Goal: Task Accomplishment & Management: Use online tool/utility

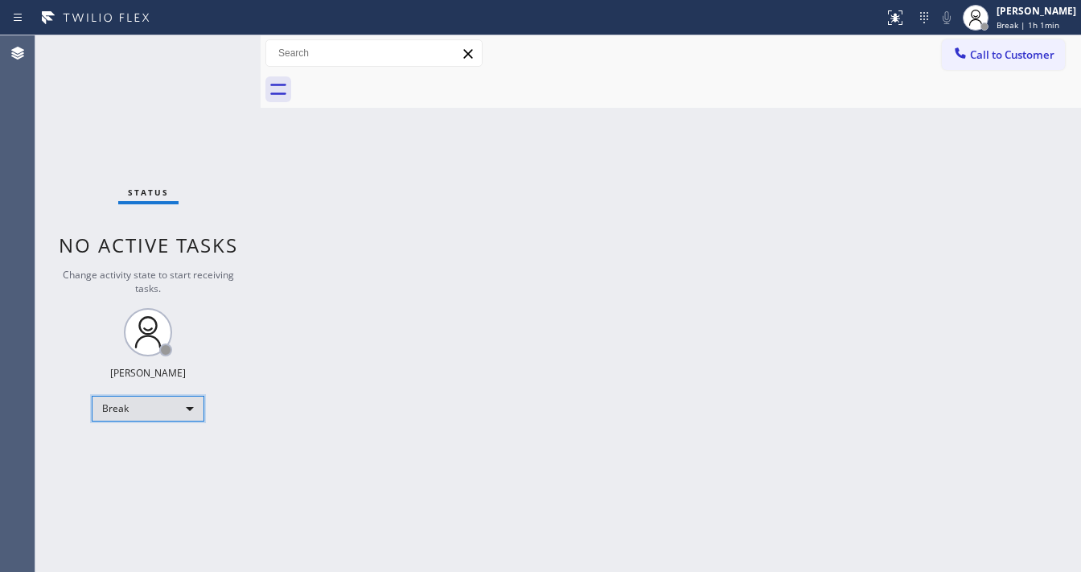
click at [122, 396] on div "Break" at bounding box center [148, 409] width 113 height 26
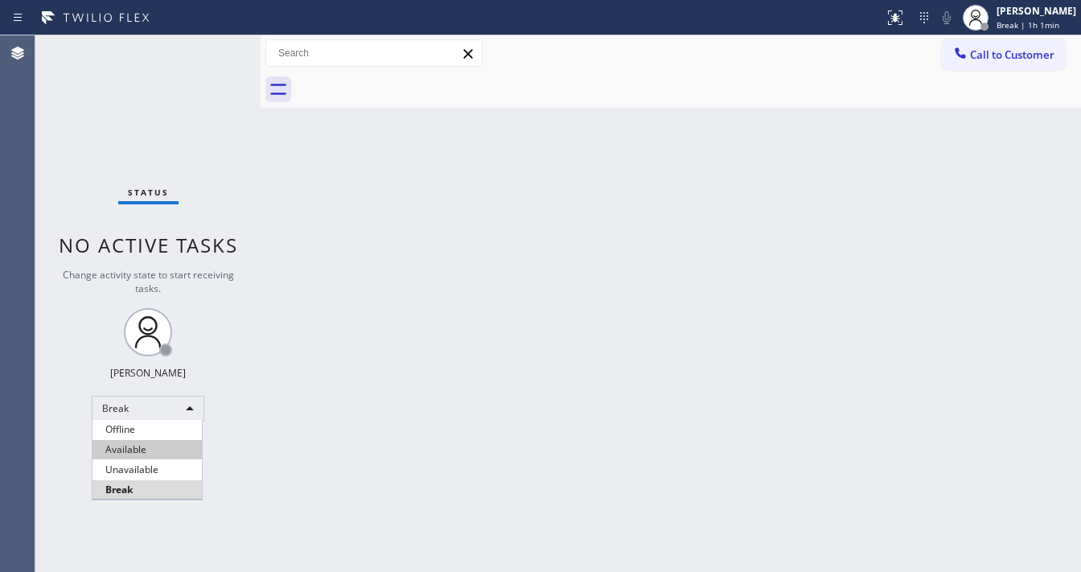
click at [130, 445] on li "Available" at bounding box center [147, 449] width 109 height 19
drag, startPoint x: 447, startPoint y: 433, endPoint x: 424, endPoint y: 412, distance: 31.3
click at [443, 430] on div "Back to Dashboard Change Sender ID Customers Technicians Select a contact Outbo…" at bounding box center [671, 303] width 820 height 537
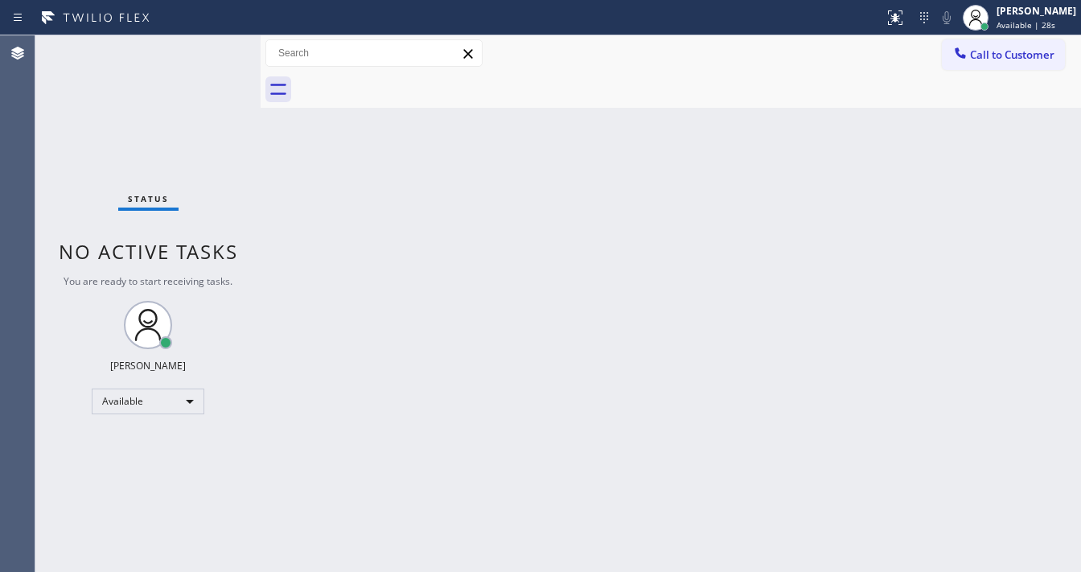
click at [196, 57] on div "Status No active tasks You are ready to start receiving tasks. [PERSON_NAME]" at bounding box center [147, 303] width 225 height 537
click at [212, 46] on div "Status No active tasks You are ready to start receiving tasks. [PERSON_NAME]" at bounding box center [147, 303] width 225 height 537
click at [224, 45] on div "Status No active tasks You are ready to start receiving tasks. [PERSON_NAME]" at bounding box center [147, 303] width 225 height 537
drag, startPoint x: 224, startPoint y: 45, endPoint x: 210, endPoint y: 45, distance: 14.5
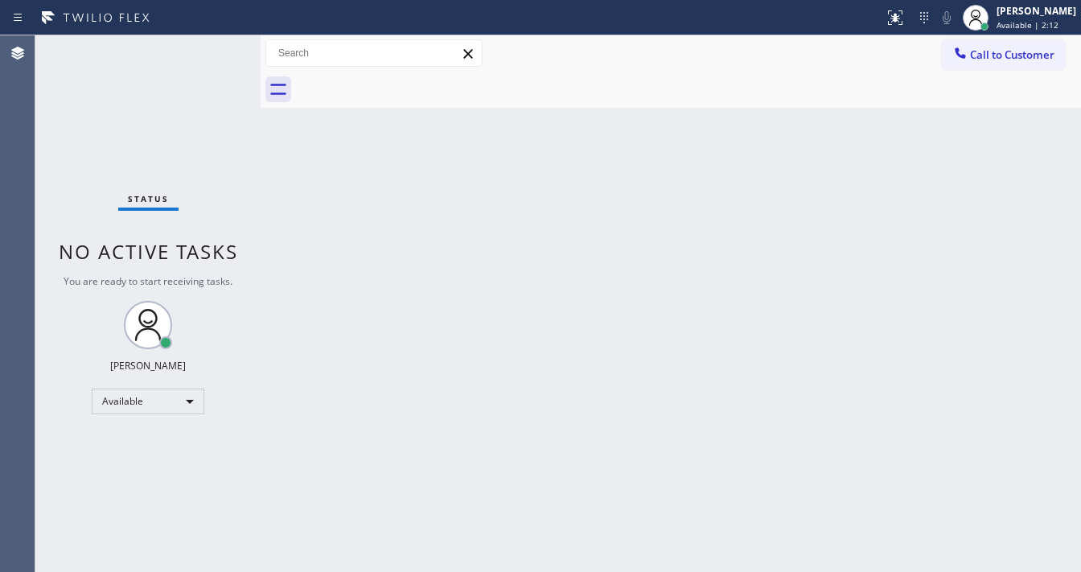
click at [212, 45] on div "Status No active tasks You are ready to start receiving tasks. [PERSON_NAME]" at bounding box center [147, 303] width 225 height 537
click at [210, 45] on div "Status No active tasks You are ready to start receiving tasks. [PERSON_NAME]" at bounding box center [147, 303] width 225 height 537
click at [211, 44] on div "Status No active tasks You are ready to start receiving tasks. [PERSON_NAME]" at bounding box center [147, 303] width 225 height 537
click at [209, 48] on div "Status No active tasks You are ready to start receiving tasks. [PERSON_NAME]" at bounding box center [147, 303] width 225 height 537
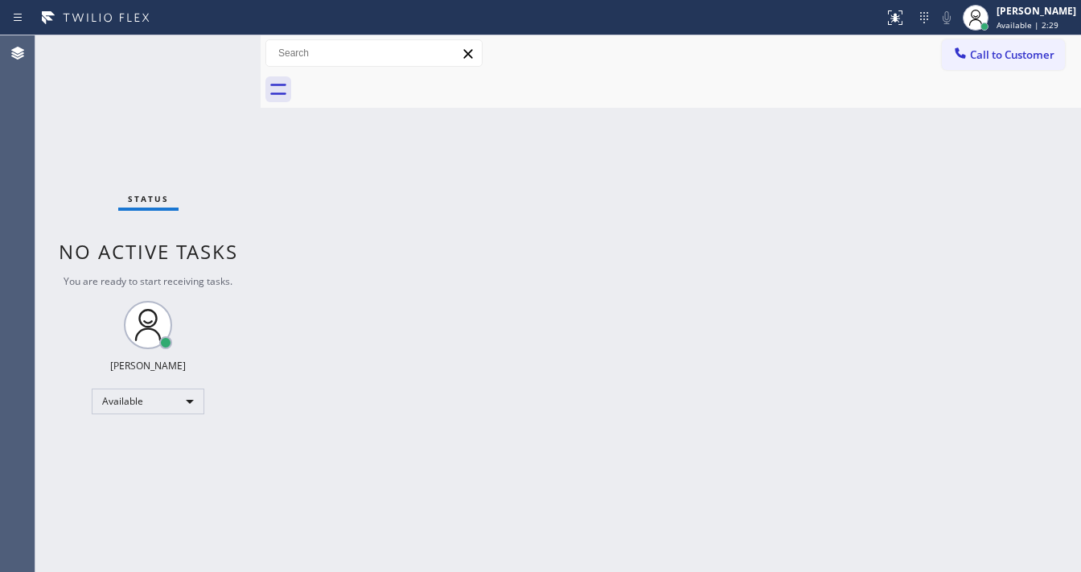
click at [209, 48] on div "Status No active tasks You are ready to start receiving tasks. [PERSON_NAME]" at bounding box center [147, 303] width 225 height 537
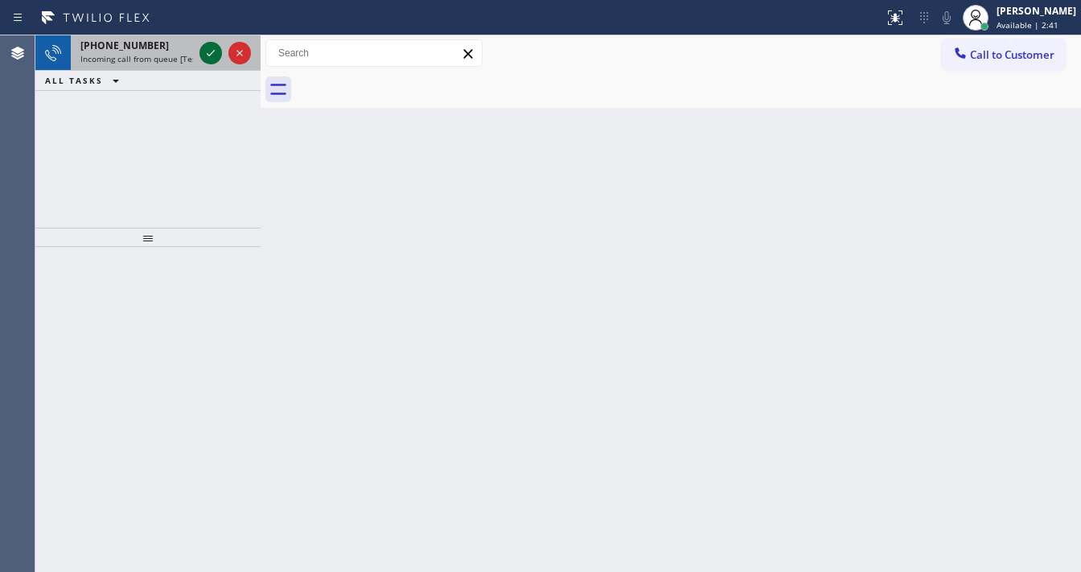
click at [206, 48] on icon at bounding box center [210, 52] width 19 height 19
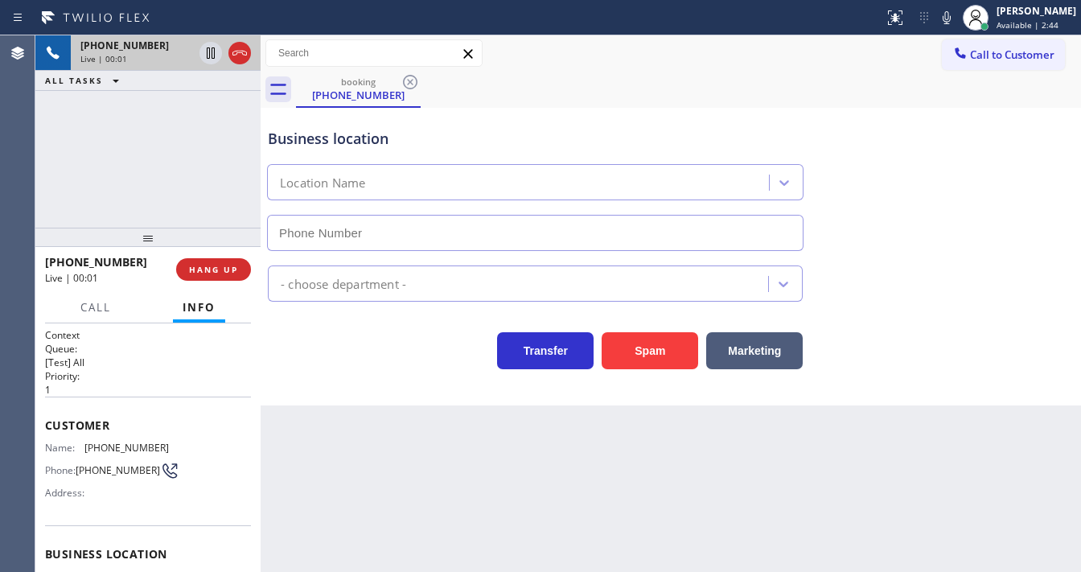
type input "[PHONE_NUMBER]"
click at [161, 68] on div "[PHONE_NUMBER] Live | 00:16" at bounding box center [133, 52] width 125 height 35
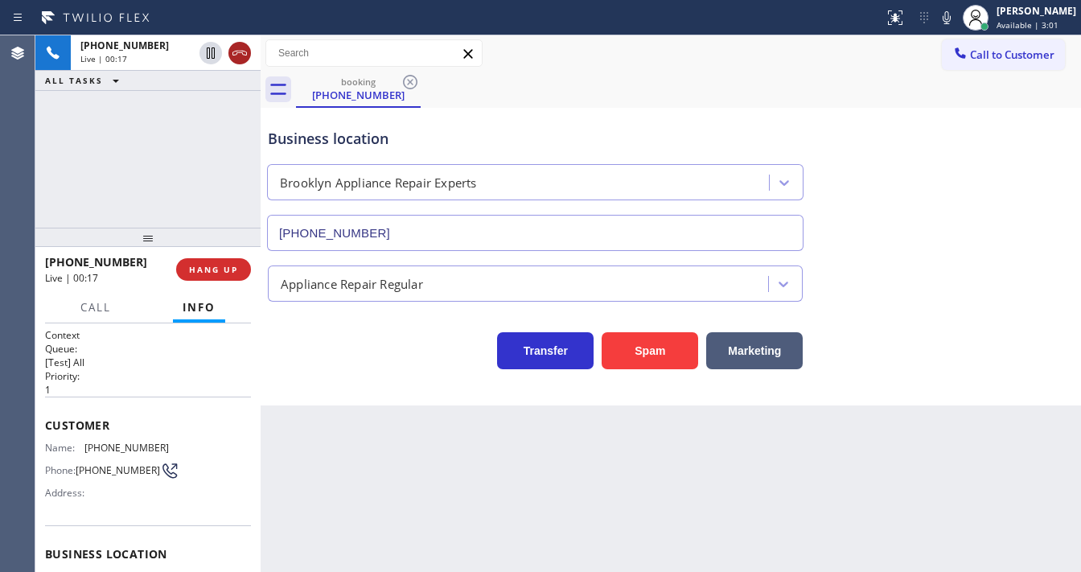
click at [238, 55] on icon at bounding box center [239, 52] width 19 height 19
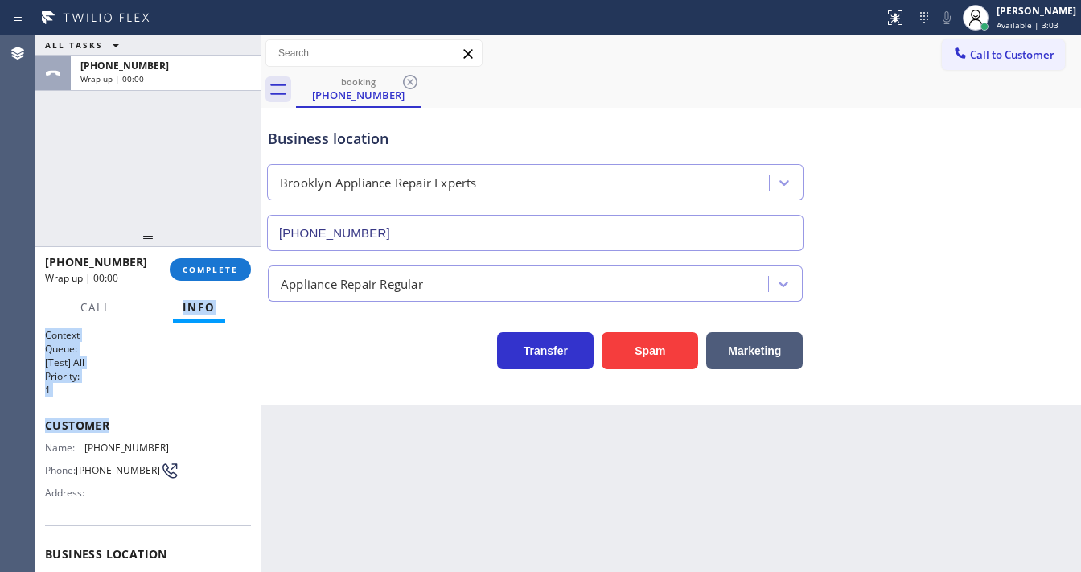
drag, startPoint x: 148, startPoint y: 301, endPoint x: 162, endPoint y: 416, distance: 115.8
click at [160, 418] on div "Call Info Call ended [PHONE_NUMBER] Wrap up | 00:00 Context Queue: [Test] All P…" at bounding box center [147, 432] width 225 height 281
click at [196, 401] on div "Customer Name: [PHONE_NUMBER] Phone: [PHONE_NUMBER] Address:" at bounding box center [148, 461] width 206 height 129
click at [207, 272] on span "COMPLETE" at bounding box center [211, 269] width 56 height 11
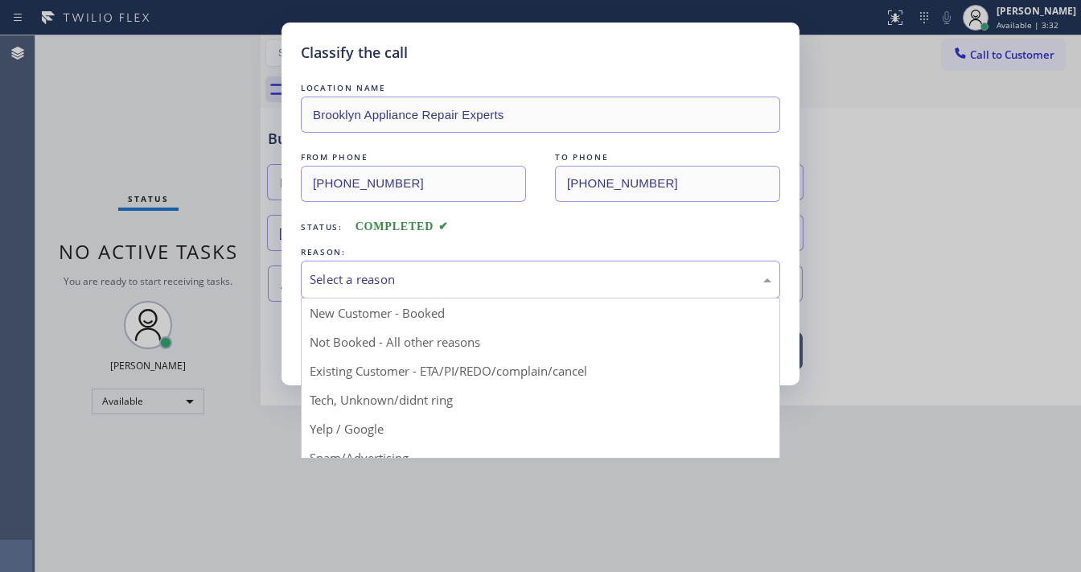
click at [393, 282] on div "Select a reason" at bounding box center [541, 279] width 462 height 19
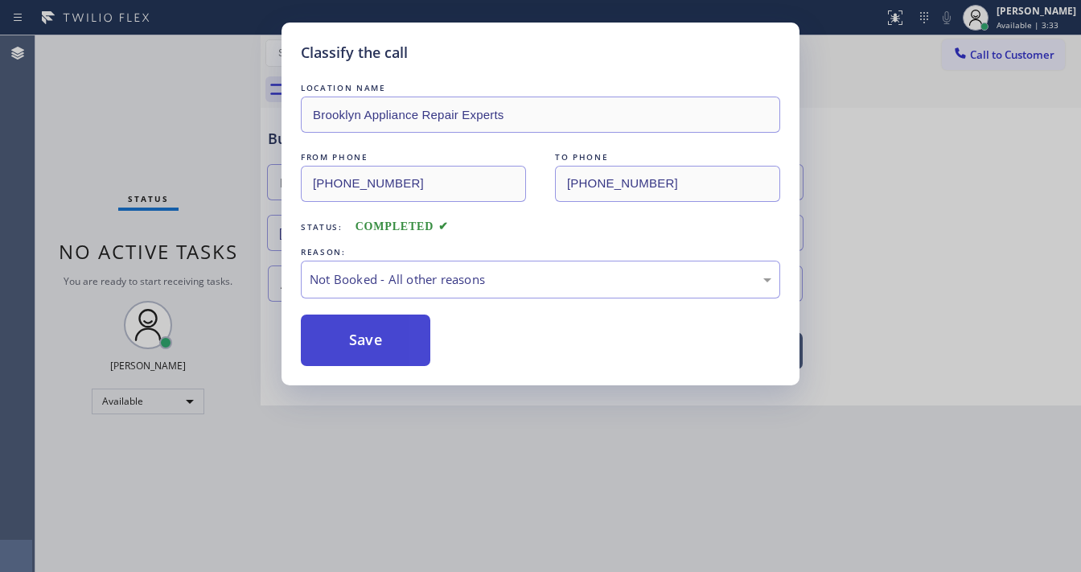
click at [373, 332] on button "Save" at bounding box center [366, 340] width 130 height 51
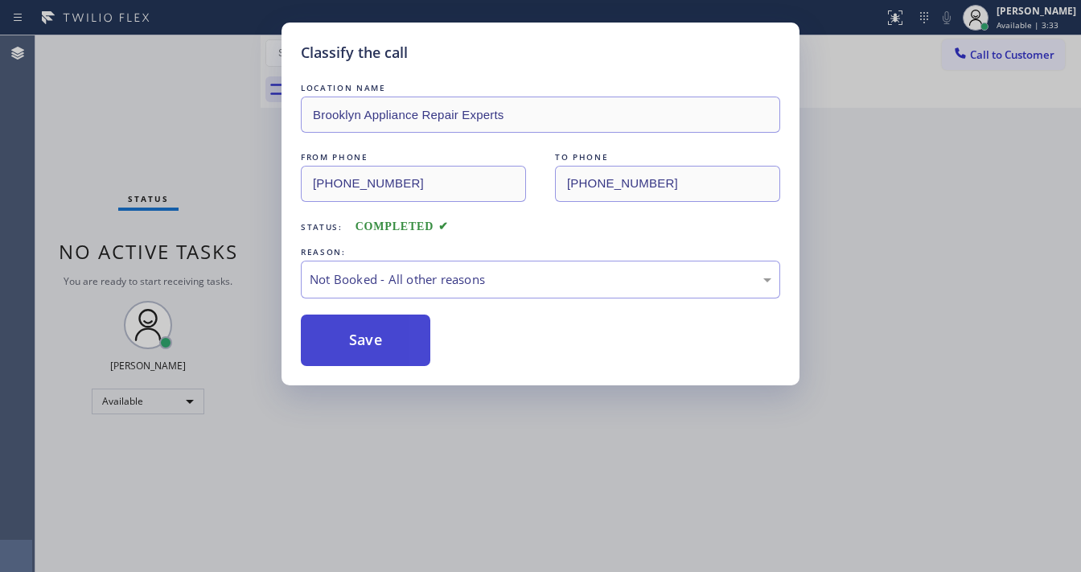
click at [373, 332] on button "Save" at bounding box center [366, 340] width 130 height 51
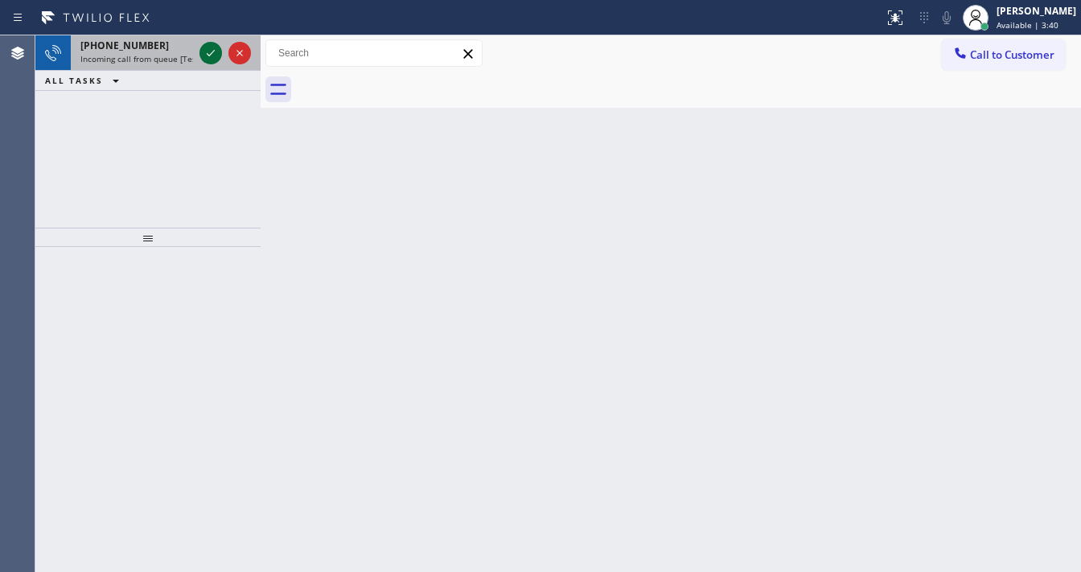
click at [207, 43] on div at bounding box center [225, 52] width 58 height 35
click at [207, 43] on icon at bounding box center [210, 52] width 19 height 19
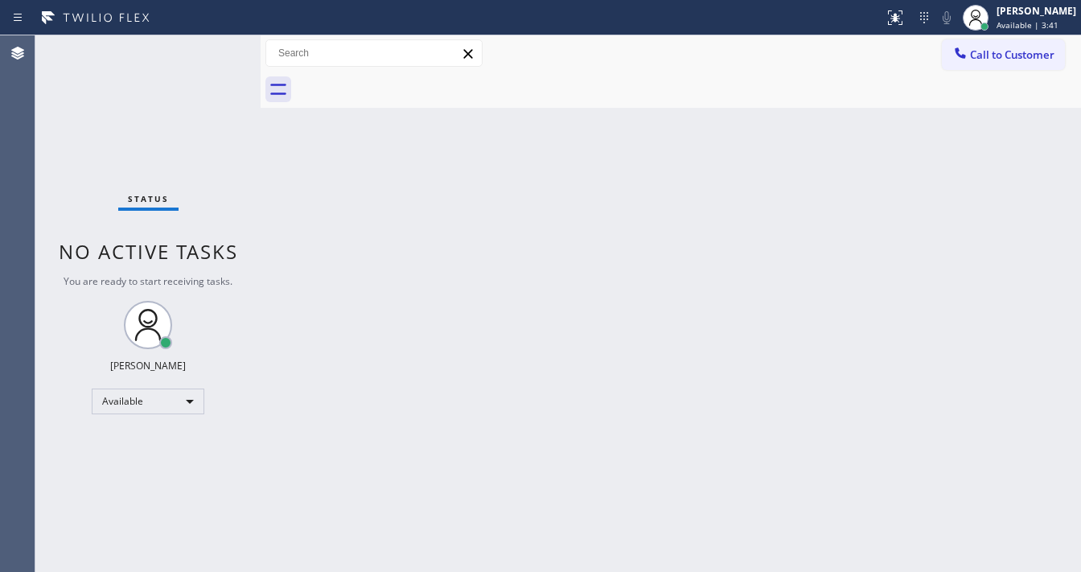
drag, startPoint x: 208, startPoint y: 45, endPoint x: 220, endPoint y: 58, distance: 17.1
click at [208, 50] on div "Status No active tasks You are ready to start receiving tasks. [PERSON_NAME]" at bounding box center [147, 303] width 225 height 537
click at [212, 53] on div "Status No active tasks You are ready to start receiving tasks. [PERSON_NAME]" at bounding box center [147, 303] width 225 height 537
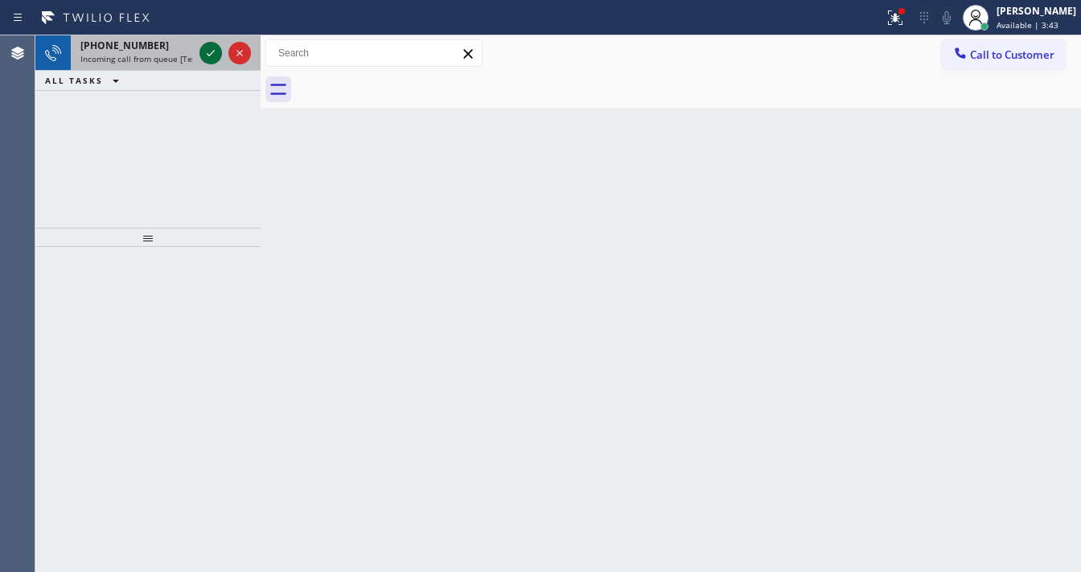
click at [203, 54] on icon at bounding box center [210, 52] width 19 height 19
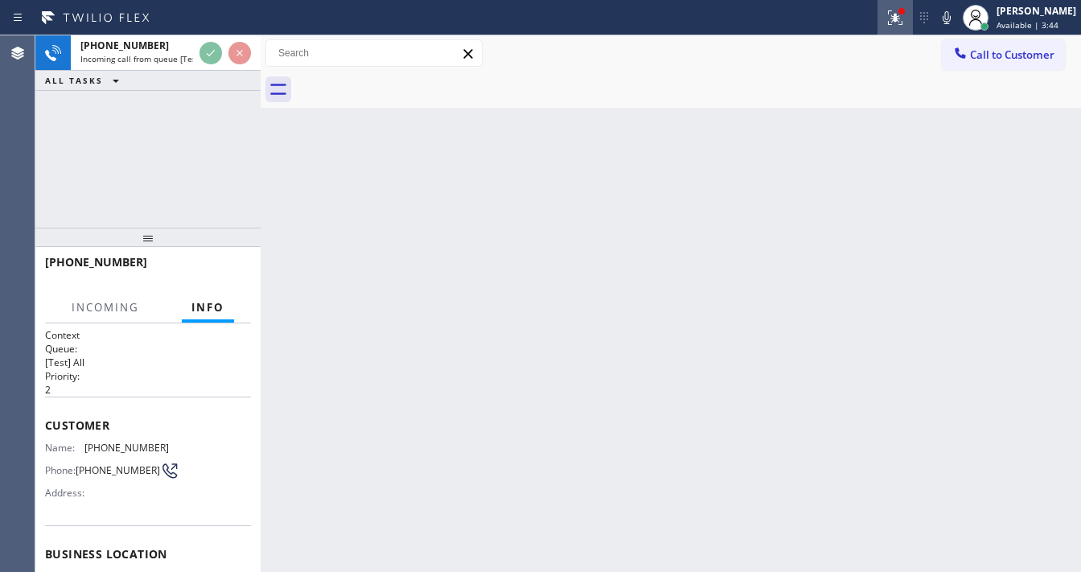
click at [901, 16] on icon at bounding box center [895, 17] width 19 height 19
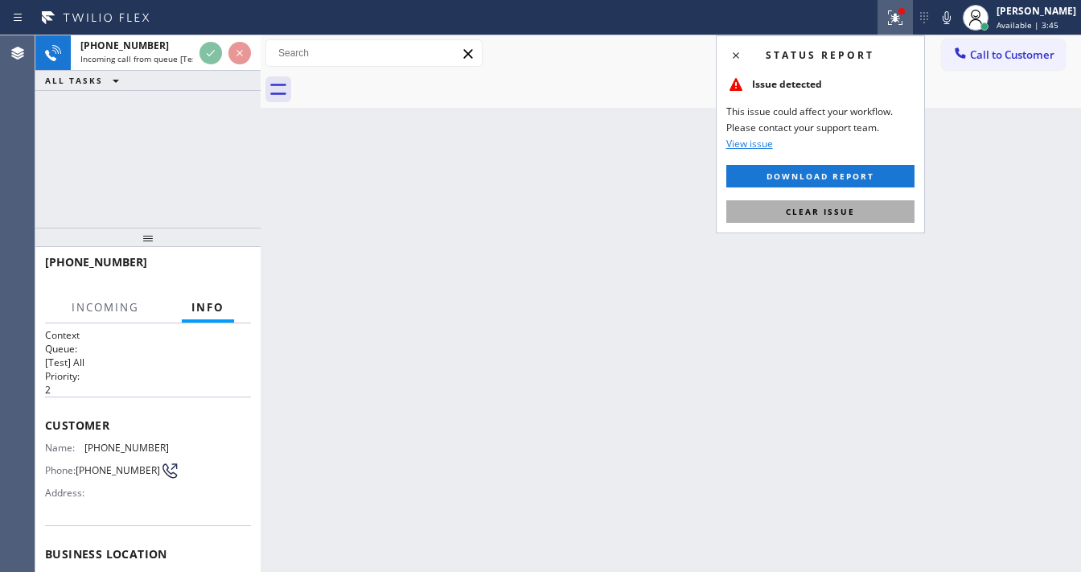
click at [835, 212] on span "Clear issue" at bounding box center [820, 211] width 69 height 11
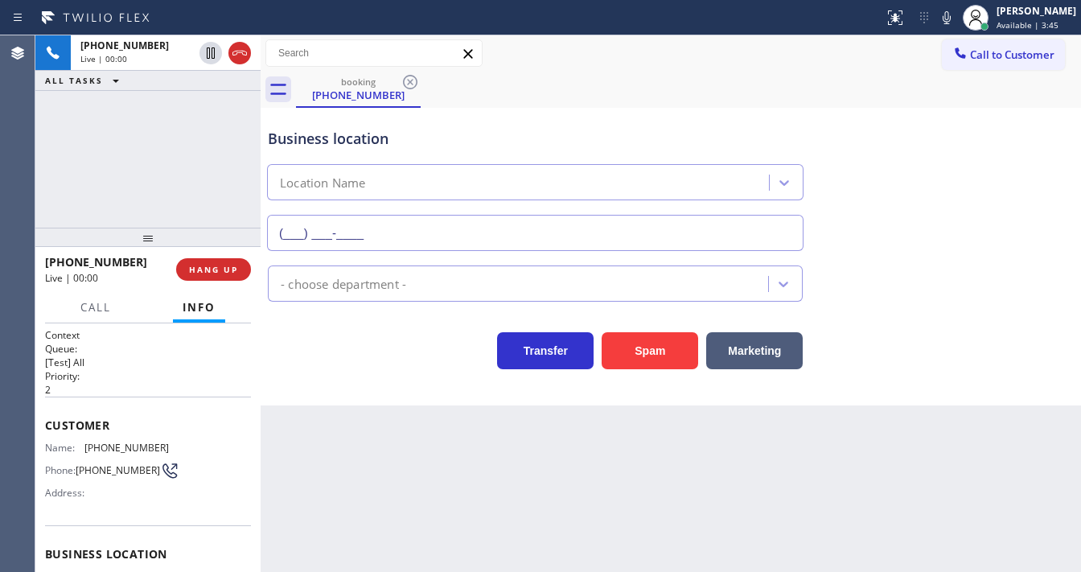
type input "[PHONE_NUMBER]"
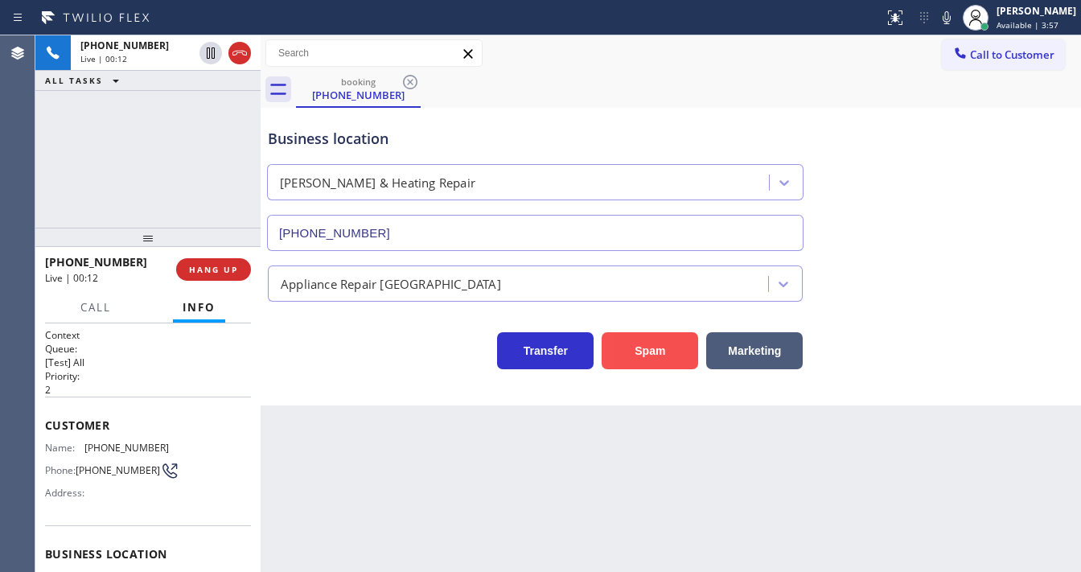
click at [666, 349] on button "Spam" at bounding box center [650, 350] width 97 height 37
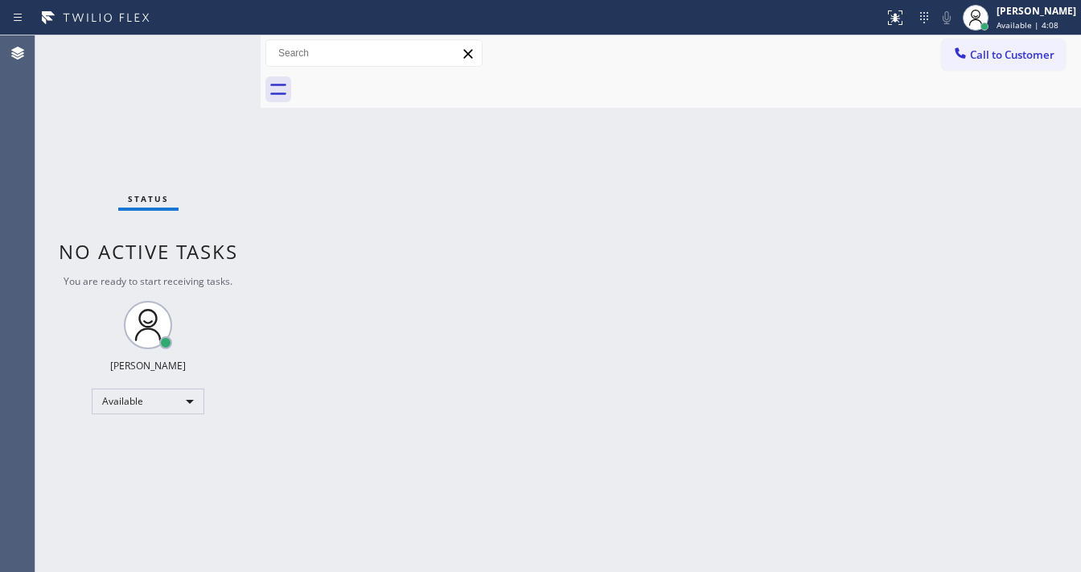
click at [213, 46] on div "Status No active tasks You are ready to start receiving tasks. [PERSON_NAME]" at bounding box center [147, 303] width 225 height 537
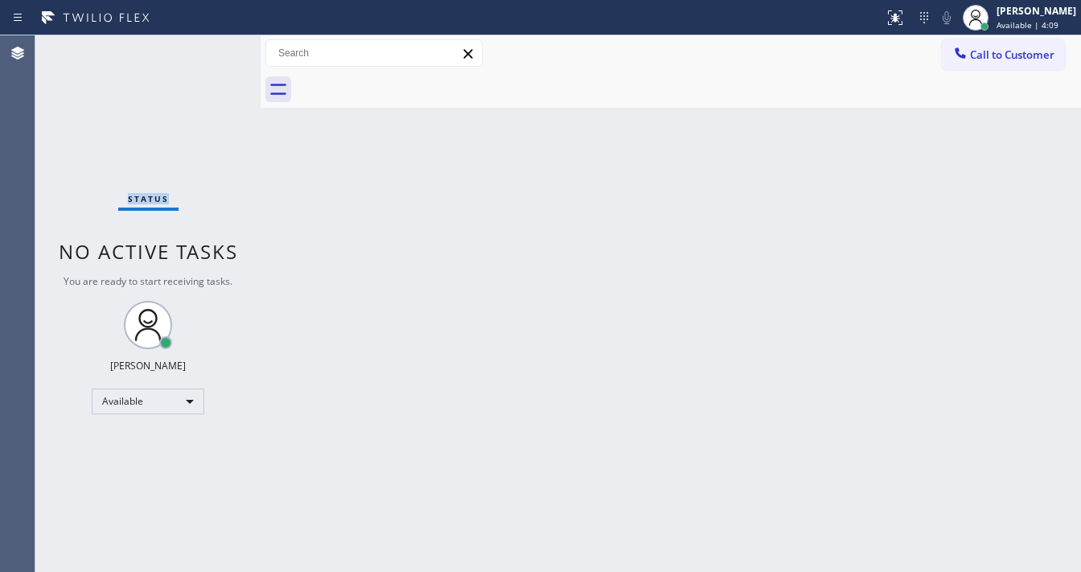
click at [213, 46] on div "Status No active tasks You are ready to start receiving tasks. [PERSON_NAME]" at bounding box center [147, 303] width 225 height 537
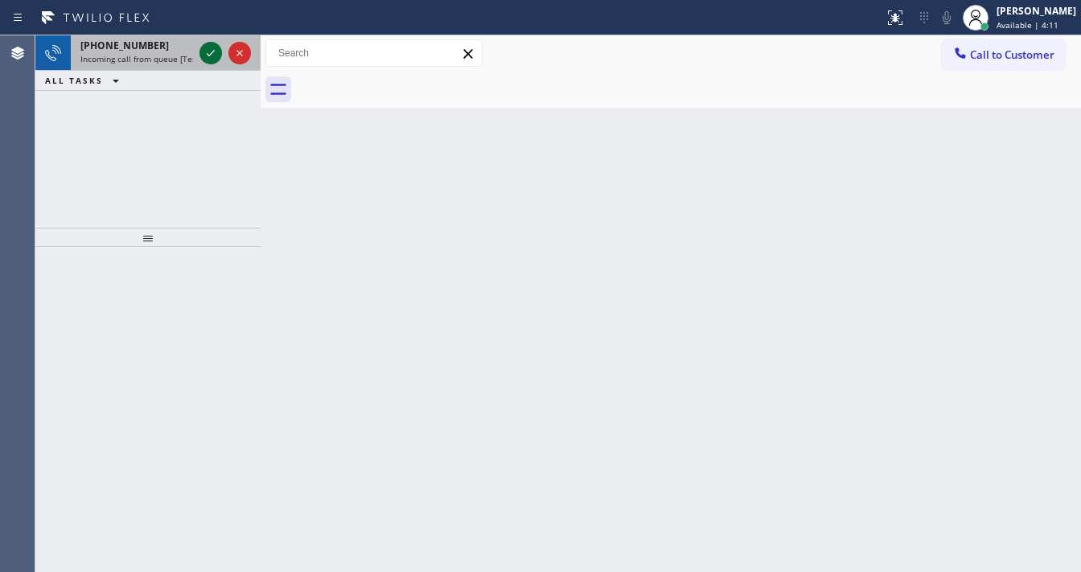
click at [204, 50] on icon at bounding box center [210, 52] width 19 height 19
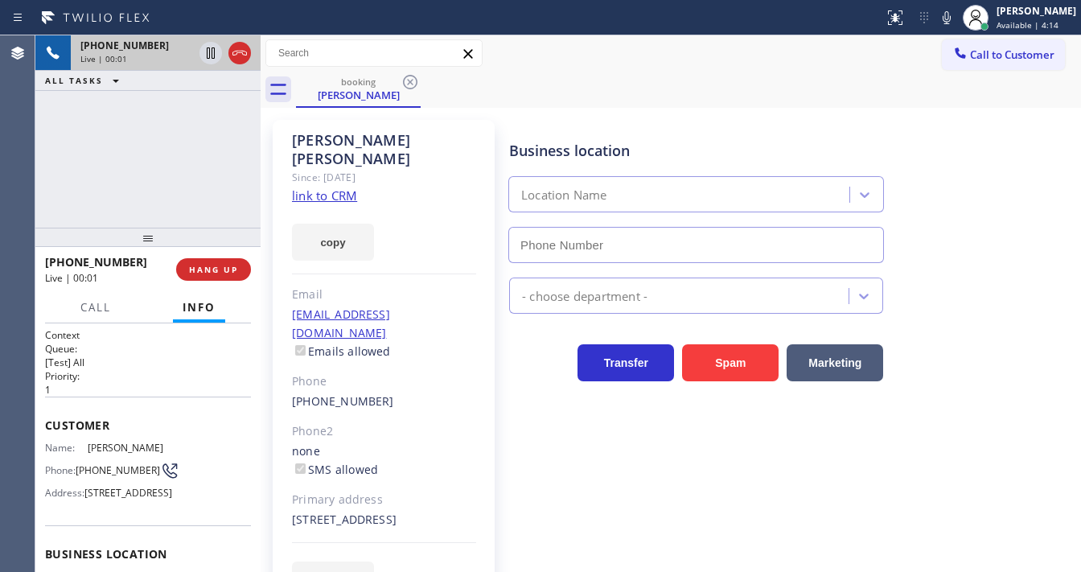
type input "[PHONE_NUMBER]"
click at [325, 205] on div "copy" at bounding box center [384, 233] width 184 height 56
click at [335, 187] on link "link to CRM" at bounding box center [324, 195] width 65 height 16
click at [204, 53] on icon at bounding box center [210, 52] width 19 height 19
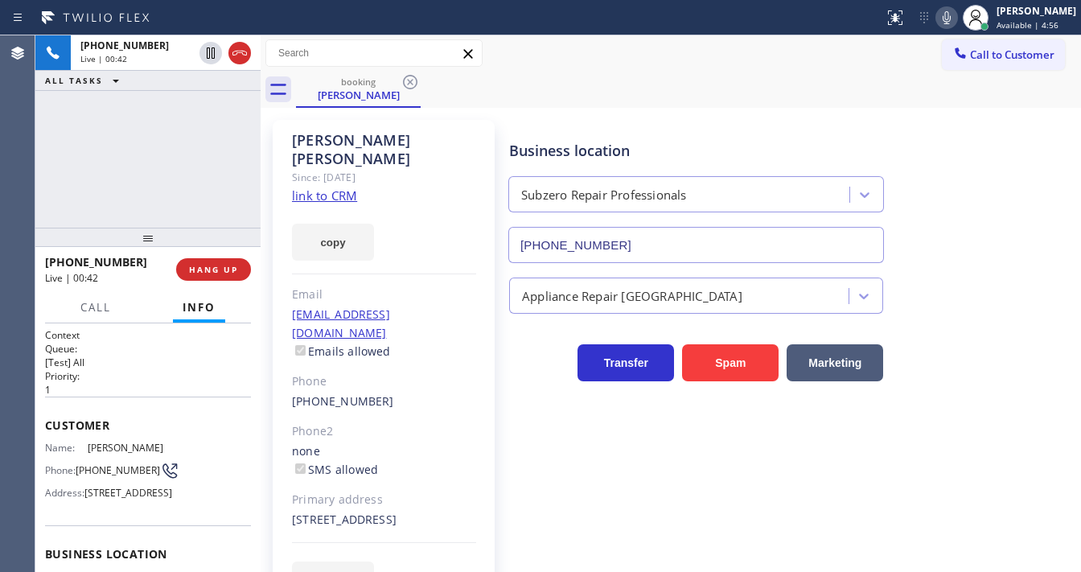
click at [956, 26] on icon at bounding box center [946, 17] width 19 height 19
click at [187, 93] on div "[PHONE_NUMBER] Live | 01:17 ALL TASKS ALL TASKS ACTIVE TASKS TASKS IN WRAP UP" at bounding box center [147, 131] width 225 height 192
click at [43, 216] on div "[PHONE_NUMBER] Live | 01:31 ALL TASKS ALL TASKS ACTIVE TASKS TASKS IN WRAP UP" at bounding box center [147, 131] width 225 height 192
drag, startPoint x: 33, startPoint y: 191, endPoint x: 118, endPoint y: 152, distance: 93.6
click at [35, 190] on div "Agent Desktop" at bounding box center [17, 303] width 35 height 537
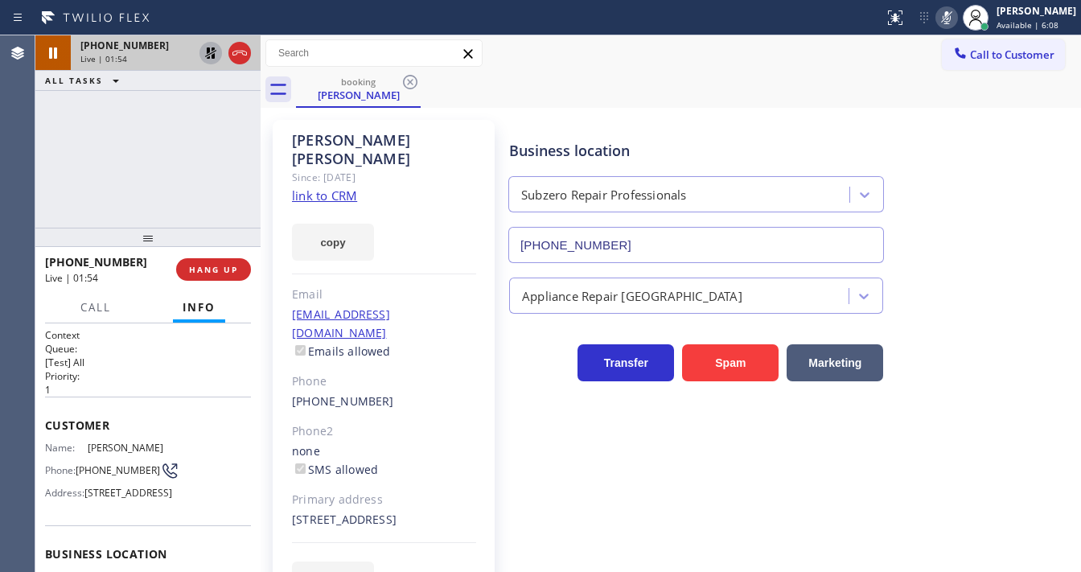
click at [216, 49] on icon at bounding box center [210, 52] width 19 height 19
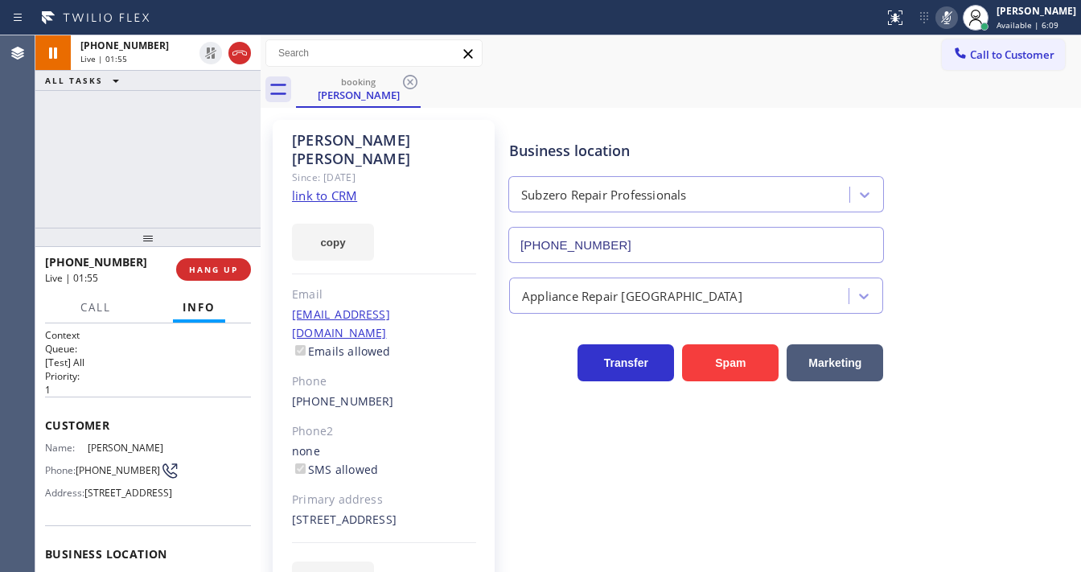
click at [949, 23] on icon at bounding box center [946, 17] width 19 height 19
click at [170, 193] on div "[PHONE_NUMBER] Live | 01:58 ALL TASKS ALL TASKS ACTIVE TASKS TASKS IN WRAP UP" at bounding box center [147, 131] width 225 height 192
click at [198, 177] on div "[PHONE_NUMBER] Live | 02:08 ALL TASKS ALL TASKS ACTIVE TASKS TASKS IN WRAP UP" at bounding box center [147, 131] width 225 height 192
drag, startPoint x: 106, startPoint y: 473, endPoint x: 78, endPoint y: 463, distance: 29.8
click at [78, 463] on div "Phone: [PHONE_NUMBER]" at bounding box center [107, 470] width 124 height 19
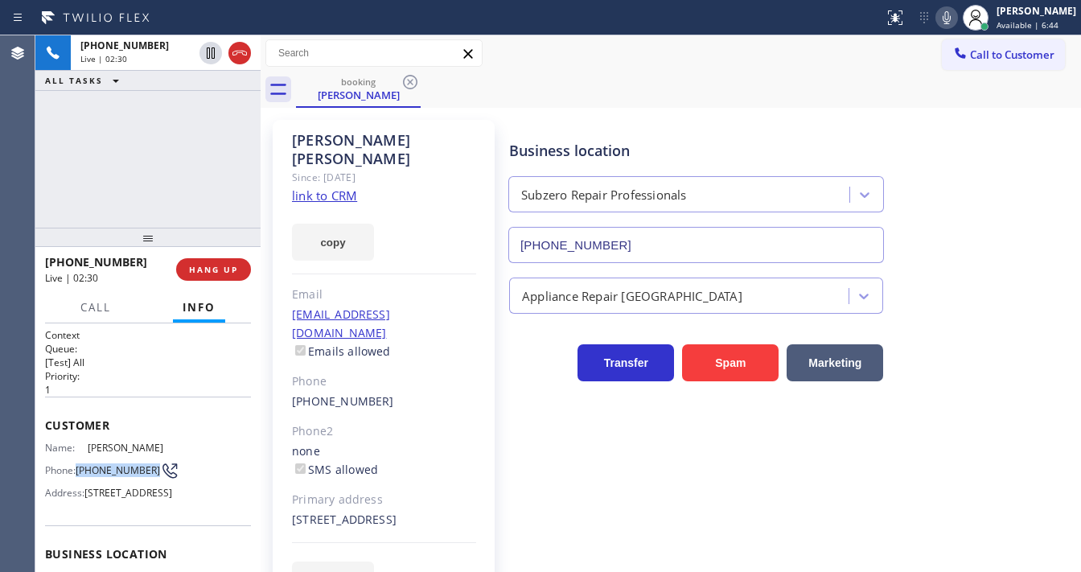
copy div "[PHONE_NUMBER]"
click at [150, 145] on div "[PHONE_NUMBER] Live | 02:30 ALL TASKS ALL TASKS ACTIVE TASKS TASKS IN WRAP UP" at bounding box center [147, 131] width 225 height 192
click at [150, 177] on div "[PHONE_NUMBER] Live | 02:39 ALL TASKS ALL TASKS ACTIVE TASKS TASKS IN WRAP UP" at bounding box center [147, 131] width 225 height 192
click at [183, 146] on div "[PHONE_NUMBER] Live | 03:11 ALL TASKS ALL TASKS ACTIVE TASKS TASKS IN WRAP UP" at bounding box center [147, 131] width 225 height 192
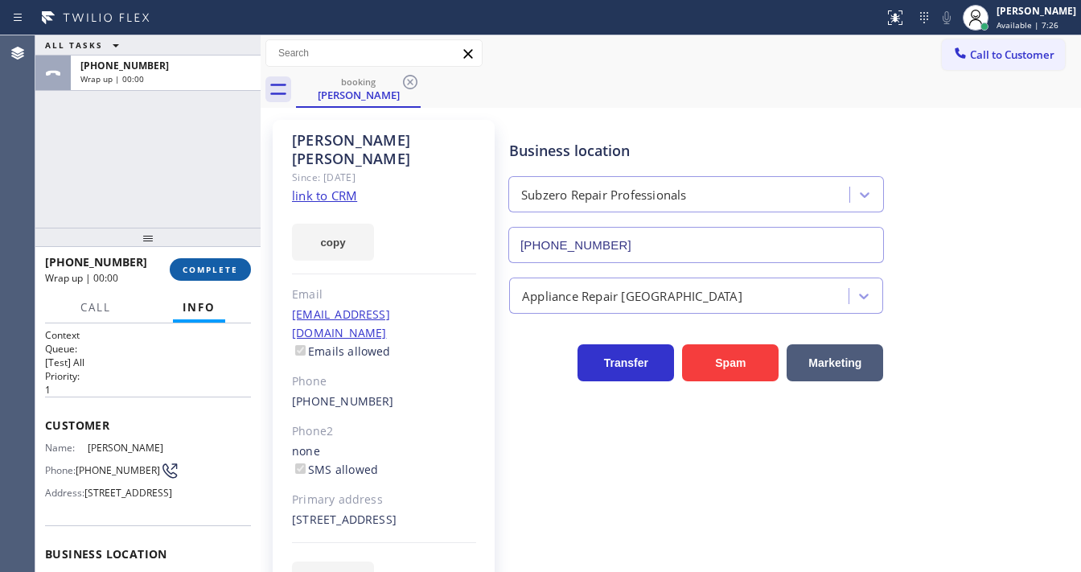
click at [220, 269] on span "COMPLETE" at bounding box center [211, 269] width 56 height 11
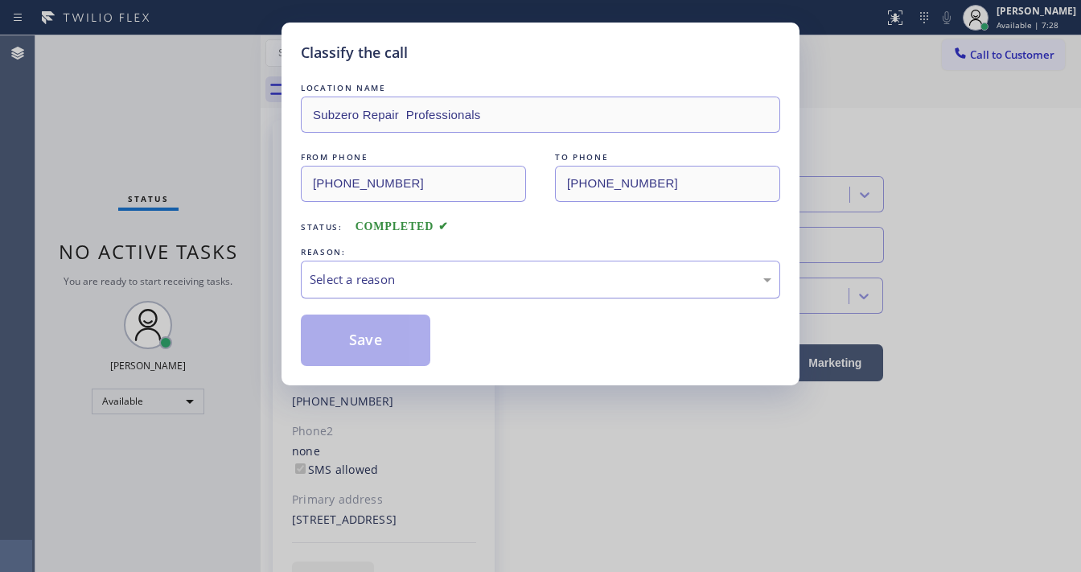
click at [405, 271] on div "Select a reason" at bounding box center [541, 279] width 462 height 19
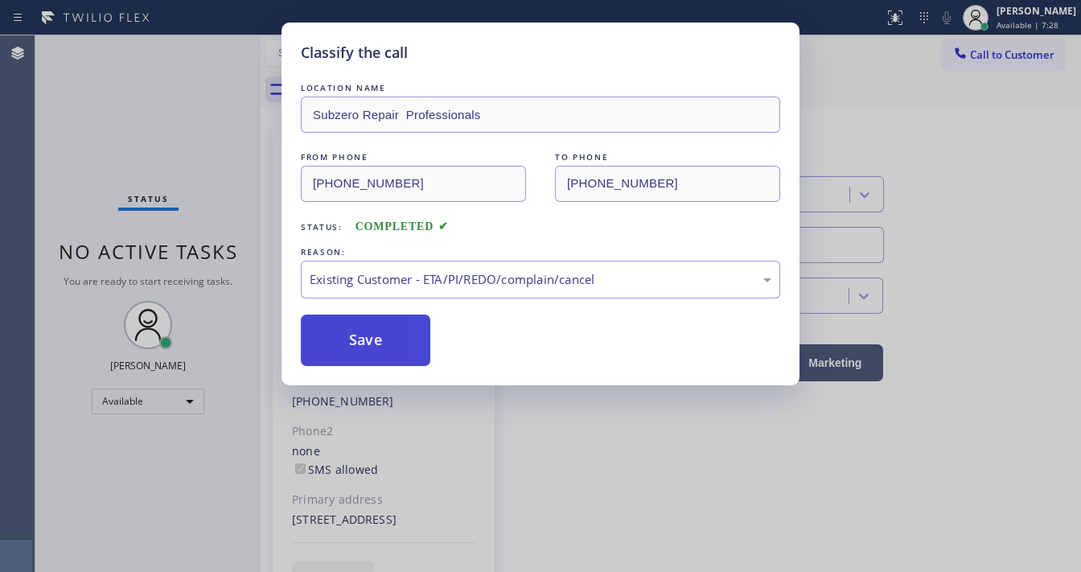
drag, startPoint x: 417, startPoint y: 369, endPoint x: 376, endPoint y: 331, distance: 56.9
click at [376, 331] on button "Save" at bounding box center [366, 340] width 130 height 51
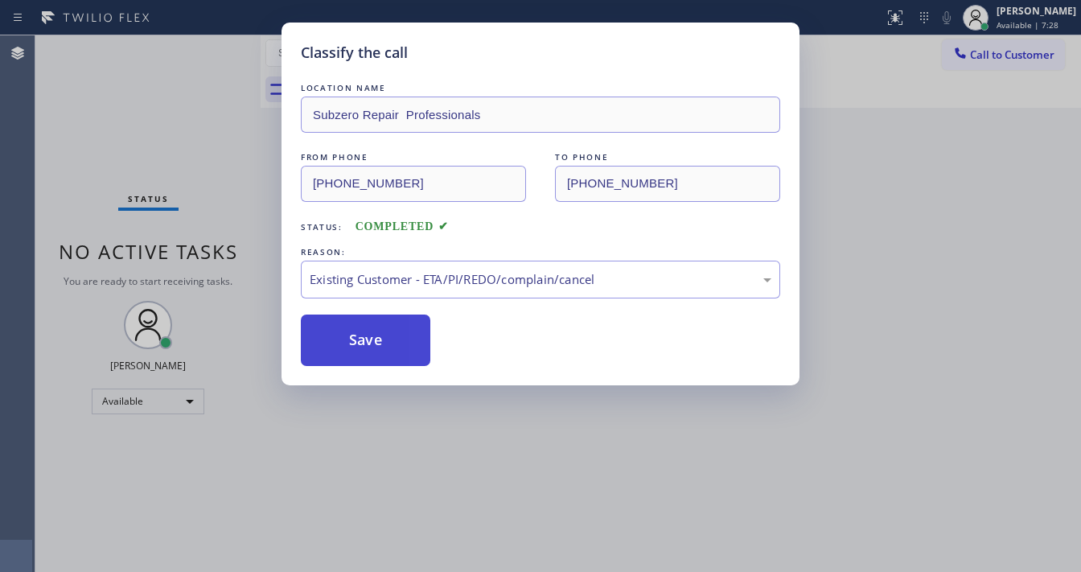
click at [376, 331] on button "Save" at bounding box center [366, 340] width 130 height 51
click at [199, 127] on div "Classify the call LOCATION NAME Subzero Repair Professionals FROM PHONE [PHONE_…" at bounding box center [540, 286] width 1081 height 572
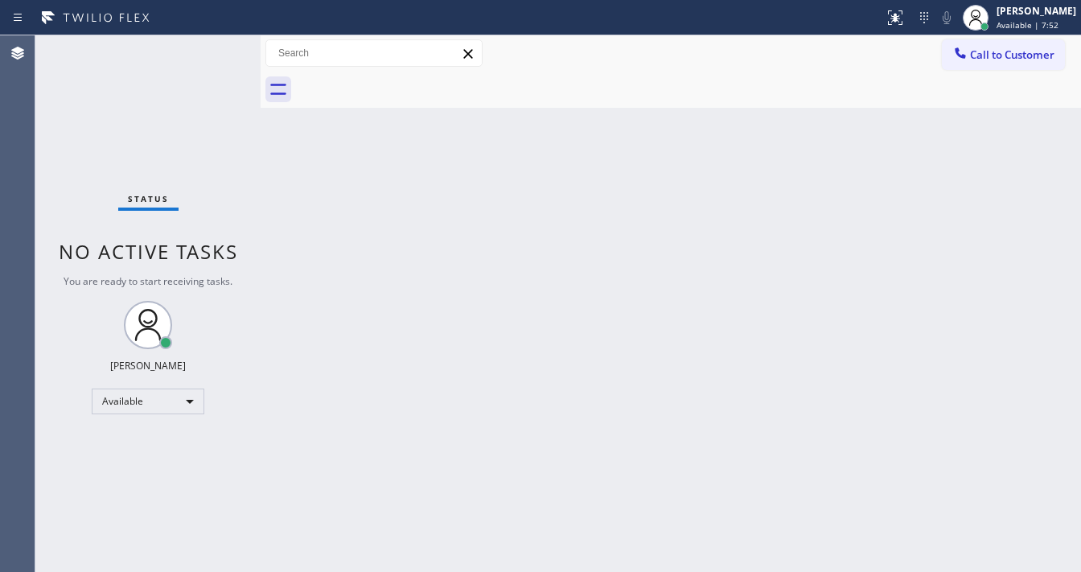
drag, startPoint x: 426, startPoint y: 324, endPoint x: 243, endPoint y: 52, distance: 327.9
click at [188, 55] on div "Status No active tasks You are ready to start receiving tasks. [PERSON_NAME]" at bounding box center [147, 303] width 225 height 537
drag, startPoint x: 243, startPoint y: 52, endPoint x: 219, endPoint y: 55, distance: 24.3
click at [241, 52] on div "Status No active tasks You are ready to start receiving tasks. [PERSON_NAME]" at bounding box center [147, 303] width 225 height 537
click at [217, 55] on div "Status No active tasks You are ready to start receiving tasks. [PERSON_NAME]" at bounding box center [147, 303] width 225 height 537
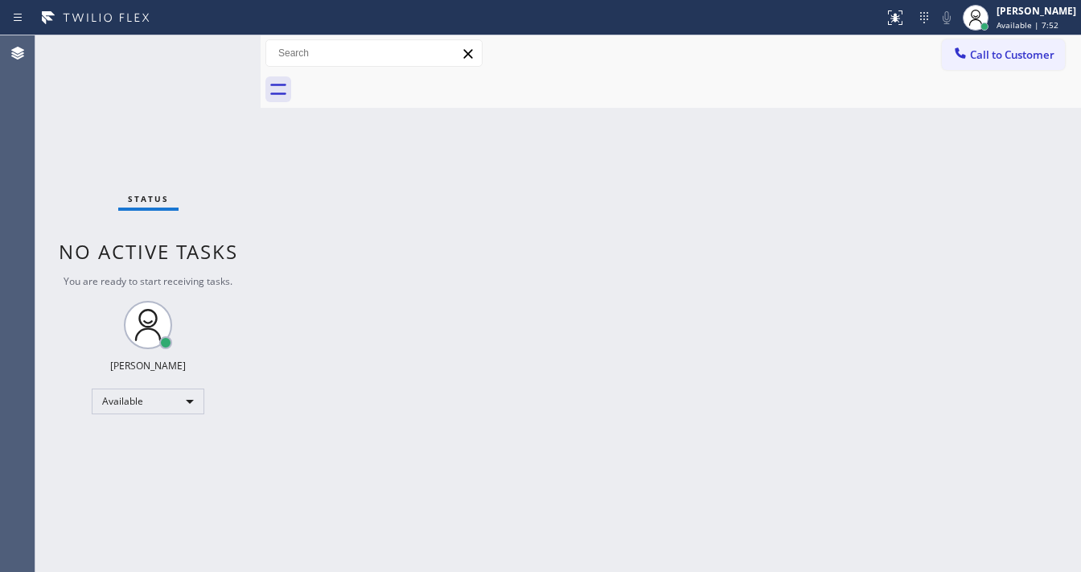
click at [217, 52] on div "Status No active tasks You are ready to start receiving tasks. [PERSON_NAME]" at bounding box center [147, 303] width 225 height 537
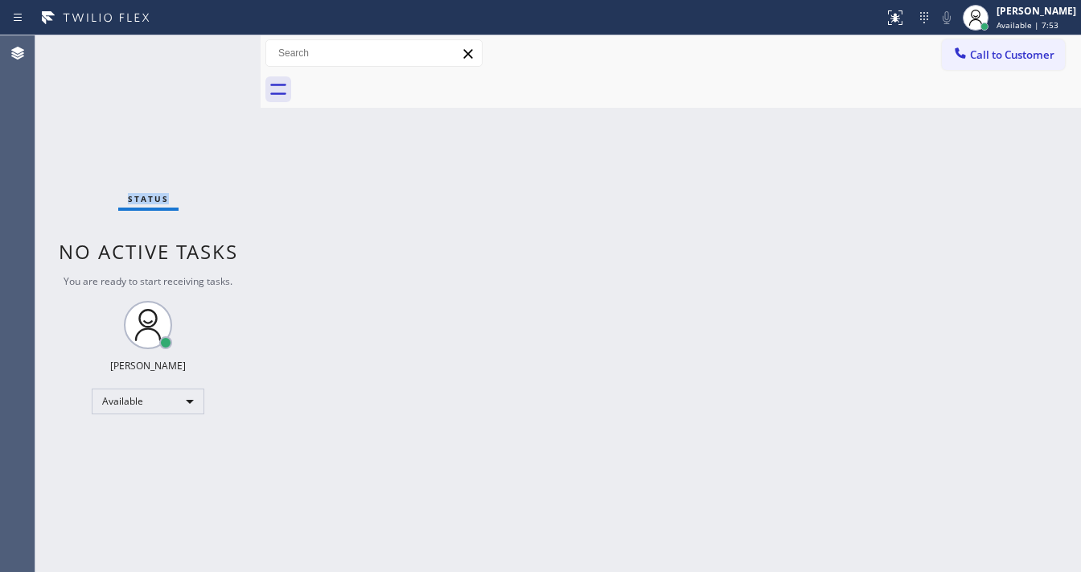
click at [217, 51] on div "Status No active tasks You are ready to start receiving tasks. [PERSON_NAME]" at bounding box center [147, 303] width 225 height 537
click at [206, 51] on div "Status No active tasks You are ready to start receiving tasks. [PERSON_NAME]" at bounding box center [147, 303] width 225 height 537
click at [208, 49] on div "Status No active tasks You are ready to start receiving tasks. [PERSON_NAME]" at bounding box center [147, 303] width 225 height 537
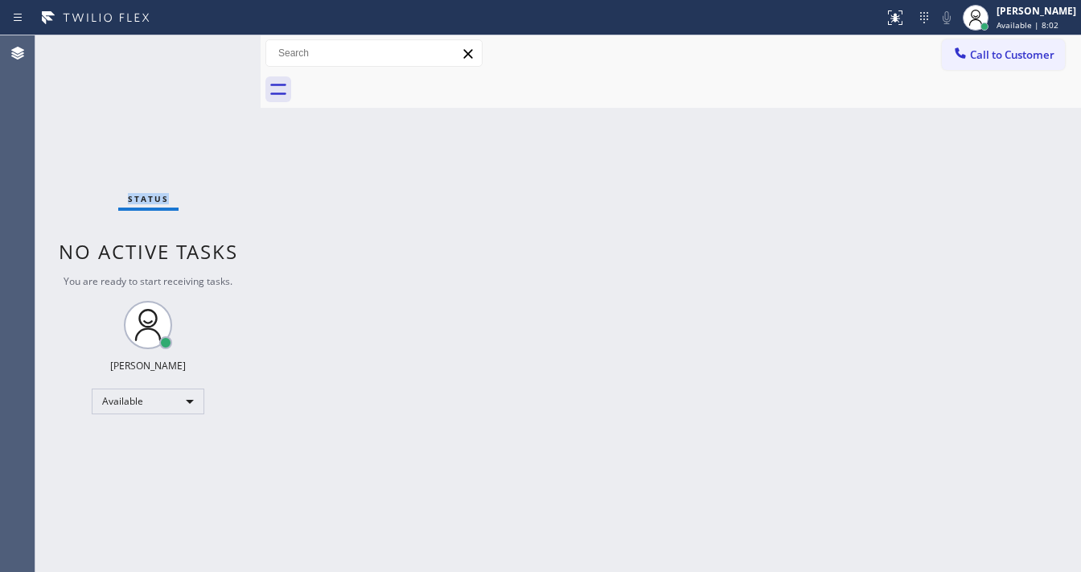
click at [208, 49] on div "Status No active tasks You are ready to start receiving tasks. [PERSON_NAME]" at bounding box center [147, 303] width 225 height 537
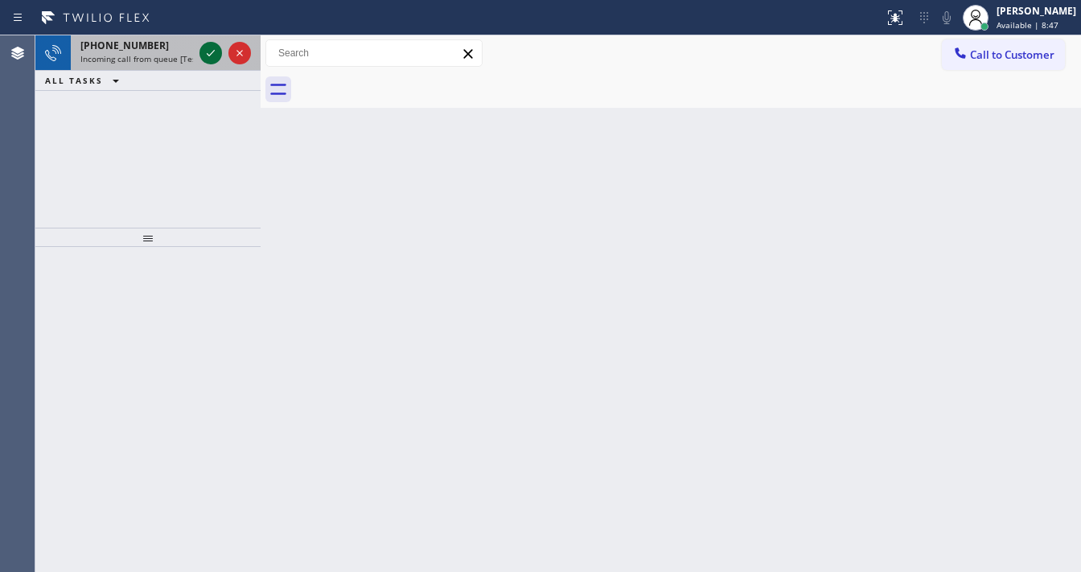
click at [206, 45] on icon at bounding box center [210, 52] width 19 height 19
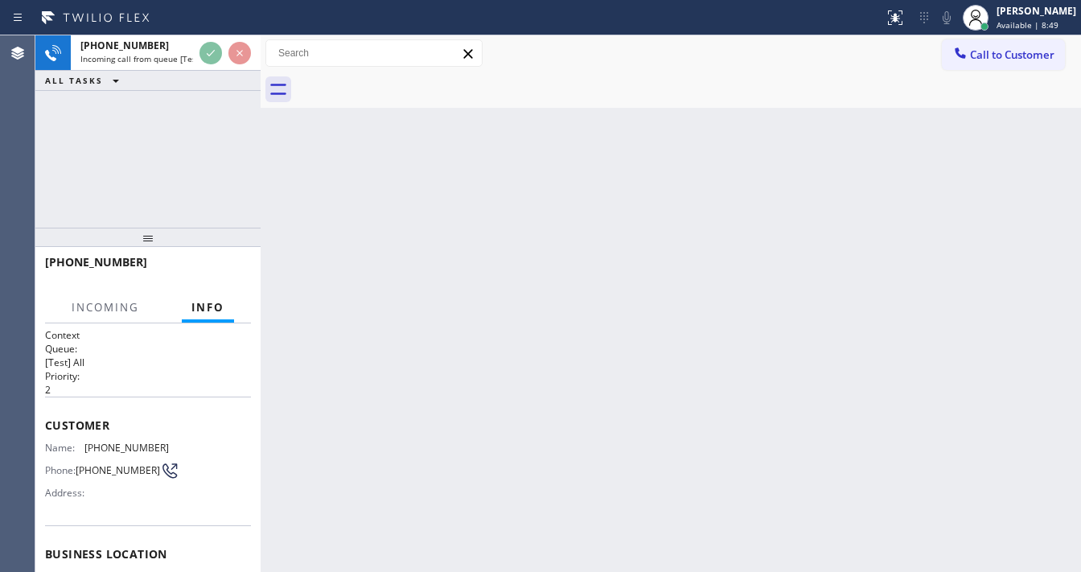
scroll to position [64, 0]
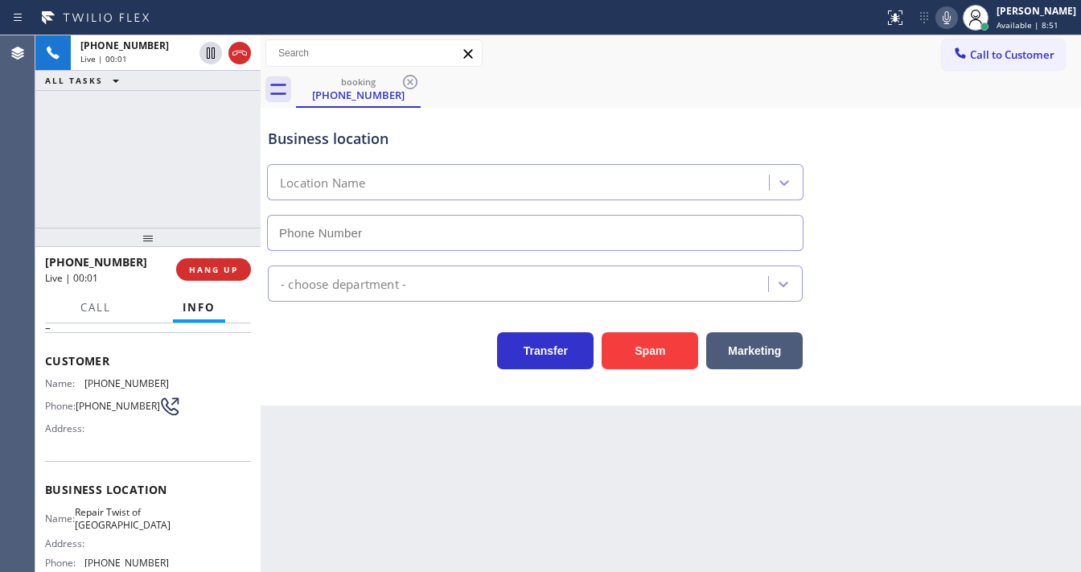
type input "[PHONE_NUMBER]"
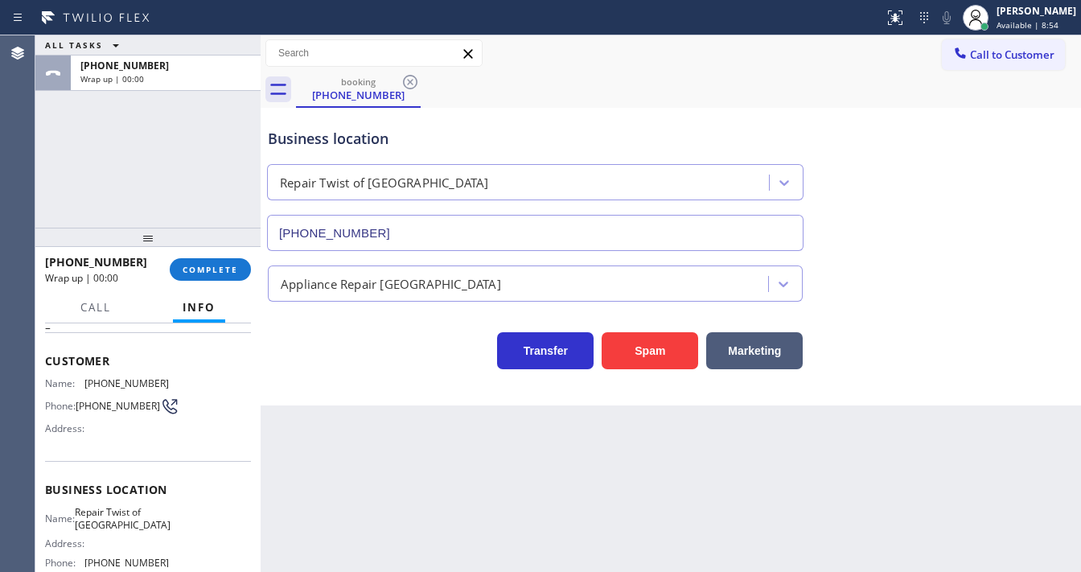
click at [142, 219] on div "ALL TASKS ALL TASKS ACTIVE TASKS TASKS IN WRAP UP [PHONE_NUMBER] Wrap up | 00:00" at bounding box center [147, 131] width 225 height 192
click at [208, 272] on span "COMPLETE" at bounding box center [211, 269] width 56 height 11
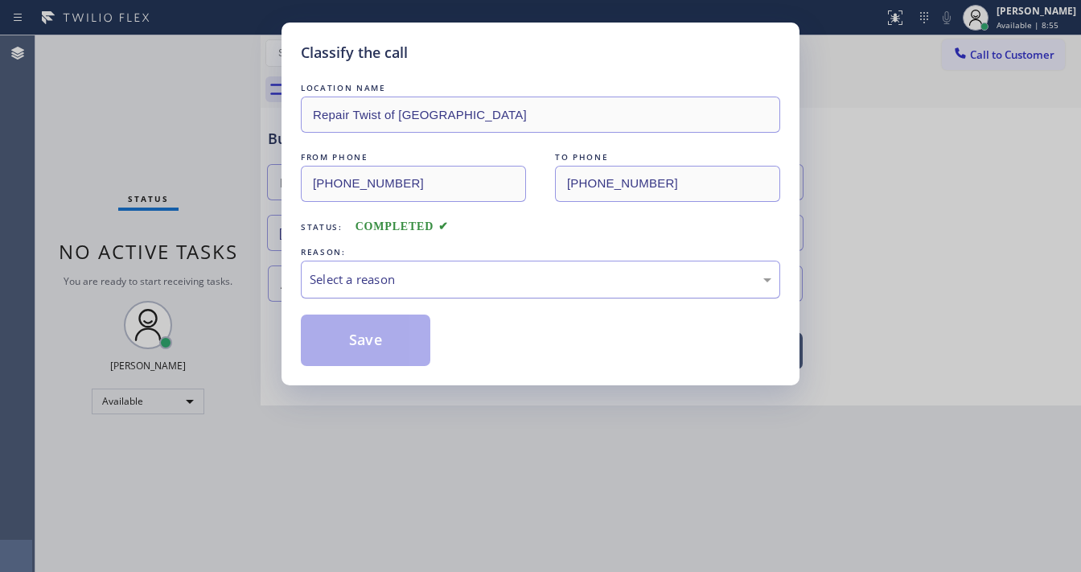
click at [361, 286] on div "Select a reason" at bounding box center [541, 279] width 462 height 19
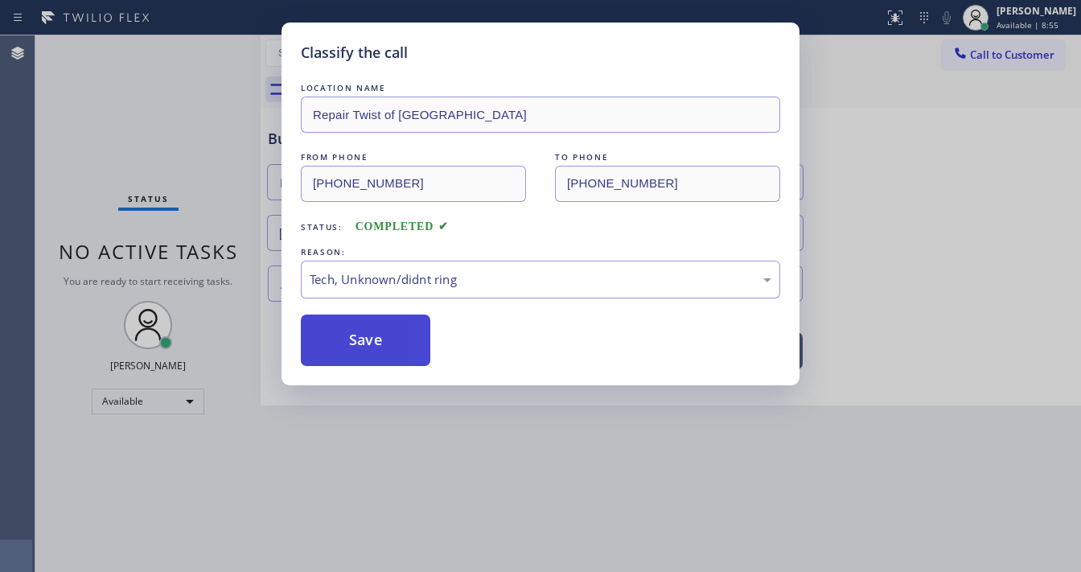
click at [357, 344] on button "Save" at bounding box center [366, 340] width 130 height 51
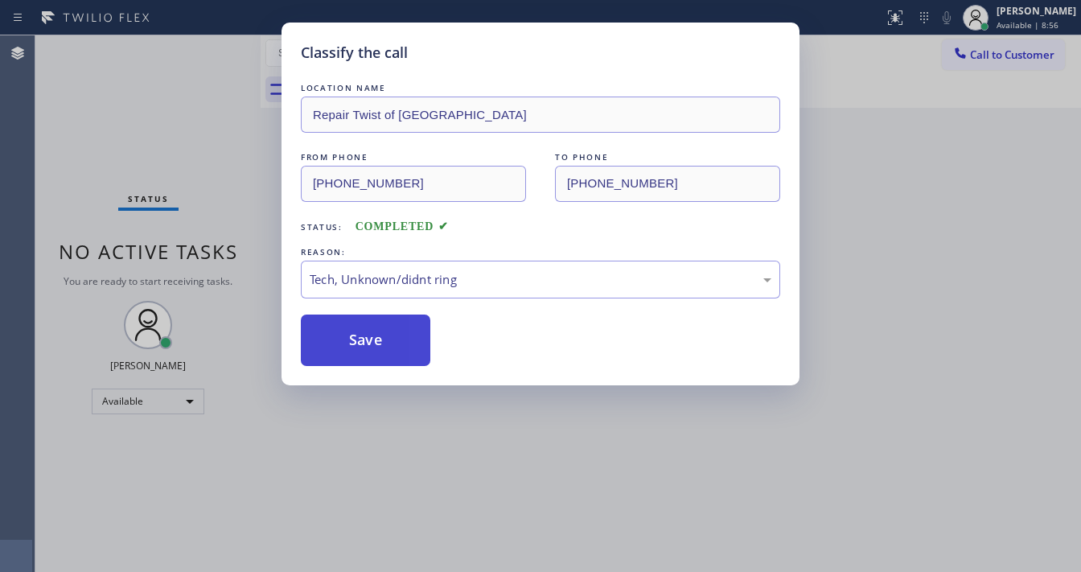
click at [357, 344] on button "Save" at bounding box center [366, 340] width 130 height 51
click at [199, 294] on div "Classify the call LOCATION NAME Repair Twist of [GEOGRAPHIC_DATA] FROM PHONE [P…" at bounding box center [540, 286] width 1081 height 572
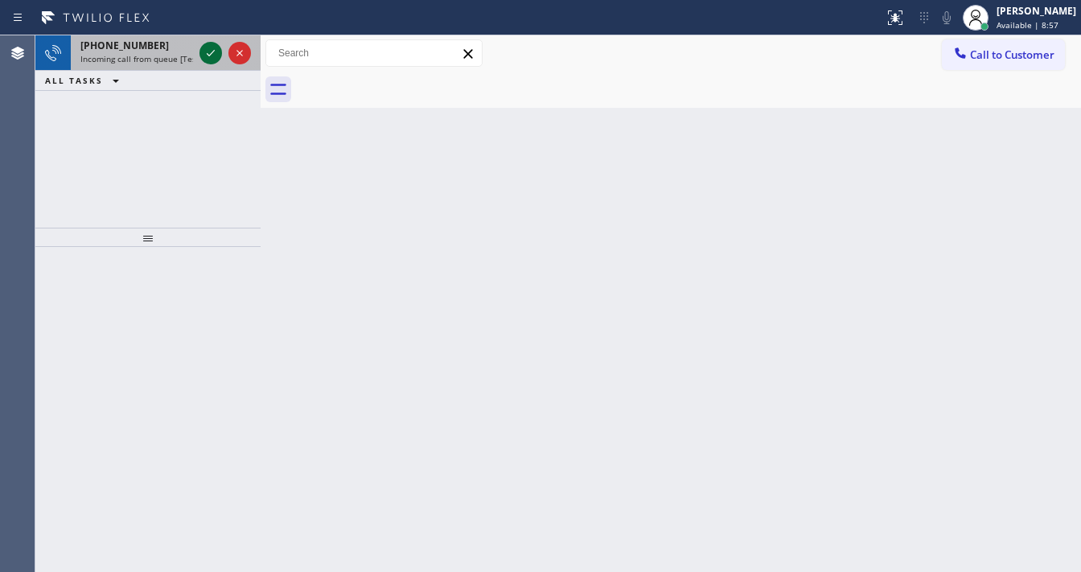
click at [208, 51] on icon at bounding box center [210, 52] width 19 height 19
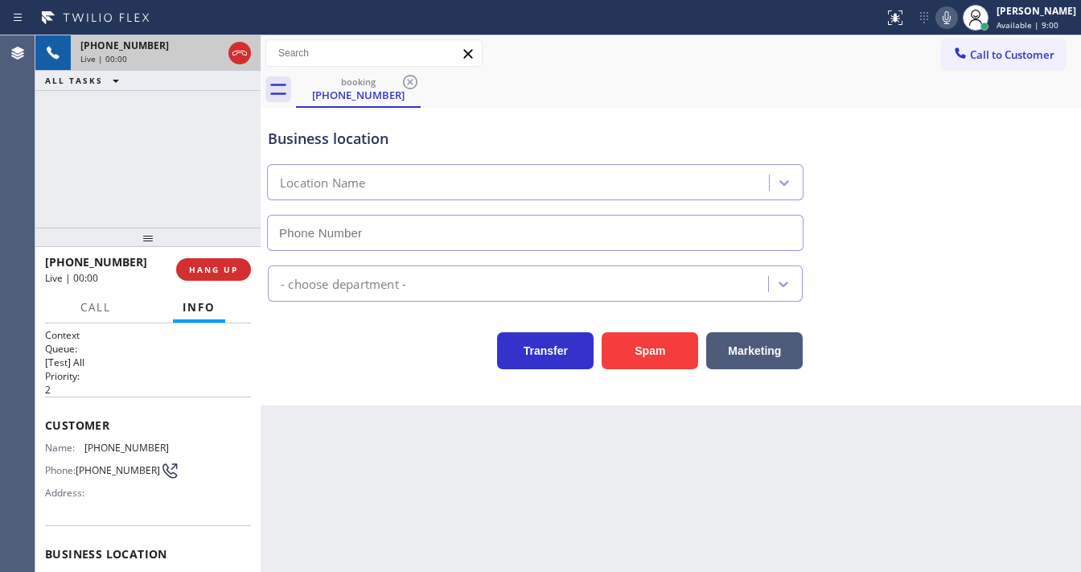
type input "[PHONE_NUMBER]"
click at [653, 352] on button "Spam" at bounding box center [650, 350] width 97 height 37
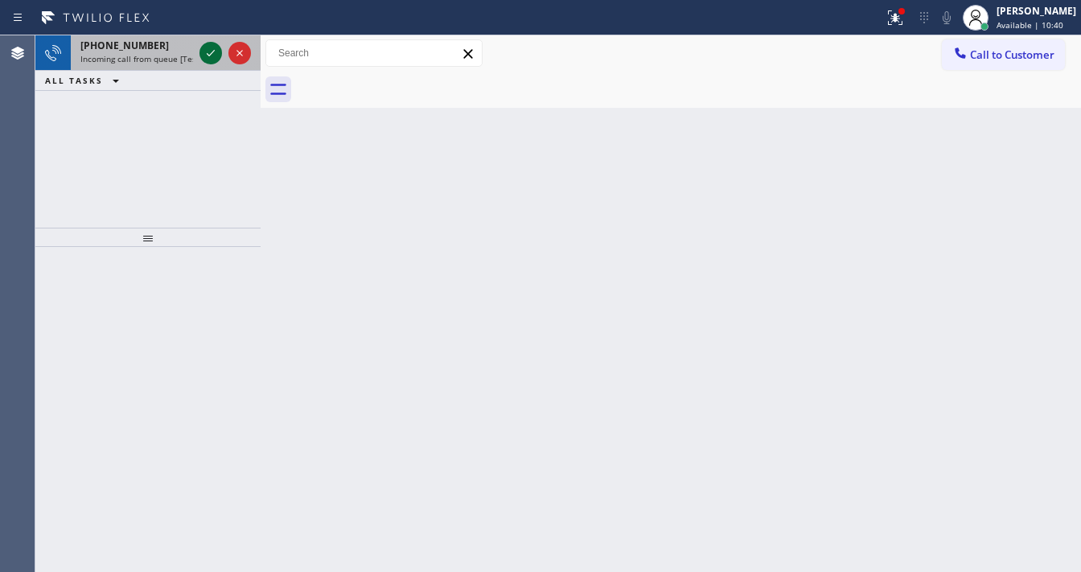
click at [217, 52] on div at bounding box center [210, 52] width 23 height 19
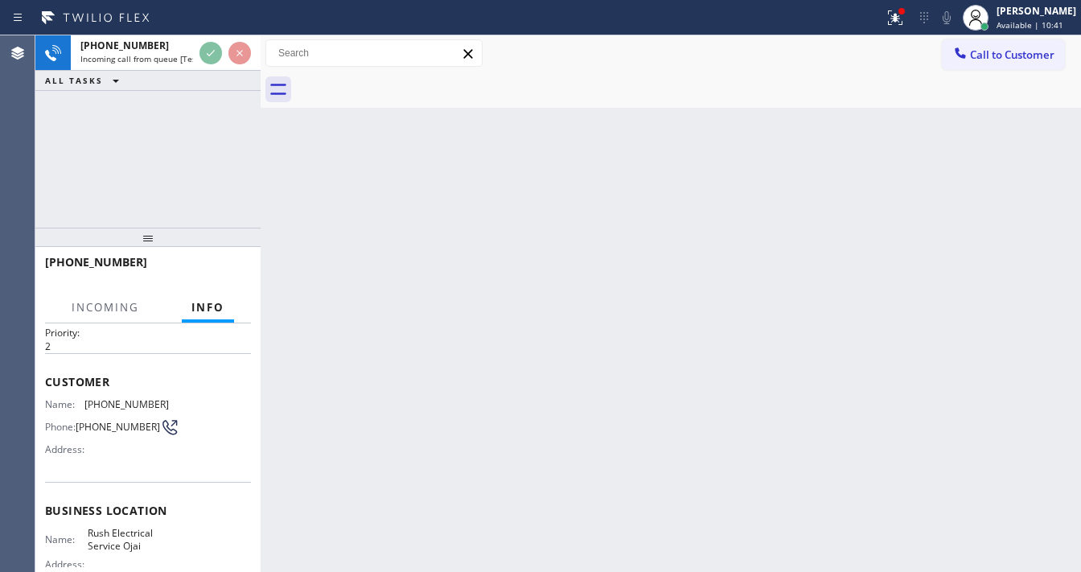
scroll to position [64, 0]
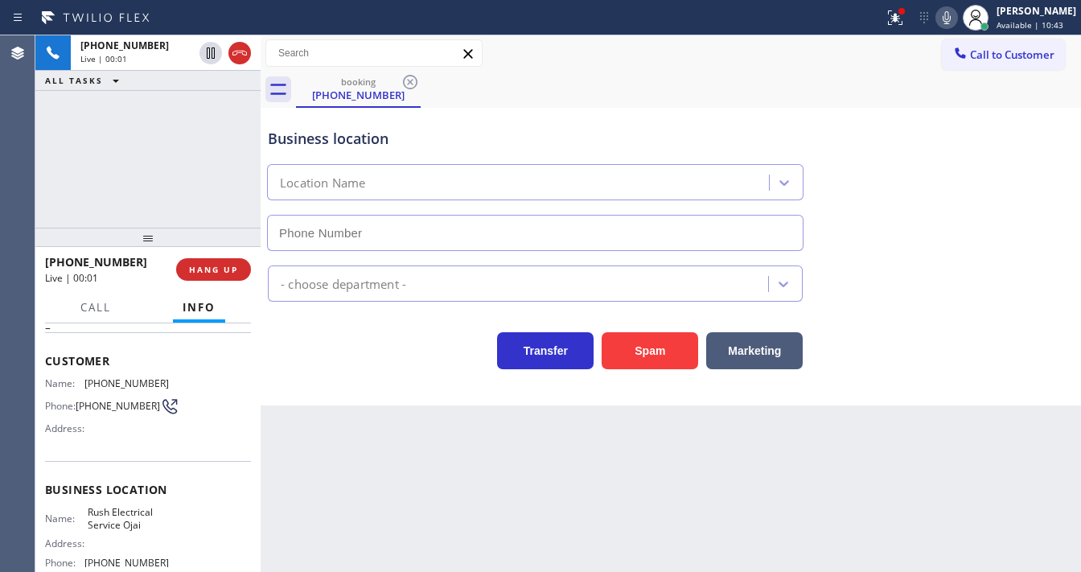
type input "[PHONE_NUMBER]"
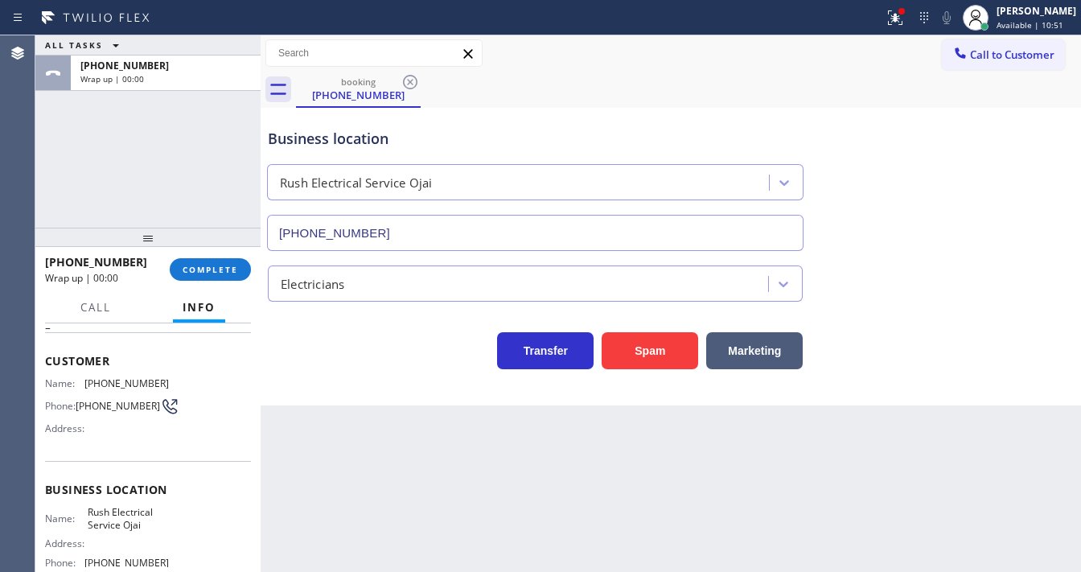
drag, startPoint x: 55, startPoint y: 199, endPoint x: 145, endPoint y: 249, distance: 103.0
click at [55, 199] on div "ALL TASKS ALL TASKS ACTIVE TASKS TASKS IN WRAP UP [PHONE_NUMBER] Wrap up | 00:00" at bounding box center [147, 131] width 225 height 192
click at [210, 266] on span "COMPLETE" at bounding box center [211, 269] width 56 height 11
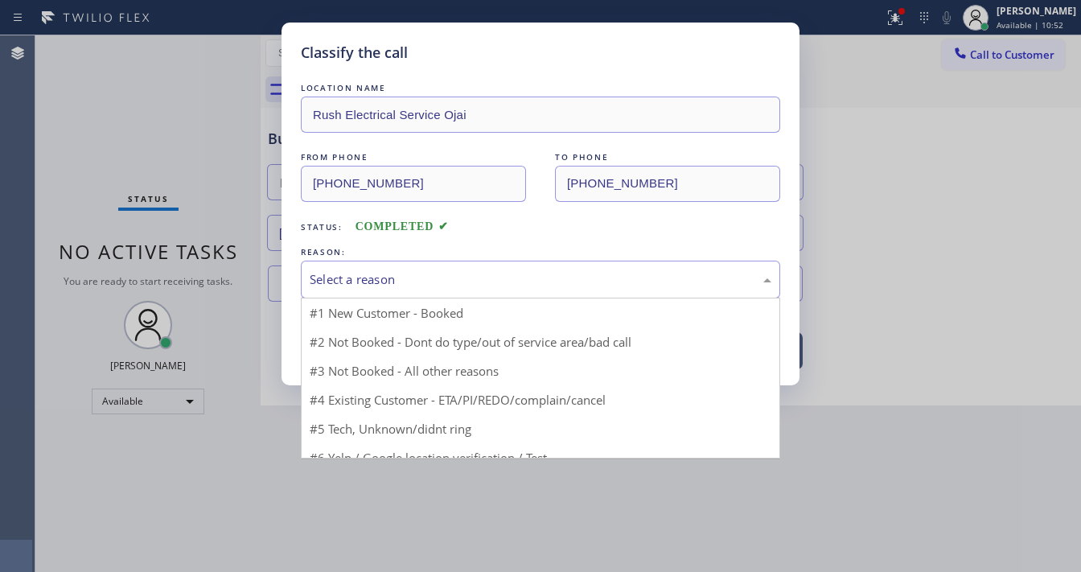
click at [373, 296] on div "Select a reason #1 New Customer - Booked #2 Not Booked - Dont do type/out of se…" at bounding box center [540, 280] width 479 height 38
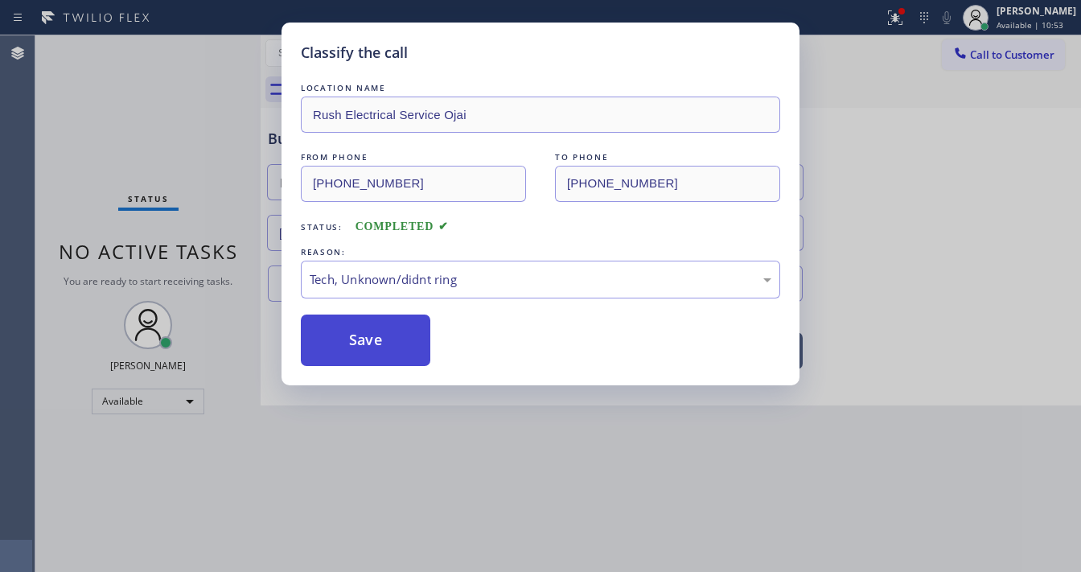
click at [364, 346] on button "Save" at bounding box center [366, 340] width 130 height 51
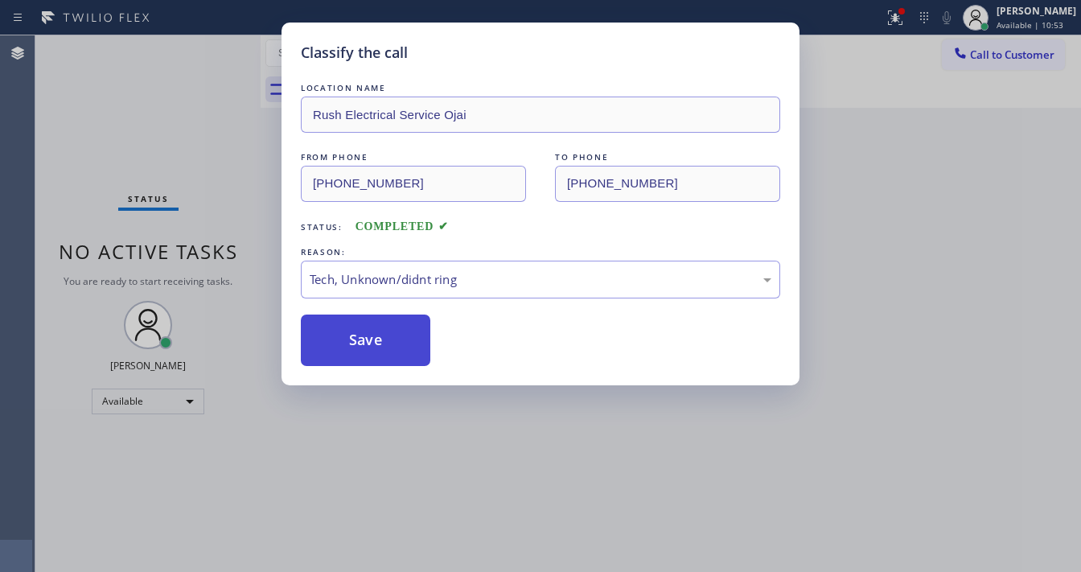
drag, startPoint x: 364, startPoint y: 346, endPoint x: 420, endPoint y: 569, distance: 229.8
click at [364, 345] on button "Save" at bounding box center [366, 340] width 130 height 51
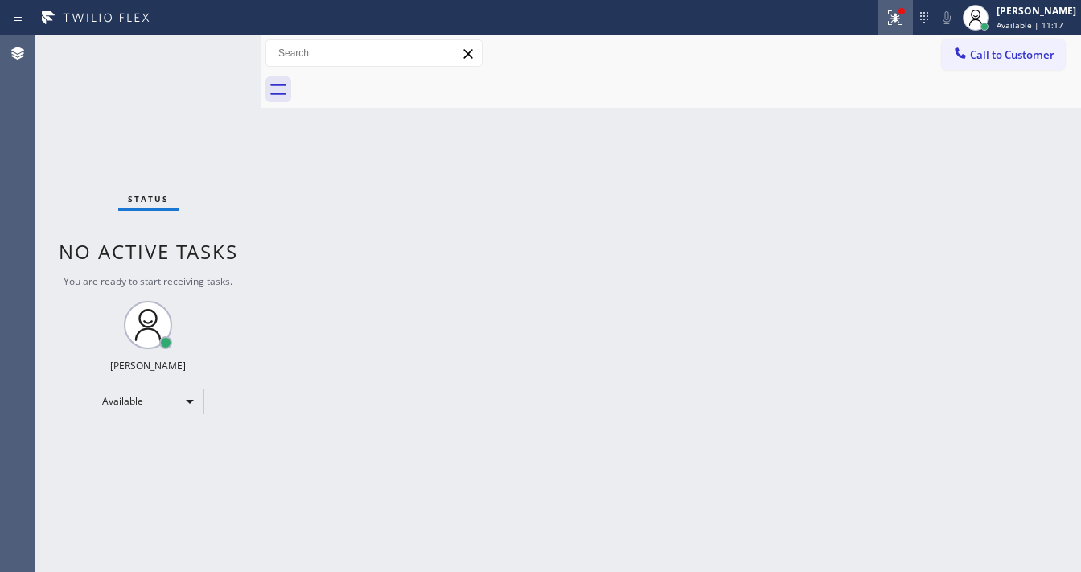
click at [913, 19] on div at bounding box center [895, 17] width 35 height 19
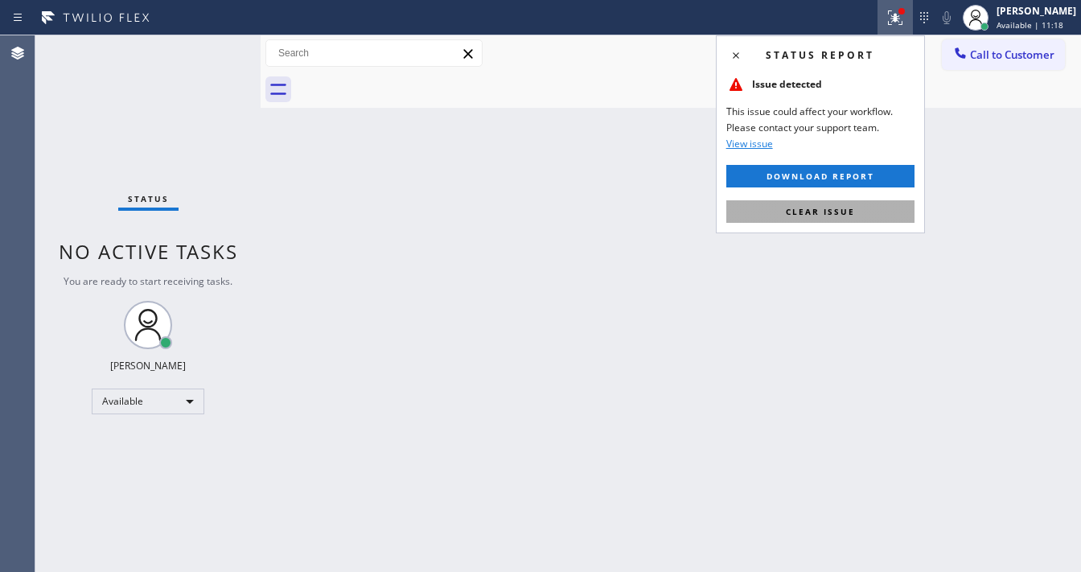
click at [829, 220] on button "Clear issue" at bounding box center [820, 211] width 188 height 23
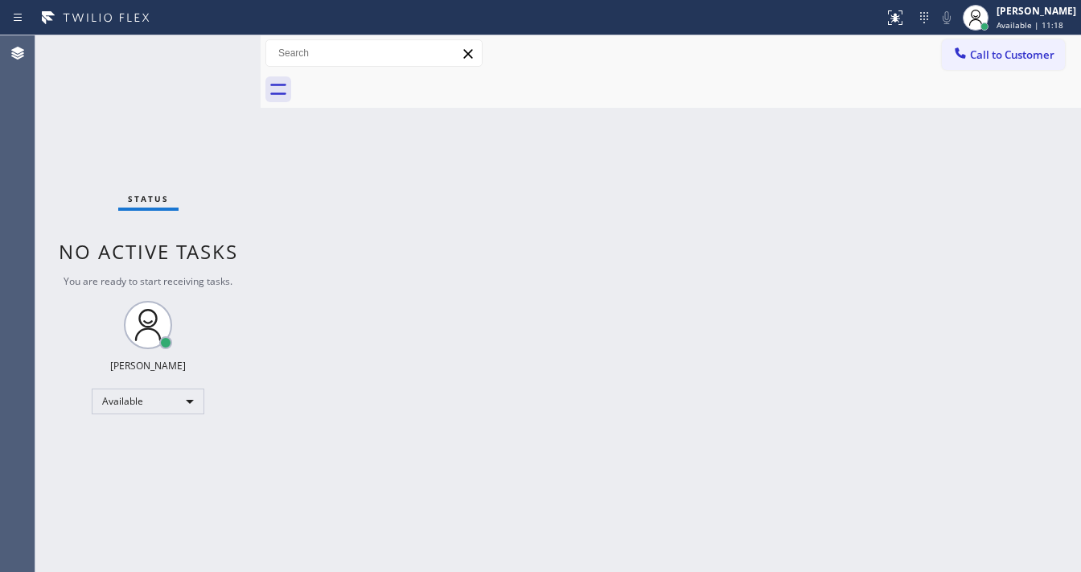
click at [553, 311] on div "Back to Dashboard Change Sender ID Customers Technicians Select a contact Outbo…" at bounding box center [671, 303] width 820 height 537
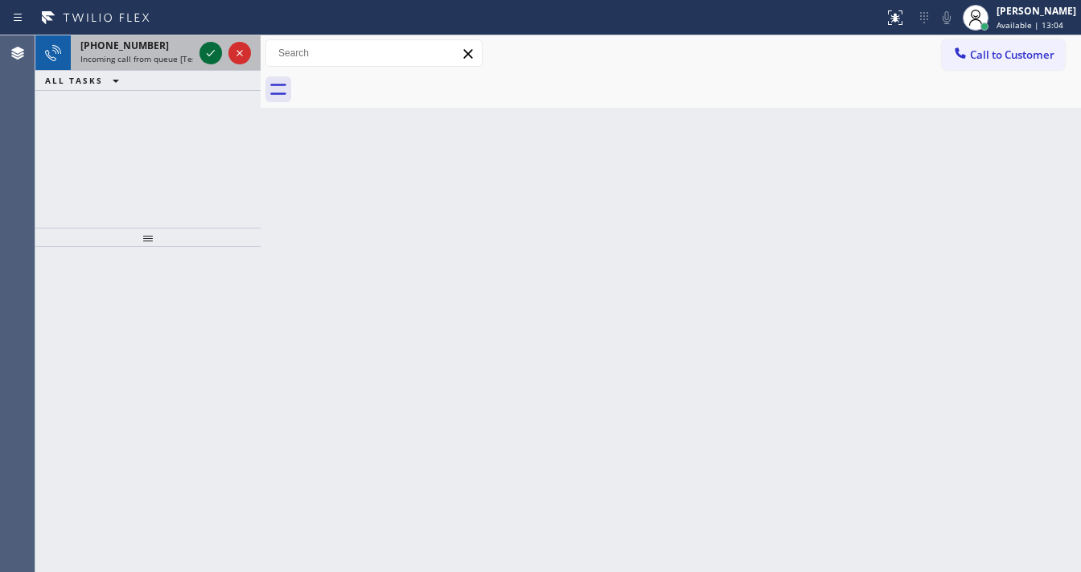
click at [208, 48] on icon at bounding box center [210, 52] width 19 height 19
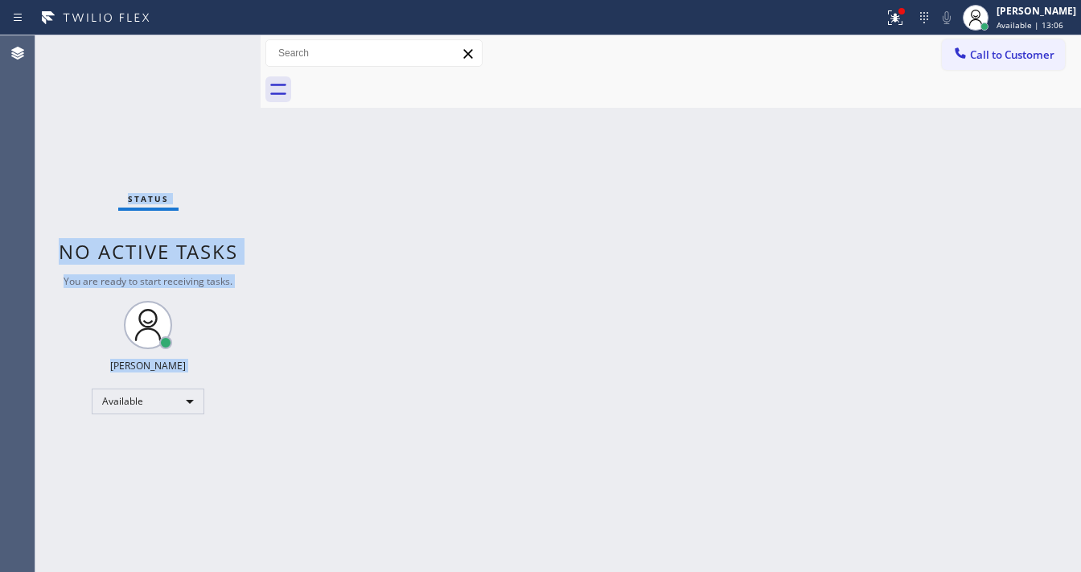
drag, startPoint x: 899, startPoint y: 23, endPoint x: 875, endPoint y: 159, distance: 138.9
click at [900, 23] on icon at bounding box center [895, 17] width 19 height 19
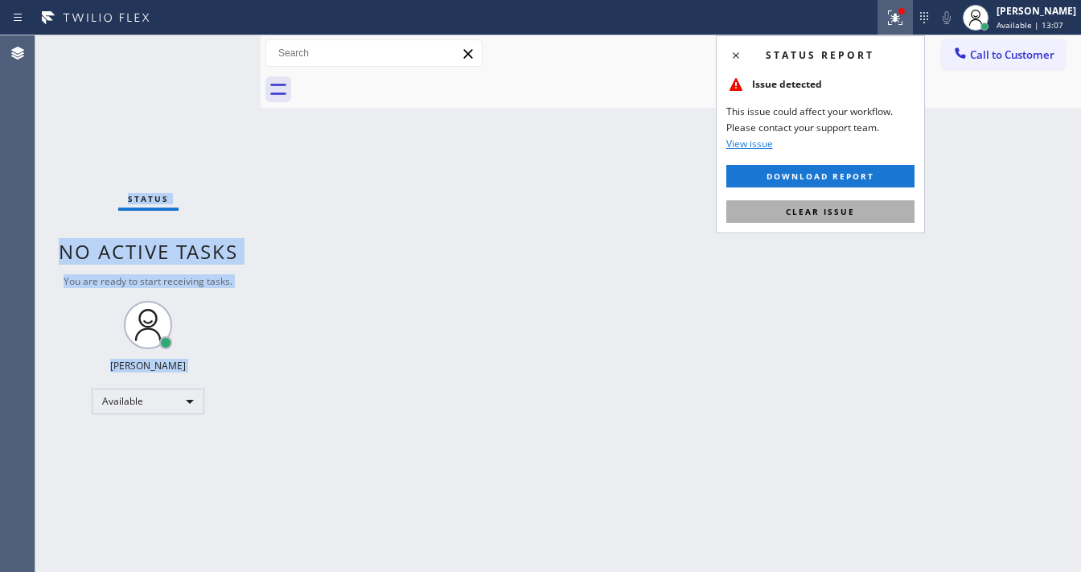
click at [833, 213] on span "Clear issue" at bounding box center [820, 211] width 69 height 11
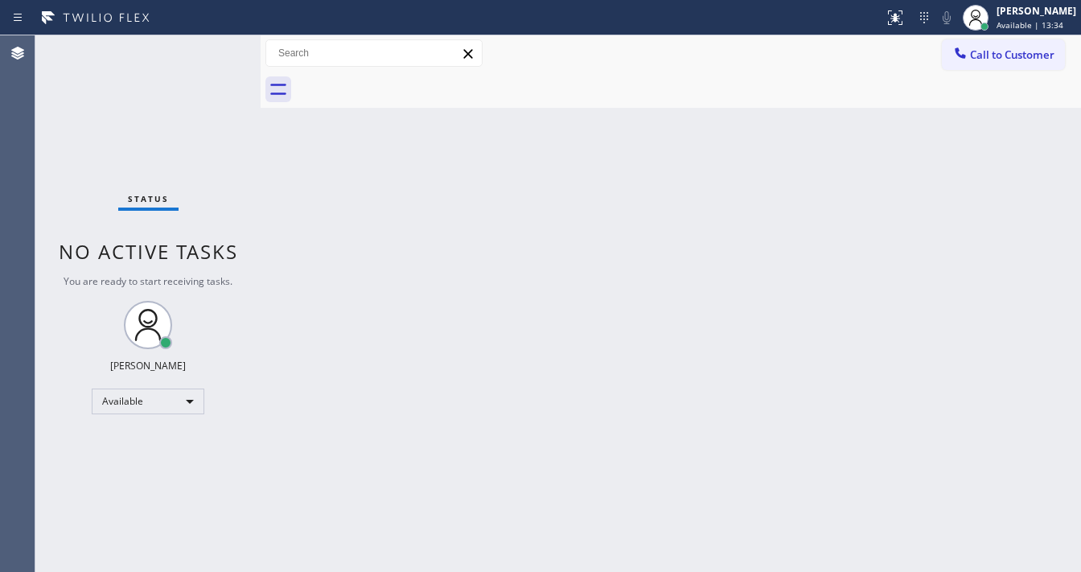
click at [215, 41] on div "Status No active tasks You are ready to start receiving tasks. [PERSON_NAME]" at bounding box center [147, 303] width 225 height 537
click at [215, 40] on div "Status No active tasks You are ready to start receiving tasks. [PERSON_NAME]" at bounding box center [147, 303] width 225 height 537
click at [204, 41] on div "Status No active tasks You are ready to start receiving tasks. [PERSON_NAME]" at bounding box center [147, 303] width 225 height 537
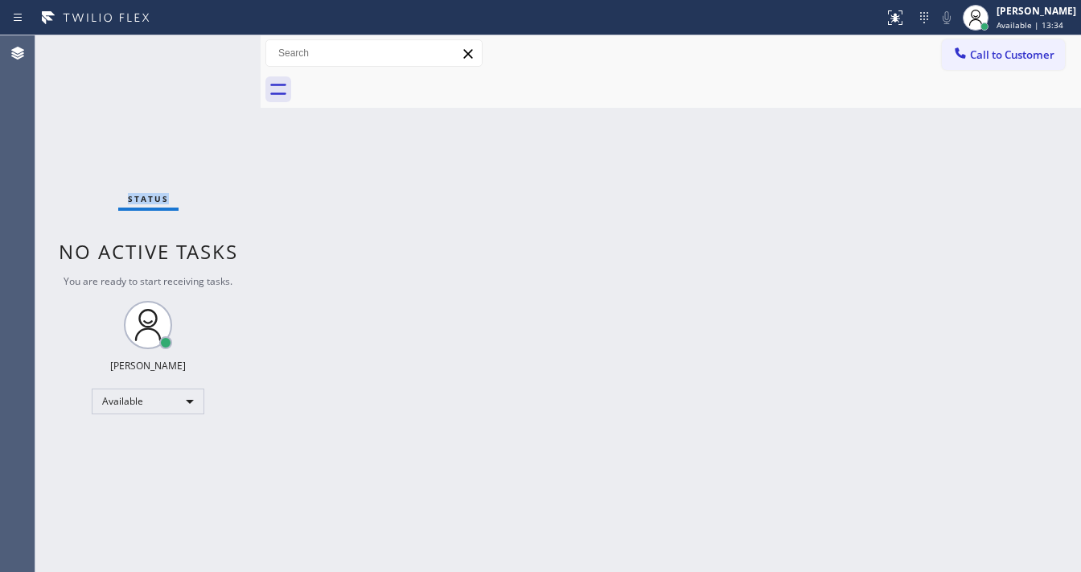
click at [204, 41] on div "Status No active tasks You are ready to start receiving tasks. [PERSON_NAME]" at bounding box center [147, 303] width 225 height 537
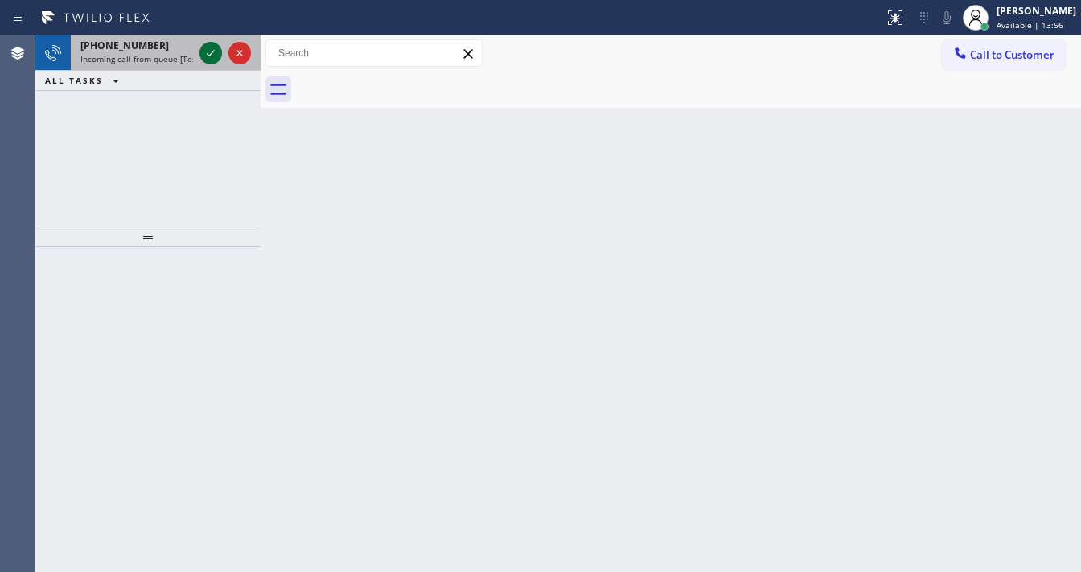
click at [212, 55] on icon at bounding box center [210, 52] width 19 height 19
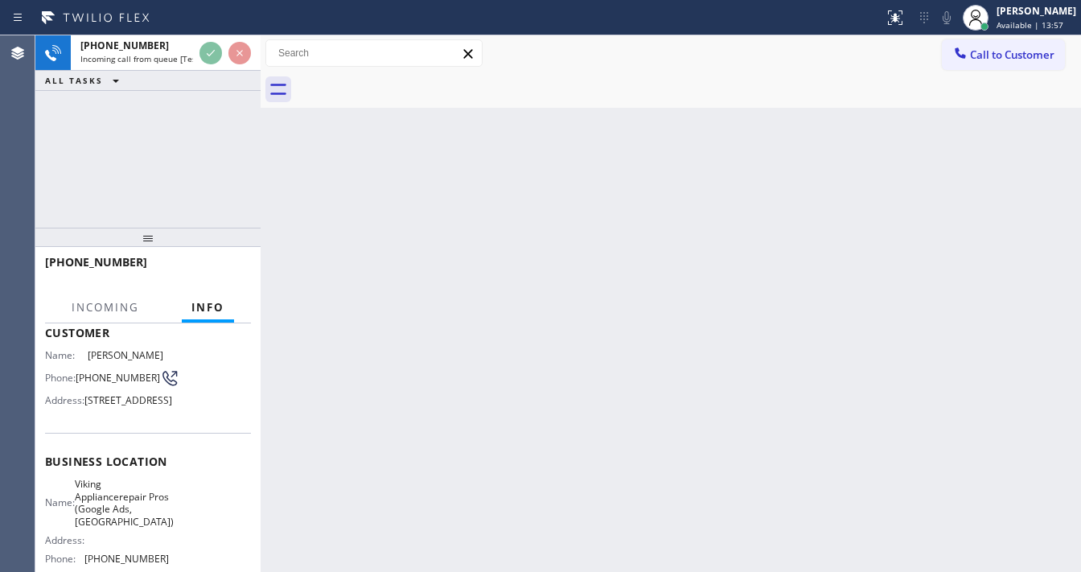
scroll to position [193, 0]
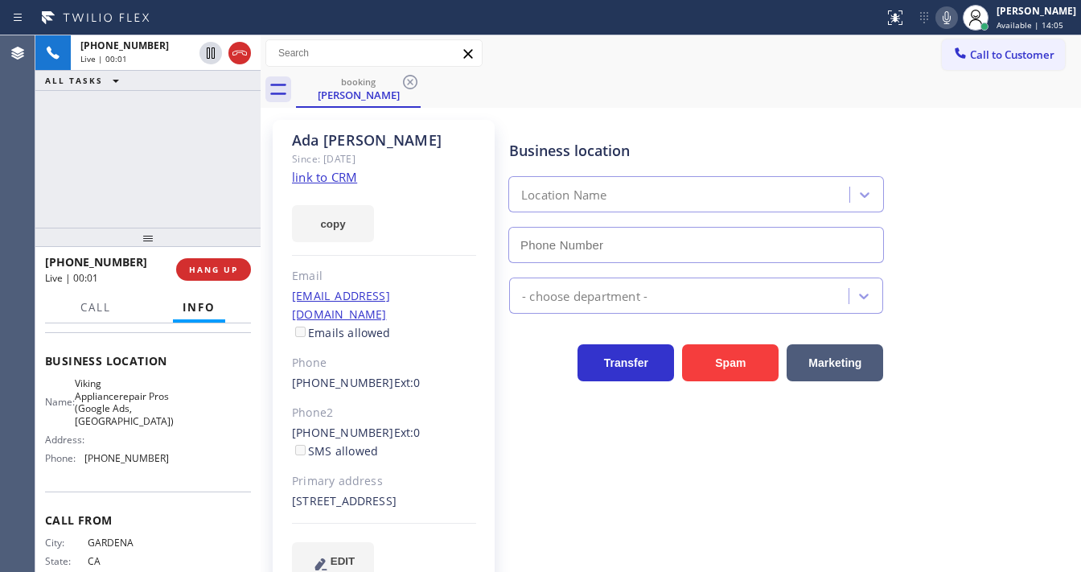
type input "[PHONE_NUMBER]"
click at [175, 148] on div "[PHONE_NUMBER] Live | 00:02 ALL TASKS ALL TASKS ACTIVE TASKS TASKS IN WRAP UP" at bounding box center [147, 131] width 225 height 192
click at [315, 175] on link "link to CRM" at bounding box center [324, 177] width 65 height 16
click at [956, 17] on icon at bounding box center [946, 17] width 19 height 19
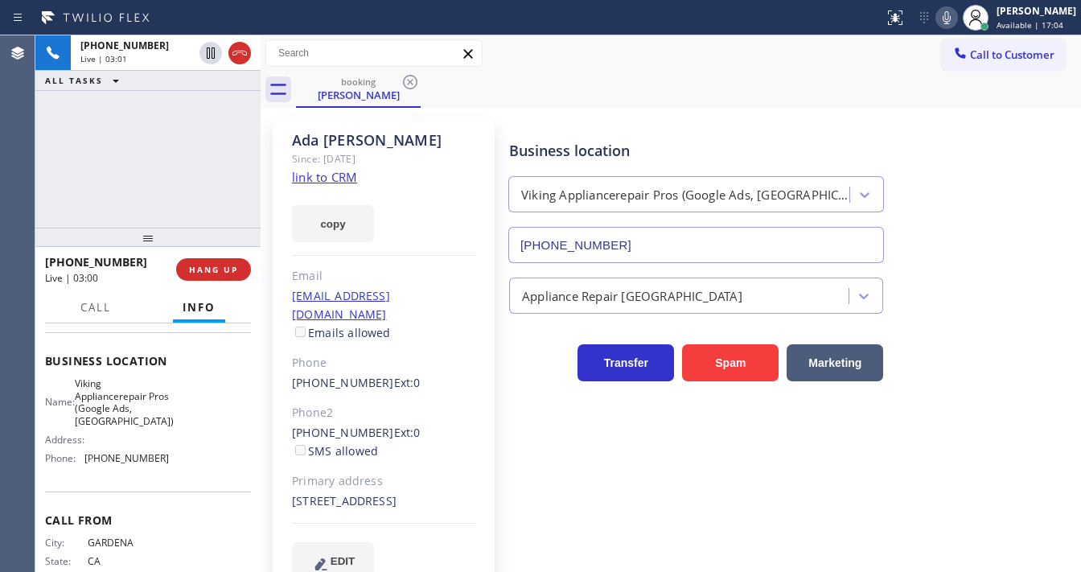
click at [187, 163] on div "[PHONE_NUMBER] Live | 03:01 ALL TASKS ALL TASKS ACTIVE TASKS TASKS IN WRAP UP" at bounding box center [147, 131] width 225 height 192
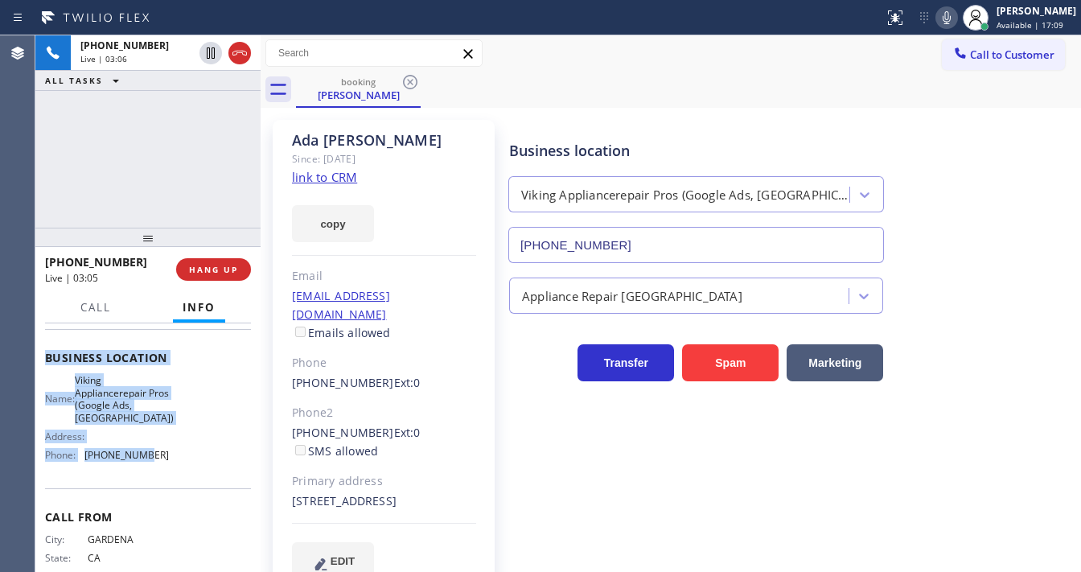
scroll to position [257, 0]
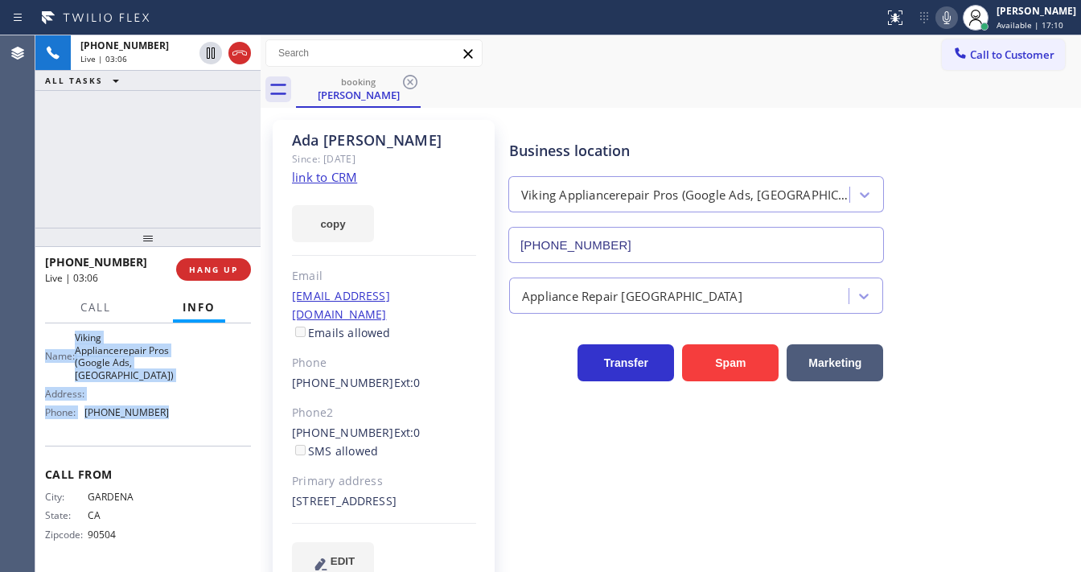
drag, startPoint x: 45, startPoint y: 352, endPoint x: 180, endPoint y: 421, distance: 151.8
click at [180, 421] on div "Context Queue: [Test] All Priority: 1 Customer Name: [PERSON_NAME] Phone: [PHON…" at bounding box center [148, 328] width 206 height 478
copy div "Customer Name: [PERSON_NAME] Phone: [PHONE_NUMBER] Address: [STREET_ADDRESS] Bu…"
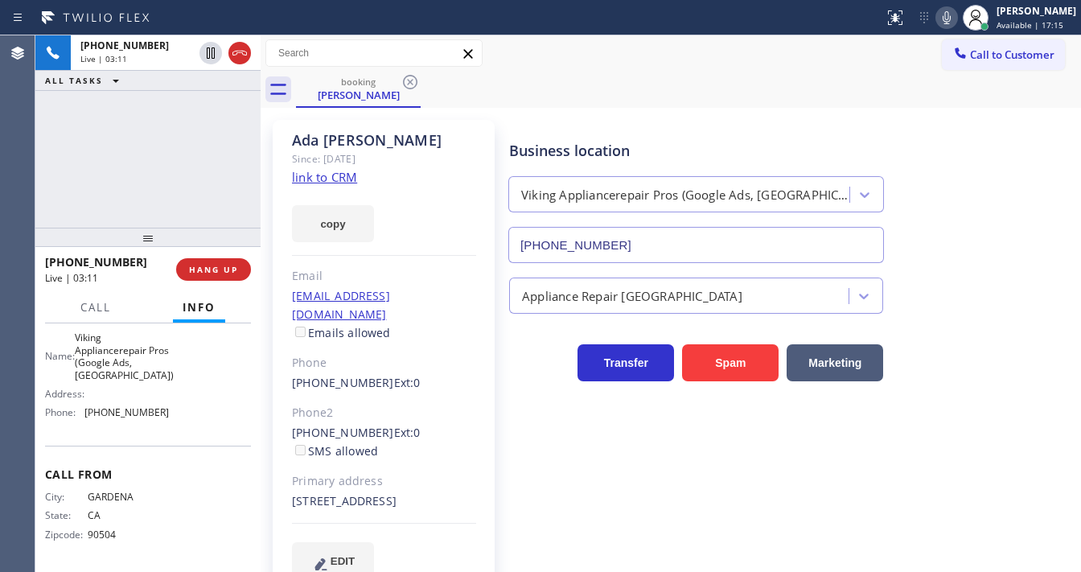
click at [151, 186] on div "[PHONE_NUMBER] Live | 03:11 ALL TASKS ALL TASKS ACTIVE TASKS TASKS IN WRAP UP" at bounding box center [147, 131] width 225 height 192
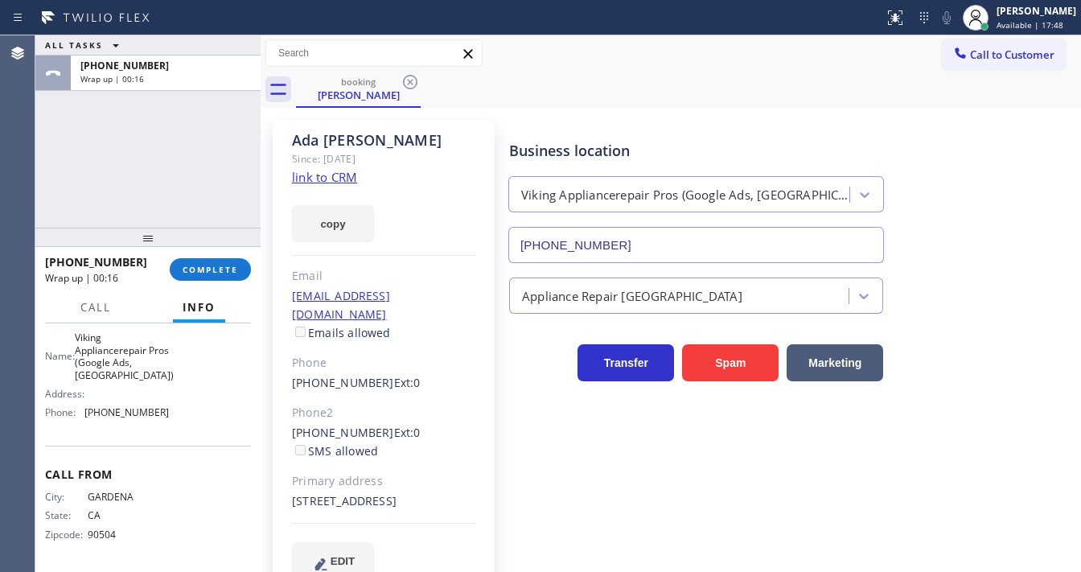
click at [88, 171] on div "ALL TASKS ALL TASKS ACTIVE TASKS TASKS IN WRAP UP [PHONE_NUMBER] Wrap up | 00:16" at bounding box center [147, 131] width 225 height 192
click at [183, 270] on span "COMPLETE" at bounding box center [211, 269] width 56 height 11
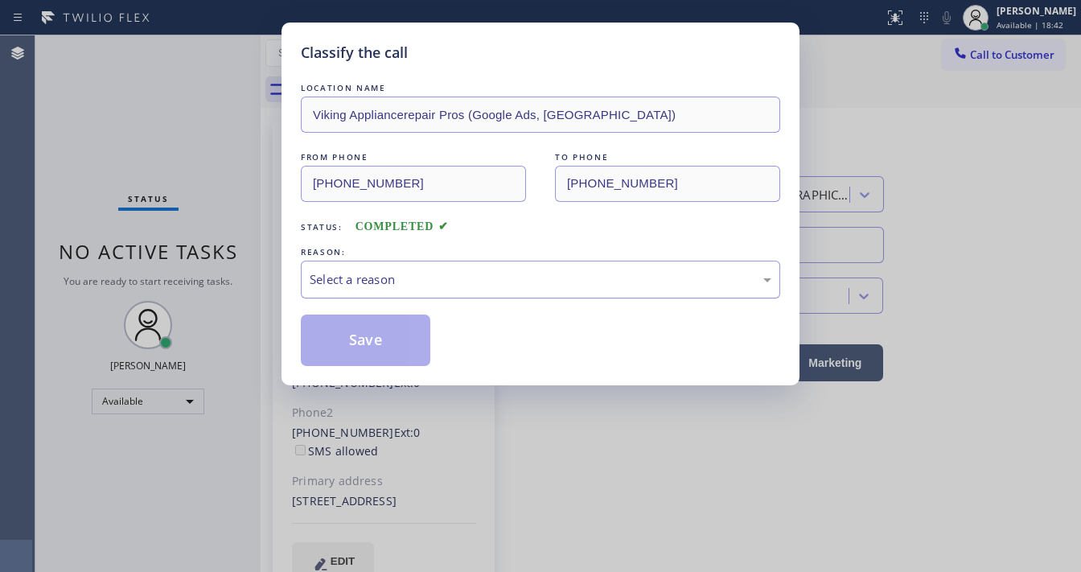
click at [351, 286] on div "Select a reason" at bounding box center [541, 279] width 462 height 19
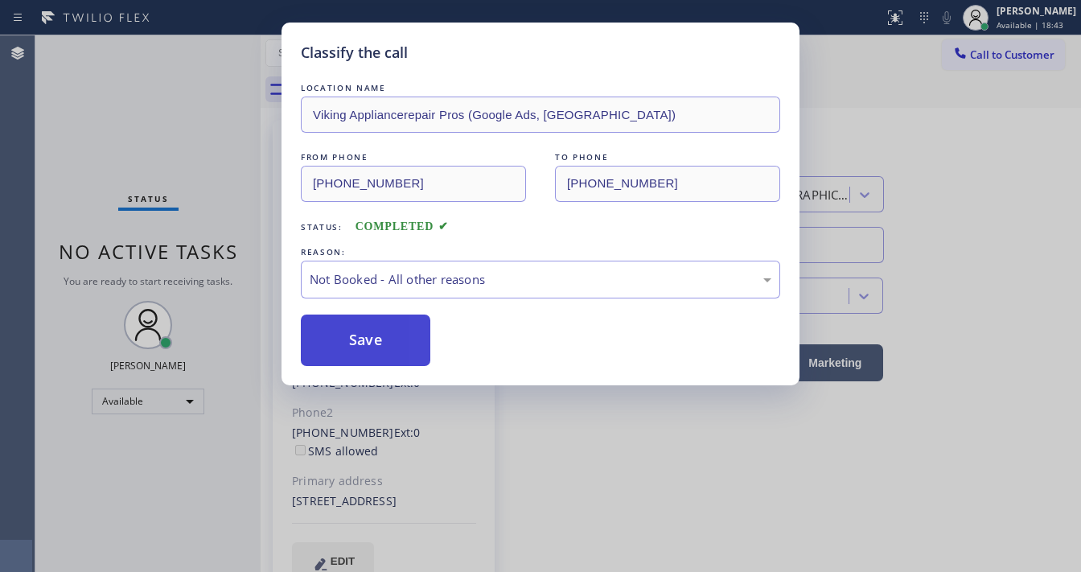
click at [373, 340] on button "Save" at bounding box center [366, 340] width 130 height 51
click at [373, 341] on button "Save" at bounding box center [366, 340] width 130 height 51
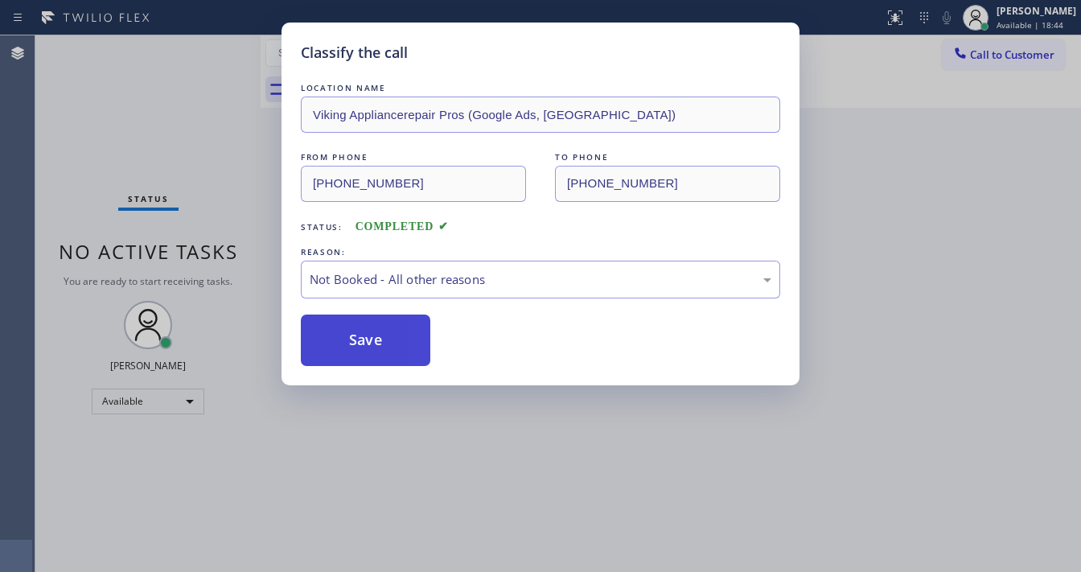
click at [373, 341] on button "Save" at bounding box center [366, 340] width 130 height 51
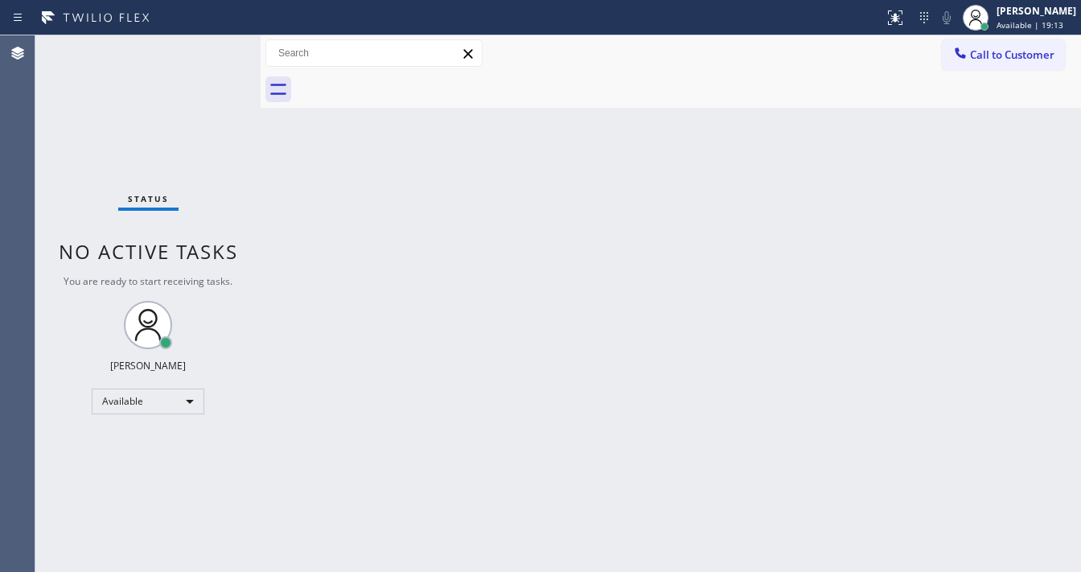
click at [61, 129] on div "Status No active tasks You are ready to start receiving tasks. [PERSON_NAME]" at bounding box center [147, 303] width 225 height 537
click at [209, 61] on div "Status No active tasks You are ready to start receiving tasks. [PERSON_NAME]" at bounding box center [147, 303] width 225 height 537
click at [209, 58] on div "Status No active tasks You are ready to start receiving tasks. [PERSON_NAME]" at bounding box center [147, 303] width 225 height 537
click at [209, 54] on div "Status No active tasks You are ready to start receiving tasks. [PERSON_NAME]" at bounding box center [147, 303] width 225 height 537
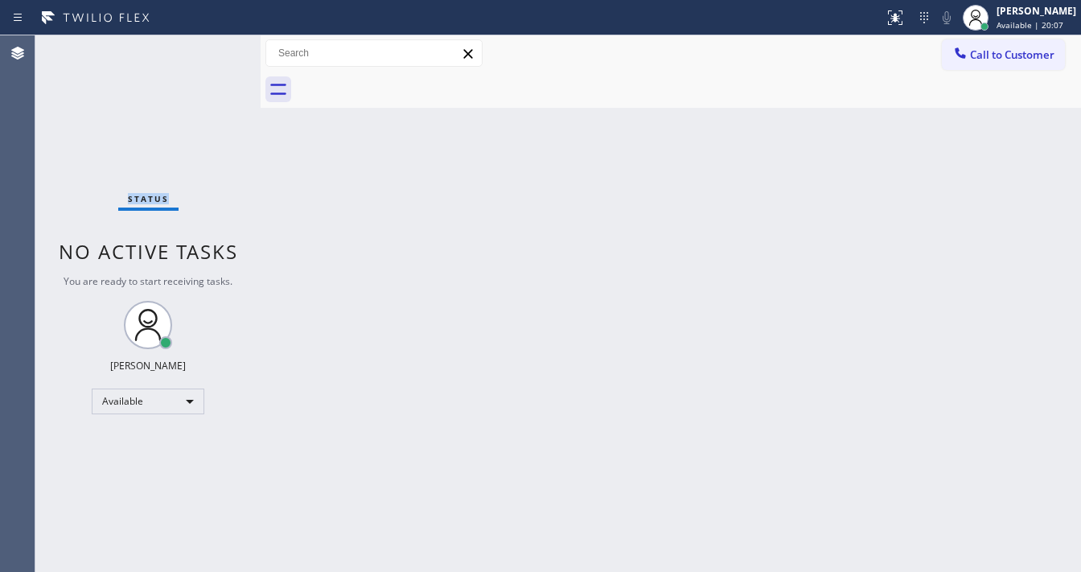
click at [212, 54] on div "Status No active tasks You are ready to start receiving tasks. [PERSON_NAME]" at bounding box center [147, 303] width 225 height 537
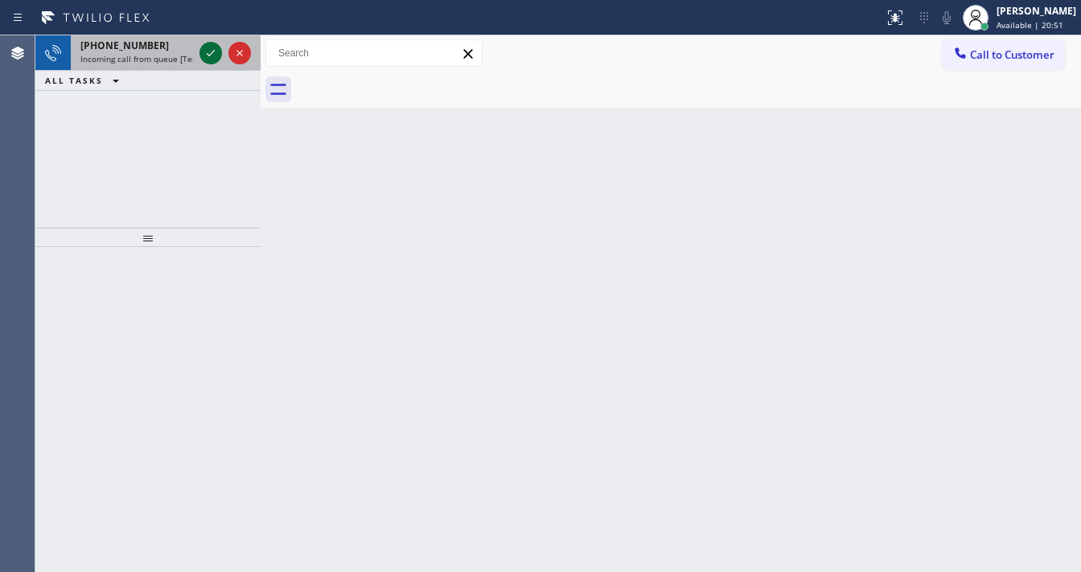
click at [204, 53] on icon at bounding box center [210, 52] width 19 height 19
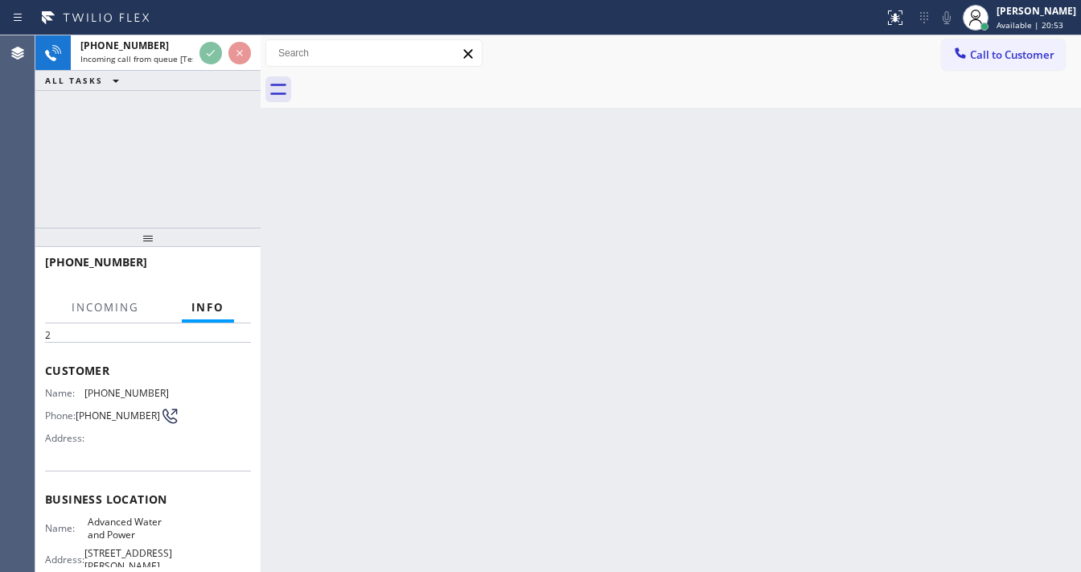
scroll to position [129, 0]
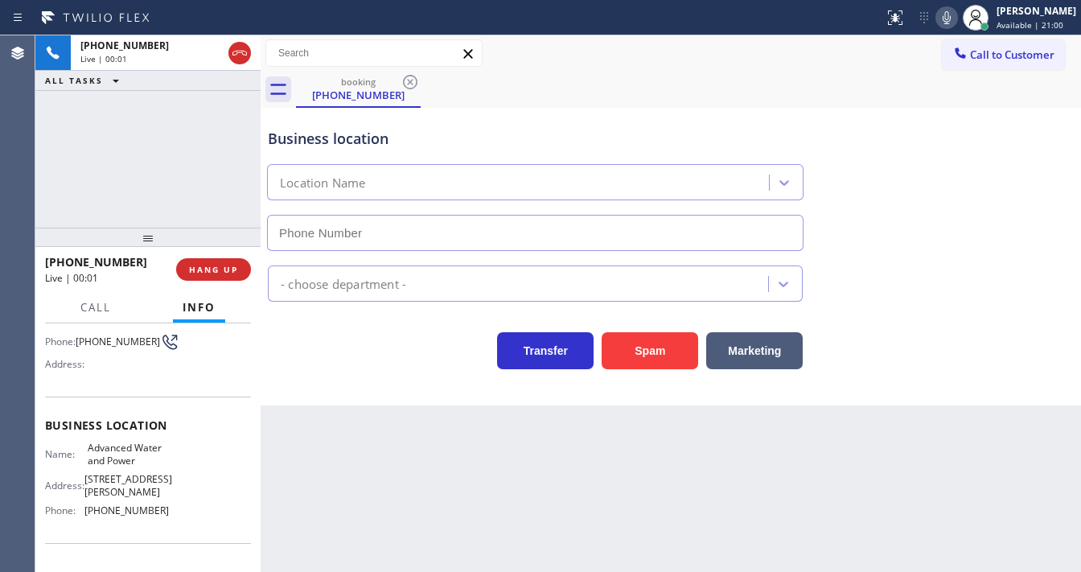
type input "[PHONE_NUMBER]"
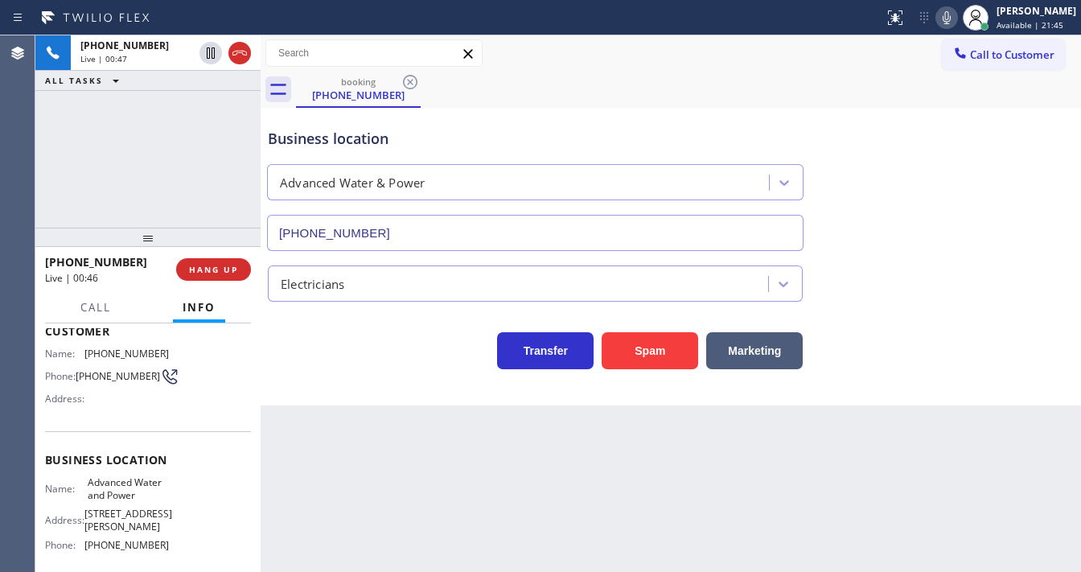
scroll to position [64, 0]
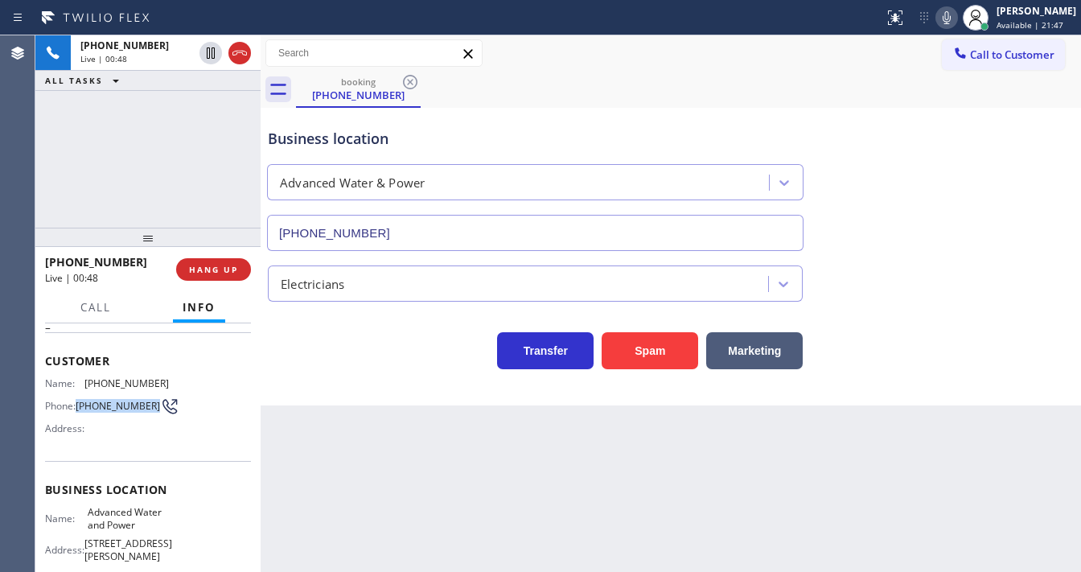
drag, startPoint x: 106, startPoint y: 409, endPoint x: 77, endPoint y: 393, distance: 32.7
click at [77, 397] on div "Phone: [PHONE_NUMBER]" at bounding box center [107, 406] width 124 height 19
click at [154, 212] on div "[PHONE_NUMBER] Live | 00:49 ALL TASKS ALL TASKS ACTIVE TASKS TASKS IN WRAP UP" at bounding box center [147, 131] width 225 height 192
drag, startPoint x: 104, startPoint y: 412, endPoint x: 77, endPoint y: 398, distance: 29.9
click at [77, 398] on div "Phone: [PHONE_NUMBER]" at bounding box center [107, 406] width 124 height 19
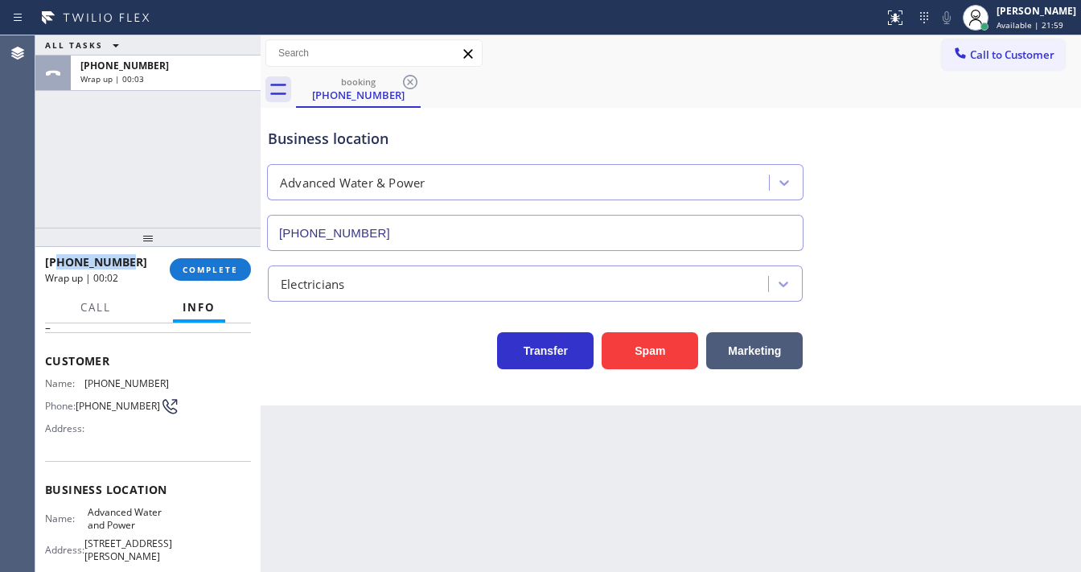
drag, startPoint x: 138, startPoint y: 265, endPoint x: 61, endPoint y: 262, distance: 76.5
click at [56, 262] on div "[PHONE_NUMBER]" at bounding box center [101, 261] width 113 height 15
copy span "9096801214"
click at [191, 273] on span "COMPLETE" at bounding box center [211, 269] width 56 height 11
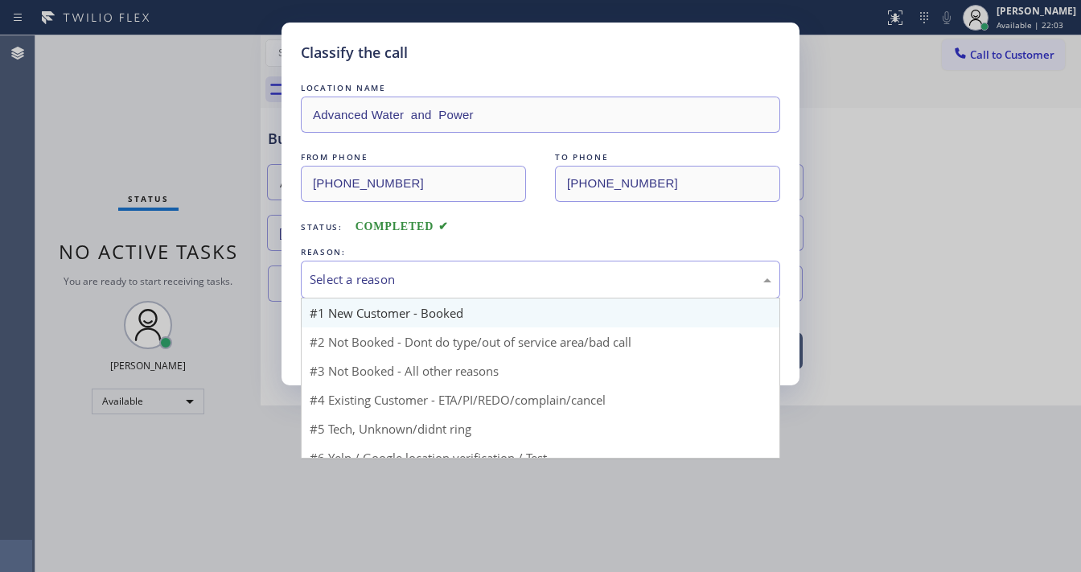
drag, startPoint x: 356, startPoint y: 280, endPoint x: 368, endPoint y: 325, distance: 46.8
click at [356, 280] on div "Select a reason" at bounding box center [541, 279] width 462 height 19
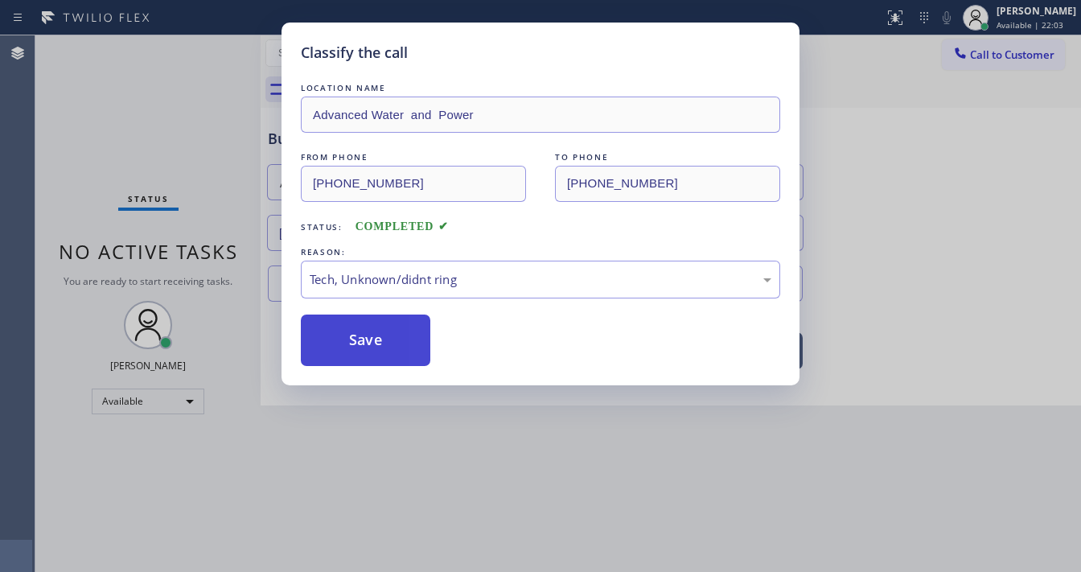
click at [367, 353] on button "Save" at bounding box center [366, 340] width 130 height 51
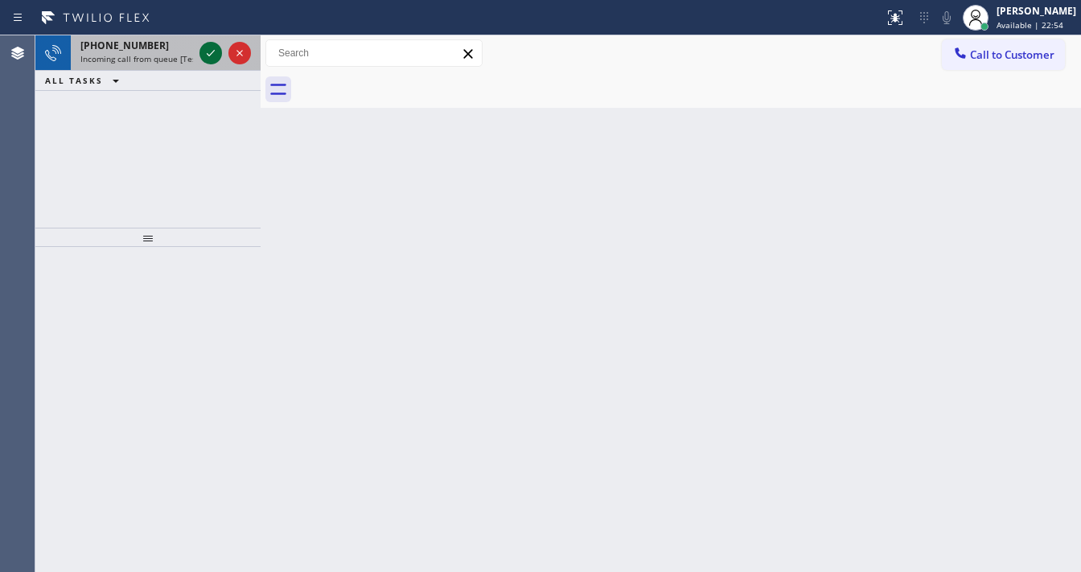
drag, startPoint x: 224, startPoint y: 49, endPoint x: 209, endPoint y: 49, distance: 15.3
click at [209, 49] on icon at bounding box center [210, 52] width 19 height 19
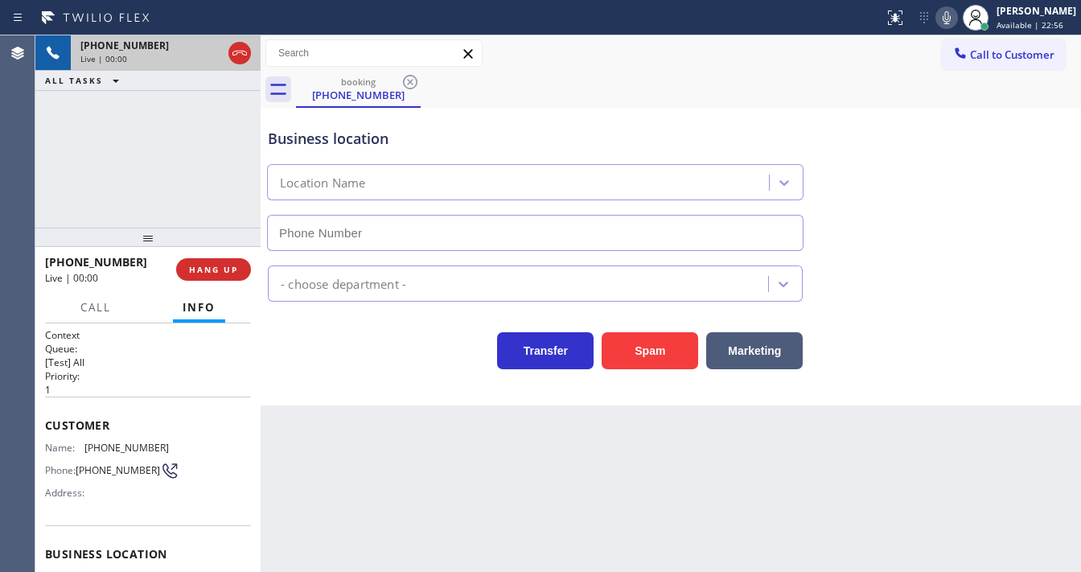
type input "[PHONE_NUMBER]"
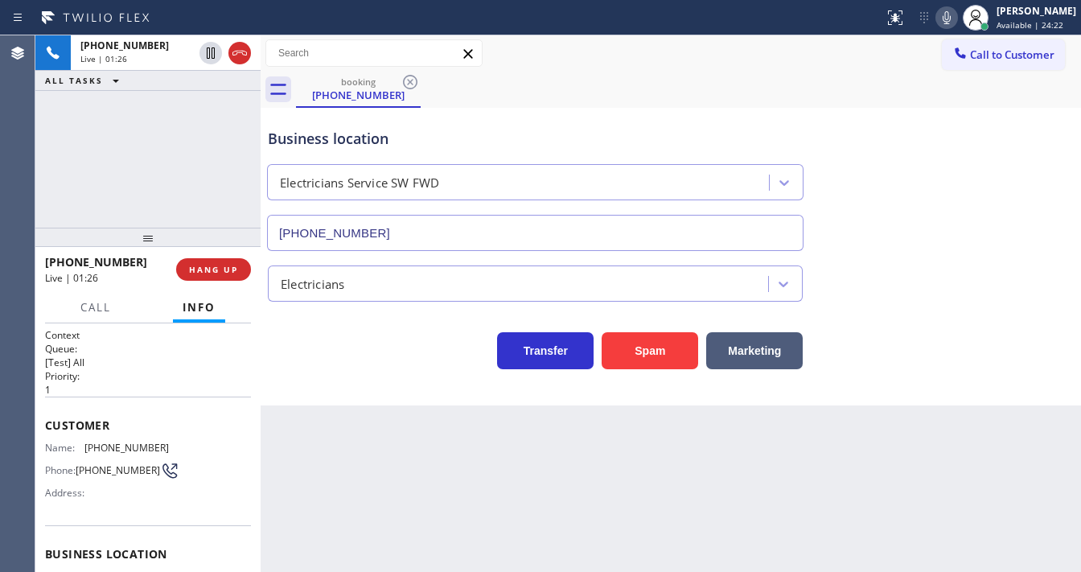
click at [90, 135] on div "[PHONE_NUMBER] Live | 01:26 ALL TASKS ALL TASKS ACTIVE TASKS TASKS IN WRAP UP" at bounding box center [147, 131] width 225 height 192
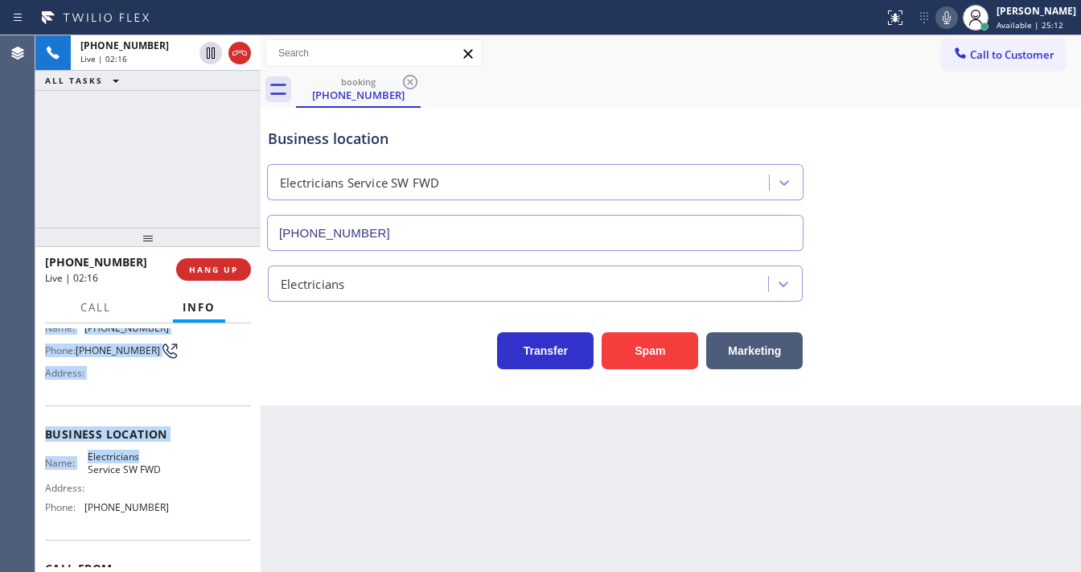
scroll to position [129, 0]
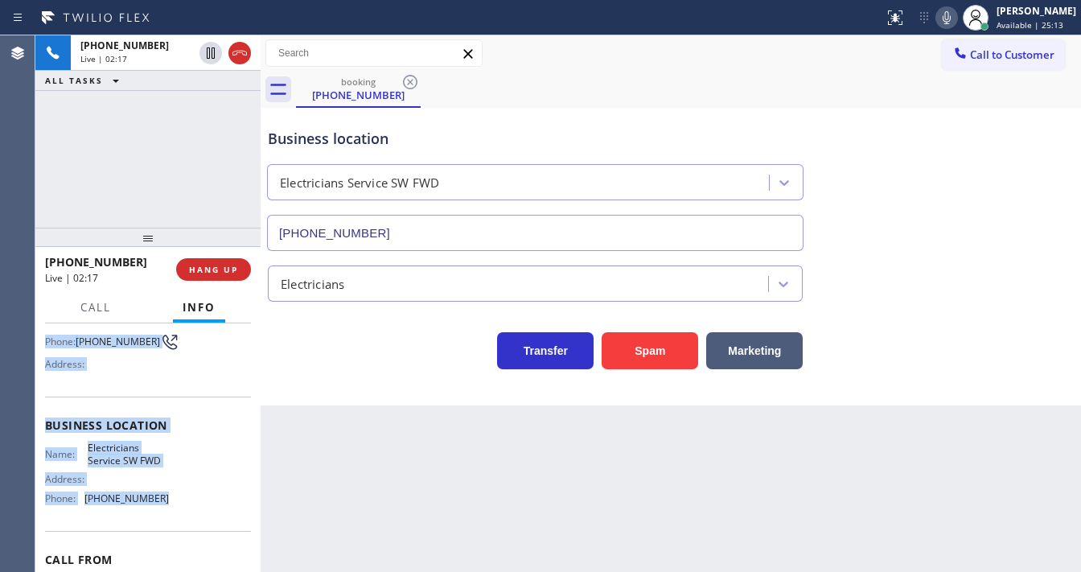
drag, startPoint x: 44, startPoint y: 415, endPoint x: 167, endPoint y: 486, distance: 142.0
click at [167, 490] on div "Context Queue: [Test] All Priority: 1 Customer Name: [PHONE_NUMBER] Phone: [PHO…" at bounding box center [147, 447] width 225 height 249
copy div "Customer Name: [PHONE_NUMBER] Phone: [PHONE_NUMBER] Address: Business location …"
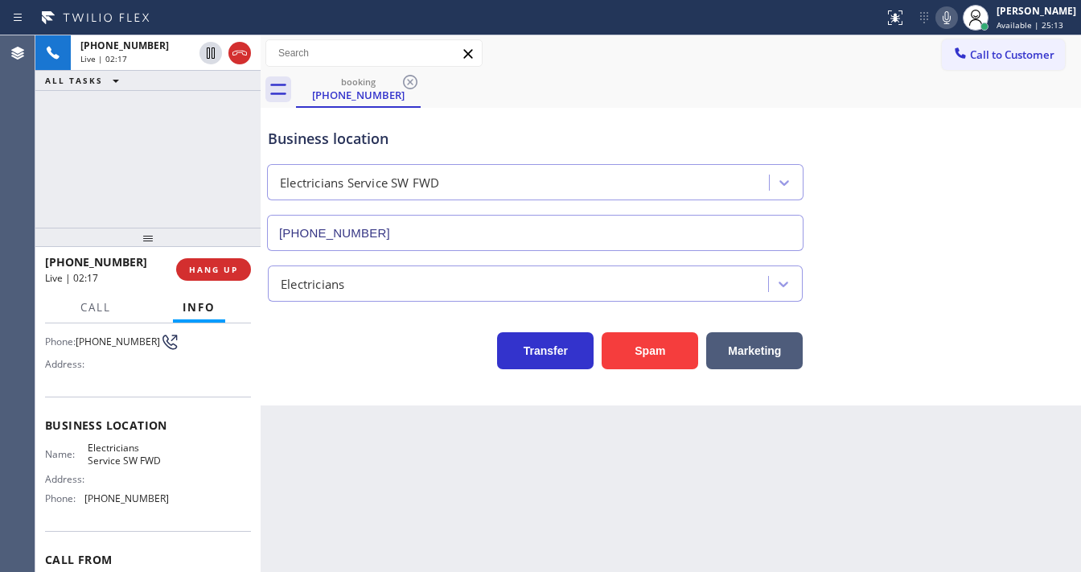
click at [162, 173] on div "[PHONE_NUMBER] Live | 02:17 ALL TASKS ALL TASKS ACTIVE TASKS TASKS IN WRAP UP" at bounding box center [147, 131] width 225 height 192
drag, startPoint x: 956, startPoint y: 13, endPoint x: 737, endPoint y: 79, distance: 228.5
click at [956, 13] on icon at bounding box center [946, 17] width 19 height 19
click at [212, 56] on icon at bounding box center [211, 52] width 8 height 11
click at [87, 169] on div "[PHONE_NUMBER] Live | 02:27 ALL TASKS ALL TASKS ACTIVE TASKS TASKS IN WRAP UP" at bounding box center [147, 131] width 225 height 192
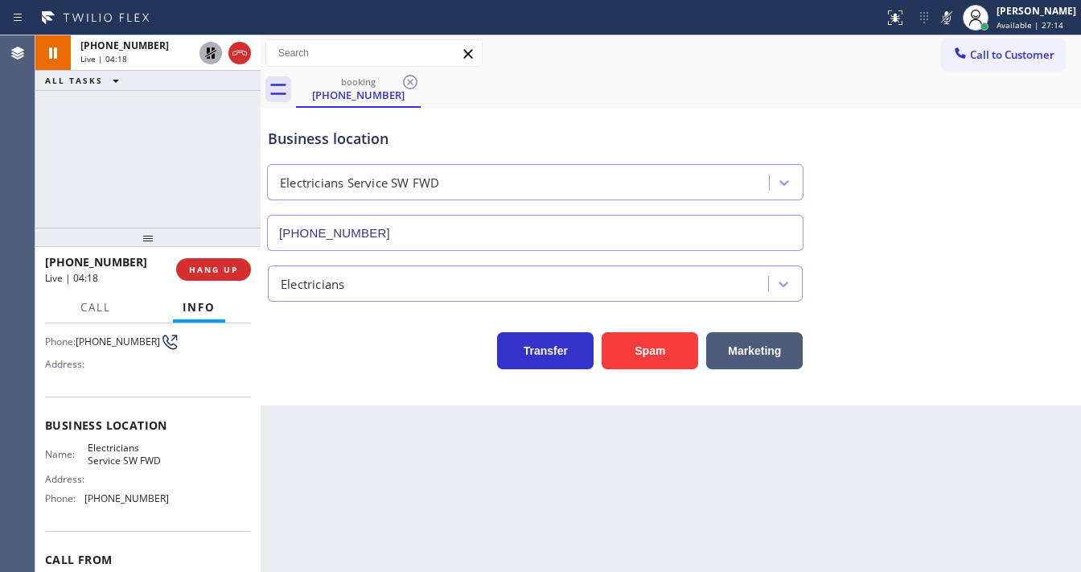
click at [28, 187] on div "Agent Desktop" at bounding box center [17, 303] width 35 height 537
click at [211, 56] on icon at bounding box center [210, 52] width 19 height 19
click at [954, 22] on icon at bounding box center [946, 17] width 19 height 19
click at [190, 163] on div "[PHONE_NUMBER] Live | 04:41 ALL TASKS ALL TASKS ACTIVE TASKS TASKS IN WRAP UP" at bounding box center [147, 131] width 225 height 192
click at [43, 191] on div "[PHONE_NUMBER] Live | 04:47 ALL TASKS ALL TASKS ACTIVE TASKS TASKS IN WRAP UP" at bounding box center [147, 131] width 225 height 192
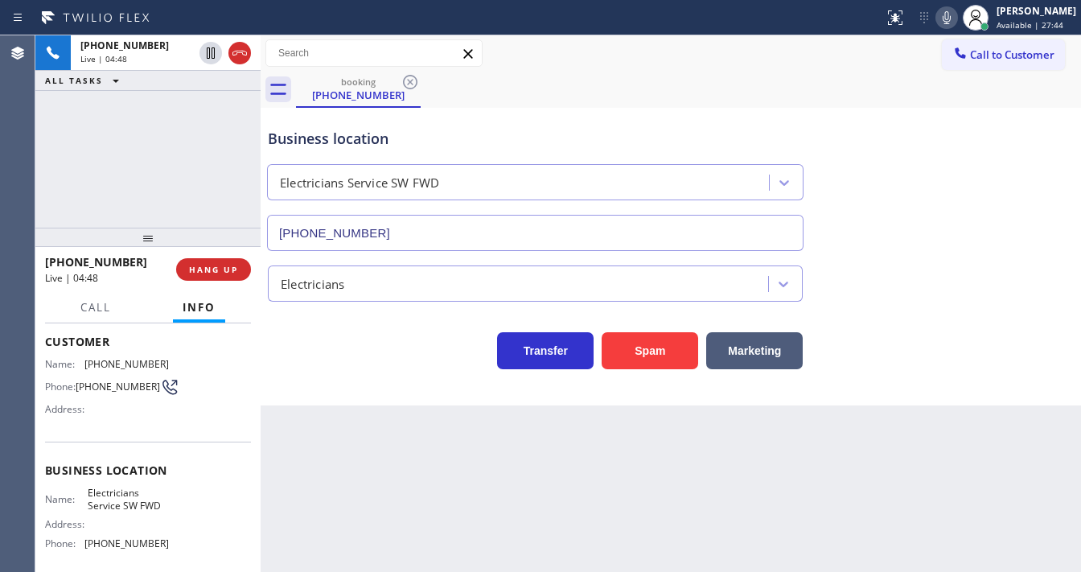
scroll to position [64, 0]
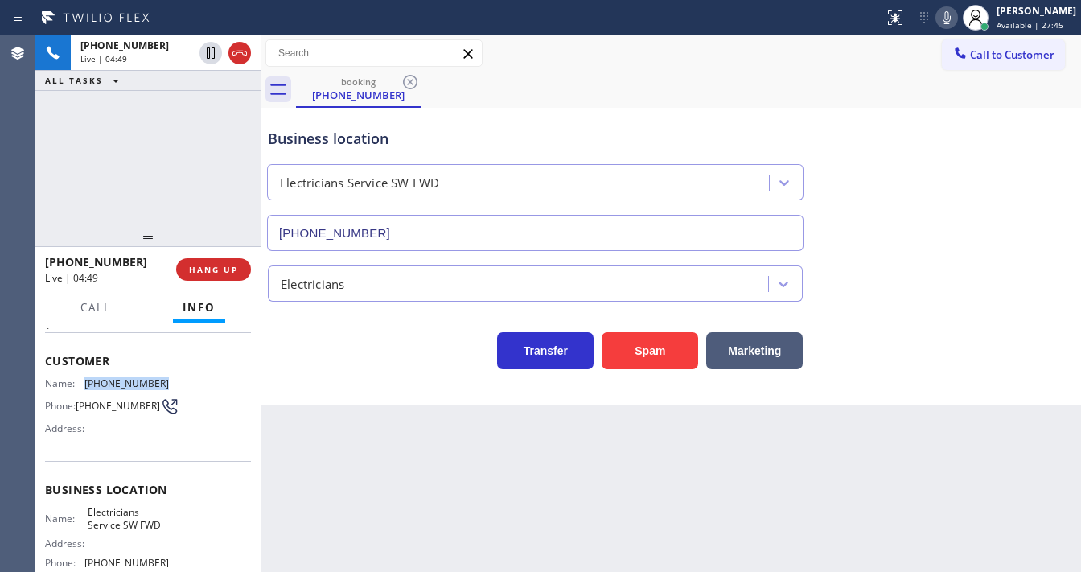
drag, startPoint x: 85, startPoint y: 380, endPoint x: 171, endPoint y: 380, distance: 85.3
click at [171, 380] on div "Name: [PHONE_NUMBER] Phone: [PHONE_NUMBER] Address:" at bounding box center [148, 409] width 206 height 64
copy span "[PHONE_NUMBER]"
click at [38, 181] on div "[PHONE_NUMBER] Live | 05:15 ALL TASKS ALL TASKS ACTIVE TASKS TASKS IN WRAP UP" at bounding box center [147, 131] width 225 height 192
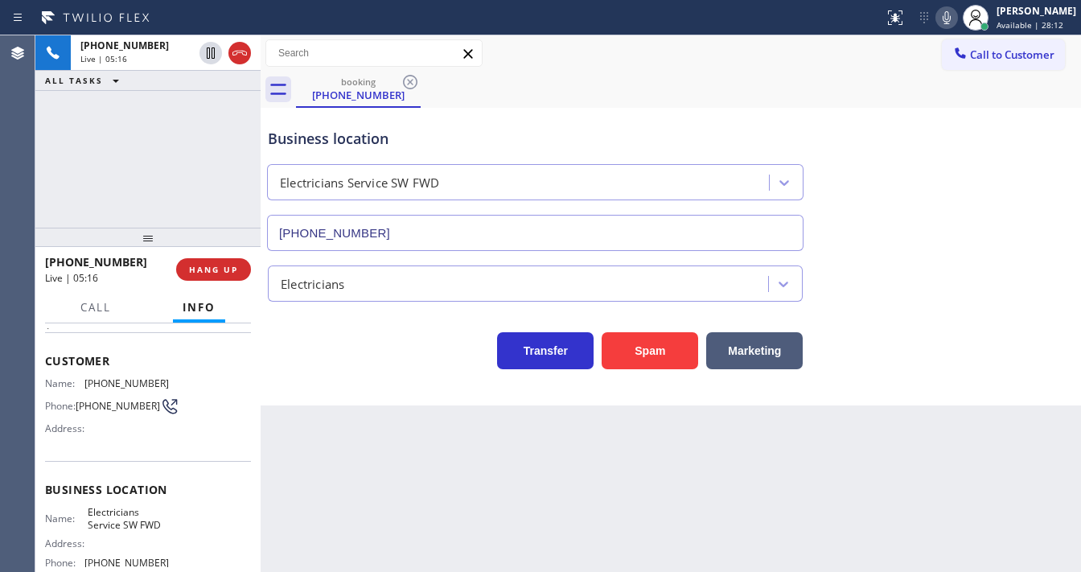
click at [213, 200] on div "[PHONE_NUMBER] Live | 05:16 ALL TASKS ALL TASKS ACTIVE TASKS TASKS IN WRAP UP" at bounding box center [147, 131] width 225 height 192
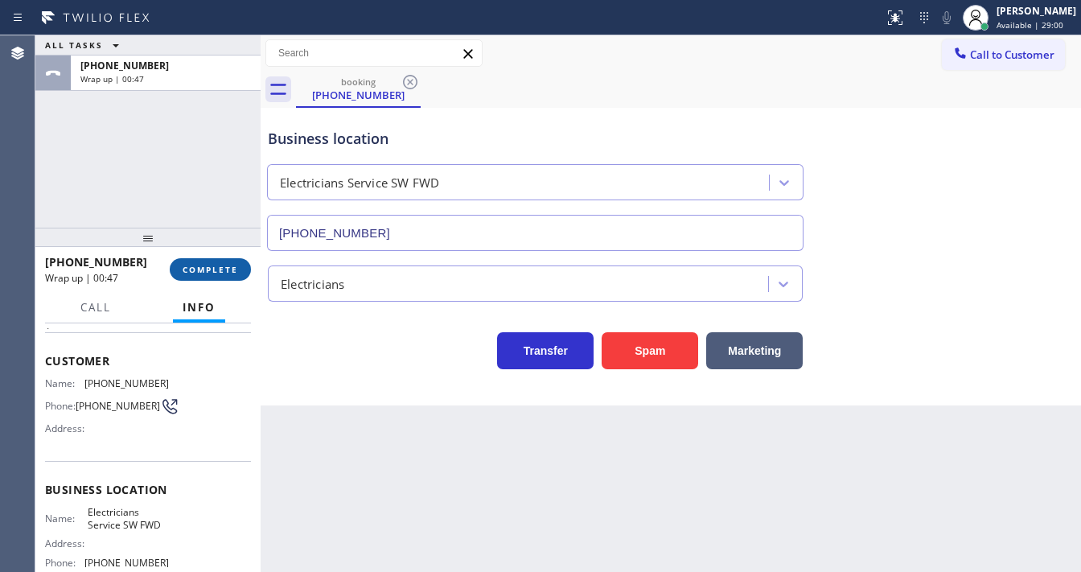
click at [212, 268] on span "COMPLETE" at bounding box center [211, 269] width 56 height 11
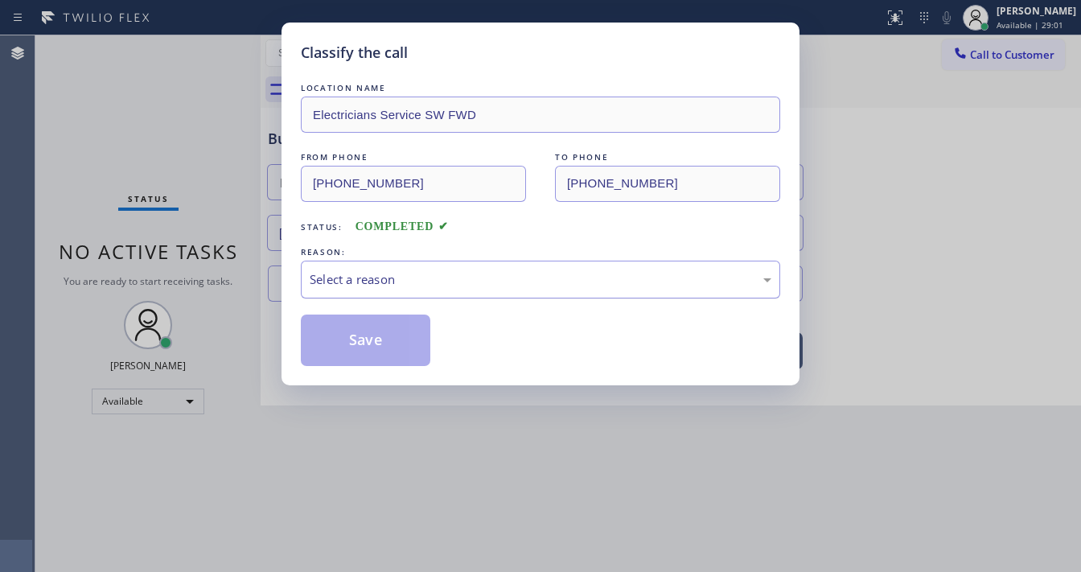
click at [368, 280] on div "Select a reason" at bounding box center [541, 279] width 462 height 19
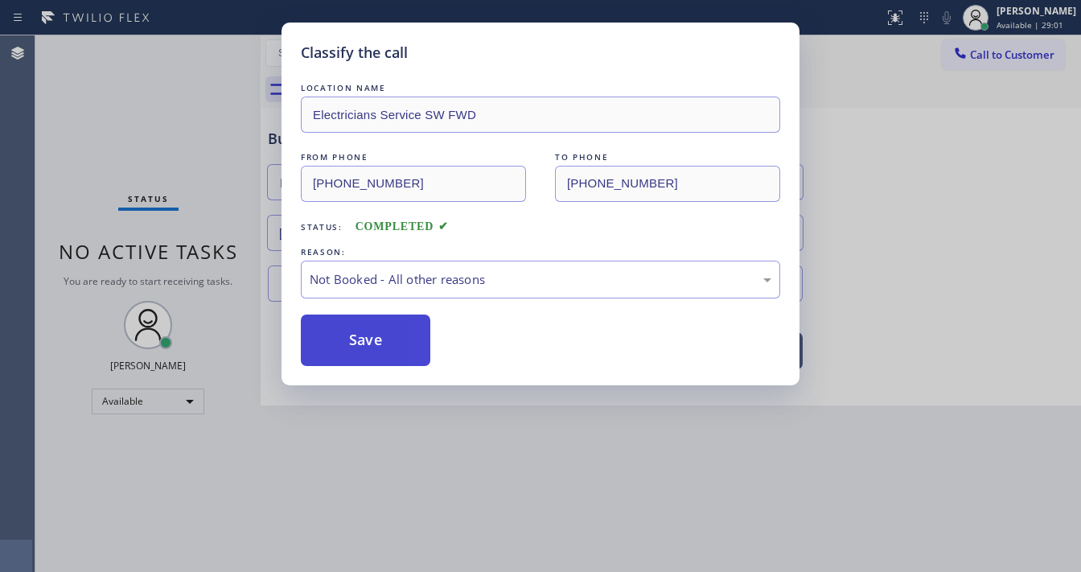
click at [362, 335] on button "Save" at bounding box center [366, 340] width 130 height 51
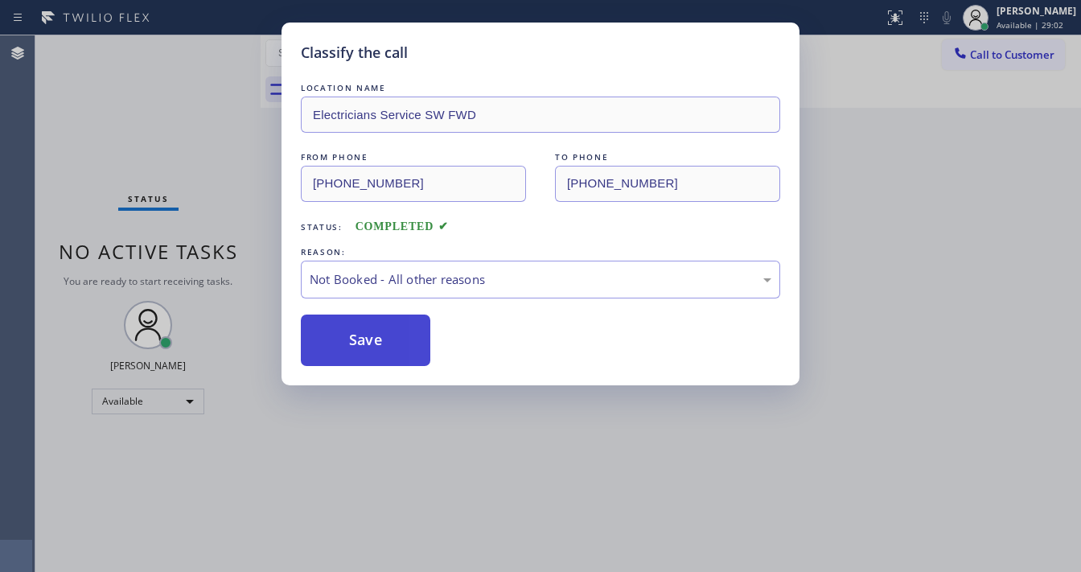
click at [362, 335] on button "Save" at bounding box center [366, 340] width 130 height 51
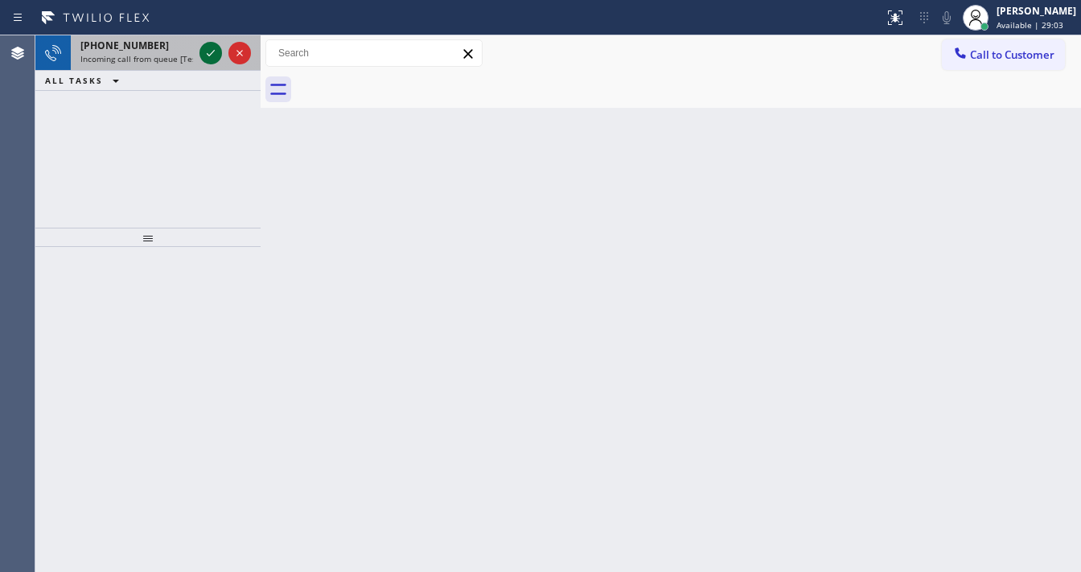
click at [210, 51] on icon at bounding box center [210, 52] width 19 height 19
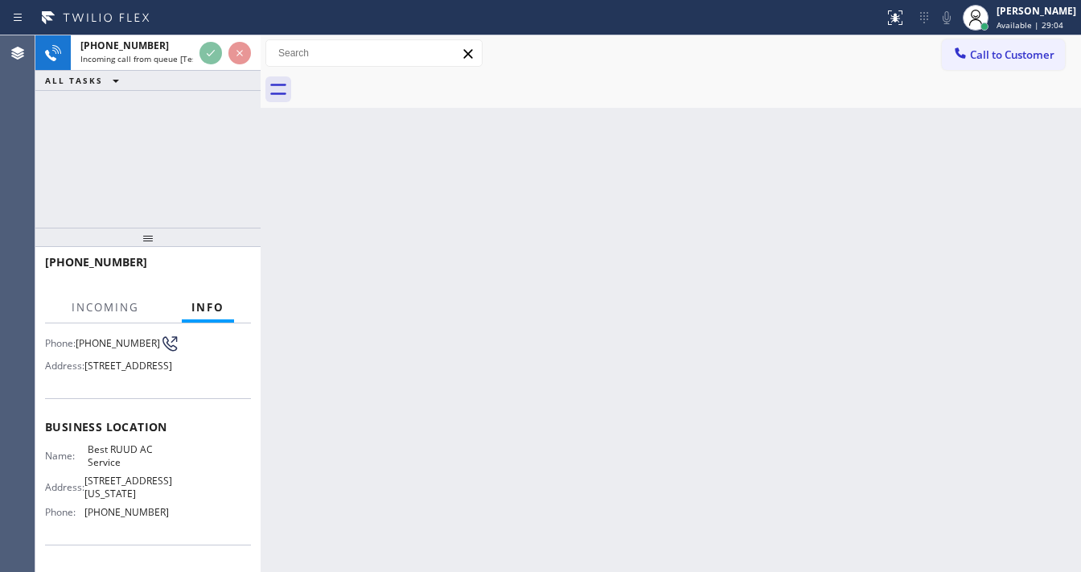
scroll to position [129, 0]
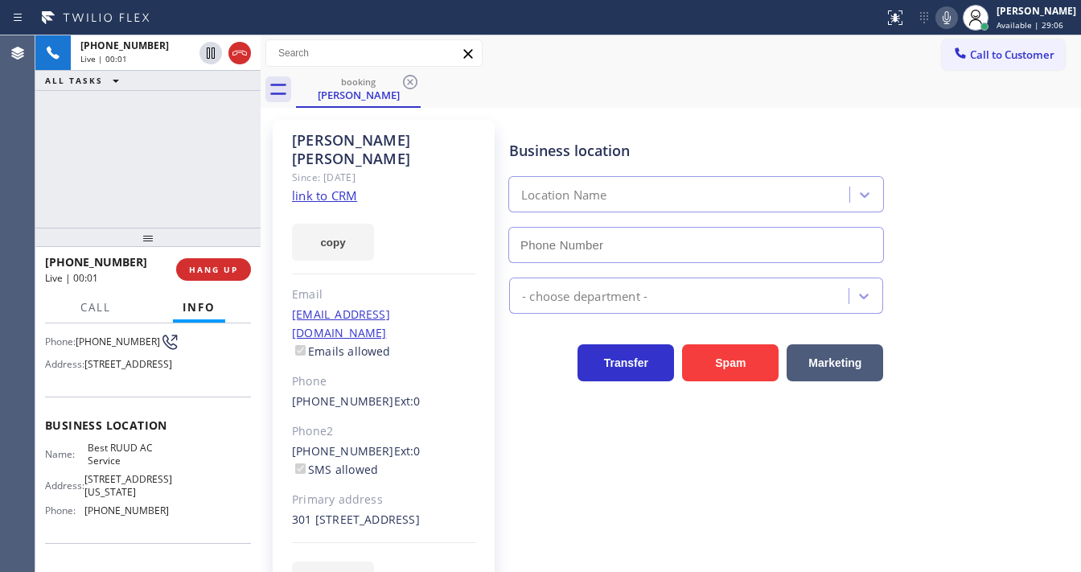
type input "[PHONE_NUMBER]"
click at [152, 186] on div "[PHONE_NUMBER] Live | 00:03 ALL TASKS ALL TASKS ACTIVE TASKS TASKS IN WRAP UP" at bounding box center [147, 131] width 225 height 192
drag, startPoint x: 956, startPoint y: 18, endPoint x: 524, endPoint y: 191, distance: 465.3
click at [956, 18] on icon at bounding box center [946, 17] width 19 height 19
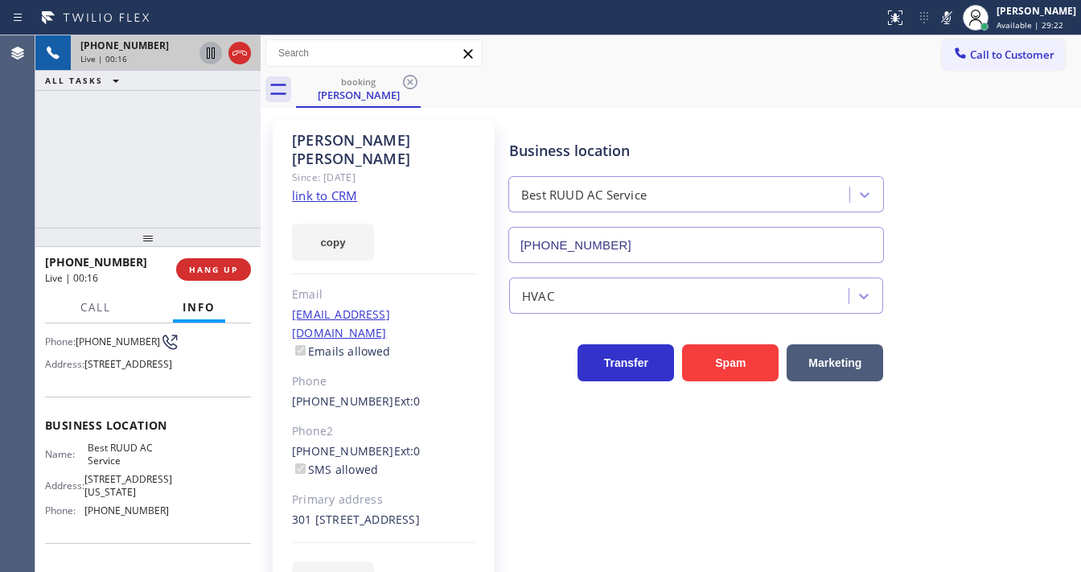
click at [204, 53] on icon at bounding box center [210, 52] width 19 height 19
click at [311, 168] on div "Since: [DATE]" at bounding box center [384, 177] width 184 height 19
click at [311, 187] on link "link to CRM" at bounding box center [324, 195] width 65 height 16
click at [216, 59] on icon at bounding box center [210, 52] width 19 height 19
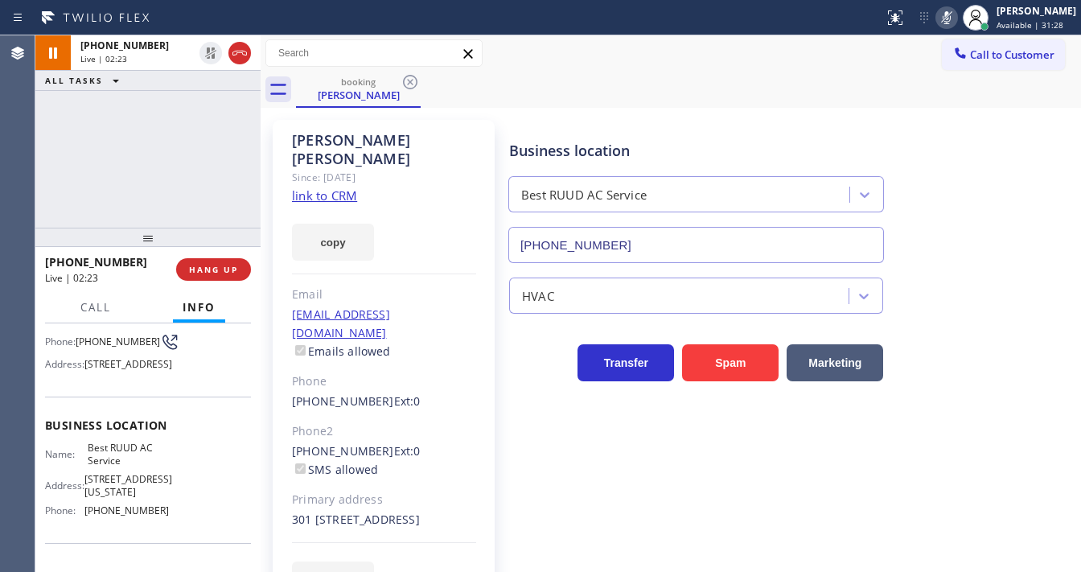
click at [956, 19] on icon at bounding box center [946, 17] width 19 height 19
click at [147, 135] on div "[PHONE_NUMBER] Live | 02:23 ALL TASKS ALL TASKS ACTIVE TASKS TASKS IN WRAP UP" at bounding box center [147, 131] width 225 height 192
click at [175, 135] on div "[PHONE_NUMBER] Live | 02:24 ALL TASKS ALL TASKS ACTIVE TASKS TASKS IN WRAP UP" at bounding box center [147, 131] width 225 height 192
click at [30, 162] on div "Agent Desktop" at bounding box center [17, 303] width 35 height 537
click at [162, 148] on div "[PHONE_NUMBER] Live | 02:29 ALL TASKS ALL TASKS ACTIVE TASKS TASKS IN WRAP UP" at bounding box center [147, 131] width 225 height 192
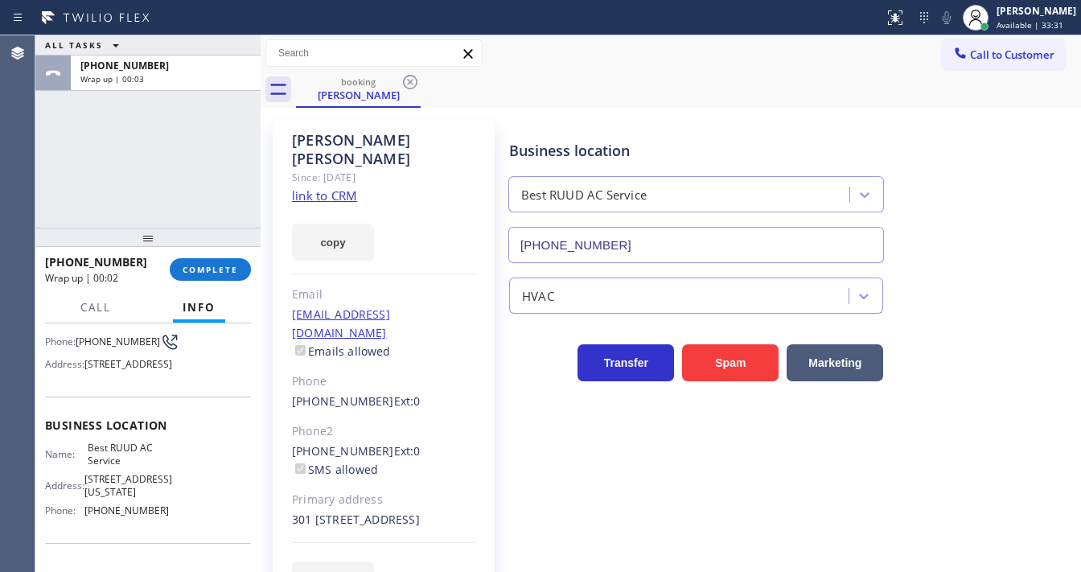
drag, startPoint x: 47, startPoint y: 182, endPoint x: 79, endPoint y: 177, distance: 31.7
click at [51, 180] on div "ALL TASKS ALL TASKS ACTIVE TASKS TASKS IN WRAP UP [PHONE_NUMBER] Wrap up | 00:03" at bounding box center [147, 131] width 225 height 192
drag, startPoint x: 199, startPoint y: 253, endPoint x: 207, endPoint y: 263, distance: 12.7
click at [202, 256] on div "[PHONE_NUMBER] Wrap up | 00:03 COMPLETE" at bounding box center [148, 270] width 206 height 42
click at [209, 266] on span "COMPLETE" at bounding box center [211, 269] width 56 height 11
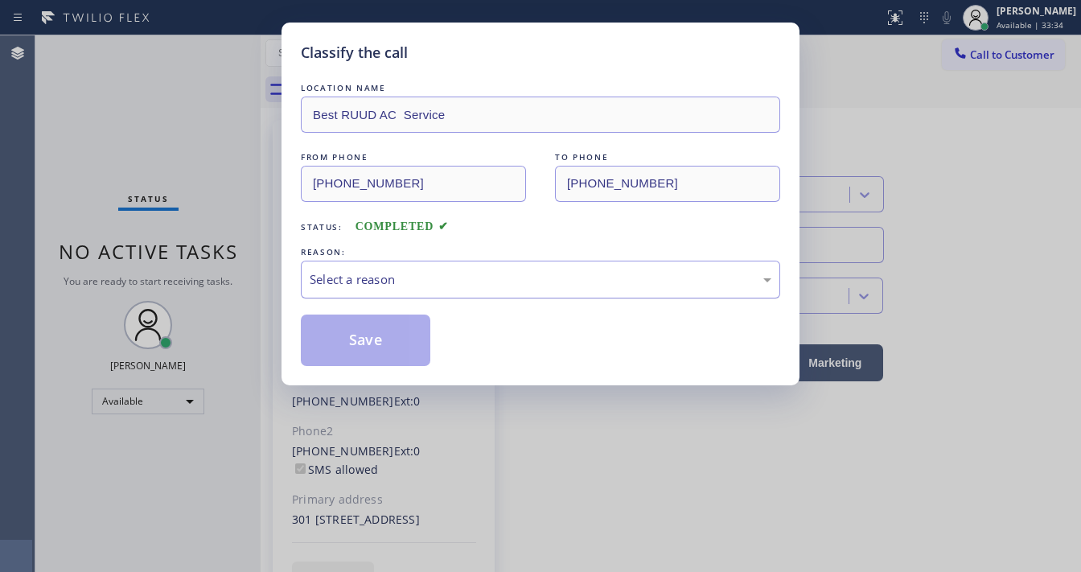
click at [430, 280] on div "Select a reason" at bounding box center [541, 279] width 462 height 19
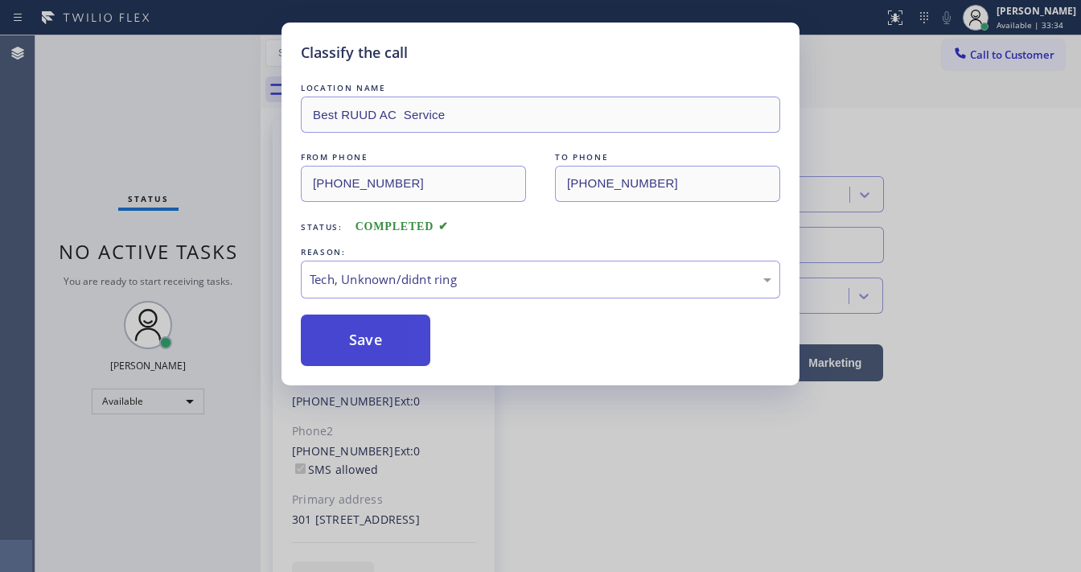
click at [395, 362] on button "Save" at bounding box center [366, 340] width 130 height 51
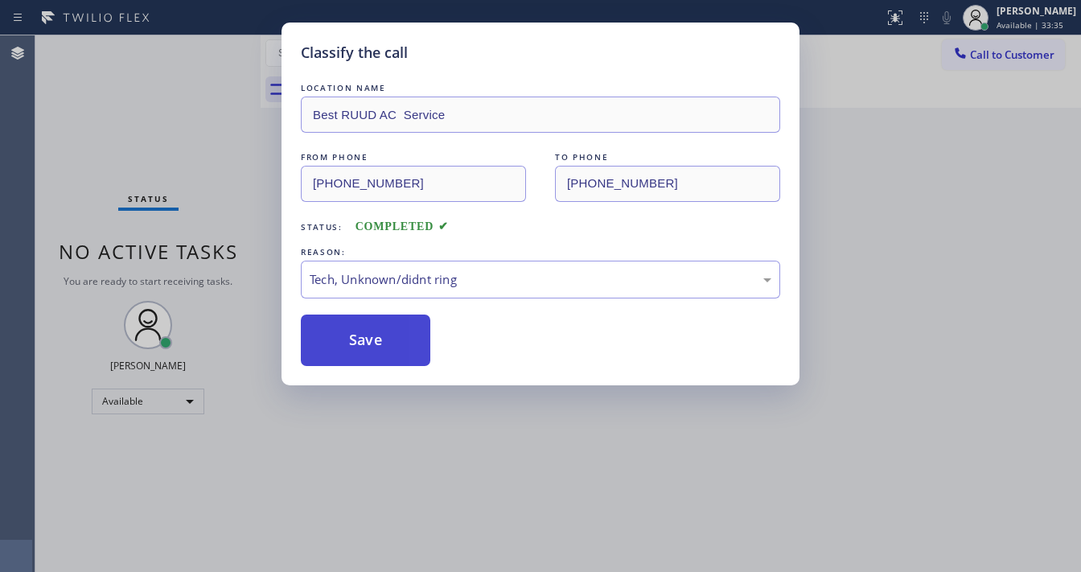
click at [395, 362] on button "Save" at bounding box center [366, 340] width 130 height 51
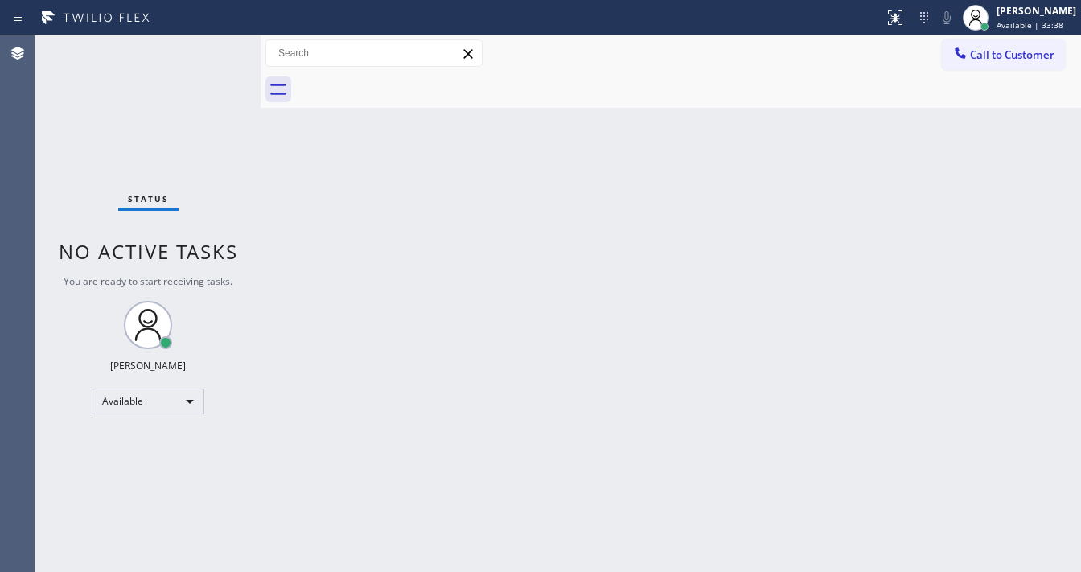
click at [210, 44] on div "Status No active tasks You are ready to start receiving tasks. [PERSON_NAME]" at bounding box center [147, 303] width 225 height 537
drag, startPoint x: 210, startPoint y: 44, endPoint x: 201, endPoint y: 2, distance: 43.5
click at [208, 42] on div "Status No active tasks You are ready to start receiving tasks. [PERSON_NAME]" at bounding box center [147, 303] width 225 height 537
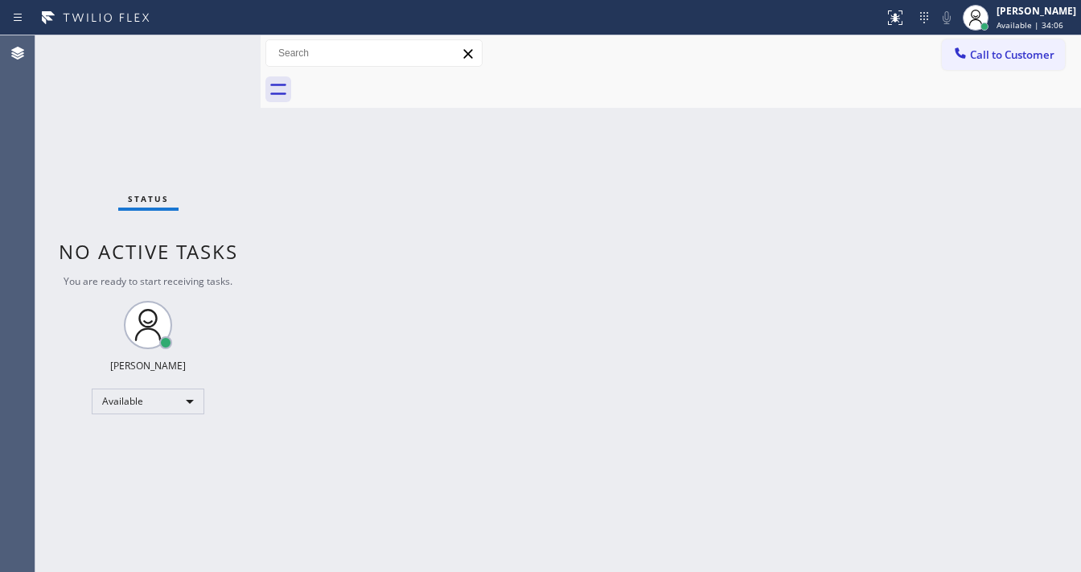
click at [491, 439] on div "Back to Dashboard Change Sender ID Customers Technicians Select a contact Outbo…" at bounding box center [671, 303] width 820 height 537
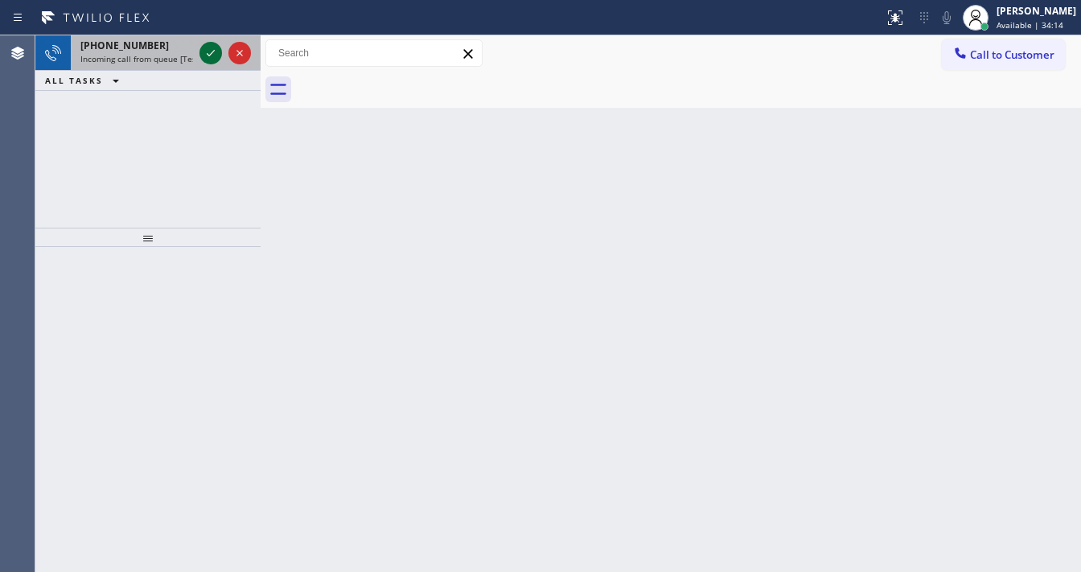
click at [213, 55] on icon at bounding box center [210, 52] width 19 height 19
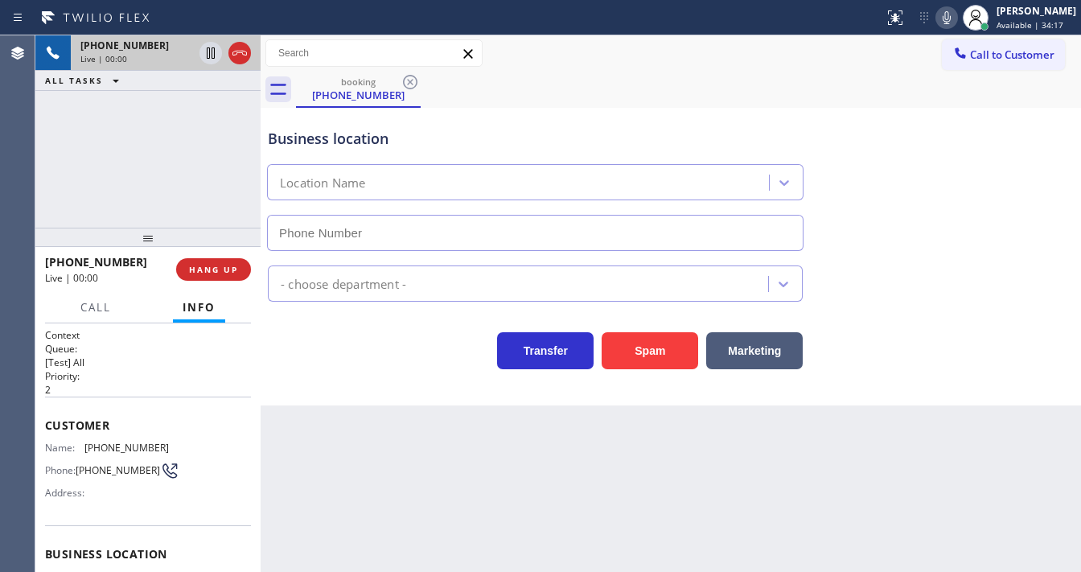
type input "[PHONE_NUMBER]"
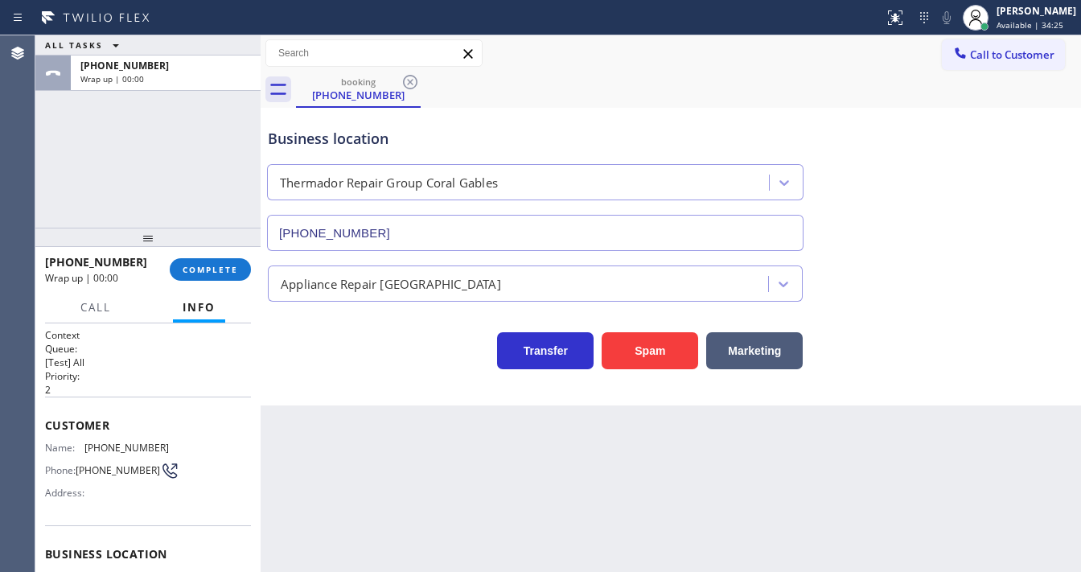
click at [53, 190] on div "ALL TASKS ALL TASKS ACTIVE TASKS TASKS IN WRAP UP [PHONE_NUMBER] Wrap up | 00:00" at bounding box center [147, 131] width 225 height 192
click at [192, 270] on span "COMPLETE" at bounding box center [211, 269] width 56 height 11
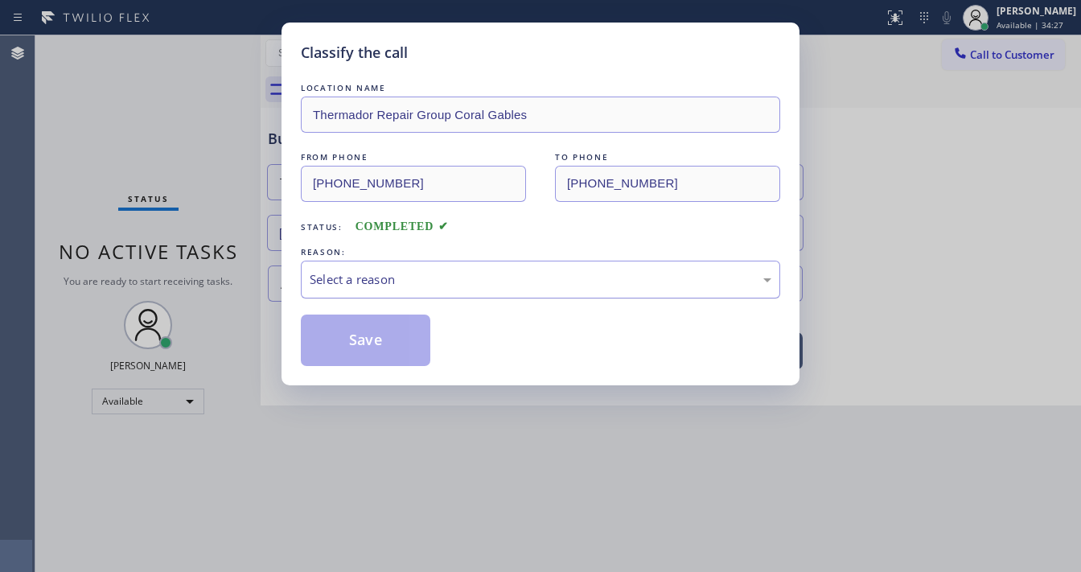
click at [389, 274] on div "Select a reason" at bounding box center [541, 279] width 462 height 19
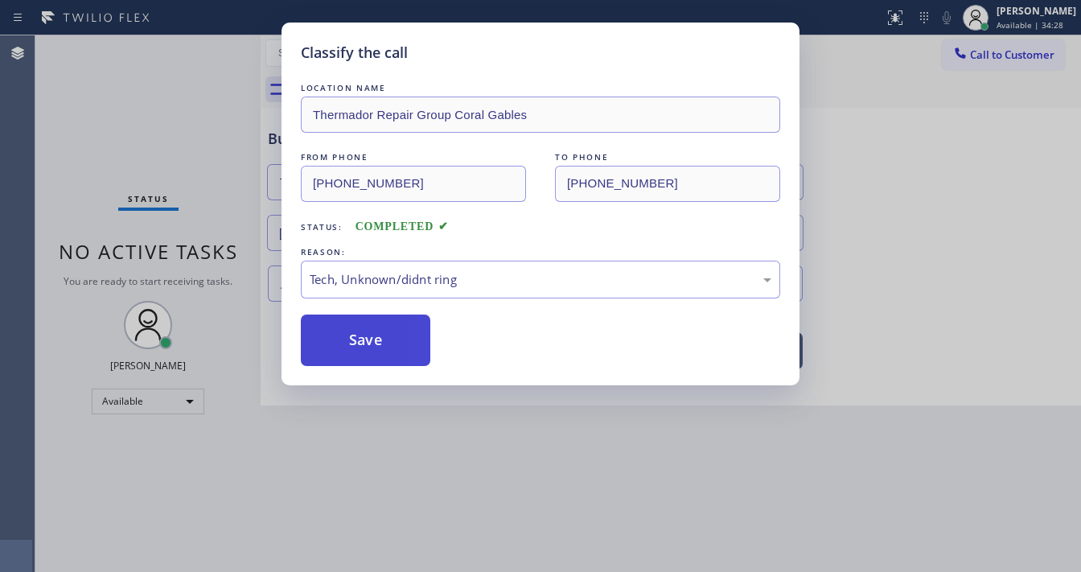
click at [377, 345] on button "Save" at bounding box center [366, 340] width 130 height 51
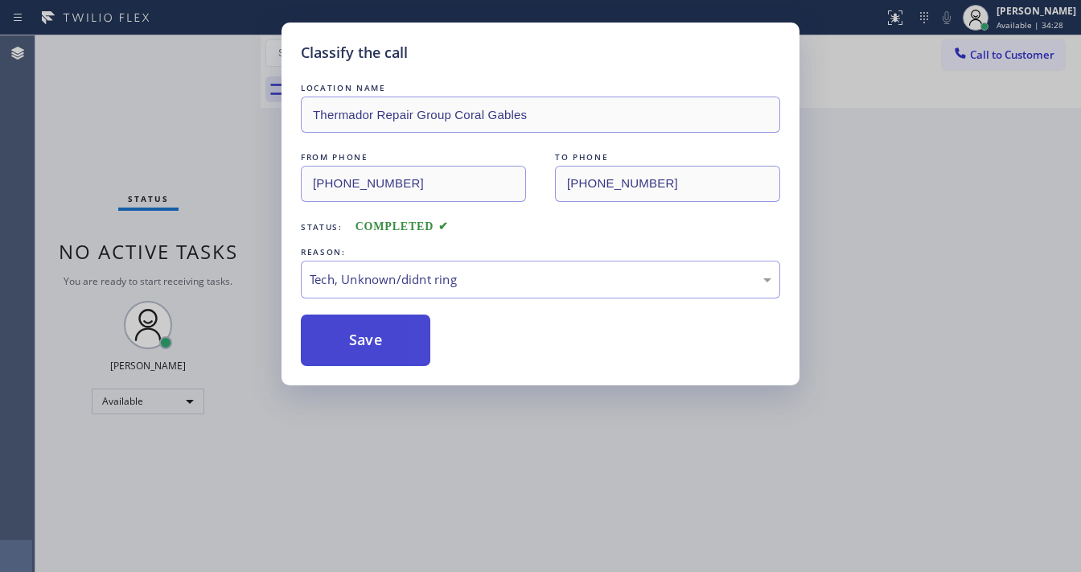
click at [377, 345] on button "Save" at bounding box center [366, 340] width 130 height 51
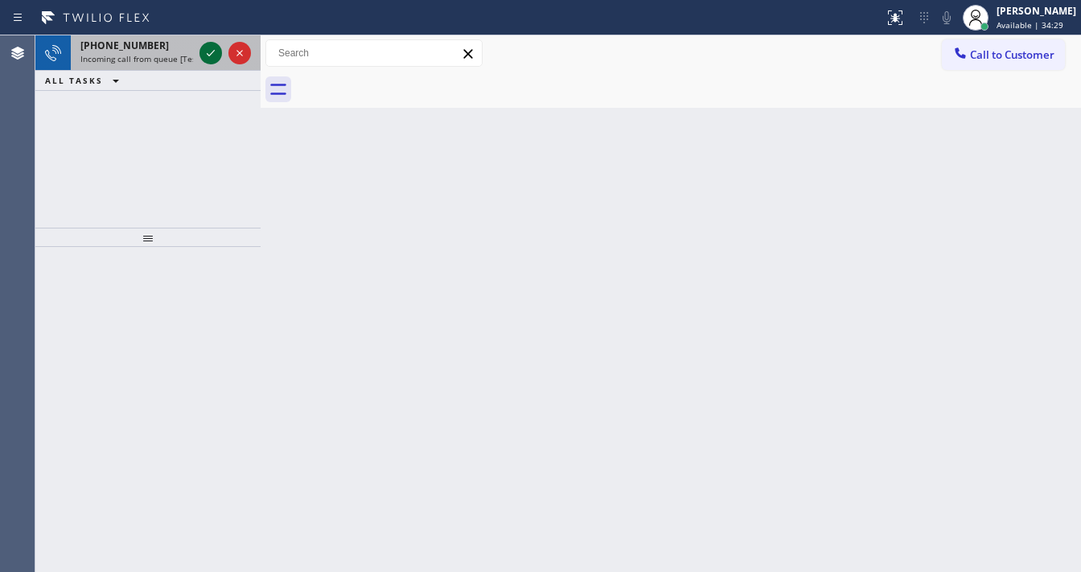
click at [204, 52] on icon at bounding box center [210, 52] width 19 height 19
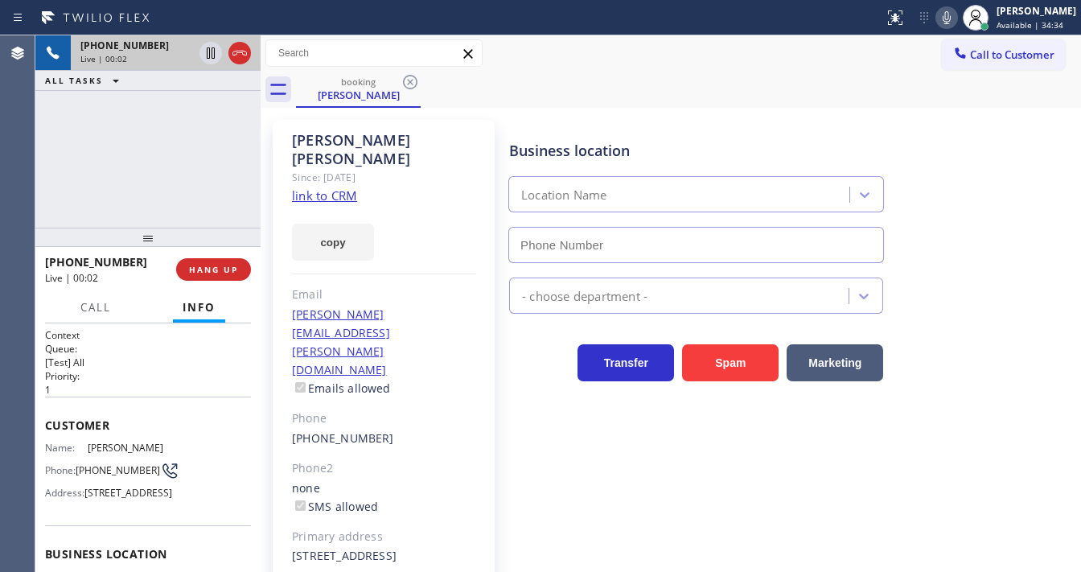
type input "[PHONE_NUMBER]"
click at [319, 187] on link "link to CRM" at bounding box center [324, 195] width 65 height 16
drag, startPoint x: 956, startPoint y: 18, endPoint x: 801, endPoint y: 45, distance: 157.6
click at [951, 18] on icon at bounding box center [947, 17] width 8 height 13
drag, startPoint x: 217, startPoint y: 151, endPoint x: 234, endPoint y: 88, distance: 65.0
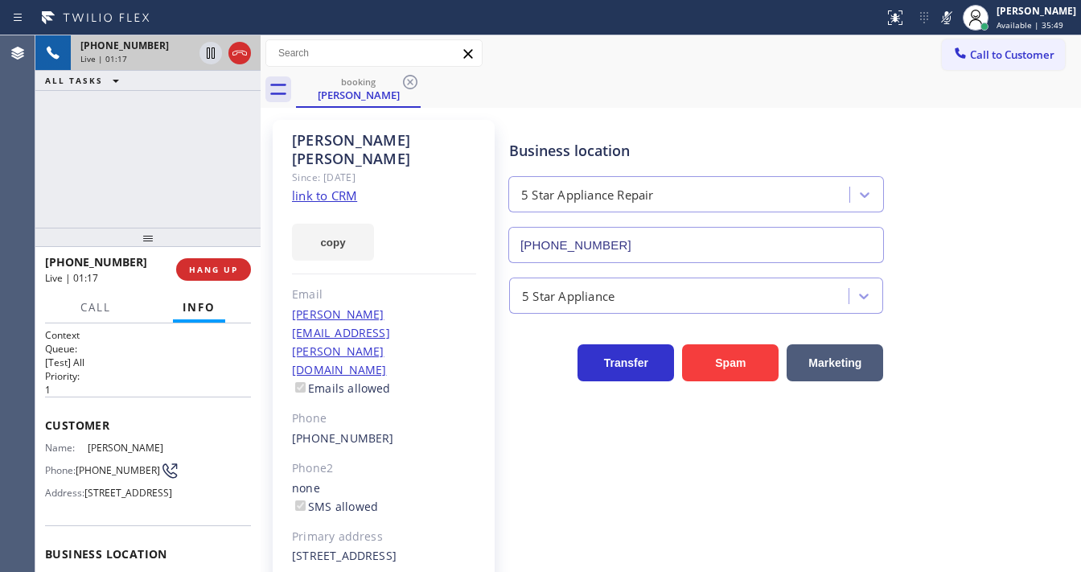
click at [216, 150] on div "[PHONE_NUMBER] Live | 01:17 ALL TASKS ALL TASKS ACTIVE TASKS TASKS IN WRAP UP" at bounding box center [147, 131] width 225 height 192
click at [208, 54] on icon at bounding box center [210, 52] width 19 height 19
drag, startPoint x: 60, startPoint y: 167, endPoint x: 84, endPoint y: 134, distance: 41.3
click at [60, 167] on div "[PHONE_NUMBER] Live | 02:58 ALL TASKS ALL TASKS ACTIVE TASKS TASKS IN WRAP UP" at bounding box center [147, 131] width 225 height 192
click at [205, 53] on icon at bounding box center [210, 52] width 19 height 19
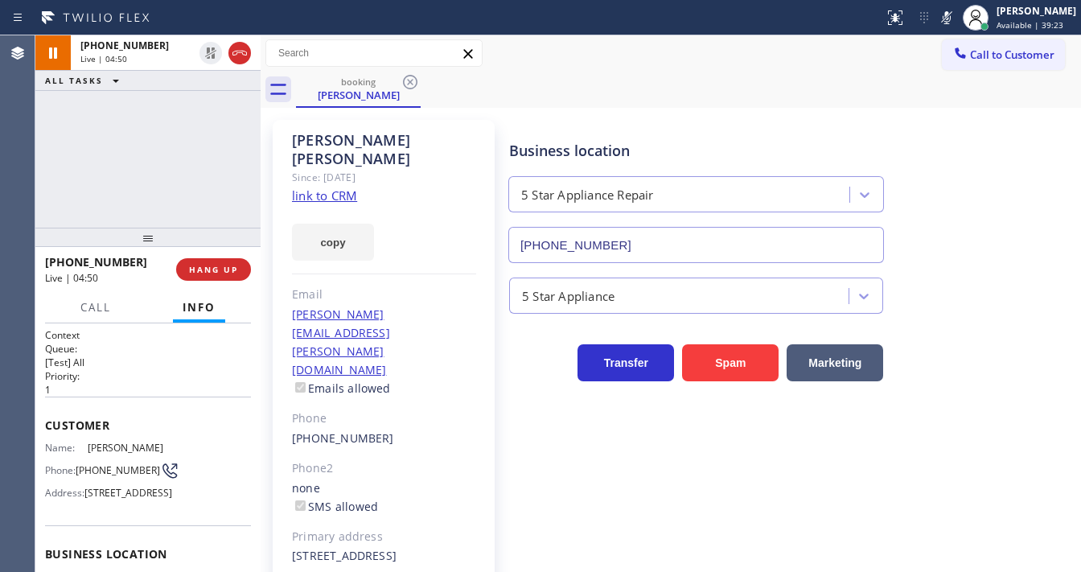
click at [952, 19] on icon at bounding box center [946, 17] width 19 height 19
click at [203, 198] on div "[PHONE_NUMBER] Live | 04:51 ALL TASKS ALL TASKS ACTIVE TASKS TASKS IN WRAP UP" at bounding box center [147, 131] width 225 height 192
drag, startPoint x: 108, startPoint y: 473, endPoint x: 77, endPoint y: 459, distance: 33.5
click at [77, 461] on div "Phone: [PHONE_NUMBER]" at bounding box center [107, 470] width 124 height 19
copy span "[PHONE_NUMBER]"
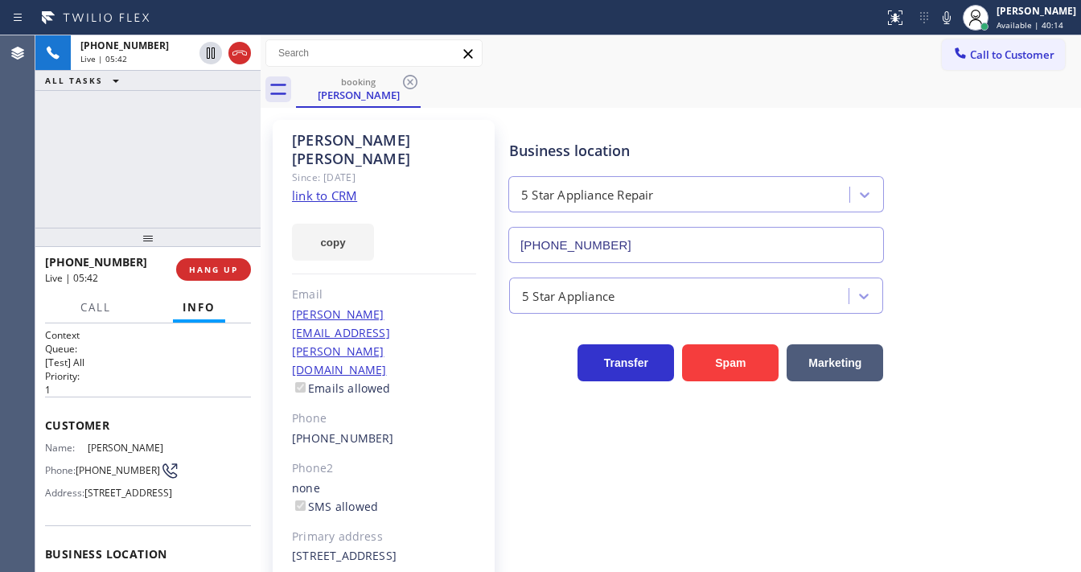
click at [132, 178] on div "[PHONE_NUMBER] Live | 05:42 ALL TASKS ALL TASKS ACTIVE TASKS TASKS IN WRAP UP" at bounding box center [147, 131] width 225 height 192
click at [515, 56] on div "Call to Customer Outbound call Location Search location Your caller id phone nu…" at bounding box center [671, 53] width 820 height 28
click at [545, 70] on div "Call to Customer Outbound call Location Search location Your caller id phone nu…" at bounding box center [671, 53] width 820 height 36
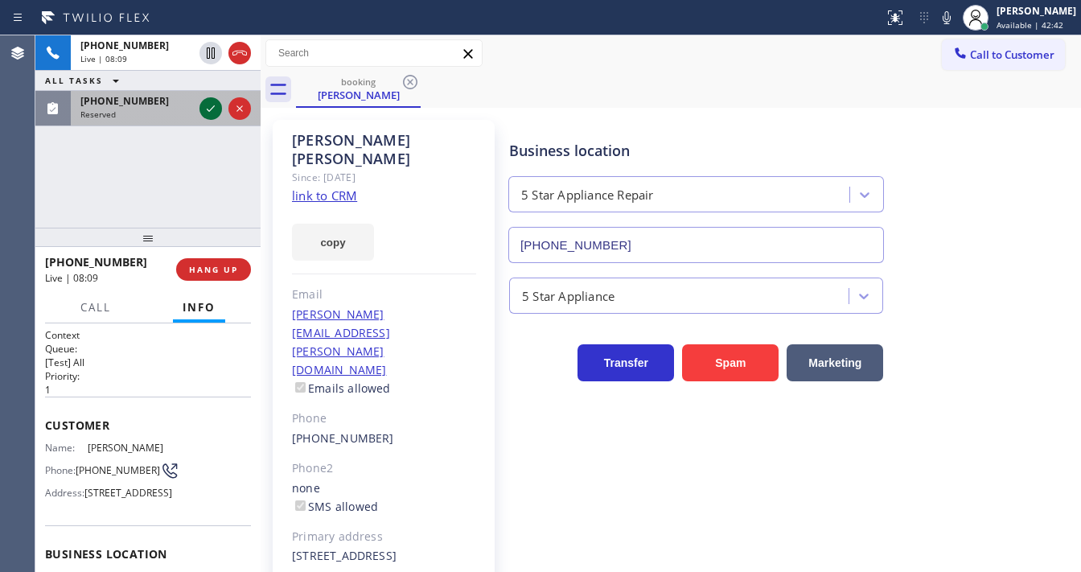
click at [206, 113] on icon at bounding box center [210, 108] width 19 height 19
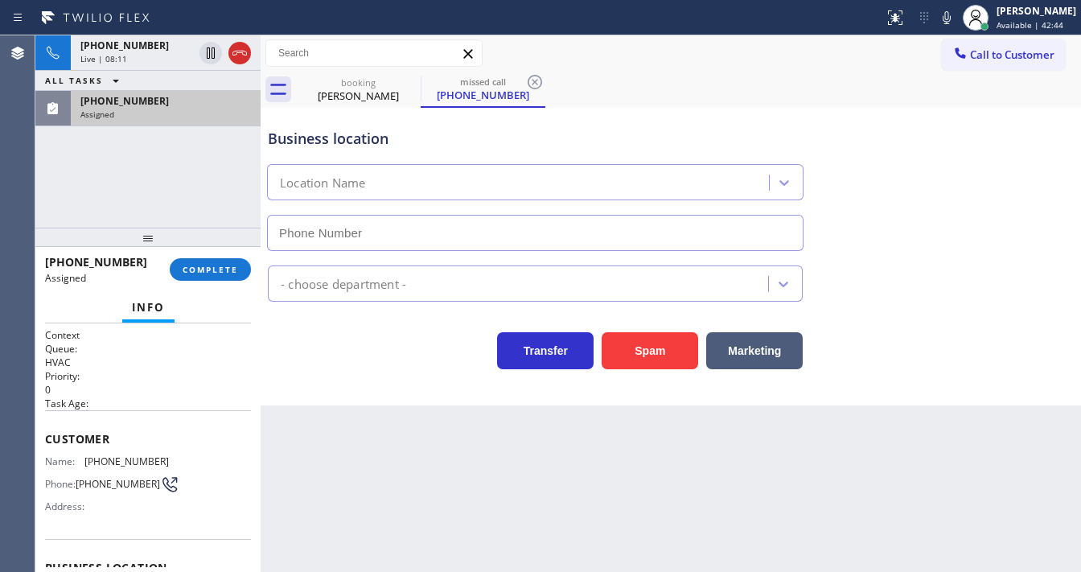
type input "[PHONE_NUMBER]"
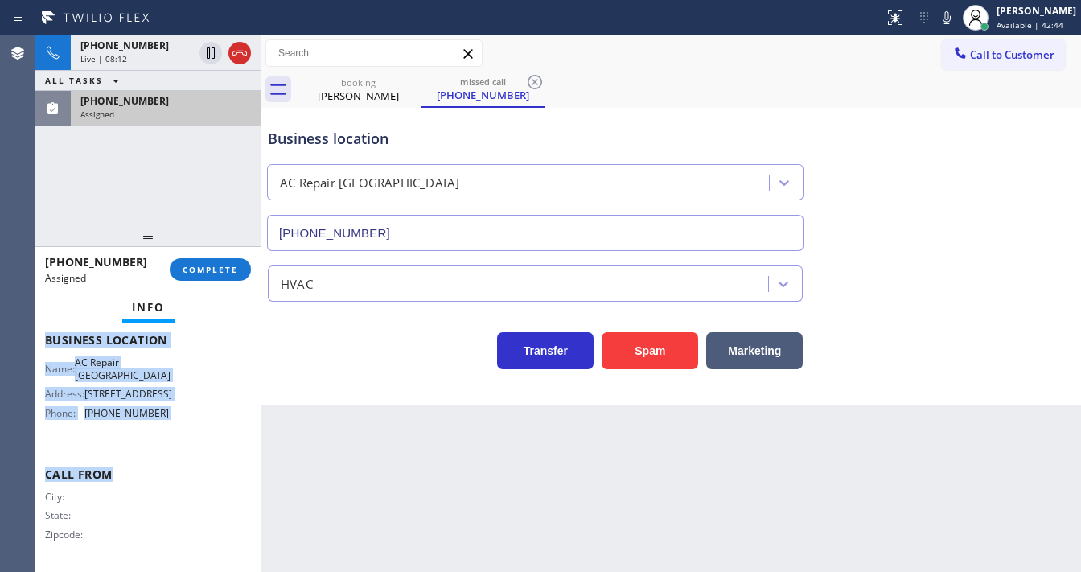
scroll to position [241, 0]
drag, startPoint x: 55, startPoint y: 437, endPoint x: 180, endPoint y: 431, distance: 125.6
click at [180, 431] on div "Context Queue: HVAC Priority: 0 Task Age: Customer Name: [PHONE_NUMBER] Phone: …" at bounding box center [148, 334] width 206 height 467
copy div "Customer Name: [PHONE_NUMBER] Phone: [PHONE_NUMBER] Address: Business location …"
click at [228, 271] on span "COMPLETE" at bounding box center [211, 269] width 56 height 11
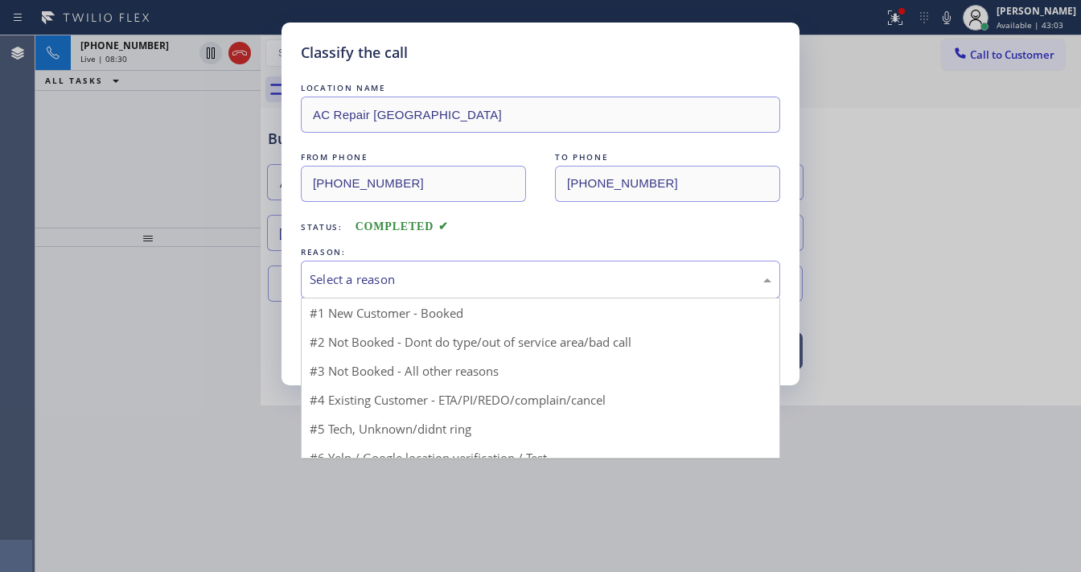
click at [341, 271] on div "Select a reason" at bounding box center [541, 279] width 462 height 19
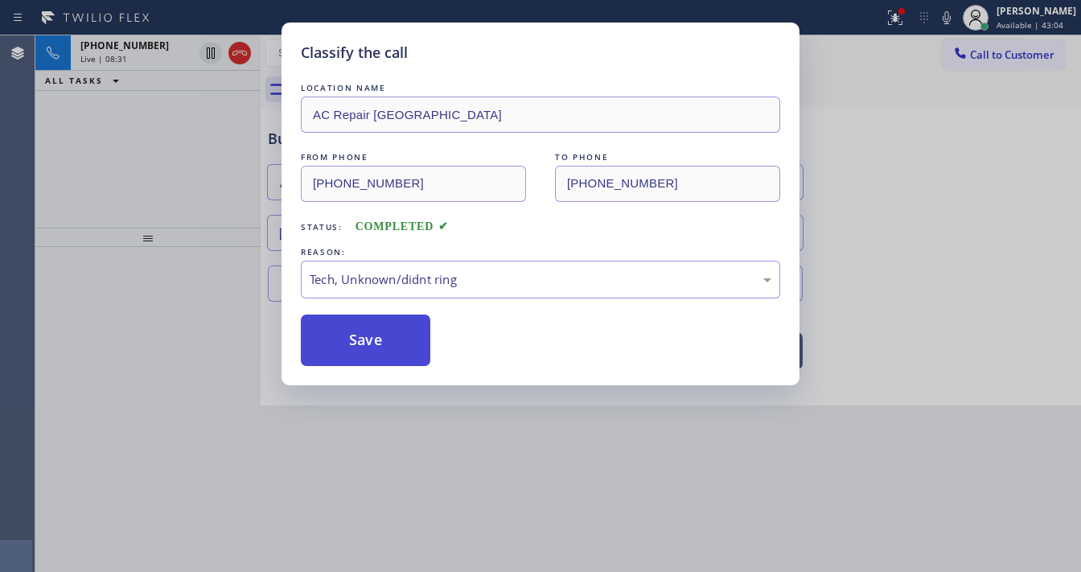
click at [363, 338] on button "Save" at bounding box center [366, 340] width 130 height 51
type input "[PHONE_NUMBER]"
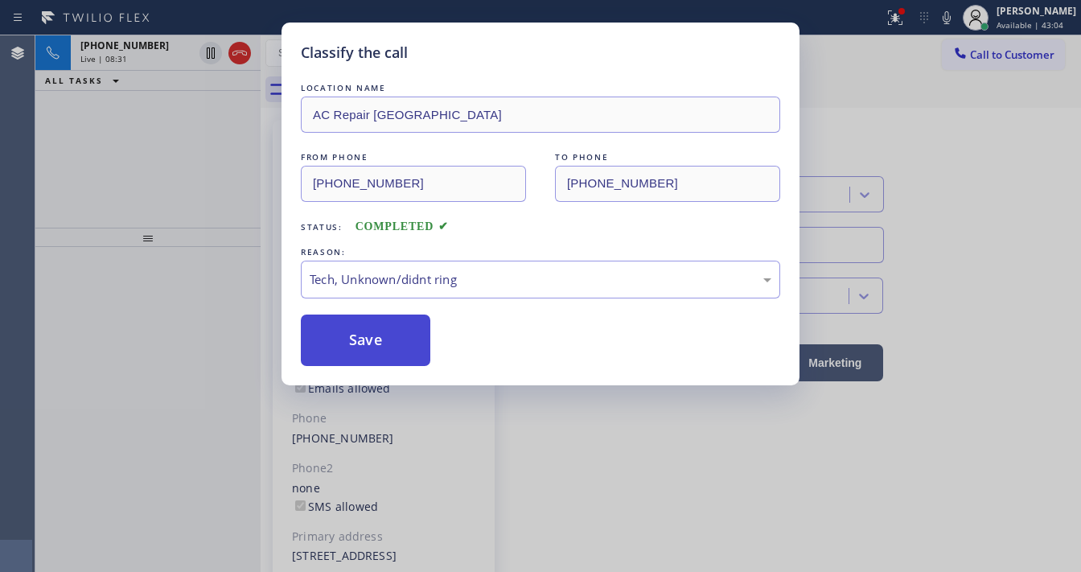
click at [363, 338] on button "Save" at bounding box center [366, 340] width 130 height 51
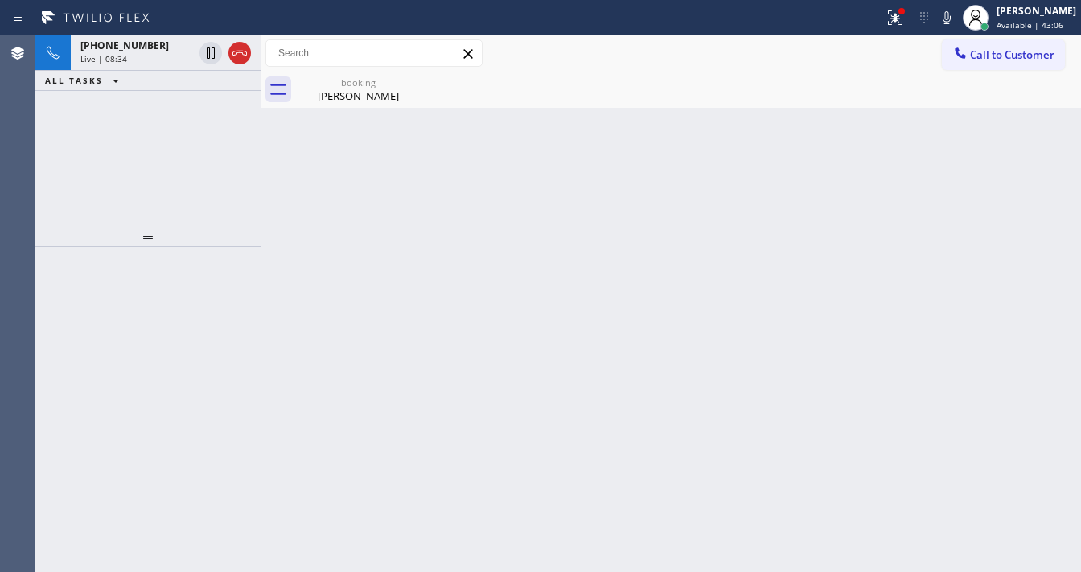
click at [46, 189] on div "[PHONE_NUMBER] Live | 08:34 ALL TASKS ALL TASKS ACTIVE TASKS TASKS IN WRAP UP" at bounding box center [147, 131] width 225 height 192
click at [80, 179] on div "[PHONE_NUMBER] Live | 08:35 ALL TASKS ALL TASKS ACTIVE TASKS TASKS IN WRAP UP" at bounding box center [147, 131] width 225 height 192
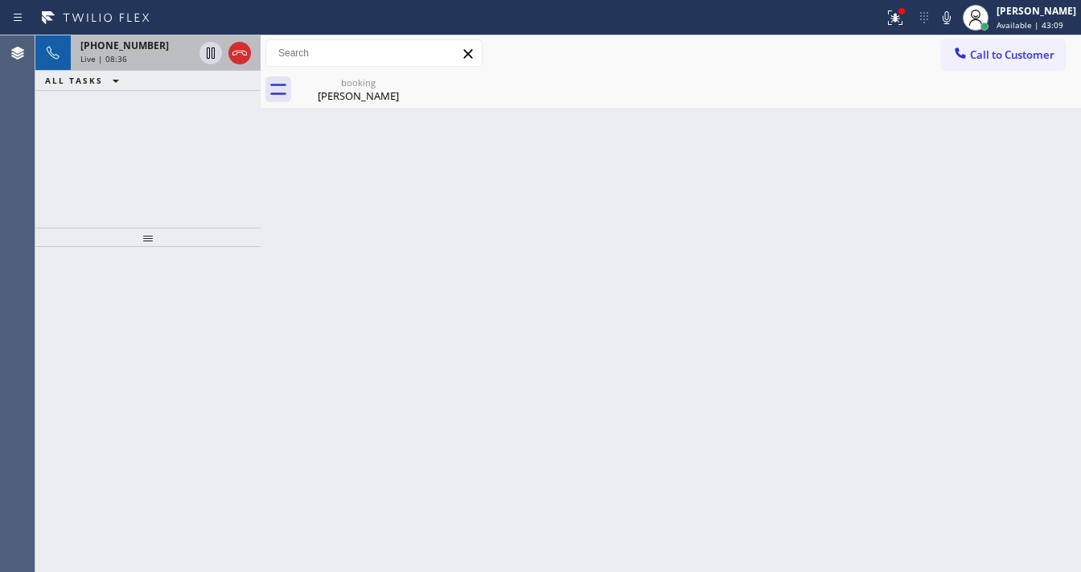
click at [134, 57] on div "Live | 08:36" at bounding box center [136, 58] width 113 height 11
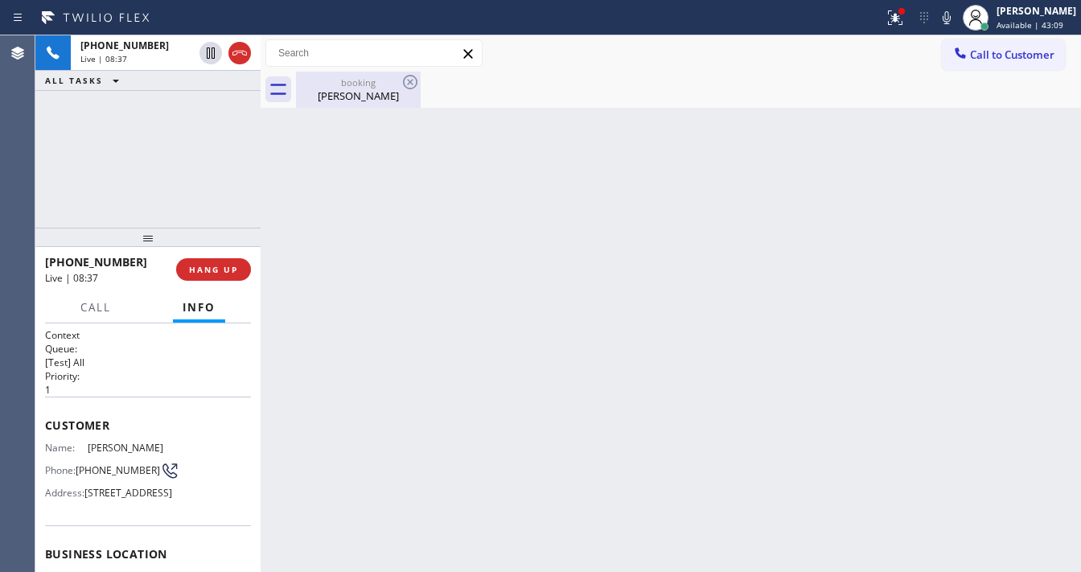
click at [310, 91] on div "[PERSON_NAME]" at bounding box center [358, 95] width 121 height 14
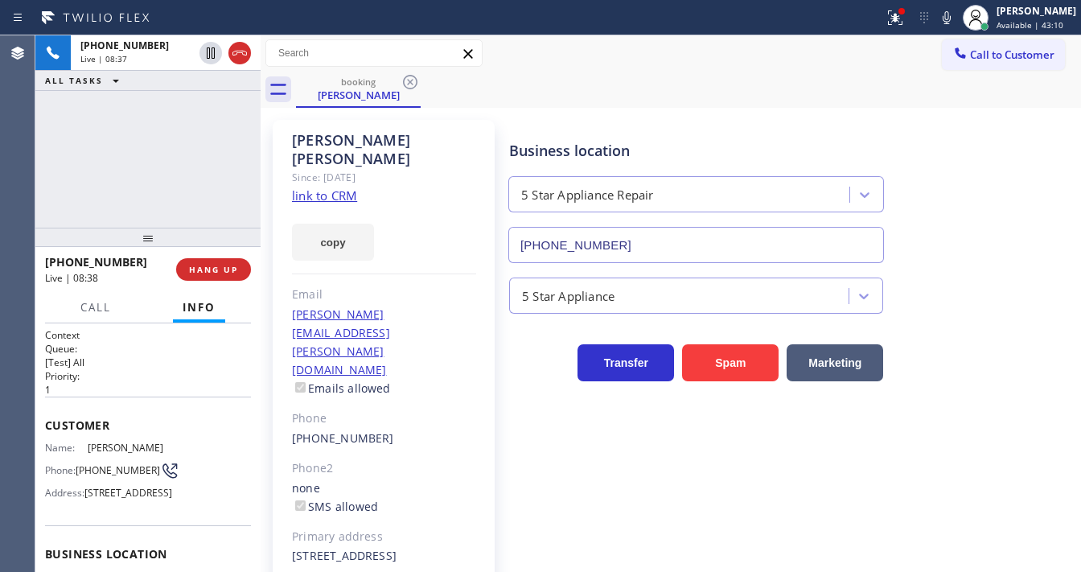
click at [161, 157] on div "[PHONE_NUMBER] Live | 08:37 ALL TASKS ALL TASKS ACTIVE TASKS TASKS IN WRAP UP" at bounding box center [147, 131] width 225 height 192
click at [64, 156] on div "[PHONE_NUMBER] Live | 08:40 ALL TASKS ALL TASKS ACTIVE TASKS TASKS IN WRAP UP" at bounding box center [147, 131] width 225 height 192
click at [209, 272] on span "HANG UP" at bounding box center [213, 269] width 49 height 11
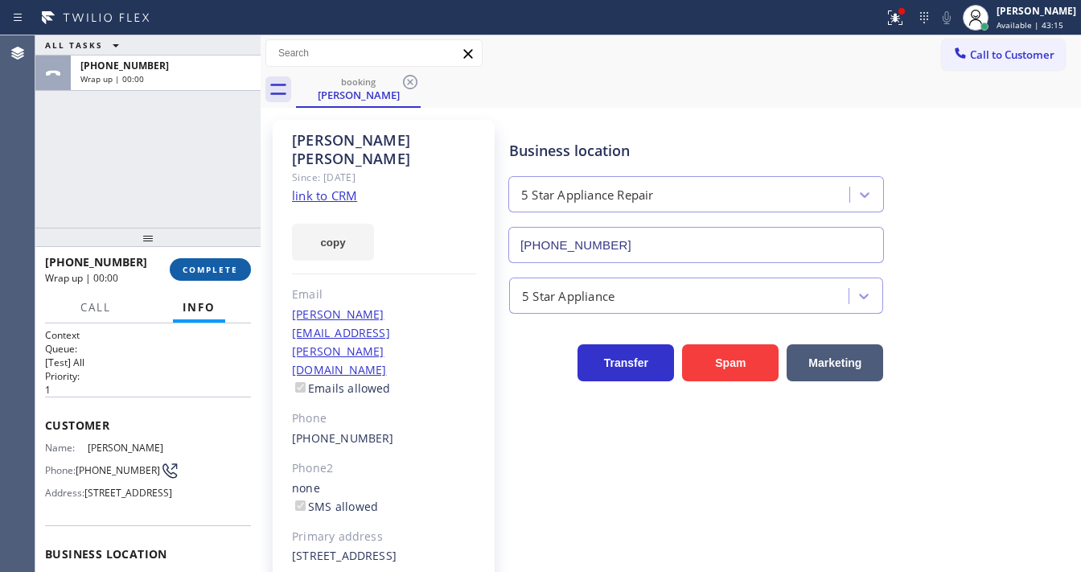
click at [238, 271] on button "COMPLETE" at bounding box center [210, 269] width 81 height 23
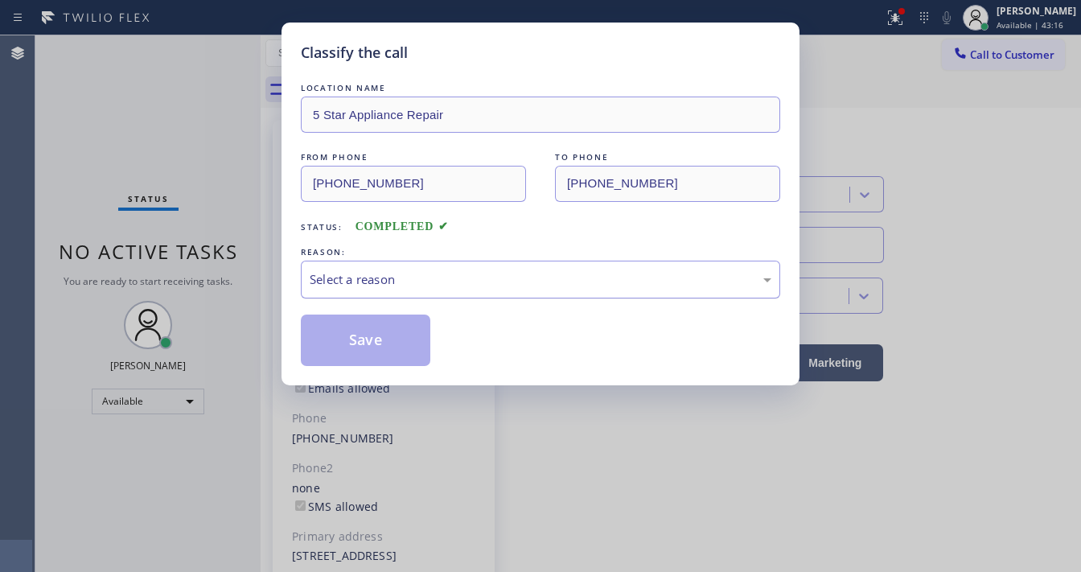
drag, startPoint x: 416, startPoint y: 273, endPoint x: 418, endPoint y: 290, distance: 16.3
click at [416, 277] on div "Select a reason" at bounding box center [541, 279] width 462 height 19
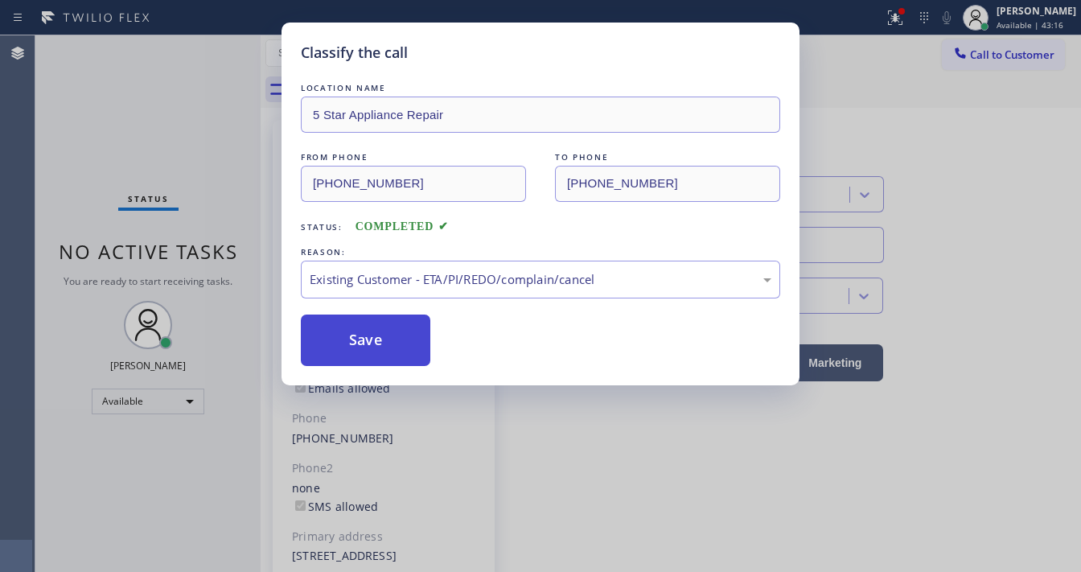
click at [399, 320] on button "Save" at bounding box center [366, 340] width 130 height 51
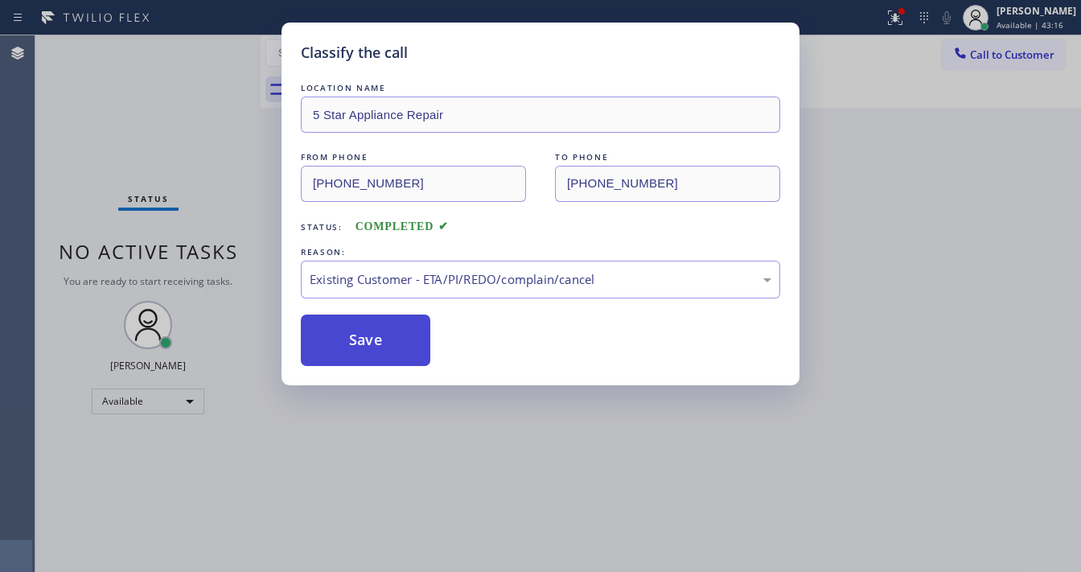
click at [399, 320] on button "Save" at bounding box center [366, 340] width 130 height 51
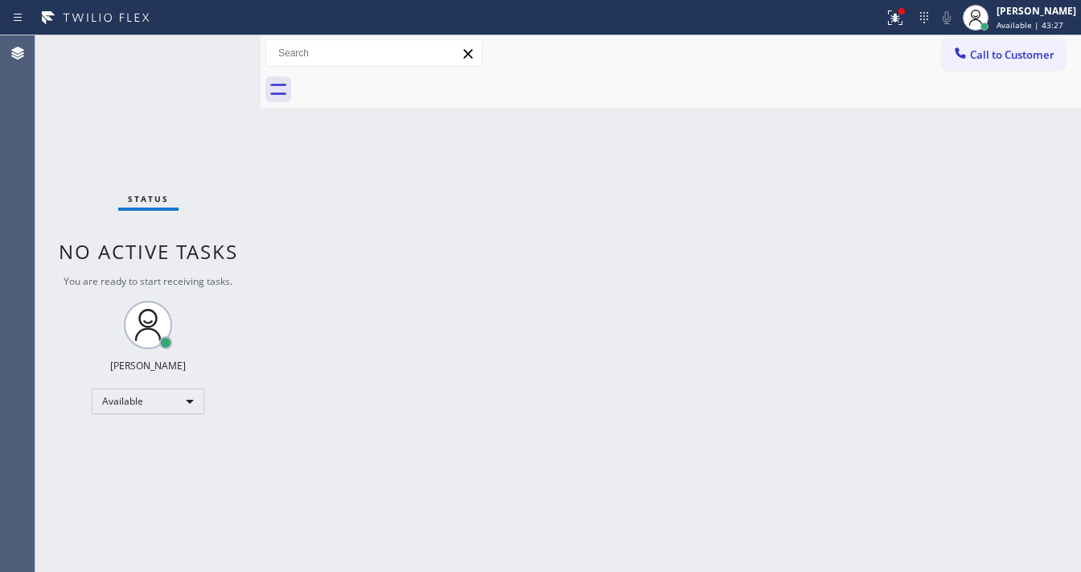
click at [209, 55] on div "Status No active tasks You are ready to start receiving tasks. [PERSON_NAME]" at bounding box center [147, 303] width 225 height 537
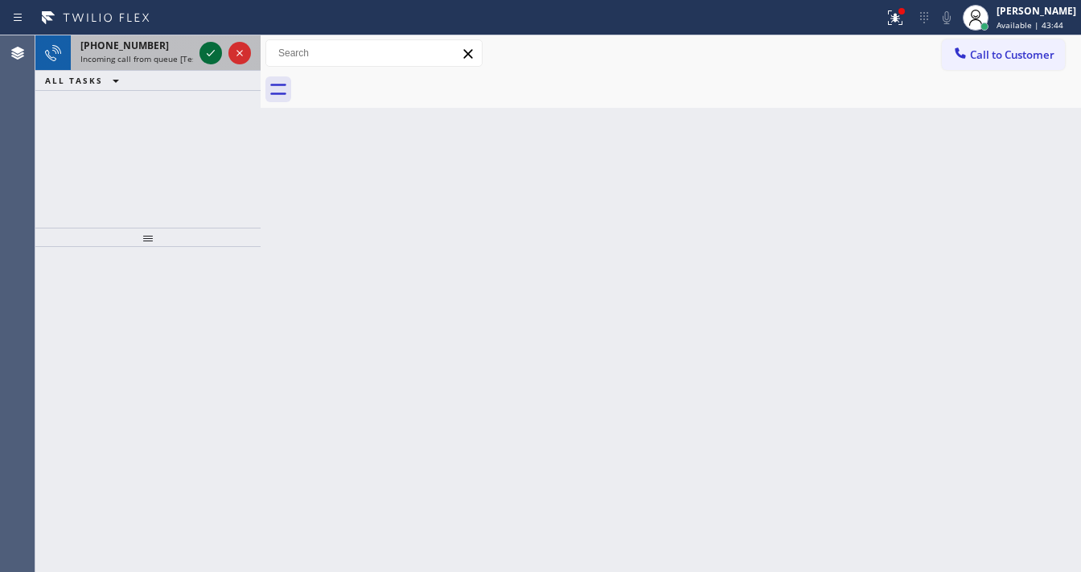
click at [212, 61] on icon at bounding box center [210, 52] width 19 height 19
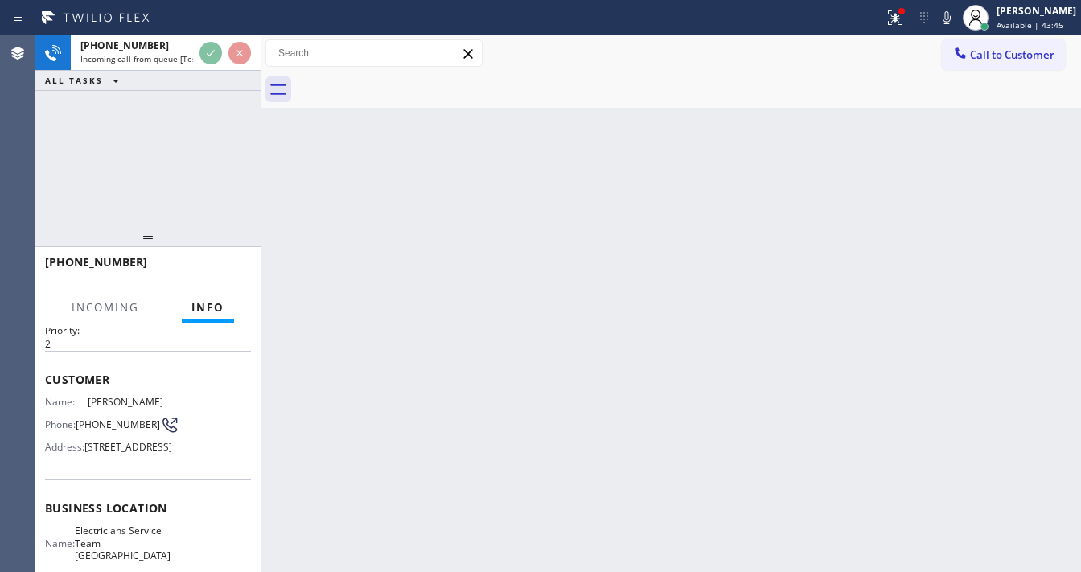
scroll to position [129, 0]
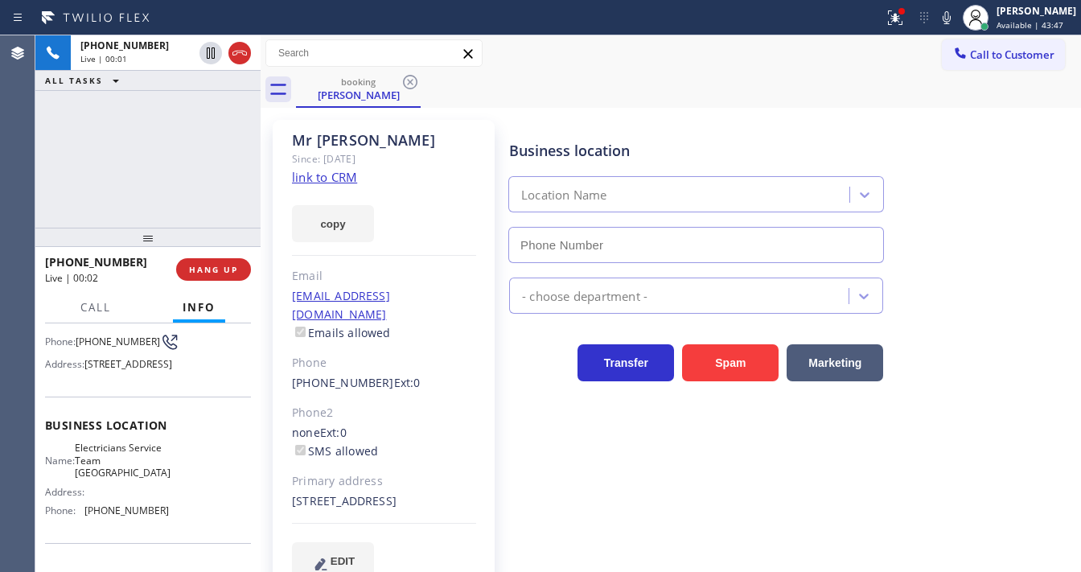
type input "[PHONE_NUMBER]"
click at [343, 177] on link "link to CRM" at bounding box center [324, 177] width 65 height 16
click at [64, 118] on div "[PHONE_NUMBER] Live | 03:11 ALL TASKS ALL TASKS ACTIVE TASKS TASKS IN WRAP UP" at bounding box center [147, 131] width 225 height 192
click at [902, 23] on icon at bounding box center [895, 17] width 14 height 14
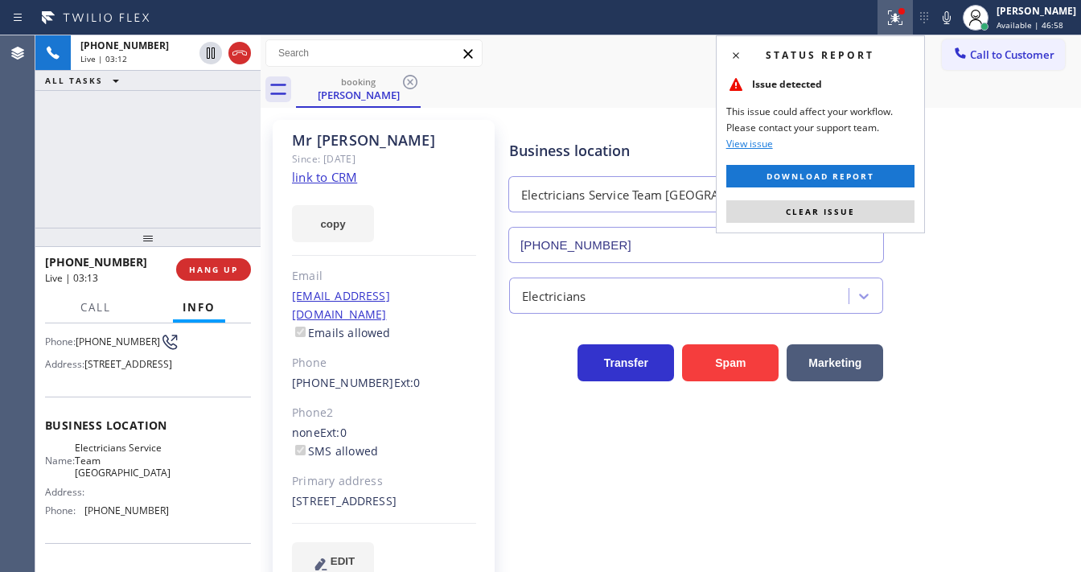
click at [881, 214] on button "Clear issue" at bounding box center [820, 211] width 188 height 23
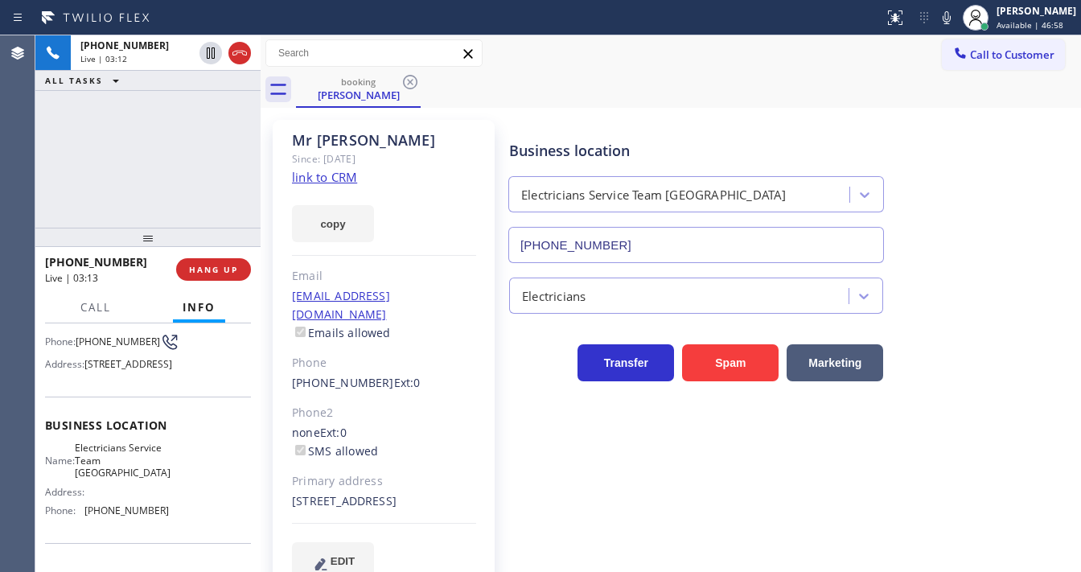
click at [936, 201] on div "Business location Electricians Service Team [GEOGRAPHIC_DATA] [PHONE_NUMBER]" at bounding box center [791, 190] width 571 height 146
drag, startPoint x: 848, startPoint y: 39, endPoint x: 914, endPoint y: 41, distance: 66.0
click at [847, 39] on div "Call to Customer Outbound call Location Search location Your caller id phone nu…" at bounding box center [671, 53] width 820 height 28
click at [956, 23] on icon at bounding box center [946, 17] width 19 height 19
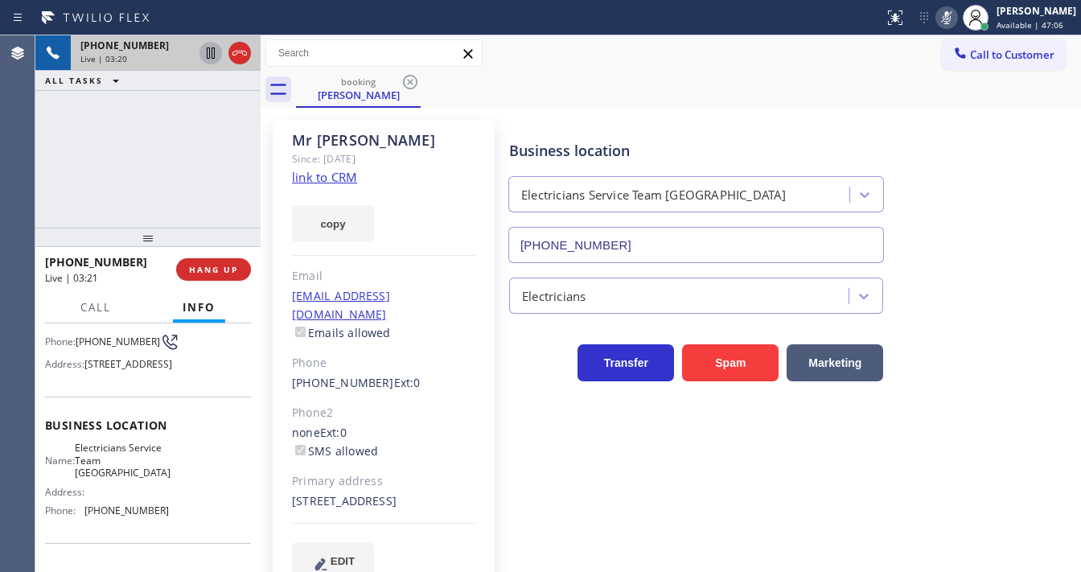
click at [209, 54] on icon at bounding box center [211, 52] width 8 height 11
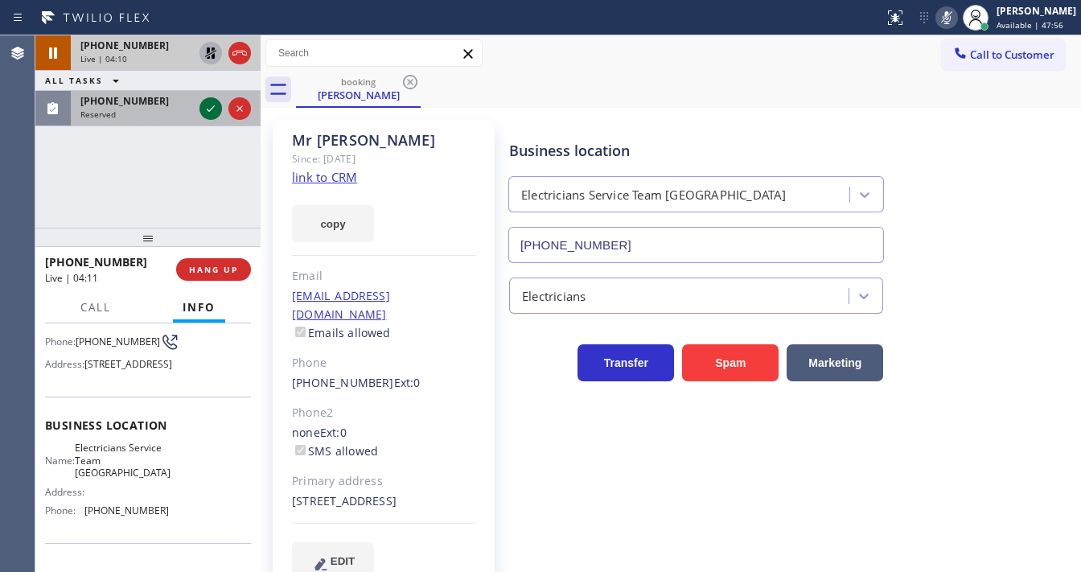
click at [213, 108] on icon at bounding box center [210, 108] width 19 height 19
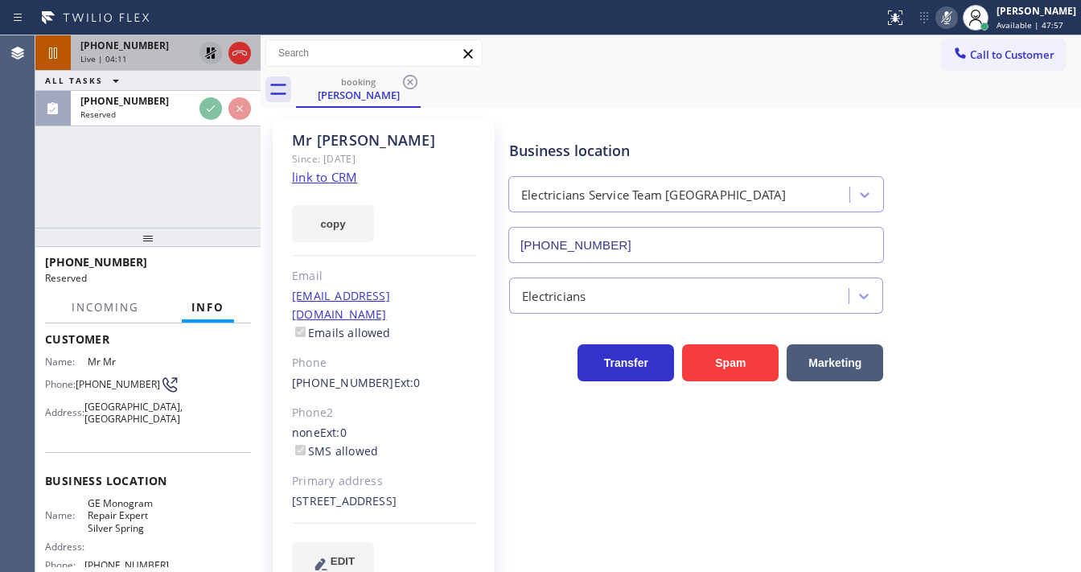
scroll to position [77, 0]
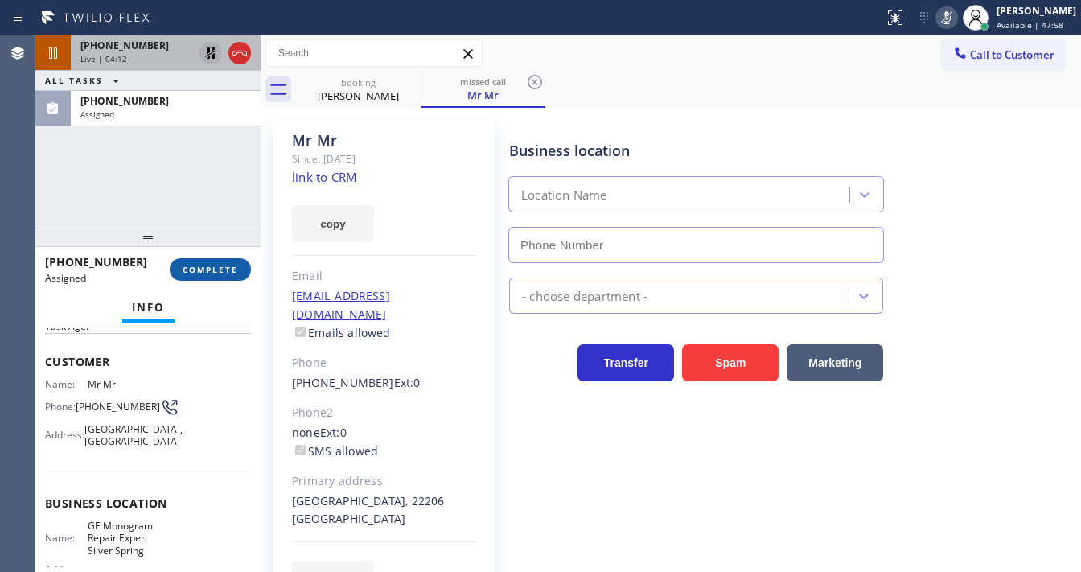
type input "[PHONE_NUMBER]"
click at [236, 267] on span "COMPLETE" at bounding box center [211, 269] width 56 height 11
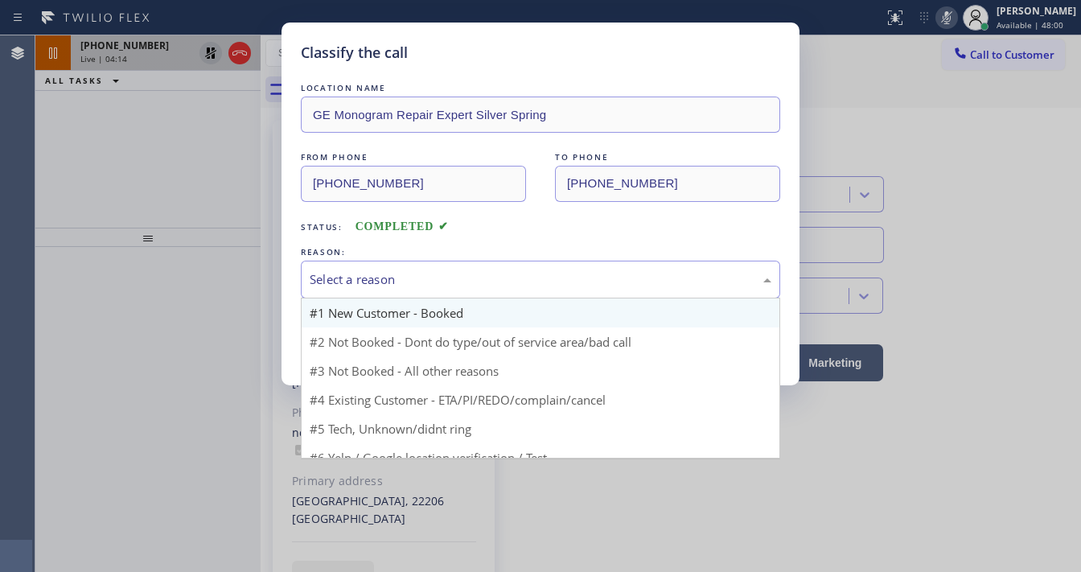
drag, startPoint x: 411, startPoint y: 286, endPoint x: 406, endPoint y: 312, distance: 26.2
click at [412, 288] on div "Select a reason" at bounding box center [540, 280] width 479 height 38
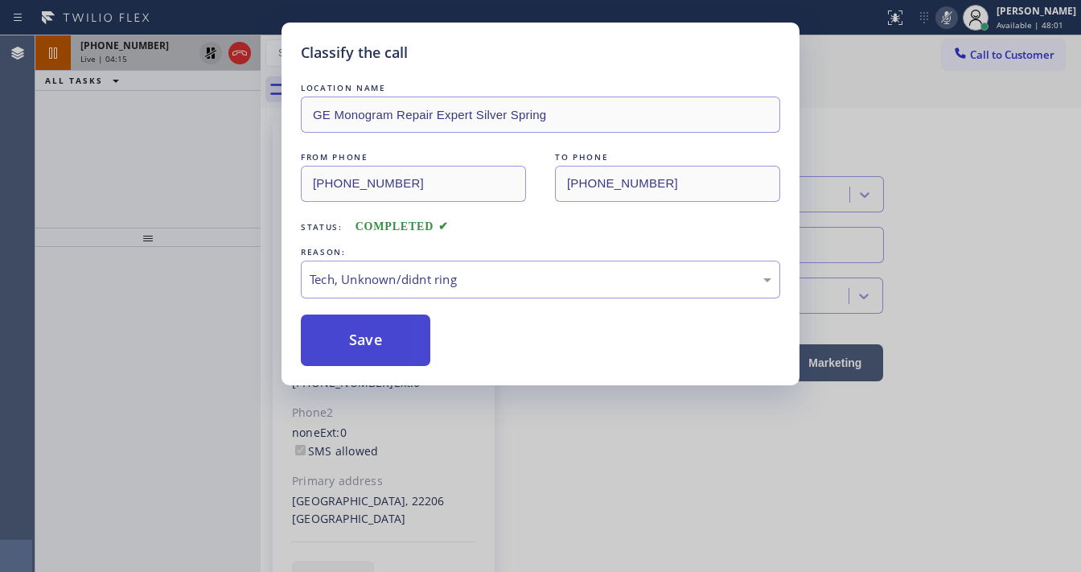
click at [375, 342] on button "Save" at bounding box center [366, 340] width 130 height 51
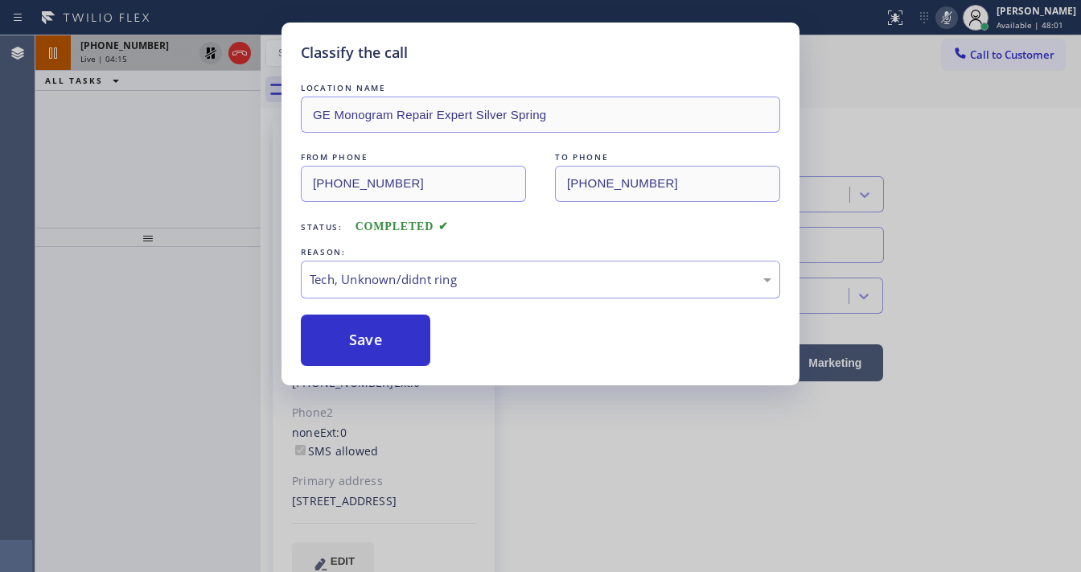
click at [233, 285] on div "Classify the call LOCATION NAME GE Monogram Repair Expert Silver Spring FROM PH…" at bounding box center [540, 286] width 1081 height 572
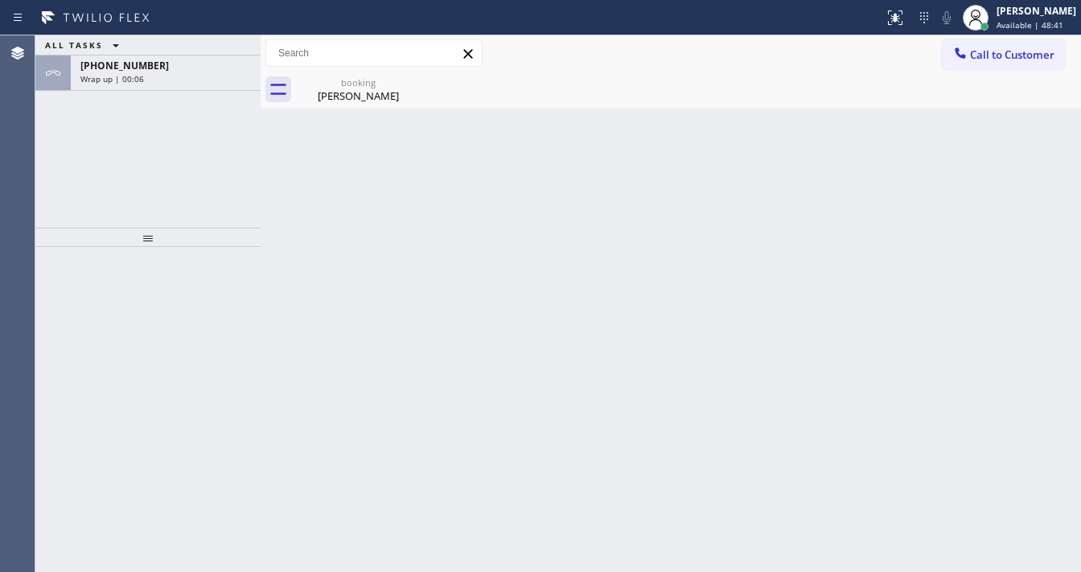
drag, startPoint x: 1026, startPoint y: 147, endPoint x: 1026, endPoint y: 94, distance: 53.1
click at [1026, 143] on div "Back to Dashboard Change Sender ID Customers Technicians Select a contact Outbo…" at bounding box center [671, 303] width 820 height 537
click at [1014, 64] on button "Call to Customer" at bounding box center [1003, 54] width 123 height 31
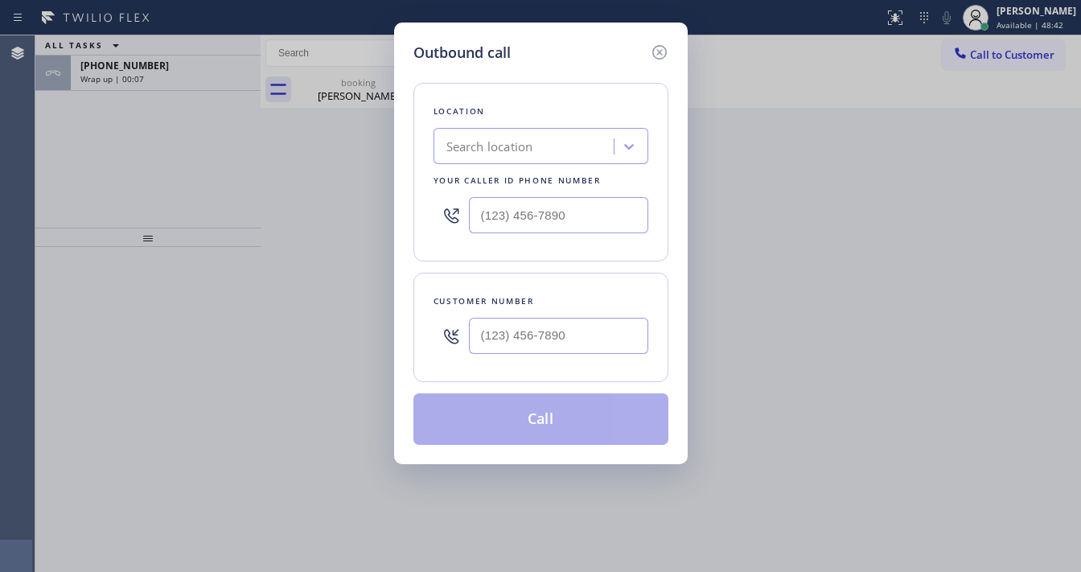
type input "(___) ___-____"
click at [575, 228] on input "(___) ___-____" at bounding box center [558, 215] width 179 height 36
type input "(___) ___-____"
drag, startPoint x: 528, startPoint y: 63, endPoint x: 558, endPoint y: 61, distance: 30.6
click at [535, 64] on div "Location Search location Your caller id phone number Customer number Call" at bounding box center [540, 254] width 255 height 381
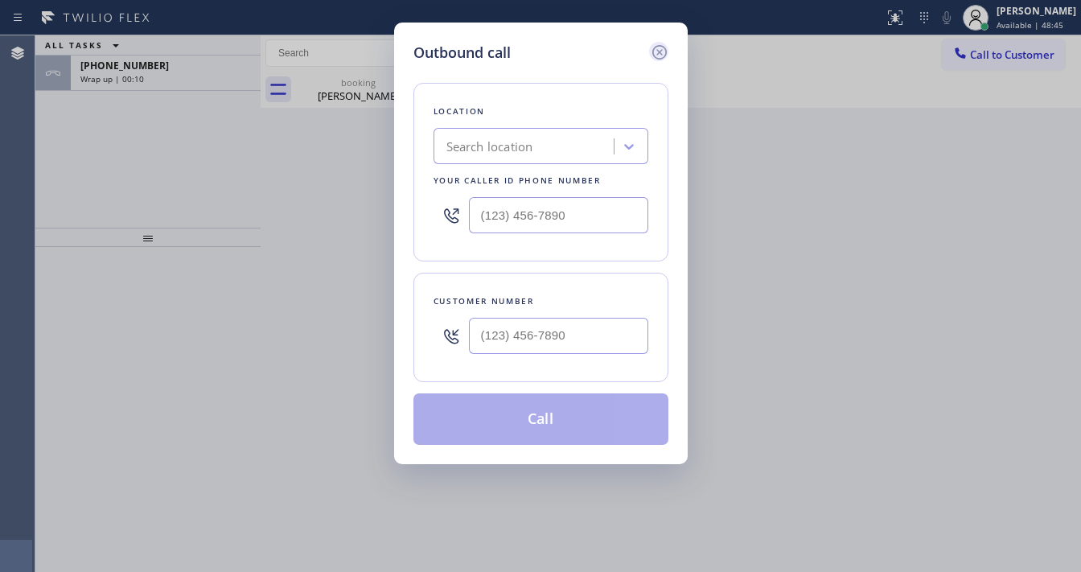
click at [661, 51] on icon at bounding box center [659, 52] width 19 height 19
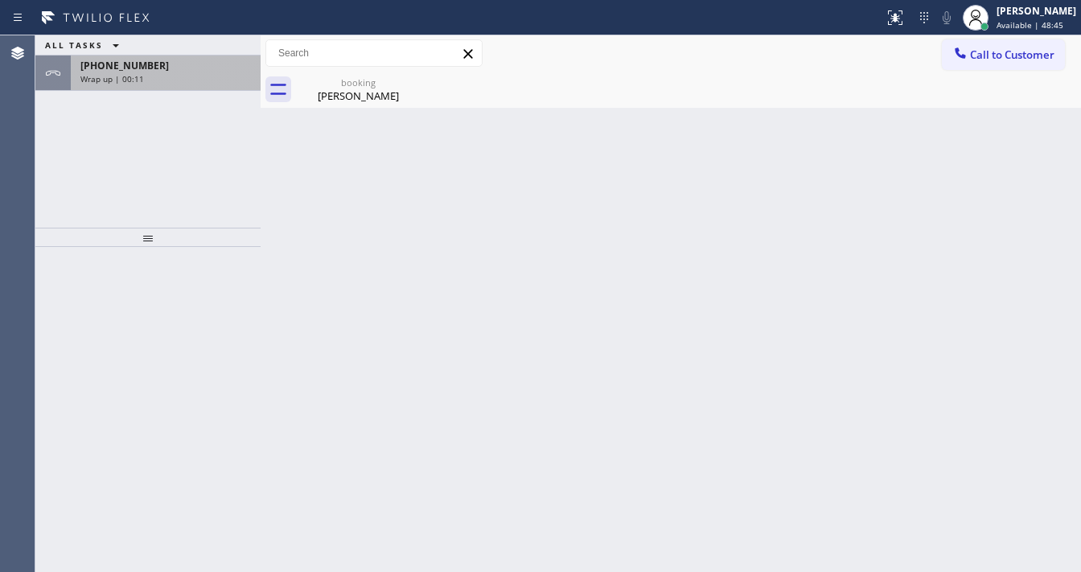
click at [109, 68] on span "[PHONE_NUMBER]" at bounding box center [124, 66] width 88 height 14
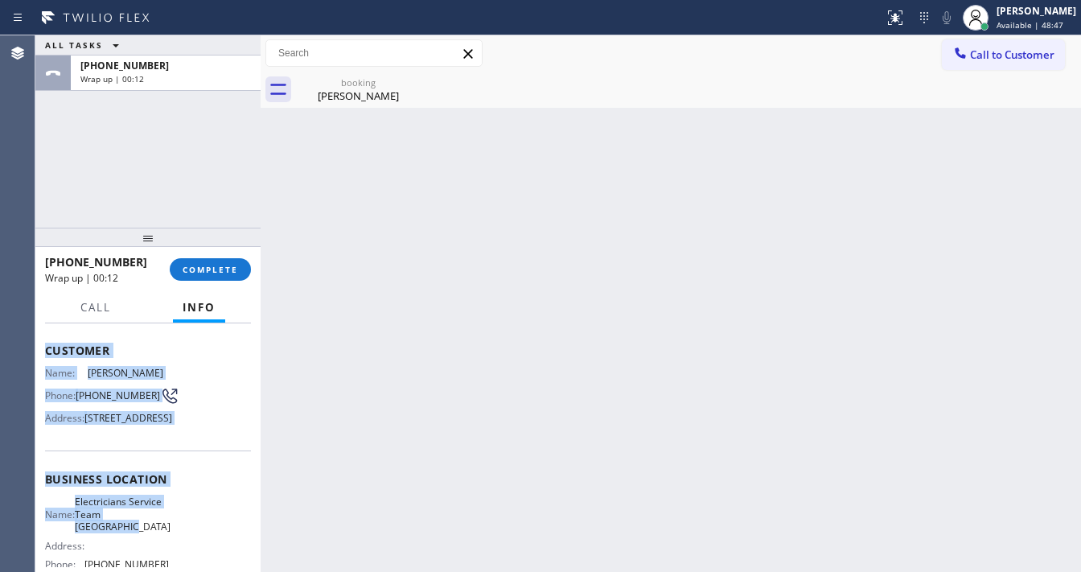
scroll to position [193, 0]
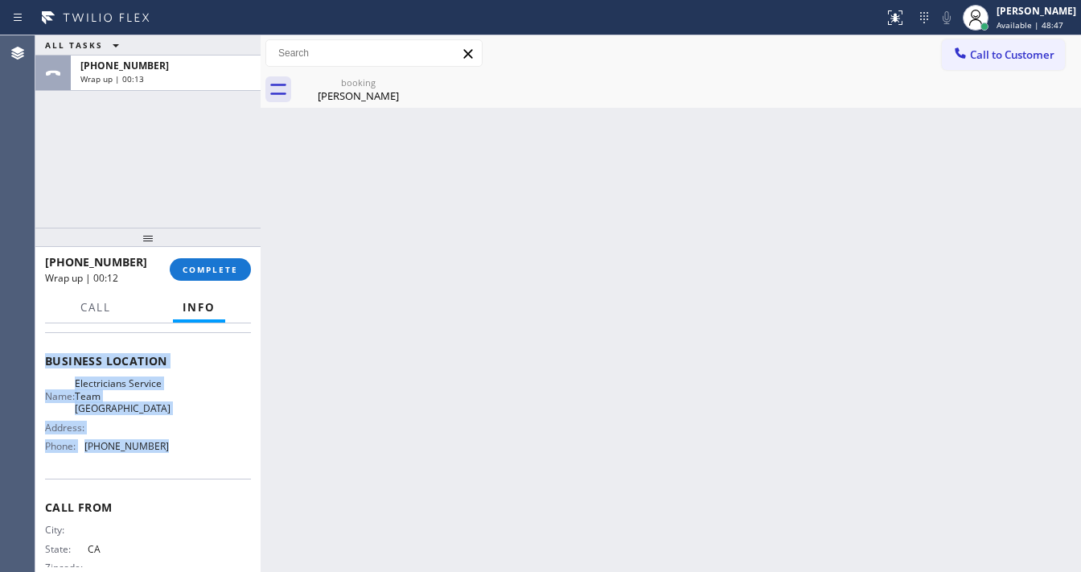
drag, startPoint x: 42, startPoint y: 417, endPoint x: 159, endPoint y: 483, distance: 135.1
click at [159, 483] on div "Context Queue: [Test] All Priority: 2 Customer Name: [PERSON_NAME] Phone: [PHON…" at bounding box center [147, 447] width 225 height 249
copy div "Customer Name: [PERSON_NAME] Phone: [PHONE_NUMBER] Address: [STREET_ADDRESS] Bu…"
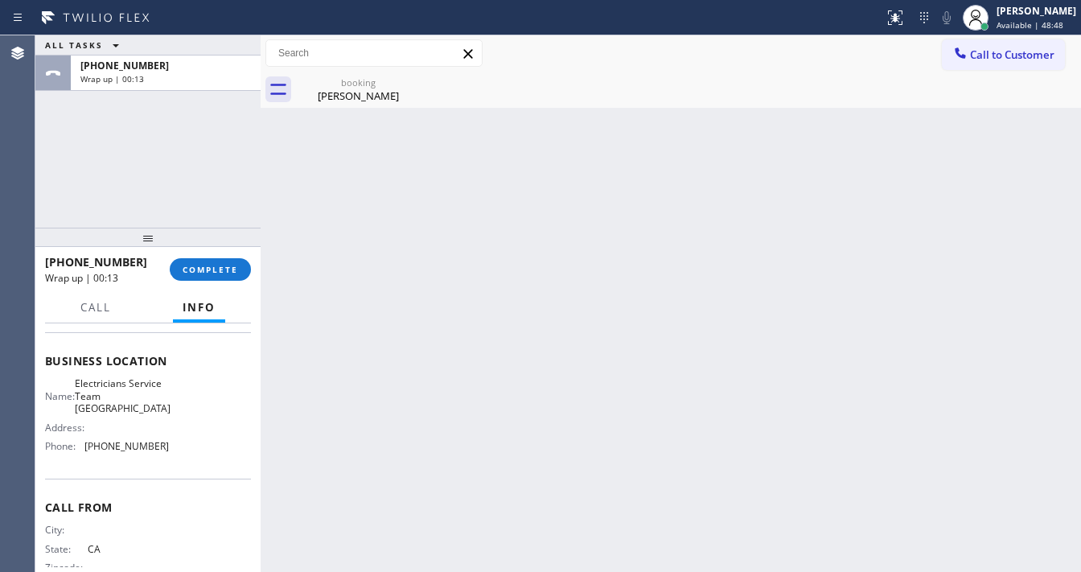
click at [133, 240] on div at bounding box center [147, 237] width 225 height 19
click at [986, 64] on button "Call to Customer" at bounding box center [1003, 54] width 123 height 31
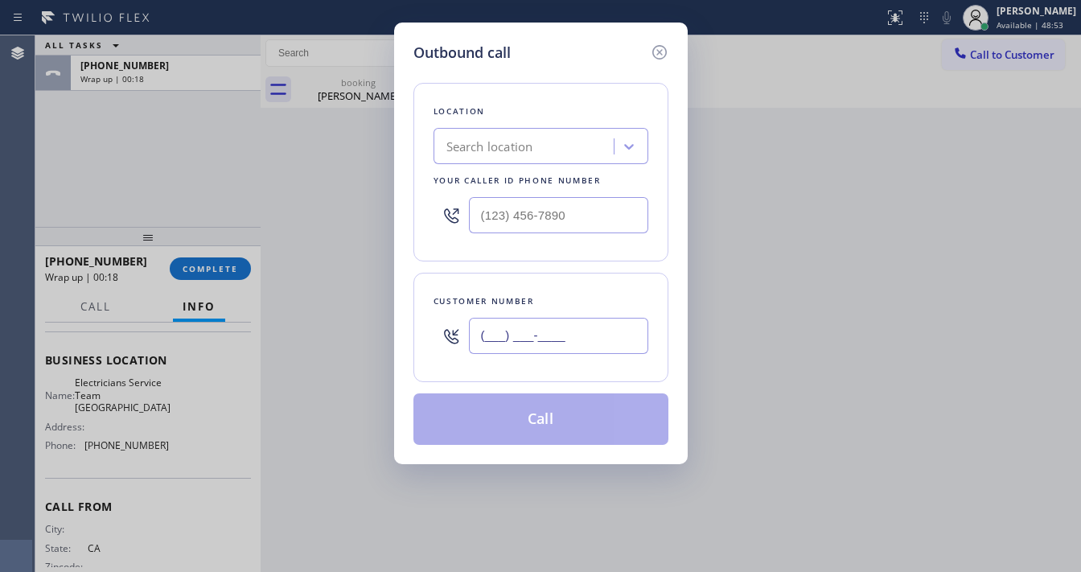
drag, startPoint x: 542, startPoint y: 337, endPoint x: 543, endPoint y: 319, distance: 18.5
click at [542, 334] on input "(___) ___-____" at bounding box center [558, 336] width 179 height 36
paste input "949) 771-5077"
type input "[PHONE_NUMBER]"
type input "(___) ___-____"
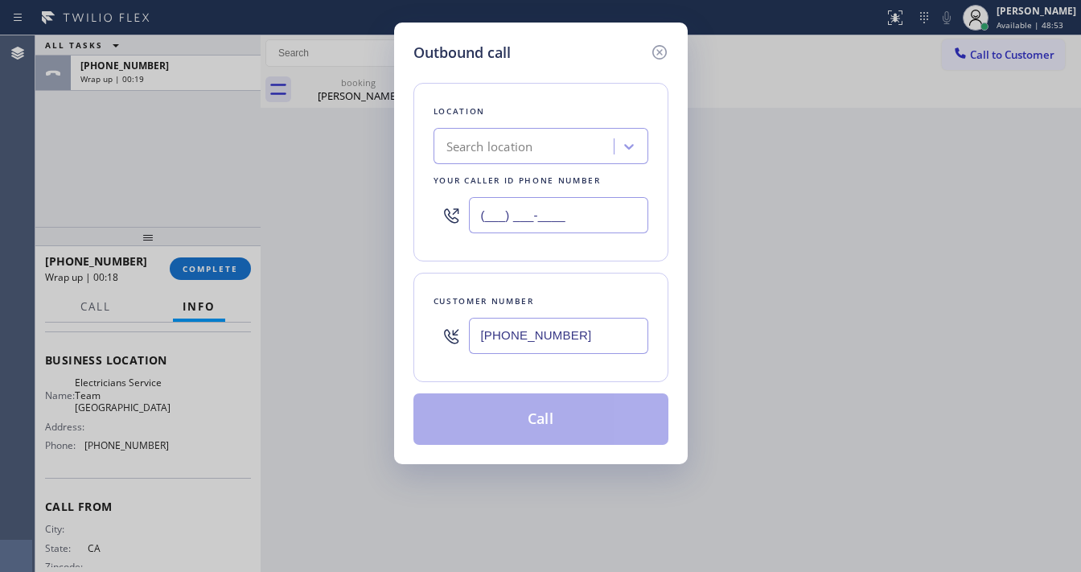
click at [544, 214] on input "(___) ___-____" at bounding box center [558, 215] width 179 height 36
paste input "949) 894-4844"
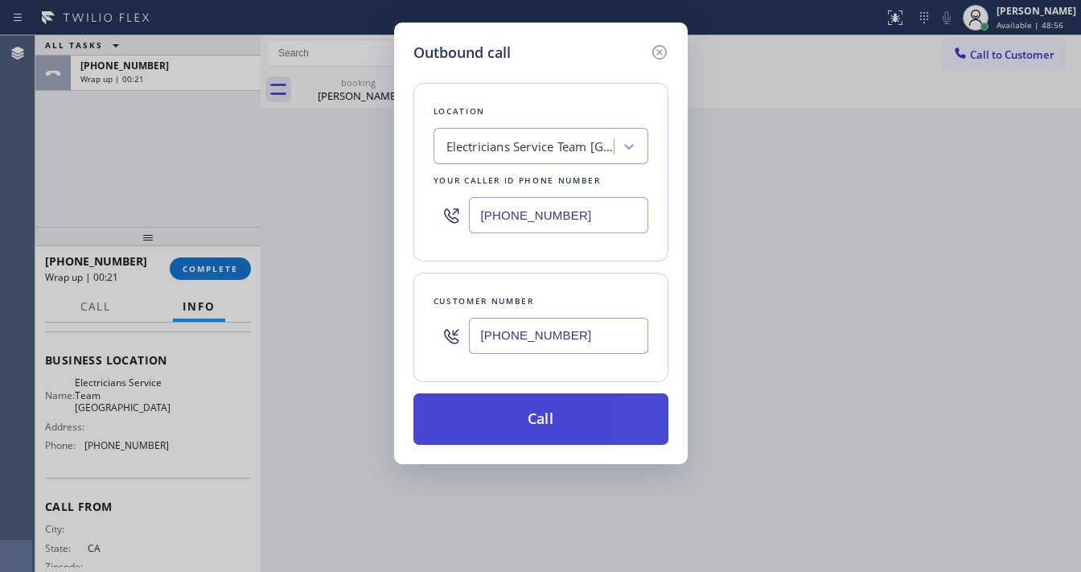
type input "[PHONE_NUMBER]"
click at [492, 418] on button "Call" at bounding box center [540, 418] width 255 height 51
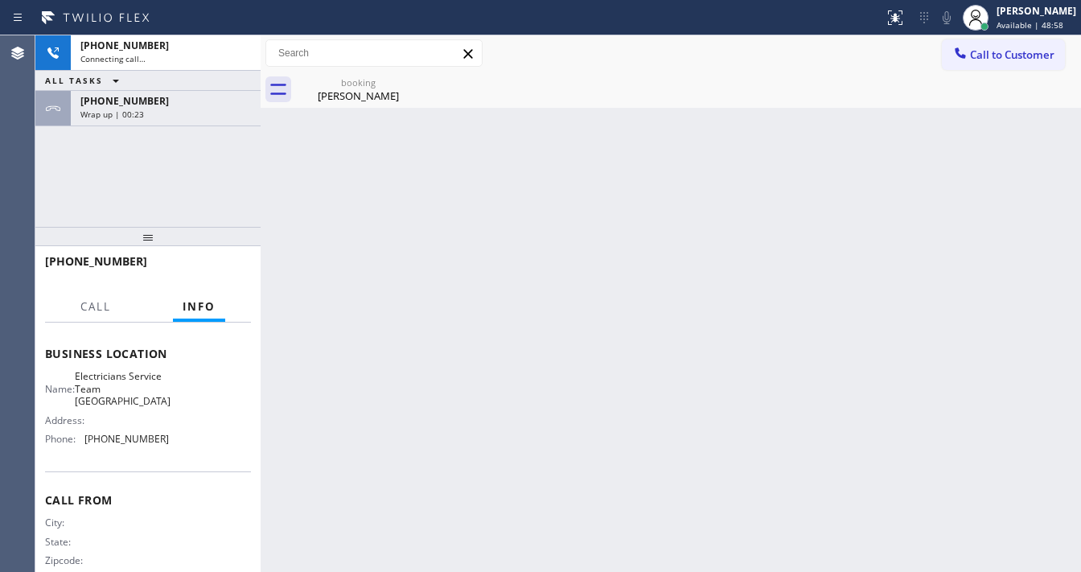
click at [122, 147] on div "[PHONE_NUMBER] Connecting call… ALL TASKS ALL TASKS ACTIVE TASKS TASKS IN WRAP …" at bounding box center [147, 130] width 225 height 191
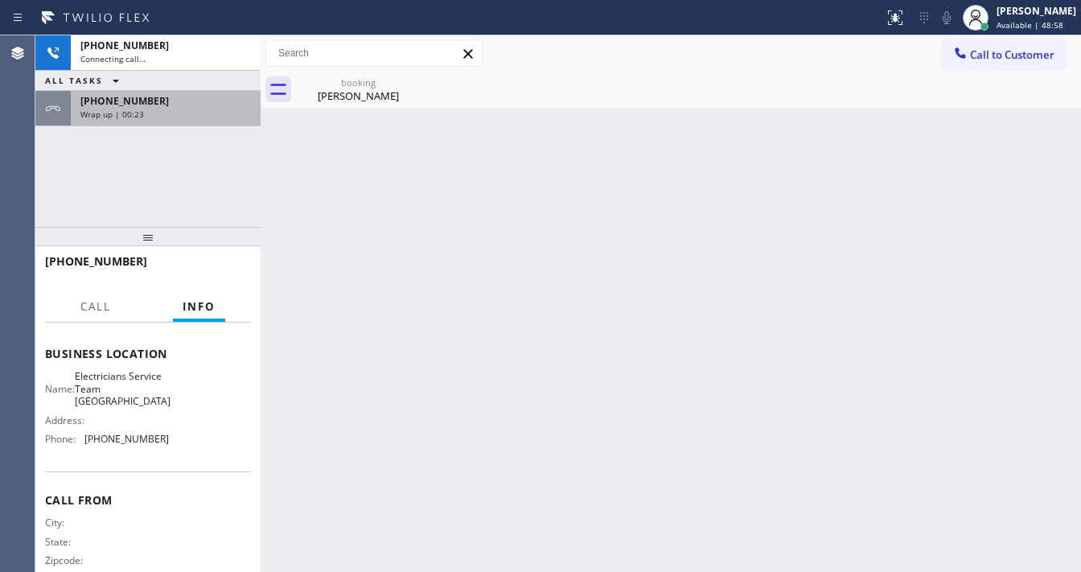
click at [158, 110] on div "Wrap up | 00:23" at bounding box center [165, 114] width 171 height 11
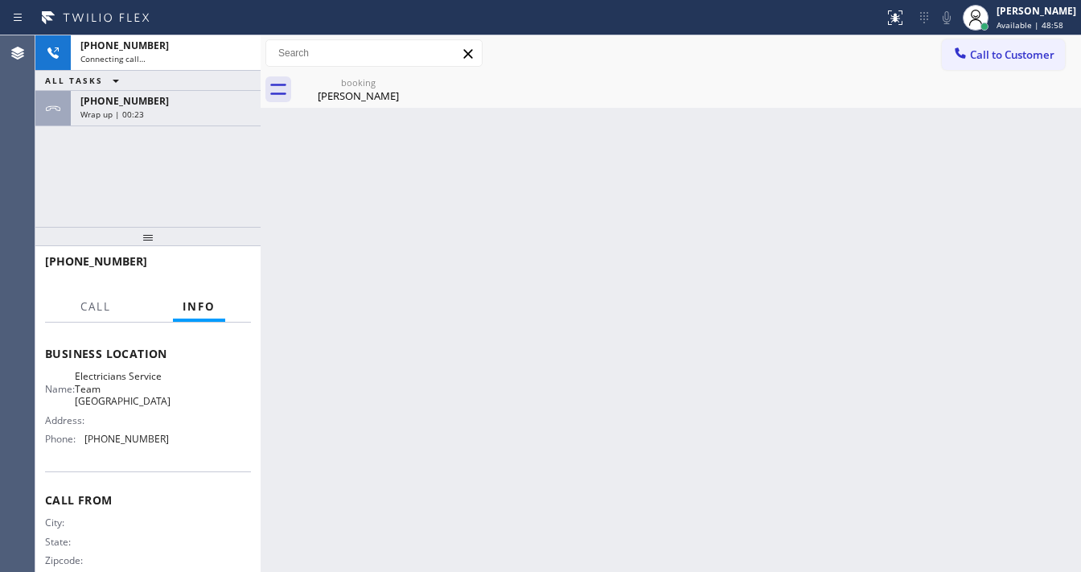
scroll to position [193, 0]
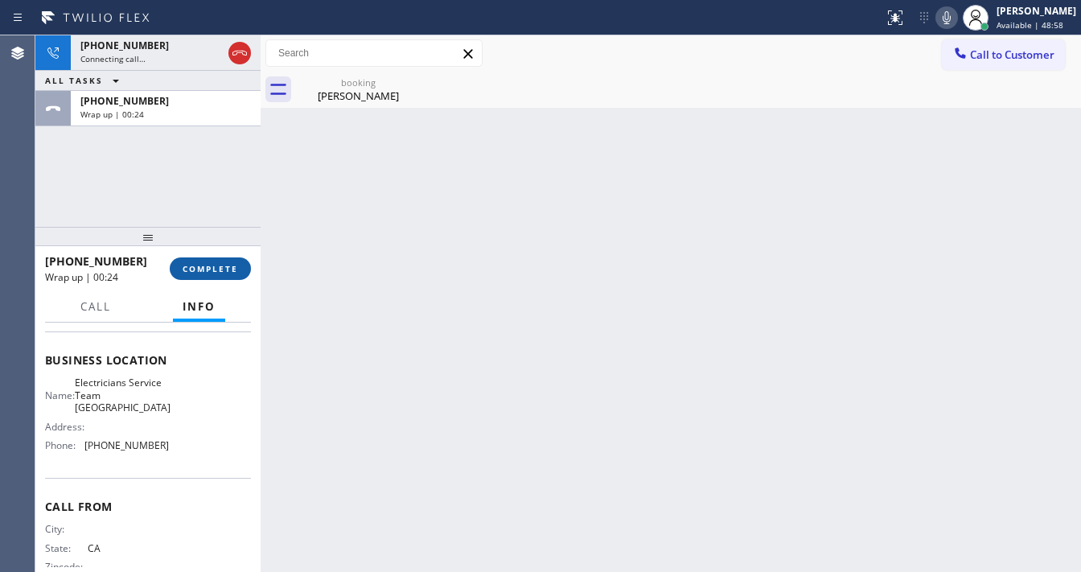
click at [224, 264] on span "COMPLETE" at bounding box center [211, 268] width 56 height 11
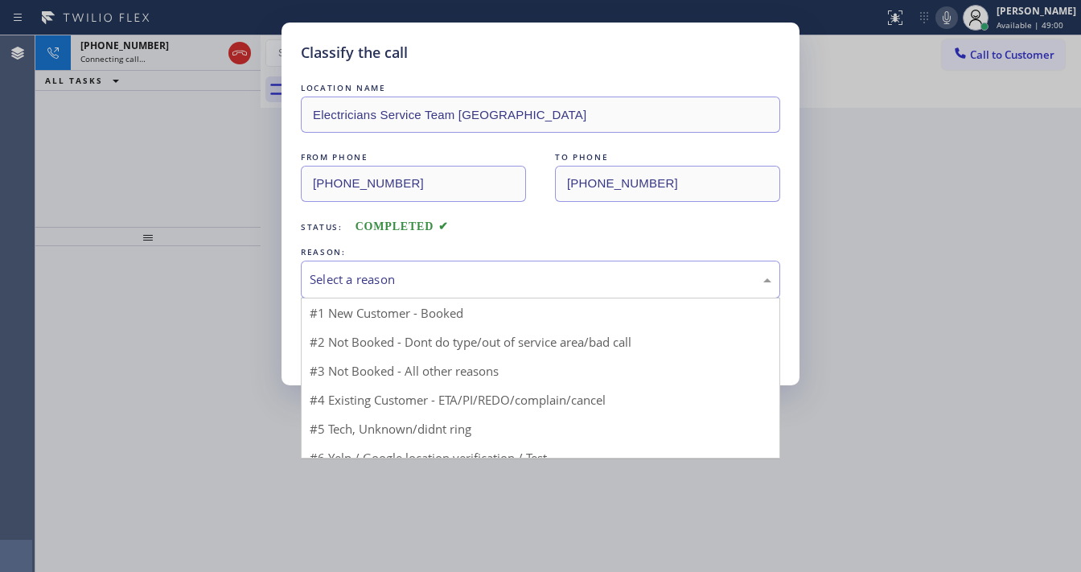
click at [385, 290] on div "Select a reason" at bounding box center [540, 280] width 479 height 38
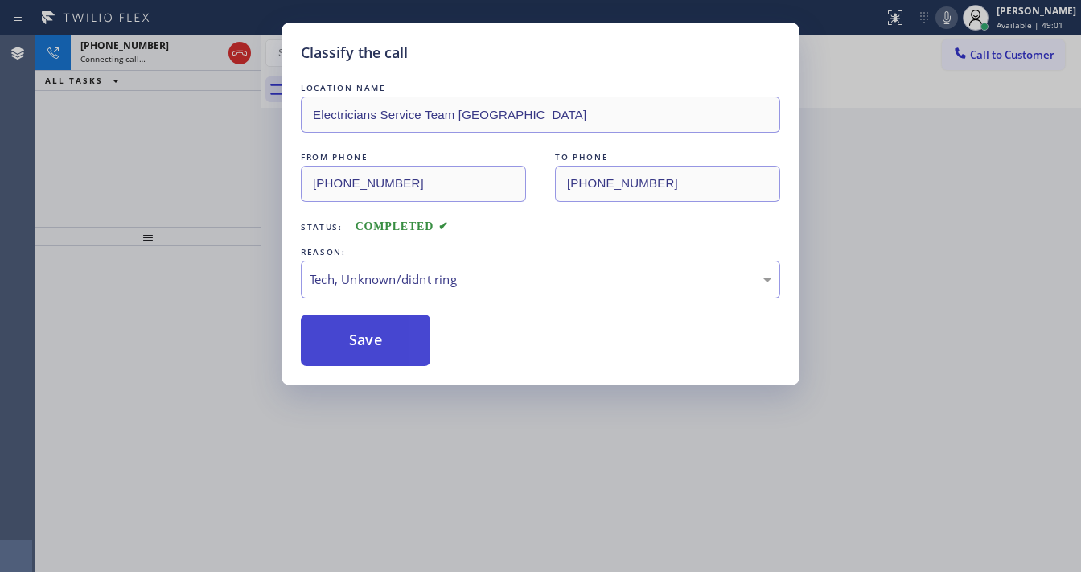
click at [372, 347] on button "Save" at bounding box center [366, 340] width 130 height 51
click at [193, 318] on div "Classify the call LOCATION NAME Electricians Service Team Lake Forest FROM PHON…" at bounding box center [540, 286] width 1081 height 572
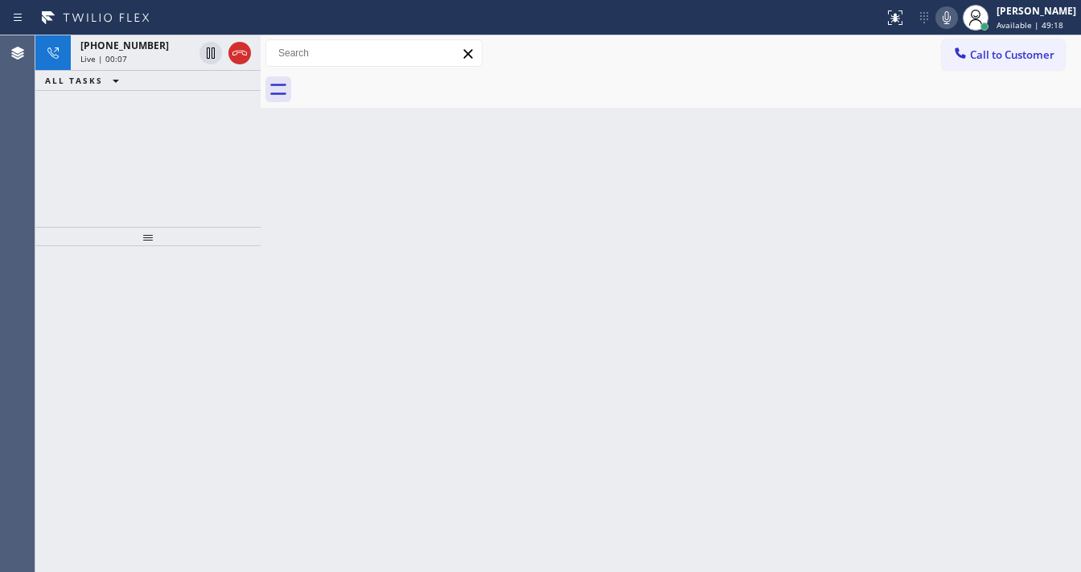
click at [528, 59] on div "Call to Customer Outbound call Location Electricians Service Team [GEOGRAPHIC_D…" at bounding box center [671, 53] width 820 height 28
click at [415, 72] on div at bounding box center [688, 90] width 785 height 36
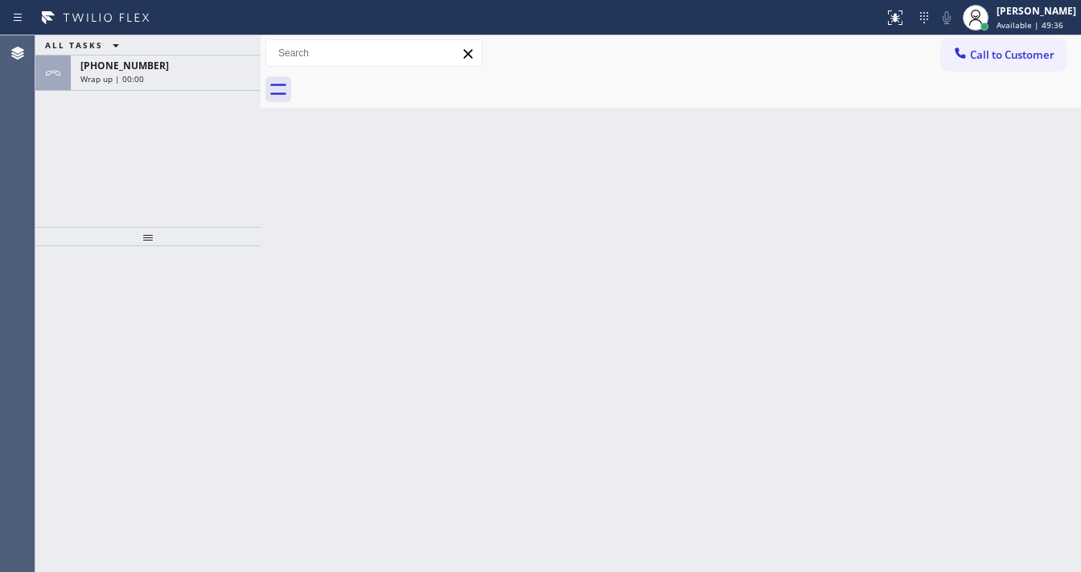
click at [208, 74] on div "Wrap up | 00:00" at bounding box center [165, 78] width 171 height 11
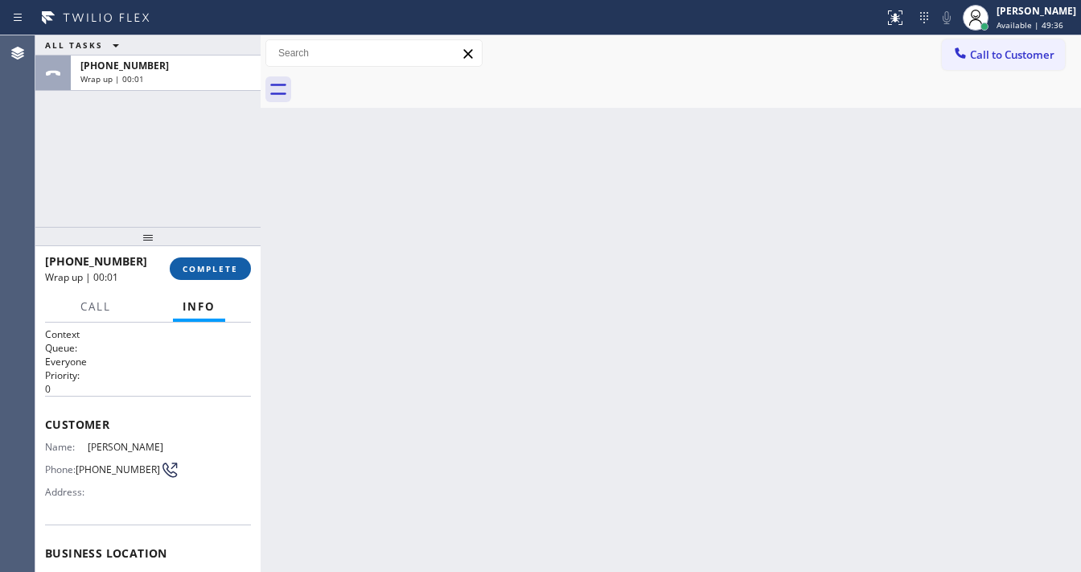
click at [218, 263] on span "COMPLETE" at bounding box center [211, 268] width 56 height 11
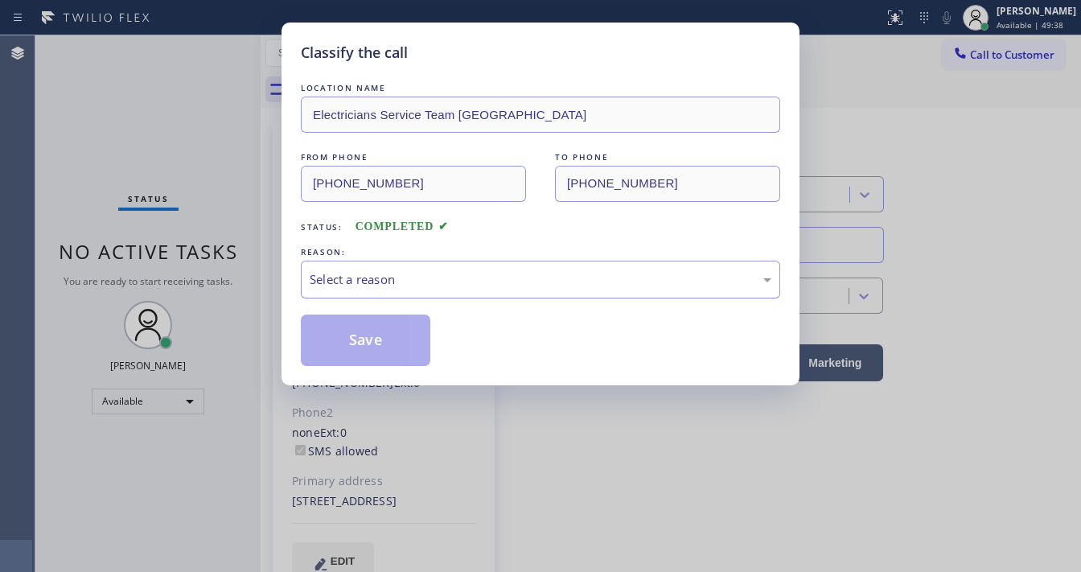
drag, startPoint x: 371, startPoint y: 273, endPoint x: 372, endPoint y: 288, distance: 15.3
click at [372, 273] on div "Select a reason" at bounding box center [541, 279] width 462 height 19
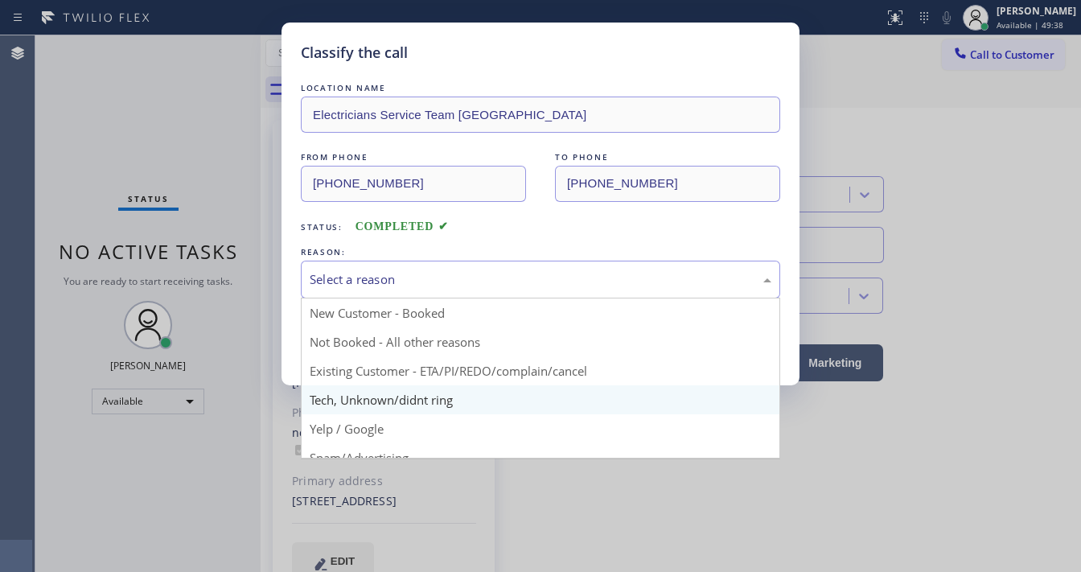
type input "[PHONE_NUMBER]"
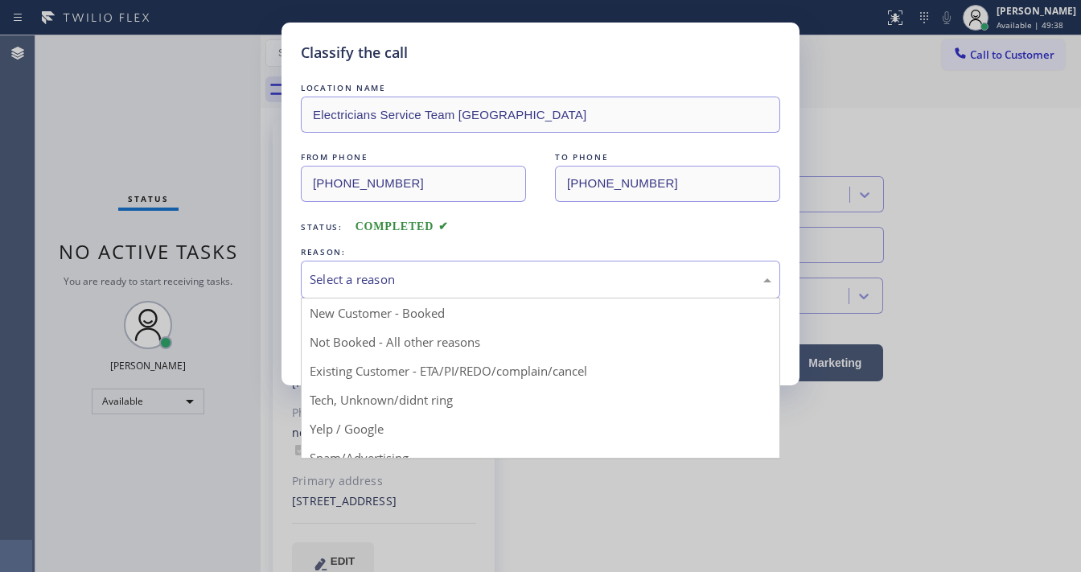
drag, startPoint x: 373, startPoint y: 404, endPoint x: 373, endPoint y: 340, distance: 63.5
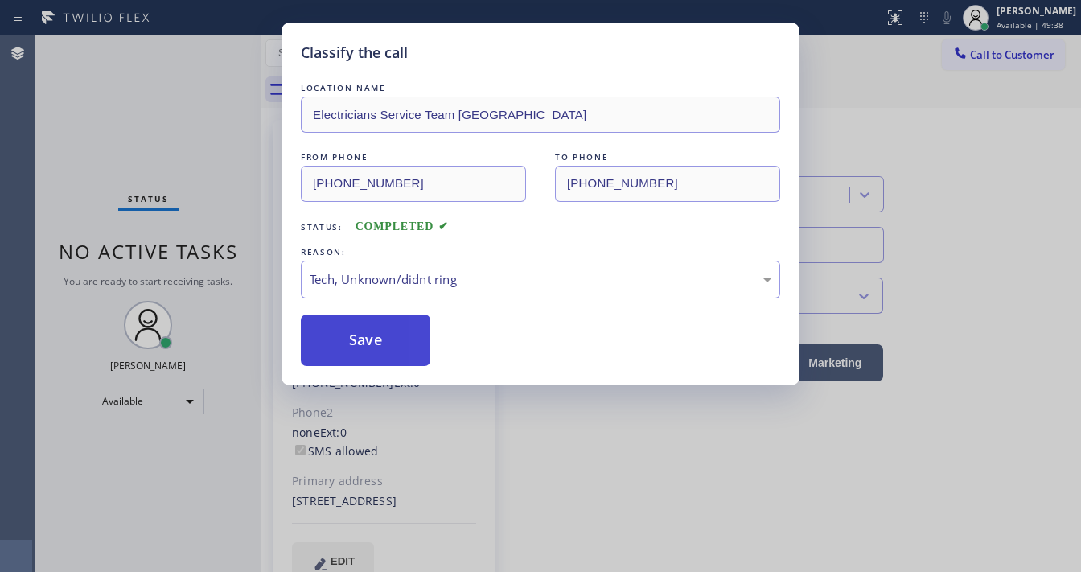
click at [373, 335] on button "Save" at bounding box center [366, 340] width 130 height 51
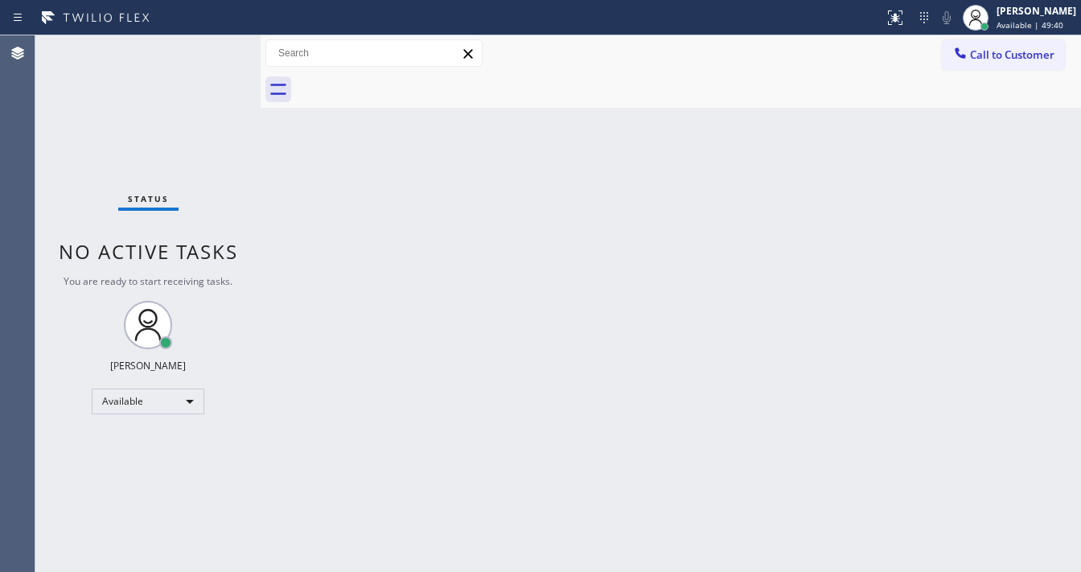
drag, startPoint x: 224, startPoint y: 60, endPoint x: 218, endPoint y: 4, distance: 56.7
click at [224, 58] on div "Status No active tasks You are ready to start receiving tasks. [PERSON_NAME]" at bounding box center [147, 303] width 225 height 537
drag, startPoint x: 589, startPoint y: 483, endPoint x: 483, endPoint y: 548, distance: 123.5
click at [589, 485] on div "Back to Dashboard Change Sender ID Customers Technicians Select a contact Outbo…" at bounding box center [671, 303] width 820 height 537
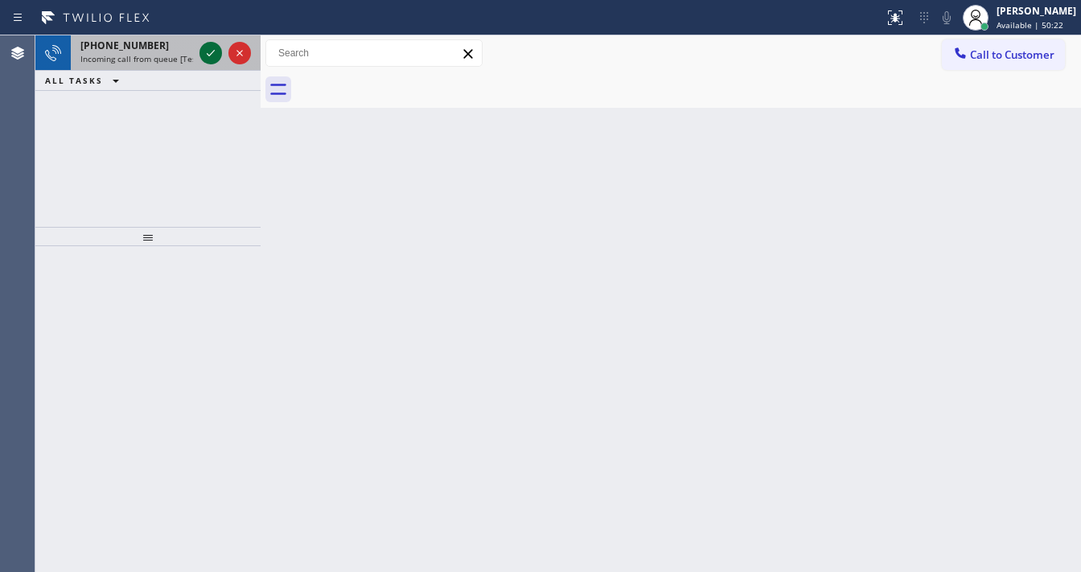
click at [203, 58] on icon at bounding box center [210, 52] width 19 height 19
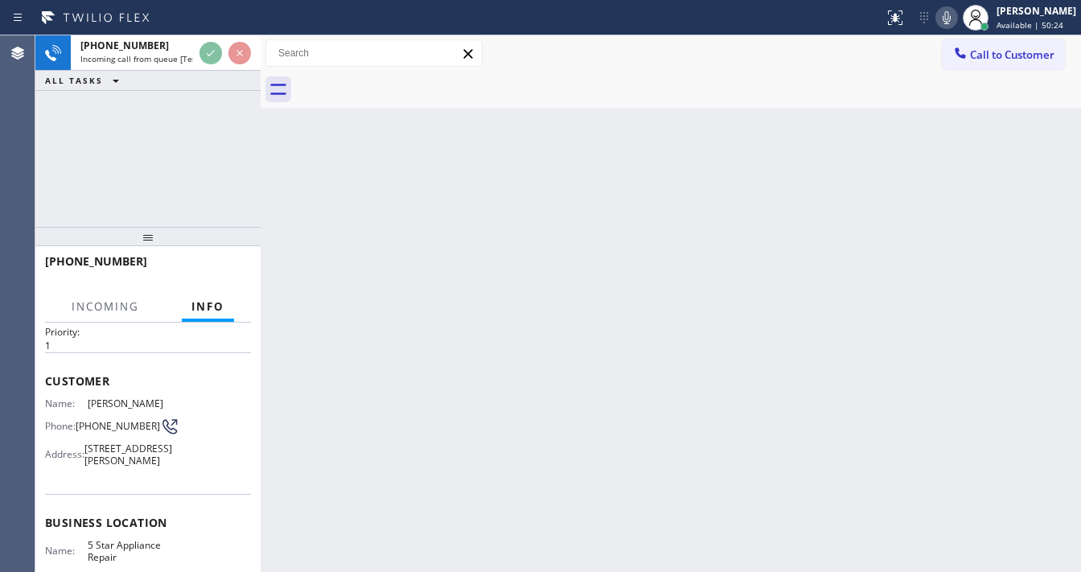
scroll to position [64, 0]
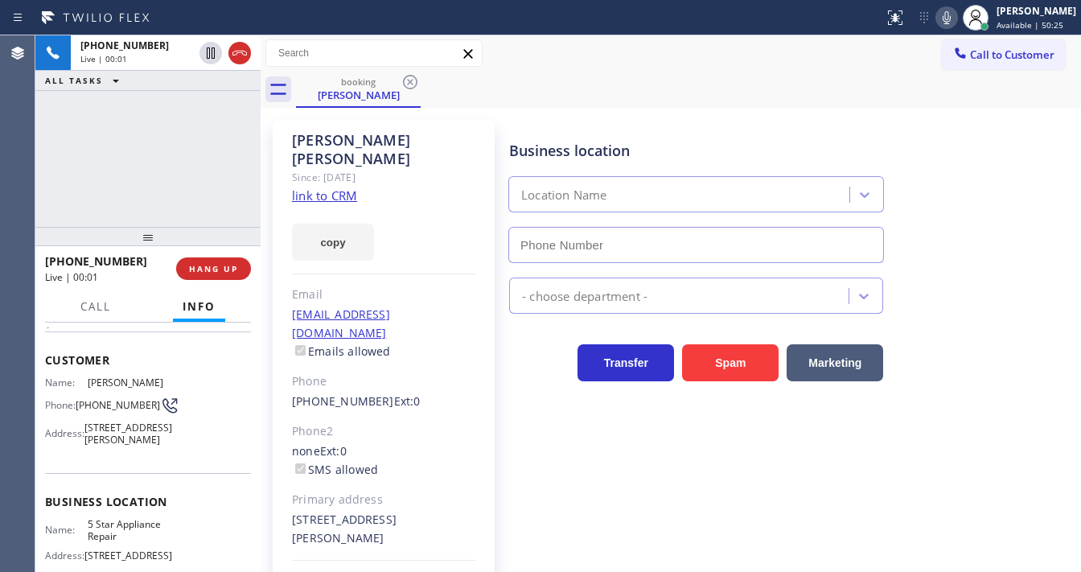
type input "[PHONE_NUMBER]"
click at [430, 212] on div "copy" at bounding box center [384, 233] width 184 height 56
click at [51, 204] on div "[PHONE_NUMBER] Live | 00:05 ALL TASKS ALL TASKS ACTIVE TASKS TASKS IN WRAP UP" at bounding box center [147, 130] width 225 height 191
click at [344, 187] on link "link to CRM" at bounding box center [324, 195] width 65 height 16
click at [951, 24] on icon at bounding box center [946, 17] width 19 height 19
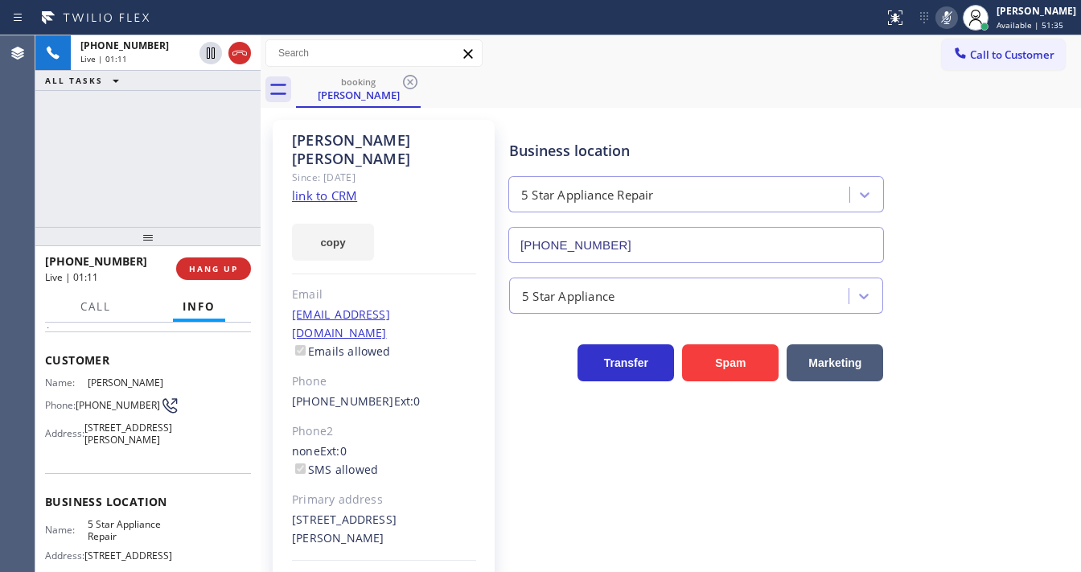
click at [191, 141] on div "[PHONE_NUMBER] Live | 01:11 ALL TASKS ALL TASKS ACTIVE TASKS TASKS IN WRAP UP" at bounding box center [147, 130] width 225 height 191
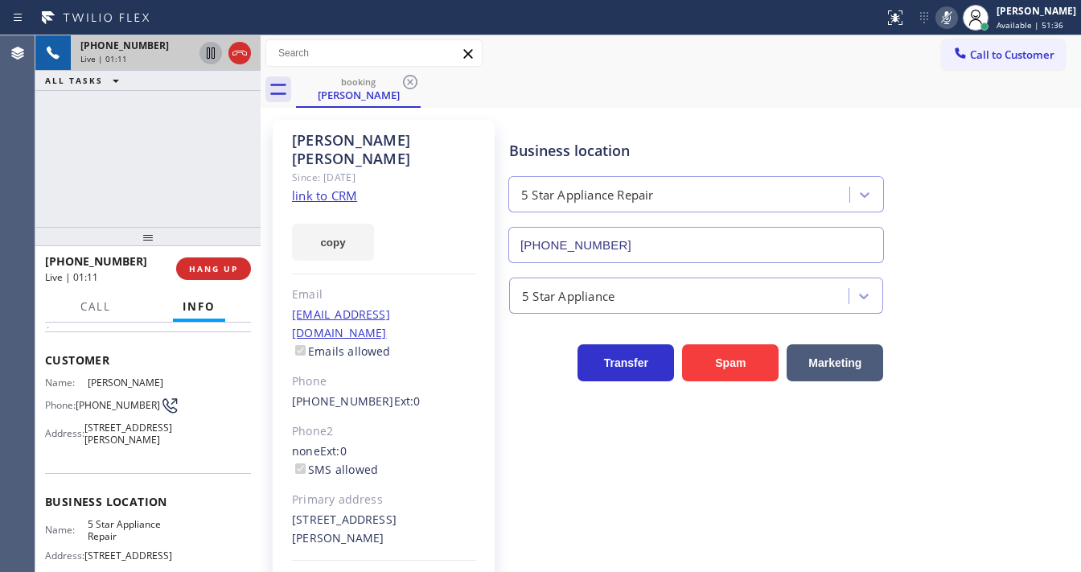
click at [212, 56] on icon at bounding box center [210, 52] width 19 height 19
drag, startPoint x: 47, startPoint y: 191, endPoint x: 98, endPoint y: 91, distance: 112.6
click at [47, 191] on div "[PHONE_NUMBER] Live | 01:57 ALL TASKS ALL TASKS ACTIVE TASKS TASKS IN WRAP UP" at bounding box center [147, 130] width 225 height 191
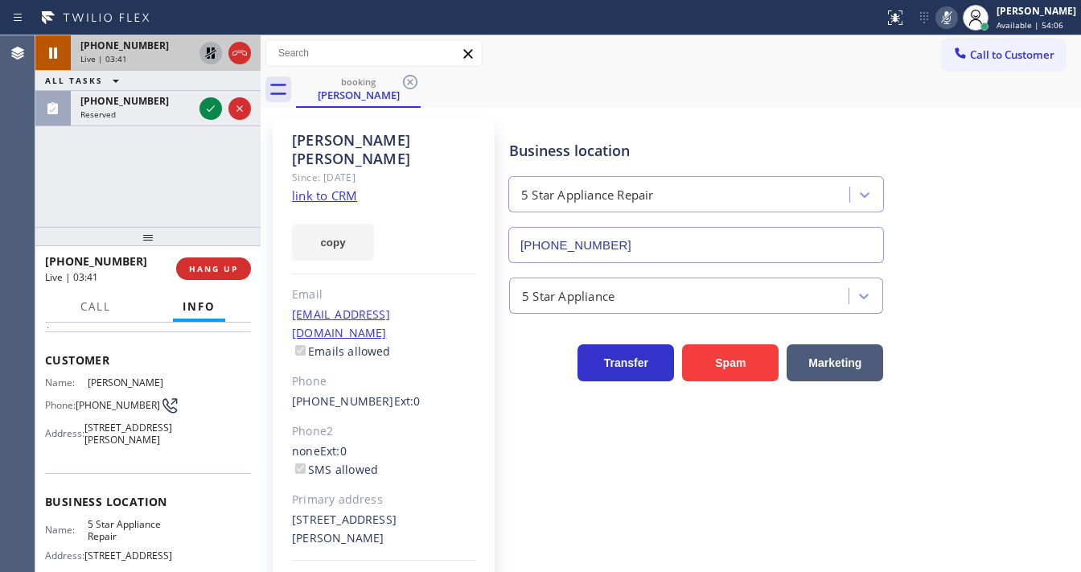
drag, startPoint x: 35, startPoint y: 197, endPoint x: 209, endPoint y: 129, distance: 186.7
click at [35, 197] on div "[PHONE_NUMBER] Live | 03:41 ALL TASKS ALL TASKS ACTIVE TASKS TASKS IN WRAP UP […" at bounding box center [147, 130] width 225 height 191
click at [214, 63] on button at bounding box center [210, 53] width 23 height 23
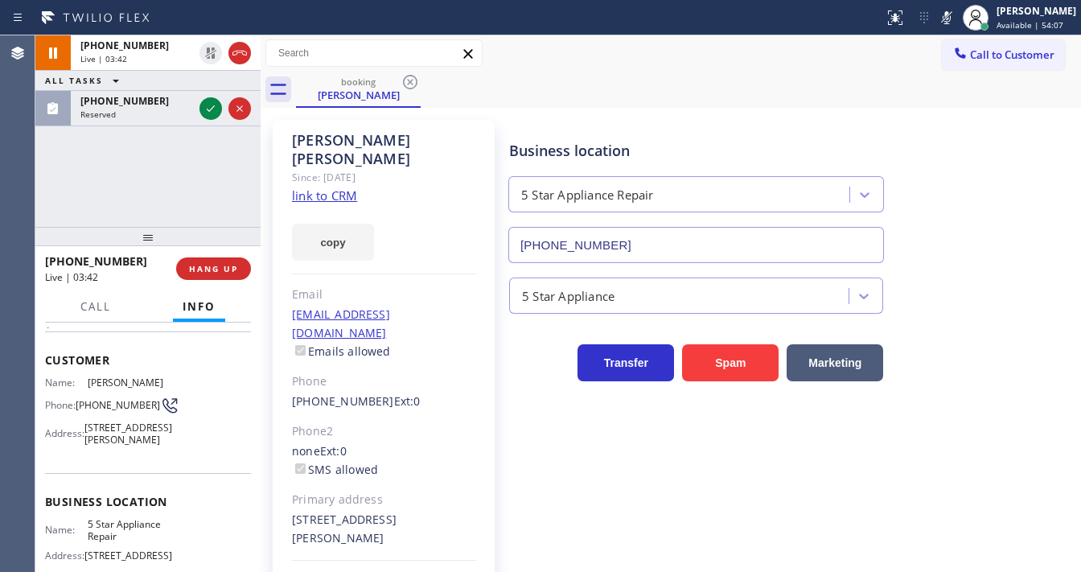
drag, startPoint x: 960, startPoint y: 20, endPoint x: 914, endPoint y: 42, distance: 51.5
click at [956, 19] on icon at bounding box center [946, 17] width 19 height 19
click at [151, 167] on div "[PHONE_NUMBER] Live | 03:43 ALL TASKS ALL TASKS ACTIVE TASKS TASKS IN WRAP UP […" at bounding box center [147, 130] width 225 height 191
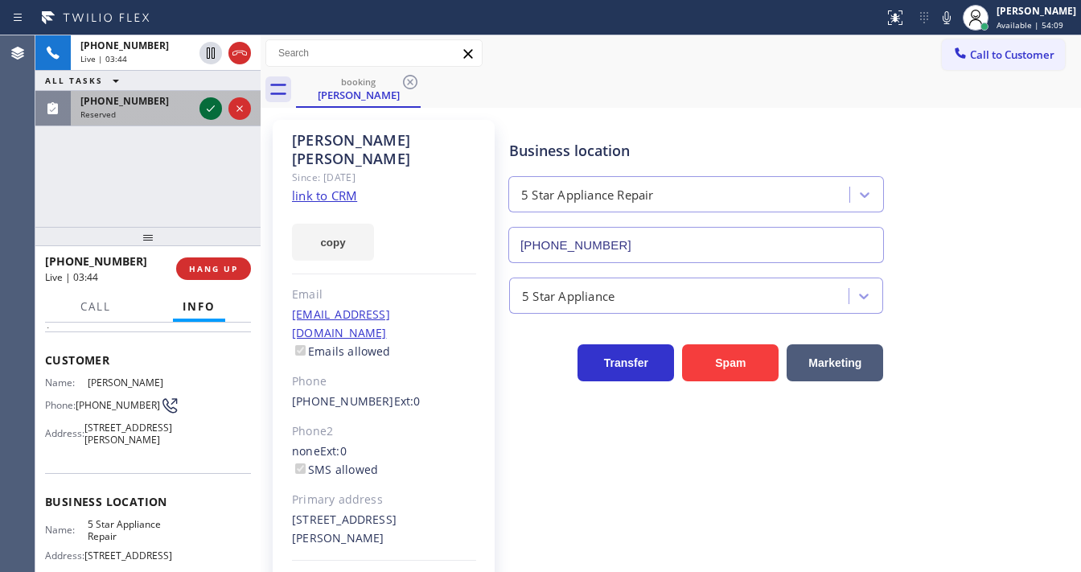
click at [206, 109] on icon at bounding box center [210, 108] width 19 height 19
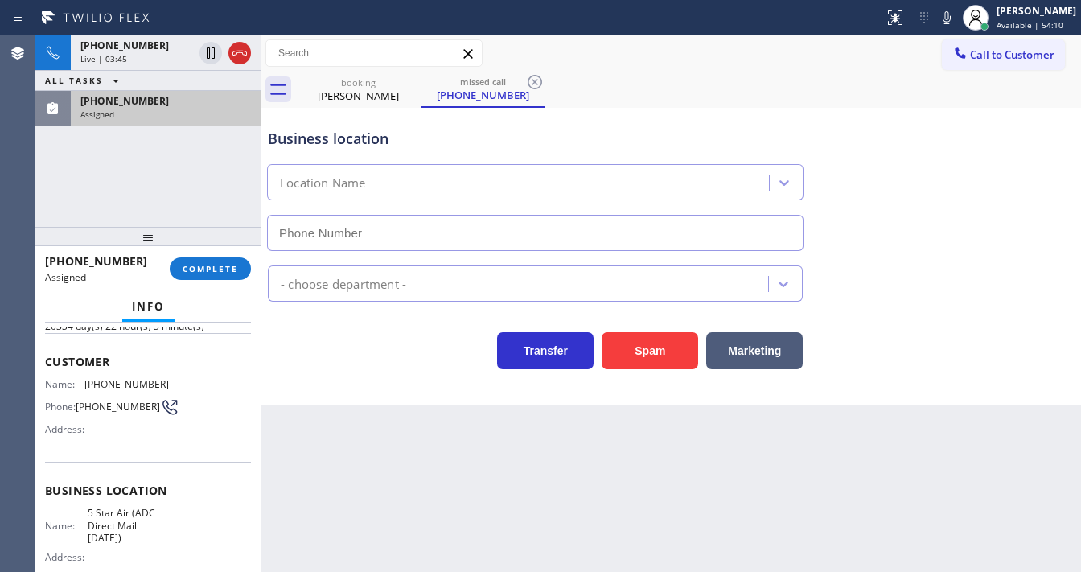
scroll to position [77, 0]
type input "[PHONE_NUMBER]"
click at [207, 266] on span "COMPLETE" at bounding box center [211, 268] width 56 height 11
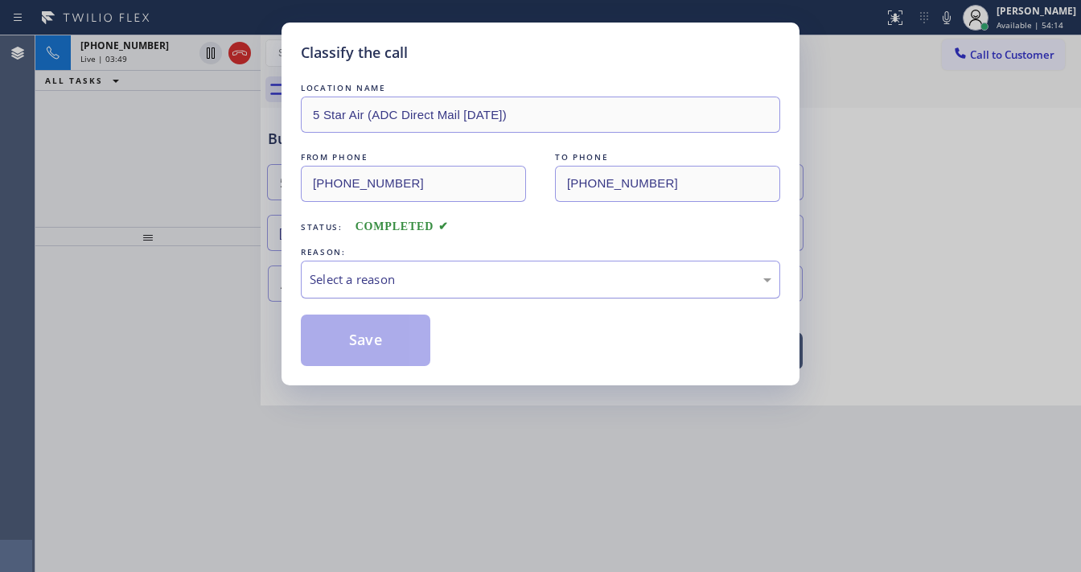
click at [406, 280] on div "Select a reason" at bounding box center [541, 279] width 462 height 19
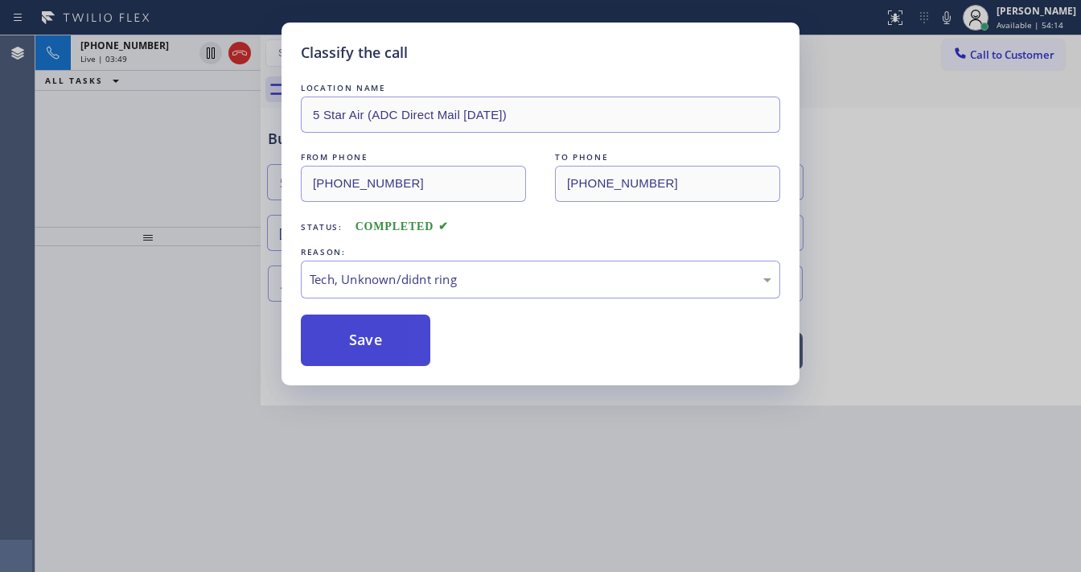
click at [380, 337] on button "Save" at bounding box center [366, 340] width 130 height 51
type input "[PHONE_NUMBER]"
click at [380, 337] on button "Save" at bounding box center [366, 340] width 130 height 51
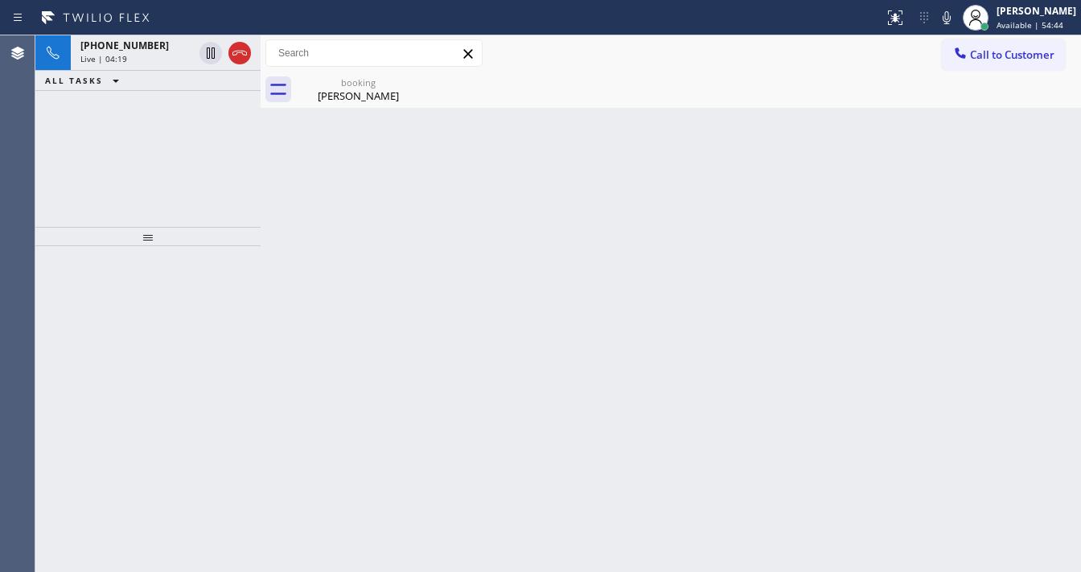
click at [65, 178] on div "[PHONE_NUMBER] Live | 04:19 ALL TASKS ALL TASKS ACTIVE TASKS TASKS IN WRAP UP" at bounding box center [147, 130] width 225 height 191
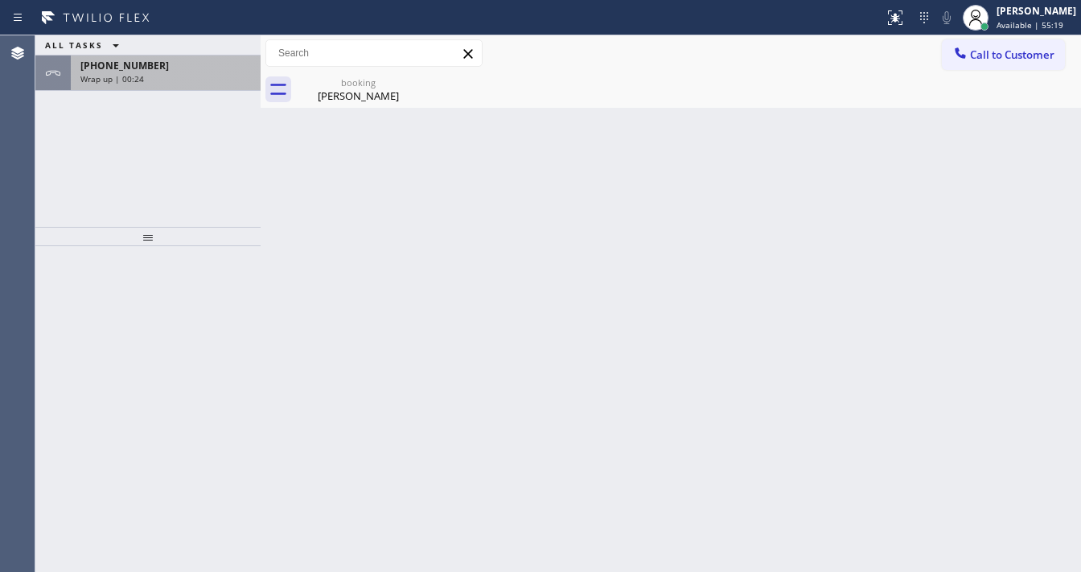
drag, startPoint x: 189, startPoint y: 55, endPoint x: 189, endPoint y: 70, distance: 15.3
click at [187, 60] on div "[PHONE_NUMBER] Wrap up | 00:24" at bounding box center [162, 73] width 183 height 35
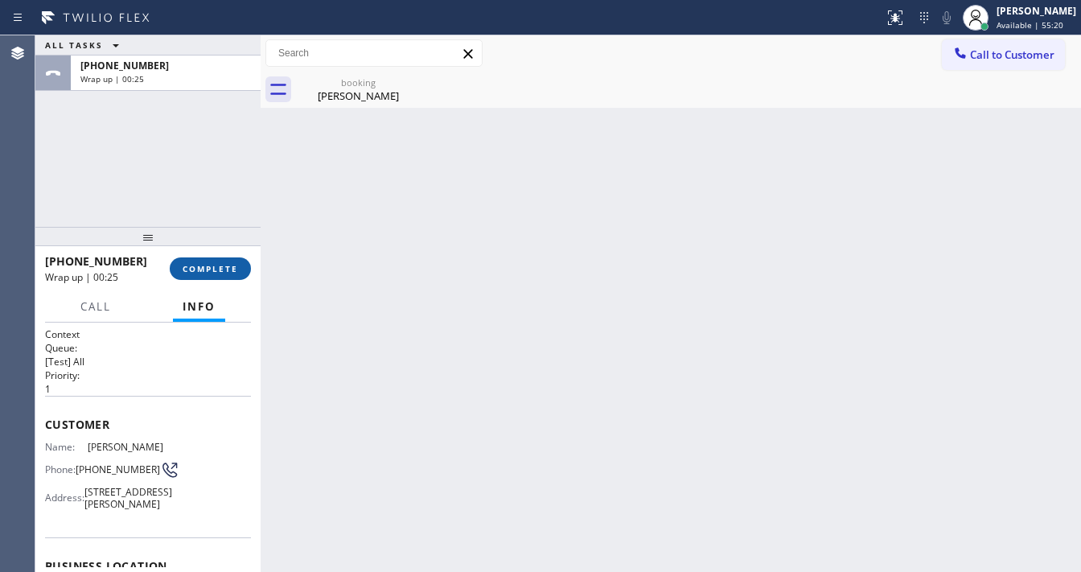
click at [226, 274] on button "COMPLETE" at bounding box center [210, 268] width 81 height 23
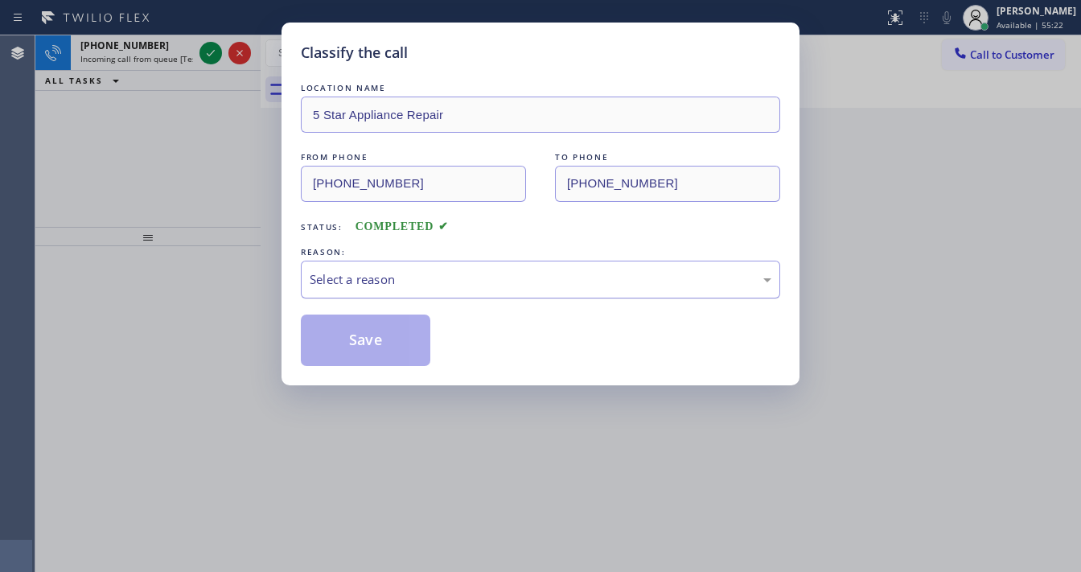
click at [334, 282] on div "Select a reason" at bounding box center [541, 279] width 462 height 19
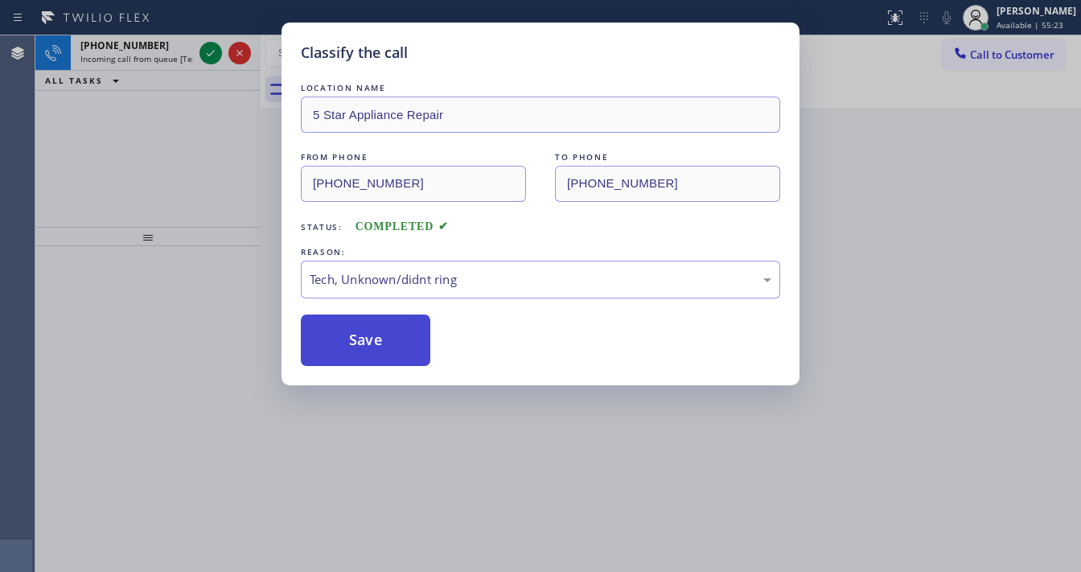
click at [371, 347] on button "Save" at bounding box center [366, 340] width 130 height 51
click at [211, 51] on div "Classify the call LOCATION NAME 5 Star Appliance Repair FROM PHONE [PHONE_NUMBE…" at bounding box center [540, 286] width 1081 height 572
click at [211, 51] on div "Classify the call LOCATION NAME Best Sub Zero Repair Whittier FROM PHONE [PHONE…" at bounding box center [558, 303] width 1046 height 537
click at [211, 51] on icon at bounding box center [210, 52] width 19 height 19
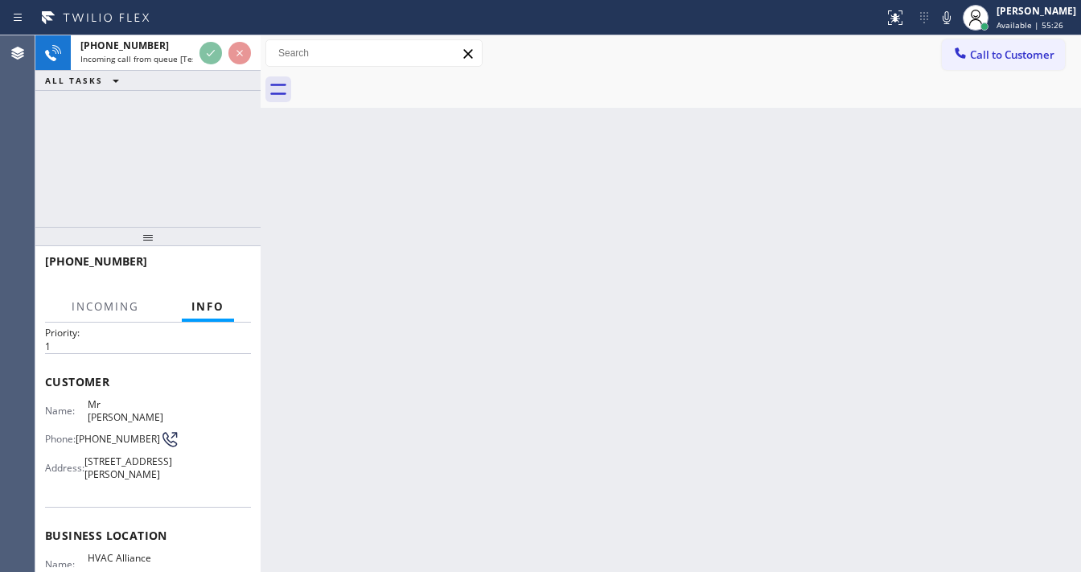
scroll to position [64, 0]
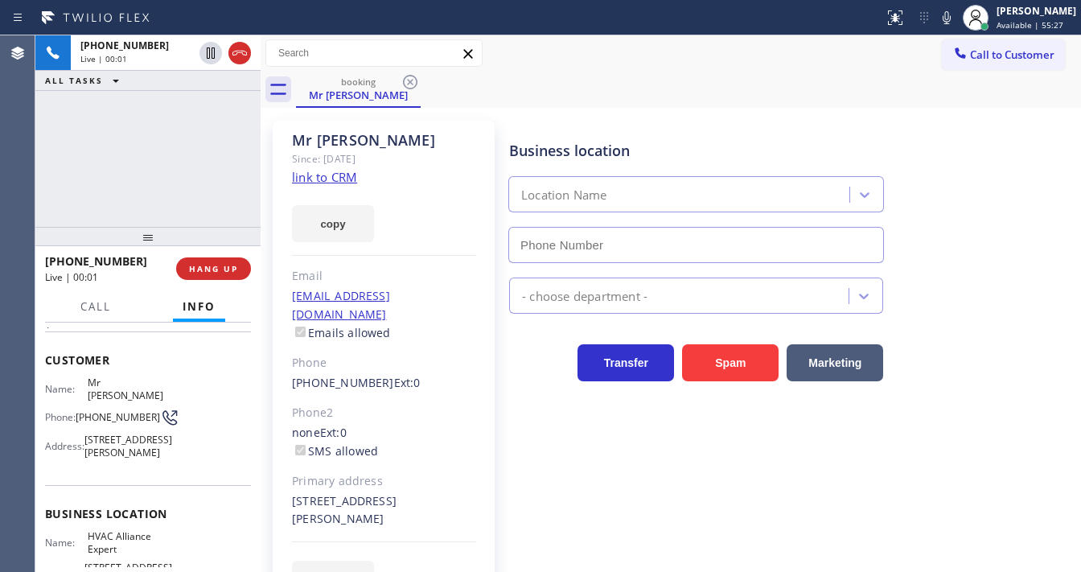
type input "[PHONE_NUMBER]"
click at [339, 177] on link "link to CRM" at bounding box center [324, 177] width 65 height 16
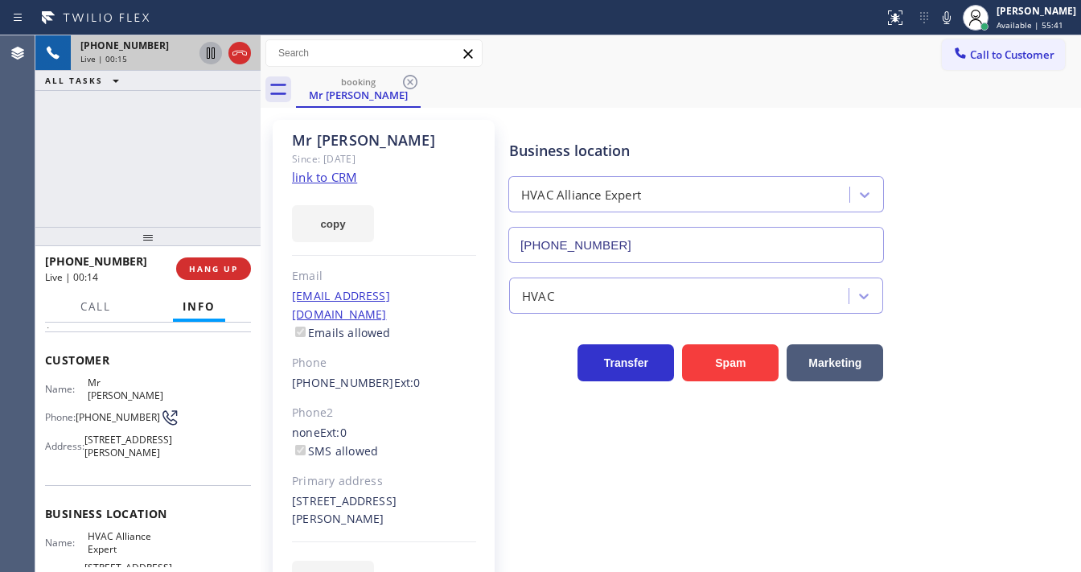
click at [208, 55] on icon at bounding box center [210, 52] width 19 height 19
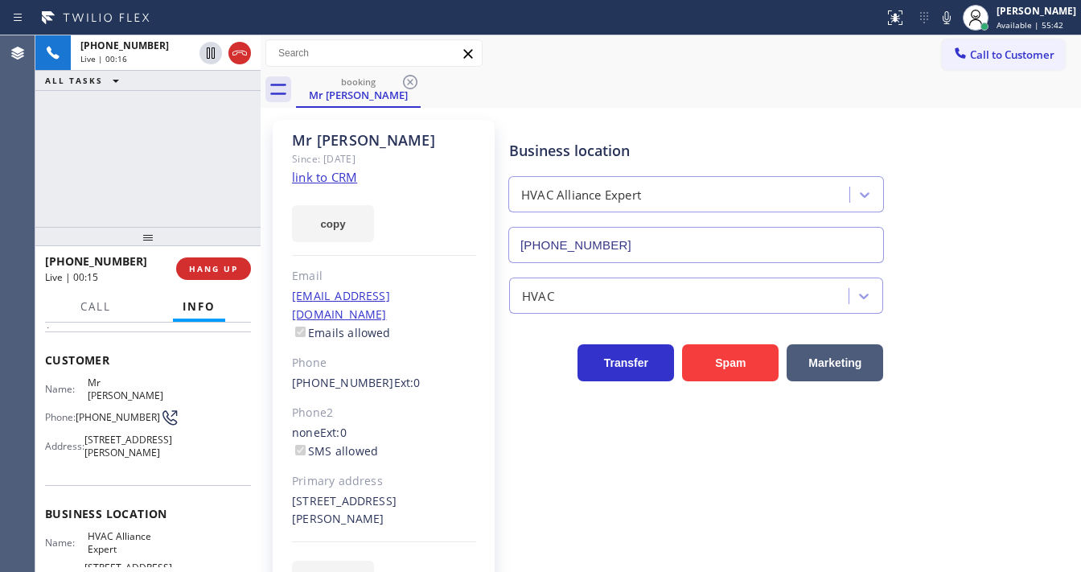
drag, startPoint x: 959, startPoint y: 14, endPoint x: 870, endPoint y: 63, distance: 101.9
click at [956, 14] on icon at bounding box center [946, 17] width 19 height 19
click at [169, 99] on div "[PHONE_NUMBER] Live | 00:17 ALL TASKS ALL TASKS ACTIVE TASKS TASKS IN WRAP UP" at bounding box center [147, 130] width 225 height 191
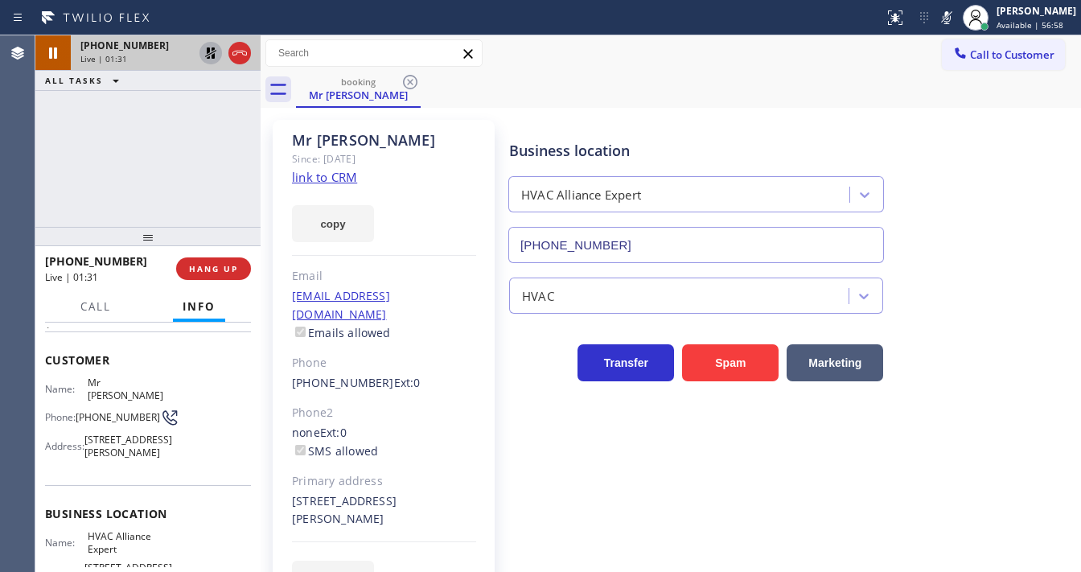
click at [205, 56] on icon at bounding box center [210, 52] width 11 height 11
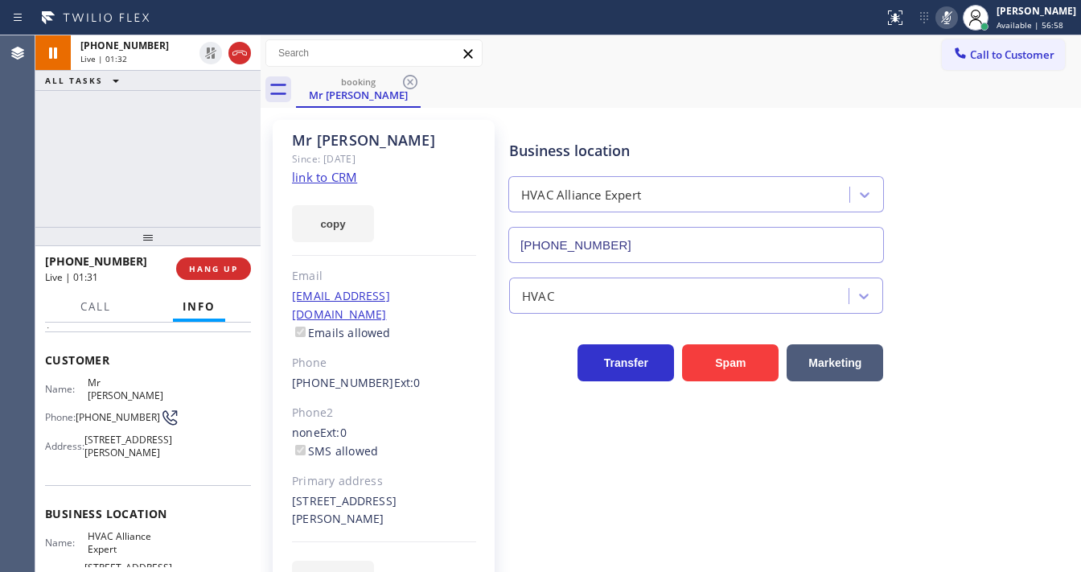
click at [954, 23] on icon at bounding box center [946, 17] width 19 height 19
click at [176, 146] on div "[PHONE_NUMBER] Live | 01:33 ALL TASKS ALL TASKS ACTIVE TASKS TASKS IN WRAP UP" at bounding box center [147, 130] width 225 height 191
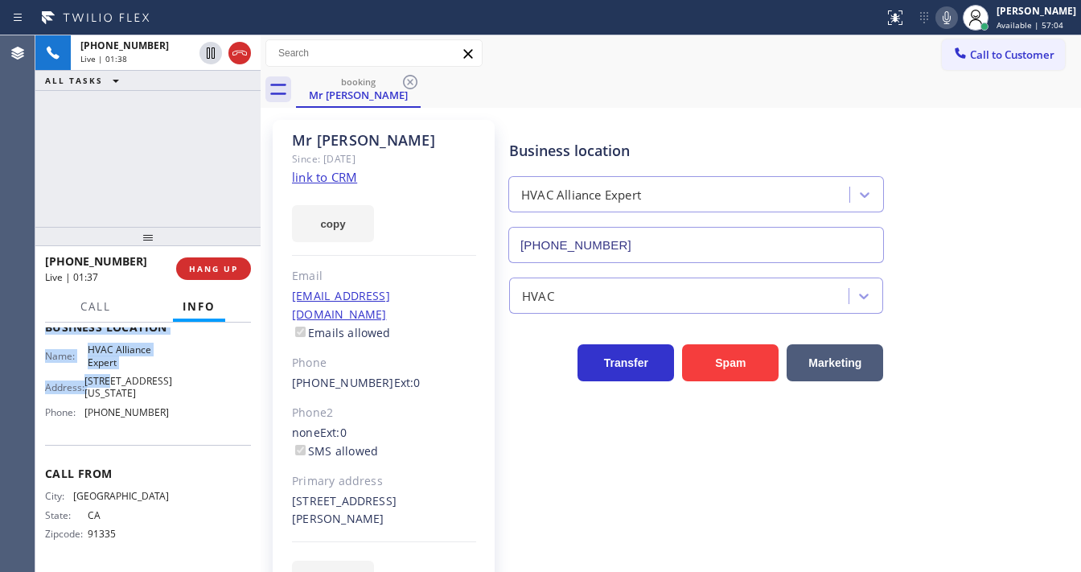
scroll to position [264, 0]
drag, startPoint x: 45, startPoint y: 354, endPoint x: 187, endPoint y: 418, distance: 155.5
click at [187, 418] on div "Context Queue: [Test] All Priority: 1 Customer Name: Mr [PERSON_NAME] Phone: [P…" at bounding box center [148, 321] width 206 height 491
copy div "Customer Name: Mr [PERSON_NAME]: [PHONE_NUMBER] Address: [STREET_ADDRESS][PERSO…"
click at [148, 148] on div "[PHONE_NUMBER] Live | 01:39 ALL TASKS ALL TASKS ACTIVE TASKS TASKS IN WRAP UP" at bounding box center [147, 130] width 225 height 191
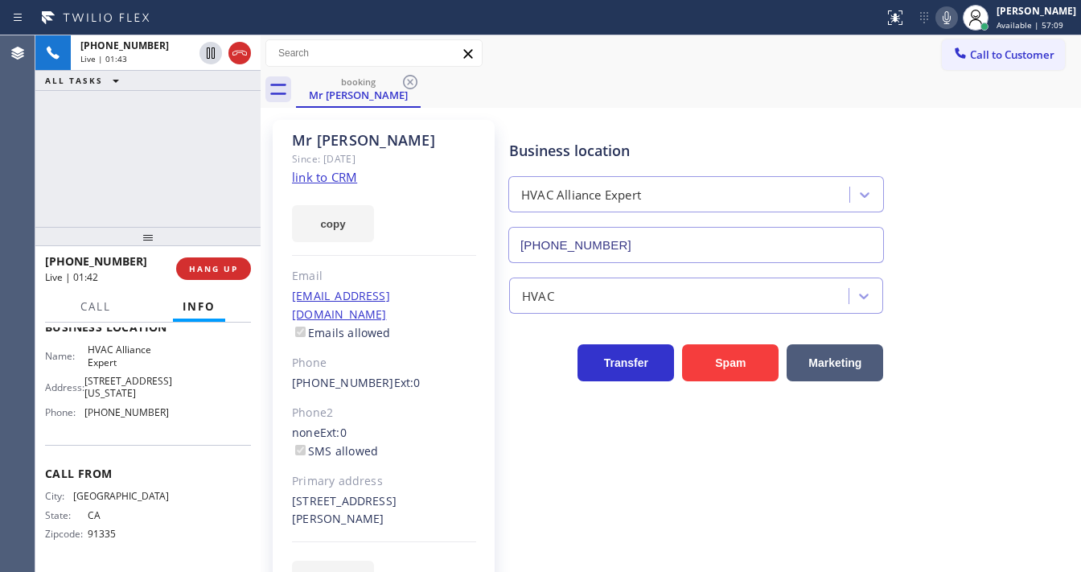
click at [49, 172] on div "[PHONE_NUMBER] Live | 01:43 ALL TASKS ALL TASKS ACTIVE TASKS TASKS IN WRAP UP" at bounding box center [147, 130] width 225 height 191
click at [242, 272] on button "HANG UP" at bounding box center [213, 268] width 75 height 23
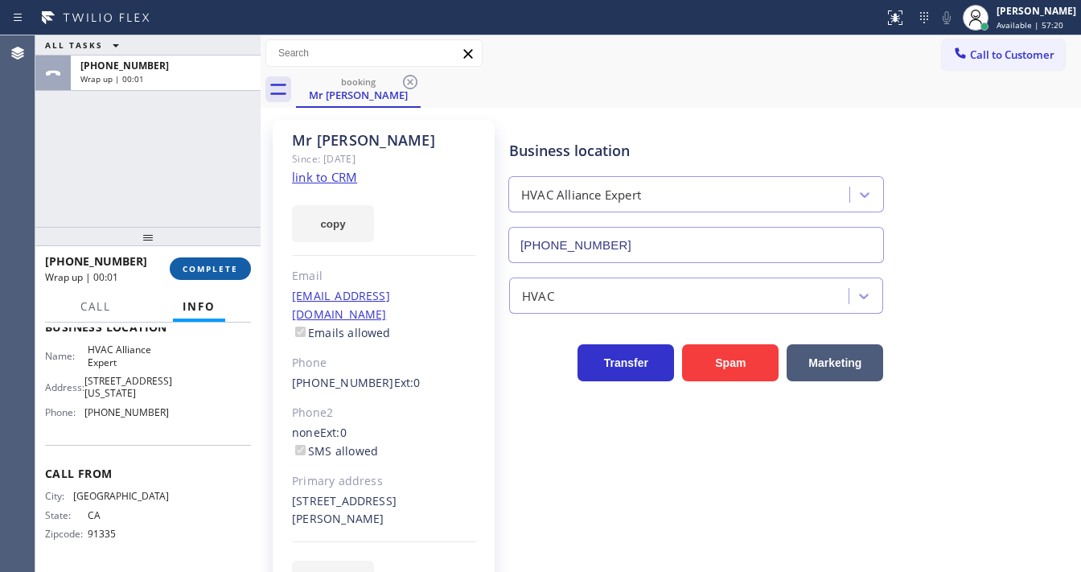
click at [220, 270] on span "COMPLETE" at bounding box center [211, 268] width 56 height 11
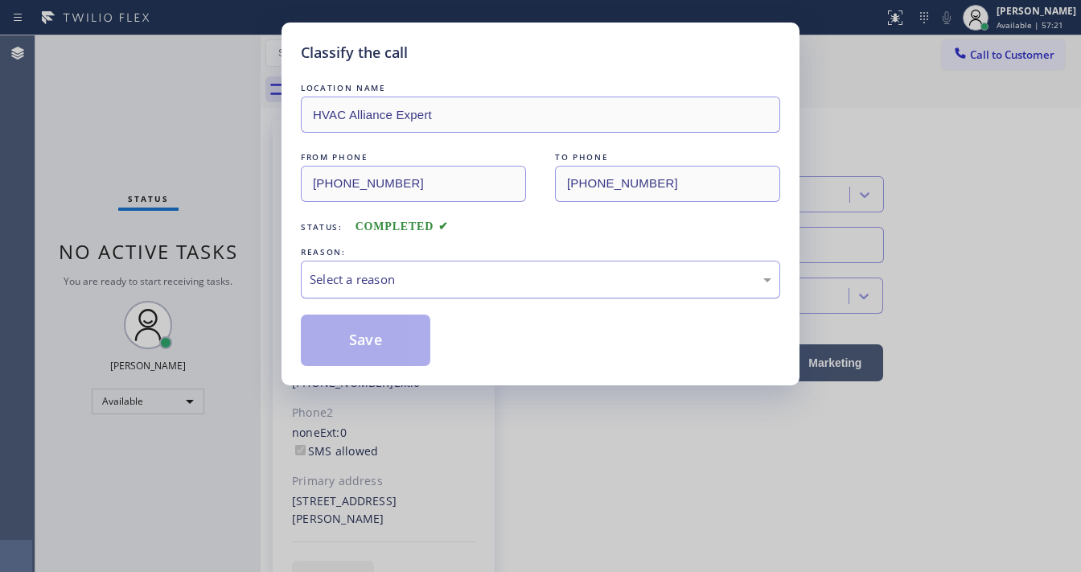
click at [377, 277] on div "Select a reason" at bounding box center [541, 279] width 462 height 19
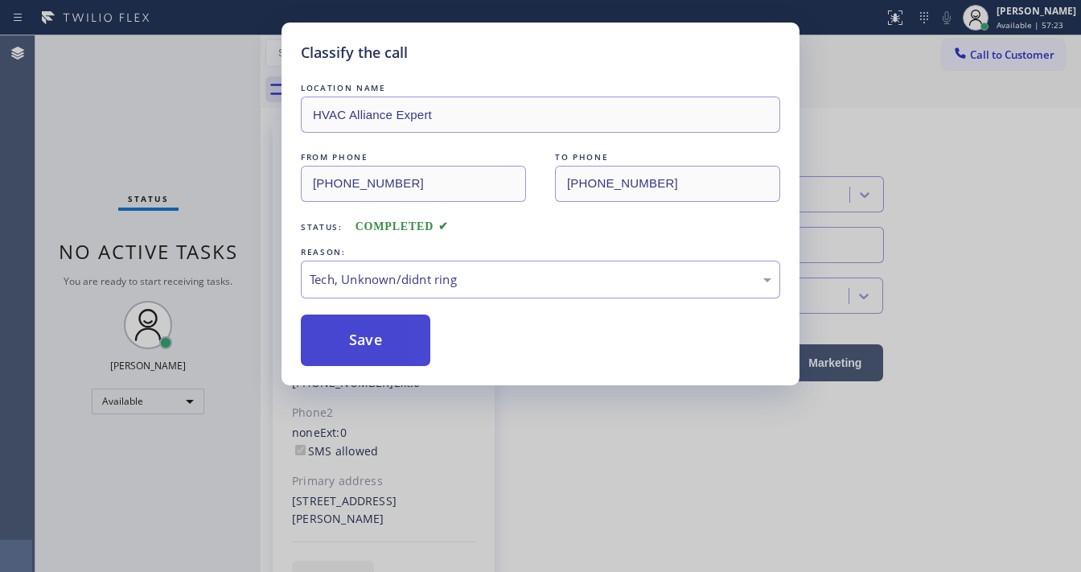
click at [359, 347] on button "Save" at bounding box center [366, 340] width 130 height 51
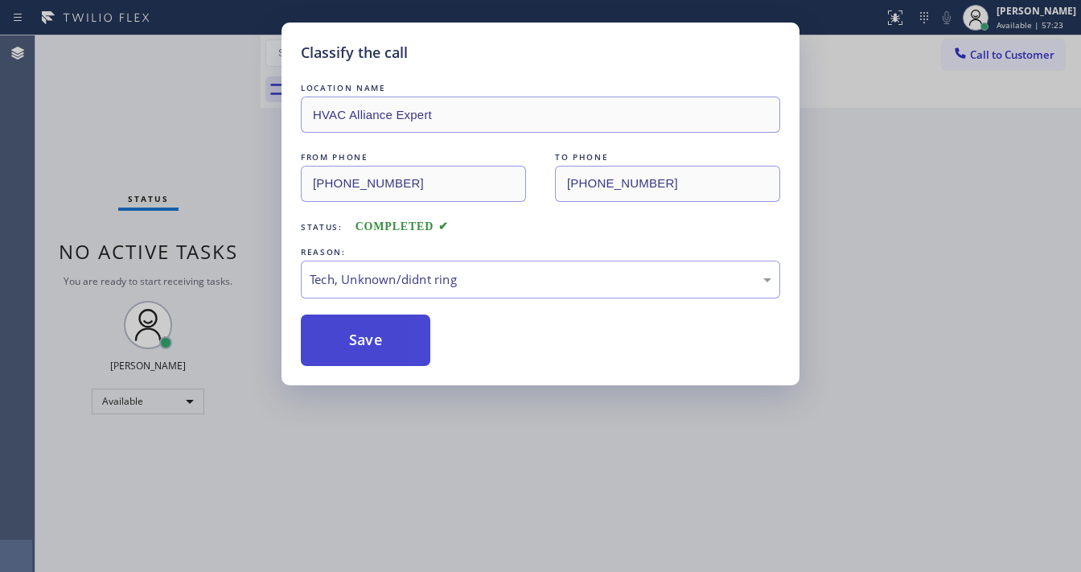
click at [359, 347] on button "Save" at bounding box center [366, 340] width 130 height 51
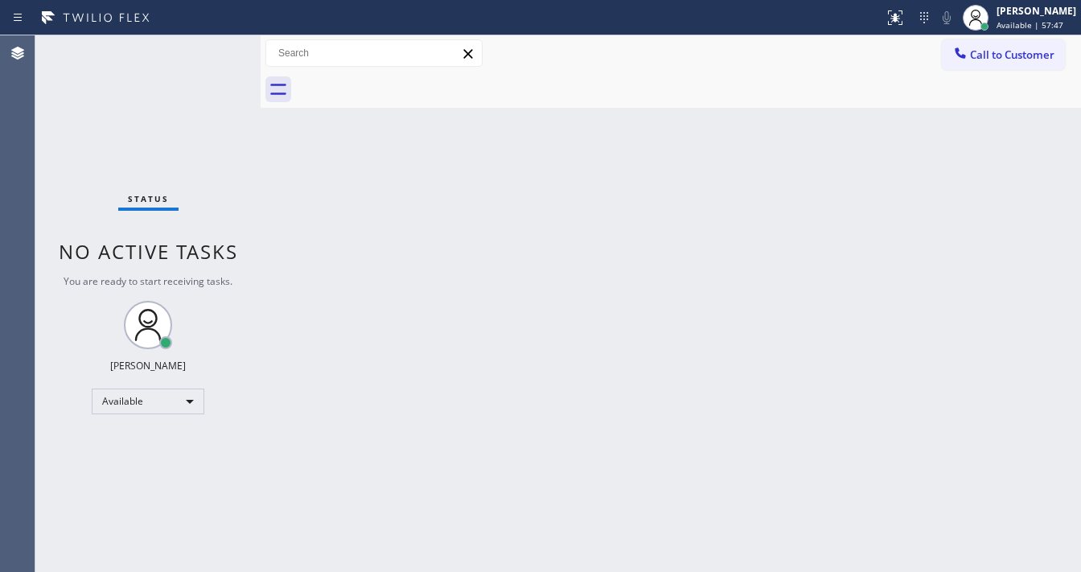
click at [210, 57] on div "Status No active tasks You are ready to start receiving tasks. [PERSON_NAME]" at bounding box center [147, 303] width 225 height 537
click at [210, 55] on div "Status No active tasks You are ready to start receiving tasks. [PERSON_NAME]" at bounding box center [147, 303] width 225 height 537
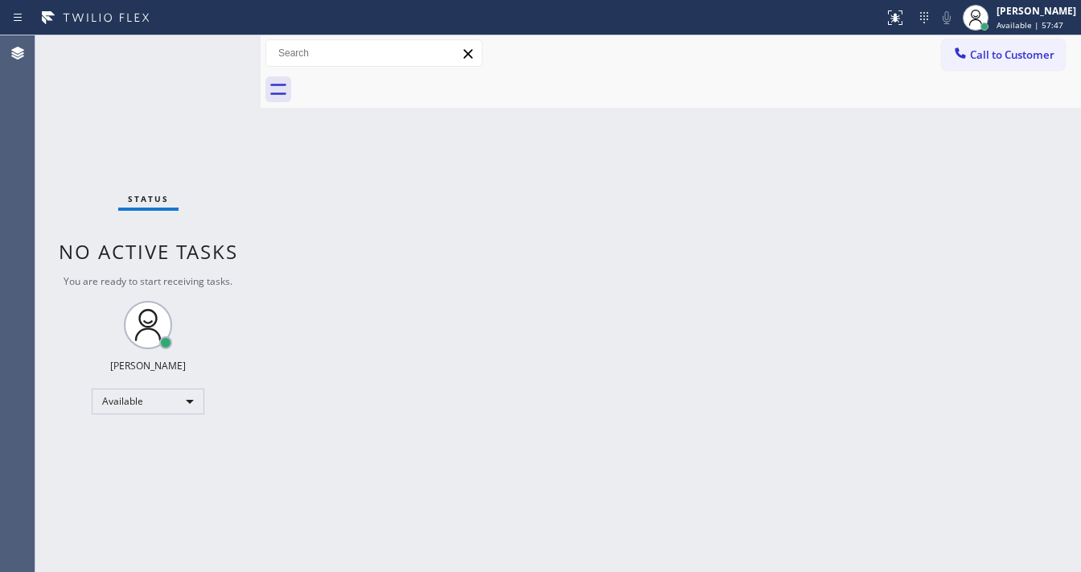
click at [210, 55] on div "Status No active tasks You are ready to start receiving tasks. [PERSON_NAME]" at bounding box center [147, 303] width 225 height 537
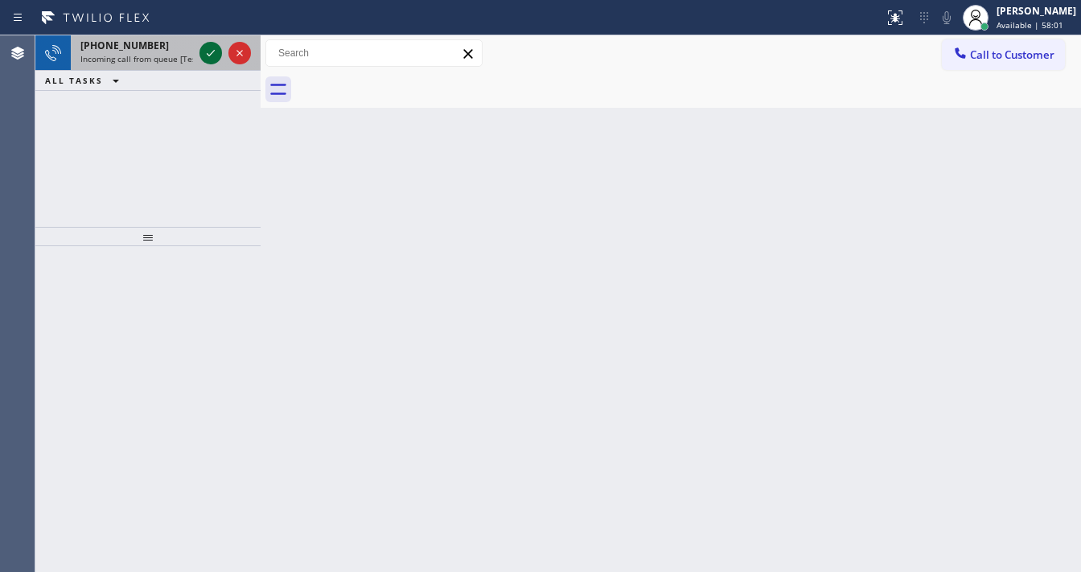
click at [204, 58] on icon at bounding box center [210, 52] width 19 height 19
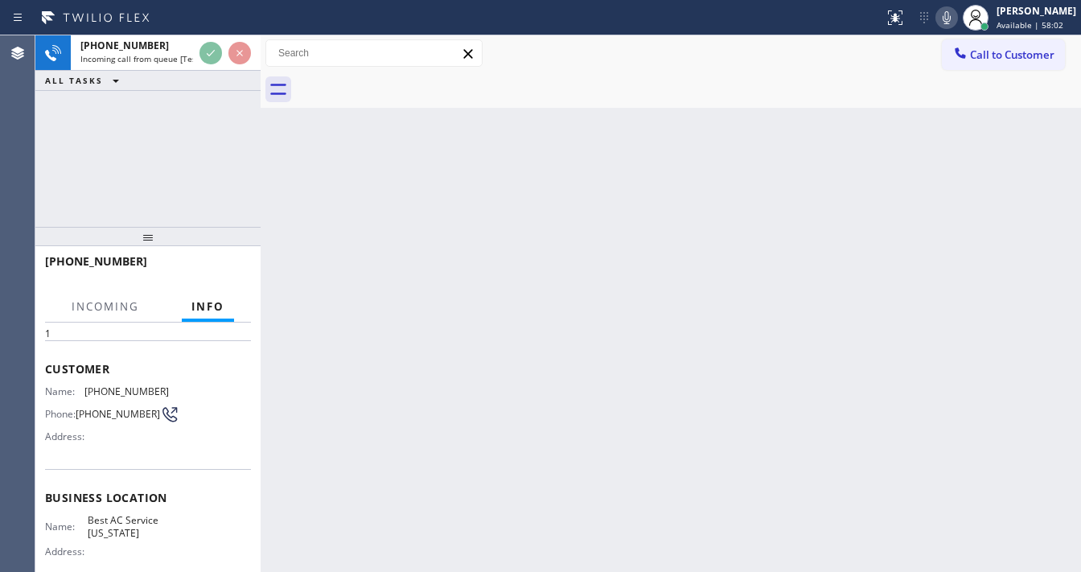
scroll to position [129, 0]
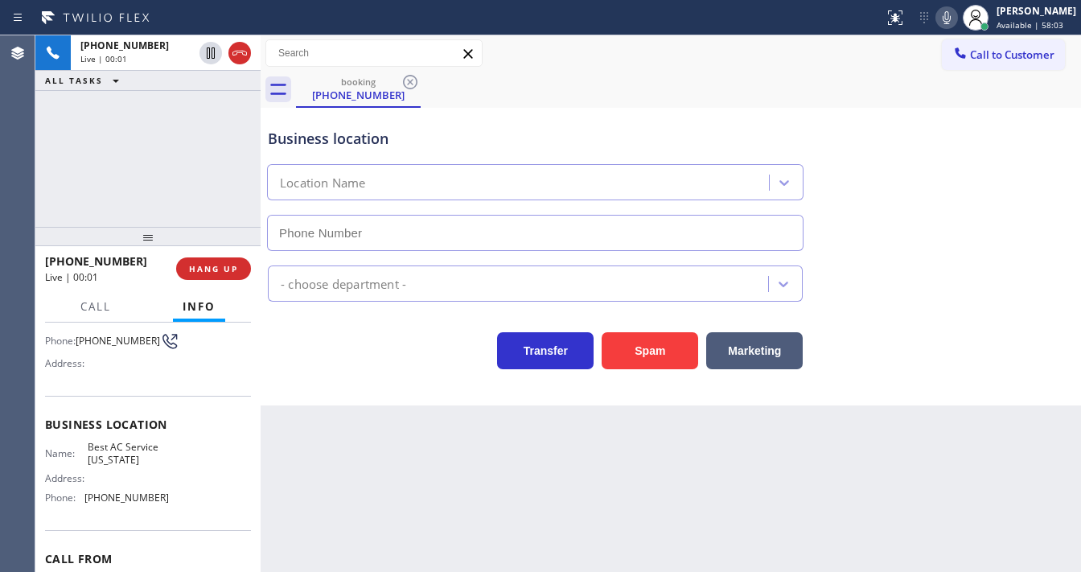
type input "[PHONE_NUMBER]"
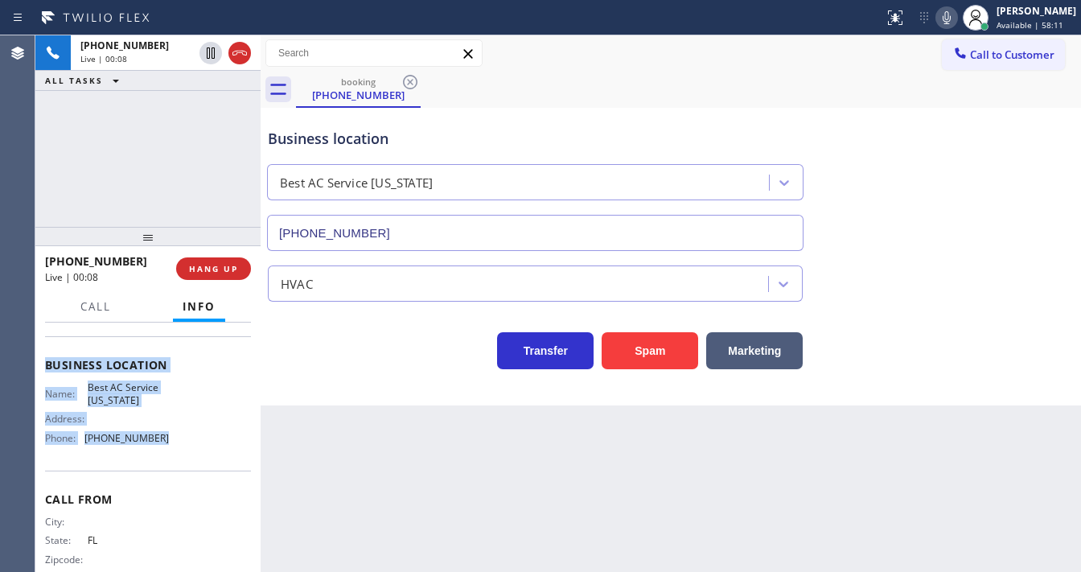
scroll to position [193, 0]
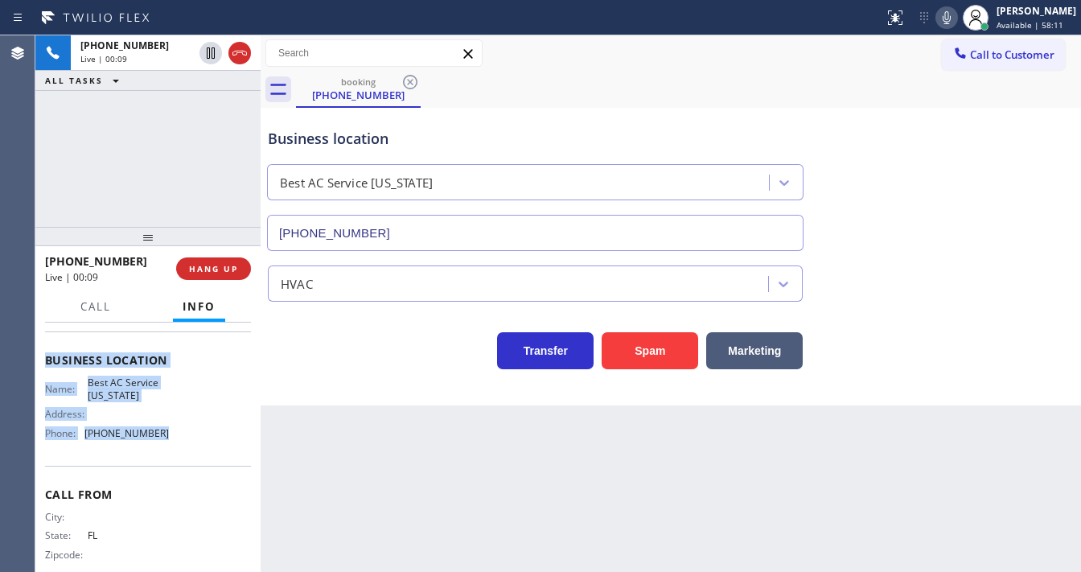
drag, startPoint x: 64, startPoint y: 360, endPoint x: 166, endPoint y: 451, distance: 136.7
click at [166, 451] on div "Context Queue: [Test] All Priority: 1 Customer Name: [PHONE_NUMBER] Phone: [PHO…" at bounding box center [147, 447] width 225 height 249
click at [951, 14] on icon at bounding box center [947, 17] width 8 height 13
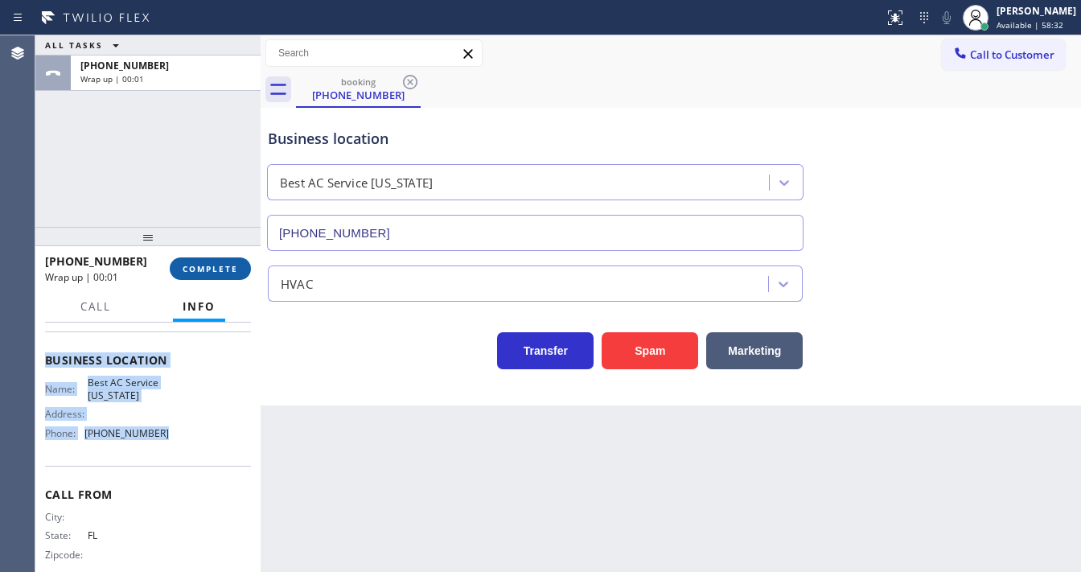
click at [220, 259] on button "COMPLETE" at bounding box center [210, 268] width 81 height 23
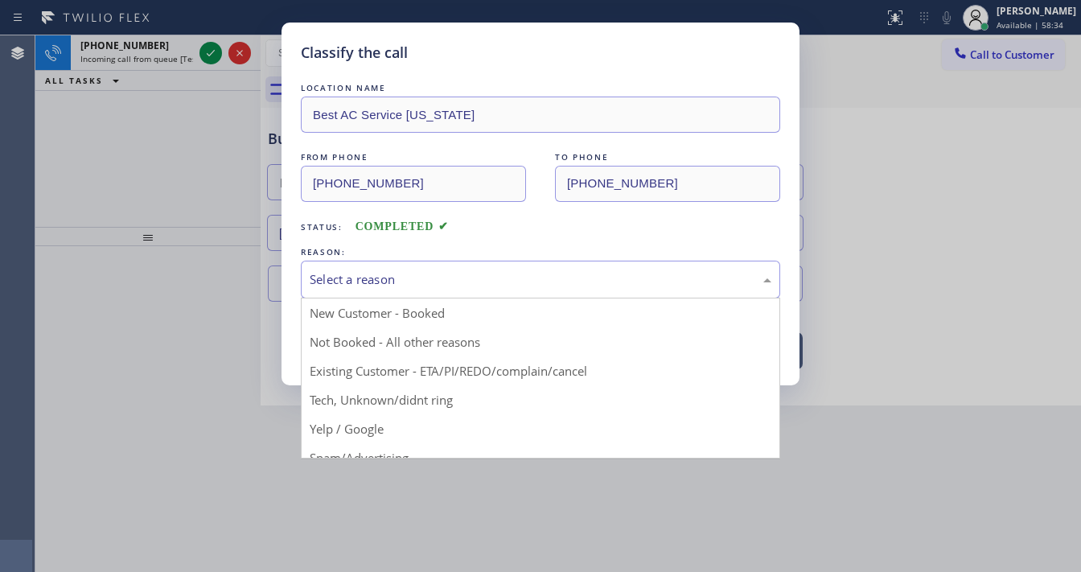
click at [355, 277] on div "Select a reason" at bounding box center [541, 279] width 462 height 19
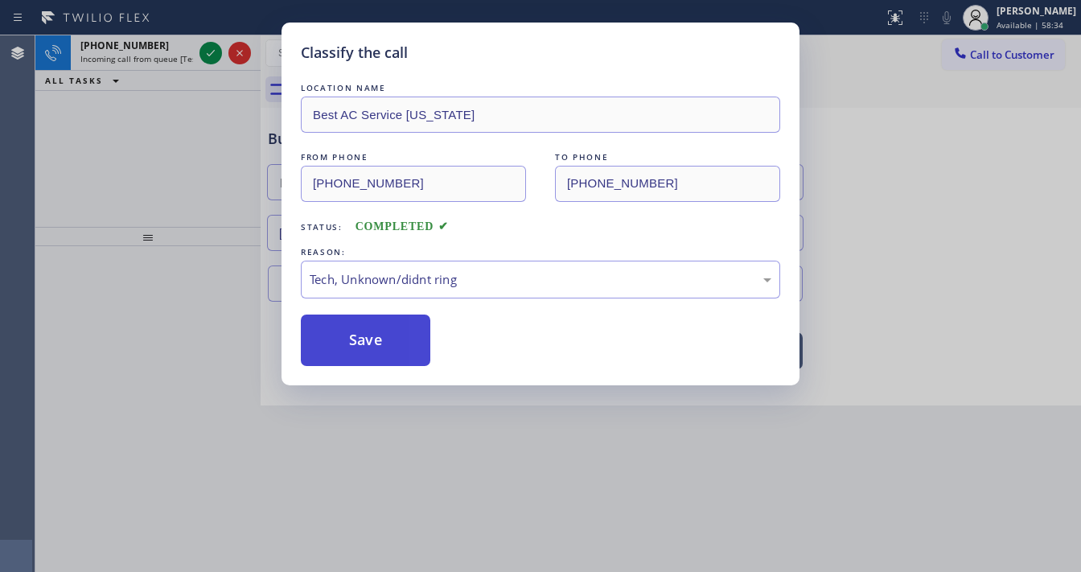
click at [355, 337] on button "Save" at bounding box center [366, 340] width 130 height 51
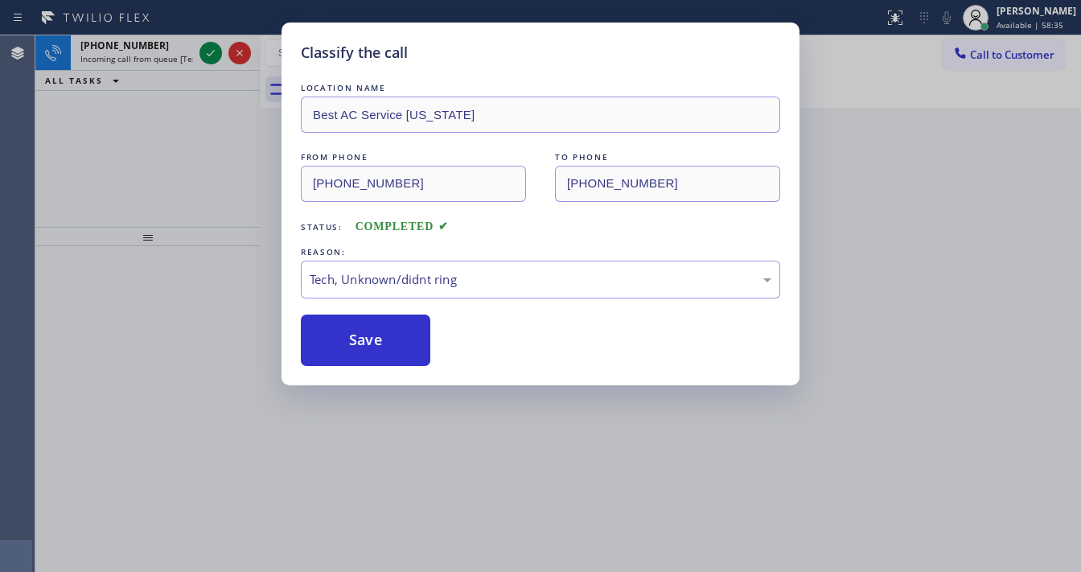
click at [211, 55] on div "Classify the call LOCATION NAME Best AC Service [US_STATE] FROM PHONE [PHONE_NU…" at bounding box center [540, 286] width 1081 height 572
click at [211, 55] on icon at bounding box center [210, 52] width 19 height 19
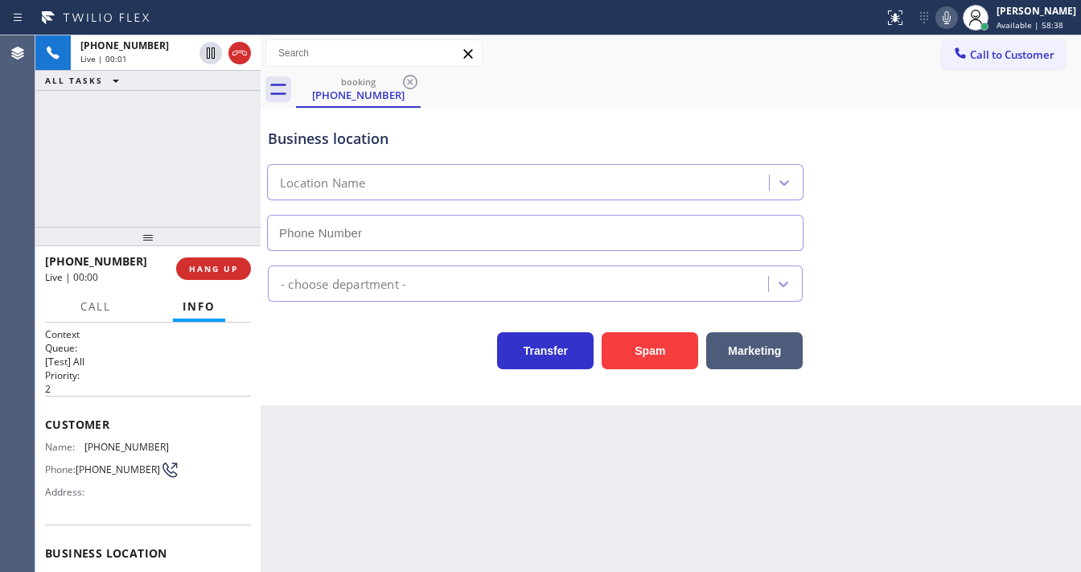
type input "[PHONE_NUMBER]"
click at [59, 193] on div "[PHONE_NUMBER] Live | 00:01 ALL TASKS ALL TASKS ACTIVE TASKS TASKS IN WRAP UP" at bounding box center [147, 130] width 225 height 191
click at [62, 216] on div "[PHONE_NUMBER] Live | 00:14 ALL TASKS ALL TASKS ACTIVE TASKS TASKS IN WRAP UP" at bounding box center [147, 130] width 225 height 191
click at [131, 208] on div "[PHONE_NUMBER] Live | 00:18 ALL TASKS ALL TASKS ACTIVE TASKS TASKS IN WRAP UP" at bounding box center [147, 130] width 225 height 191
click at [45, 183] on div "[PHONE_NUMBER] Live | 00:27 ALL TASKS ALL TASKS ACTIVE TASKS TASKS IN WRAP UP" at bounding box center [147, 130] width 225 height 191
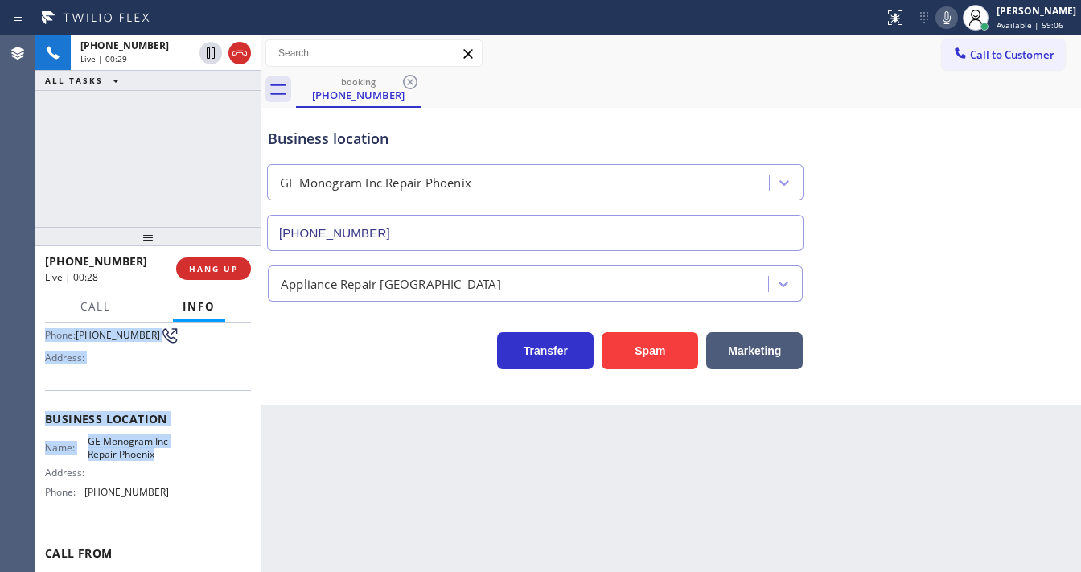
scroll to position [129, 0]
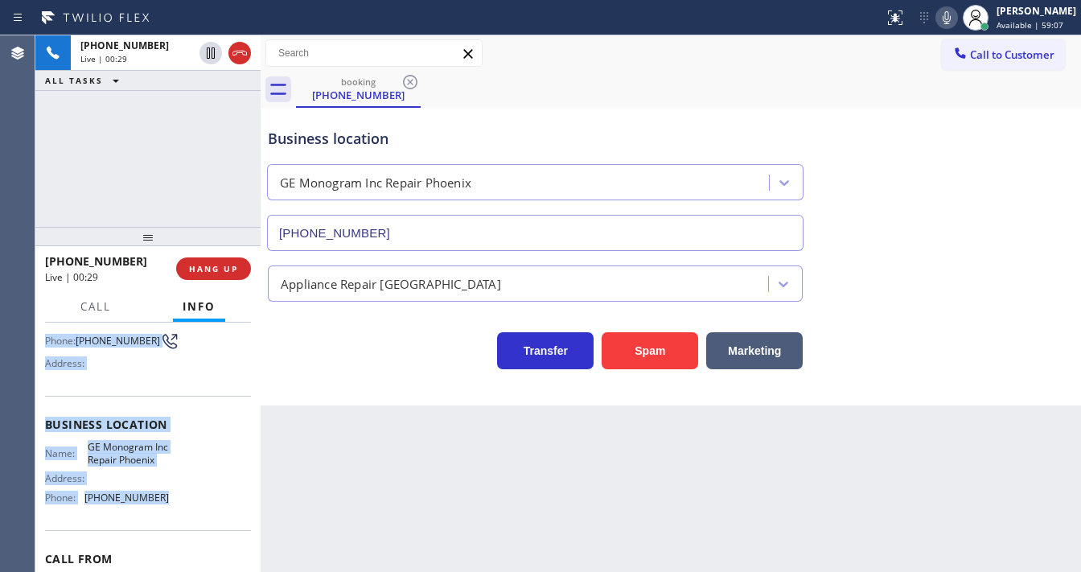
drag, startPoint x: 45, startPoint y: 415, endPoint x: 169, endPoint y: 463, distance: 132.7
click at [182, 505] on div "Context Queue: [Test] All Priority: 2 Customer Name: [PHONE_NUMBER] Phone: [PHO…" at bounding box center [148, 425] width 206 height 453
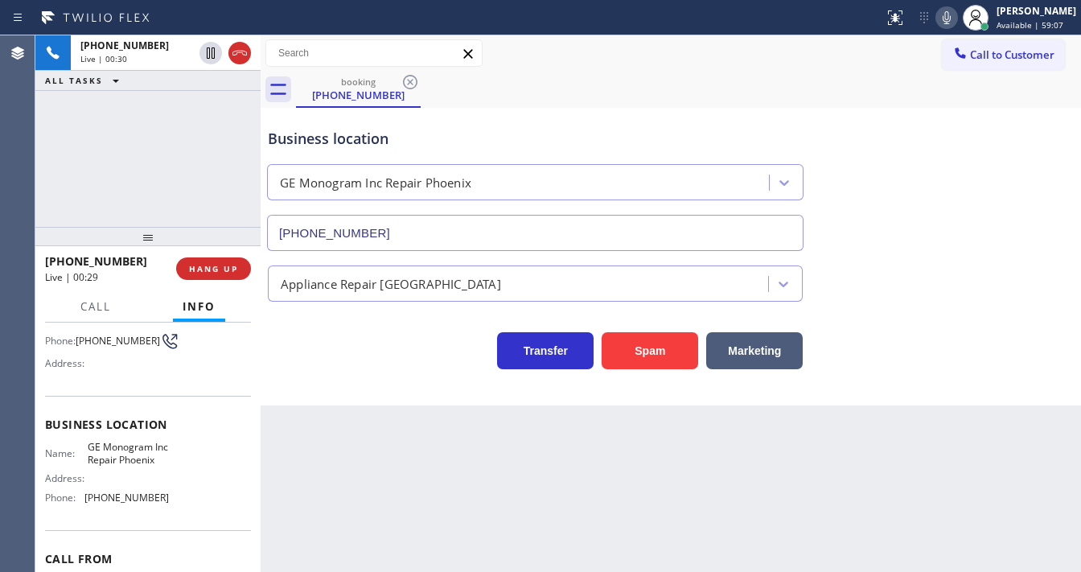
click at [145, 187] on div "[PHONE_NUMBER] Live | 00:30 ALL TASKS ALL TASKS ACTIVE TASKS TASKS IN WRAP UP" at bounding box center [147, 130] width 225 height 191
click at [956, 10] on icon at bounding box center [946, 17] width 19 height 19
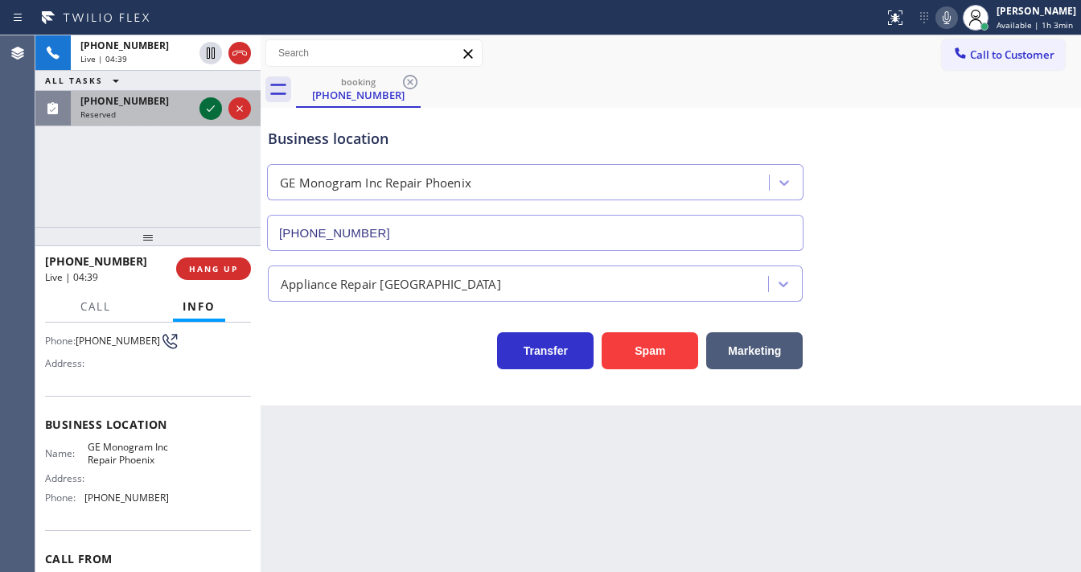
click at [209, 112] on icon at bounding box center [210, 108] width 19 height 19
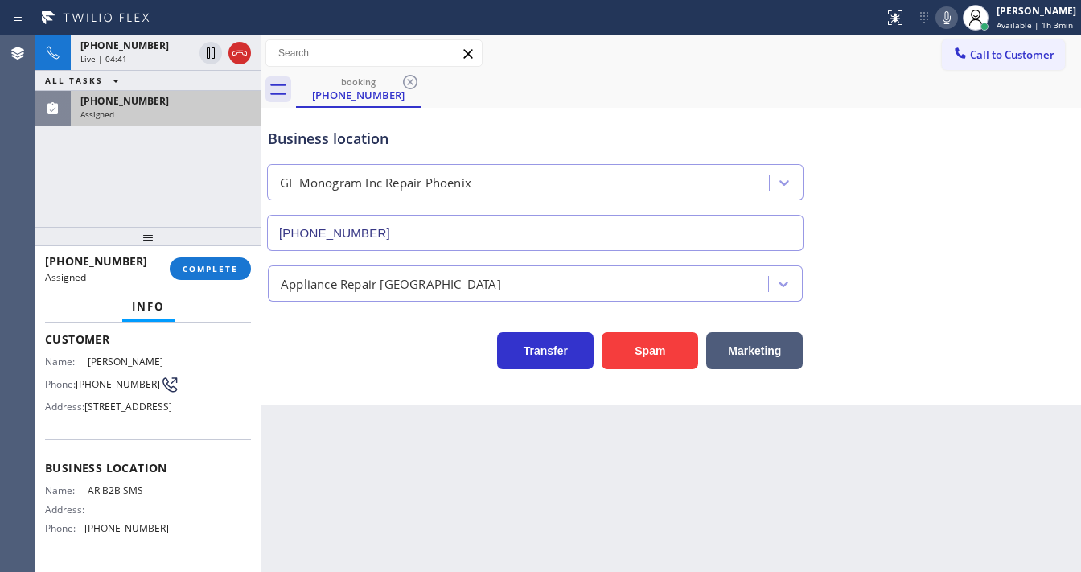
scroll to position [90, 0]
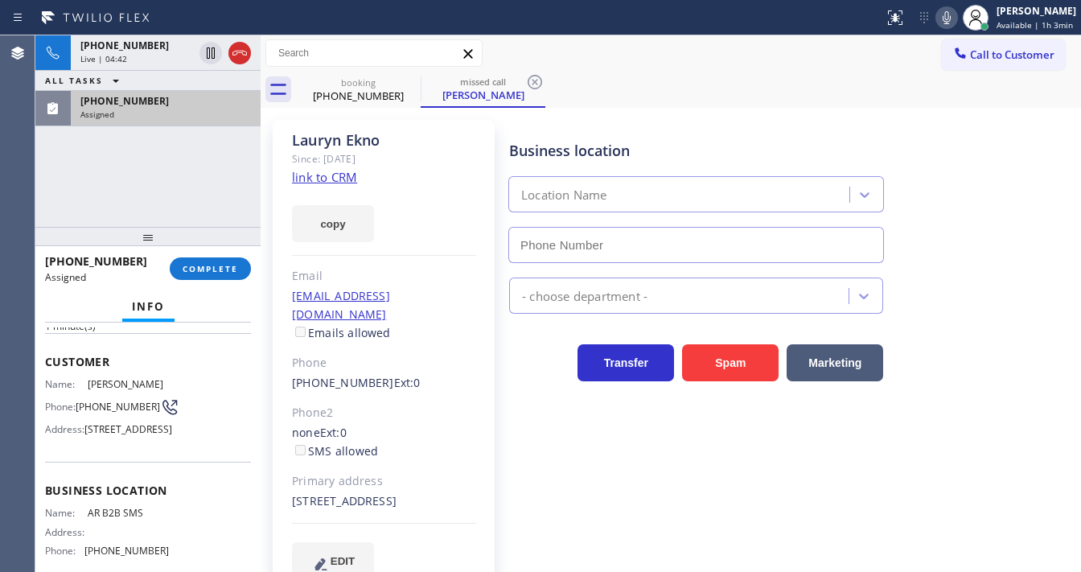
type input "[PHONE_NUMBER]"
click at [40, 352] on div "Context Queue: Appliance Repair High End Priority: 0 Task Age: [DEMOGRAPHIC_DAT…" at bounding box center [147, 447] width 225 height 249
click at [323, 171] on link "link to CRM" at bounding box center [324, 177] width 65 height 16
click at [956, 21] on icon at bounding box center [946, 17] width 19 height 19
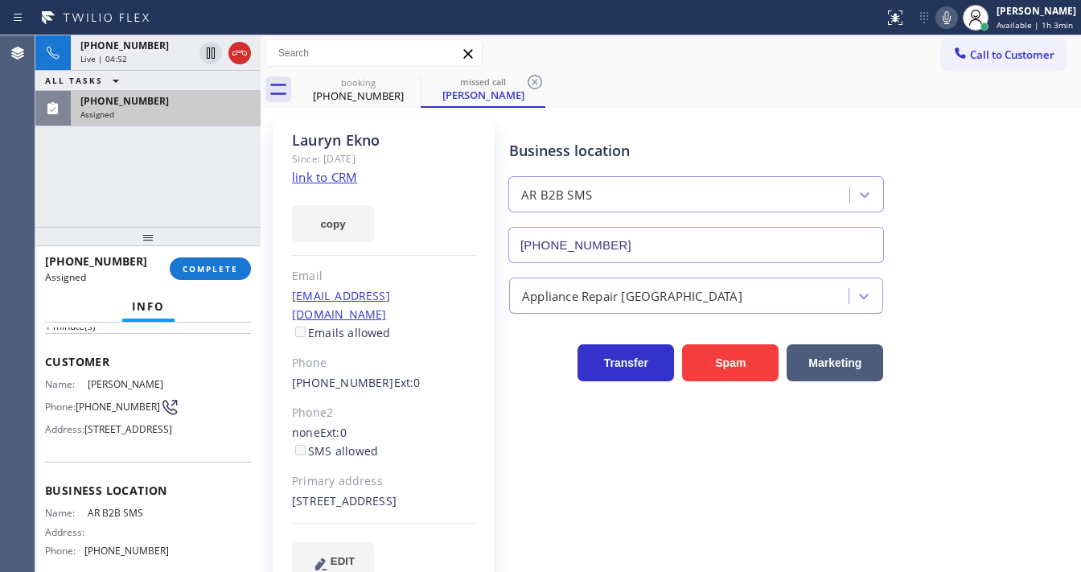
click at [177, 174] on div "[PHONE_NUMBER] Live | 04:52 ALL TASKS ALL TASKS ACTIVE TASKS TASKS IN WRAP UP […" at bounding box center [147, 130] width 225 height 191
click at [199, 109] on div "Assigned" at bounding box center [165, 114] width 171 height 11
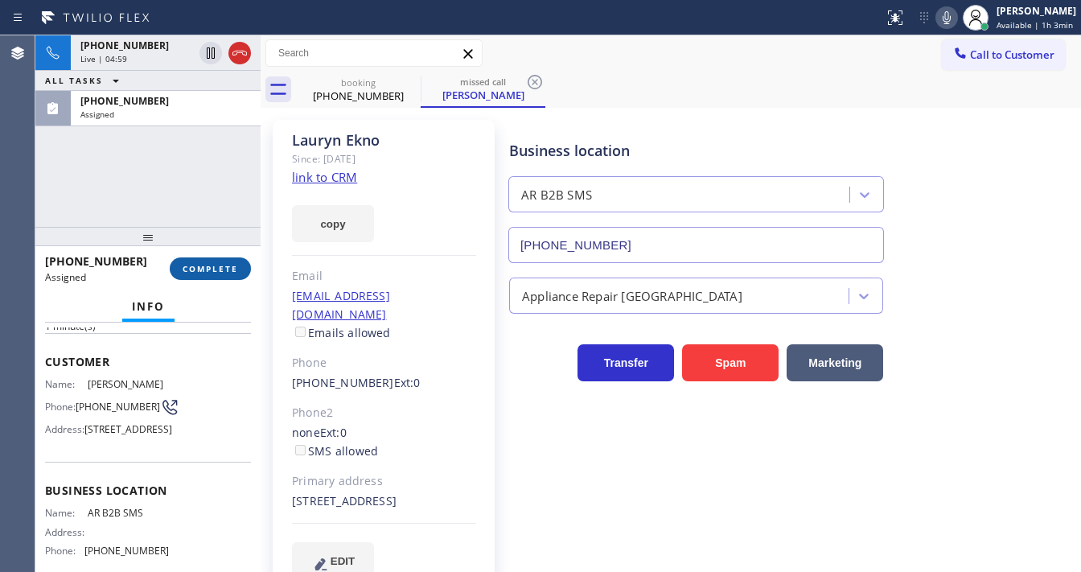
click at [214, 259] on button "COMPLETE" at bounding box center [210, 268] width 81 height 23
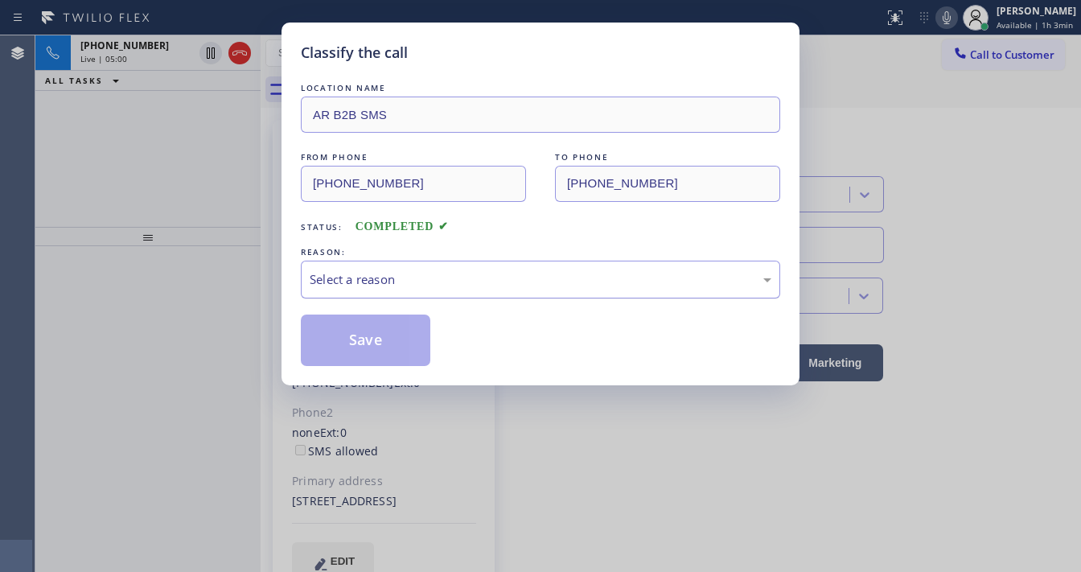
click at [386, 290] on div "Select a reason" at bounding box center [540, 280] width 479 height 38
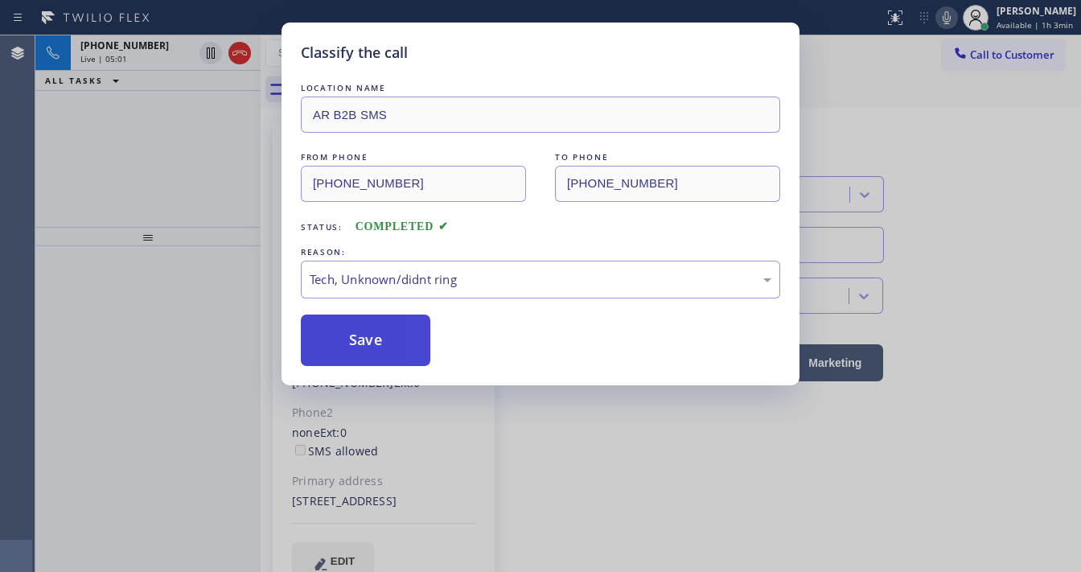
click at [387, 355] on button "Save" at bounding box center [366, 340] width 130 height 51
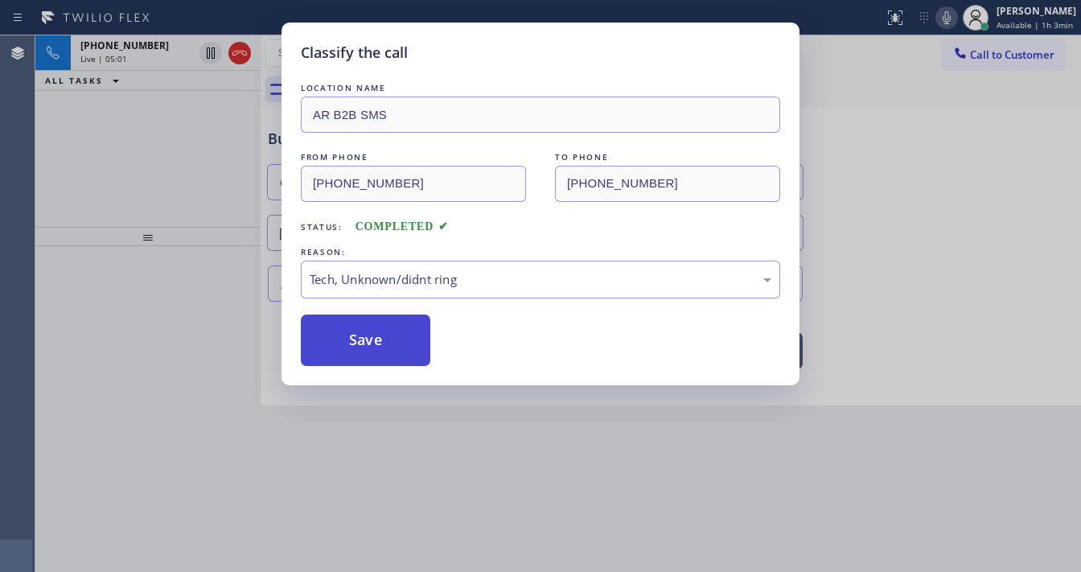
click at [387, 355] on button "Save" at bounding box center [366, 340] width 130 height 51
click at [129, 179] on div "Classify the call LOCATION NAME AR B2B SMS FROM PHONE [PHONE_NUMBER] TO PHONE […" at bounding box center [540, 286] width 1081 height 572
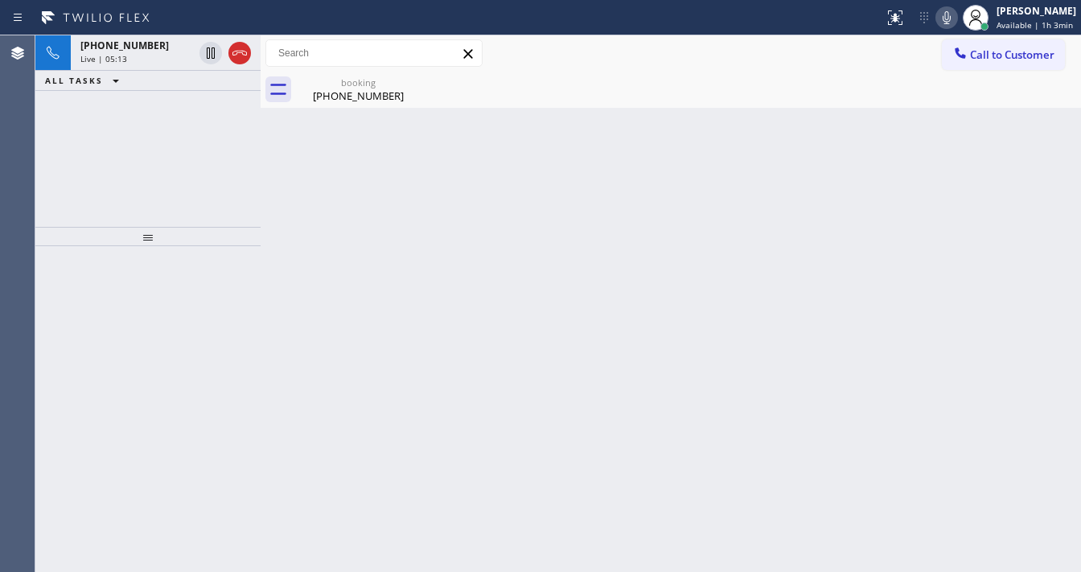
click at [950, 19] on icon at bounding box center [946, 17] width 19 height 19
click at [956, 18] on icon at bounding box center [946, 17] width 19 height 19
click at [951, 18] on icon at bounding box center [946, 17] width 19 height 19
click at [566, 479] on div "Back to Dashboard Change Sender ID Customers Technicians Select a contact Outbo…" at bounding box center [671, 303] width 820 height 537
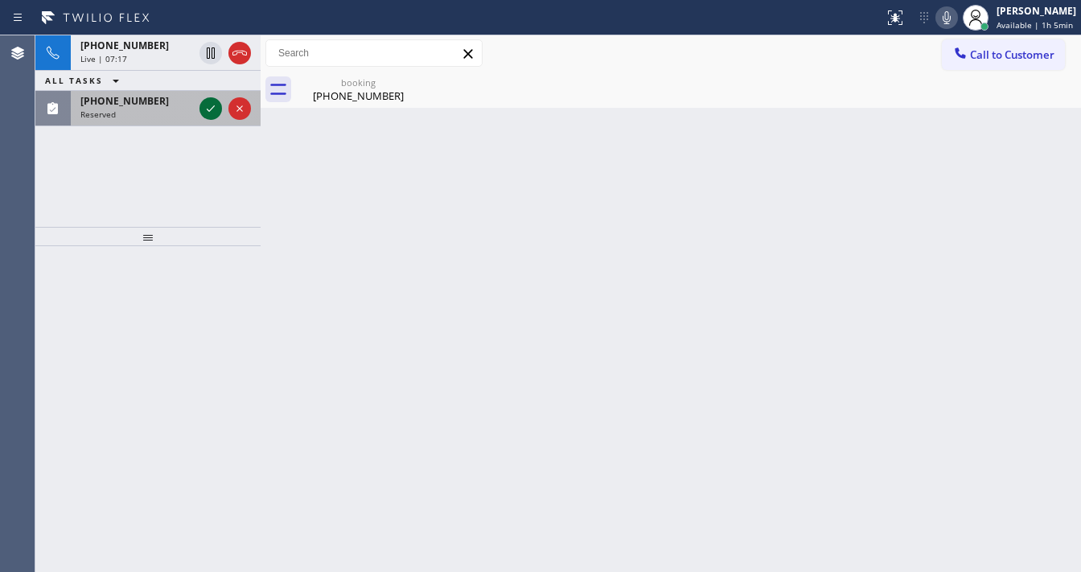
click at [212, 106] on icon at bounding box center [210, 108] width 19 height 19
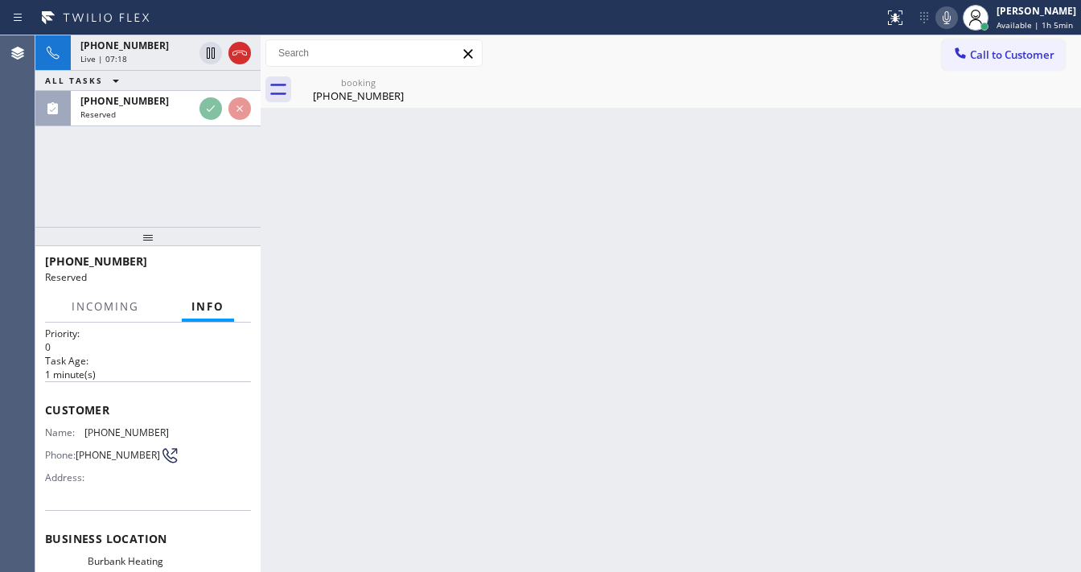
scroll to position [64, 0]
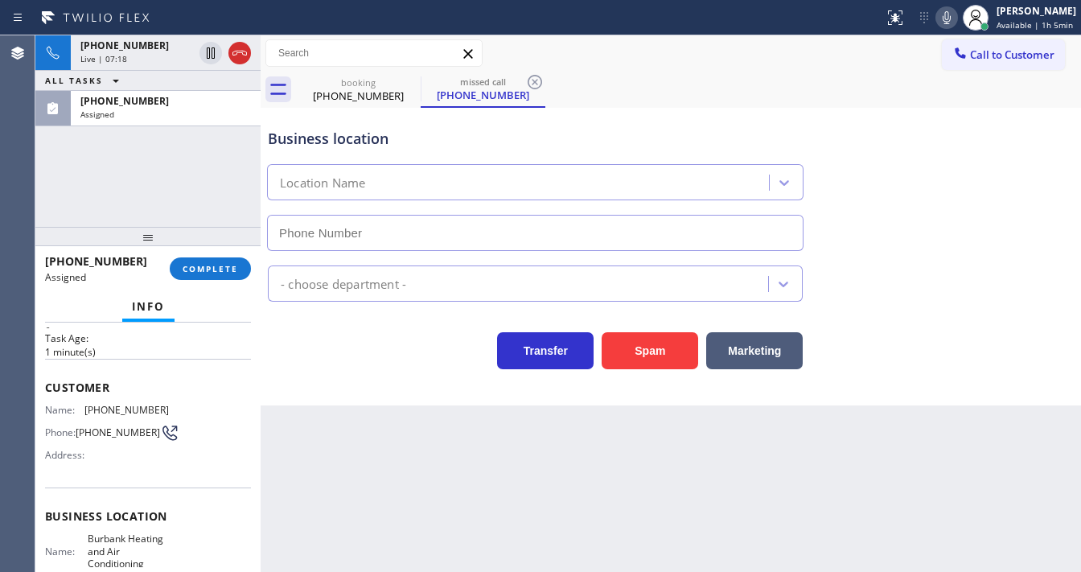
type input "[PHONE_NUMBER]"
click at [228, 270] on span "COMPLETE" at bounding box center [211, 268] width 56 height 11
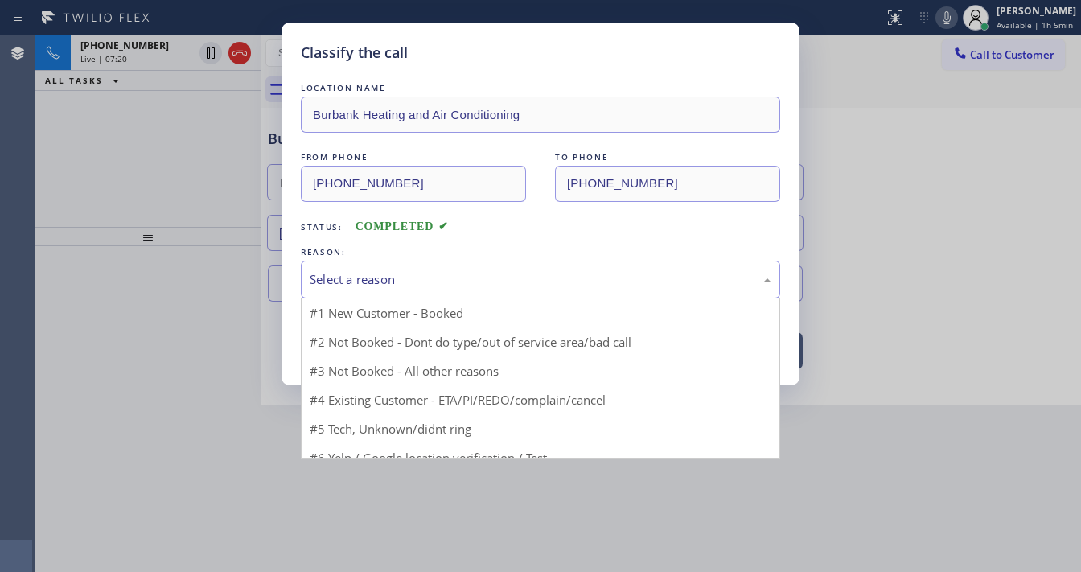
click at [391, 272] on div "Select a reason" at bounding box center [541, 279] width 462 height 19
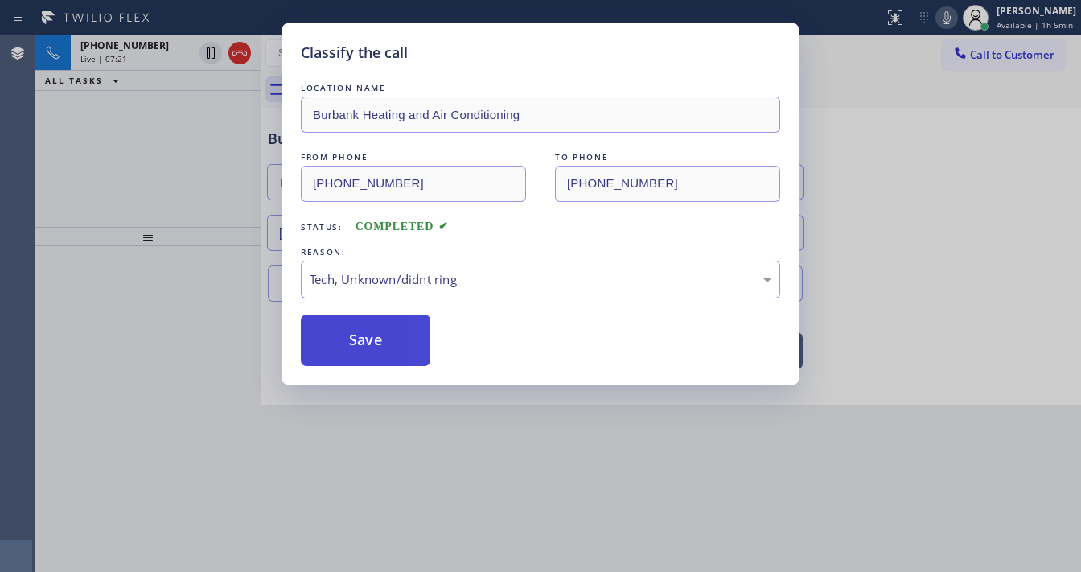
click at [389, 364] on button "Save" at bounding box center [366, 340] width 130 height 51
click at [389, 346] on button "Save" at bounding box center [366, 340] width 130 height 51
click at [389, 343] on button "Save" at bounding box center [366, 340] width 130 height 51
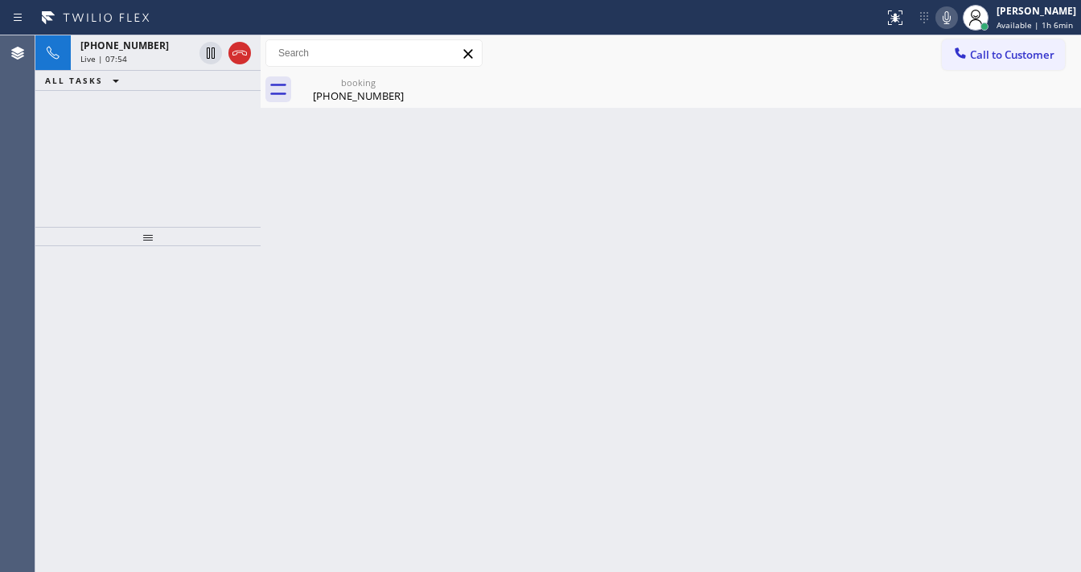
click at [154, 151] on div "[PHONE_NUMBER] Live | 07:54 ALL TASKS ALL TASKS ACTIVE TASKS TASKS IN WRAP UP" at bounding box center [147, 130] width 225 height 191
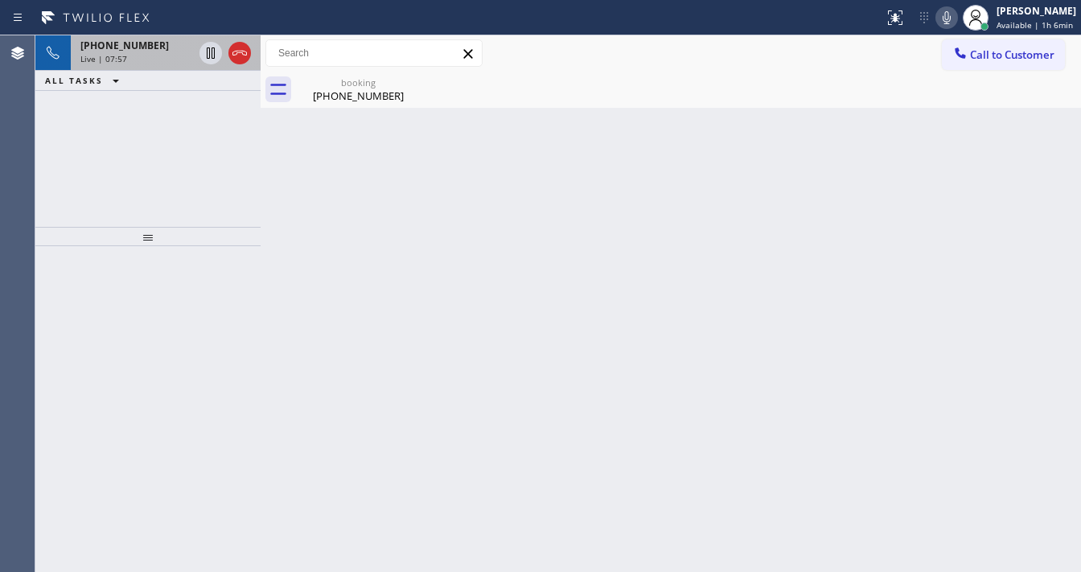
click at [146, 44] on div "[PHONE_NUMBER]" at bounding box center [136, 46] width 113 height 14
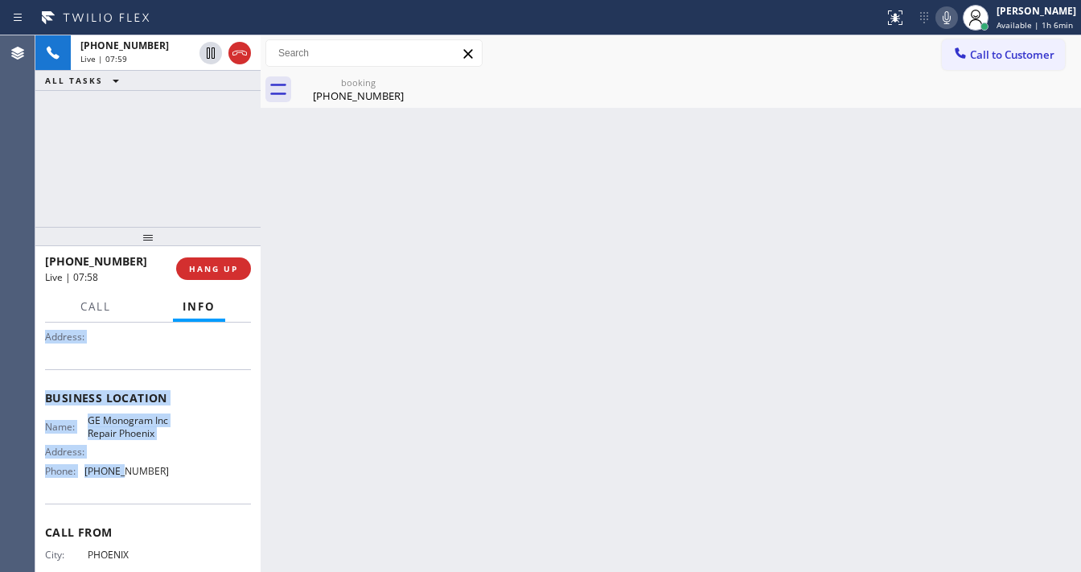
scroll to position [193, 0]
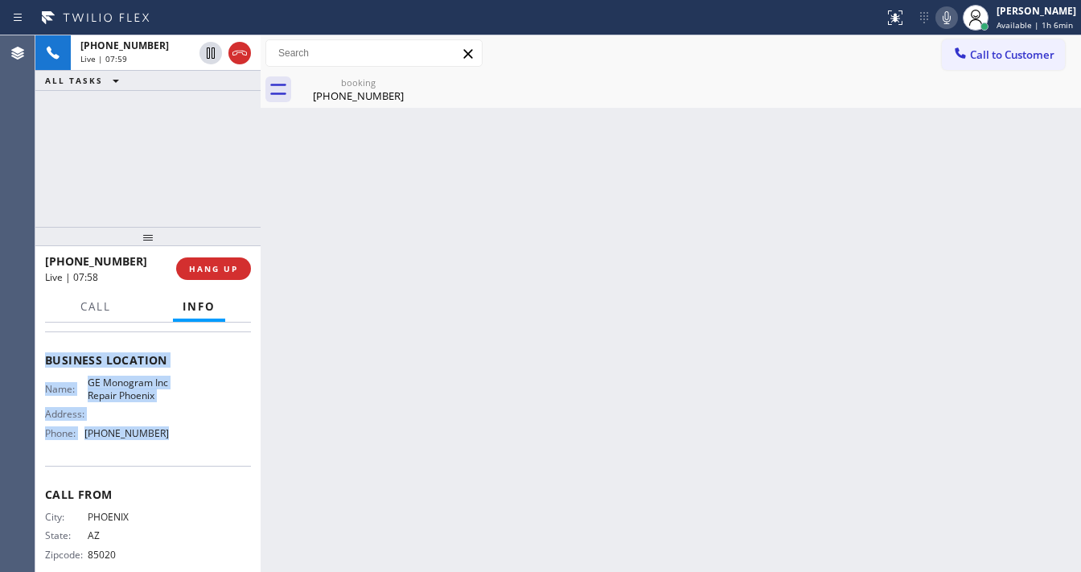
drag, startPoint x: 46, startPoint y: 420, endPoint x: 181, endPoint y: 451, distance: 138.7
click at [181, 451] on div "Context Queue: [Test] All Priority: 2 Customer Name: [PHONE_NUMBER] Phone: [PHO…" at bounding box center [148, 360] width 206 height 453
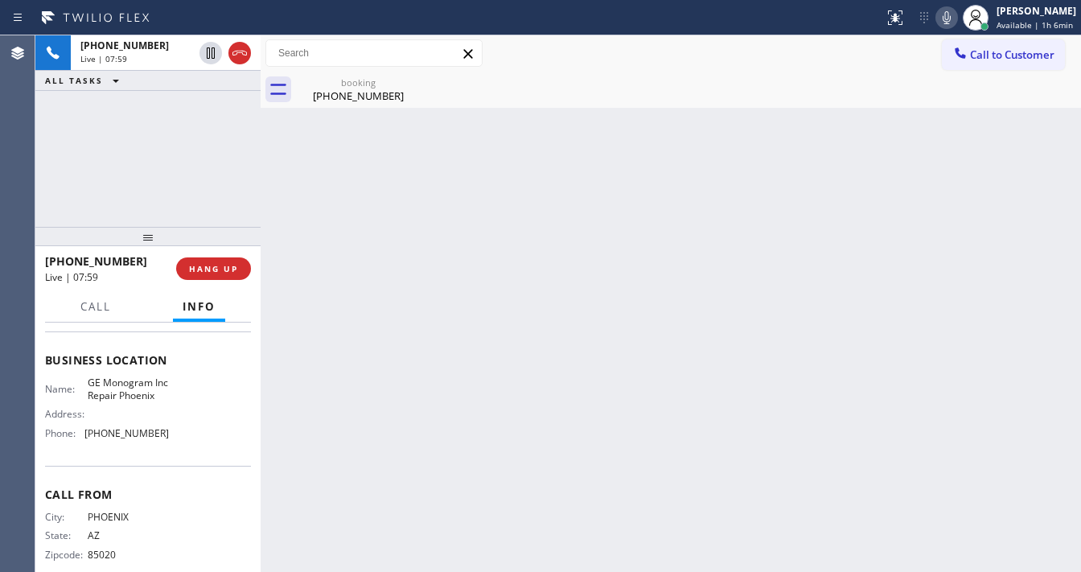
click at [158, 177] on div "[PHONE_NUMBER] Live | 07:59 ALL TASKS ALL TASKS ACTIVE TASKS TASKS IN WRAP UP" at bounding box center [147, 130] width 225 height 191
click at [164, 161] on div "[PHONE_NUMBER] Live | 08:01 ALL TASKS ALL TASKS ACTIVE TASKS TASKS IN WRAP UP" at bounding box center [147, 130] width 225 height 191
click at [955, 11] on icon at bounding box center [944, 17] width 19 height 19
click at [951, 11] on rect at bounding box center [944, 15] width 11 height 11
click at [184, 189] on div "[PHONE_NUMBER] Live | 12:24 ALL TASKS ALL TASKS ACTIVE TASKS TASKS IN WRAP UP […" at bounding box center [147, 130] width 225 height 191
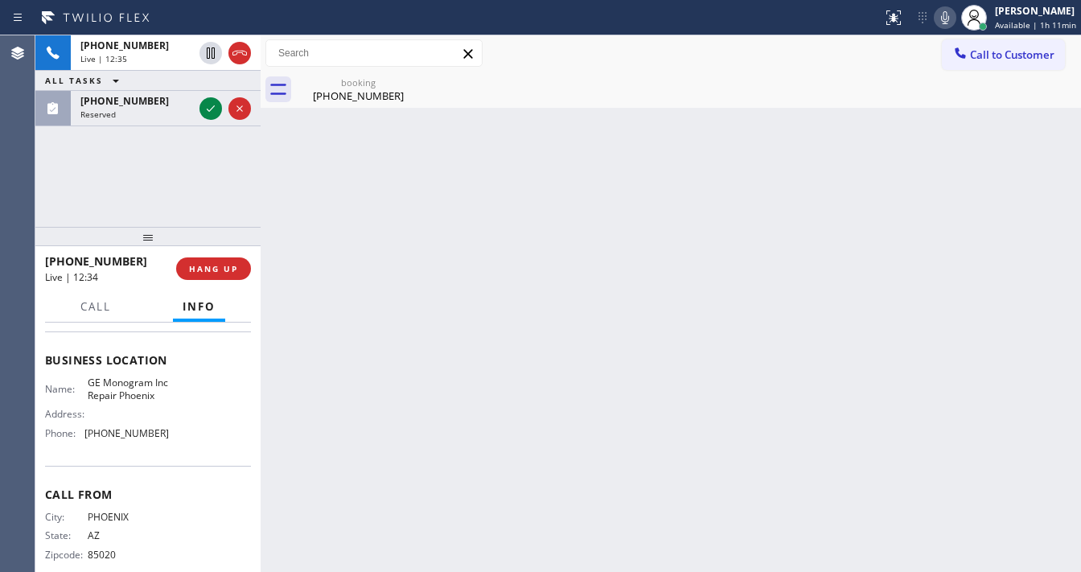
click at [202, 209] on div "[PHONE_NUMBER] Live | 12:35 ALL TASKS ALL TASKS ACTIVE TASKS TASKS IN WRAP UP […" at bounding box center [147, 130] width 225 height 191
click at [215, 262] on button "HANG UP" at bounding box center [213, 268] width 75 height 23
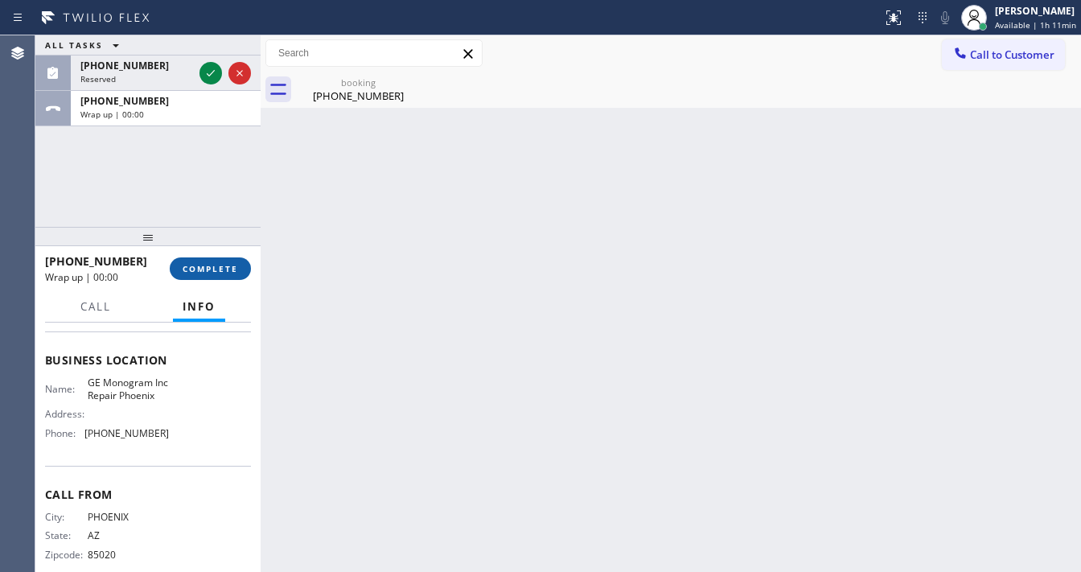
click at [216, 266] on span "COMPLETE" at bounding box center [211, 268] width 56 height 11
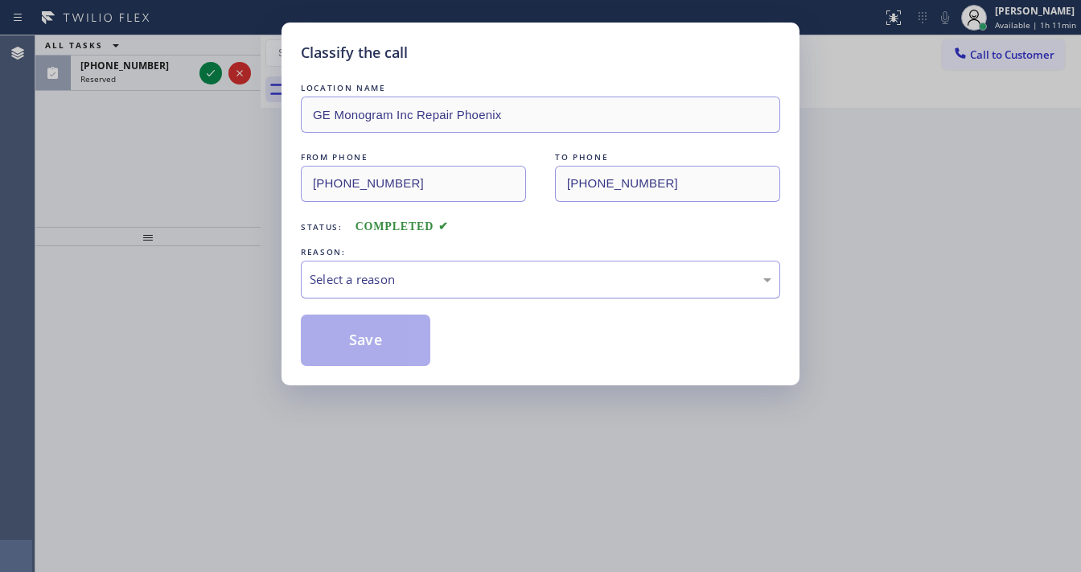
click at [339, 281] on div "Select a reason" at bounding box center [541, 279] width 462 height 19
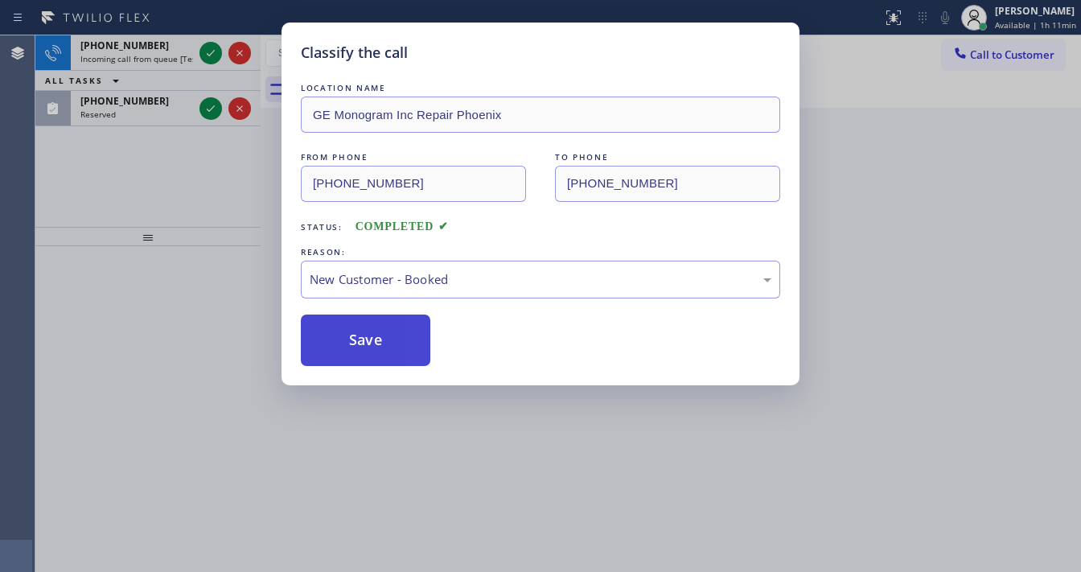
click at [348, 338] on button "Save" at bounding box center [366, 340] width 130 height 51
drag, startPoint x: 187, startPoint y: 232, endPoint x: 188, endPoint y: 172, distance: 60.3
click at [187, 228] on div "Classify the call LOCATION NAME GE Monogram Inc Repair Phoenix FROM PHONE [PHON…" at bounding box center [540, 286] width 1081 height 572
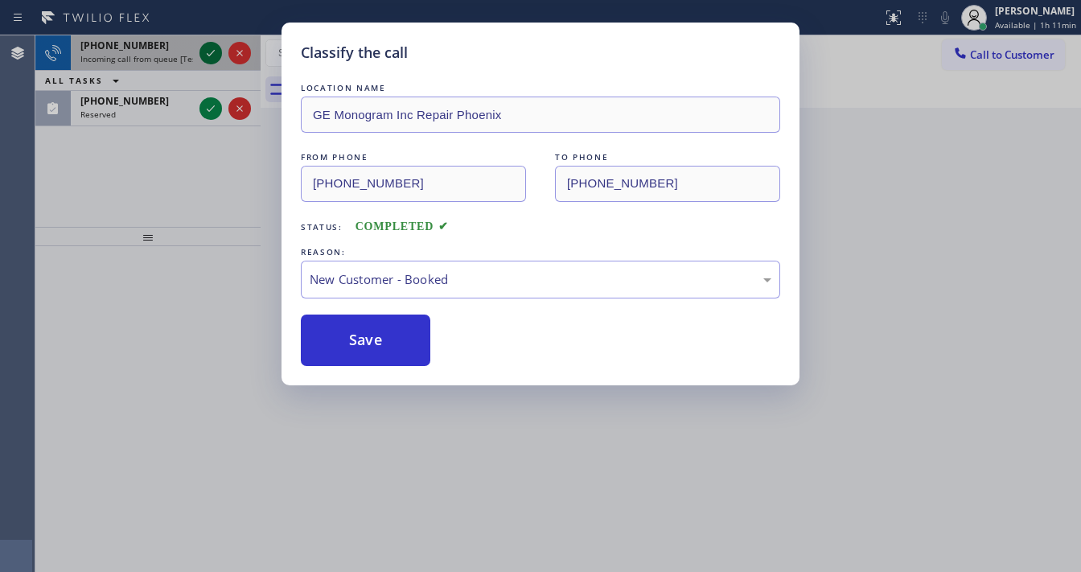
click at [208, 55] on icon at bounding box center [210, 52] width 19 height 19
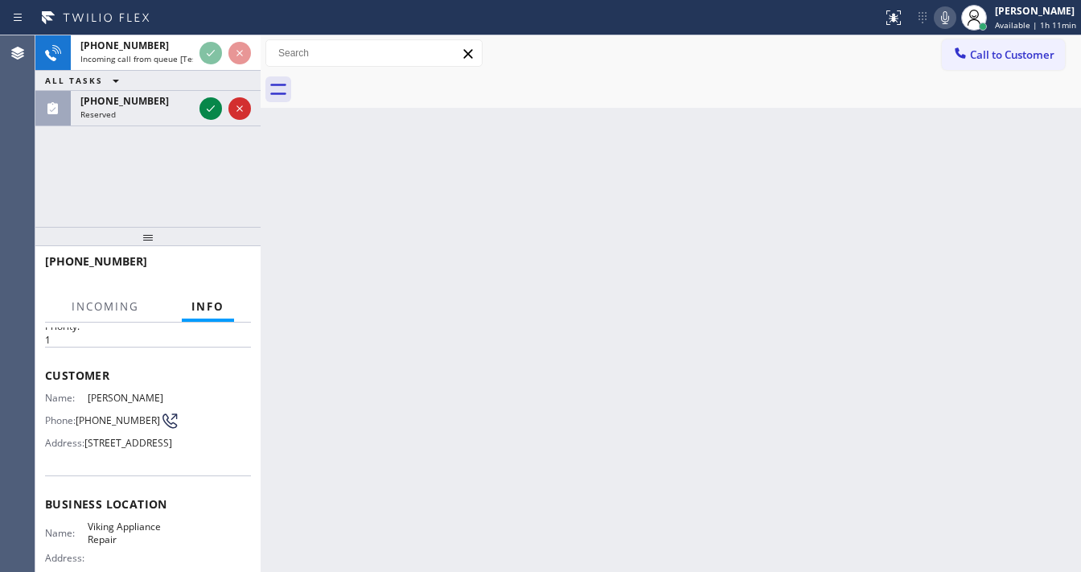
scroll to position [64, 0]
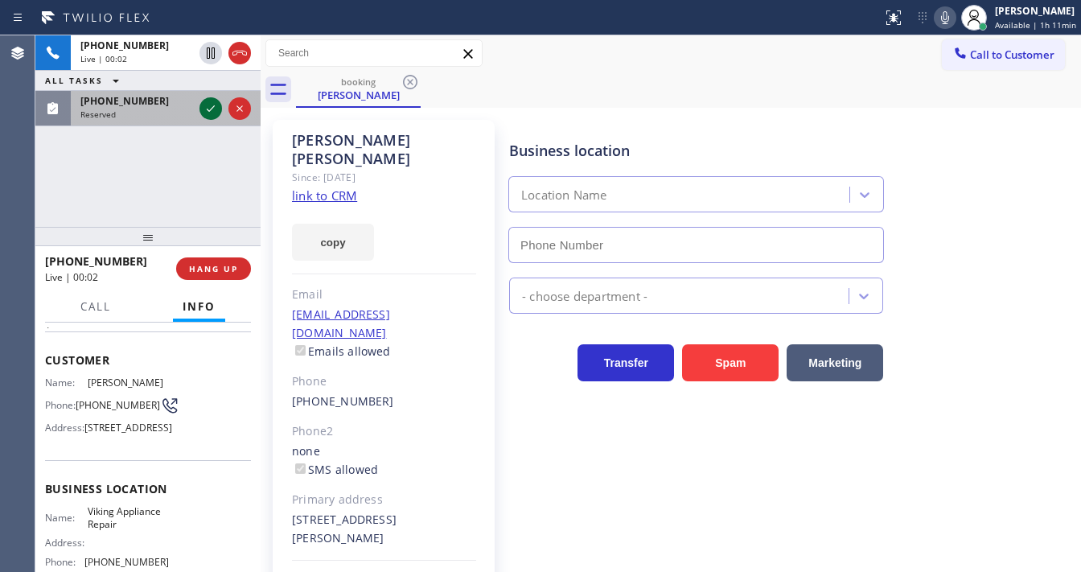
type input "[PHONE_NUMBER]"
click at [210, 111] on icon at bounding box center [210, 108] width 19 height 19
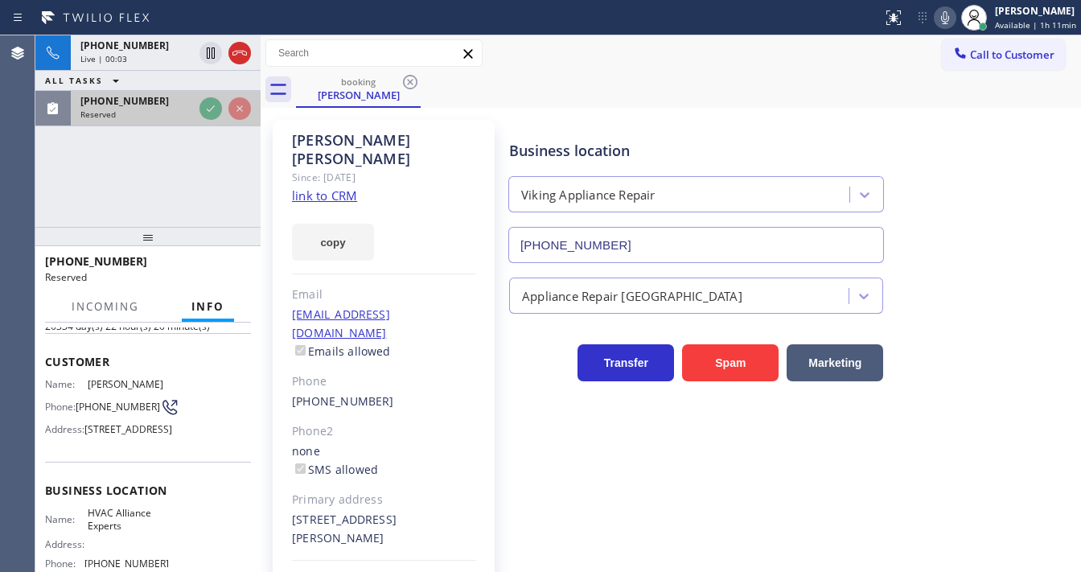
scroll to position [77, 0]
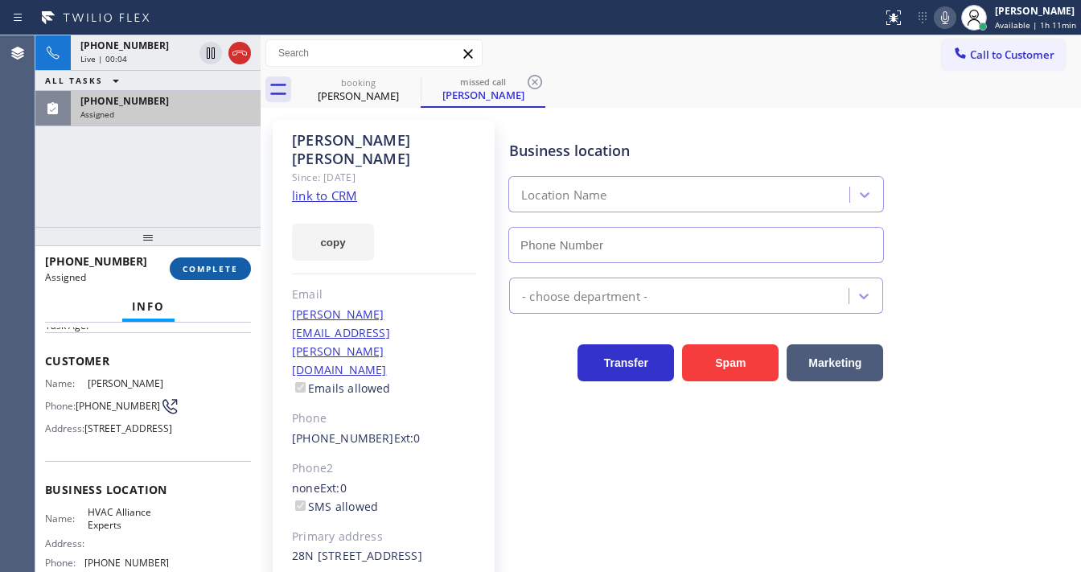
type input "[PHONE_NUMBER]"
click at [203, 265] on span "COMPLETE" at bounding box center [211, 268] width 56 height 11
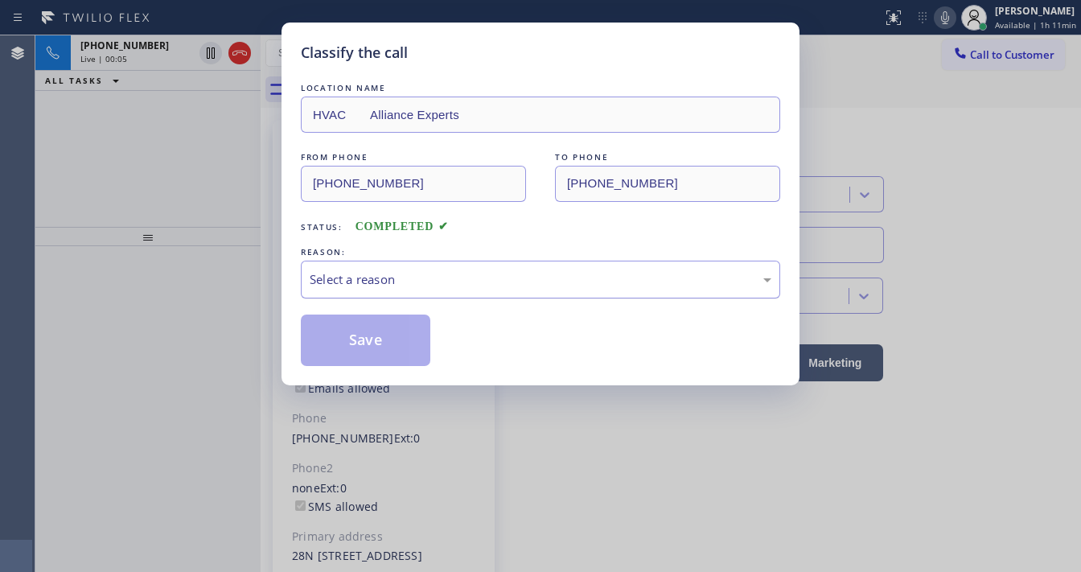
click at [364, 282] on div "Select a reason" at bounding box center [541, 279] width 462 height 19
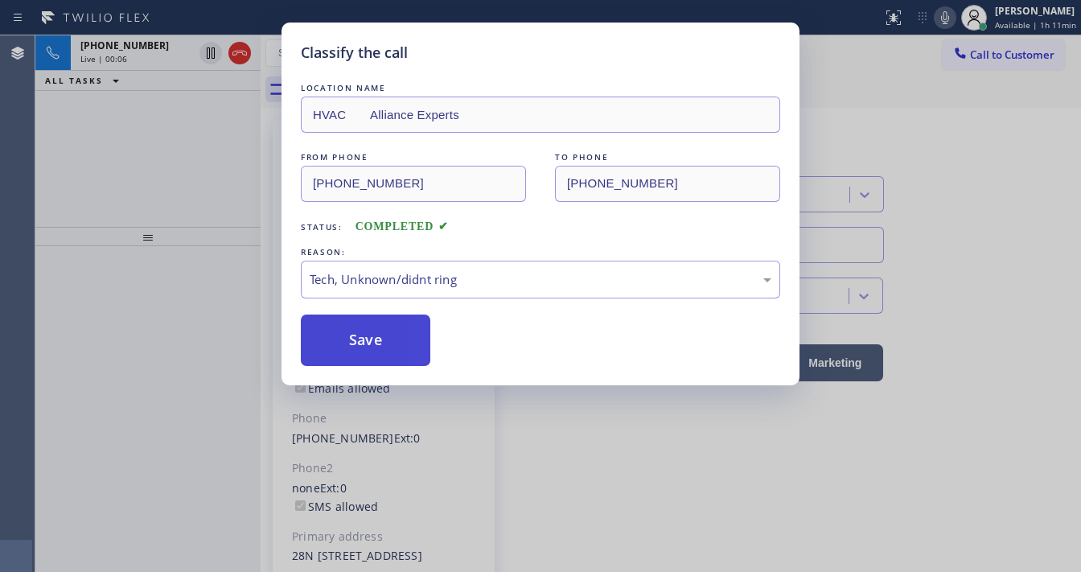
click at [382, 336] on button "Save" at bounding box center [366, 340] width 130 height 51
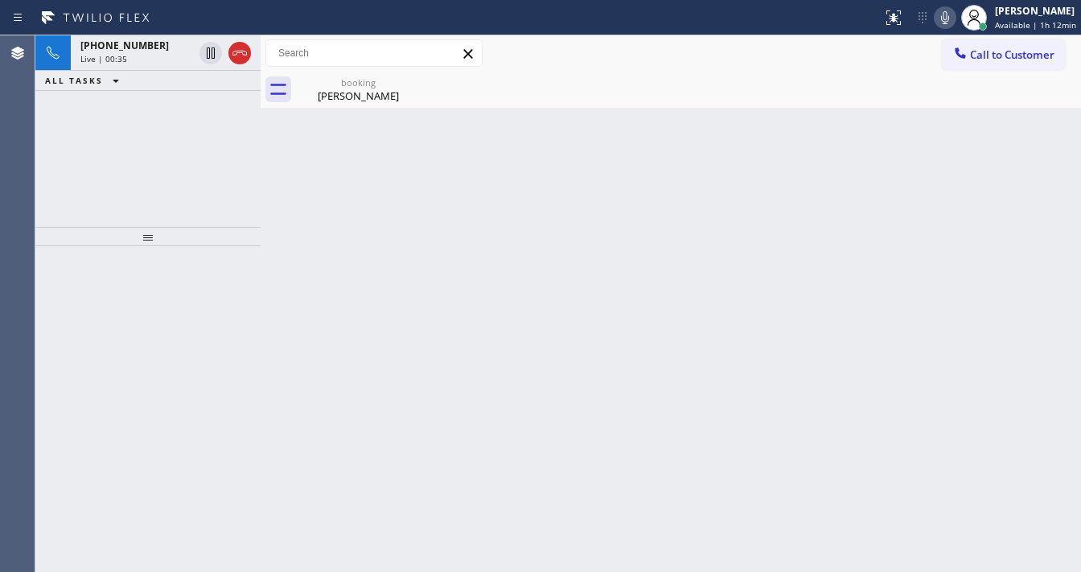
click at [955, 16] on icon at bounding box center [944, 17] width 19 height 19
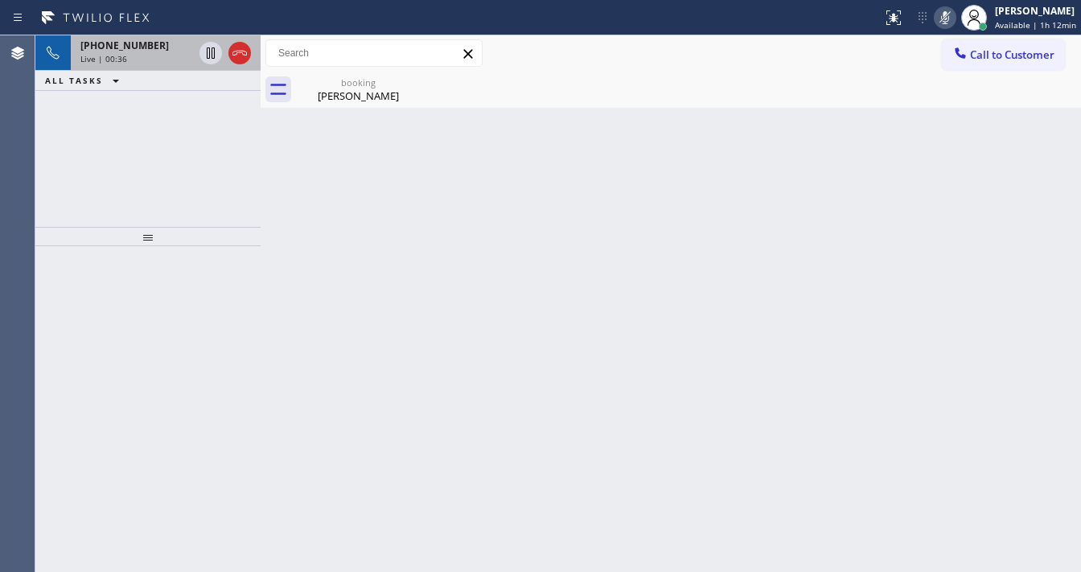
click at [134, 57] on div "Live | 00:36" at bounding box center [136, 58] width 113 height 11
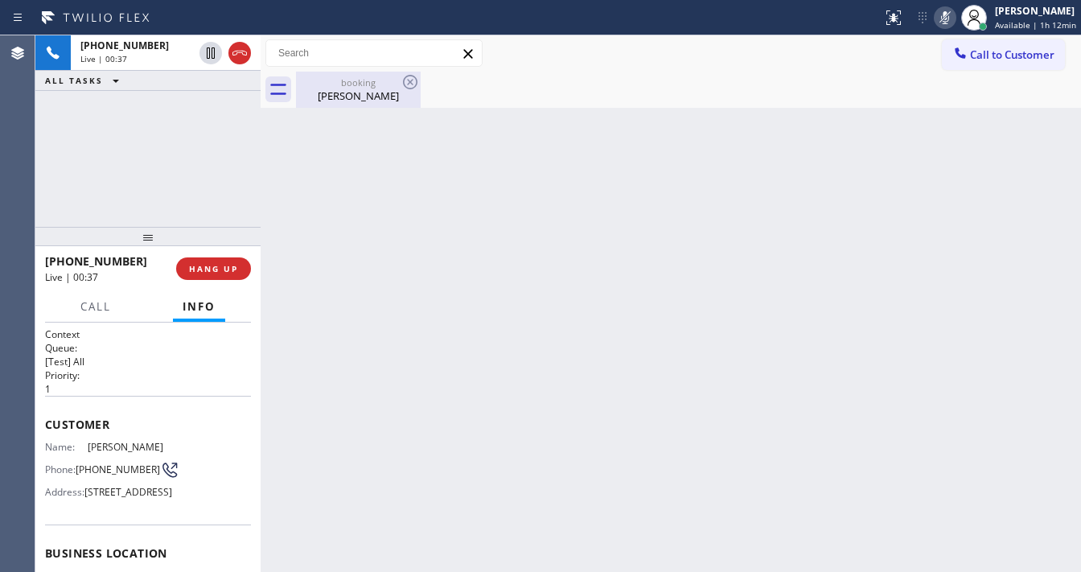
click at [352, 92] on div "[PERSON_NAME]" at bounding box center [358, 95] width 121 height 14
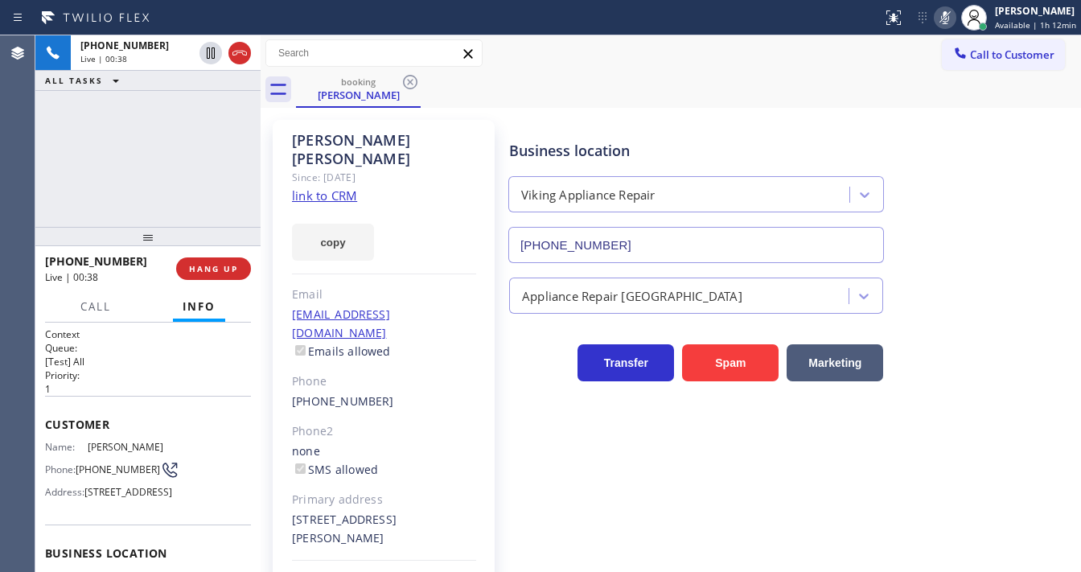
click at [335, 187] on link "link to CRM" at bounding box center [324, 195] width 65 height 16
click at [942, 24] on icon at bounding box center [944, 17] width 19 height 19
click at [154, 167] on div "[PHONE_NUMBER] Live | 00:40 ALL TASKS ALL TASKS ACTIVE TASKS TASKS IN WRAP UP" at bounding box center [147, 130] width 225 height 191
click at [319, 187] on link "link to CRM" at bounding box center [324, 195] width 65 height 16
click at [171, 152] on div "[PHONE_NUMBER] Live | 01:42 ALL TASKS ALL TASKS ACTIVE TASKS TASKS IN WRAP UP" at bounding box center [147, 130] width 225 height 191
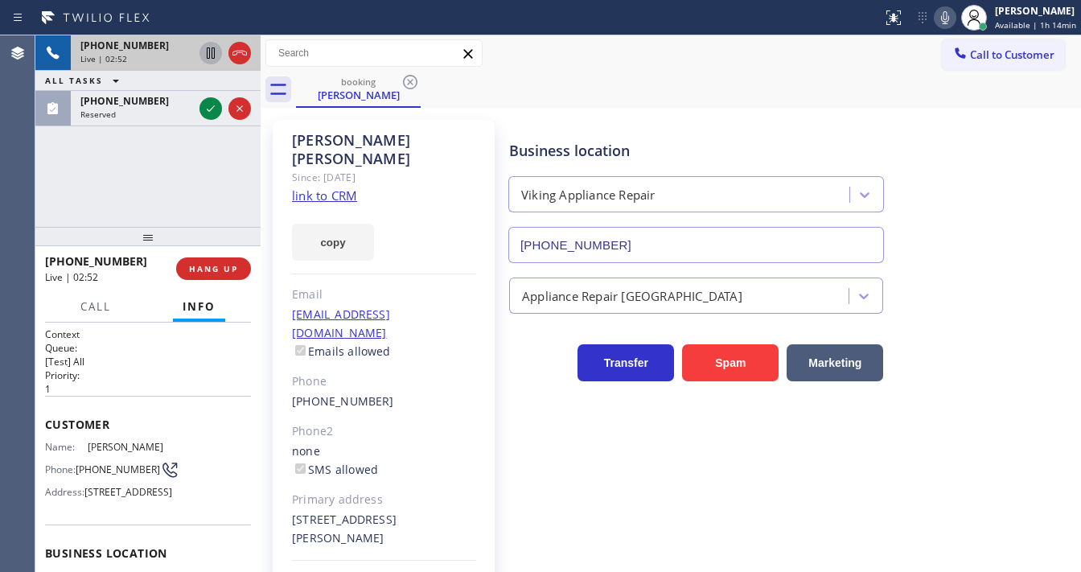
click at [206, 55] on icon at bounding box center [210, 52] width 19 height 19
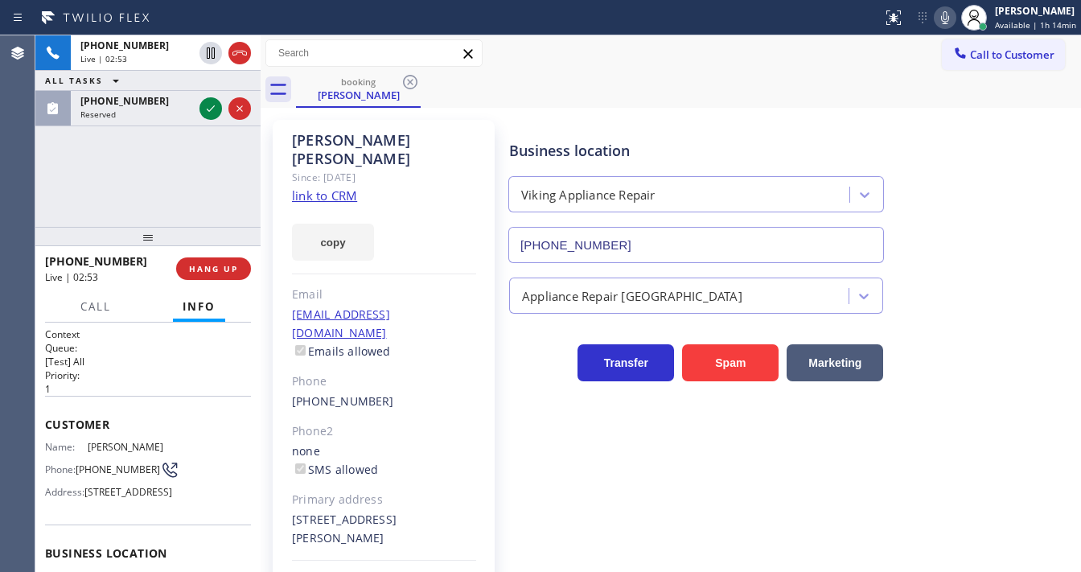
click at [948, 13] on icon at bounding box center [944, 17] width 19 height 19
click at [212, 158] on div "[PHONE_NUMBER] Live | 02:55 ALL TASKS ALL TASKS ACTIVE TASKS TASKS IN WRAP UP […" at bounding box center [147, 130] width 225 height 191
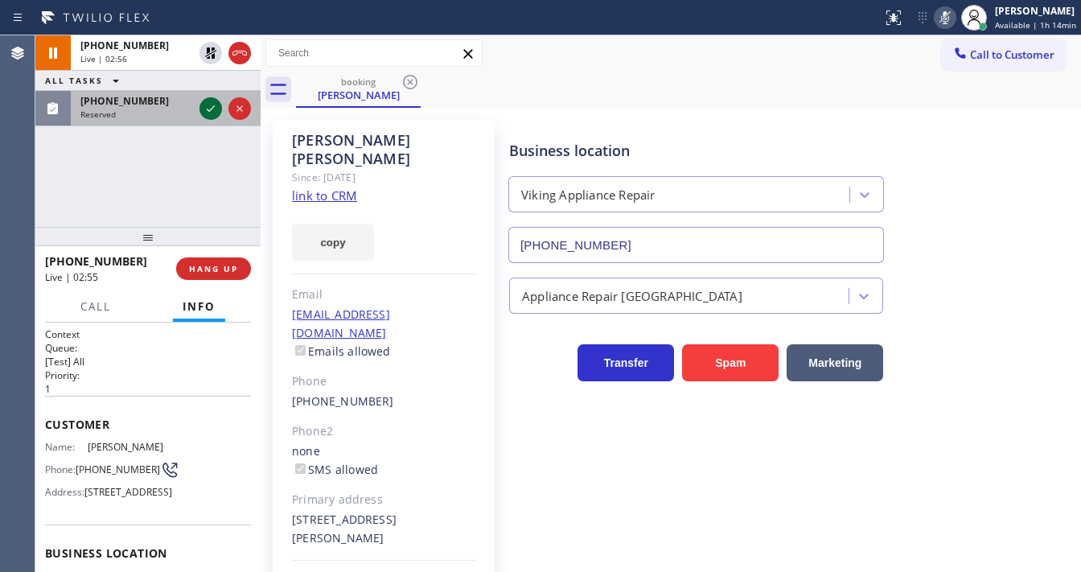
click at [213, 113] on icon at bounding box center [210, 108] width 19 height 19
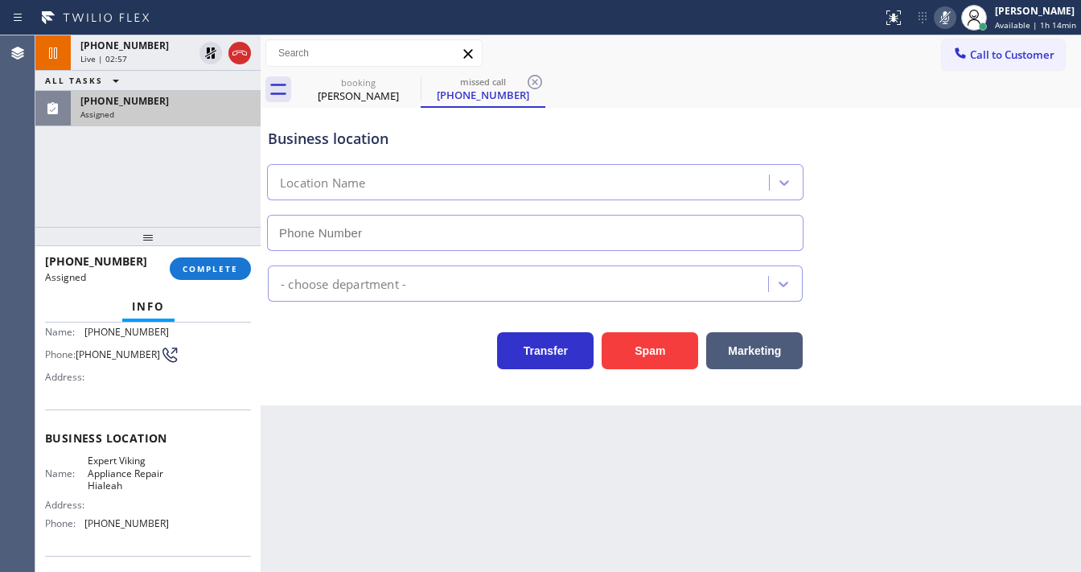
type input "[PHONE_NUMBER]"
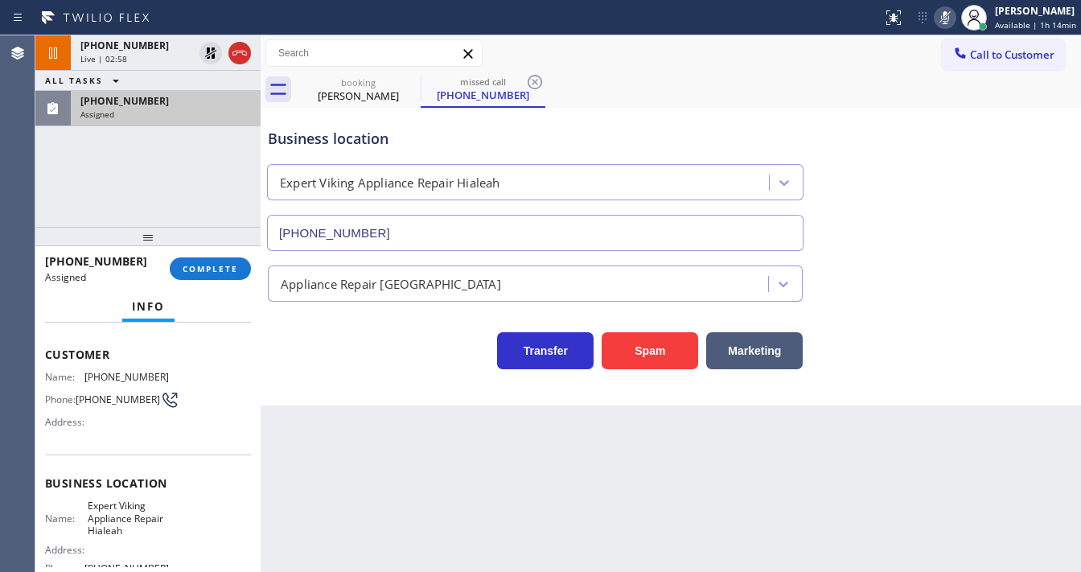
scroll to position [77, 0]
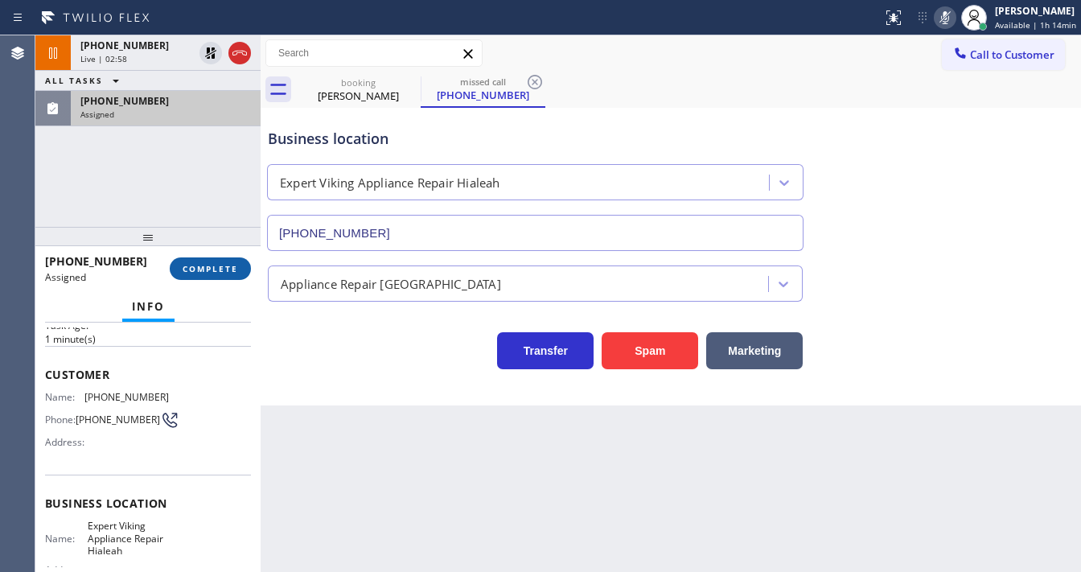
click at [198, 273] on span "COMPLETE" at bounding box center [211, 268] width 56 height 11
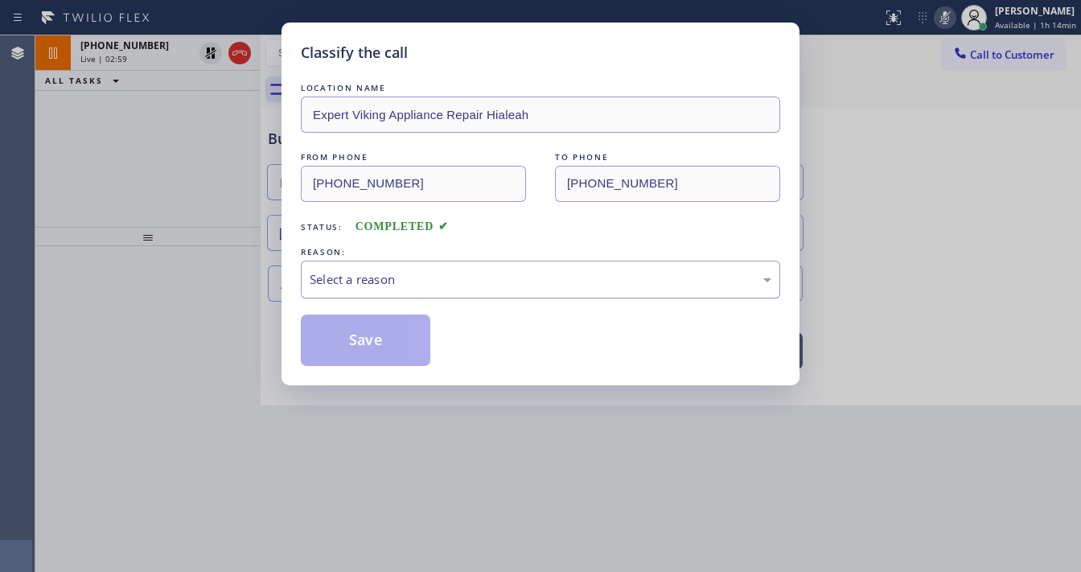
click at [417, 286] on div "Select a reason" at bounding box center [541, 279] width 462 height 19
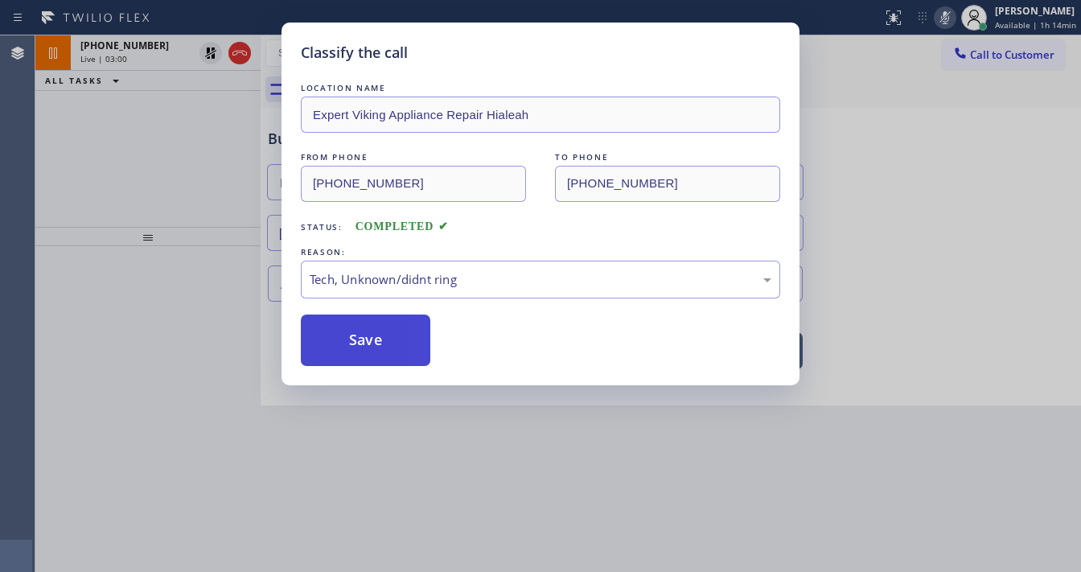
click at [380, 342] on button "Save" at bounding box center [366, 340] width 130 height 51
type input "[PHONE_NUMBER]"
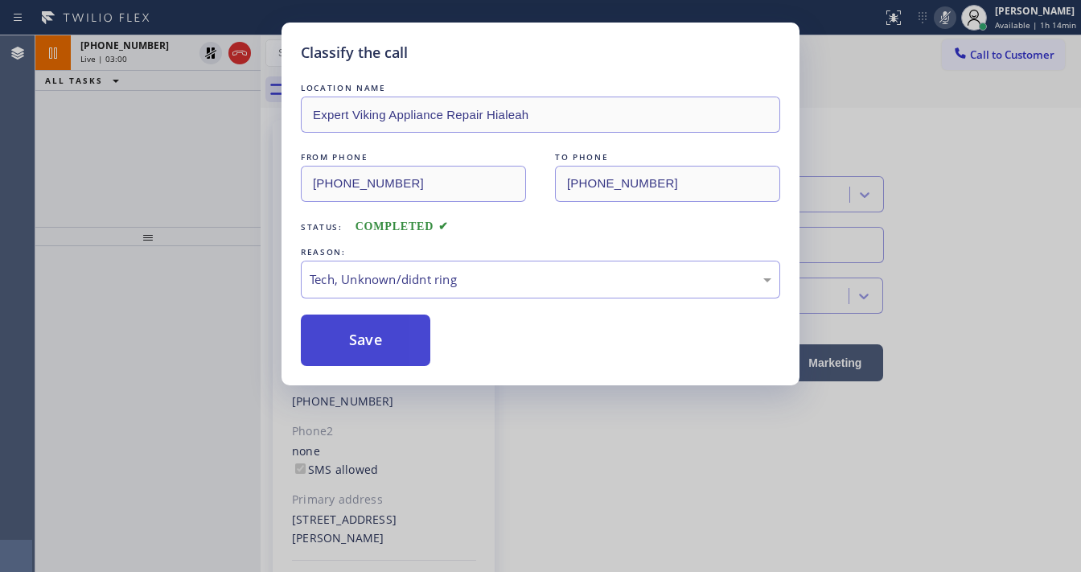
click at [380, 342] on button "Save" at bounding box center [366, 340] width 130 height 51
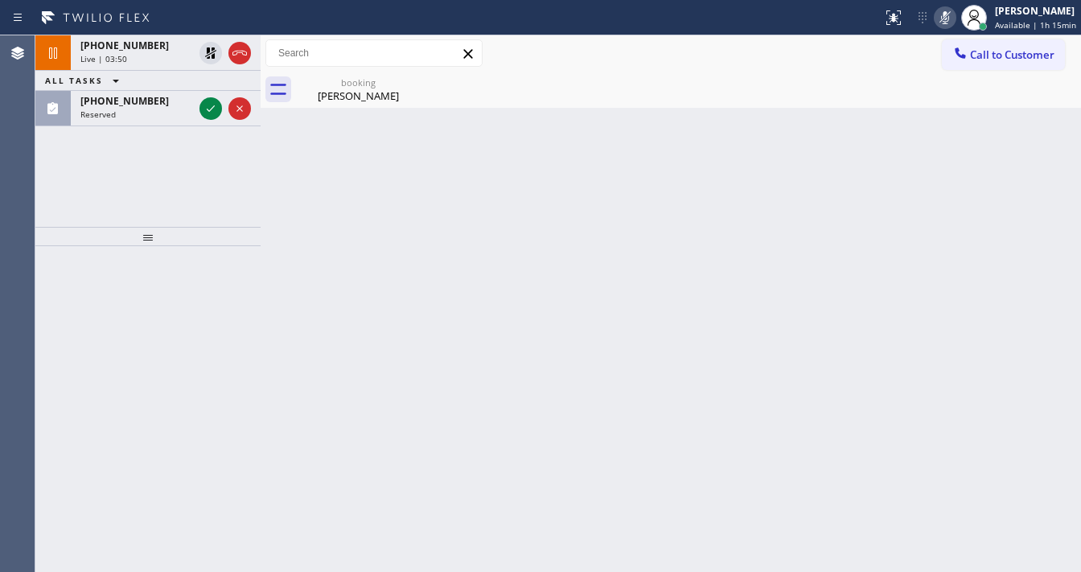
click at [946, 19] on rect at bounding box center [944, 15] width 11 height 11
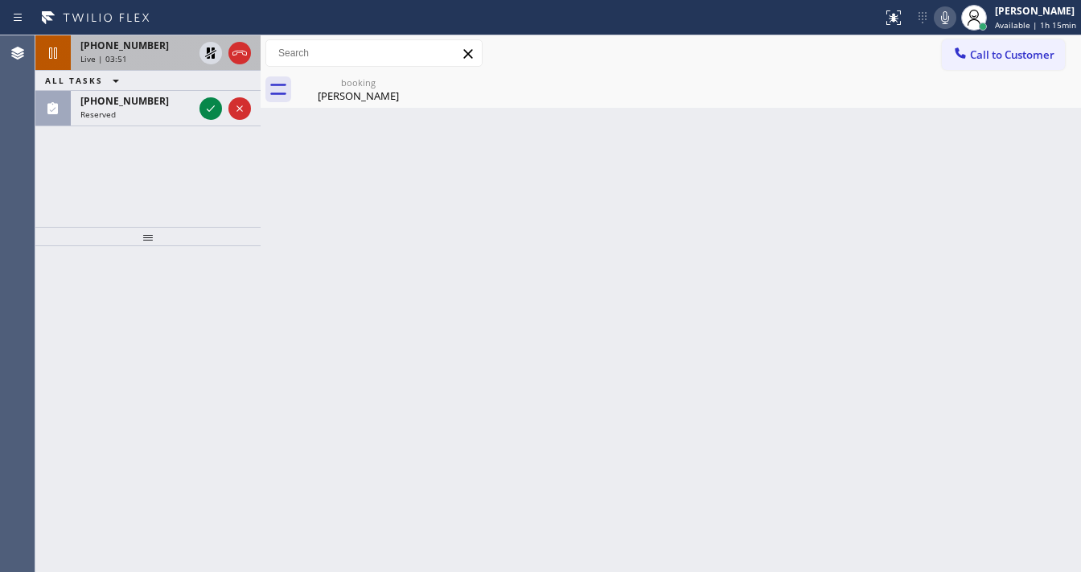
drag, startPoint x: 213, startPoint y: 53, endPoint x: 216, endPoint y: 68, distance: 14.7
click at [212, 52] on icon at bounding box center [210, 52] width 19 height 19
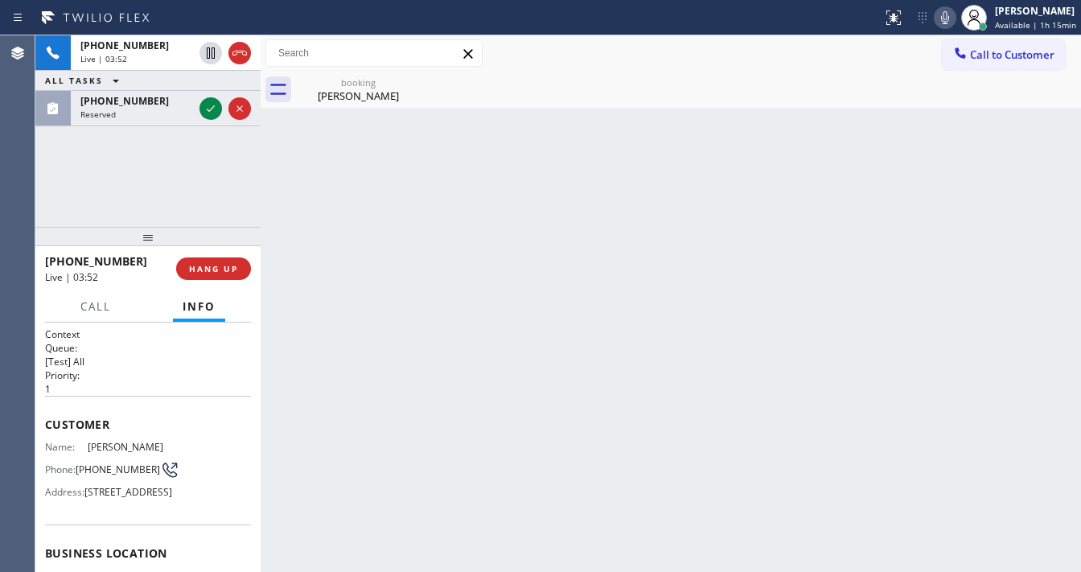
click at [168, 173] on div "[PHONE_NUMBER] Live | 03:52 ALL TASKS ALL TASKS ACTIVE TASKS TASKS IN WRAP UP […" at bounding box center [147, 130] width 225 height 191
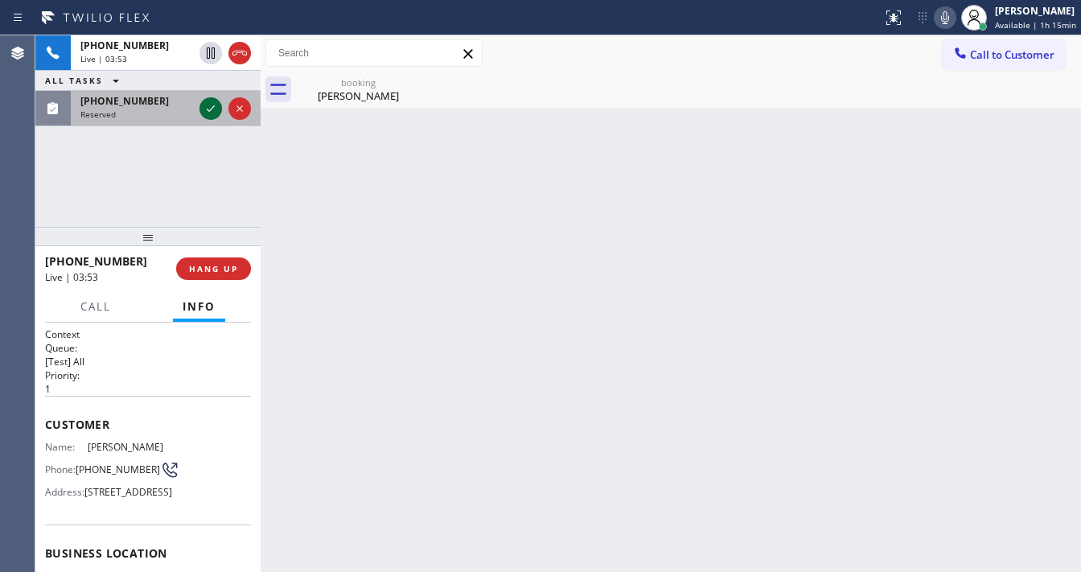
click at [209, 116] on icon at bounding box center [210, 108] width 19 height 19
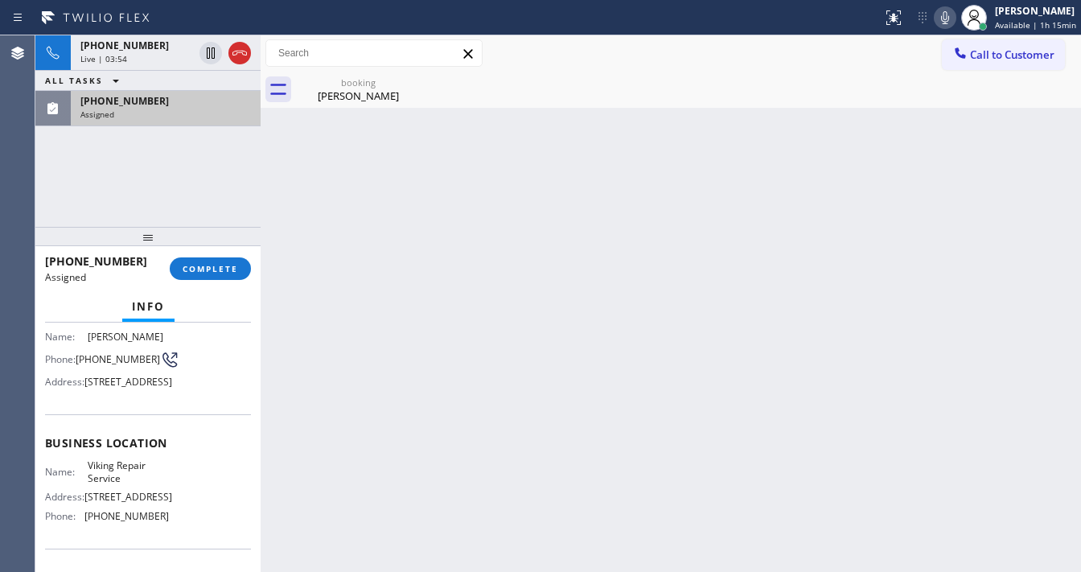
scroll to position [129, 0]
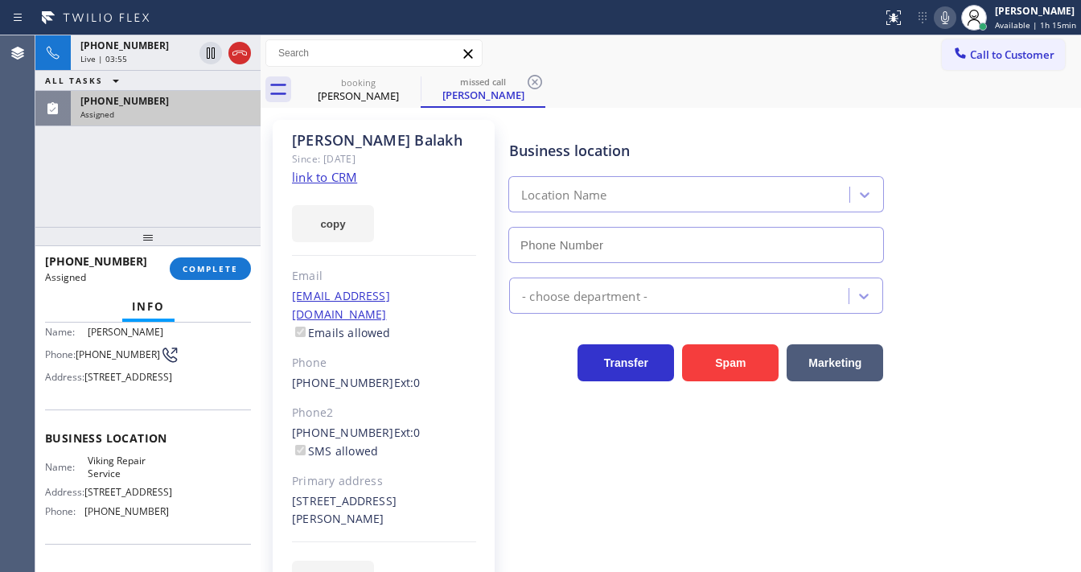
type input "[PHONE_NUMBER]"
click at [308, 184] on link "link to CRM" at bounding box center [324, 177] width 65 height 16
click at [203, 266] on span "COMPLETE" at bounding box center [211, 268] width 56 height 11
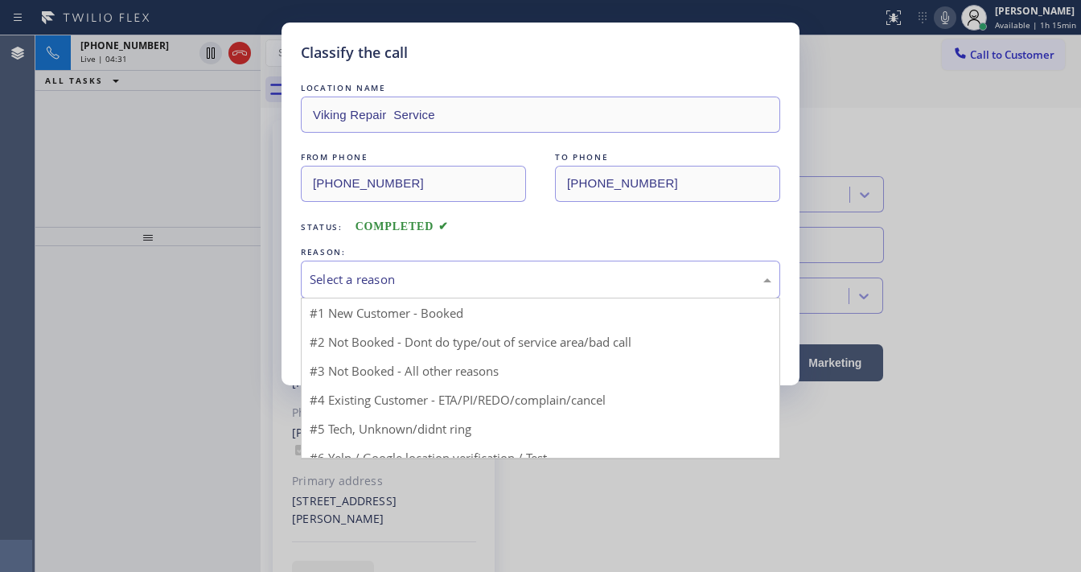
click at [378, 280] on div "Select a reason" at bounding box center [541, 279] width 462 height 19
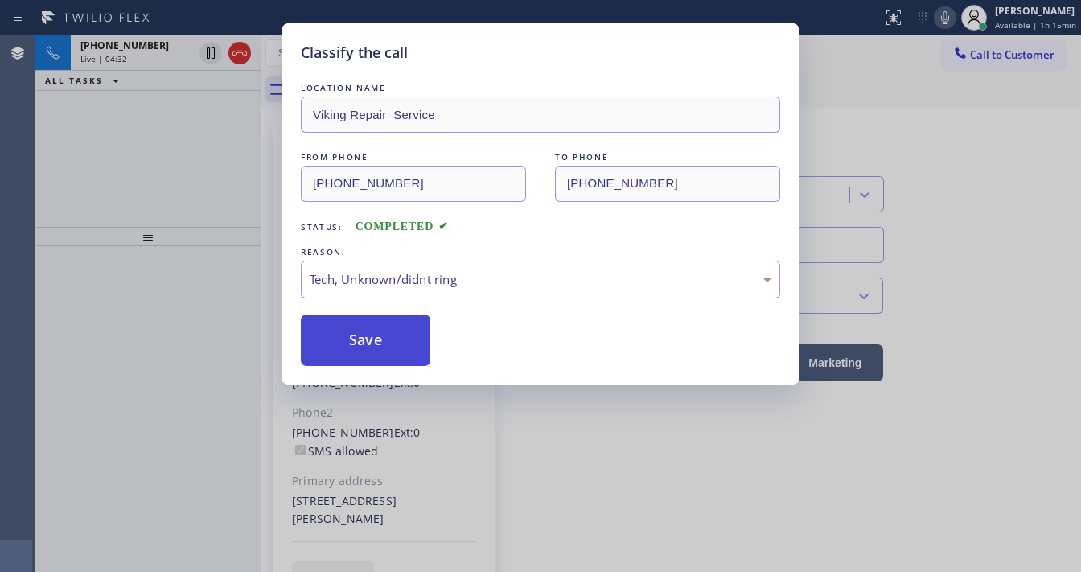
click at [388, 344] on button "Save" at bounding box center [366, 340] width 130 height 51
type input "[PHONE_NUMBER]"
click at [388, 344] on button "Save" at bounding box center [366, 340] width 130 height 51
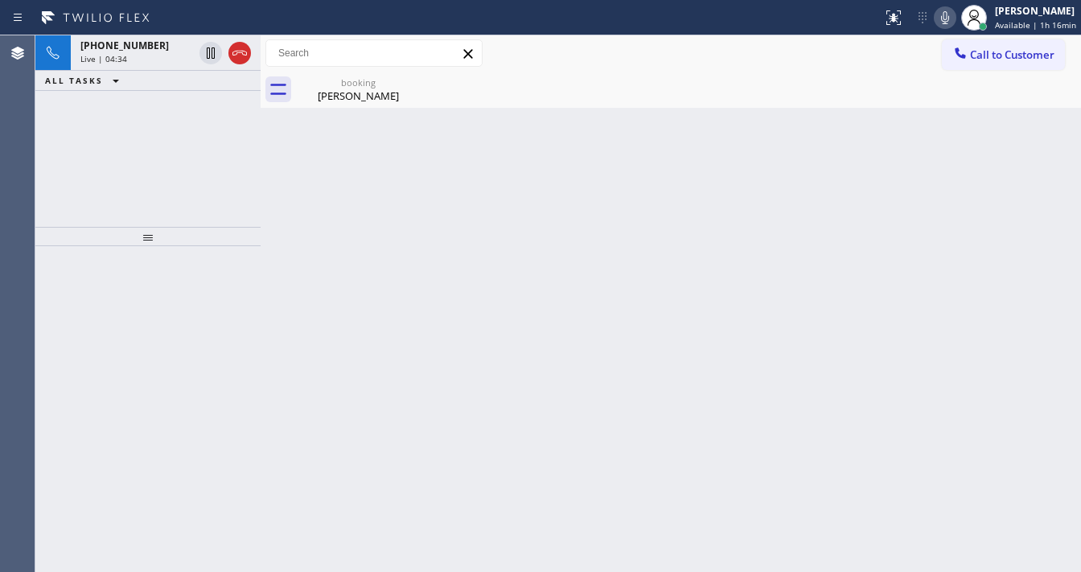
click at [181, 173] on div "[PHONE_NUMBER] Live | 04:34 ALL TASKS ALL TASKS ACTIVE TASKS TASKS IN WRAP UP" at bounding box center [147, 130] width 225 height 191
click at [336, 103] on div "booking [PERSON_NAME]" at bounding box center [358, 90] width 121 height 36
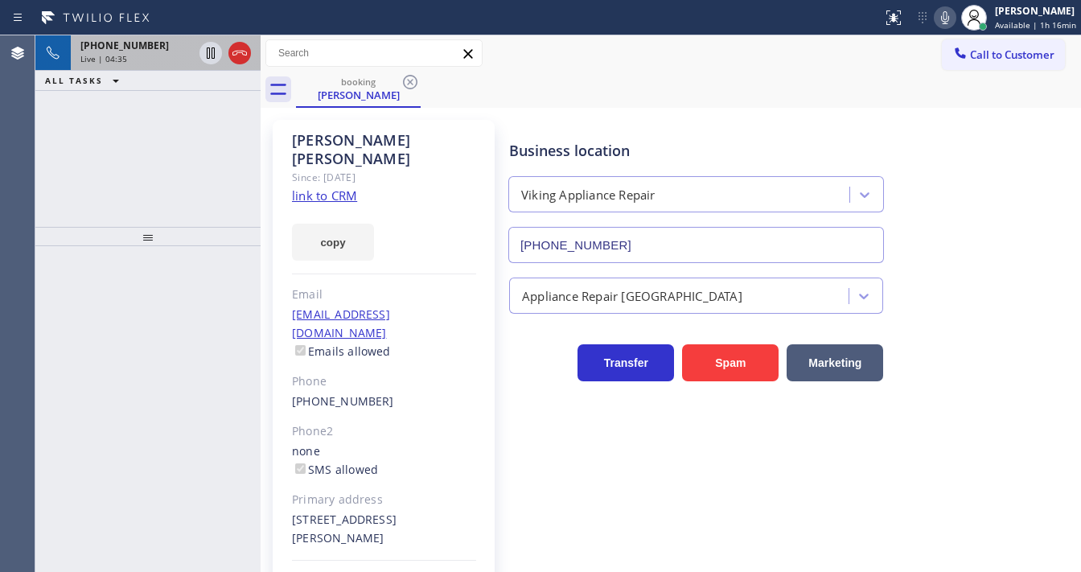
click at [161, 63] on div "Live | 04:35" at bounding box center [136, 58] width 113 height 11
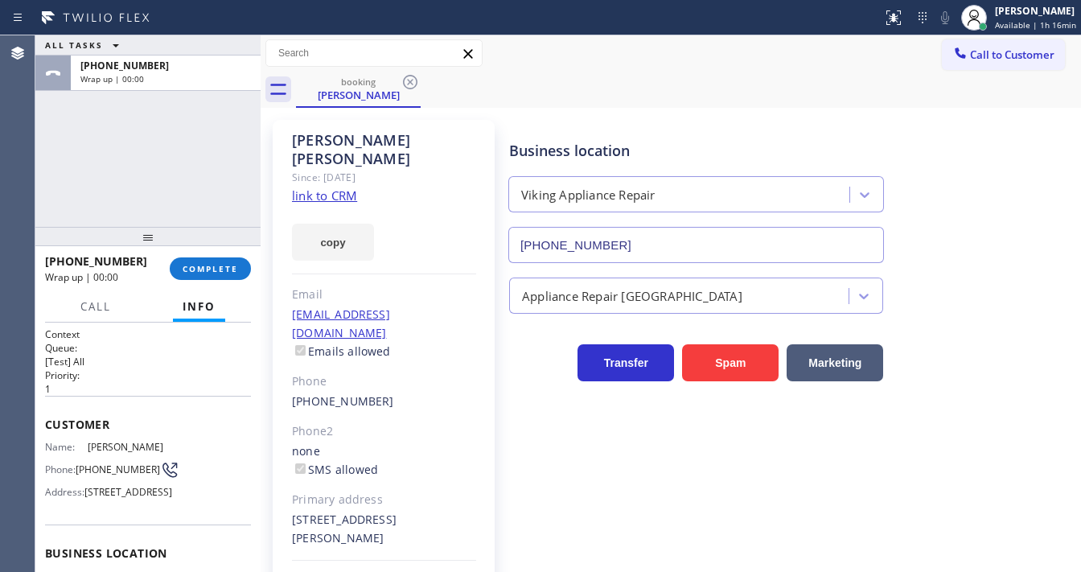
click at [209, 296] on button "Info" at bounding box center [199, 306] width 52 height 31
click at [209, 267] on span "COMPLETE" at bounding box center [211, 268] width 56 height 11
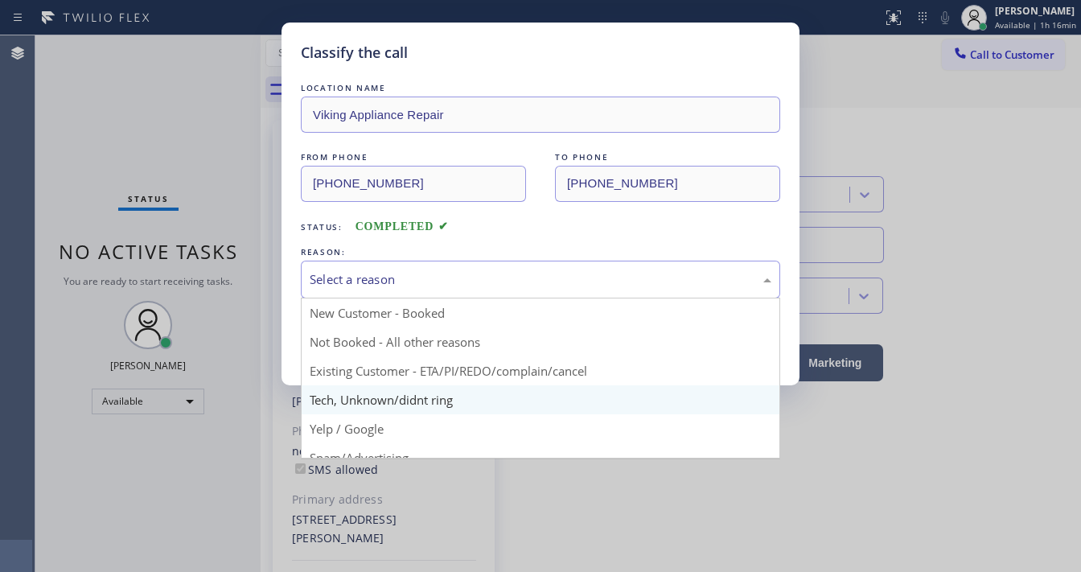
drag, startPoint x: 383, startPoint y: 280, endPoint x: 405, endPoint y: 392, distance: 114.1
click at [395, 286] on div "Select a reason" at bounding box center [541, 279] width 462 height 19
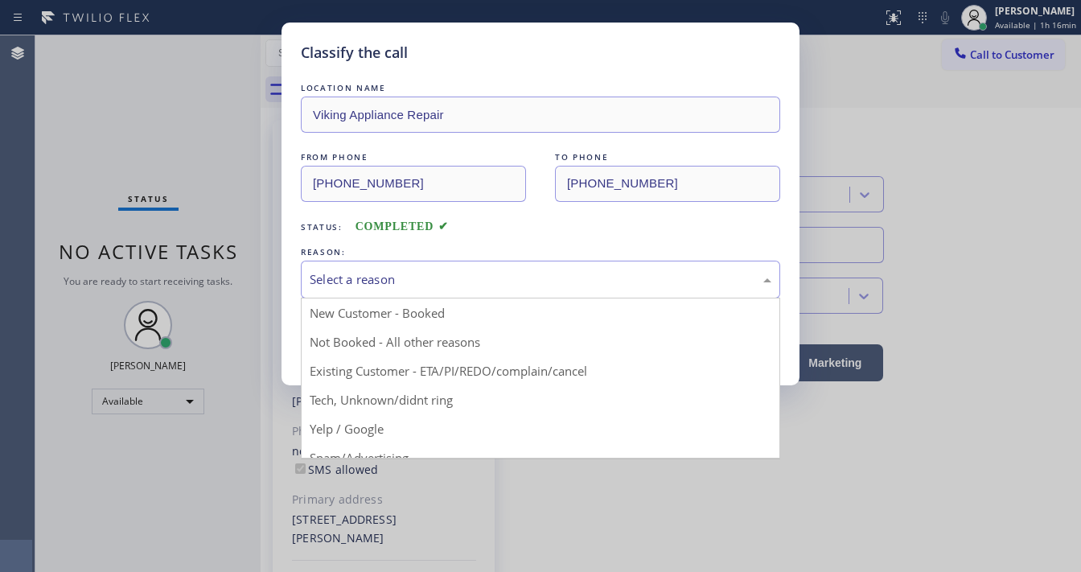
drag, startPoint x: 399, startPoint y: 395, endPoint x: 394, endPoint y: 383, distance: 13.0
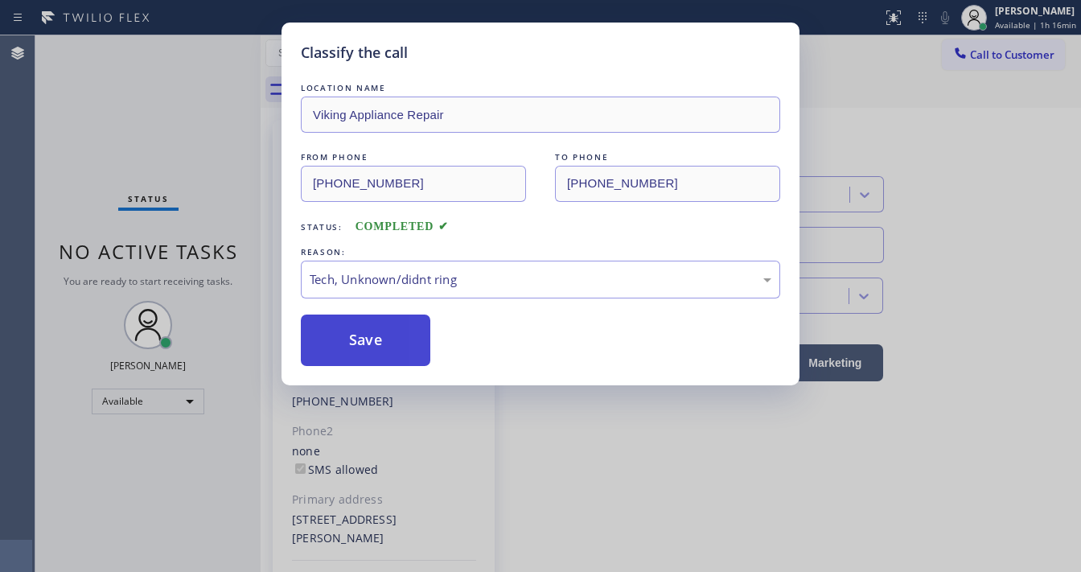
click at [375, 352] on button "Save" at bounding box center [366, 340] width 130 height 51
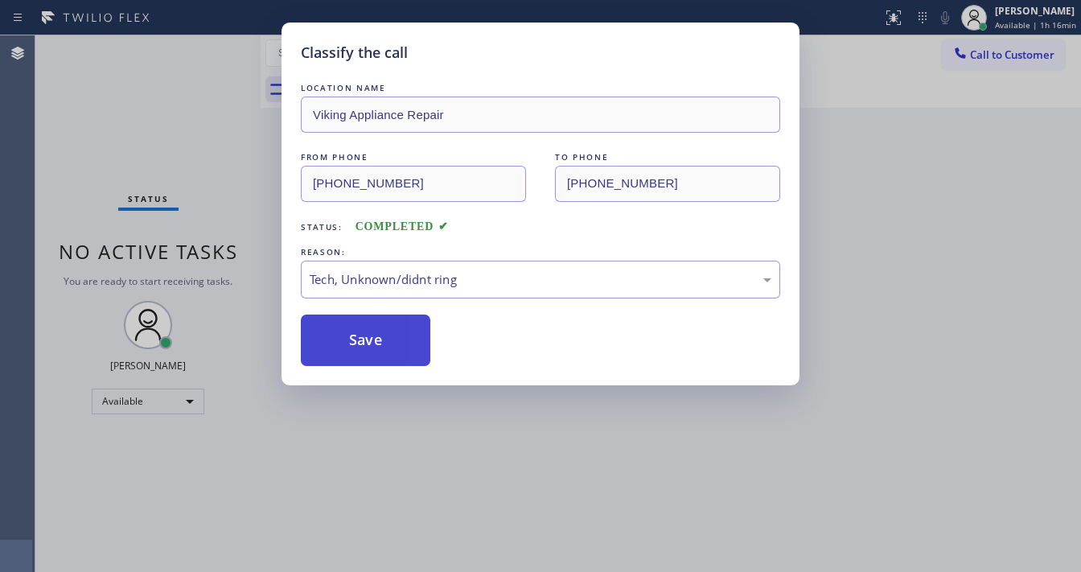
click at [375, 352] on button "Save" at bounding box center [366, 340] width 130 height 51
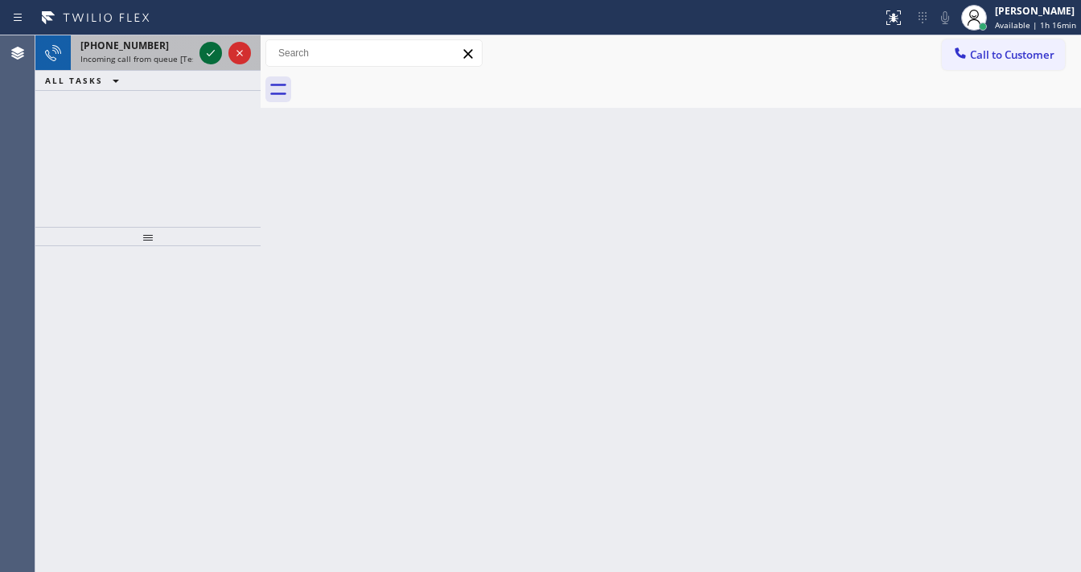
click at [216, 52] on icon at bounding box center [210, 52] width 19 height 19
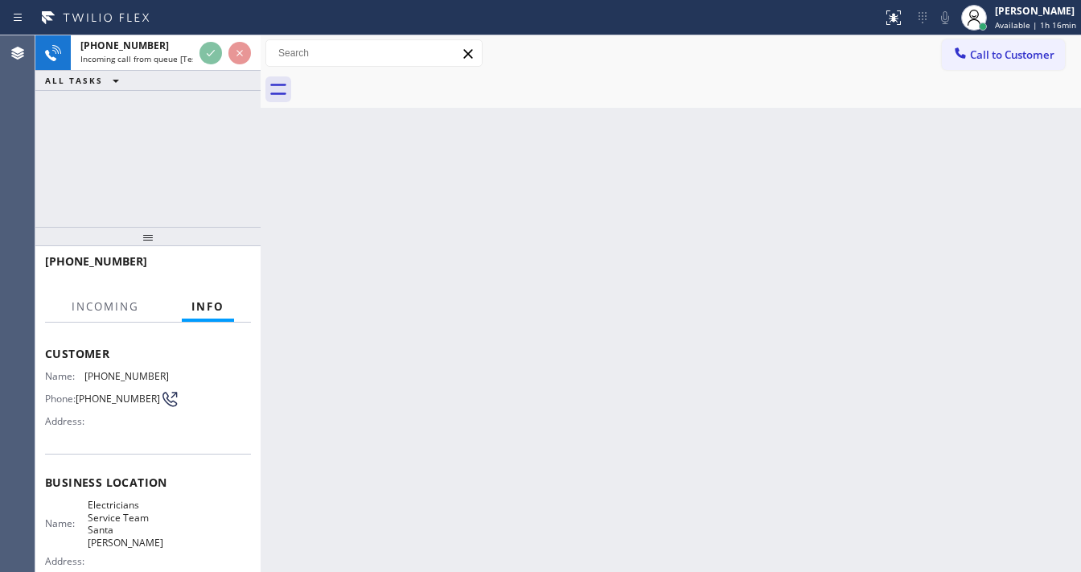
scroll to position [193, 0]
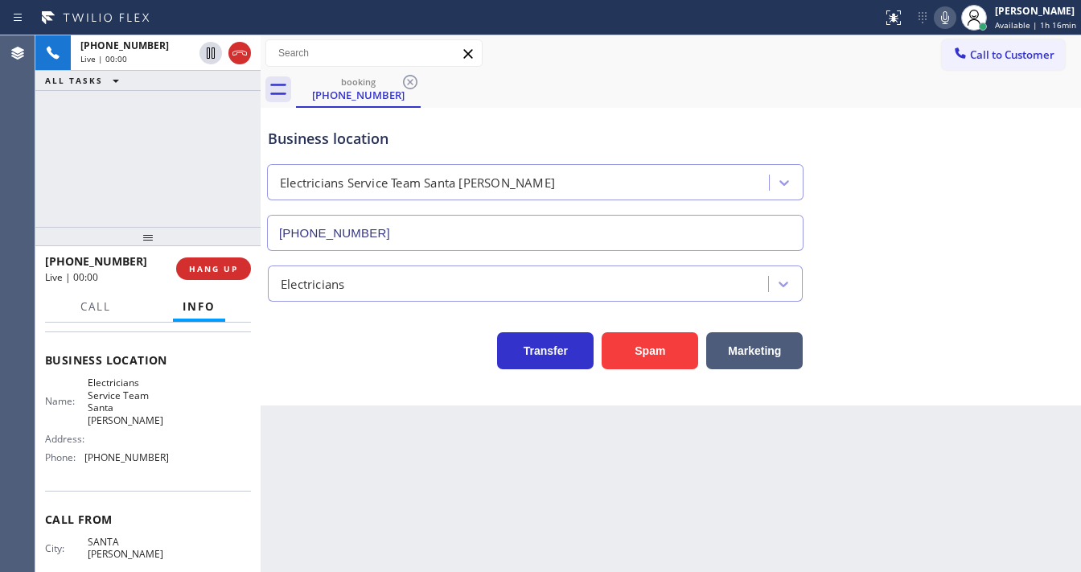
type input "[PHONE_NUMBER]"
click at [109, 172] on div "[PHONE_NUMBER] Live | 00:00 ALL TASKS ALL TASKS ACTIVE TASKS TASKS IN WRAP UP" at bounding box center [147, 130] width 225 height 191
click at [149, 183] on div "[PHONE_NUMBER] Live | 00:02 ALL TASKS ALL TASKS ACTIVE TASKS TASKS IN WRAP UP" at bounding box center [147, 130] width 225 height 191
click at [55, 180] on div "[PHONE_NUMBER] Live | 00:06 ALL TASKS ALL TASKS ACTIVE TASKS TASKS IN WRAP UP" at bounding box center [147, 130] width 225 height 191
click at [154, 242] on div at bounding box center [147, 236] width 225 height 19
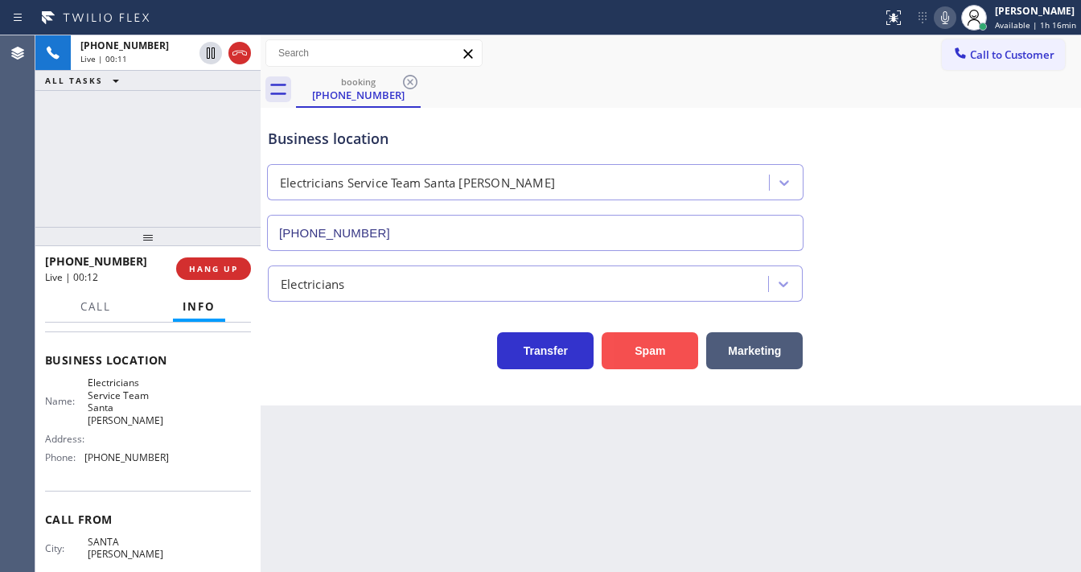
click at [661, 359] on button "Spam" at bounding box center [650, 350] width 97 height 37
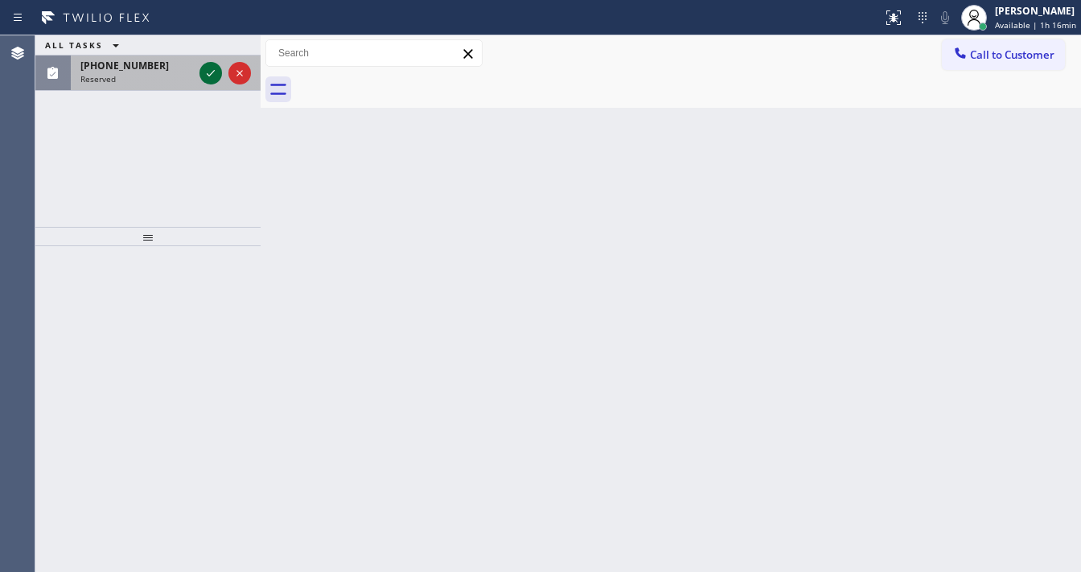
click at [203, 72] on icon at bounding box center [210, 73] width 19 height 19
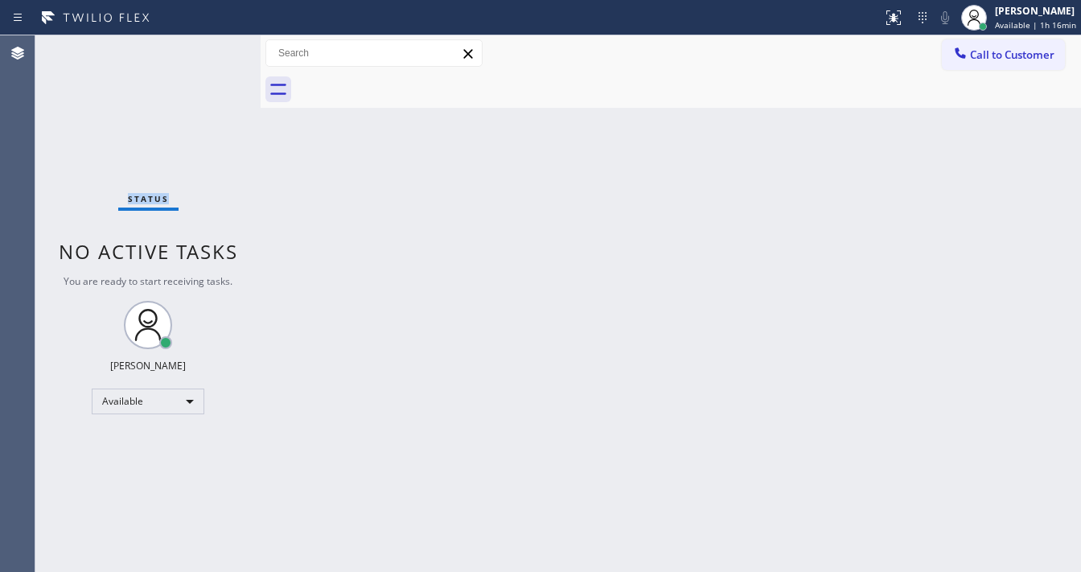
click at [203, 73] on div "Status No active tasks You are ready to start receiving tasks. [PERSON_NAME]" at bounding box center [147, 303] width 225 height 537
click at [896, 21] on icon at bounding box center [891, 15] width 10 height 11
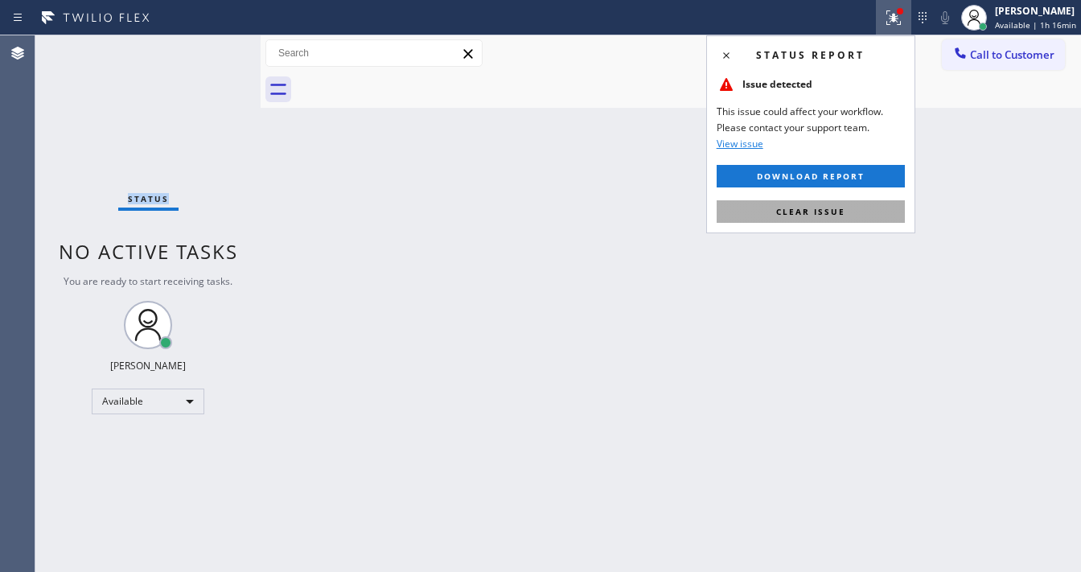
click at [823, 212] on span "Clear issue" at bounding box center [810, 211] width 69 height 11
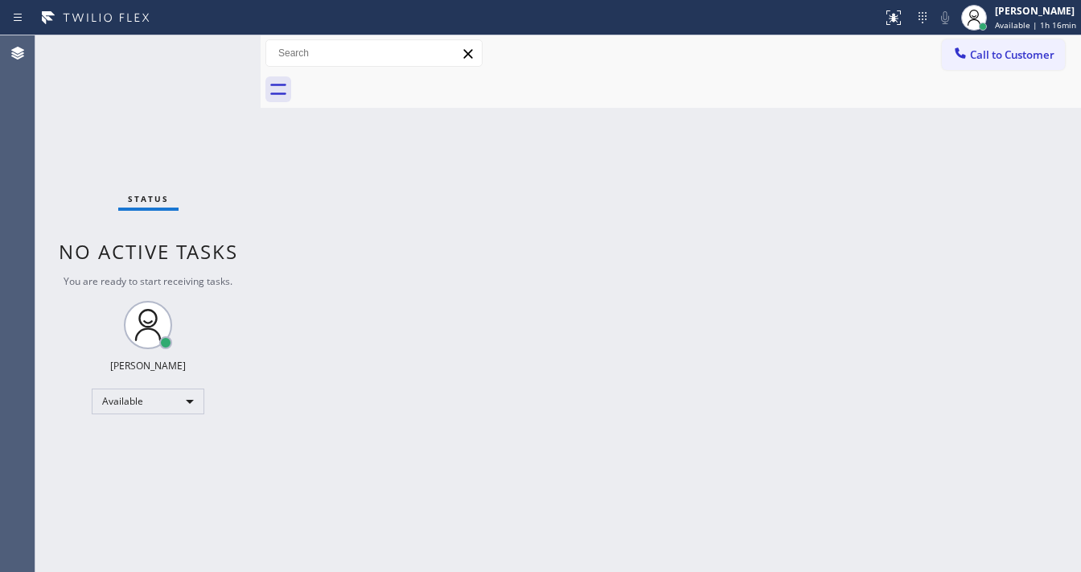
click at [578, 347] on div "Back to Dashboard Change Sender ID Customers Technicians Select a contact Outbo…" at bounding box center [671, 303] width 820 height 537
click at [45, 164] on div "Status No active tasks You are ready to start receiving tasks. [PERSON_NAME]" at bounding box center [147, 303] width 225 height 537
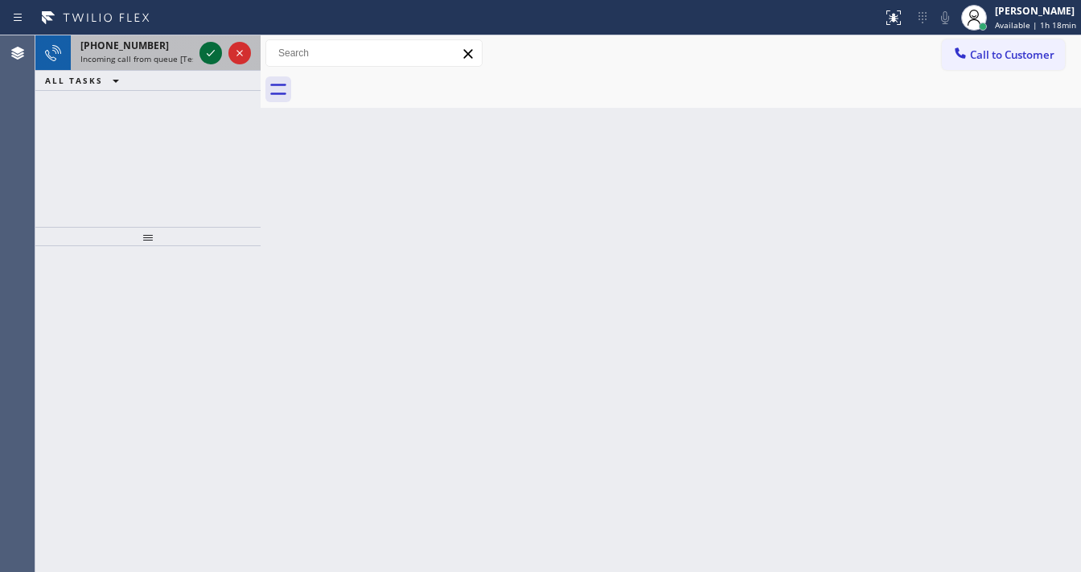
click at [207, 55] on icon at bounding box center [210, 52] width 19 height 19
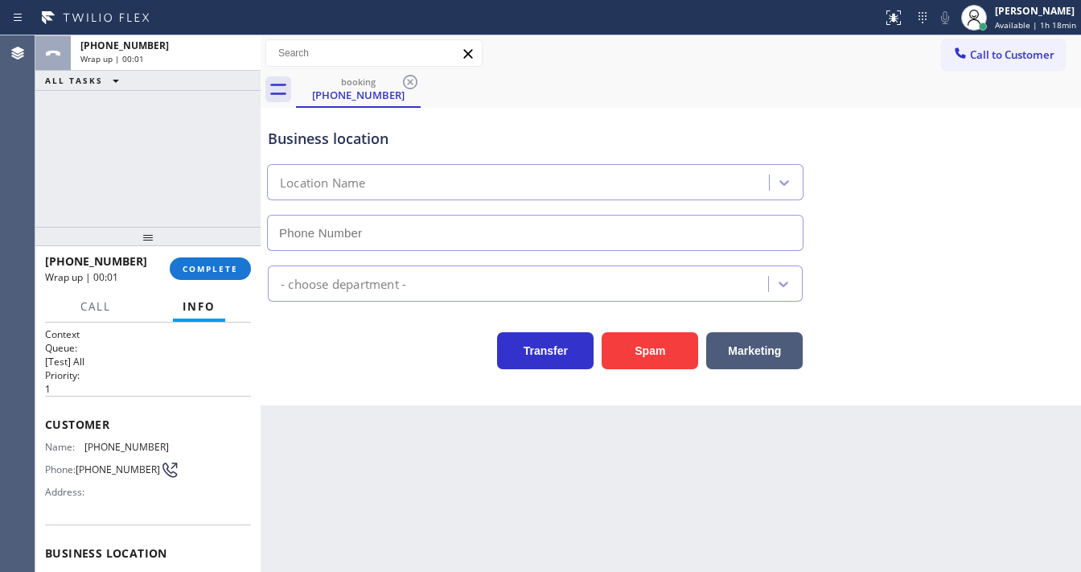
type input "[PHONE_NUMBER]"
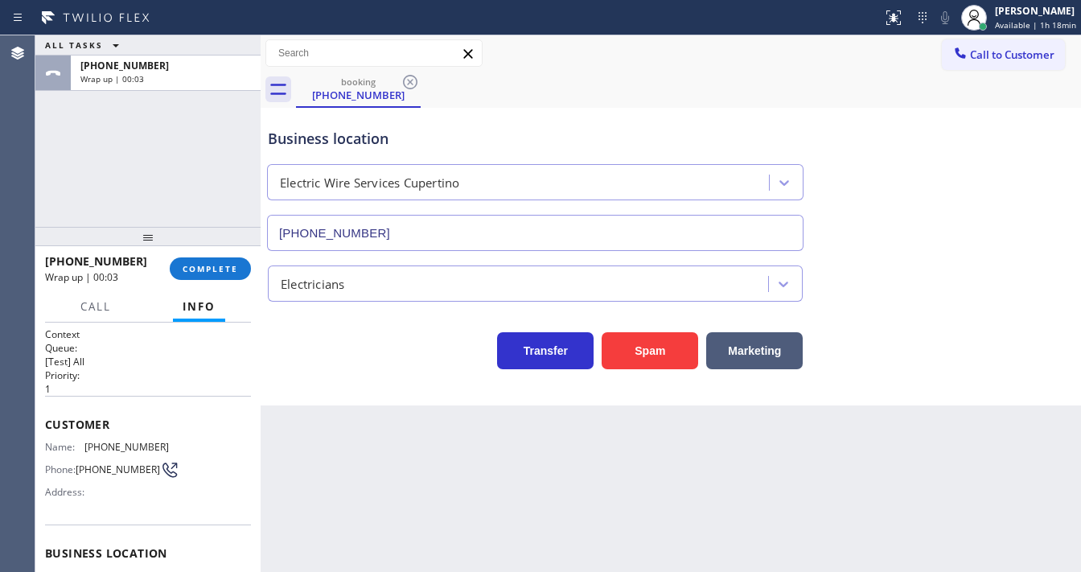
click at [47, 185] on div "ALL TASKS ALL TASKS ACTIVE TASKS TASKS IN WRAP UP [PHONE_NUMBER] Wrap up | 00:03" at bounding box center [147, 130] width 225 height 191
click at [208, 270] on span "COMPLETE" at bounding box center [211, 268] width 56 height 11
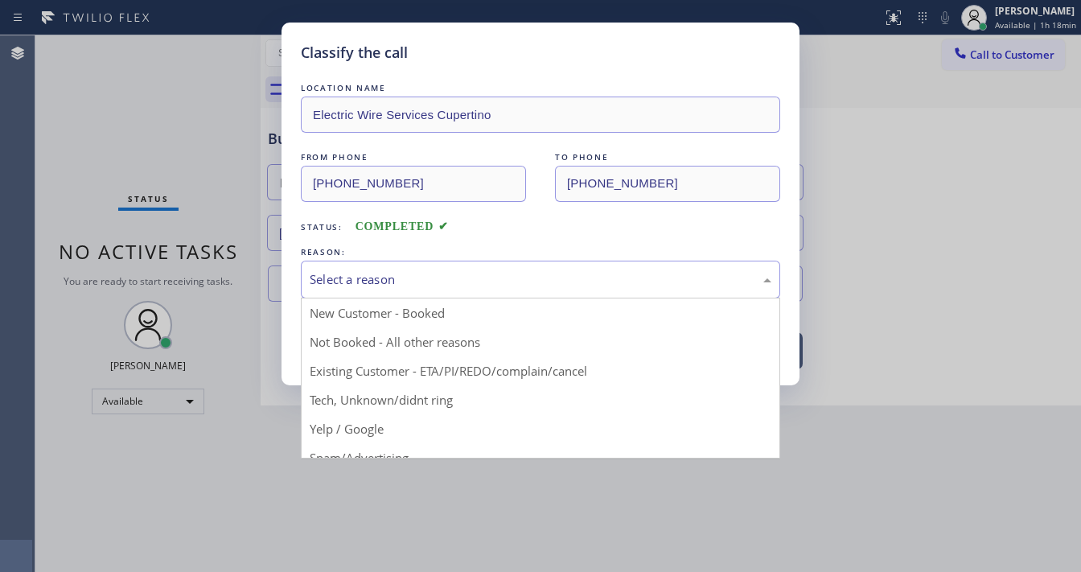
click at [409, 284] on div "Select a reason" at bounding box center [541, 279] width 462 height 19
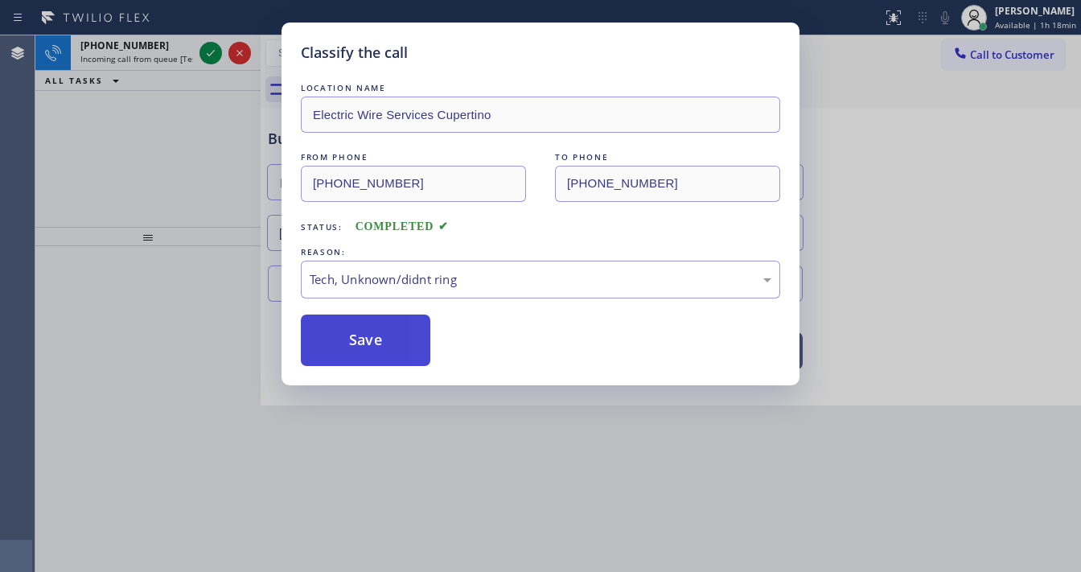
click at [385, 328] on button "Save" at bounding box center [366, 340] width 130 height 51
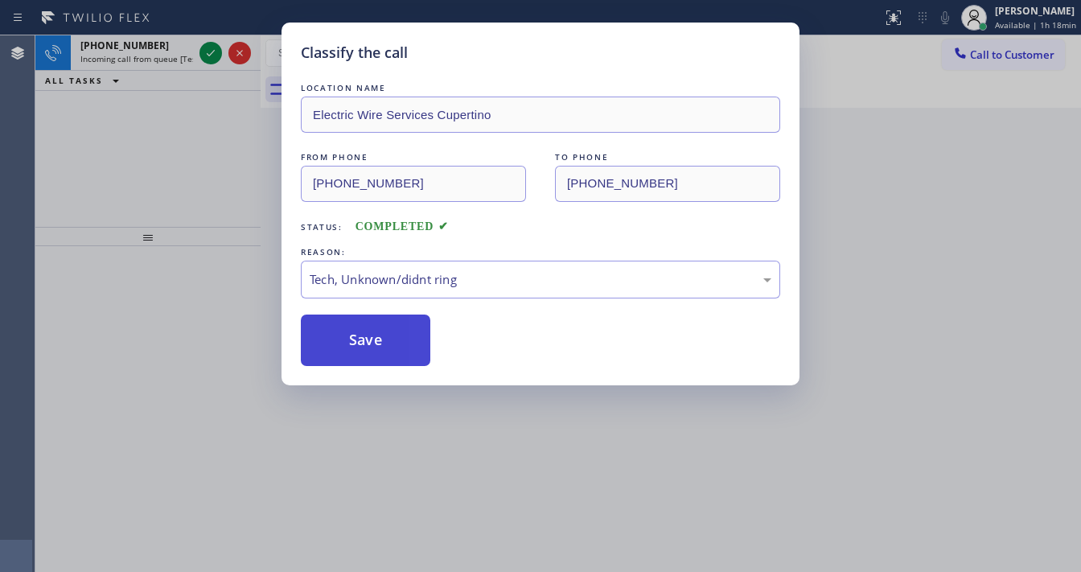
drag, startPoint x: 385, startPoint y: 328, endPoint x: 237, endPoint y: 116, distance: 258.8
click at [385, 325] on button "Save" at bounding box center [366, 340] width 130 height 51
click at [204, 48] on div "Classify the call LOCATION NAME Electric Wire Services Cupertino FROM PHONE [PH…" at bounding box center [540, 286] width 1081 height 572
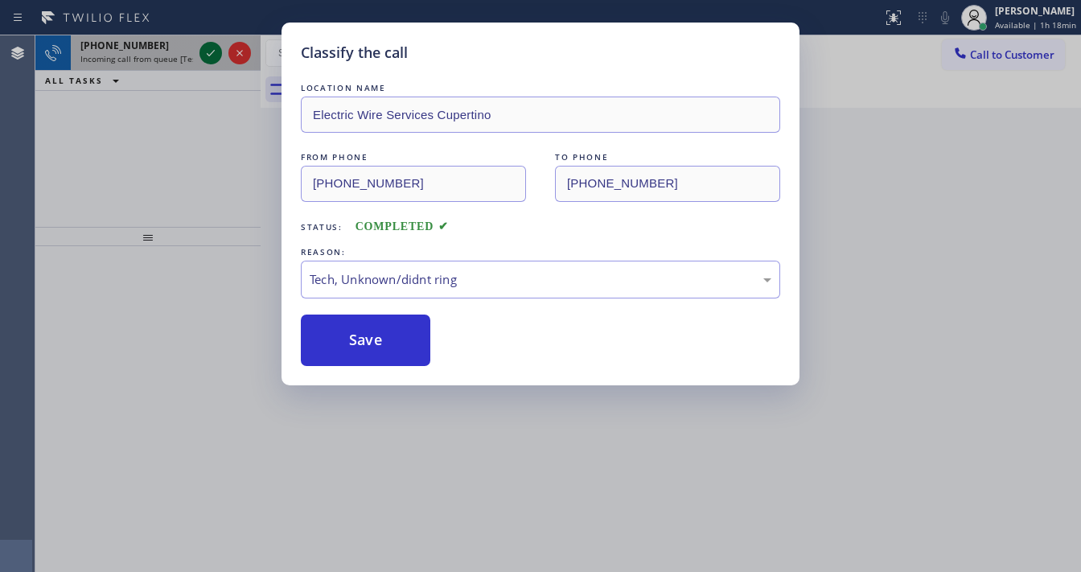
click at [206, 52] on div "Classify the call LOCATION NAME Best Sub Zero Repair Whittier FROM PHONE [PHONE…" at bounding box center [558, 303] width 1046 height 537
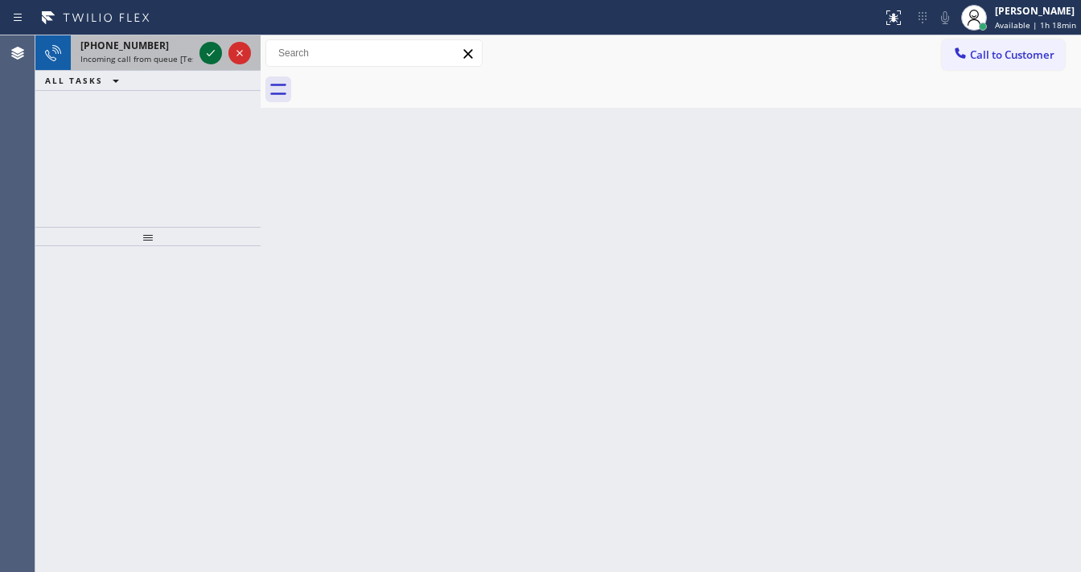
click at [206, 52] on icon at bounding box center [210, 52] width 19 height 19
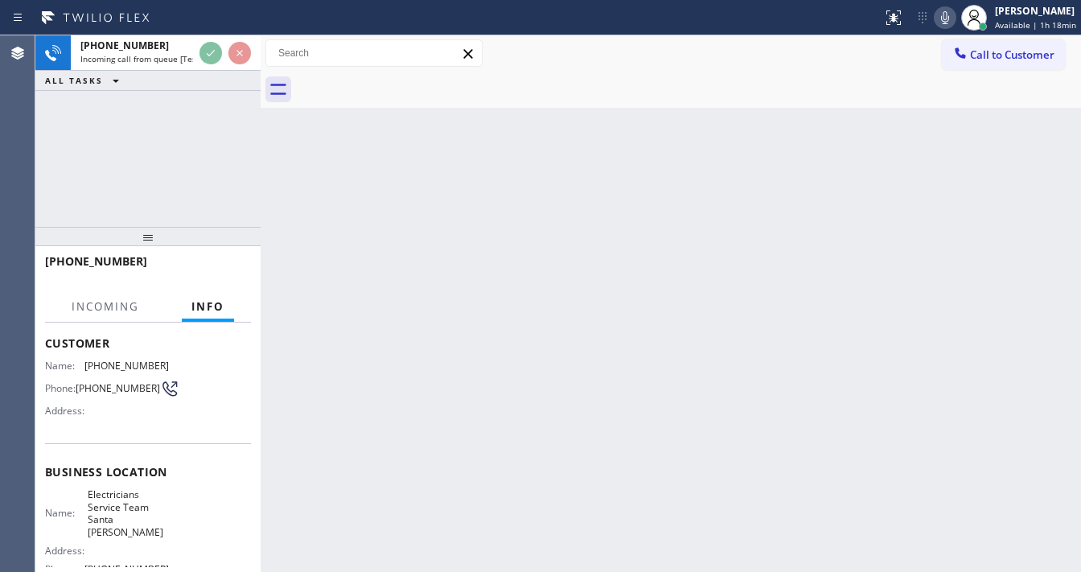
scroll to position [129, 0]
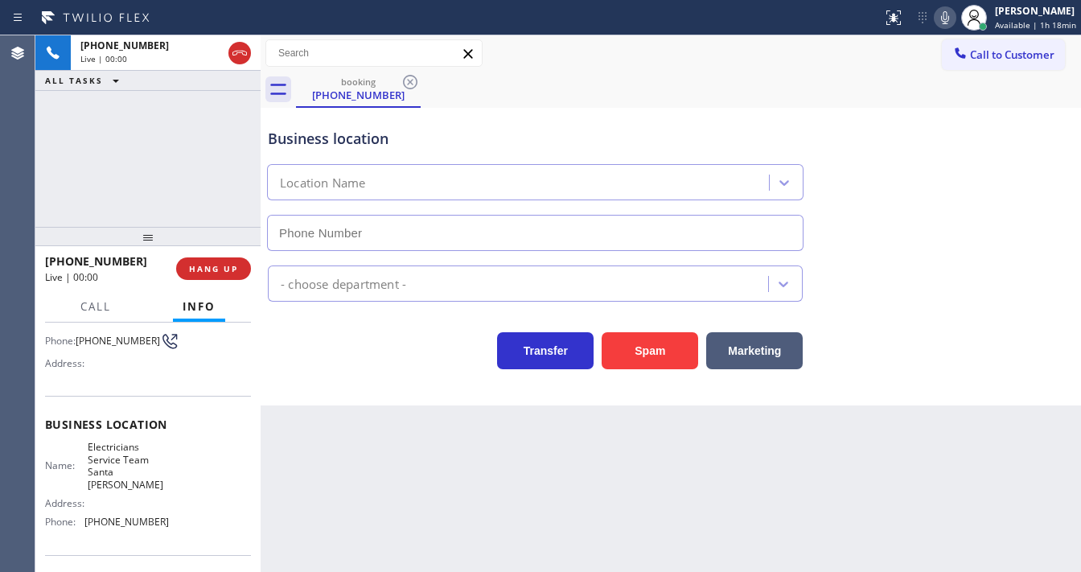
type input "[PHONE_NUMBER]"
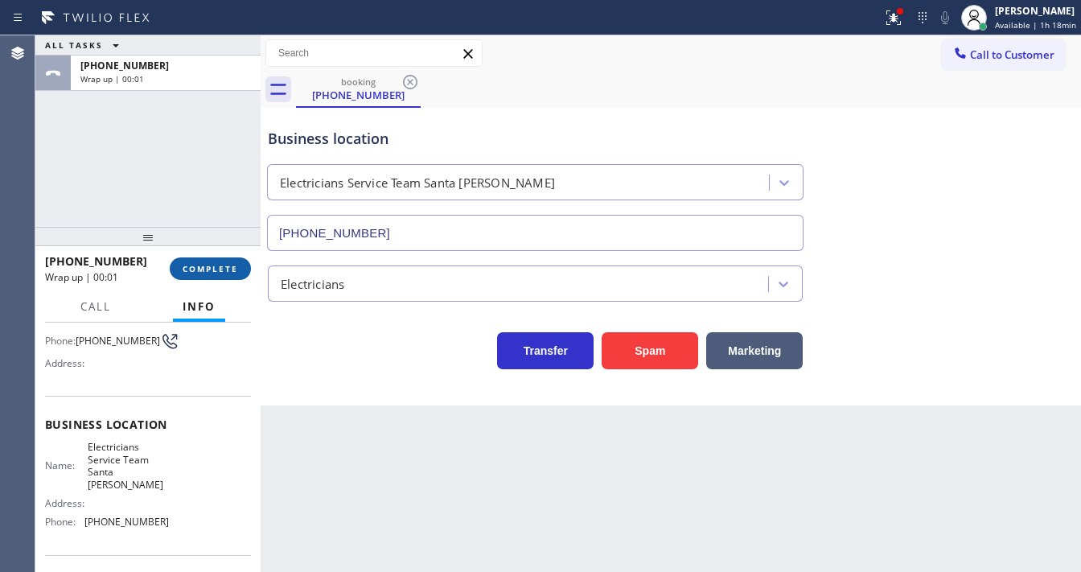
click at [208, 261] on button "COMPLETE" at bounding box center [210, 268] width 81 height 23
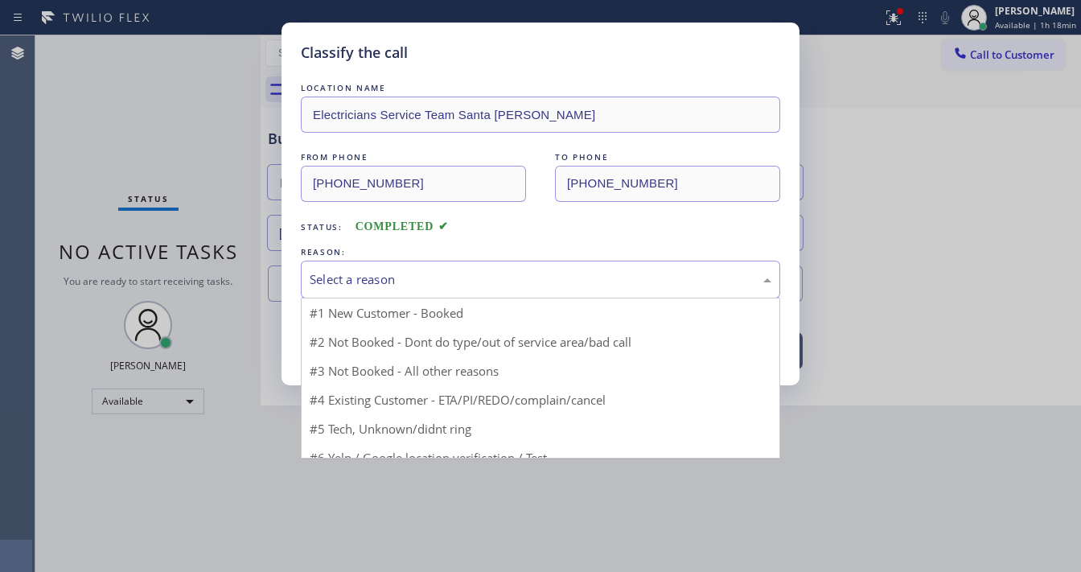
click at [335, 280] on div "Select a reason" at bounding box center [541, 279] width 462 height 19
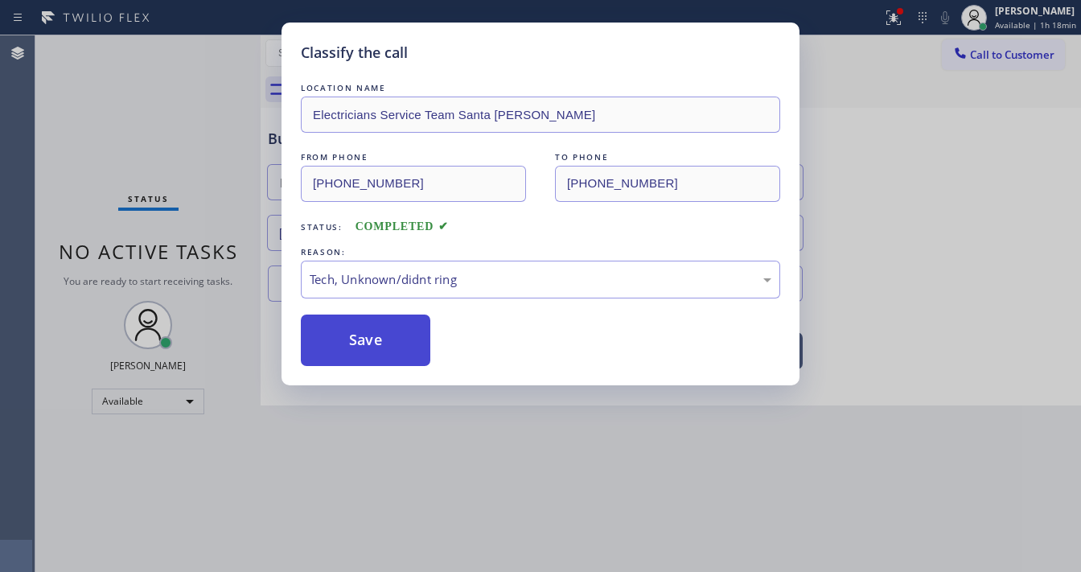
click at [381, 336] on button "Save" at bounding box center [366, 340] width 130 height 51
click at [381, 335] on button "Save" at bounding box center [366, 340] width 130 height 51
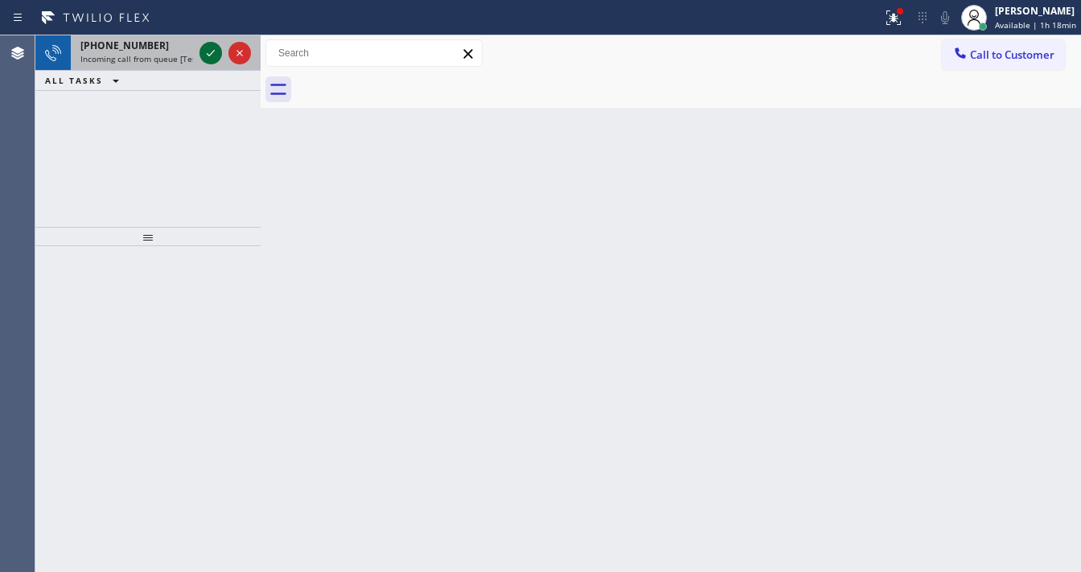
click at [208, 55] on icon at bounding box center [211, 53] width 8 height 6
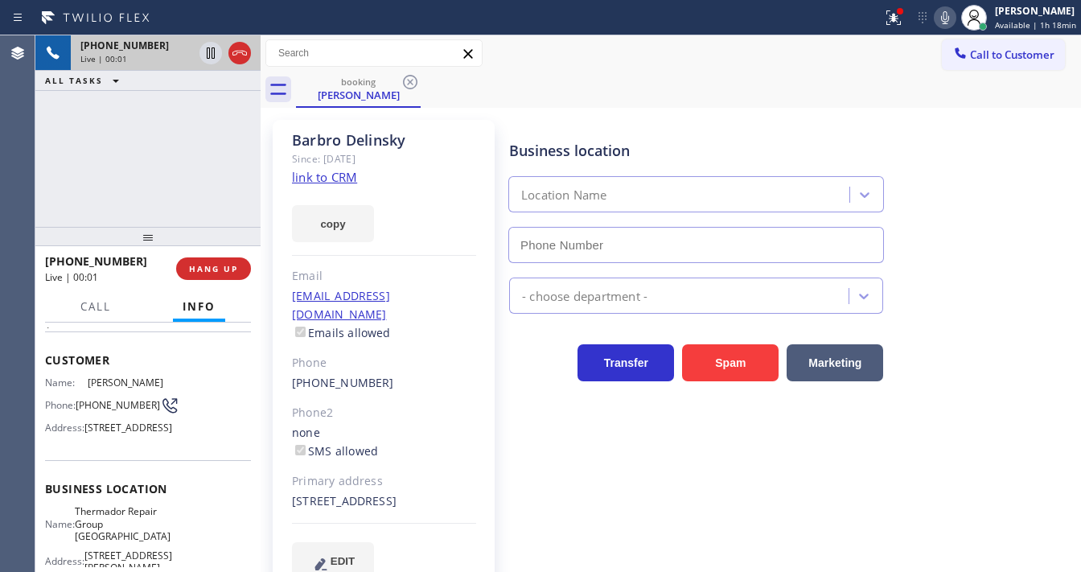
scroll to position [129, 0]
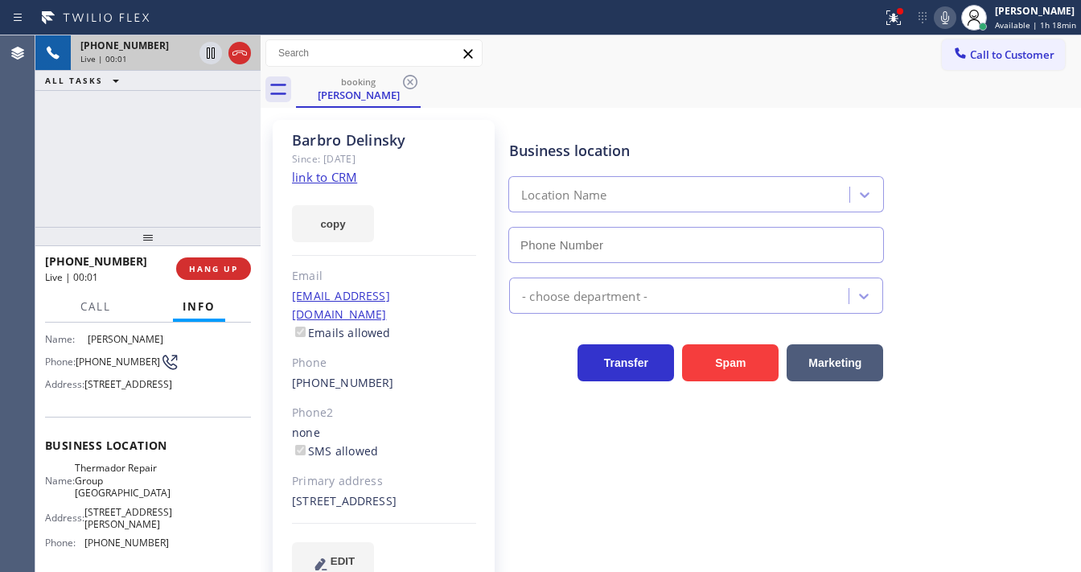
type input "[PHONE_NUMBER]"
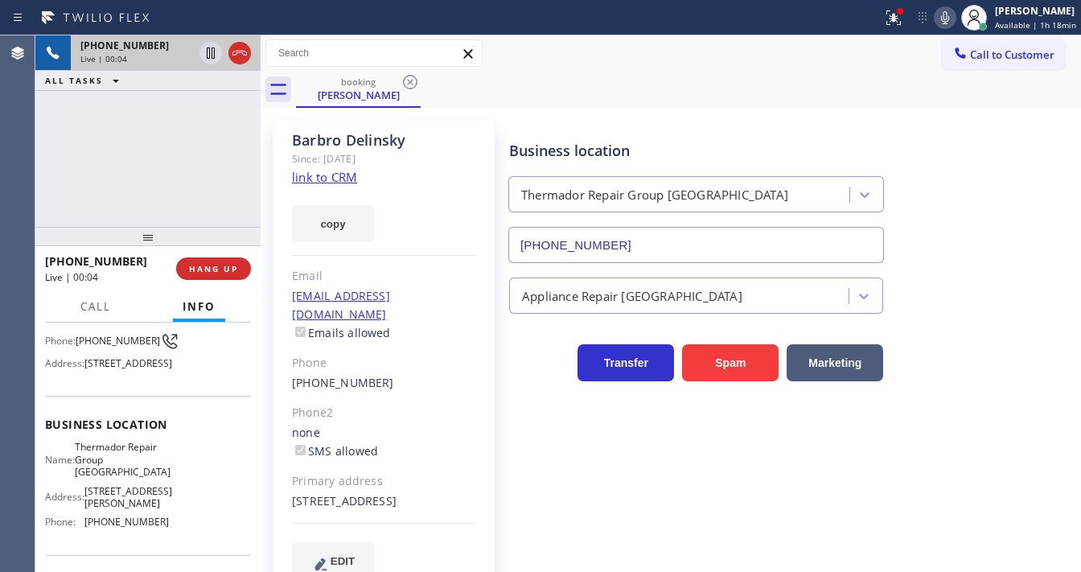
click at [353, 179] on link "link to CRM" at bounding box center [324, 177] width 65 height 16
click at [652, 87] on div "booking [PERSON_NAME]" at bounding box center [688, 90] width 785 height 36
click at [898, 23] on icon at bounding box center [893, 17] width 19 height 19
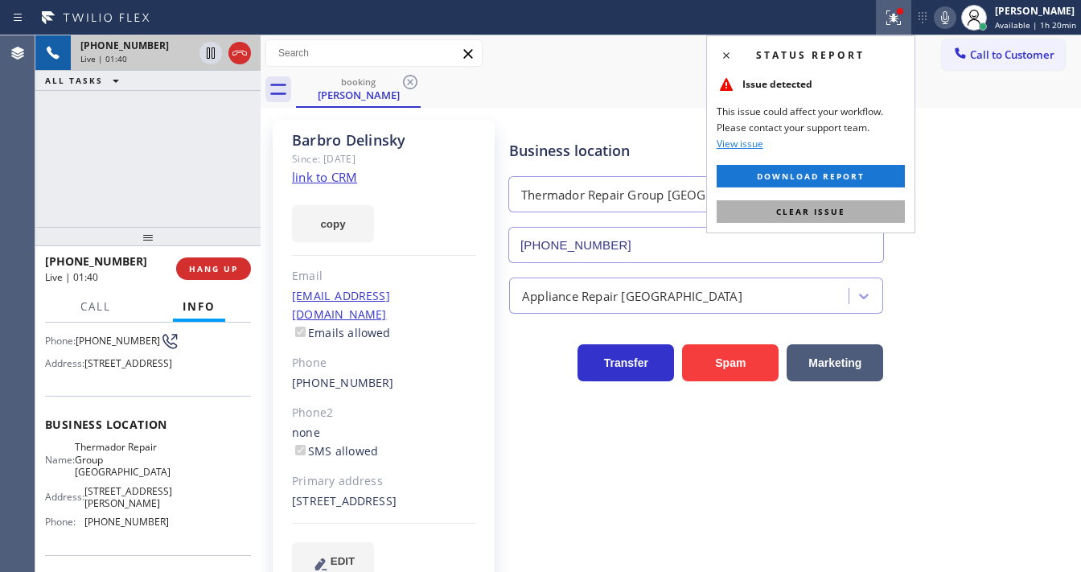
click at [839, 209] on span "Clear issue" at bounding box center [810, 211] width 69 height 11
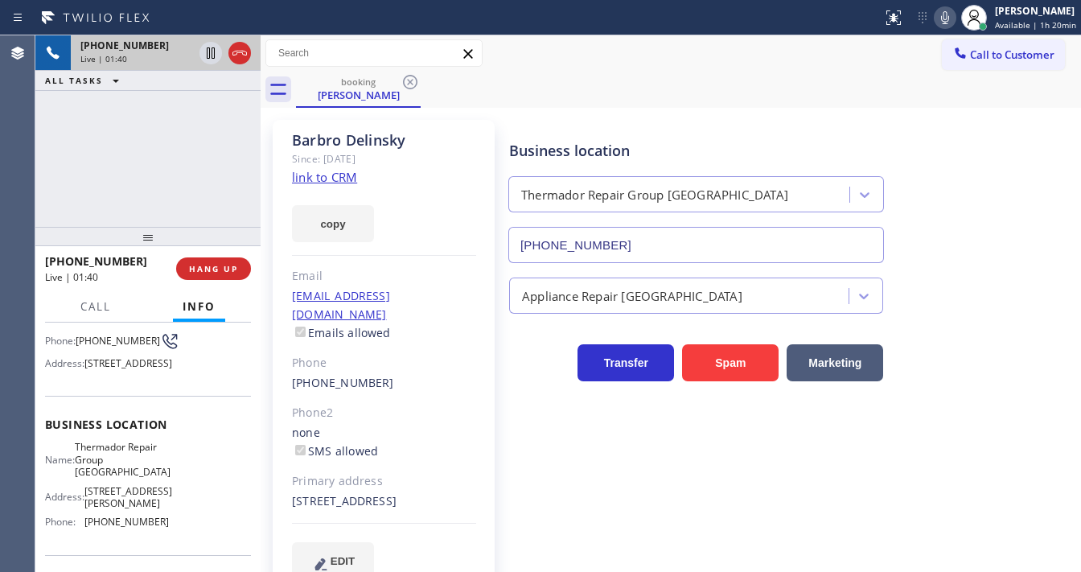
click at [763, 113] on div "[PERSON_NAME] Since: [DATE] link to CRM copy Email [EMAIL_ADDRESS][DOMAIN_NAME]…" at bounding box center [671, 359] width 812 height 495
click at [944, 19] on icon at bounding box center [944, 17] width 19 height 19
click at [951, 23] on icon at bounding box center [944, 17] width 19 height 19
click at [620, 48] on div "Call to Customer Outbound call Location Electricians Service Team [GEOGRAPHIC_D…" at bounding box center [671, 53] width 820 height 28
click at [779, 58] on div "Call to Customer Outbound call Location Electricians Service Team [GEOGRAPHIC_D…" at bounding box center [671, 53] width 820 height 28
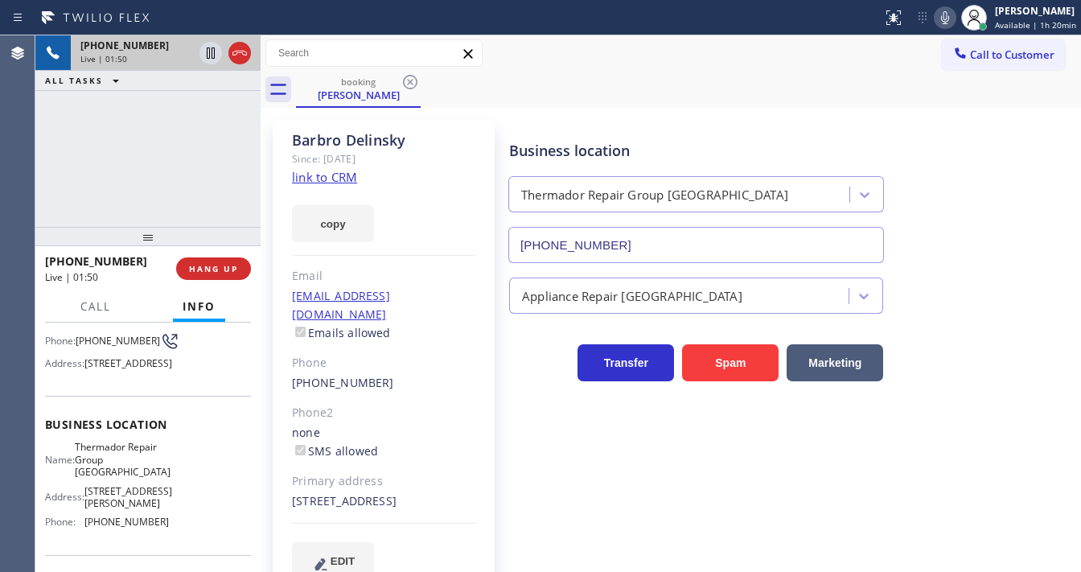
click at [946, 23] on icon at bounding box center [944, 17] width 19 height 19
click at [212, 53] on icon at bounding box center [211, 52] width 8 height 11
drag, startPoint x: 49, startPoint y: 170, endPoint x: 222, endPoint y: 122, distance: 179.3
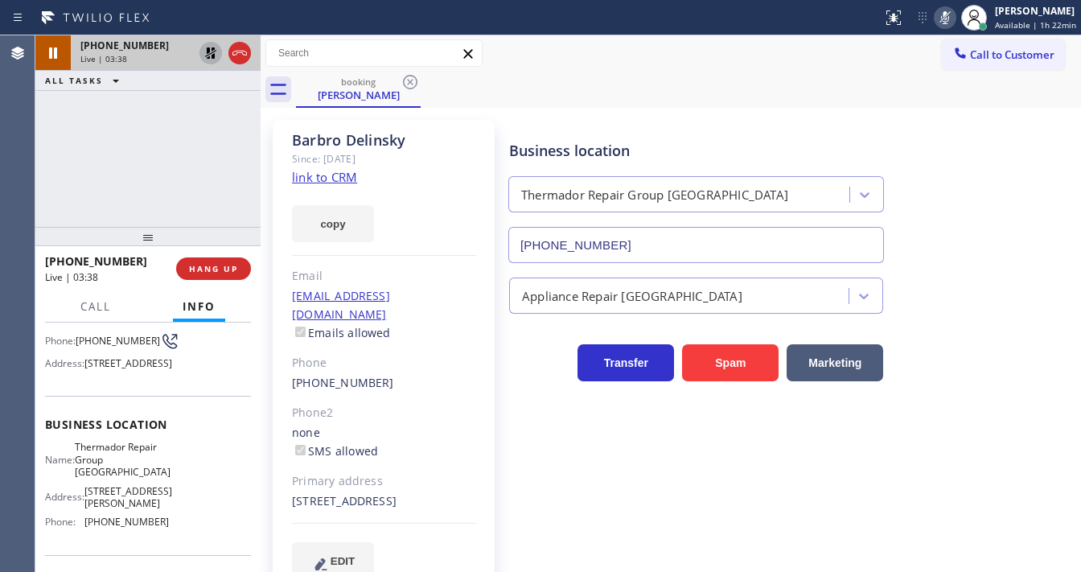
click at [49, 170] on div "[PHONE_NUMBER] Live | 03:38 ALL TASKS ALL TASKS ACTIVE TASKS TASKS IN WRAP UP" at bounding box center [147, 130] width 225 height 191
click at [213, 48] on icon at bounding box center [210, 52] width 11 height 11
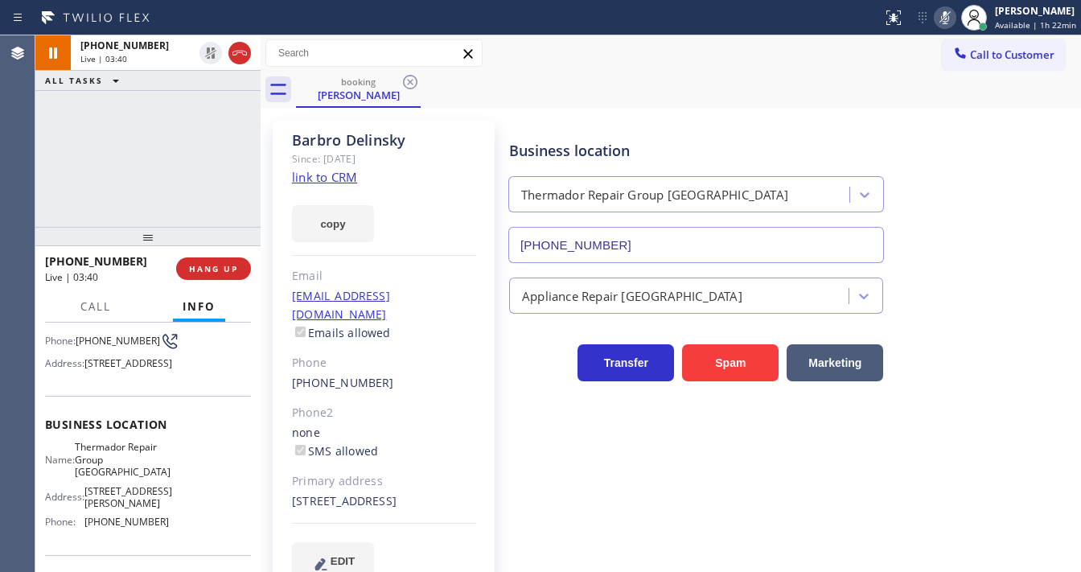
click at [944, 20] on rect at bounding box center [944, 15] width 11 height 11
click at [125, 141] on div "[PHONE_NUMBER] Live | 03:41 ALL TASKS ALL TASKS ACTIVE TASKS TASKS IN WRAP UP" at bounding box center [147, 130] width 225 height 191
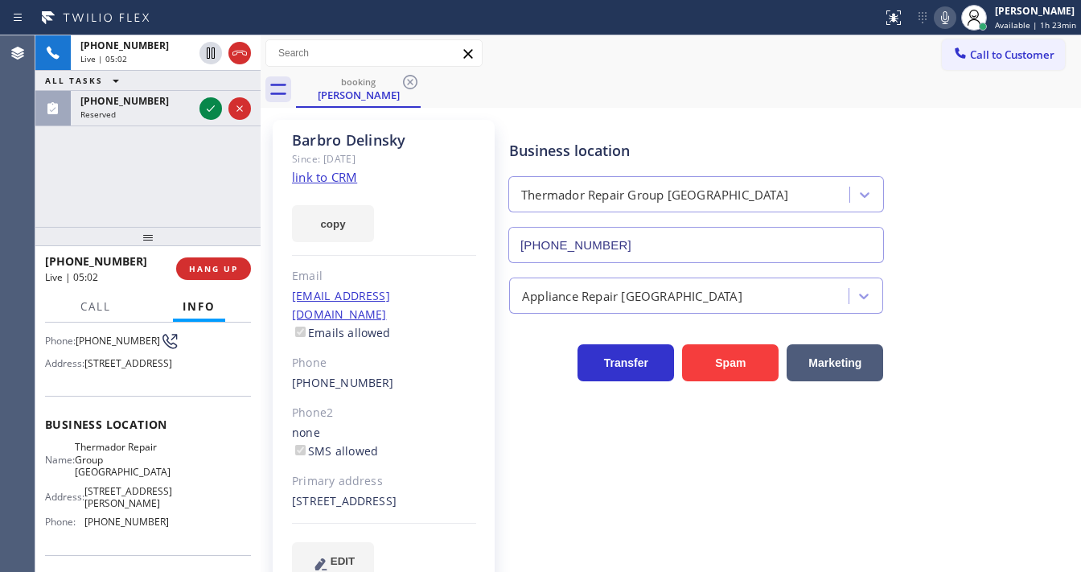
click at [944, 19] on icon at bounding box center [944, 17] width 19 height 19
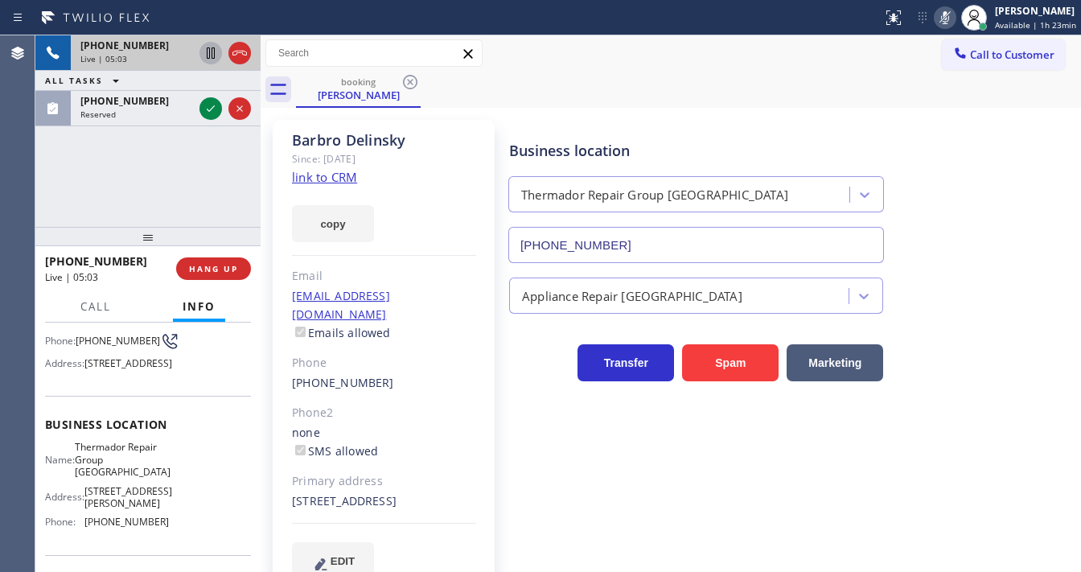
click at [214, 54] on icon at bounding box center [211, 52] width 8 height 11
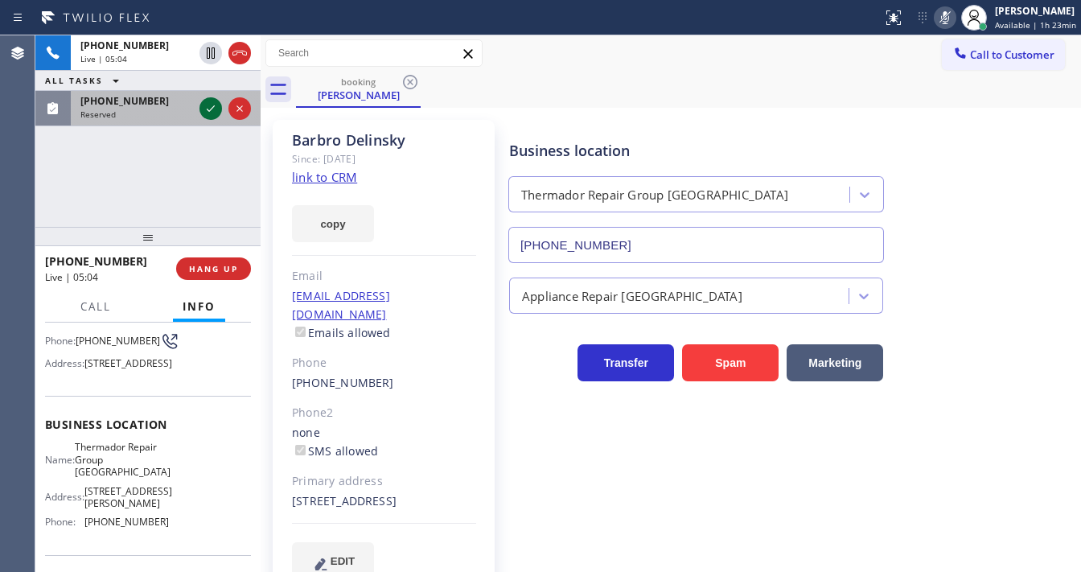
click at [204, 106] on icon at bounding box center [210, 108] width 19 height 19
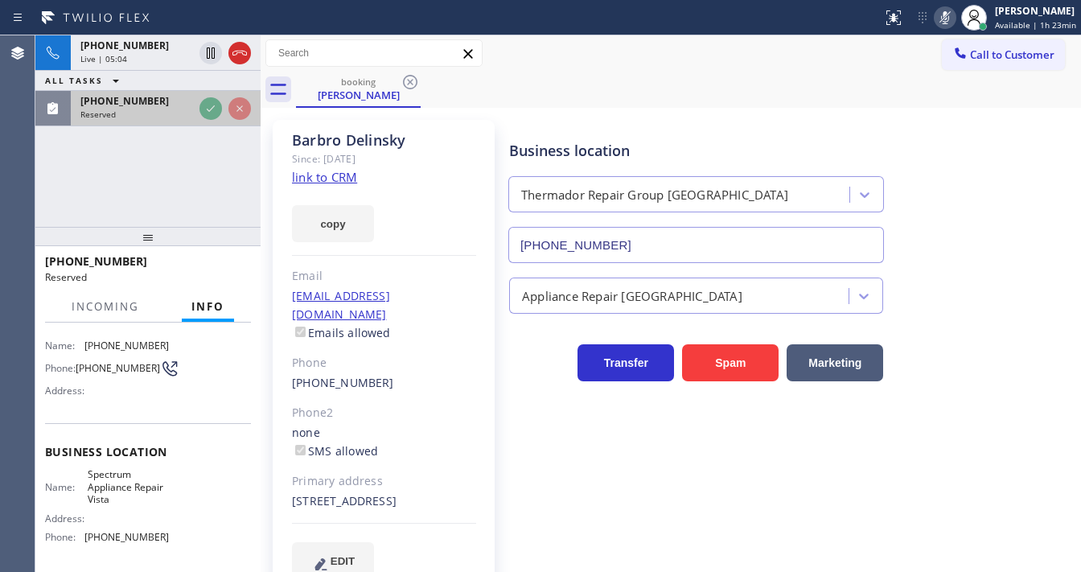
scroll to position [154, 0]
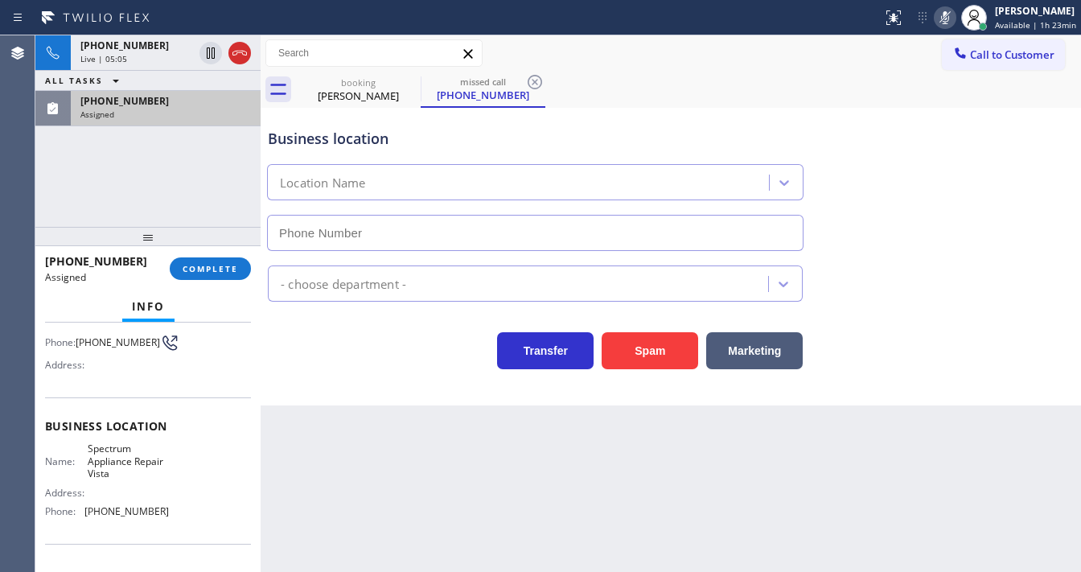
type input "[PHONE_NUMBER]"
click at [476, 569] on div "Back to Dashboard Change Sender ID Customers Technicians Select a contact Outbo…" at bounding box center [671, 303] width 820 height 537
drag, startPoint x: 553, startPoint y: 563, endPoint x: 557, endPoint y: 553, distance: 10.2
click at [557, 560] on div "Back to Dashboard Change Sender ID Customers Technicians Select a contact Outbo…" at bounding box center [671, 303] width 820 height 537
click at [549, 560] on div "Back to Dashboard Change Sender ID Customers Technicians Select a contact Outbo…" at bounding box center [671, 303] width 820 height 537
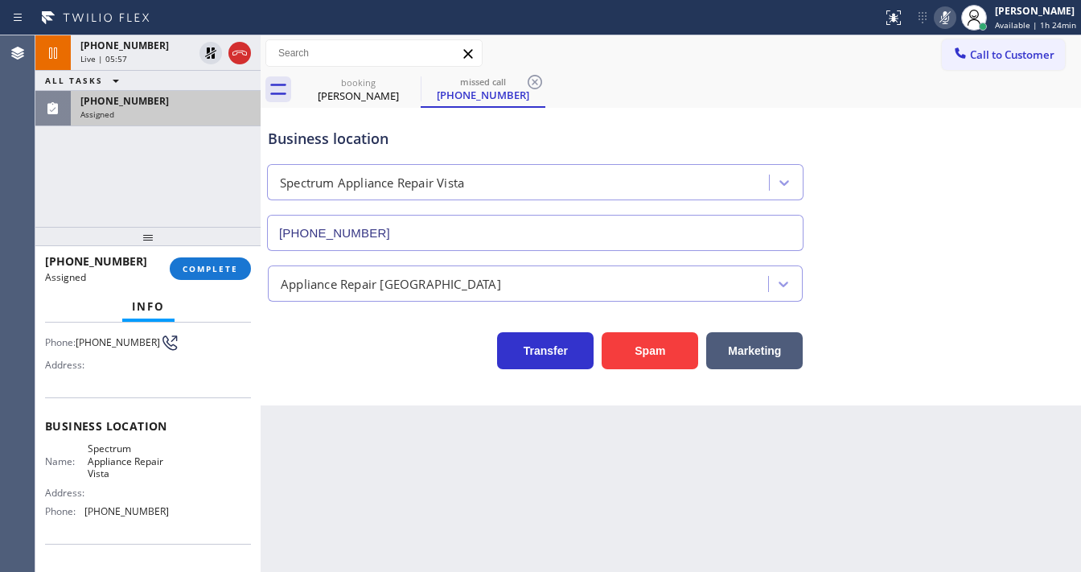
click at [45, 208] on div "[PHONE_NUMBER] Live | 05:57 ALL TASKS ALL TASKS ACTIVE TASKS TASKS IN WRAP UP […" at bounding box center [147, 130] width 225 height 191
drag, startPoint x: 53, startPoint y: 187, endPoint x: 203, endPoint y: 99, distance: 173.4
click at [53, 187] on div "[PHONE_NUMBER] Live | 06:13 ALL TASKS ALL TASKS ACTIVE TASKS TASKS IN WRAP UP […" at bounding box center [147, 130] width 225 height 191
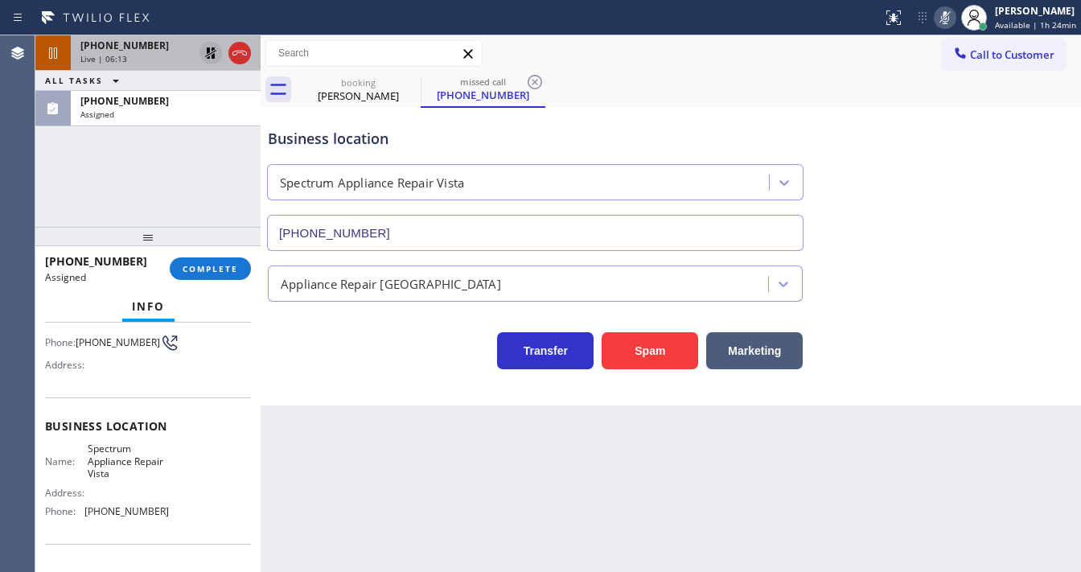
click at [207, 53] on icon at bounding box center [210, 52] width 11 height 11
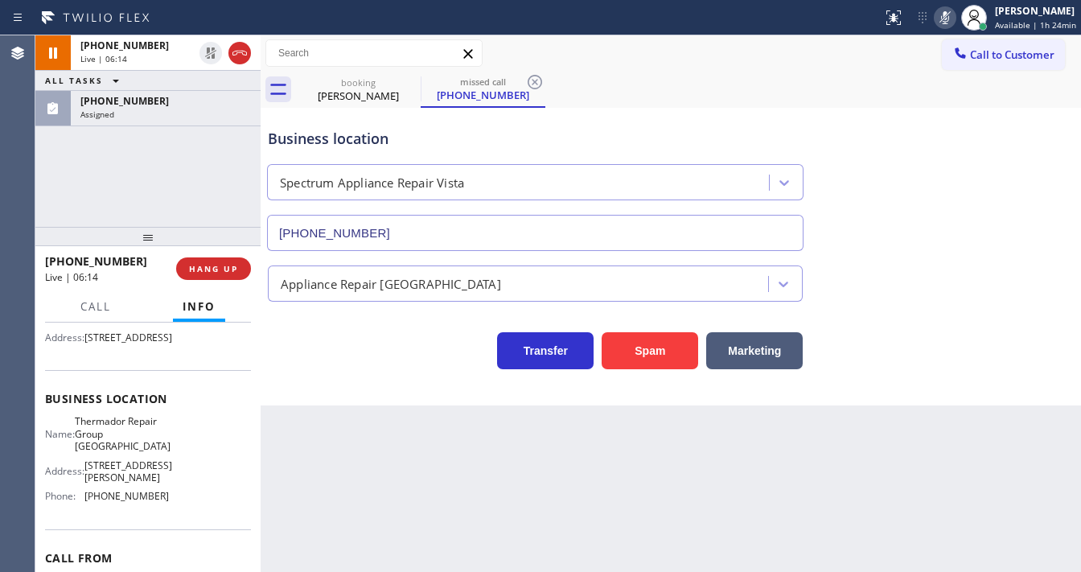
scroll to position [129, 0]
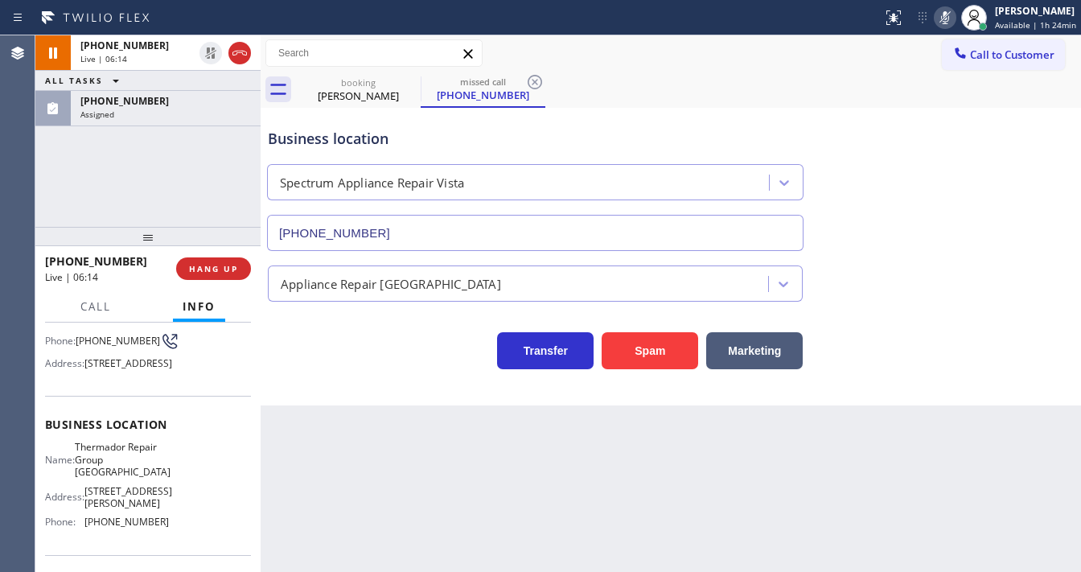
click at [947, 19] on icon at bounding box center [944, 17] width 19 height 19
click at [171, 175] on div "[PHONE_NUMBER] Live | 06:15 ALL TASKS ALL TASKS ACTIVE TASKS TASKS IN WRAP UP […" at bounding box center [147, 130] width 225 height 191
click at [142, 204] on div "[PHONE_NUMBER] Live | 06:40 ALL TASKS ALL TASKS ACTIVE TASKS TASKS IN WRAP UP […" at bounding box center [147, 130] width 225 height 191
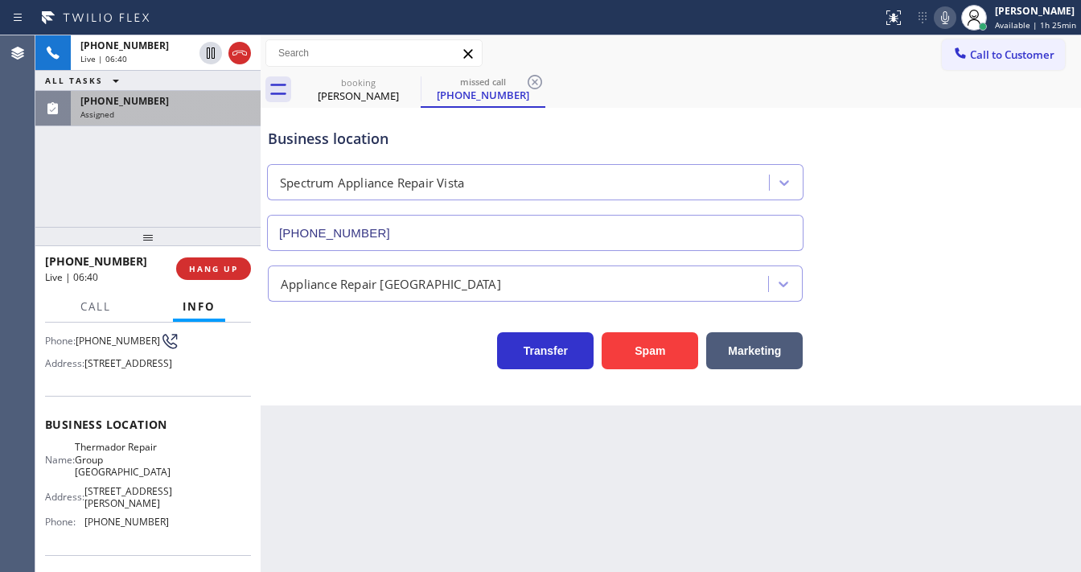
click at [181, 116] on div "Assigned" at bounding box center [165, 114] width 171 height 11
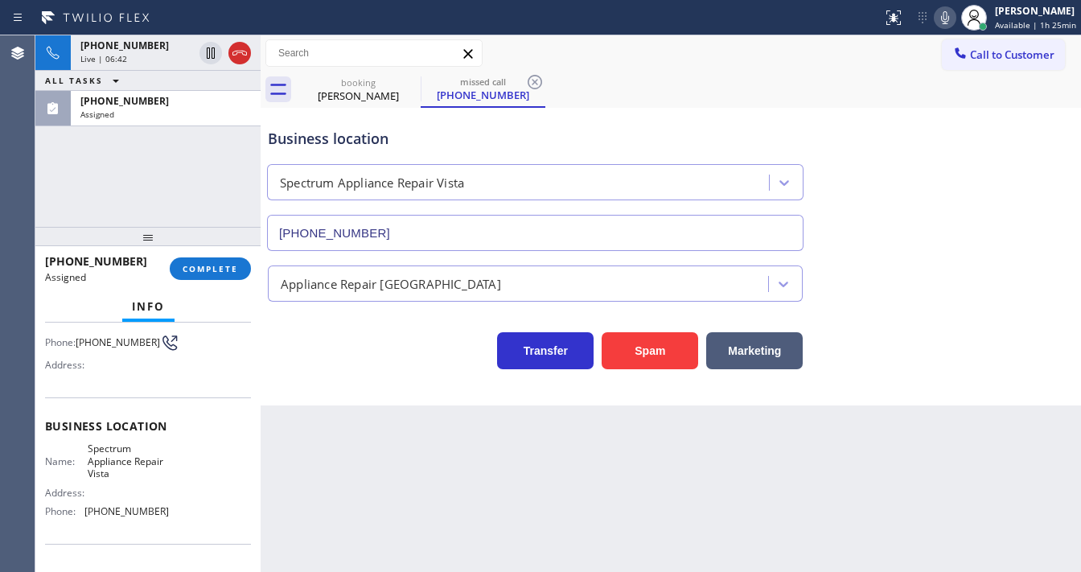
scroll to position [90, 0]
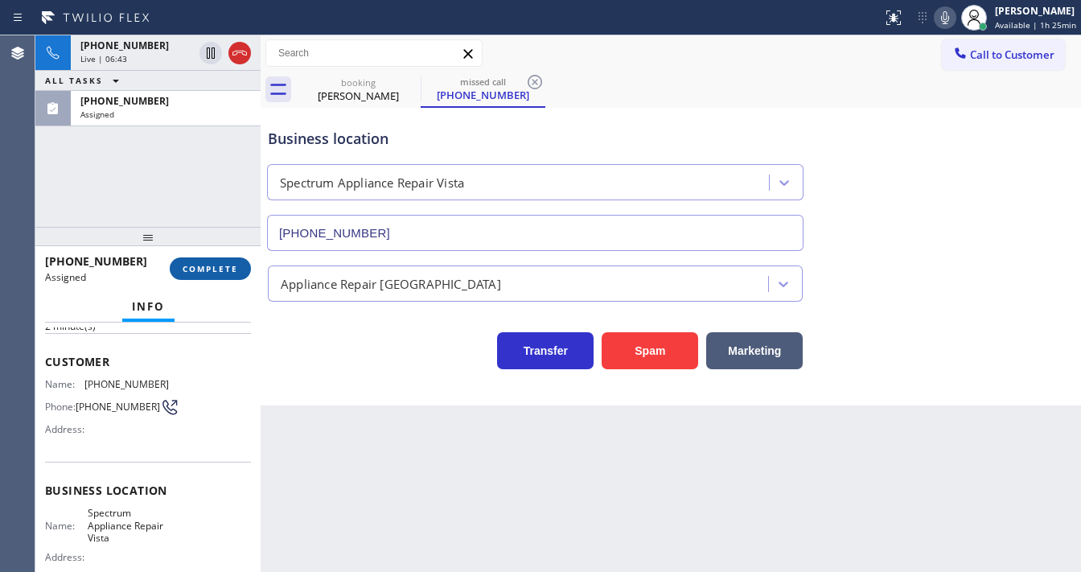
click at [233, 267] on span "COMPLETE" at bounding box center [211, 268] width 56 height 11
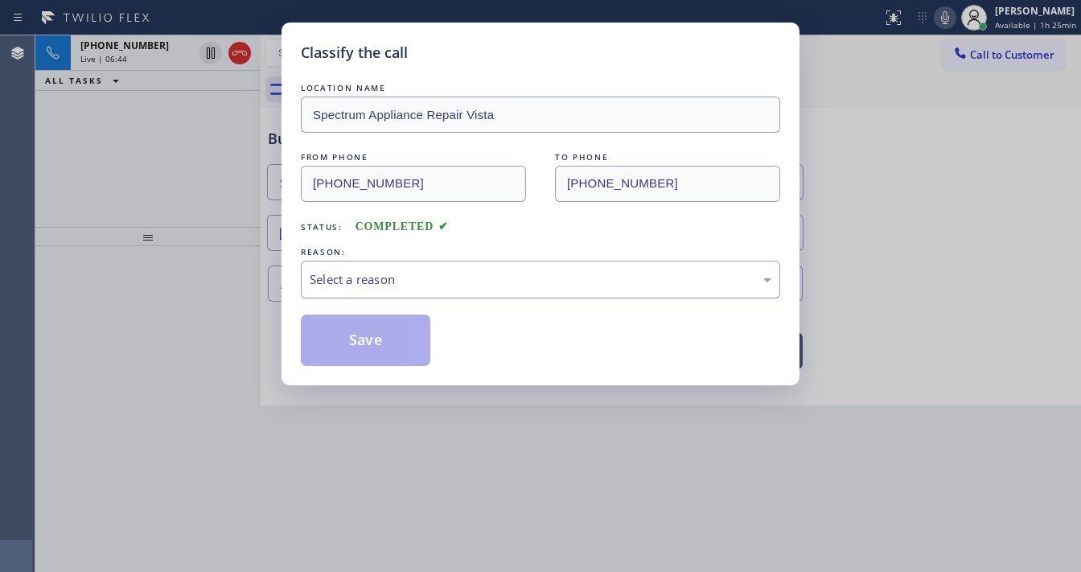
click at [389, 289] on div "Select a reason" at bounding box center [540, 280] width 479 height 38
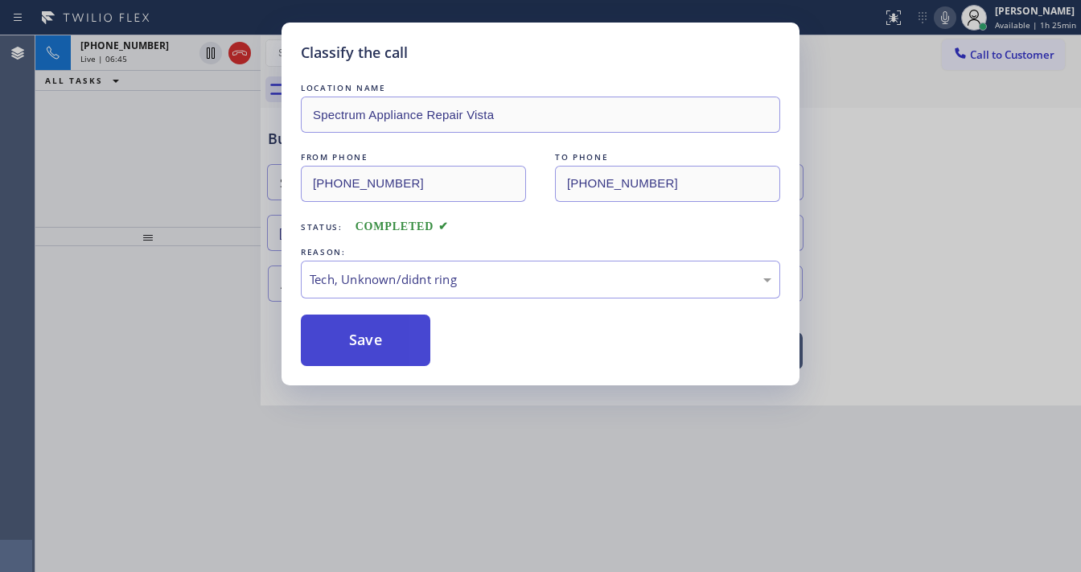
click at [370, 338] on button "Save" at bounding box center [366, 340] width 130 height 51
type input "[PHONE_NUMBER]"
click at [370, 338] on button "Save" at bounding box center [366, 340] width 130 height 51
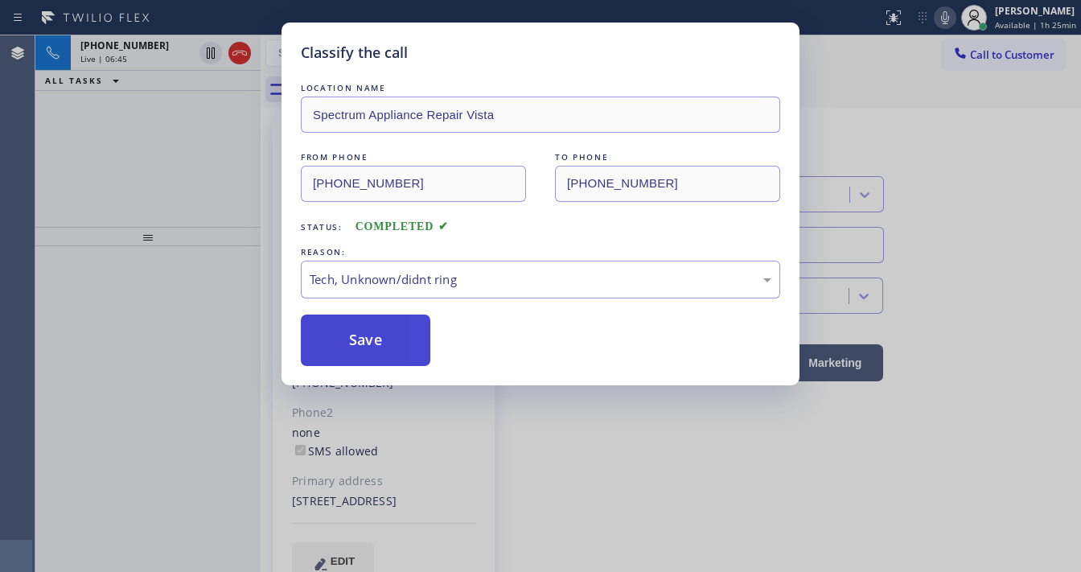
click at [370, 338] on button "Save" at bounding box center [366, 340] width 130 height 51
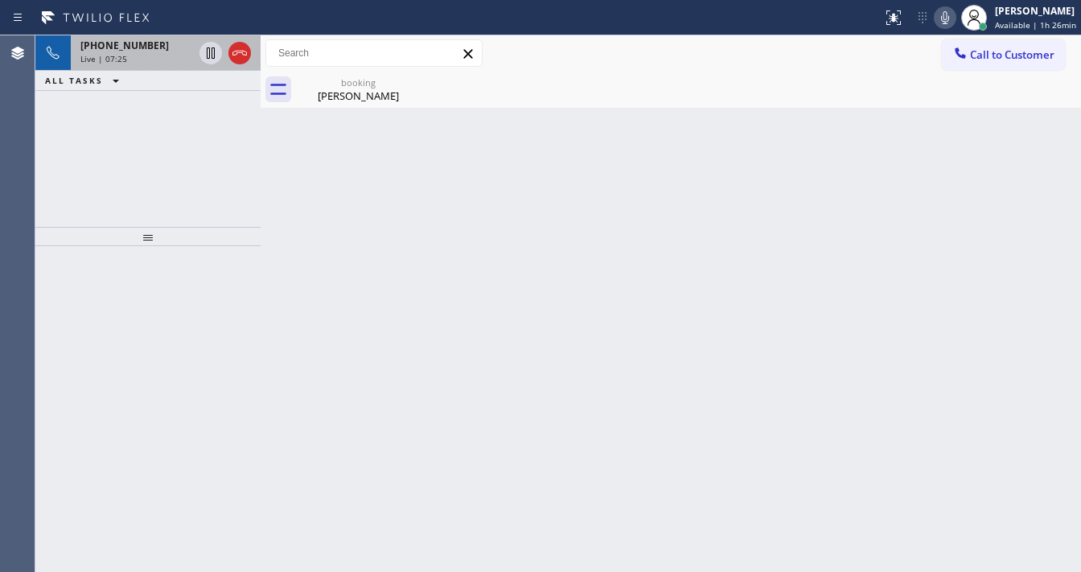
click at [148, 60] on div "Live | 07:25" at bounding box center [136, 58] width 113 height 11
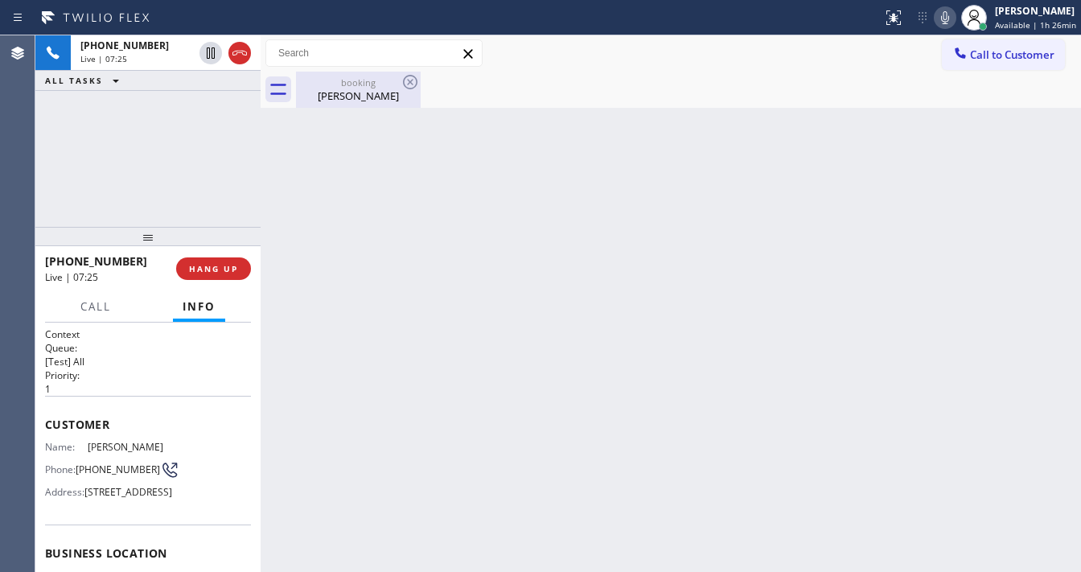
click at [337, 93] on div "[PERSON_NAME]" at bounding box center [358, 95] width 121 height 14
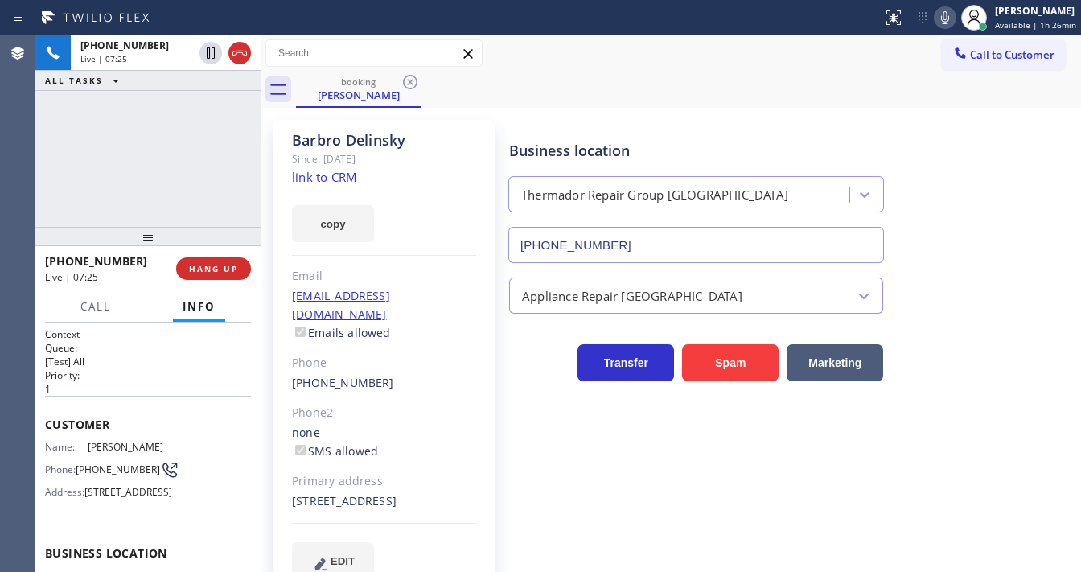
click at [236, 138] on div "[PHONE_NUMBER] Live | 07:25 ALL TASKS ALL TASKS ACTIVE TASKS TASKS IN WRAP UP" at bounding box center [147, 130] width 225 height 191
click at [236, 138] on div "[PHONE_NUMBER] Live | 07:27 ALL TASKS ALL TASKS ACTIVE TASKS TASKS IN WRAP UP" at bounding box center [147, 130] width 225 height 191
click at [187, 158] on div "[PHONE_NUMBER] Live | 07:30 ALL TASKS ALL TASKS ACTIVE TASKS TASKS IN WRAP UP" at bounding box center [147, 130] width 225 height 191
click at [219, 260] on button "HANG UP" at bounding box center [213, 268] width 75 height 23
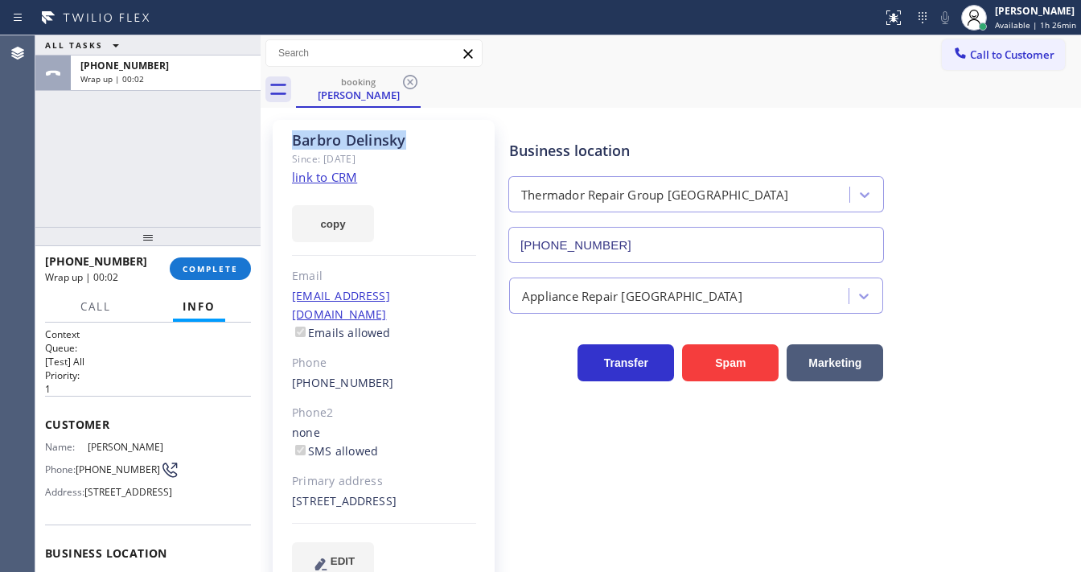
drag, startPoint x: 293, startPoint y: 139, endPoint x: 408, endPoint y: 138, distance: 115.0
click at [408, 138] on div "[PERSON_NAME]" at bounding box center [384, 140] width 184 height 19
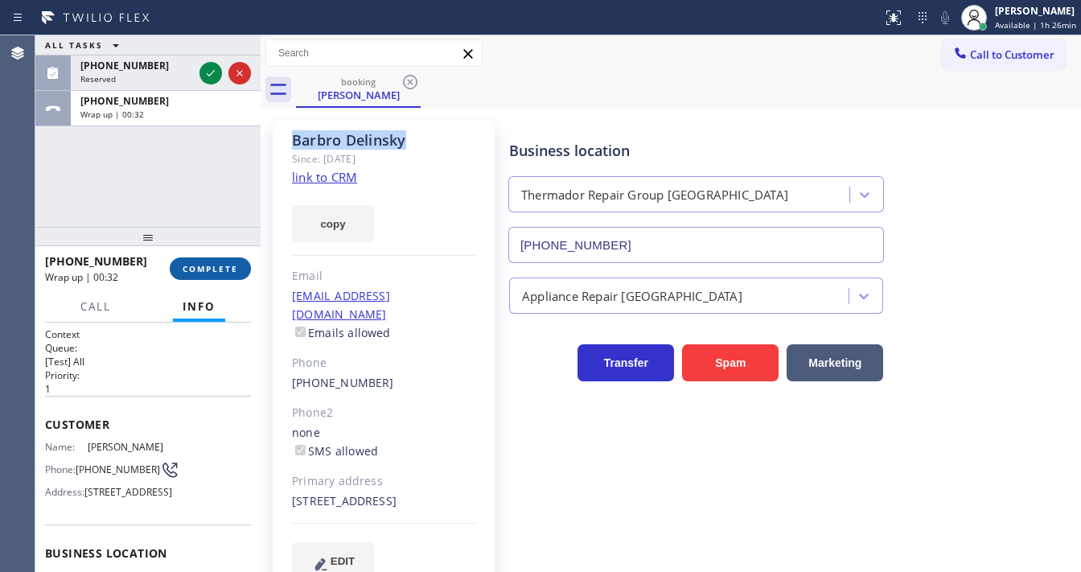
click at [212, 269] on span "COMPLETE" at bounding box center [211, 268] width 56 height 11
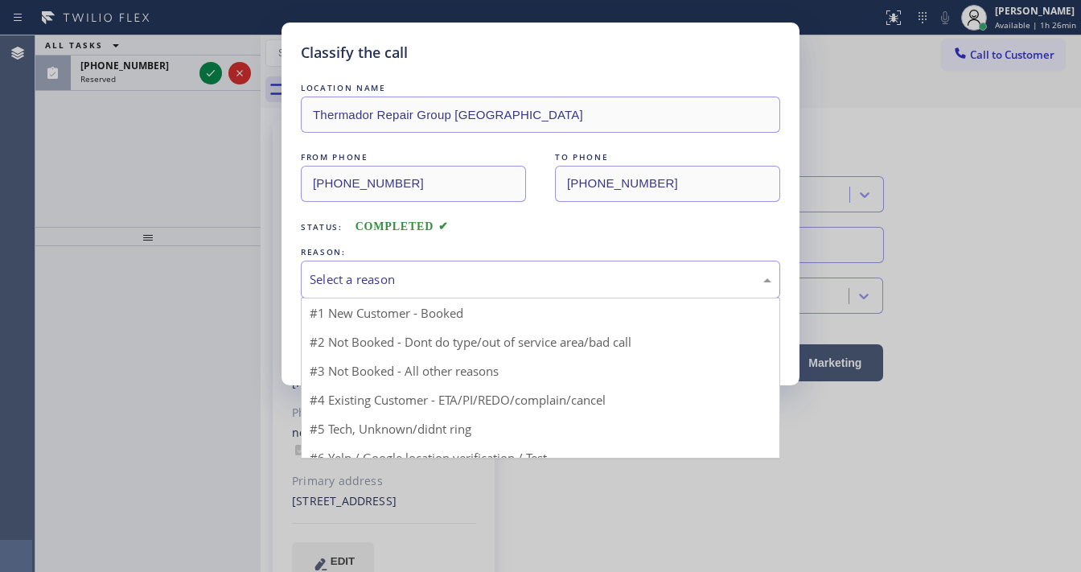
click at [360, 286] on div "Select a reason" at bounding box center [541, 279] width 462 height 19
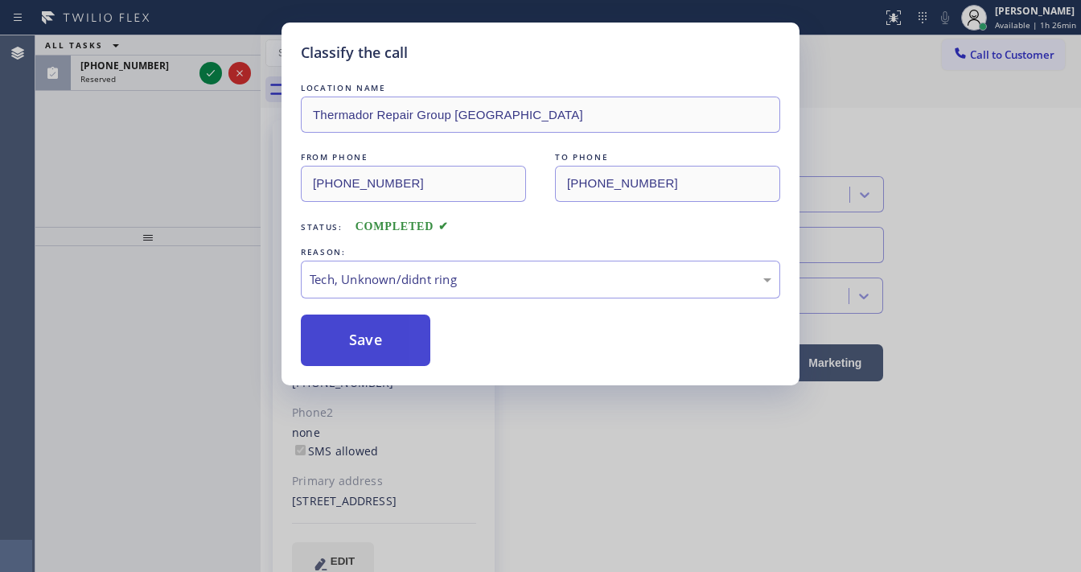
click at [384, 356] on button "Save" at bounding box center [366, 340] width 130 height 51
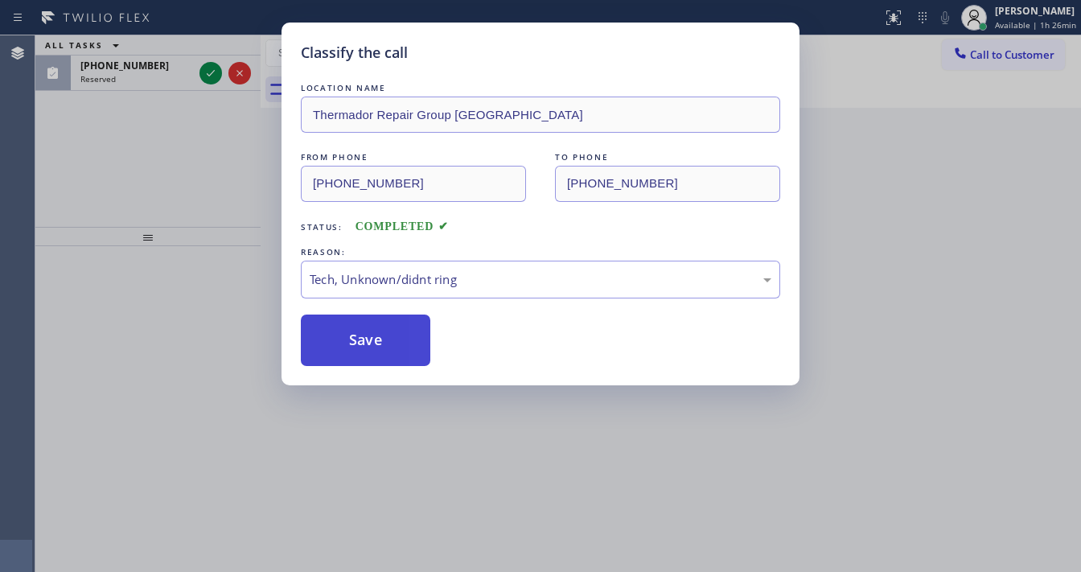
click at [384, 356] on button "Save" at bounding box center [366, 340] width 130 height 51
drag, startPoint x: 150, startPoint y: 228, endPoint x: 181, endPoint y: 154, distance: 80.8
click at [150, 225] on div "Classify the call LOCATION NAME Thermador Repair Group Menlo Park FROM PHONE [P…" at bounding box center [540, 286] width 1081 height 572
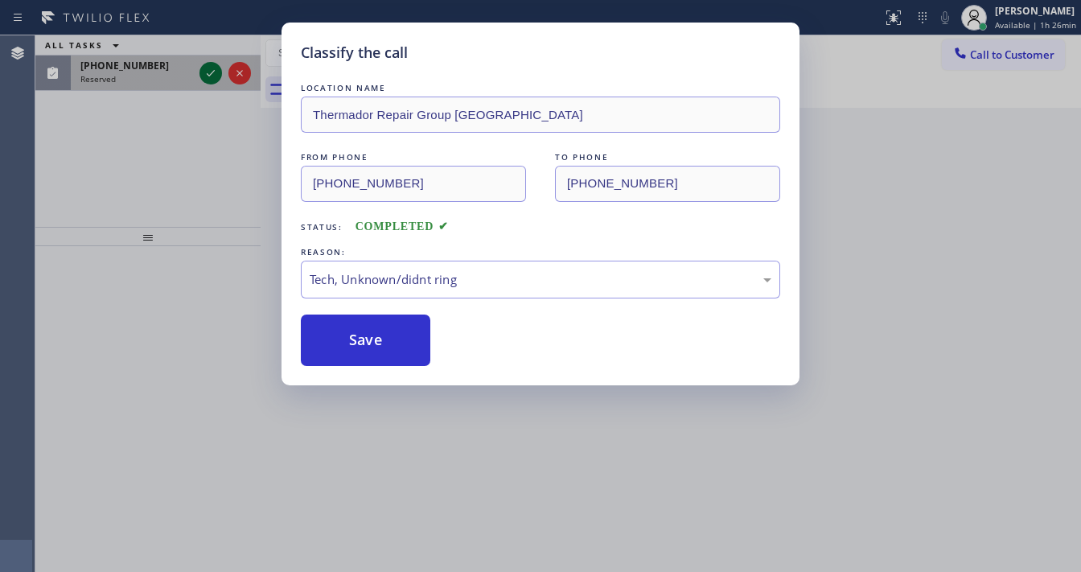
click at [204, 81] on icon at bounding box center [210, 73] width 19 height 19
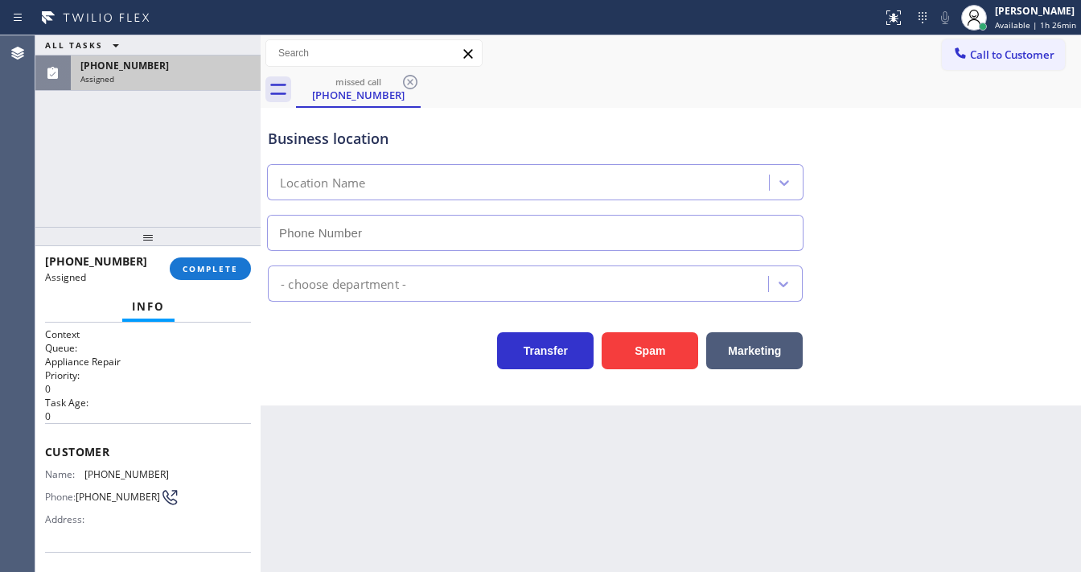
scroll to position [129, 0]
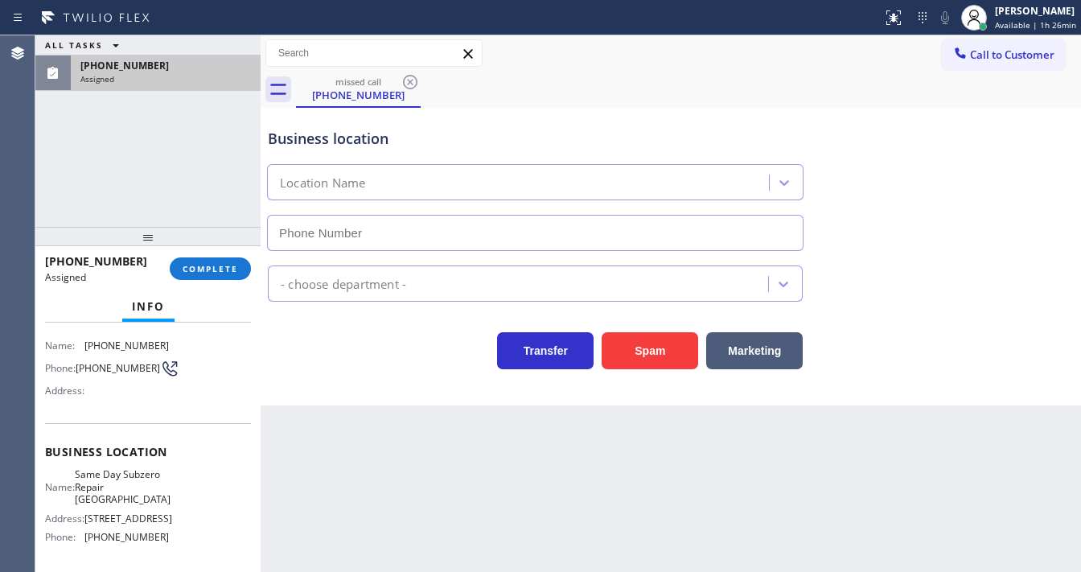
type input "[PHONE_NUMBER]"
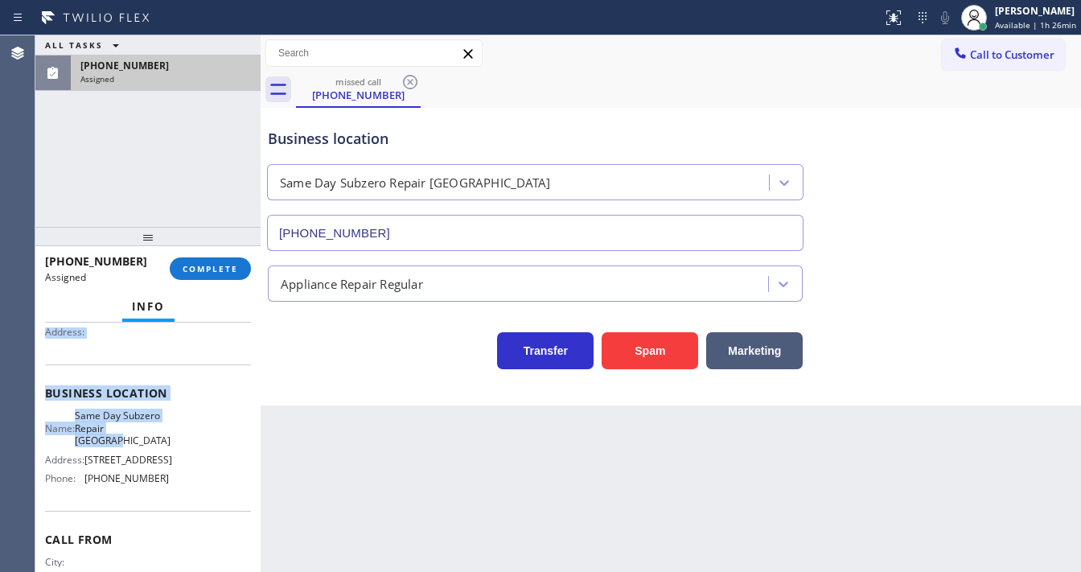
scroll to position [193, 0]
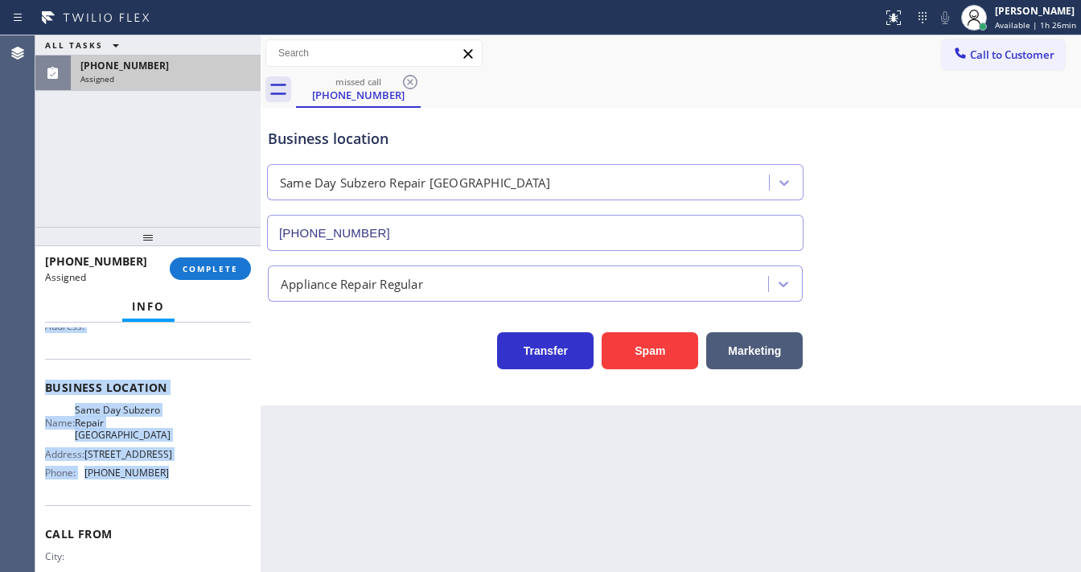
drag, startPoint x: 41, startPoint y: 380, endPoint x: 188, endPoint y: 493, distance: 185.8
click at [188, 493] on div "Context Queue: Appliance Repair Priority: 0 Task Age: [DEMOGRAPHIC_DATA] minute…" at bounding box center [147, 447] width 225 height 249
click at [188, 267] on span "COMPLETE" at bounding box center [211, 268] width 56 height 11
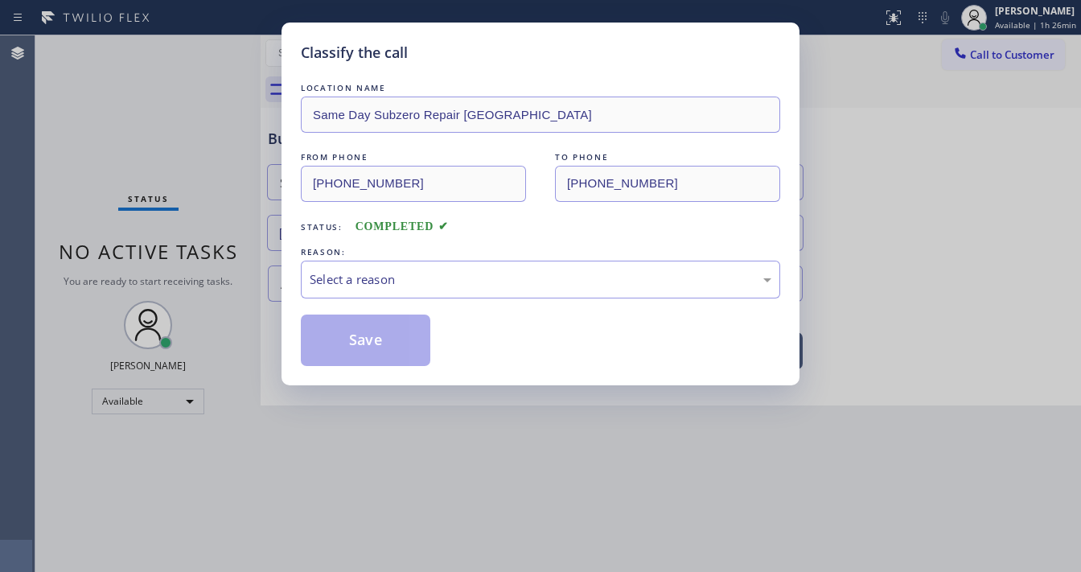
click at [361, 286] on div "Select a reason" at bounding box center [541, 279] width 462 height 19
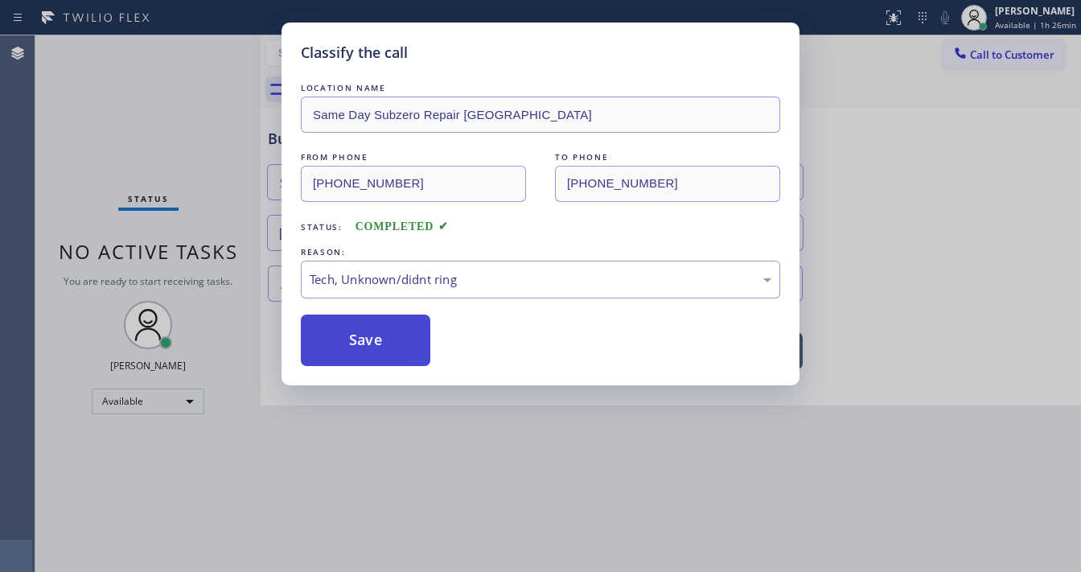
click at [363, 345] on button "Save" at bounding box center [366, 340] width 130 height 51
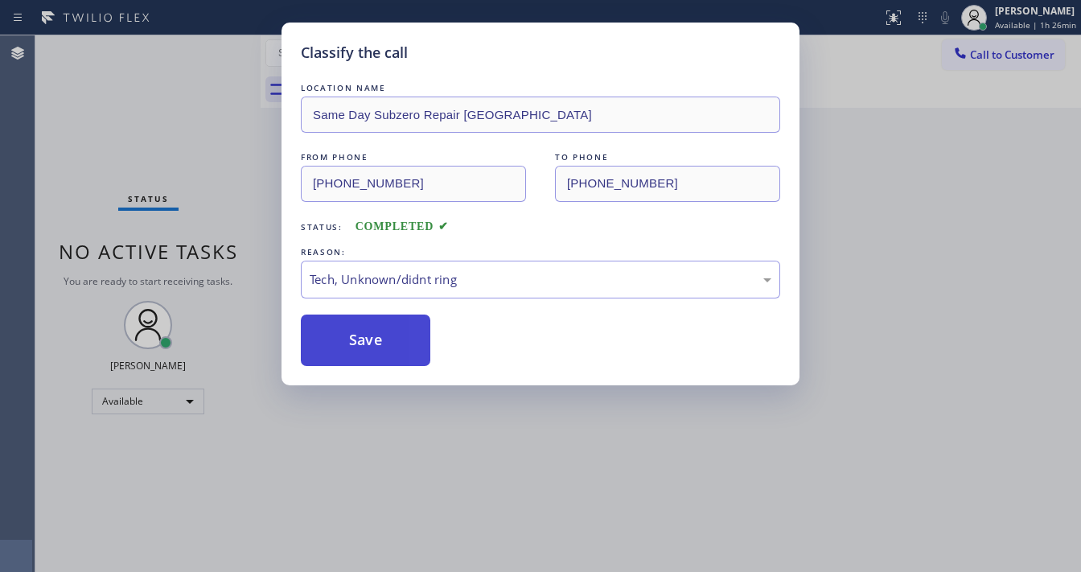
click at [363, 345] on button "Save" at bounding box center [366, 340] width 130 height 51
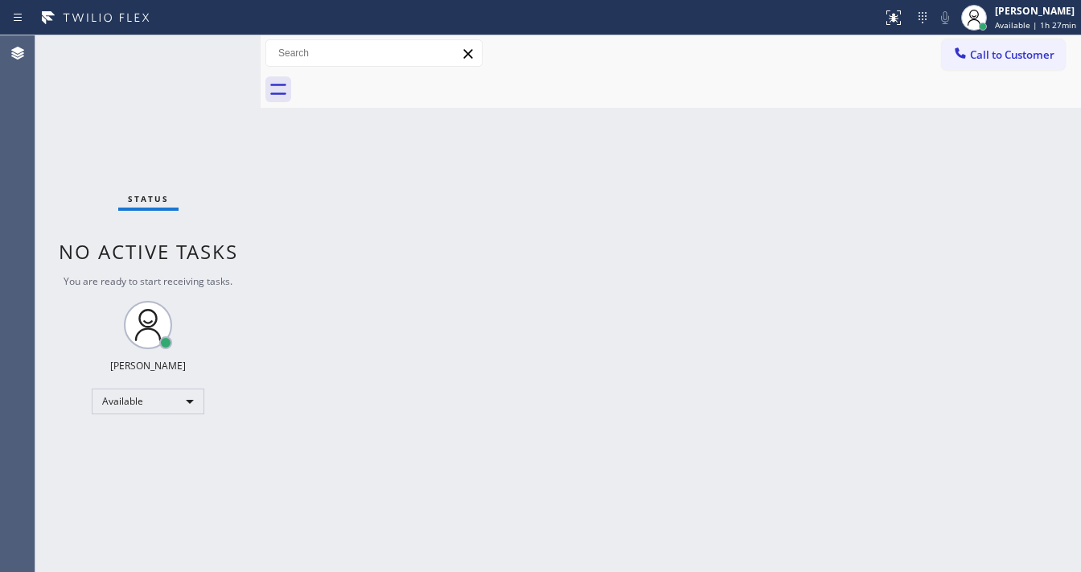
click at [111, 183] on div "Status No active tasks You are ready to start receiving tasks. [PERSON_NAME]" at bounding box center [147, 303] width 225 height 537
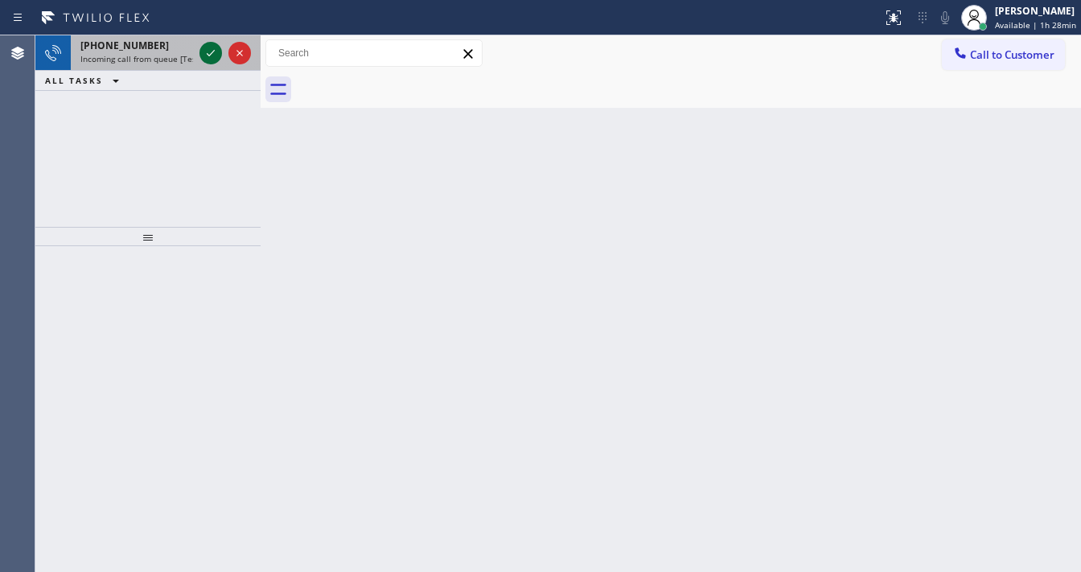
click at [213, 56] on icon at bounding box center [210, 52] width 19 height 19
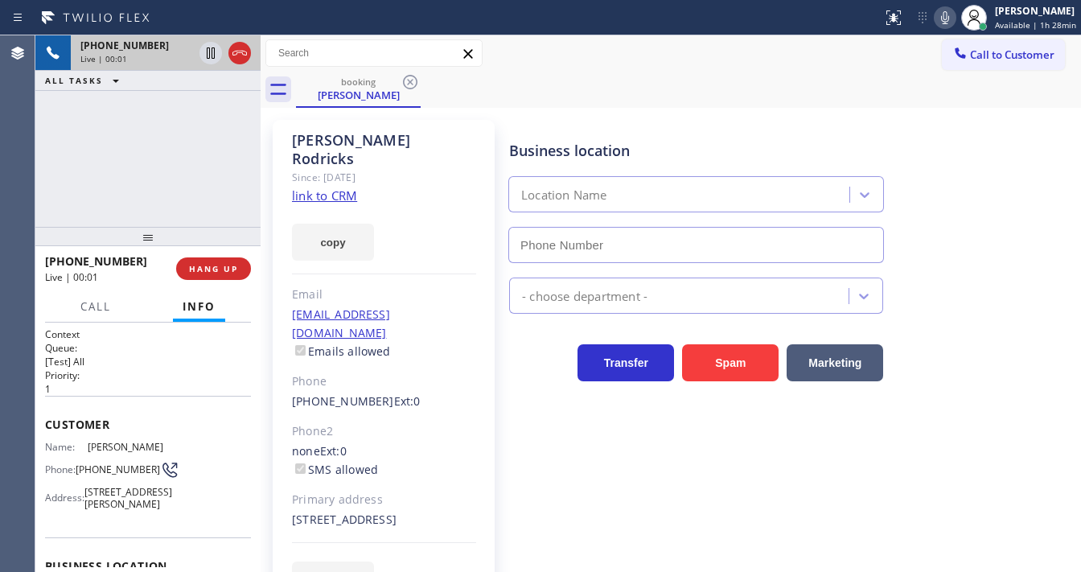
type input "[PHONE_NUMBER]"
click at [224, 181] on div "[PHONE_NUMBER] Live | 00:04 ALL TASKS ALL TASKS ACTIVE TASKS TASKS IN WRAP UP" at bounding box center [147, 130] width 225 height 191
click at [328, 187] on link "link to CRM" at bounding box center [324, 195] width 65 height 16
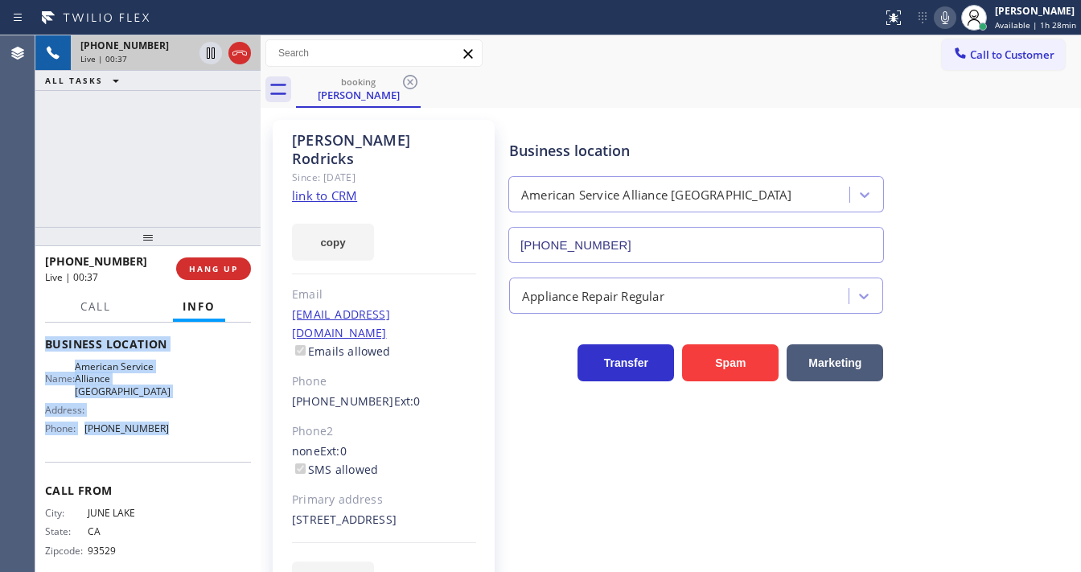
scroll to position [252, 0]
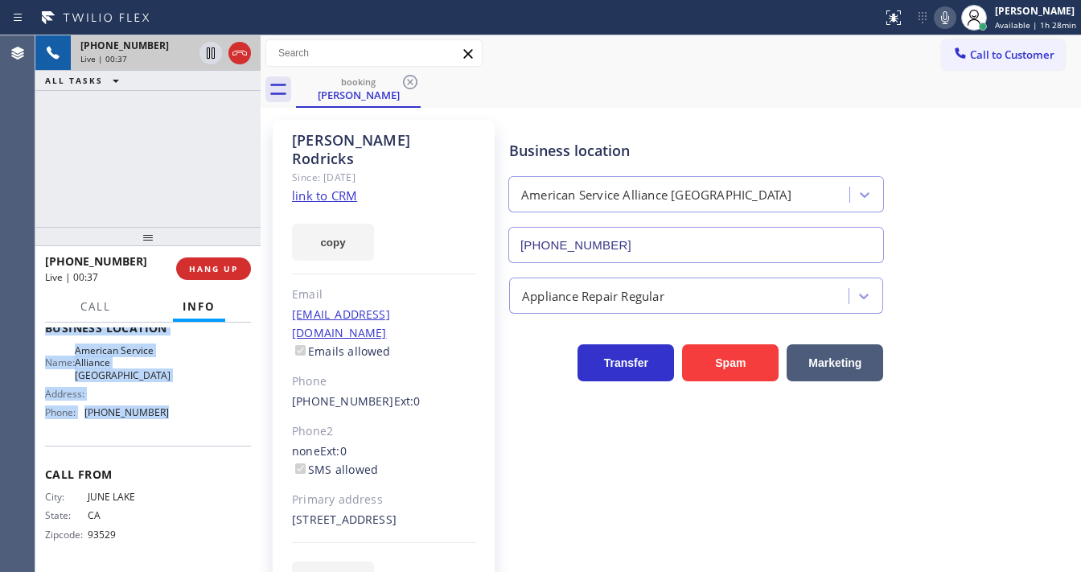
drag, startPoint x: 45, startPoint y: 414, endPoint x: 187, endPoint y: 404, distance: 142.8
click at [187, 404] on div "Context Queue: [Test] All Priority: 1 Customer Name: [PERSON_NAME] Phone: [PHON…" at bounding box center [148, 328] width 206 height 478
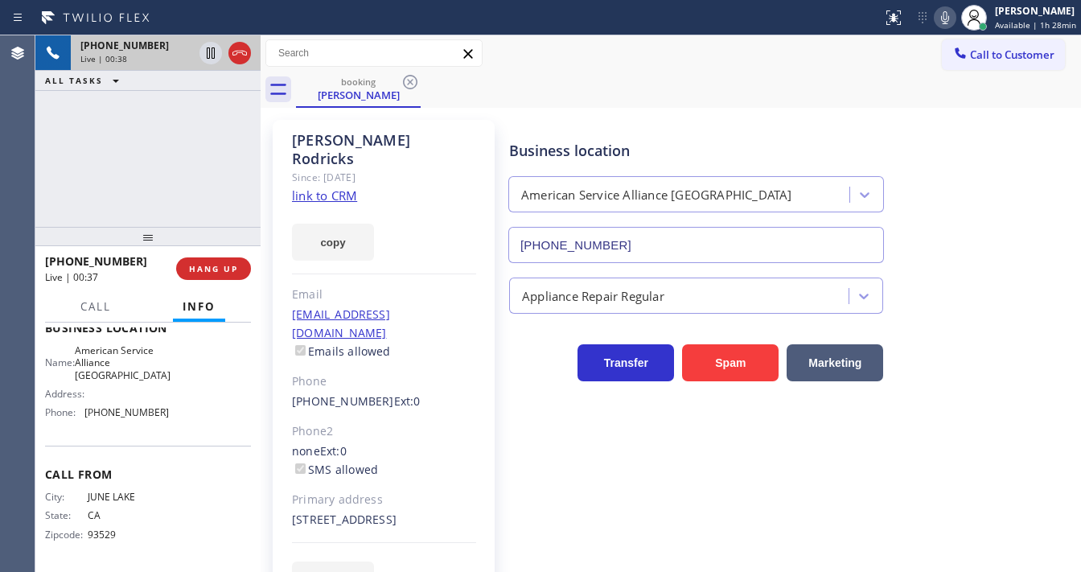
click at [175, 203] on div "[PHONE_NUMBER] Live | 00:38 ALL TASKS ALL TASKS ACTIVE TASKS TASKS IN WRAP UP" at bounding box center [147, 130] width 225 height 191
click at [181, 174] on div "[PHONE_NUMBER] Live | 01:10 ALL TASKS ALL TASKS ACTIVE TASKS TASKS IN WRAP UP" at bounding box center [147, 130] width 225 height 191
click at [74, 190] on div "[PHONE_NUMBER] Live | 02:39 ALL TASKS ALL TASKS ACTIVE TASKS TASKS IN WRAP UP" at bounding box center [147, 130] width 225 height 191
click at [46, 184] on div "[PHONE_NUMBER] Live | 03:47 ALL TASKS ALL TASKS ACTIVE TASKS TASKS IN WRAP UP" at bounding box center [147, 130] width 225 height 191
click at [109, 314] on button "Call" at bounding box center [96, 306] width 50 height 31
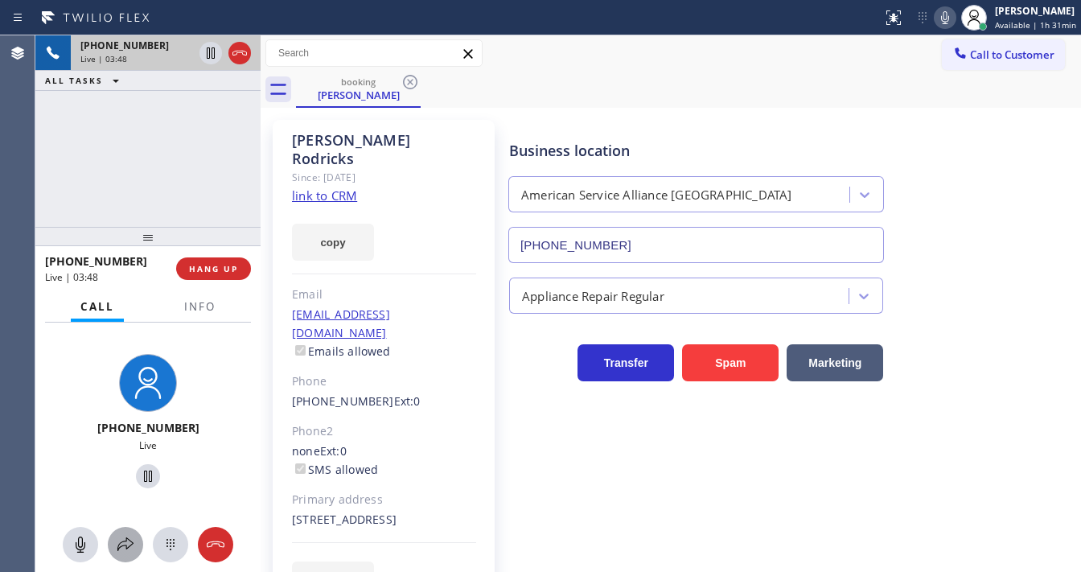
click at [125, 546] on icon at bounding box center [125, 544] width 19 height 19
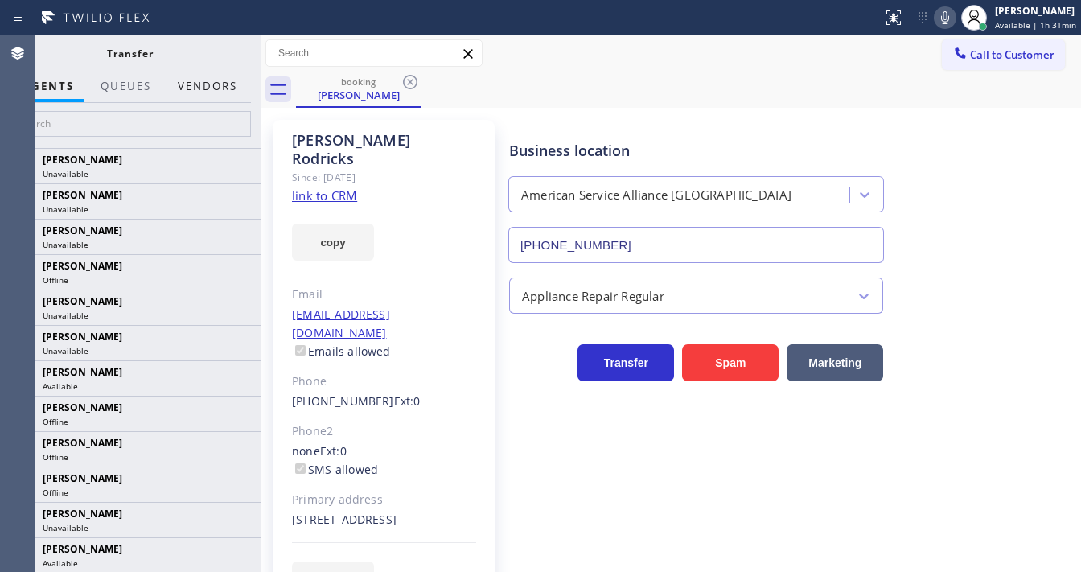
click at [210, 76] on button "Vendors" at bounding box center [207, 86] width 79 height 31
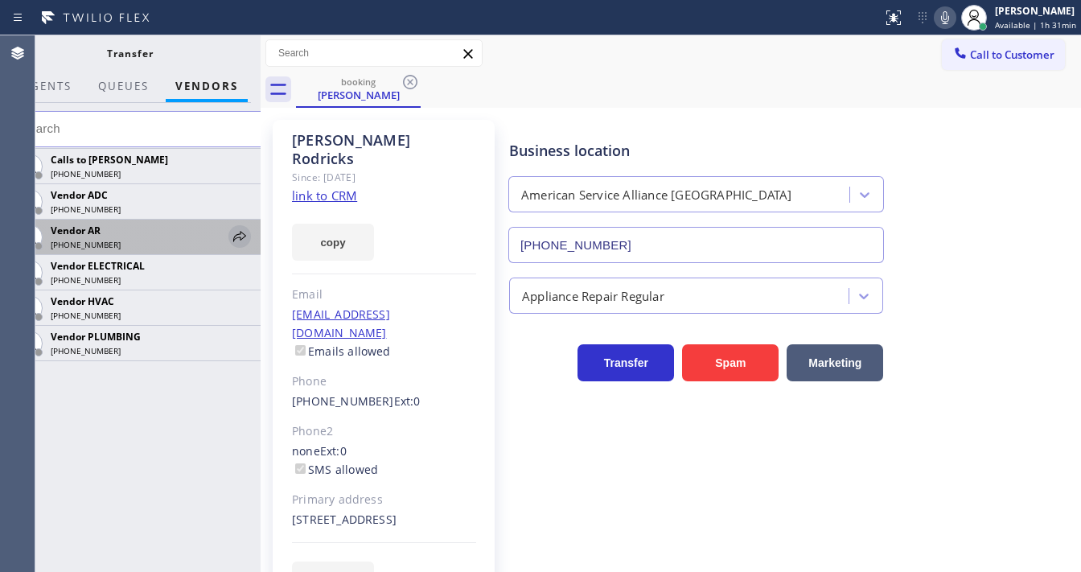
click at [232, 245] on icon at bounding box center [239, 236] width 19 height 19
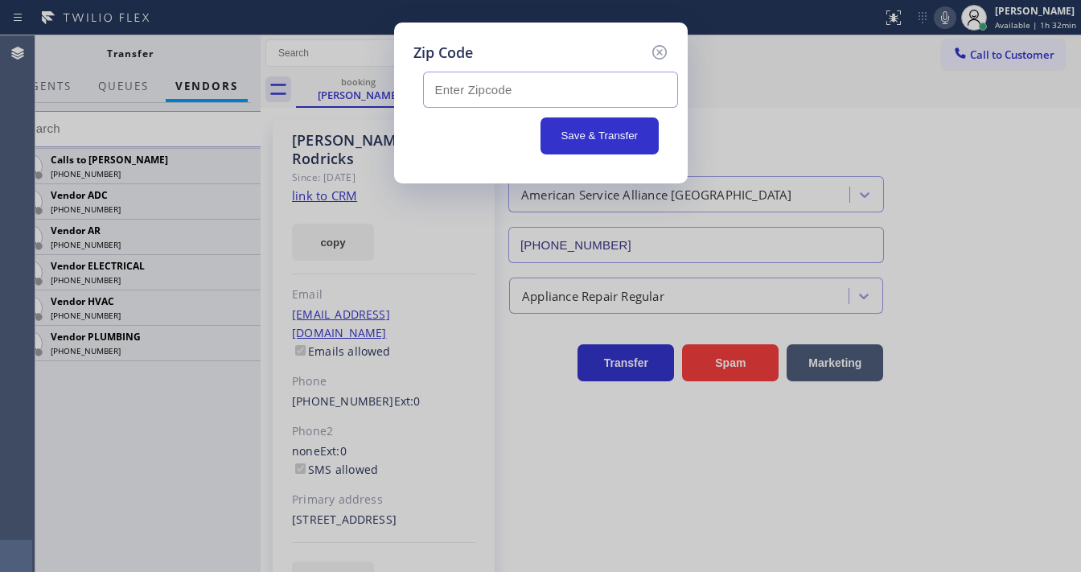
click at [475, 84] on input "text" at bounding box center [550, 90] width 255 height 36
click at [463, 93] on input "text" at bounding box center [550, 90] width 255 height 36
paste input "94610"
type input "94610"
click at [560, 133] on button "Save & Transfer" at bounding box center [600, 135] width 118 height 37
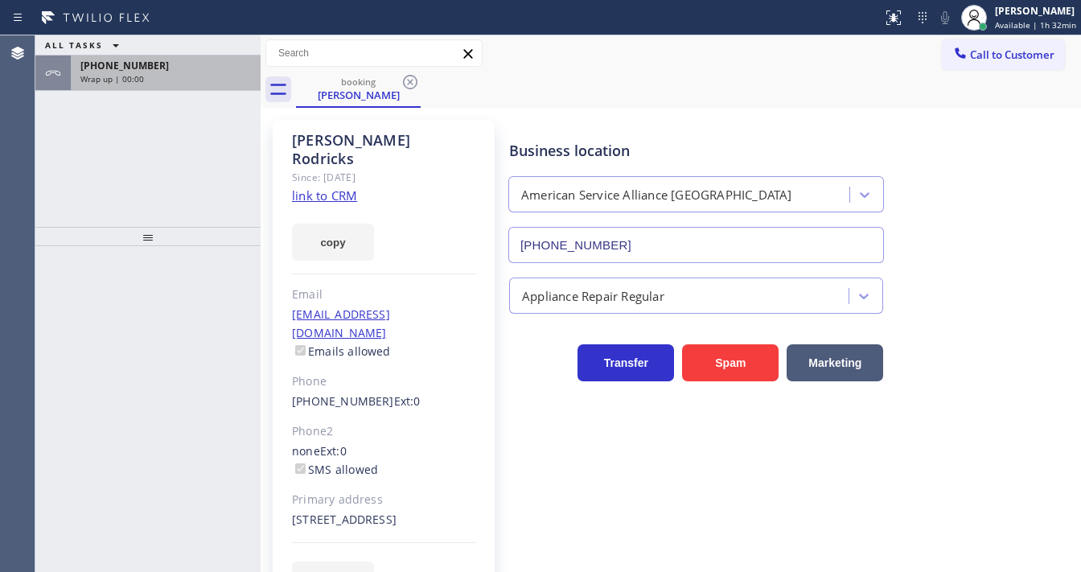
click at [167, 58] on div "[PHONE_NUMBER] Wrap up | 00:00" at bounding box center [162, 73] width 183 height 35
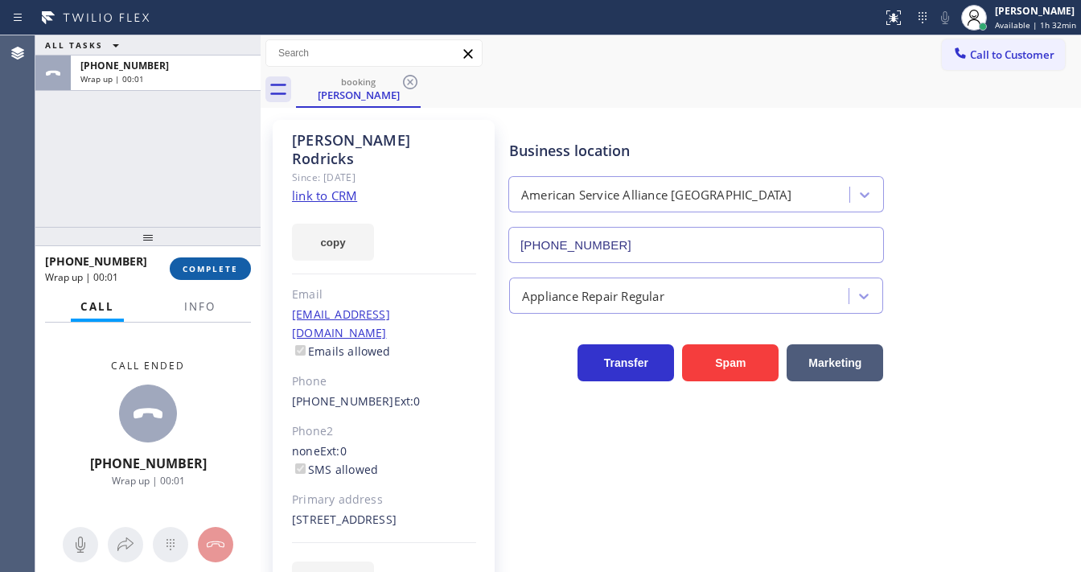
click at [218, 259] on button "COMPLETE" at bounding box center [210, 268] width 81 height 23
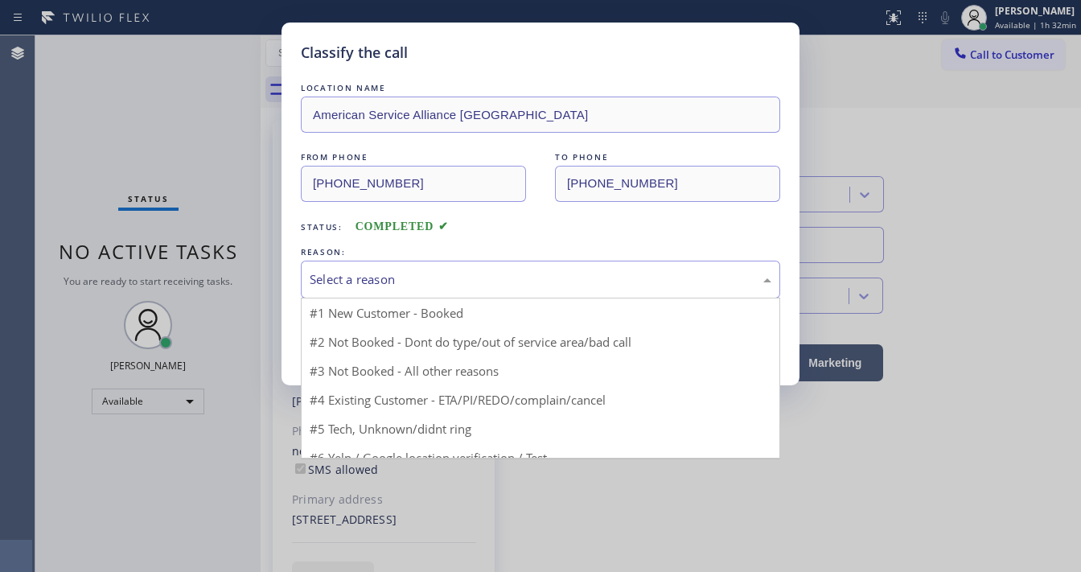
click at [366, 284] on div "Select a reason" at bounding box center [541, 279] width 462 height 19
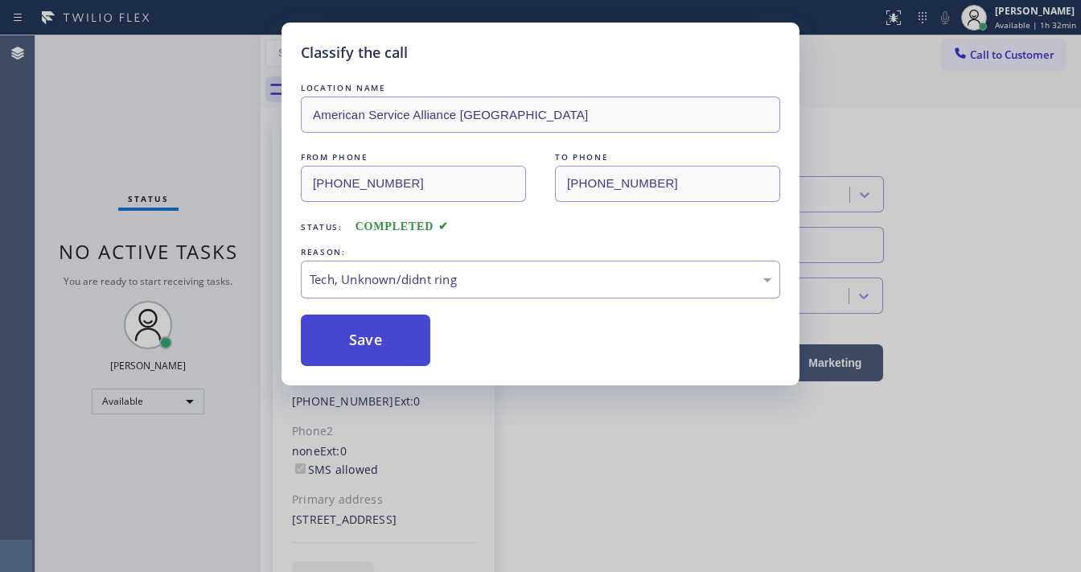
click at [367, 364] on button "Save" at bounding box center [366, 340] width 130 height 51
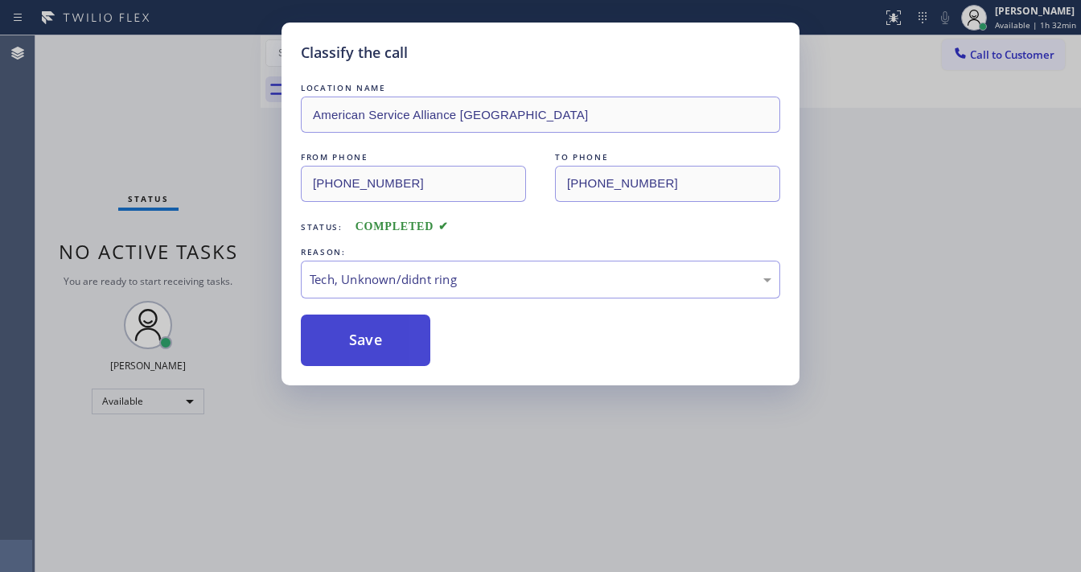
click at [367, 356] on button "Save" at bounding box center [366, 340] width 130 height 51
click at [367, 351] on button "Save" at bounding box center [366, 340] width 130 height 51
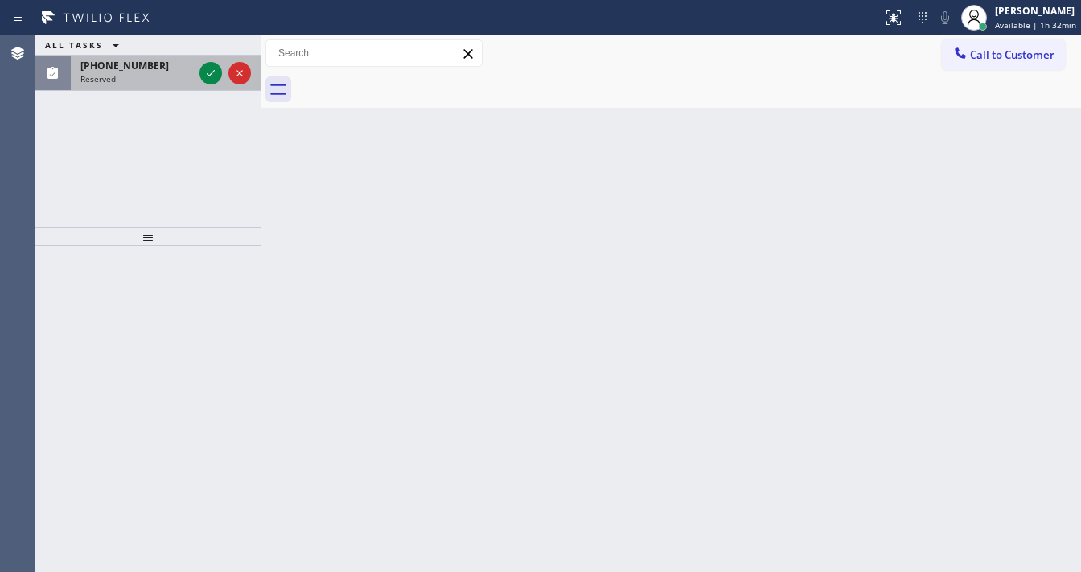
click at [199, 71] on div at bounding box center [225, 73] width 58 height 35
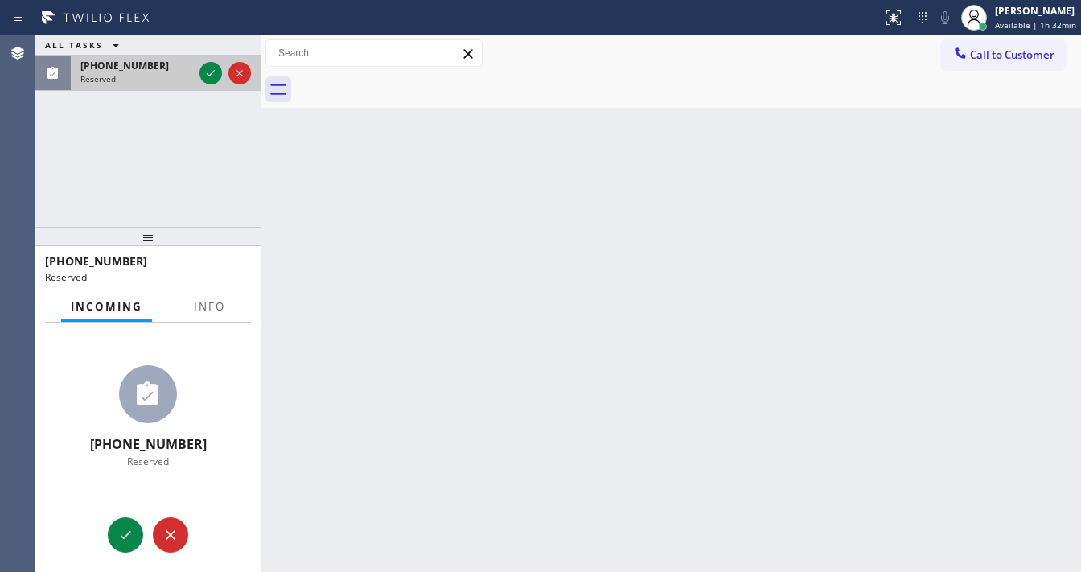
click at [199, 71] on div at bounding box center [225, 73] width 58 height 35
click at [212, 71] on icon at bounding box center [211, 73] width 8 height 6
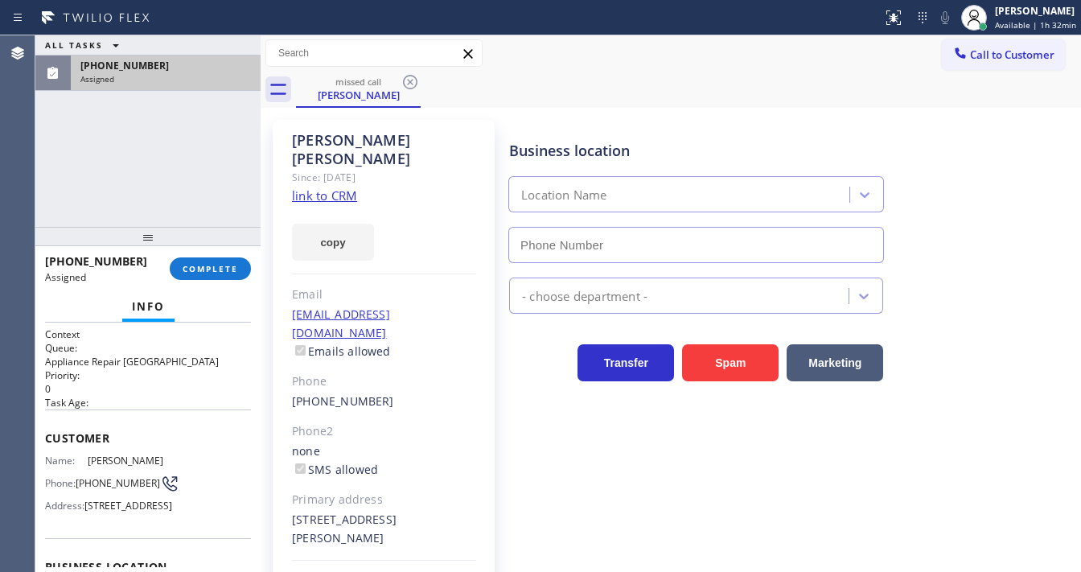
type input "[PHONE_NUMBER]"
click at [300, 187] on link "link to CRM" at bounding box center [324, 195] width 65 height 16
click at [217, 265] on span "COMPLETE" at bounding box center [211, 268] width 56 height 11
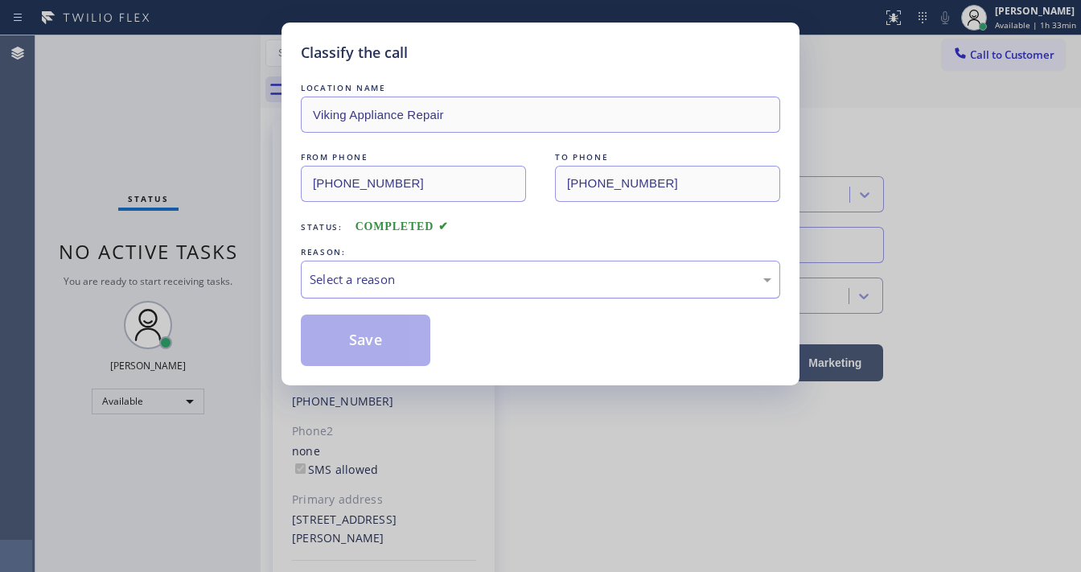
click at [369, 281] on div "Select a reason" at bounding box center [541, 279] width 462 height 19
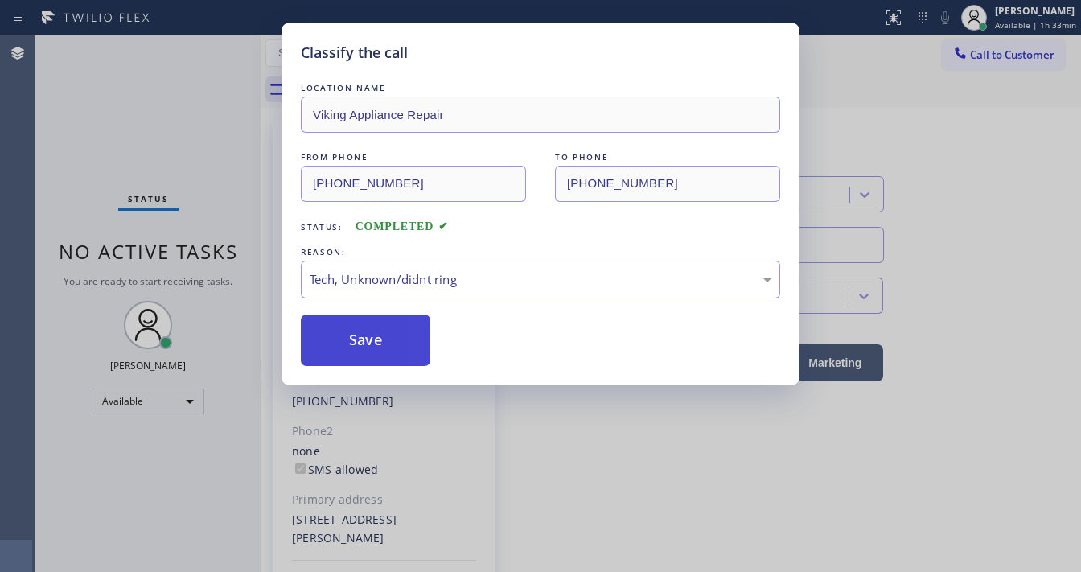
click at [357, 332] on button "Save" at bounding box center [366, 340] width 130 height 51
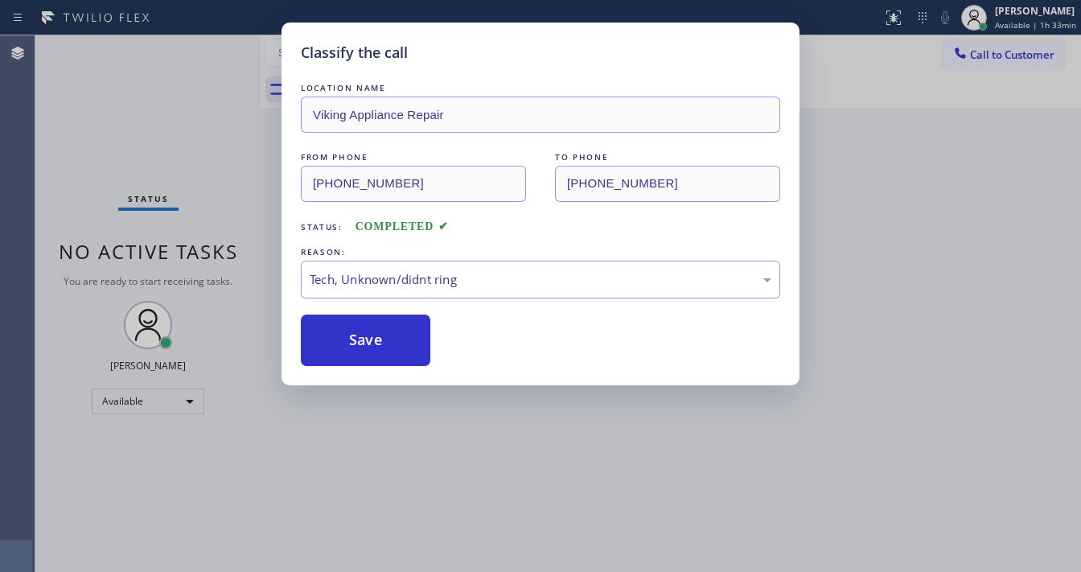
click at [425, 569] on div "Classify the call LOCATION NAME Viking Appliance Repair FROM PHONE [PHONE_NUMBE…" at bounding box center [540, 286] width 1081 height 572
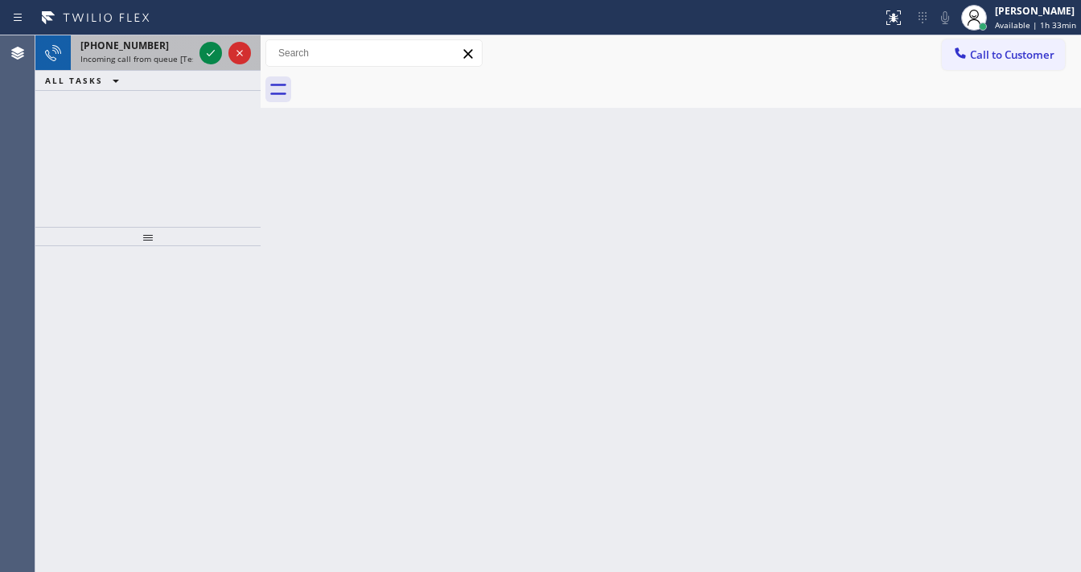
drag, startPoint x: 152, startPoint y: 40, endPoint x: 160, endPoint y: 52, distance: 14.5
click at [154, 45] on div "[PHONE_NUMBER]" at bounding box center [136, 46] width 113 height 14
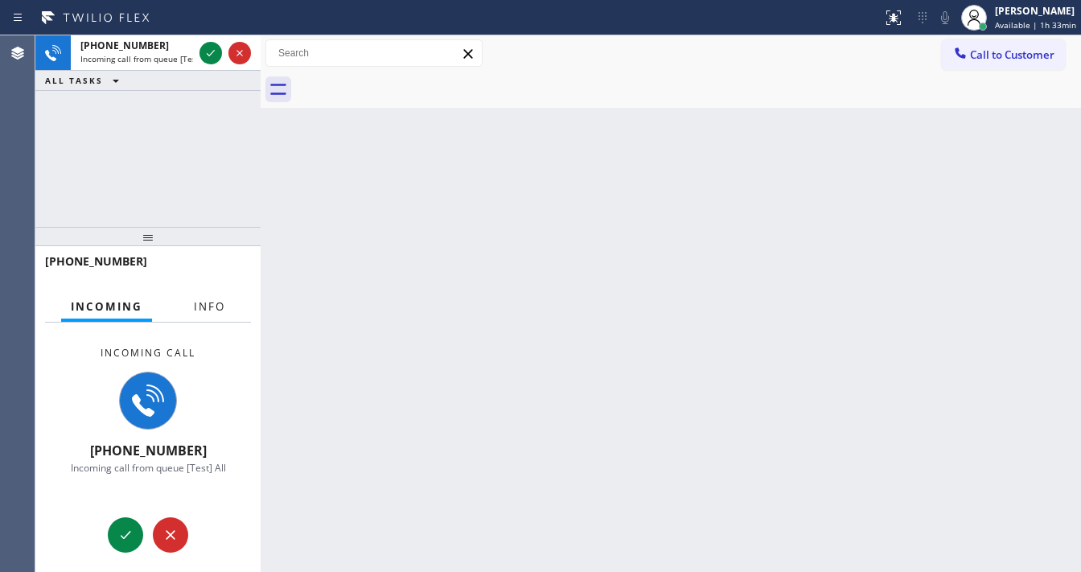
click at [218, 315] on button "Info" at bounding box center [209, 306] width 51 height 31
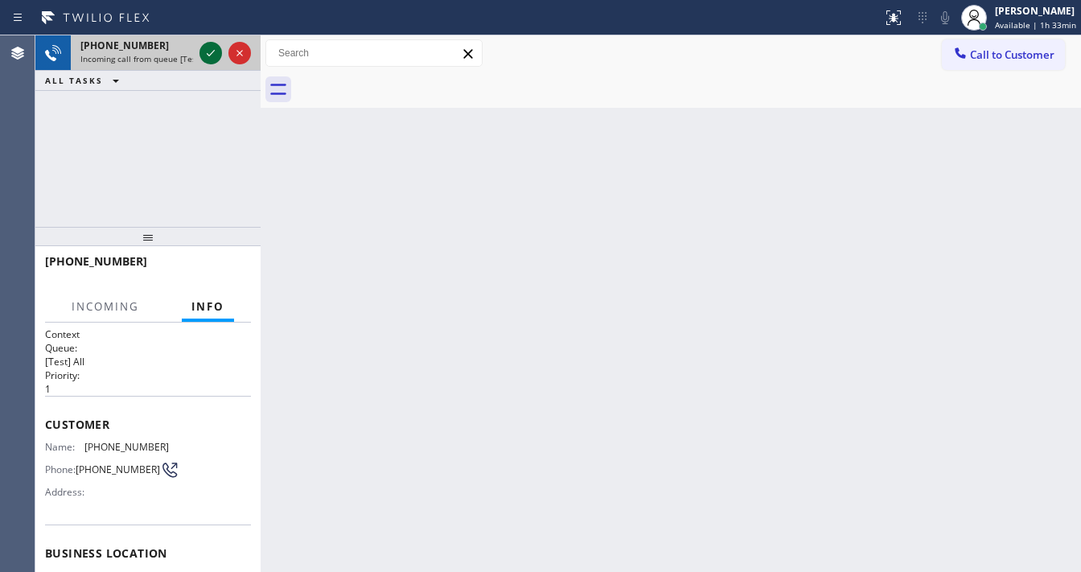
click at [204, 49] on icon at bounding box center [210, 52] width 19 height 19
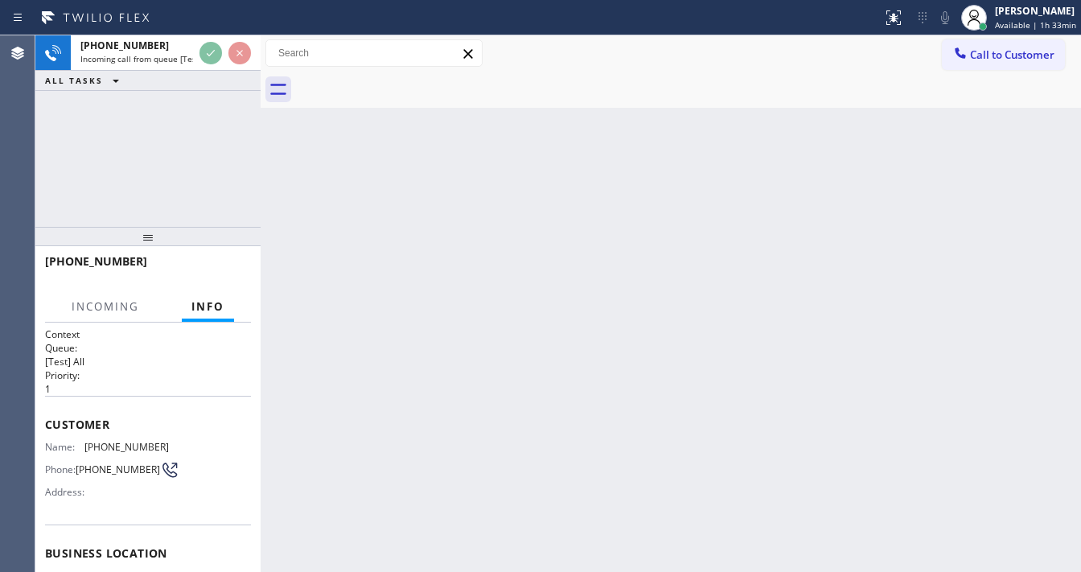
scroll to position [64, 0]
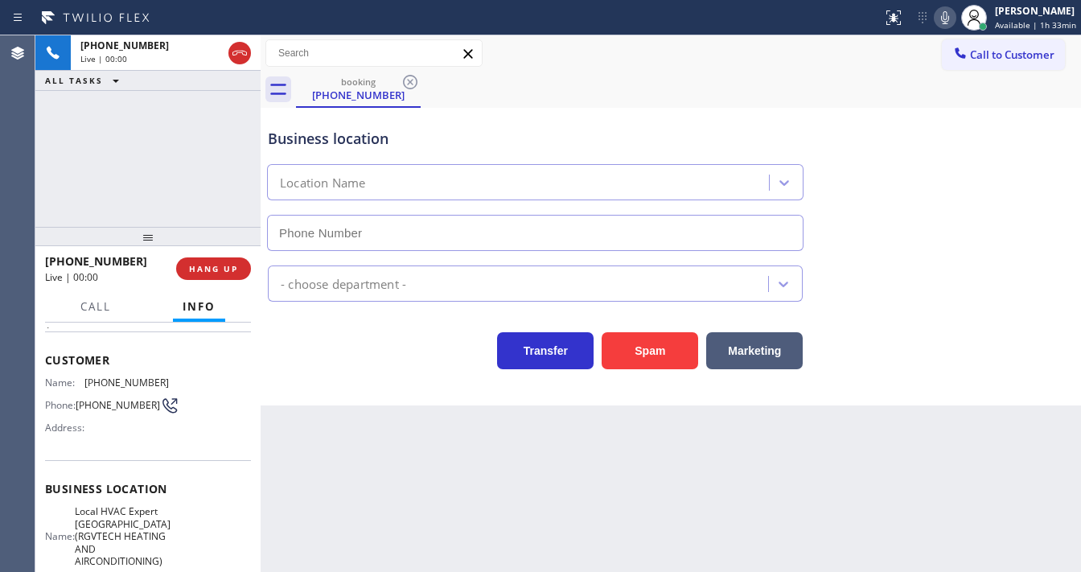
type input "[PHONE_NUMBER]"
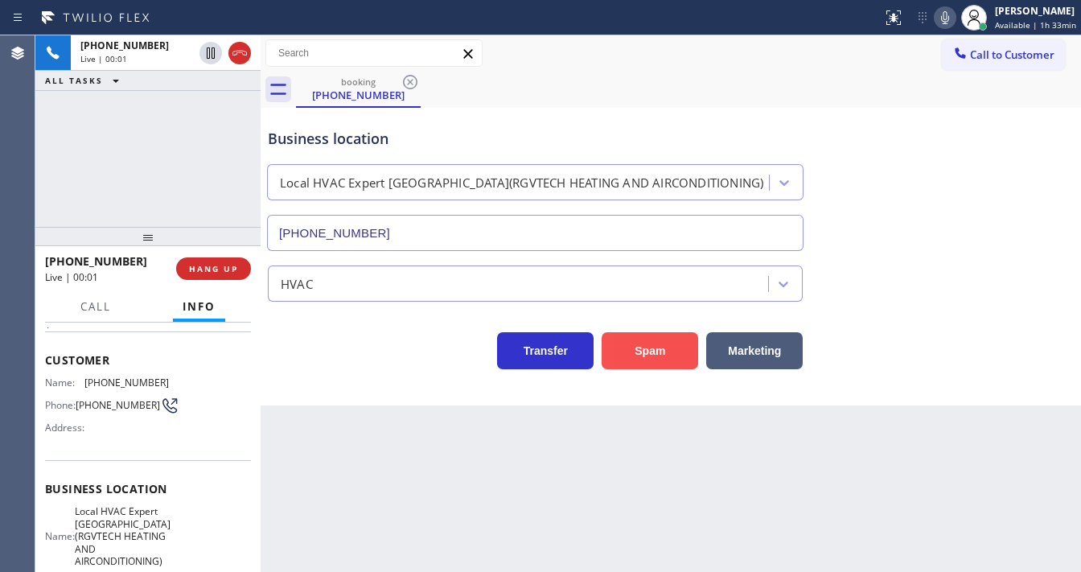
click at [635, 365] on button "Spam" at bounding box center [650, 350] width 97 height 37
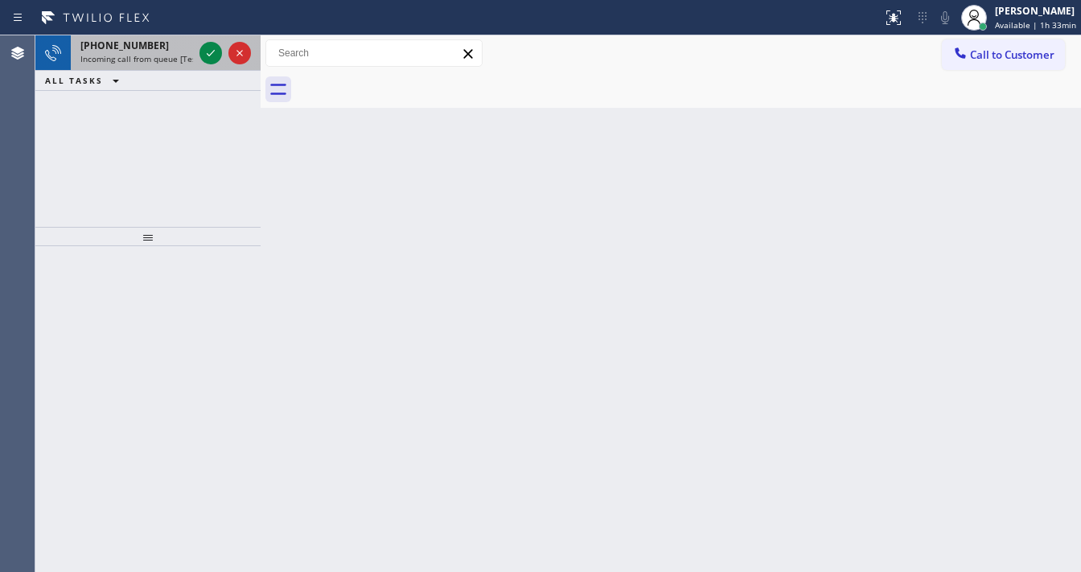
click at [179, 45] on div "[PHONE_NUMBER]" at bounding box center [136, 46] width 113 height 14
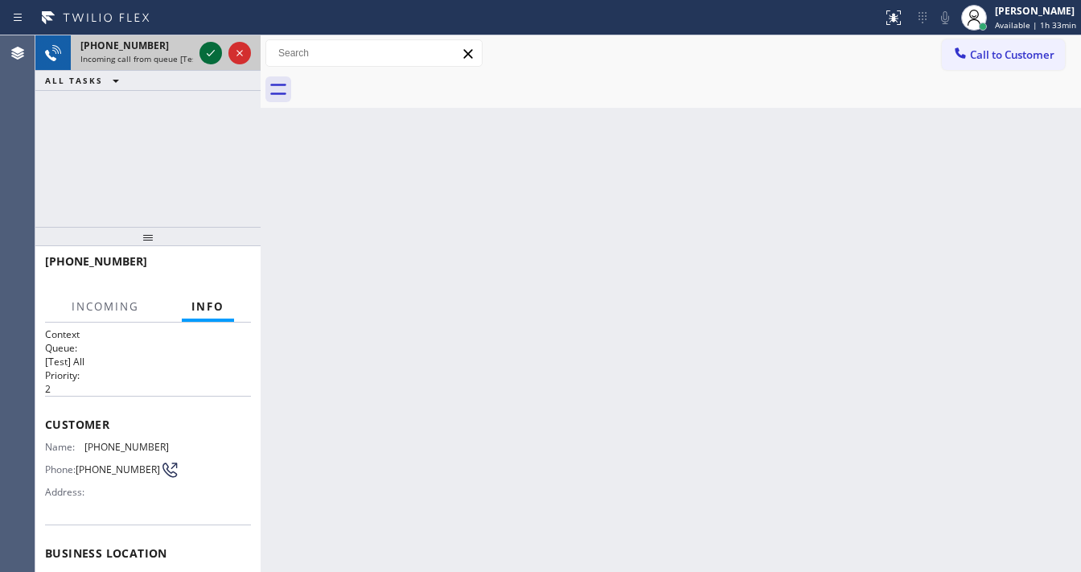
click at [209, 56] on icon at bounding box center [211, 53] width 8 height 6
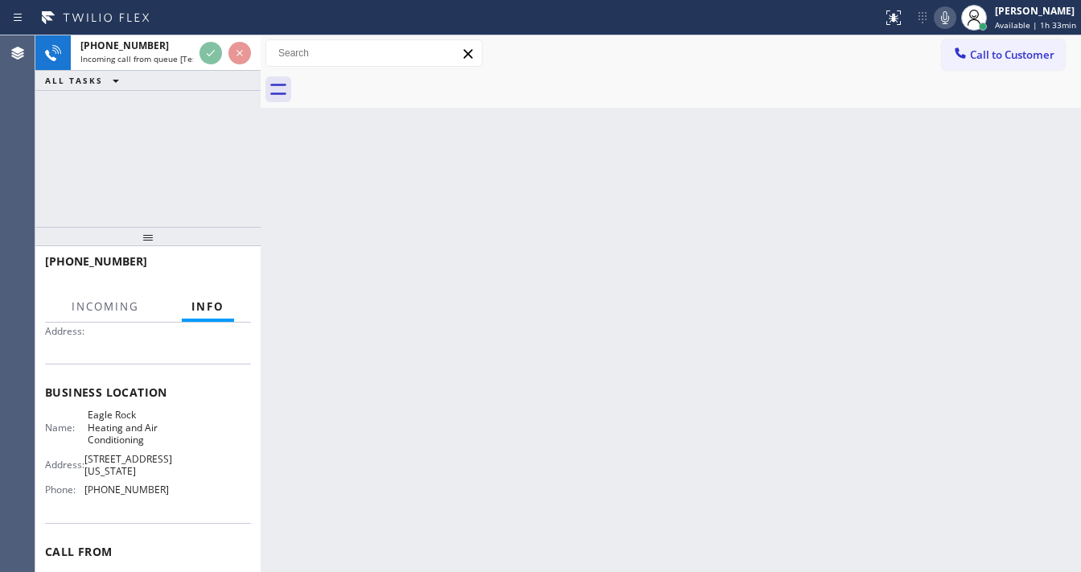
scroll to position [129, 0]
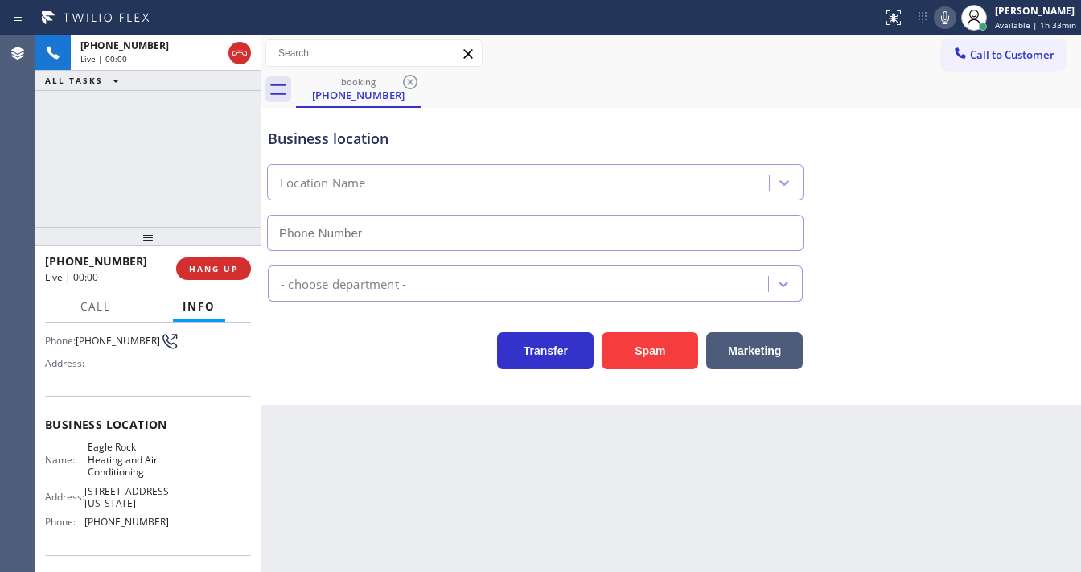
type input "[PHONE_NUMBER]"
click at [569, 568] on div "Back to Dashboard Change Sender ID Customers Technicians Select a contact Outbo…" at bounding box center [671, 303] width 820 height 537
drag, startPoint x: 58, startPoint y: 170, endPoint x: 222, endPoint y: 281, distance: 198.1
click at [58, 170] on div "[PHONE_NUMBER] Live | 00:09 ALL TASKS ALL TASKS ACTIVE TASKS TASKS IN WRAP UP" at bounding box center [147, 130] width 225 height 191
click at [84, 386] on div "Customer Name: [PHONE_NUMBER] Phone: [PHONE_NUMBER] Address:" at bounding box center [148, 331] width 206 height 129
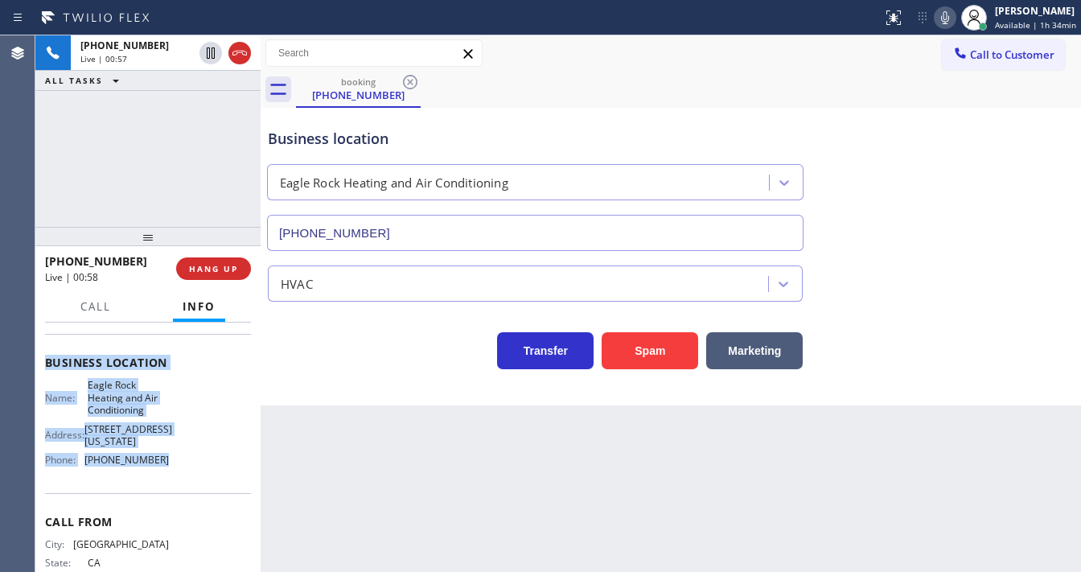
scroll to position [193, 0]
drag, startPoint x: 103, startPoint y: 437, endPoint x: 181, endPoint y: 458, distance: 81.0
click at [181, 458] on div "Context Queue: [Test] All Priority: 2 Customer Name: [PHONE_NUMBER] Phone: [PHO…" at bounding box center [147, 447] width 225 height 249
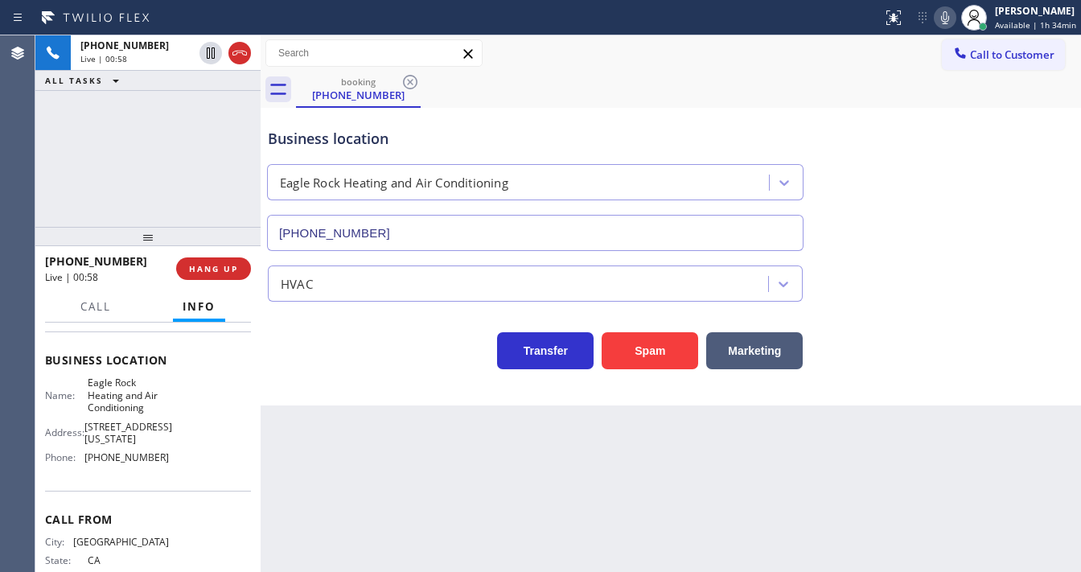
click at [148, 196] on div "[PHONE_NUMBER] Live | 00:58 ALL TASKS ALL TASKS ACTIVE TASKS TASKS IN WRAP UP" at bounding box center [147, 130] width 225 height 191
click at [189, 162] on div "[PHONE_NUMBER] Live | 01:33 ALL TASKS ALL TASKS ACTIVE TASKS TASKS IN WRAP UP" at bounding box center [147, 130] width 225 height 191
click at [907, 58] on div "Call to Customer Outbound call Location Electricians Service Team [GEOGRAPHIC_D…" at bounding box center [671, 53] width 820 height 28
click at [844, 82] on div "booking [PHONE_NUMBER]" at bounding box center [688, 90] width 785 height 36
click at [857, 126] on div "Business location Eagle Rock Heating and Air Conditioning [PHONE_NUMBER]" at bounding box center [671, 178] width 812 height 146
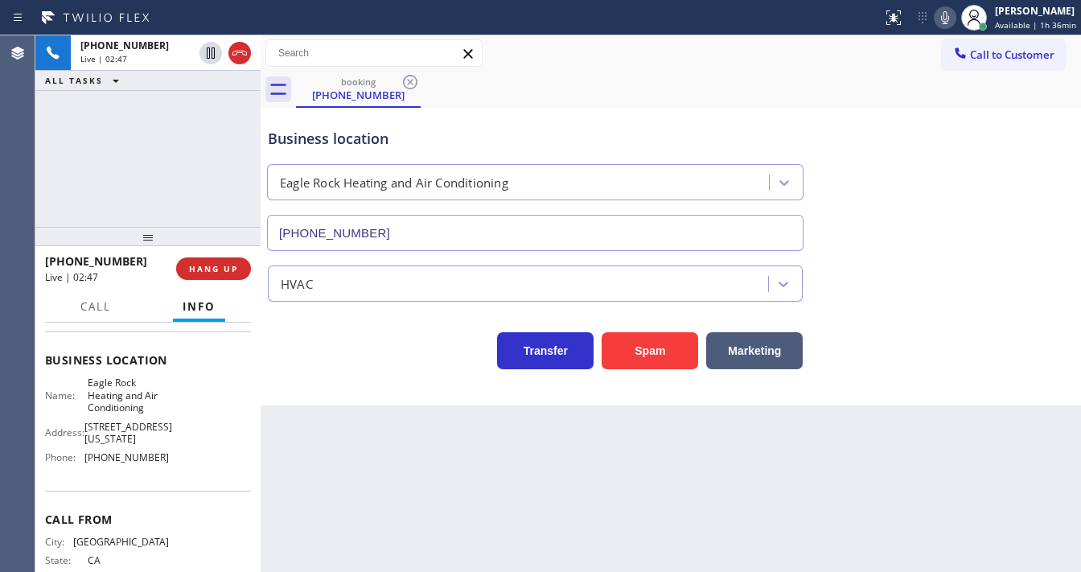
click at [942, 23] on icon at bounding box center [944, 17] width 19 height 19
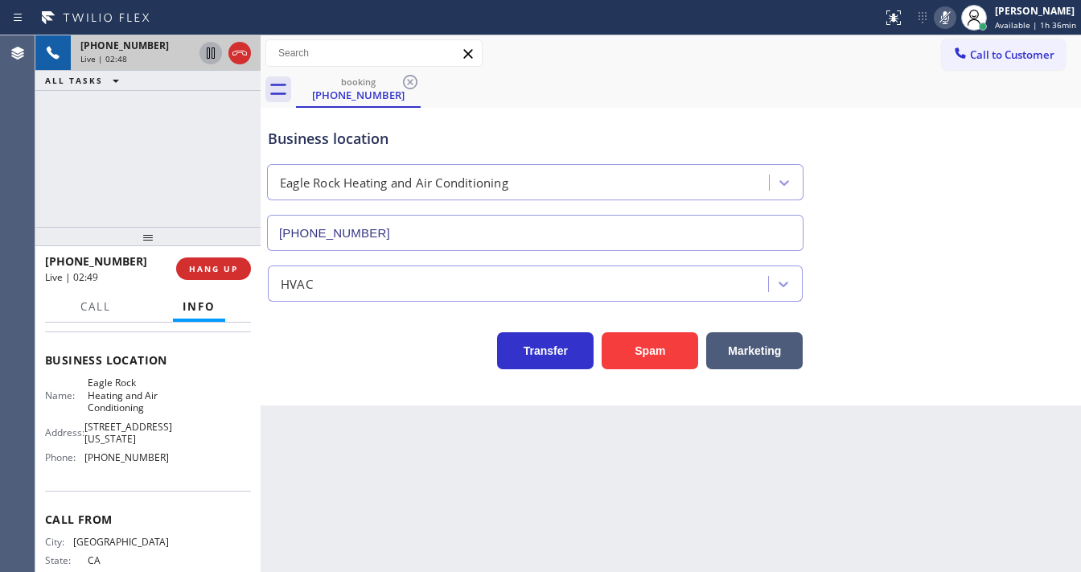
click at [212, 57] on icon at bounding box center [211, 52] width 8 height 11
click at [56, 178] on div "[PHONE_NUMBER] Live | 04:13 ALL TASKS ALL TASKS ACTIVE TASKS TASKS IN WRAP UP" at bounding box center [147, 130] width 225 height 191
click at [211, 55] on icon at bounding box center [210, 52] width 19 height 19
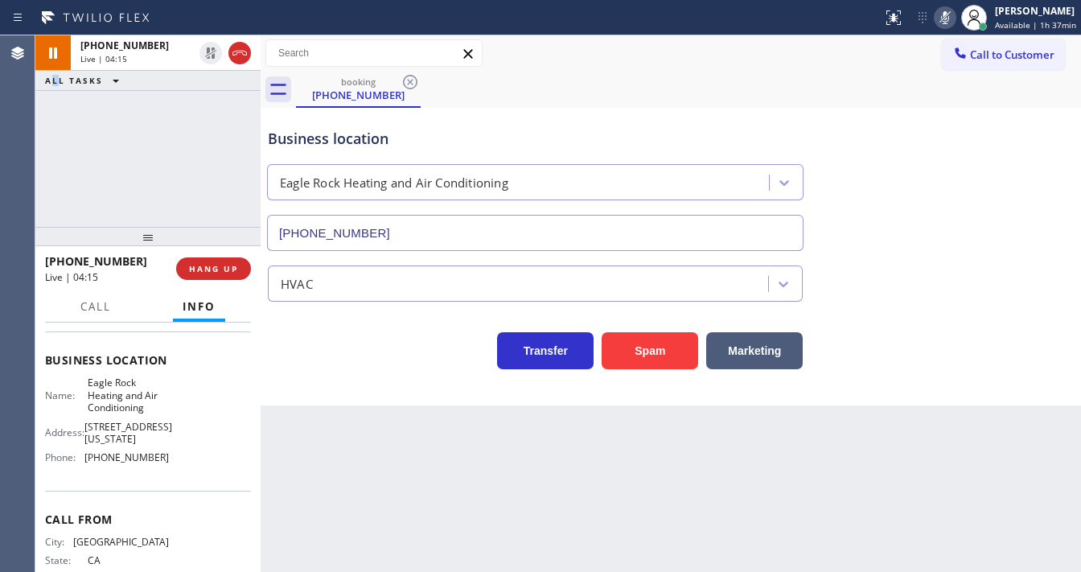
click at [942, 16] on icon at bounding box center [944, 17] width 19 height 19
click at [31, 168] on div "Agent Desktop" at bounding box center [17, 303] width 35 height 537
drag, startPoint x: 172, startPoint y: 146, endPoint x: 212, endPoint y: 151, distance: 40.5
click at [172, 146] on div "[PHONE_NUMBER] Live | 04:34 ALL TASKS ALL TASKS ACTIVE TASKS TASKS IN WRAP UP" at bounding box center [147, 130] width 225 height 191
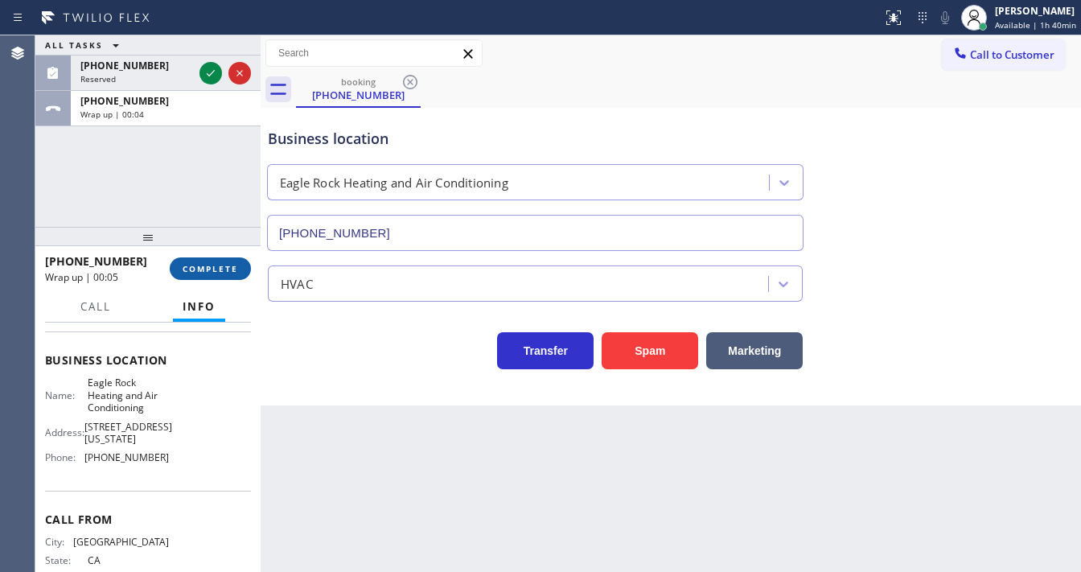
click at [216, 269] on span "COMPLETE" at bounding box center [211, 268] width 56 height 11
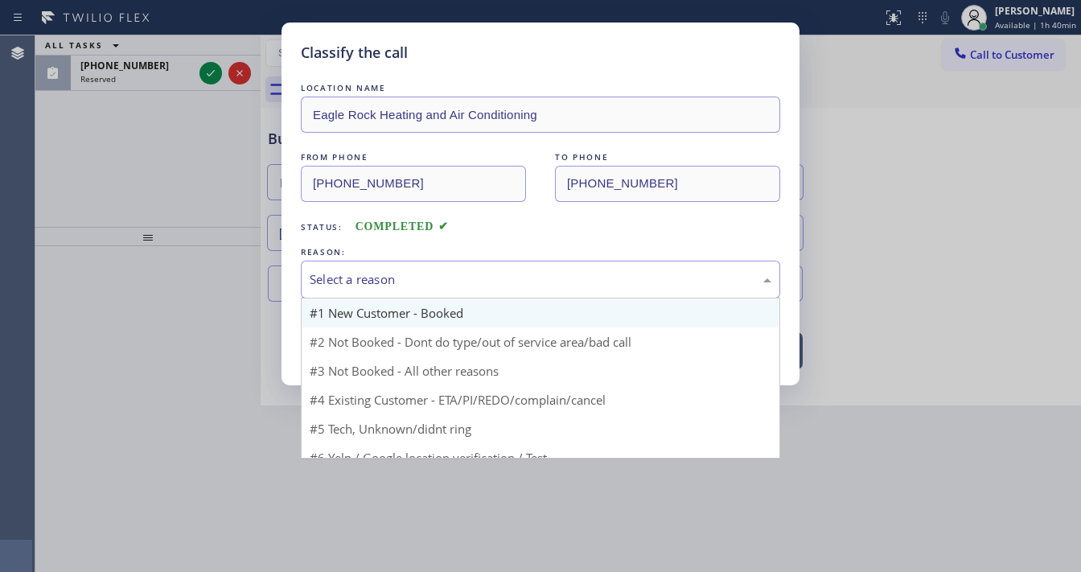
click at [369, 291] on div "Select a reason" at bounding box center [540, 280] width 479 height 38
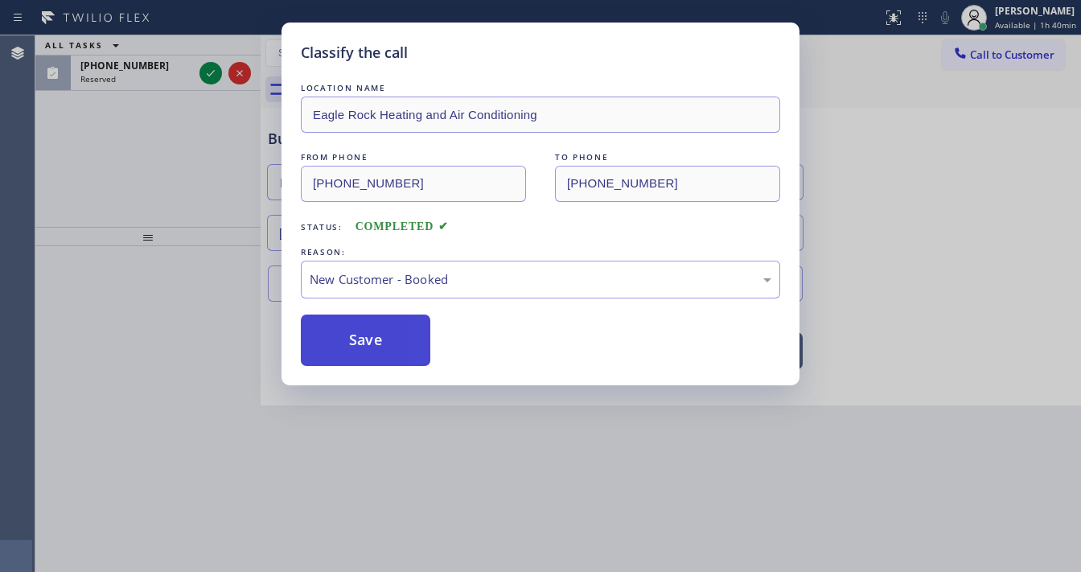
click at [361, 334] on button "Save" at bounding box center [366, 340] width 130 height 51
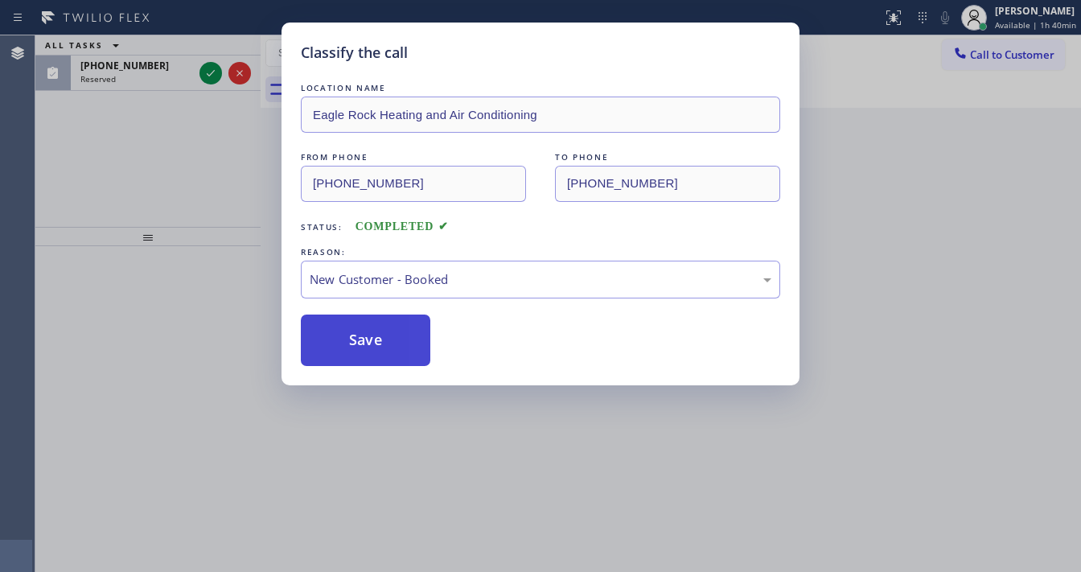
click at [361, 334] on button "Save" at bounding box center [366, 340] width 130 height 51
click at [354, 337] on button "Save" at bounding box center [366, 340] width 130 height 51
drag, startPoint x: 60, startPoint y: 207, endPoint x: 207, endPoint y: 128, distance: 167.0
click at [60, 206] on div "Classify the call LOCATION NAME Eagle Rock Heating and Air Conditioning FROM PH…" at bounding box center [540, 286] width 1081 height 572
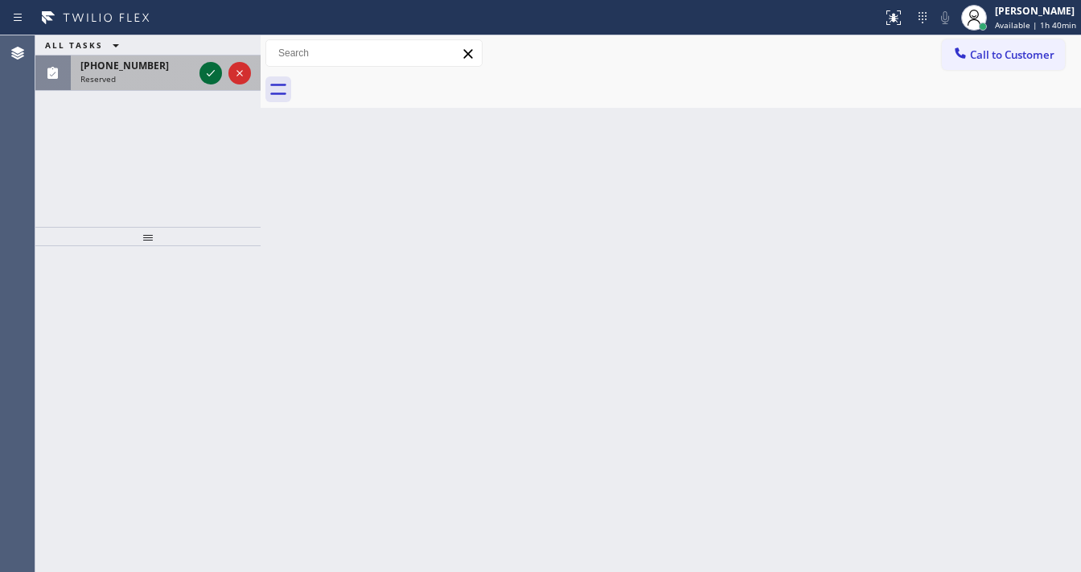
click at [207, 68] on icon at bounding box center [210, 73] width 19 height 19
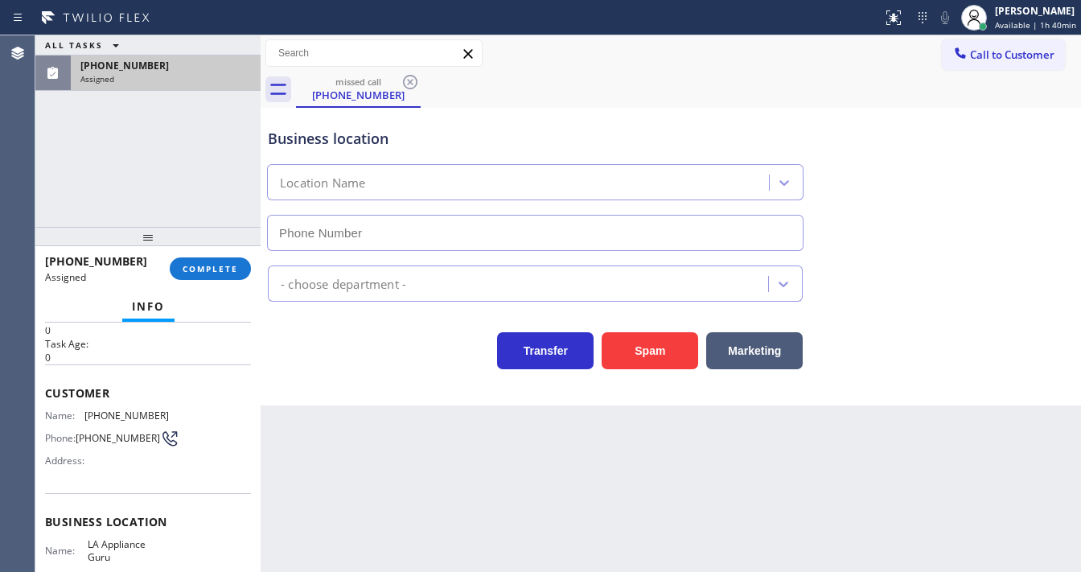
scroll to position [129, 0]
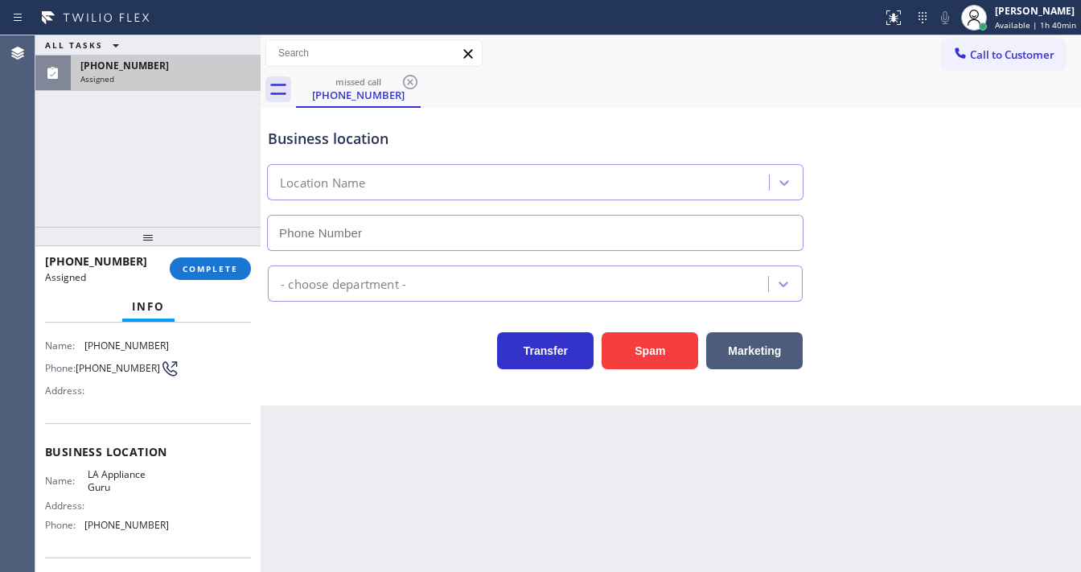
type input "[PHONE_NUMBER]"
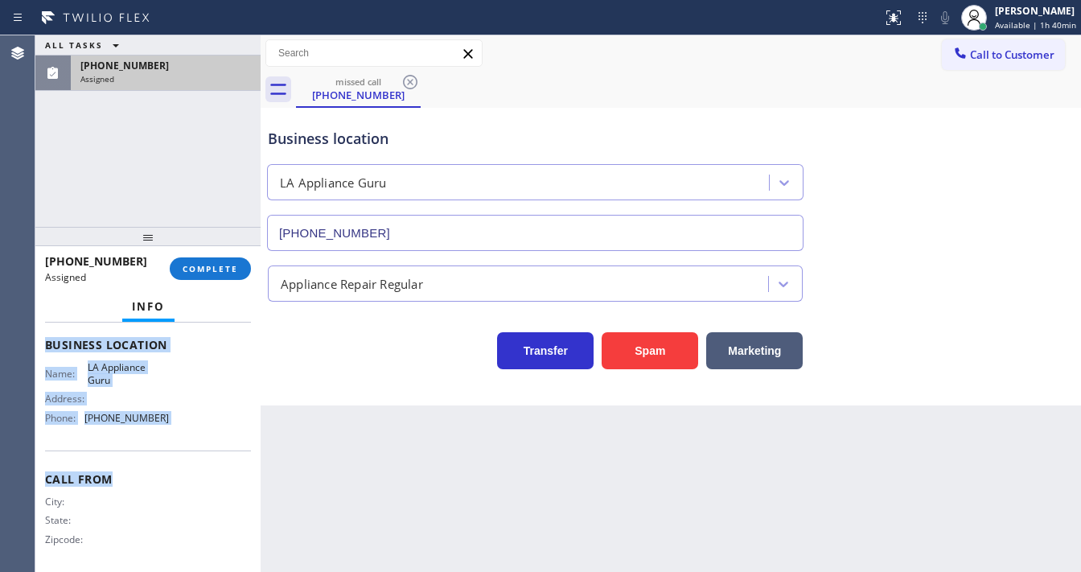
scroll to position [241, 0]
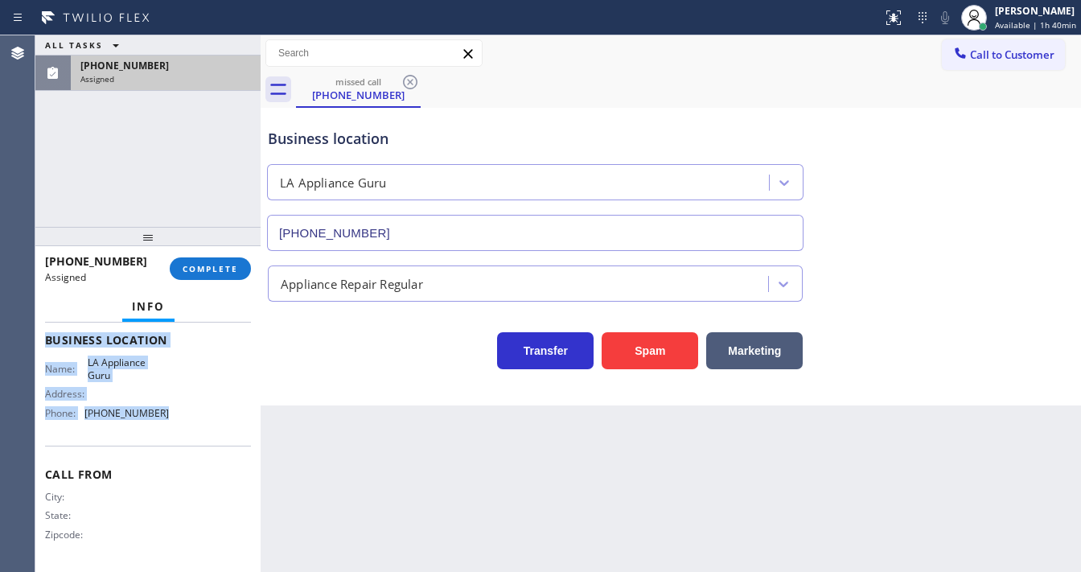
drag, startPoint x: 42, startPoint y: 373, endPoint x: 185, endPoint y: 417, distance: 149.9
click at [185, 417] on div "Context Queue: Appliance Repair Priority: 0 Task Age: [DEMOGRAPHIC_DATA] minute…" at bounding box center [147, 447] width 225 height 249
click at [219, 265] on span "COMPLETE" at bounding box center [211, 268] width 56 height 11
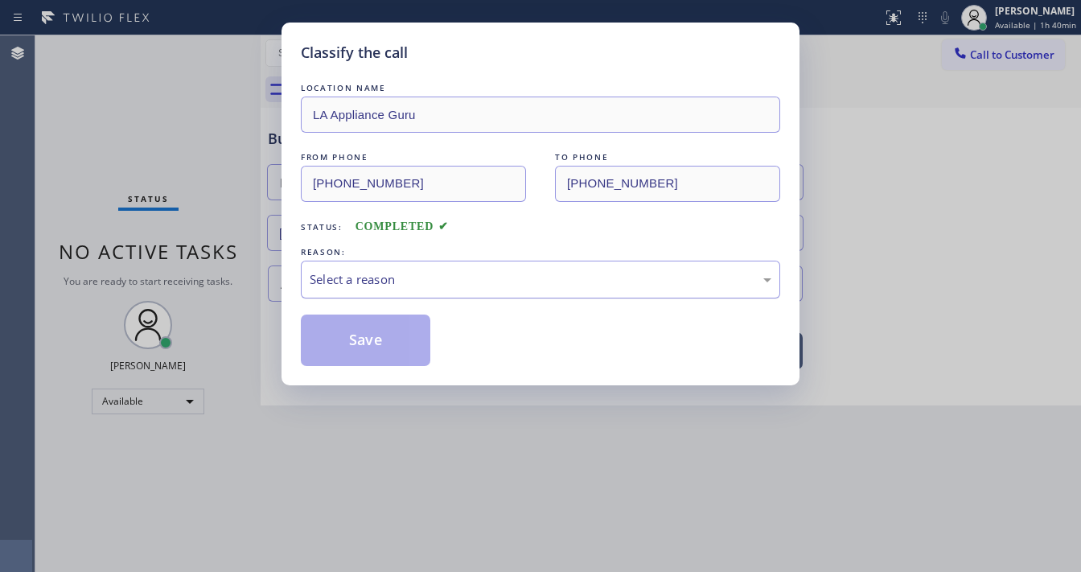
drag, startPoint x: 397, startPoint y: 272, endPoint x: 402, endPoint y: 292, distance: 20.7
click at [399, 273] on div "Select a reason" at bounding box center [541, 279] width 462 height 19
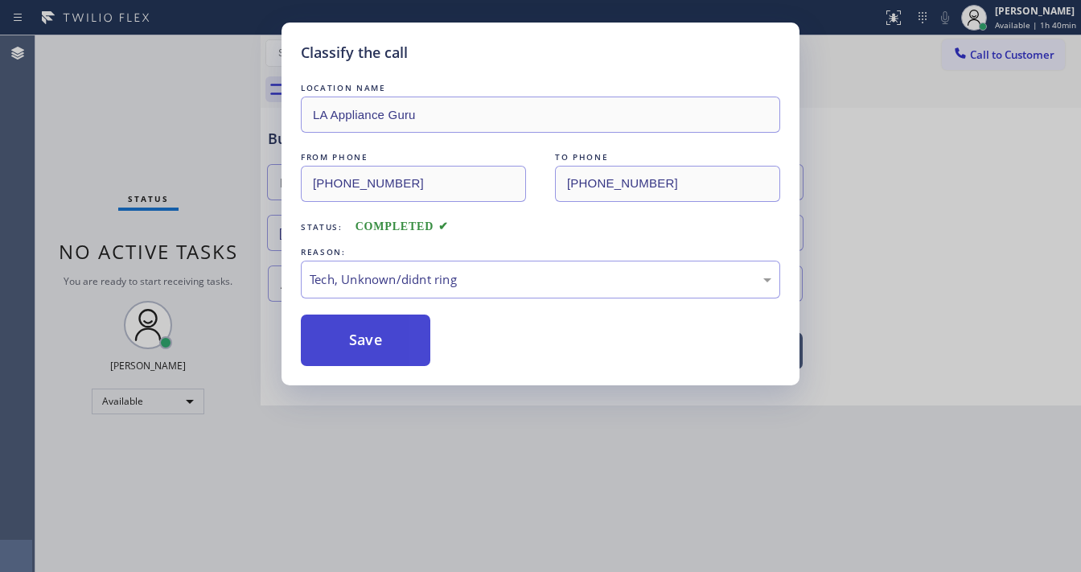
click at [380, 351] on button "Save" at bounding box center [366, 340] width 130 height 51
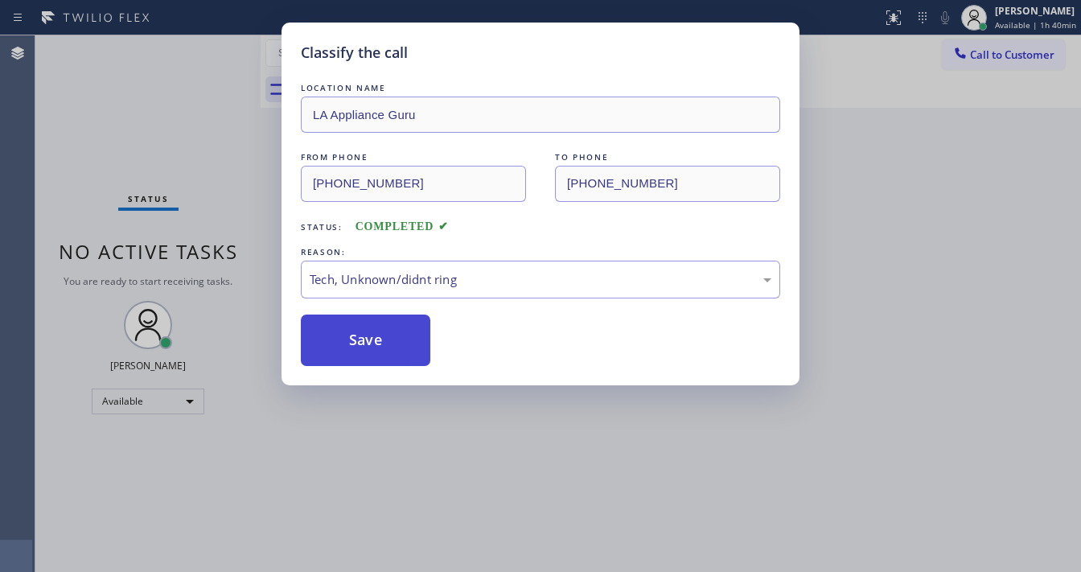
click at [380, 349] on button "Save" at bounding box center [366, 340] width 130 height 51
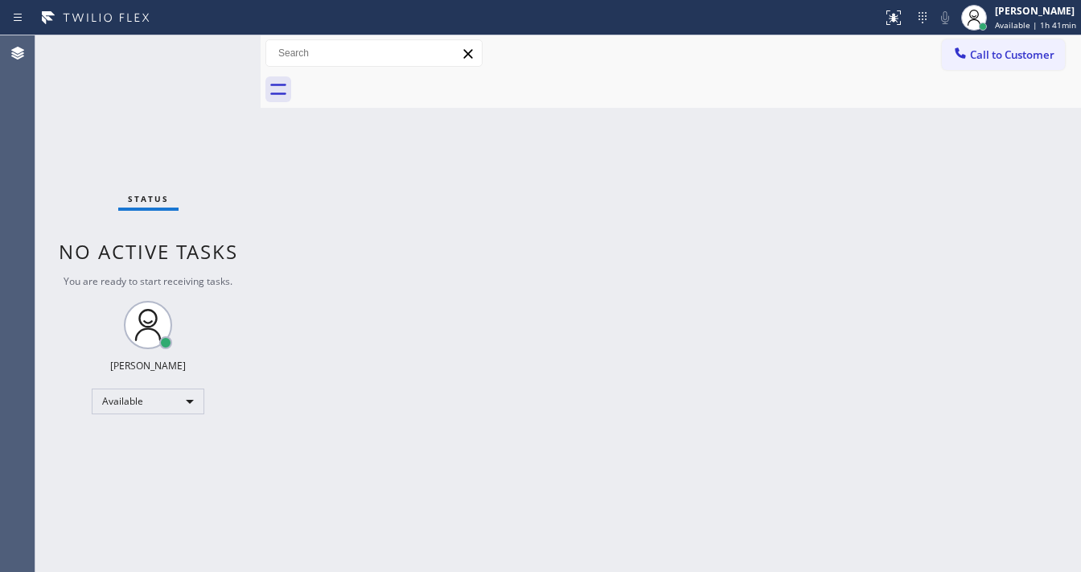
click at [21, 230] on div "Agent Desktop" at bounding box center [17, 303] width 35 height 537
click at [173, 177] on div "Status No active tasks You are ready to start receiving tasks. [PERSON_NAME]" at bounding box center [147, 303] width 225 height 537
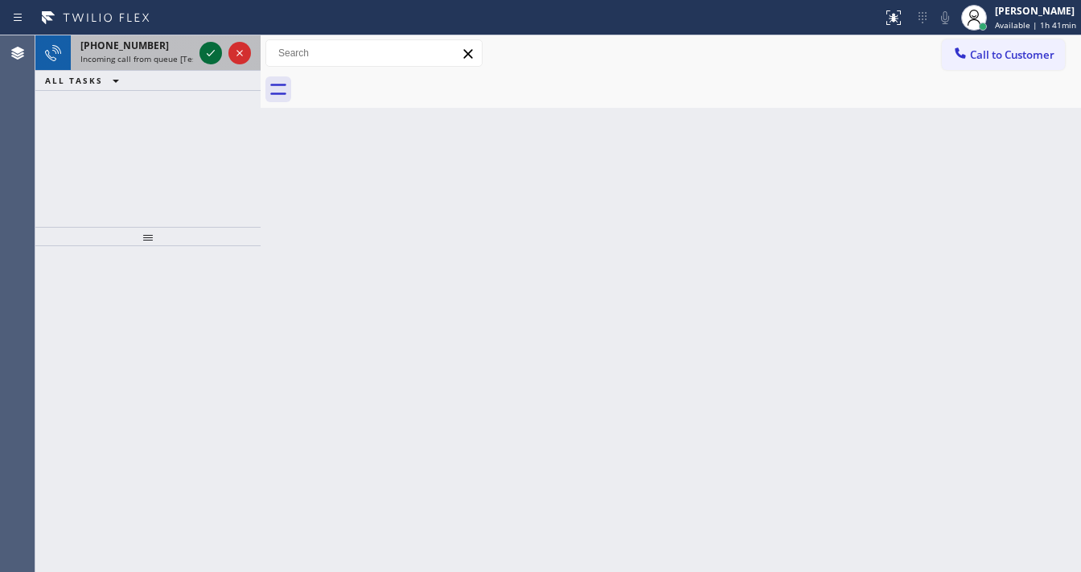
click at [218, 61] on icon at bounding box center [210, 52] width 19 height 19
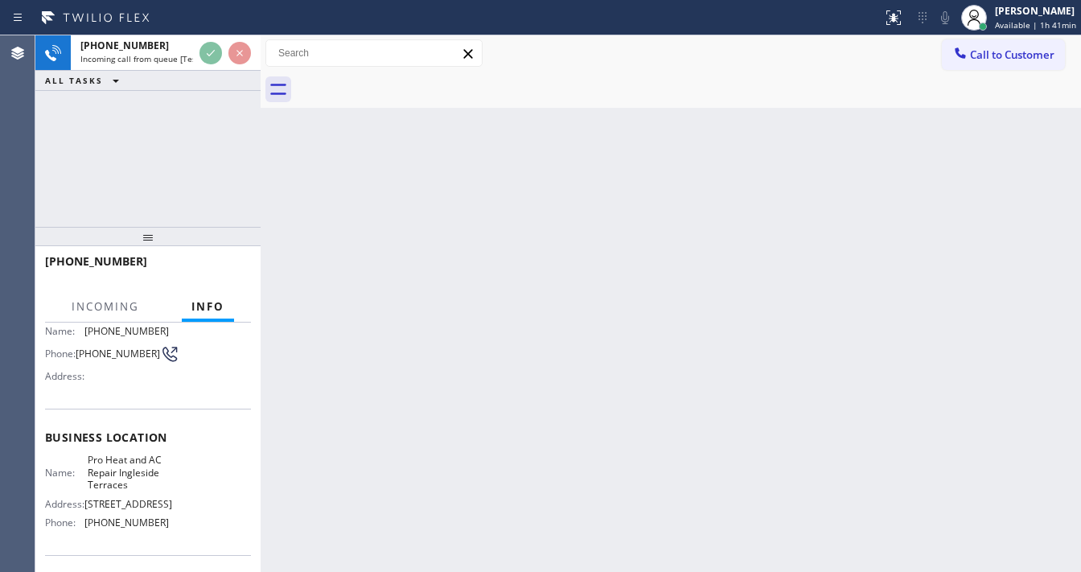
scroll to position [129, 0]
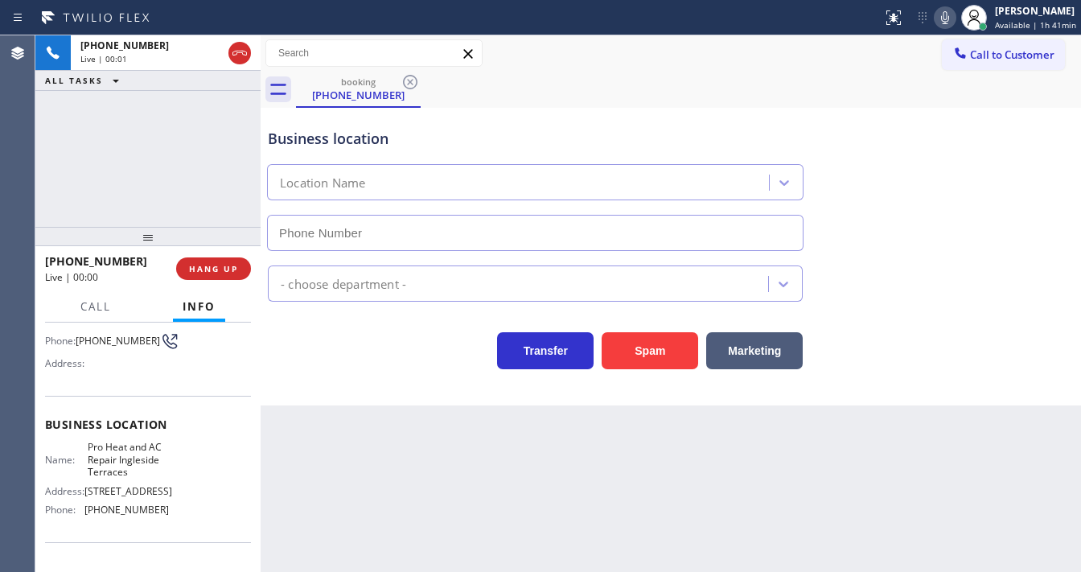
type input "[PHONE_NUMBER]"
click at [27, 187] on div "Agent Desktop" at bounding box center [17, 303] width 35 height 537
click at [633, 345] on button "Spam" at bounding box center [650, 350] width 97 height 37
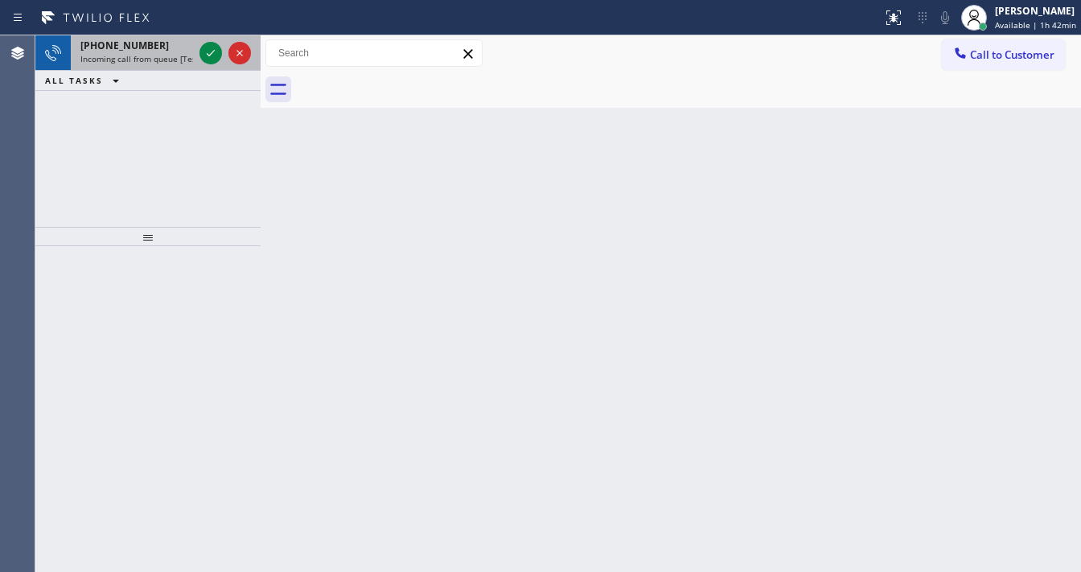
click at [196, 49] on div at bounding box center [225, 52] width 58 height 35
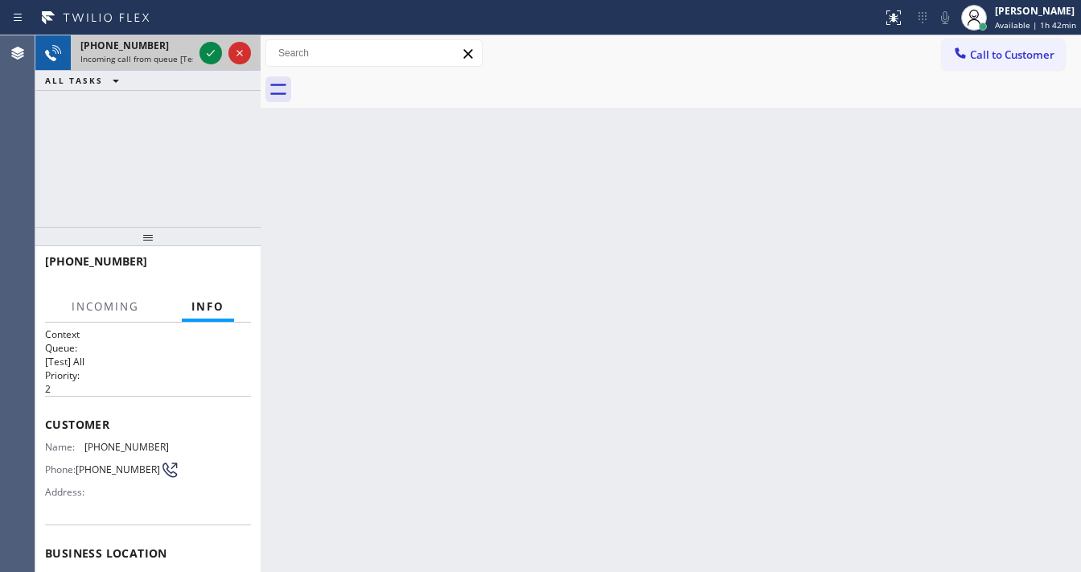
drag, startPoint x: 199, startPoint y: 54, endPoint x: 210, endPoint y: 57, distance: 11.7
click at [199, 54] on div at bounding box center [225, 52] width 58 height 35
click at [210, 57] on icon at bounding box center [210, 52] width 19 height 19
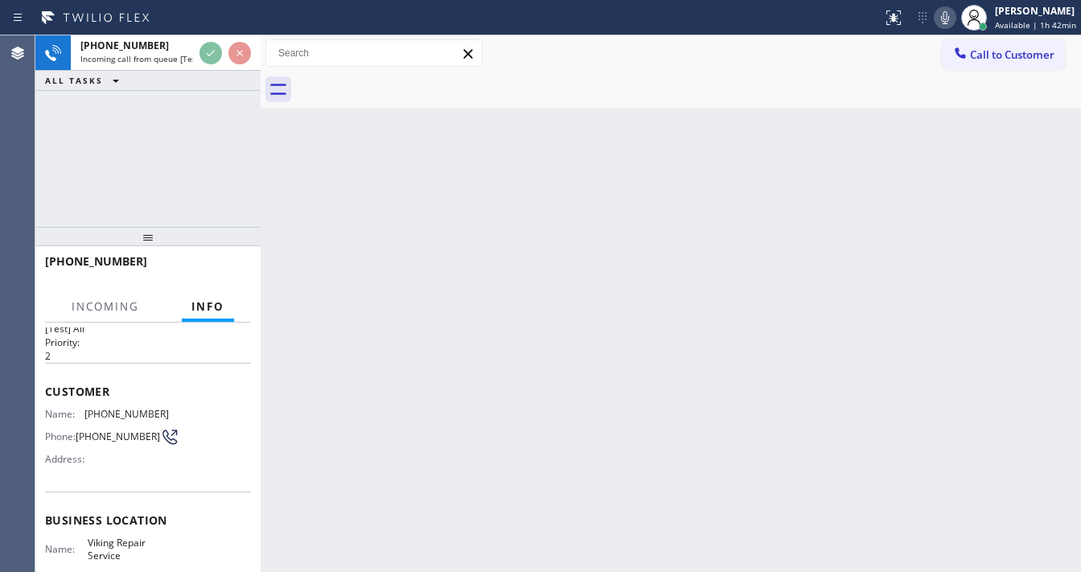
scroll to position [64, 0]
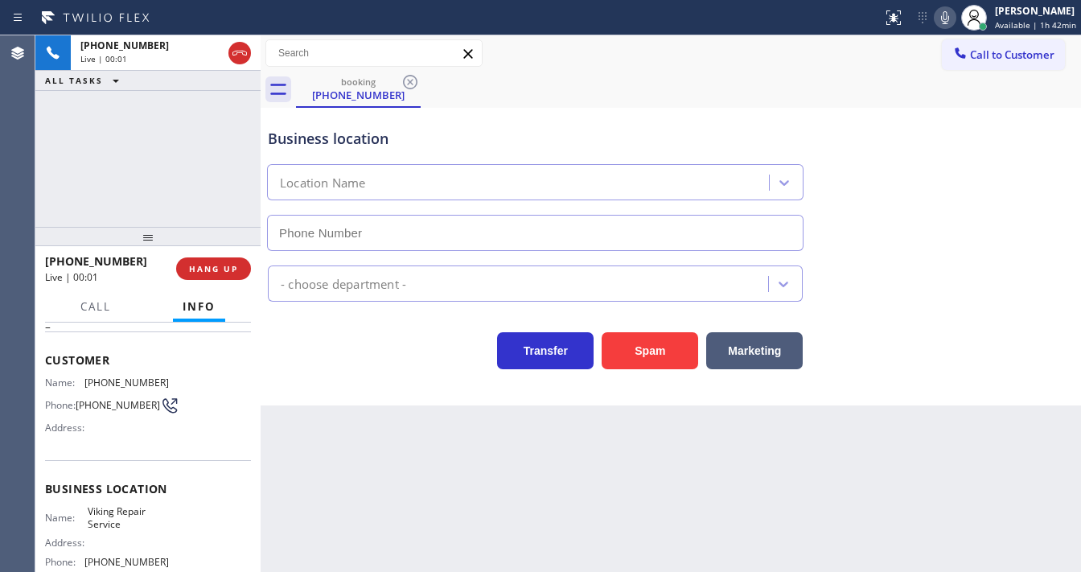
type input "[PHONE_NUMBER]"
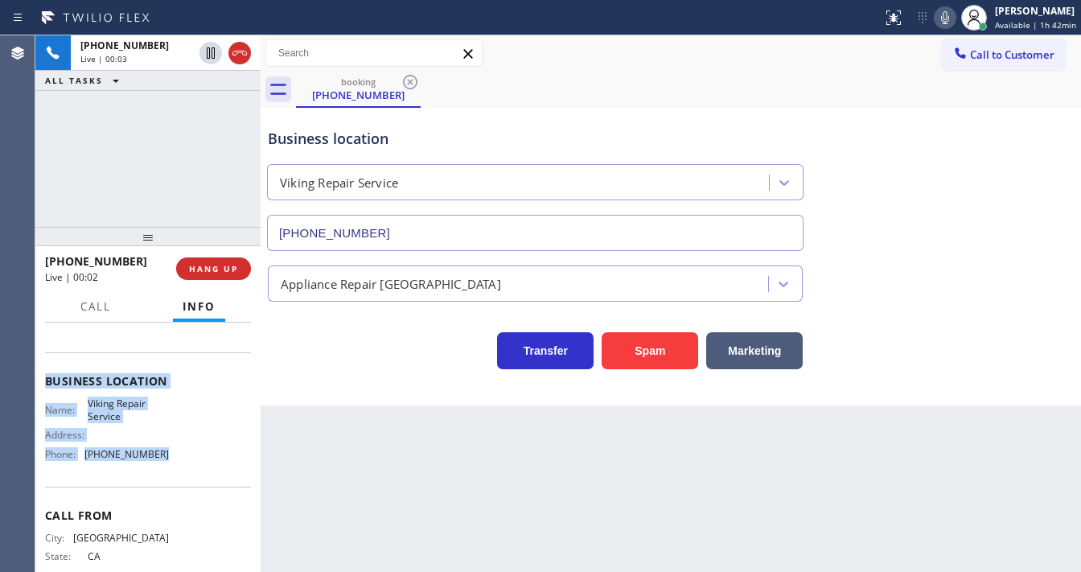
scroll to position [193, 0]
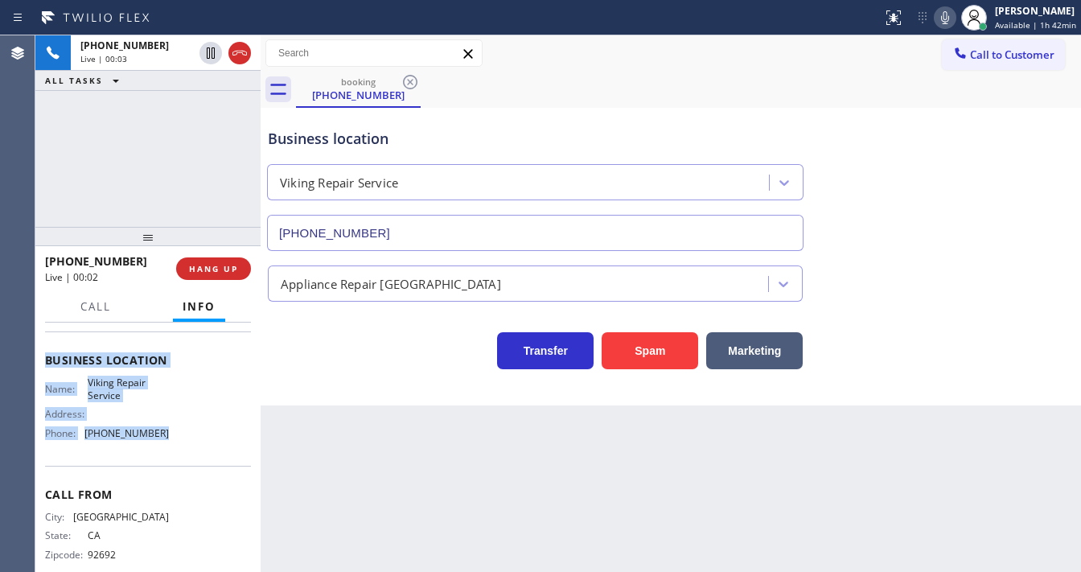
drag, startPoint x: 45, startPoint y: 356, endPoint x: 195, endPoint y: 447, distance: 175.5
click at [195, 447] on div "Context Queue: [Test] All Priority: 2 Customer Name: [PHONE_NUMBER] Phone: [PHO…" at bounding box center [148, 360] width 206 height 453
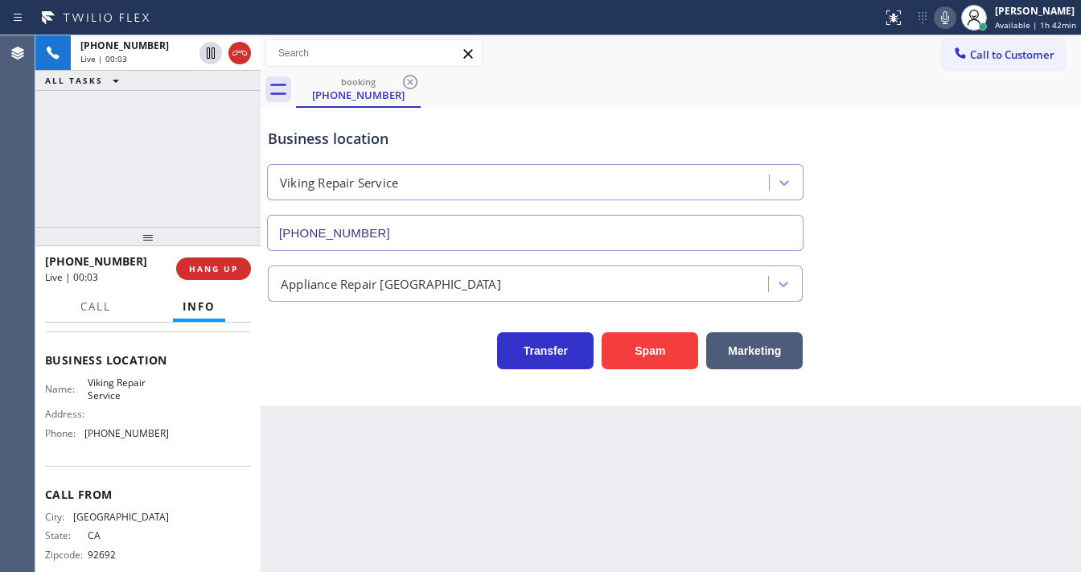
click at [175, 197] on div "[PHONE_NUMBER] Live | 00:03 ALL TASKS ALL TASKS ACTIVE TASKS TASKS IN WRAP UP" at bounding box center [147, 130] width 225 height 191
click at [146, 167] on div "[PHONE_NUMBER] Live | 00:38 ALL TASKS ALL TASKS ACTIVE TASKS TASKS IN WRAP UP" at bounding box center [147, 130] width 225 height 191
click at [942, 20] on icon at bounding box center [944, 17] width 19 height 19
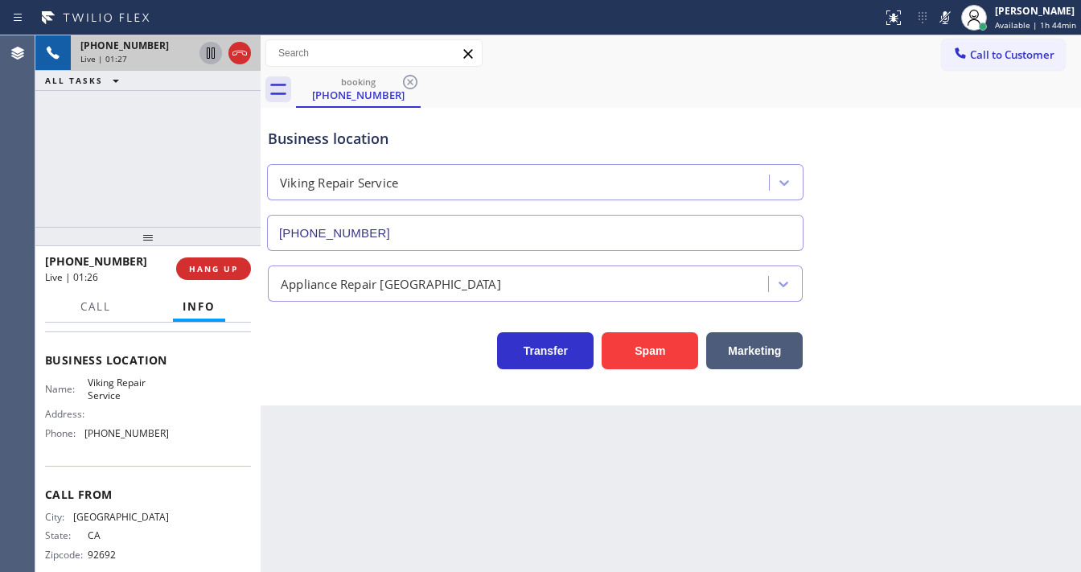
click at [209, 52] on icon at bounding box center [211, 52] width 8 height 11
click at [212, 53] on icon at bounding box center [210, 52] width 19 height 19
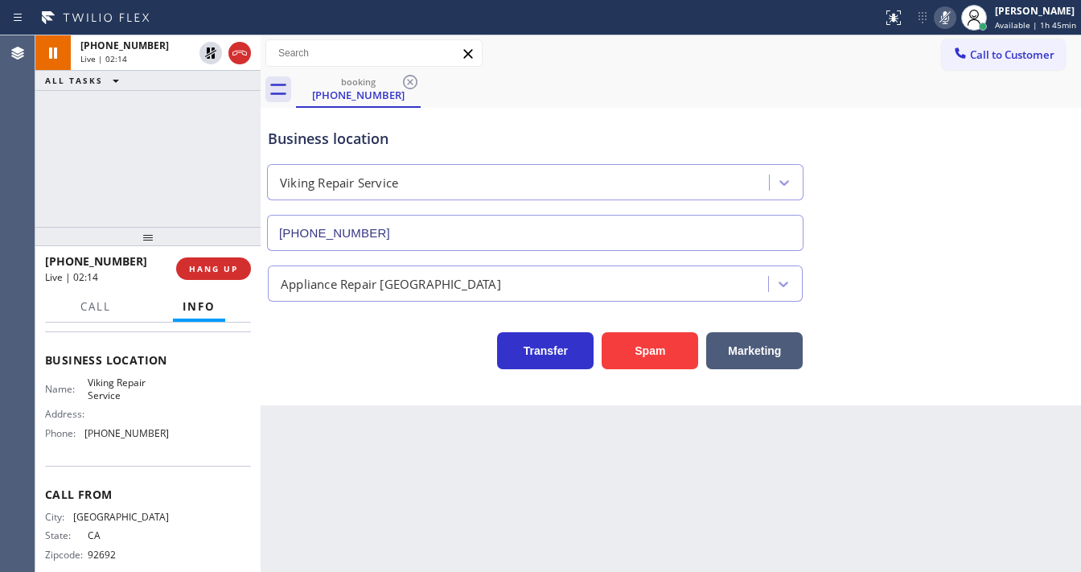
click at [944, 23] on icon at bounding box center [944, 17] width 19 height 19
click at [121, 198] on div "[PHONE_NUMBER] Live | 02:15 ALL TASKS ALL TASKS ACTIVE TASKS TASKS IN WRAP UP" at bounding box center [147, 130] width 225 height 191
click at [220, 205] on div "[PHONE_NUMBER] Live | 02:22 ALL TASKS ALL TASKS ACTIVE TASKS TASKS IN WRAP UP" at bounding box center [147, 130] width 225 height 191
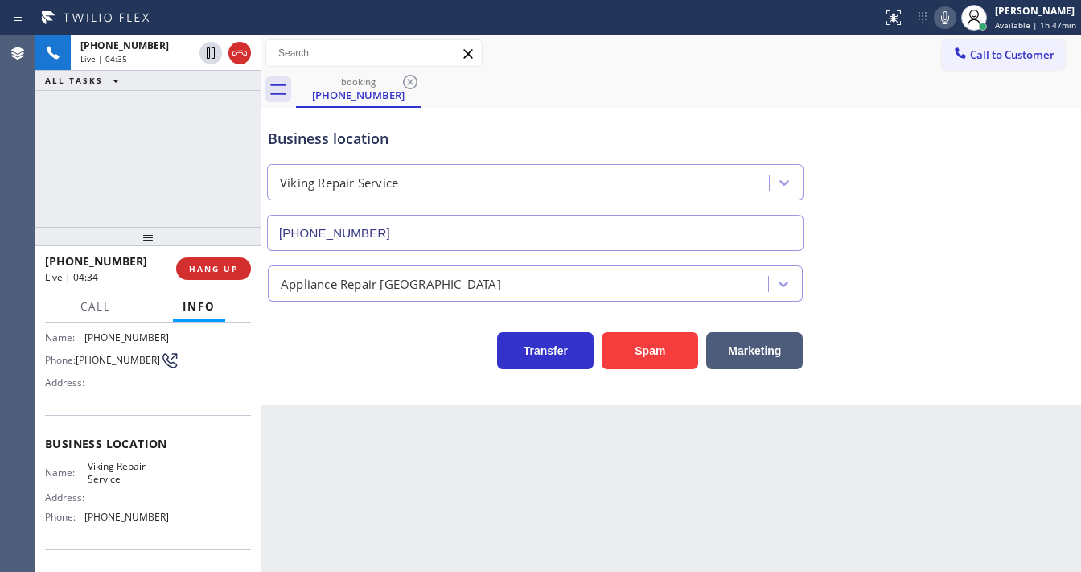
scroll to position [0, 0]
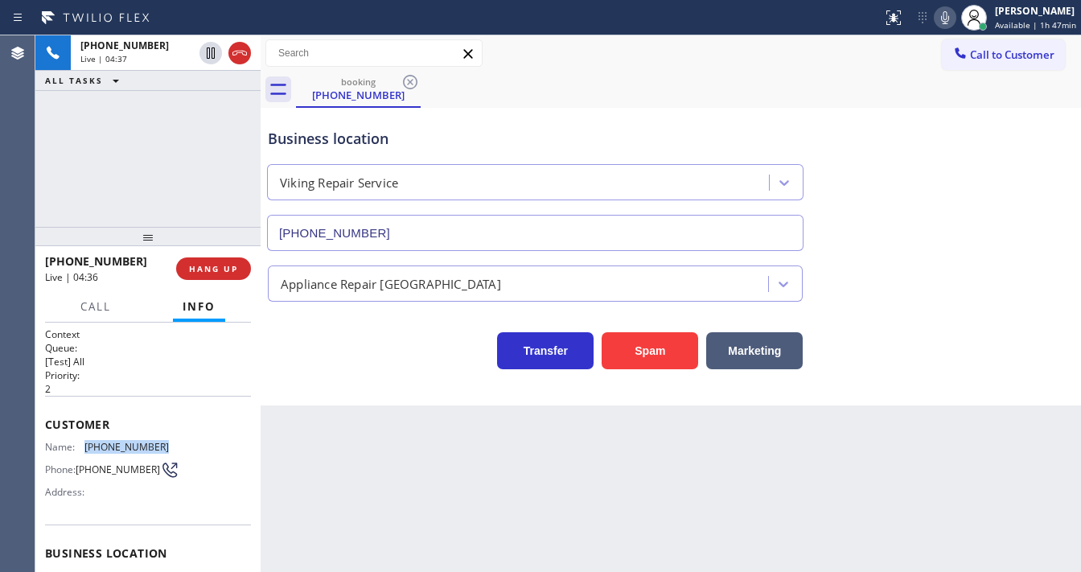
drag, startPoint x: 87, startPoint y: 444, endPoint x: 168, endPoint y: 444, distance: 81.2
click at [168, 444] on div "Name: [PHONE_NUMBER] Phone: [PHONE_NUMBER] Address:" at bounding box center [148, 473] width 206 height 64
click at [119, 187] on div "[PHONE_NUMBER] Live | 04:38 ALL TASKS ALL TASKS ACTIVE TASKS TASKS IN WRAP UP" at bounding box center [147, 130] width 225 height 191
click at [224, 270] on span "HANG UP" at bounding box center [213, 268] width 49 height 11
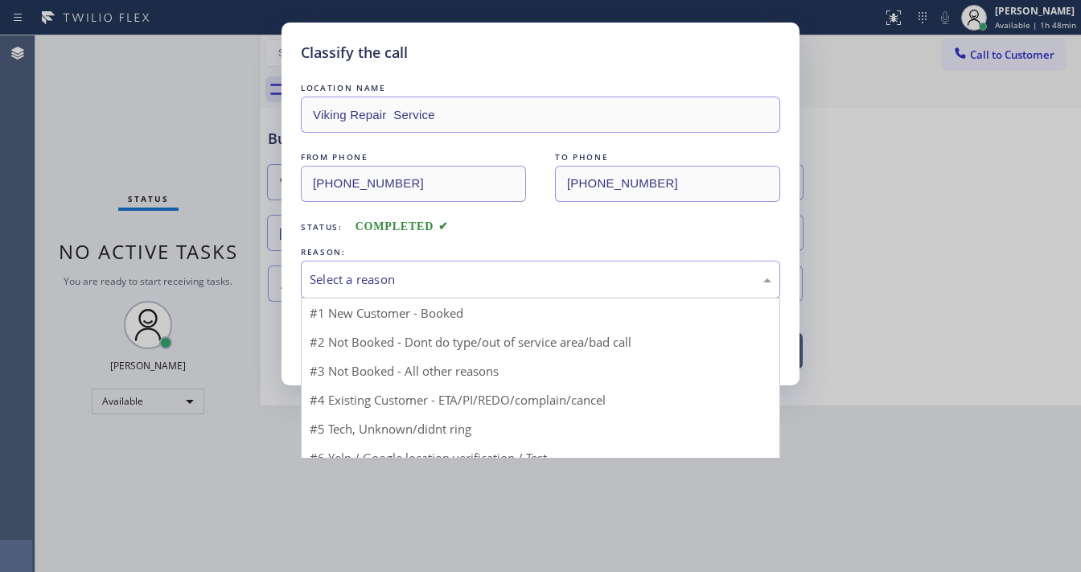
click at [344, 287] on div "Select a reason" at bounding box center [541, 279] width 462 height 19
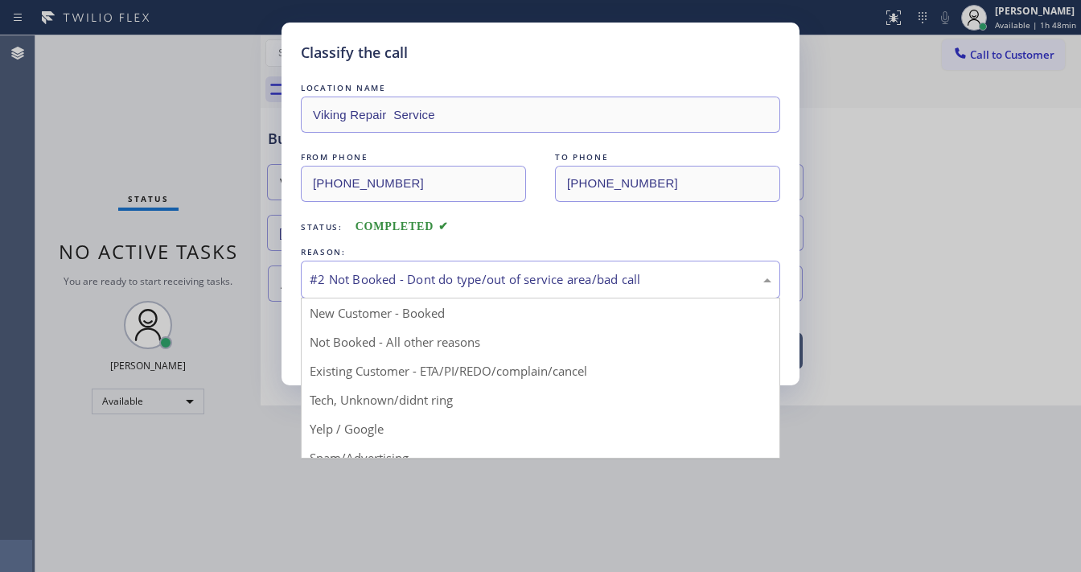
click at [380, 277] on div "#2 Not Booked - Dont do type/out of service area/bad call" at bounding box center [541, 279] width 462 height 19
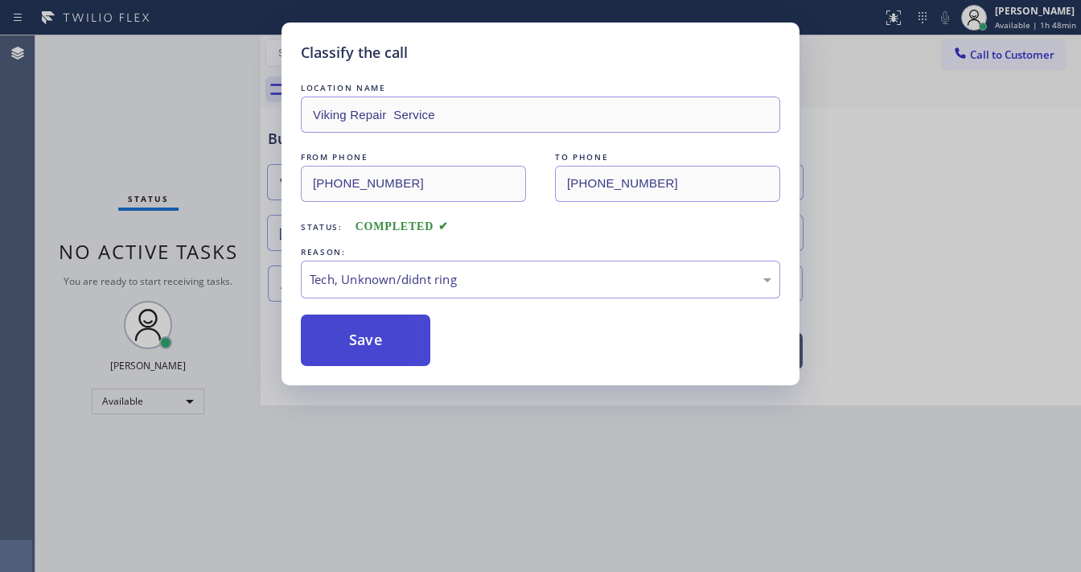
click at [364, 328] on button "Save" at bounding box center [366, 340] width 130 height 51
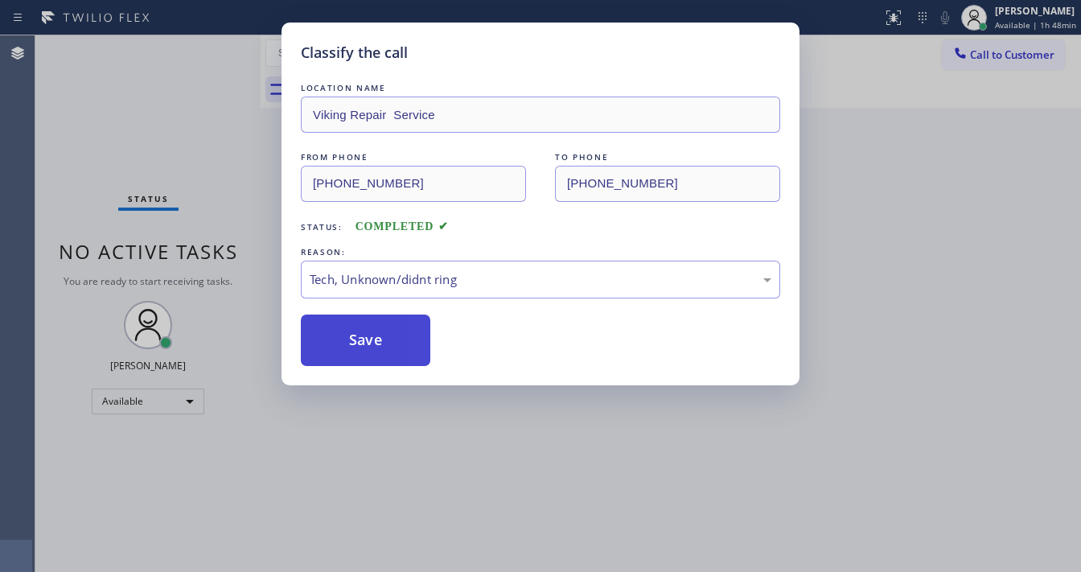
click at [364, 328] on button "Save" at bounding box center [366, 340] width 130 height 51
drag, startPoint x: 859, startPoint y: 216, endPoint x: 981, endPoint y: 103, distance: 166.2
click at [874, 207] on div "Classify the call LOCATION NAME Viking Repair Service FROM PHONE [PHONE_NUMBER]…" at bounding box center [540, 286] width 1081 height 572
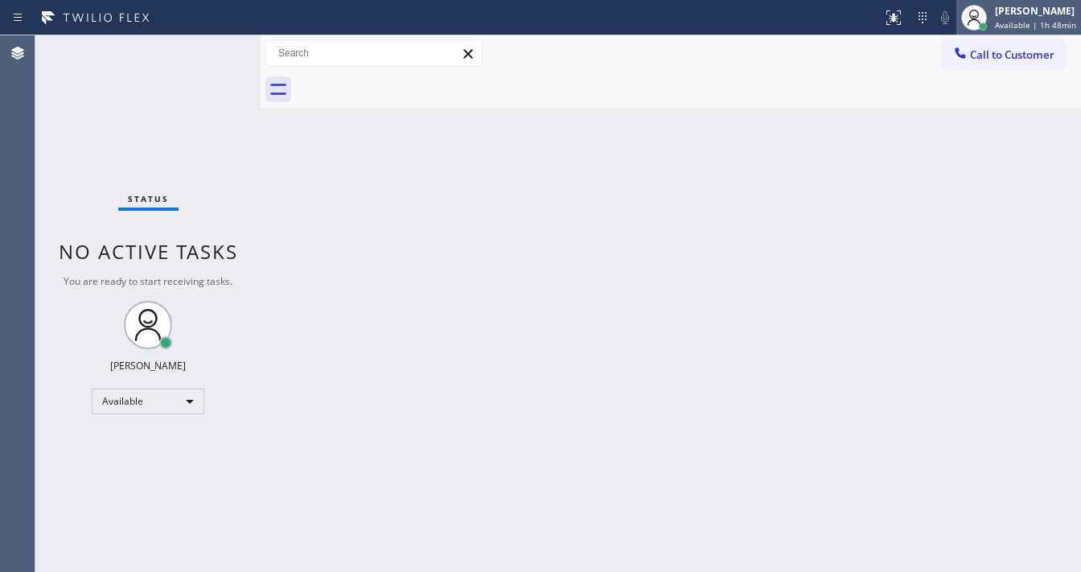
click at [1030, 18] on div "[PERSON_NAME] Available | 1h 48min" at bounding box center [1036, 17] width 89 height 28
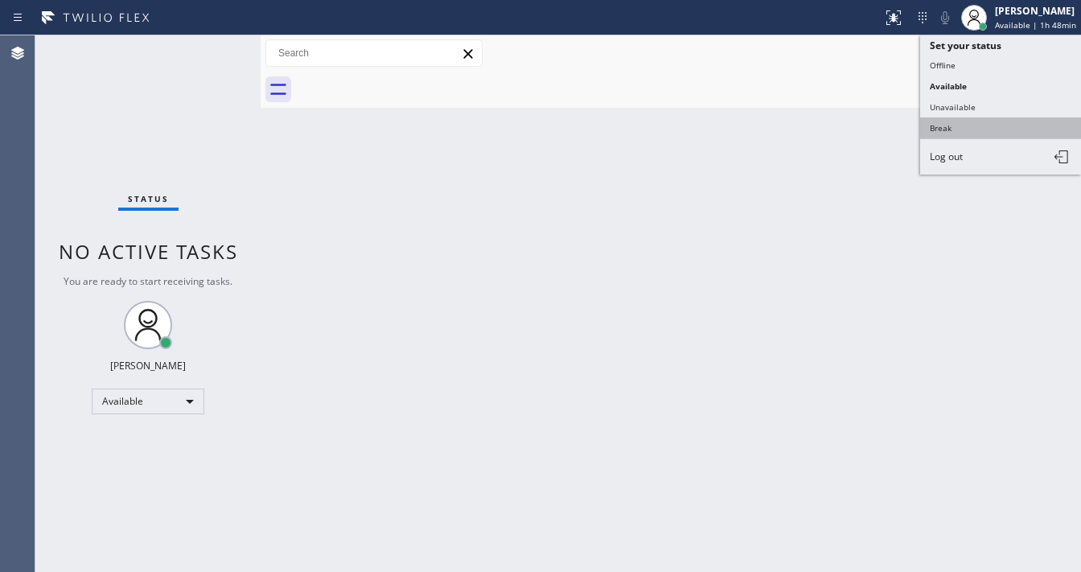
drag, startPoint x: 965, startPoint y: 118, endPoint x: 643, endPoint y: 222, distance: 338.1
click at [962, 119] on button "Break" at bounding box center [1000, 127] width 161 height 21
drag, startPoint x: 643, startPoint y: 222, endPoint x: 612, endPoint y: 254, distance: 44.9
click at [643, 222] on div "Back to Dashboard Change Sender ID Customers Technicians Select a contact Outbo…" at bounding box center [671, 303] width 820 height 537
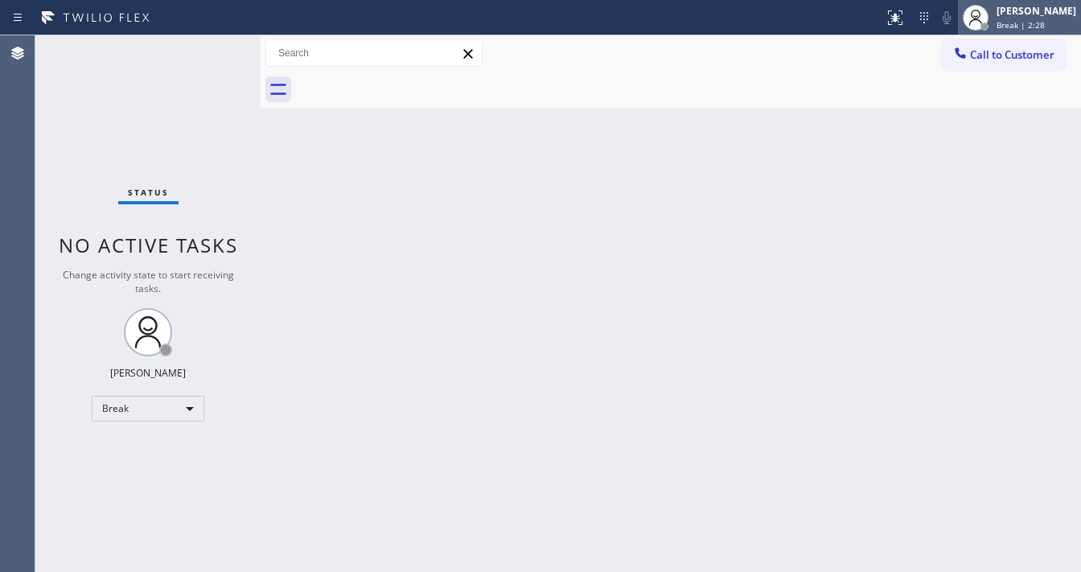
click at [1030, 21] on span "Break | 2:28" at bounding box center [1021, 24] width 48 height 11
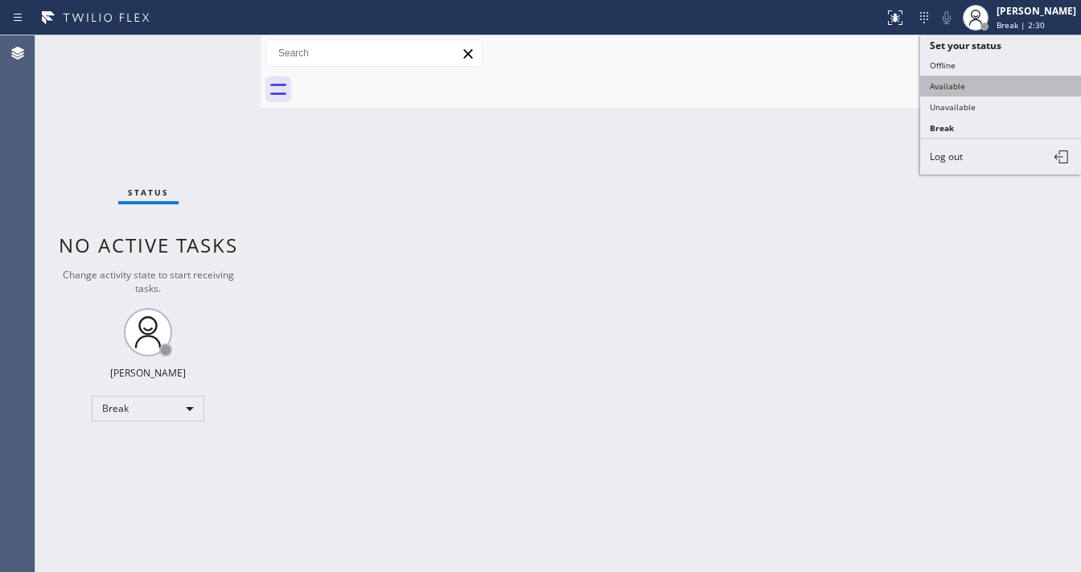
click at [956, 87] on button "Available" at bounding box center [1000, 86] width 161 height 21
click at [532, 241] on div "Back to Dashboard Change Sender ID Customers Technicians Select a contact Outbo…" at bounding box center [671, 303] width 820 height 537
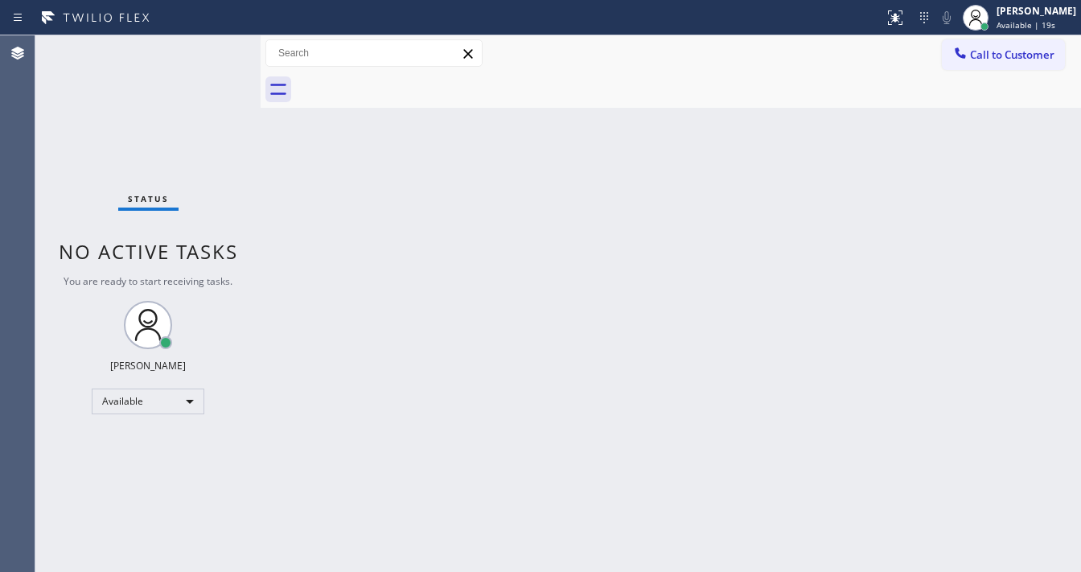
click at [137, 39] on div "Status No active tasks You are ready to start receiving tasks. [PERSON_NAME]" at bounding box center [147, 303] width 225 height 537
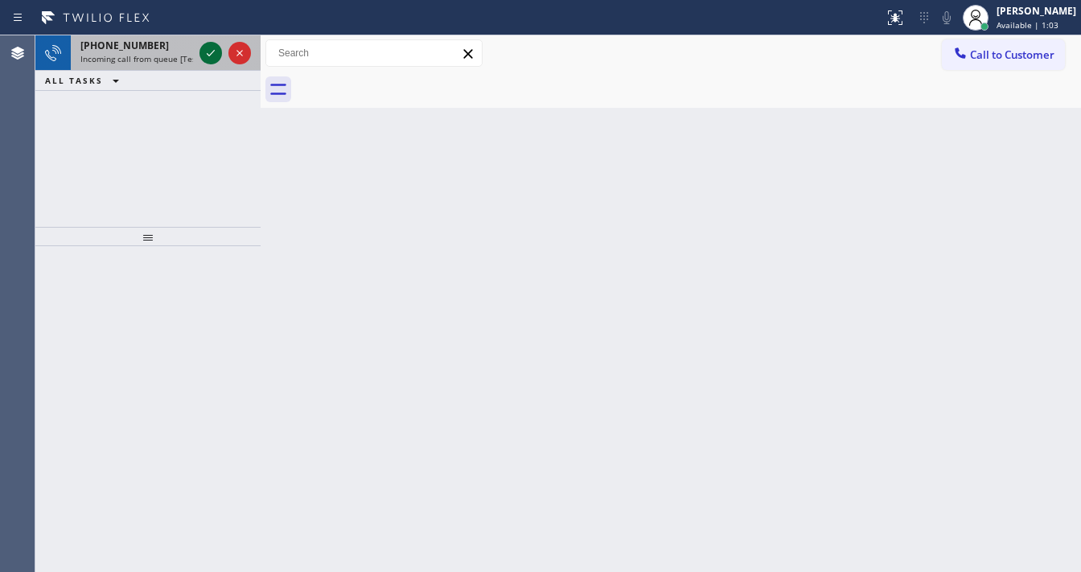
click at [210, 53] on icon at bounding box center [210, 52] width 19 height 19
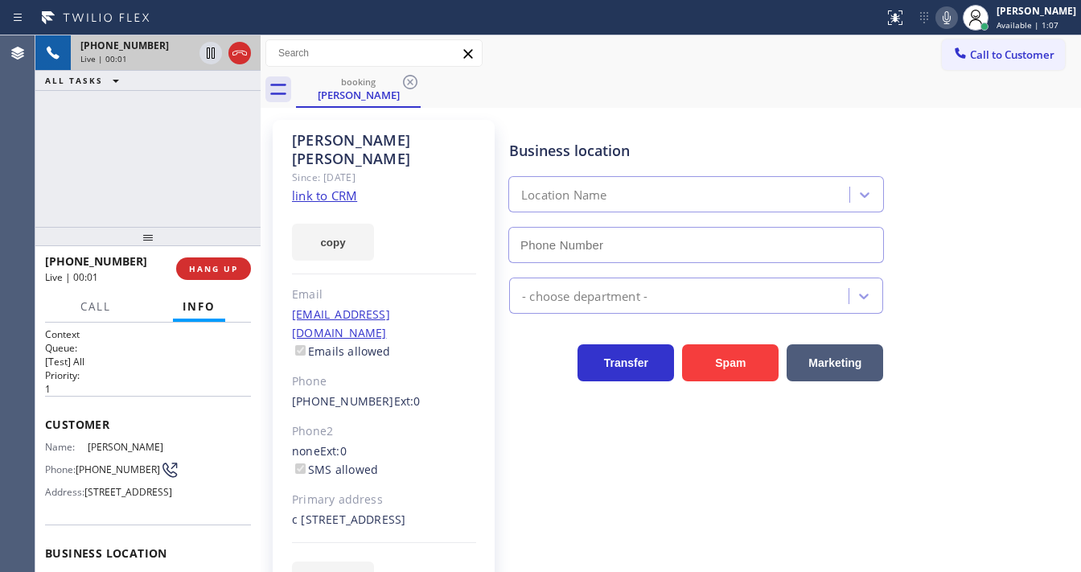
type input "[PHONE_NUMBER]"
click at [319, 187] on link "link to CRM" at bounding box center [324, 195] width 65 height 16
click at [506, 80] on div "booking [PERSON_NAME]" at bounding box center [688, 90] width 785 height 36
click at [951, 15] on icon at bounding box center [947, 17] width 8 height 13
click at [203, 121] on div "[PHONE_NUMBER] Live | 01:31 ALL TASKS ALL TASKS ACTIVE TASKS TASKS IN WRAP UP" at bounding box center [147, 130] width 225 height 191
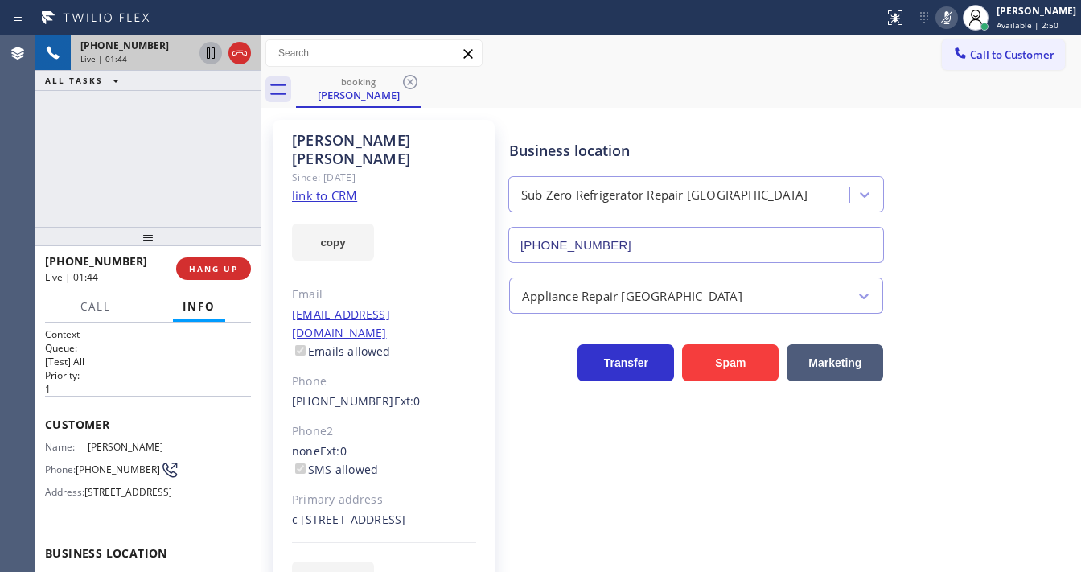
click at [209, 51] on icon at bounding box center [211, 52] width 8 height 11
click at [952, 29] on div "Status report No issues detected If you experience an issue, please download th…" at bounding box center [980, 17] width 204 height 35
click at [952, 21] on icon at bounding box center [946, 17] width 19 height 19
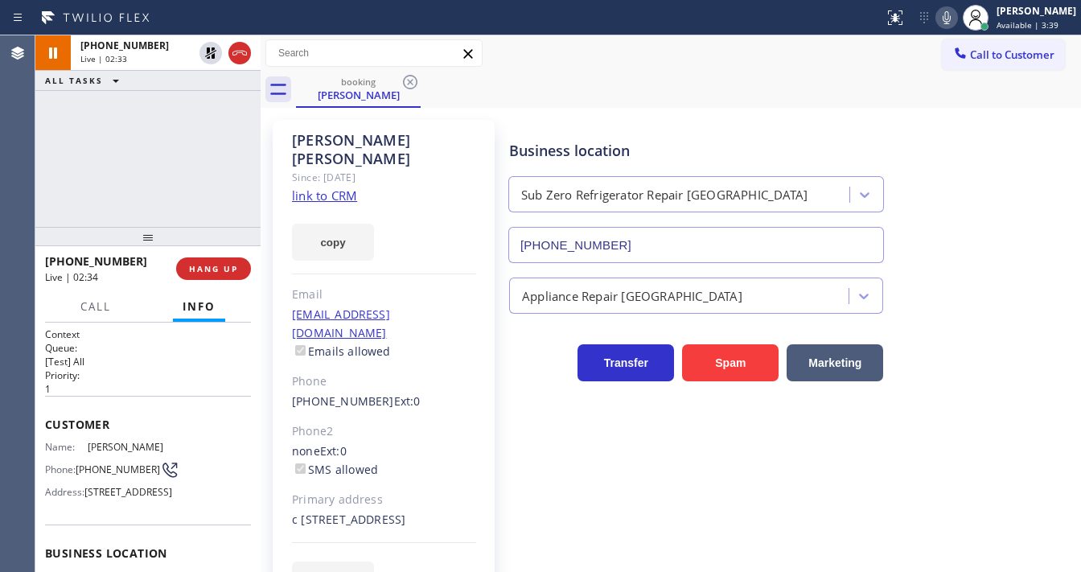
drag, startPoint x: 206, startPoint y: 55, endPoint x: 196, endPoint y: 80, distance: 26.7
click at [207, 55] on icon at bounding box center [210, 52] width 19 height 19
click at [168, 148] on div "[PHONE_NUMBER] Live | 02:34 ALL TASKS ALL TASKS ACTIVE TASKS TASKS IN WRAP UP" at bounding box center [147, 130] width 225 height 191
click at [158, 174] on div "[PHONE_NUMBER] Live | 04:28 ALL TASKS ALL TASKS ACTIVE TASKS TASKS IN WRAP UP" at bounding box center [147, 130] width 225 height 191
click at [158, 174] on div "[PHONE_NUMBER] Live | 04:33 ALL TASKS ALL TASKS ACTIVE TASKS TASKS IN WRAP UP" at bounding box center [147, 130] width 225 height 191
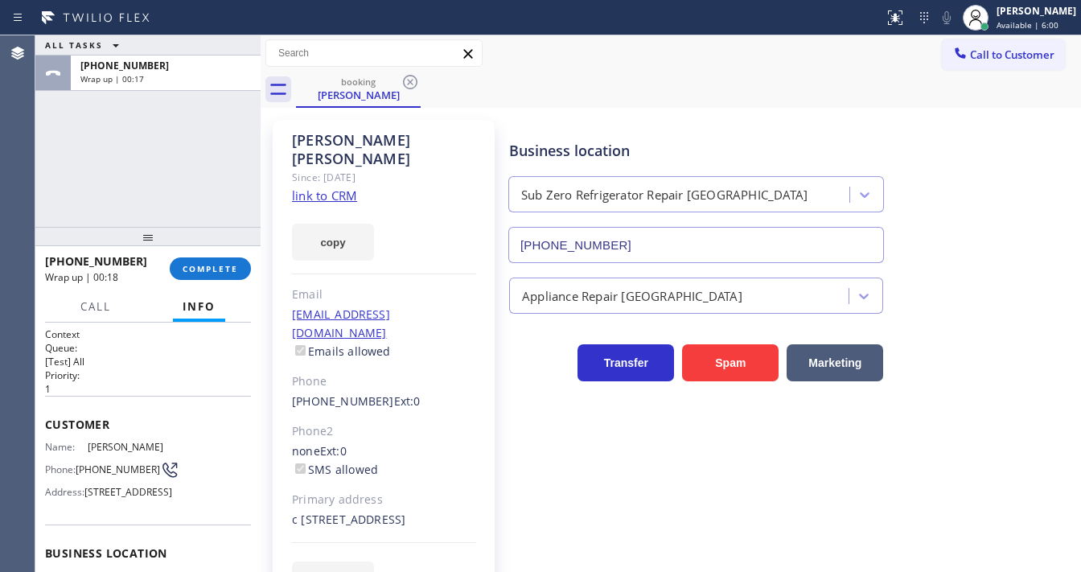
click at [44, 180] on div "ALL TASKS ALL TASKS ACTIVE TASKS TASKS IN WRAP UP [PHONE_NUMBER] Wrap up | 00:17" at bounding box center [147, 130] width 225 height 191
click at [212, 269] on span "COMPLETE" at bounding box center [211, 268] width 56 height 11
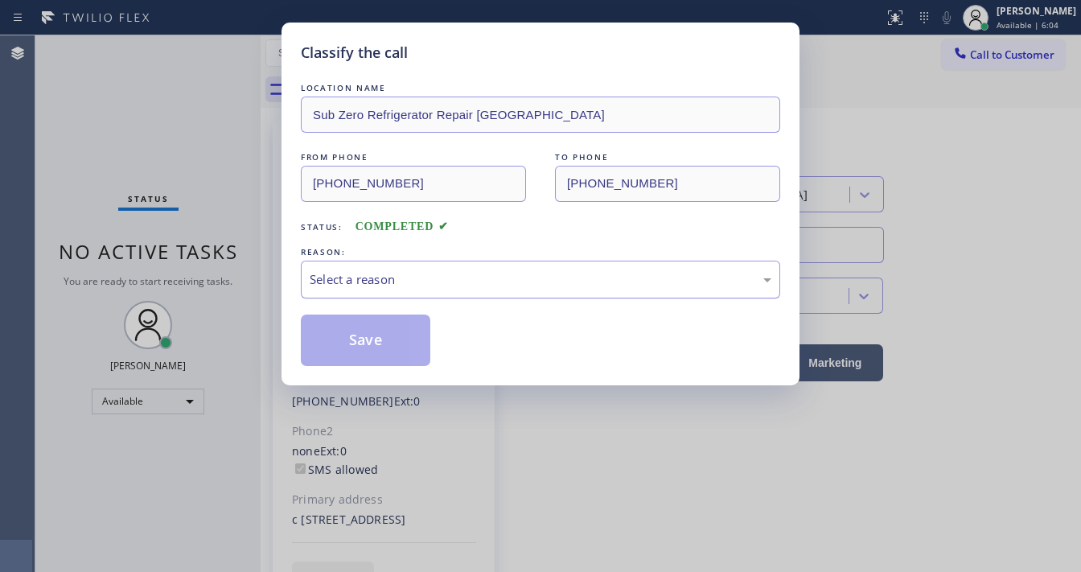
click at [380, 287] on div "Select a reason" at bounding box center [541, 279] width 462 height 19
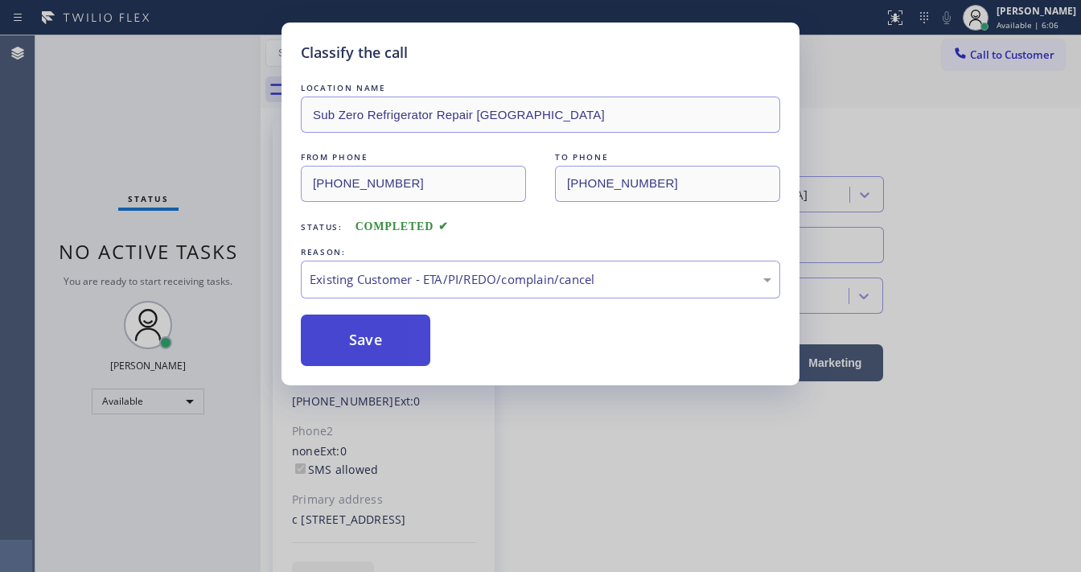
click at [372, 331] on button "Save" at bounding box center [366, 340] width 130 height 51
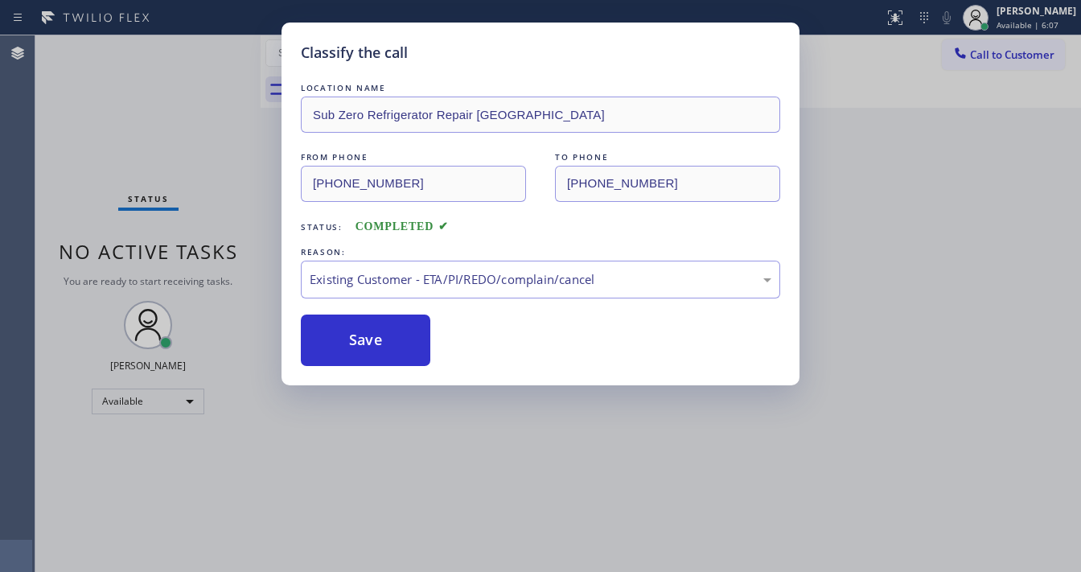
click at [207, 44] on div "Classify the call LOCATION NAME Sub Zero Refrigerator Repair [GEOGRAPHIC_DATA] …" at bounding box center [540, 286] width 1081 height 572
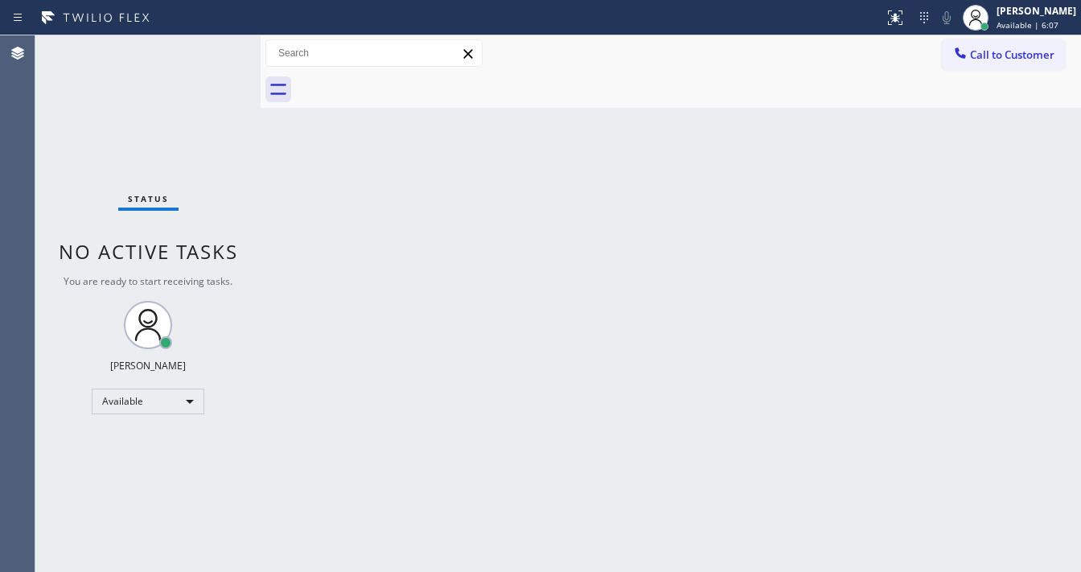
click at [207, 44] on div "Status No active tasks You are ready to start receiving tasks. [PERSON_NAME]" at bounding box center [147, 303] width 225 height 537
drag, startPoint x: 53, startPoint y: 261, endPoint x: 127, endPoint y: 307, distance: 87.5
click at [53, 261] on div "Status No active tasks You are ready to start receiving tasks. [PERSON_NAME]" at bounding box center [147, 303] width 225 height 537
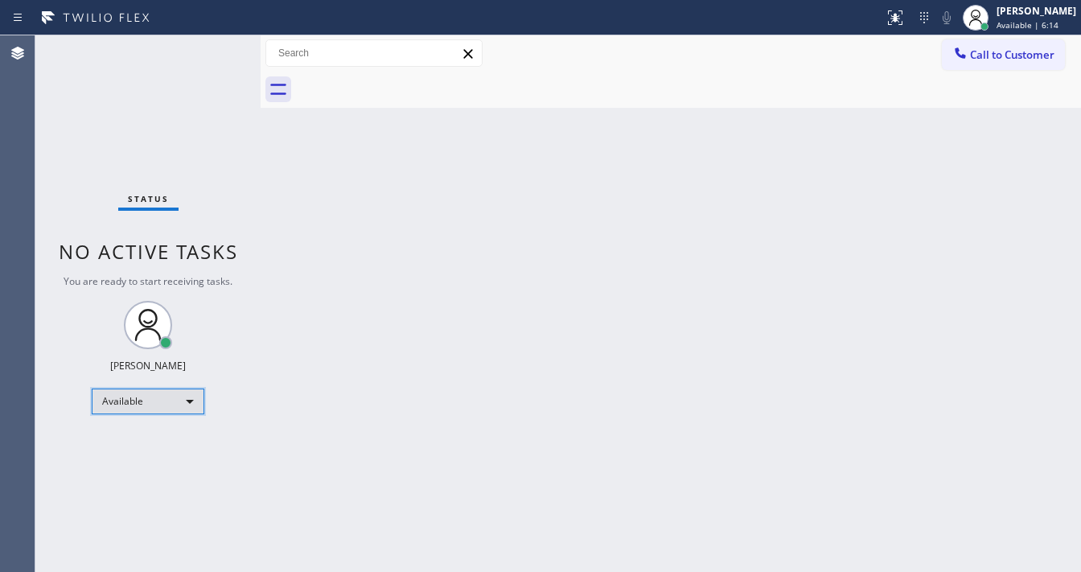
click at [157, 399] on div "Available" at bounding box center [148, 402] width 113 height 26
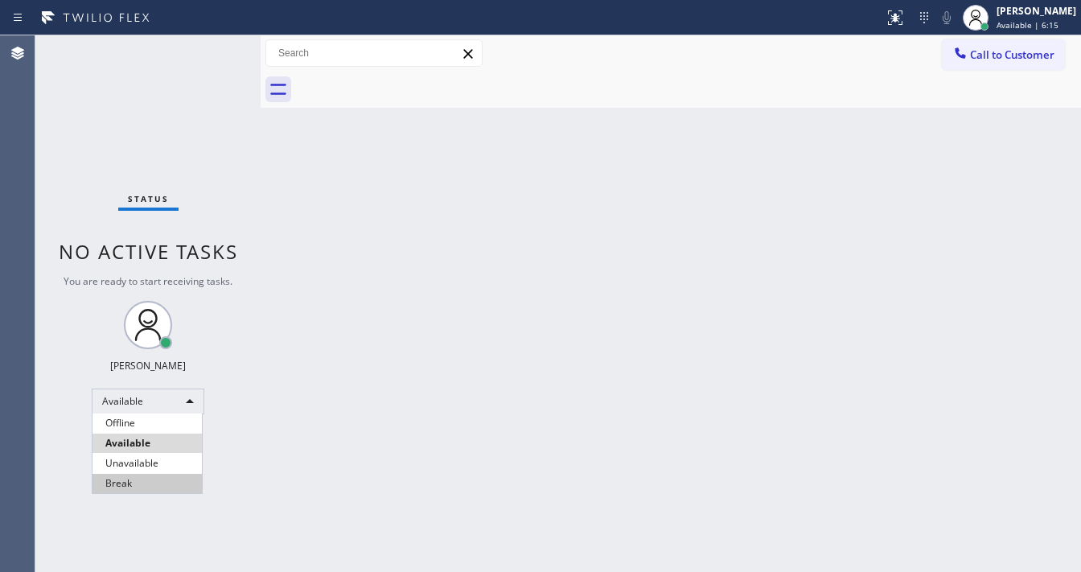
click at [136, 479] on li "Break" at bounding box center [147, 483] width 109 height 19
click at [418, 382] on div "Back to Dashboard Change Sender ID Customers Technicians Select a contact Outbo…" at bounding box center [671, 303] width 820 height 537
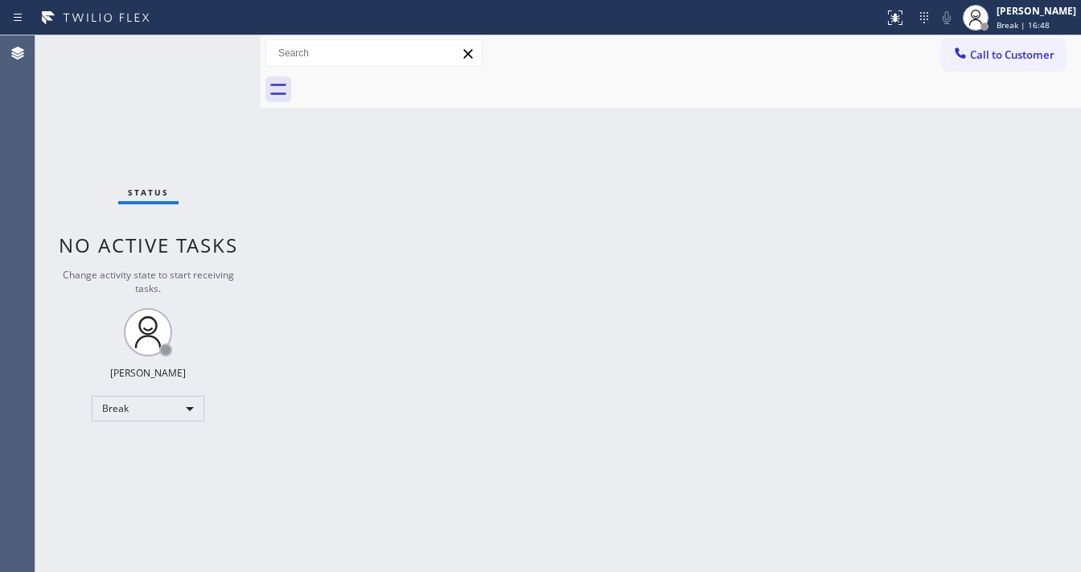
click at [1034, 16] on div "[PERSON_NAME]" at bounding box center [1037, 11] width 80 height 14
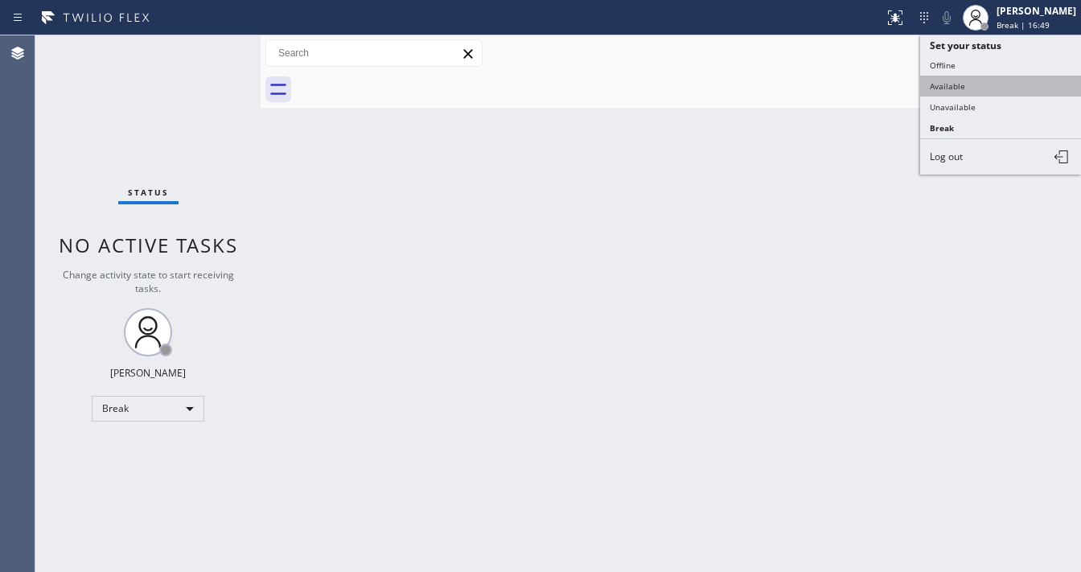
click at [997, 77] on button "Available" at bounding box center [1000, 86] width 161 height 21
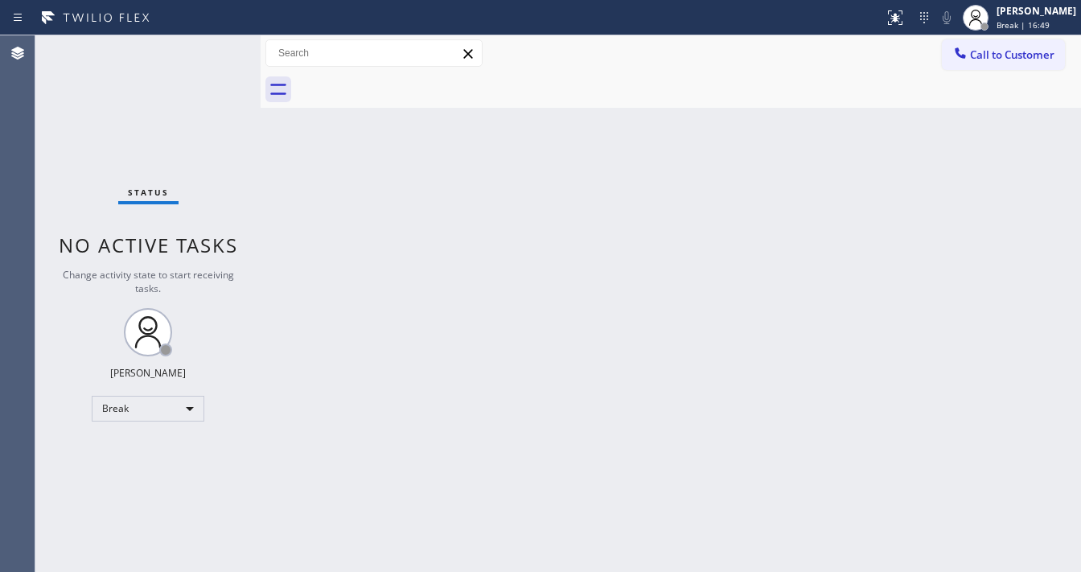
drag, startPoint x: 631, startPoint y: 139, endPoint x: 516, endPoint y: 515, distance: 392.9
click at [631, 140] on div "Back to Dashboard Change Sender ID Customers Technicians Select a contact Outbo…" at bounding box center [671, 303] width 820 height 537
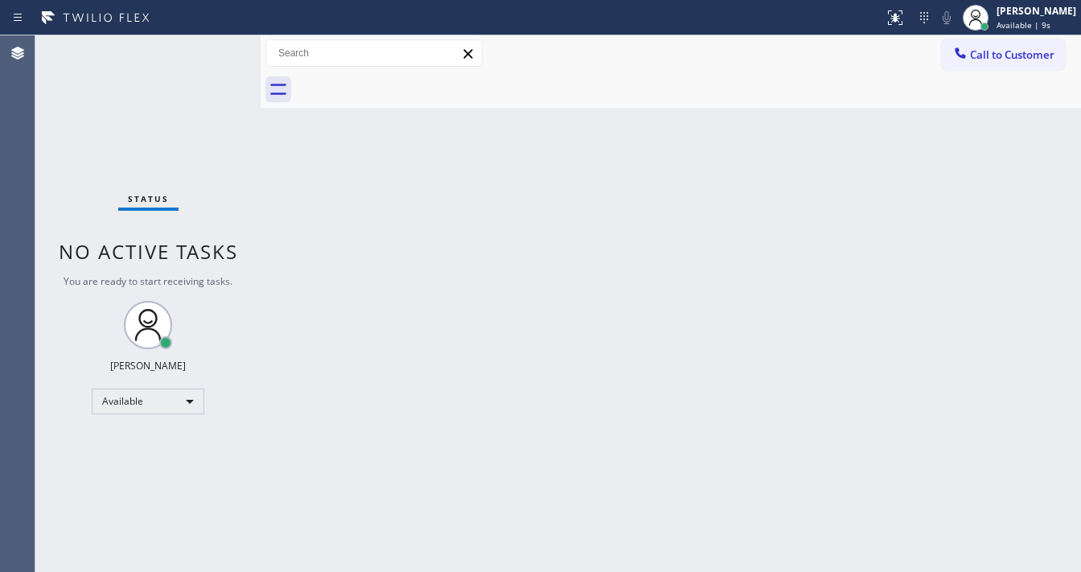
click at [113, 55] on div "Status No active tasks You are ready to start receiving tasks. [PERSON_NAME]" at bounding box center [147, 303] width 225 height 537
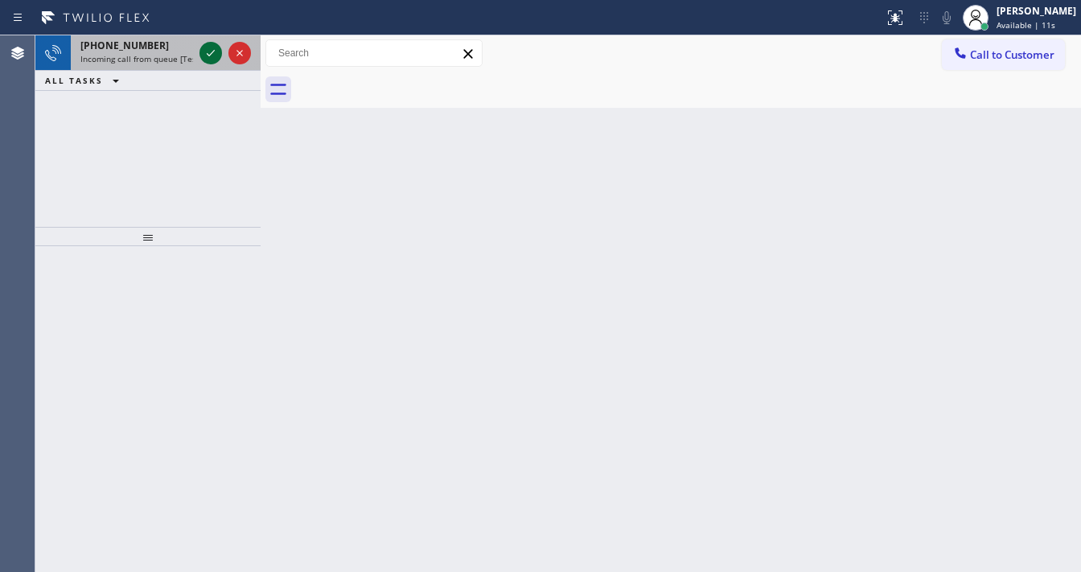
click at [212, 53] on icon at bounding box center [210, 52] width 19 height 19
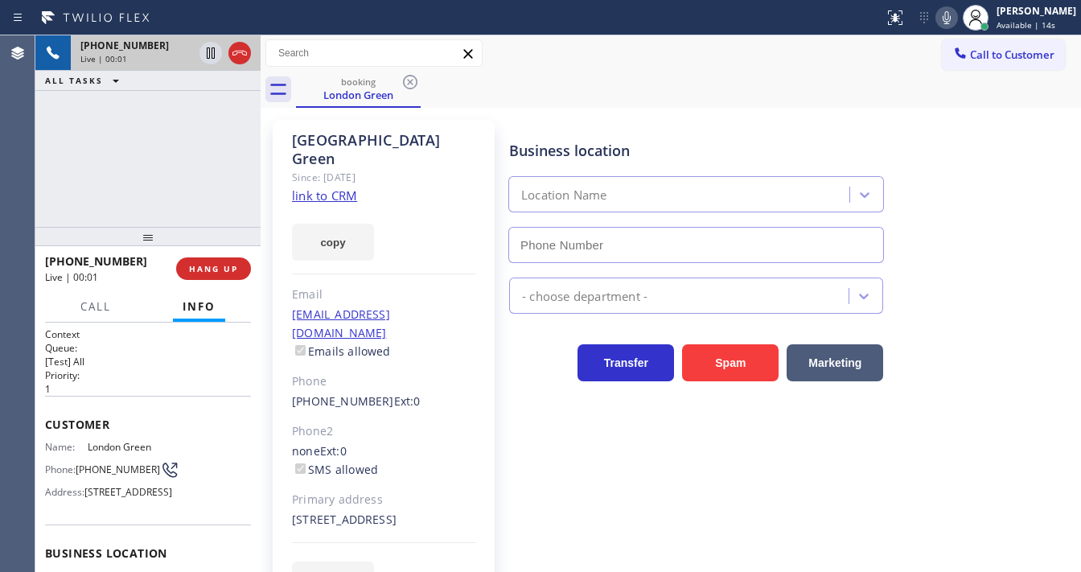
type input "[PHONE_NUMBER]"
click at [347, 187] on link "link to CRM" at bounding box center [324, 195] width 65 height 16
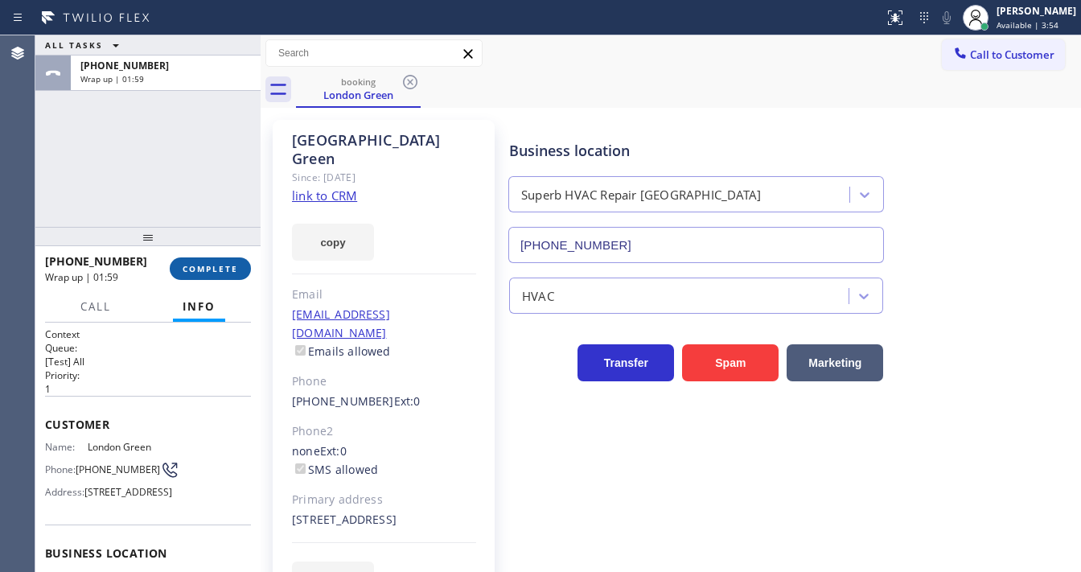
click at [206, 267] on span "COMPLETE" at bounding box center [211, 268] width 56 height 11
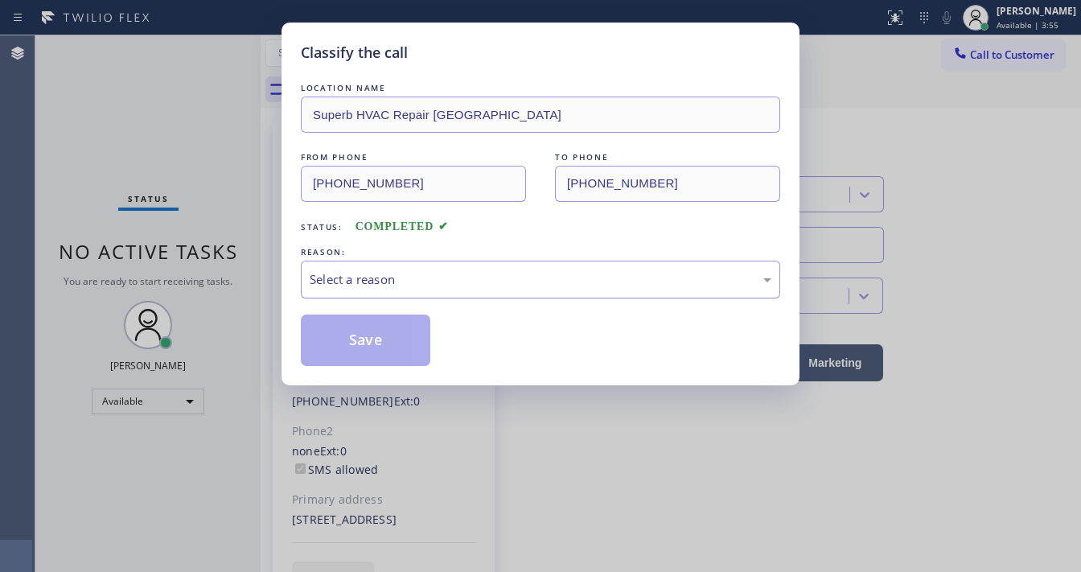
click at [356, 280] on div "Select a reason" at bounding box center [541, 279] width 462 height 19
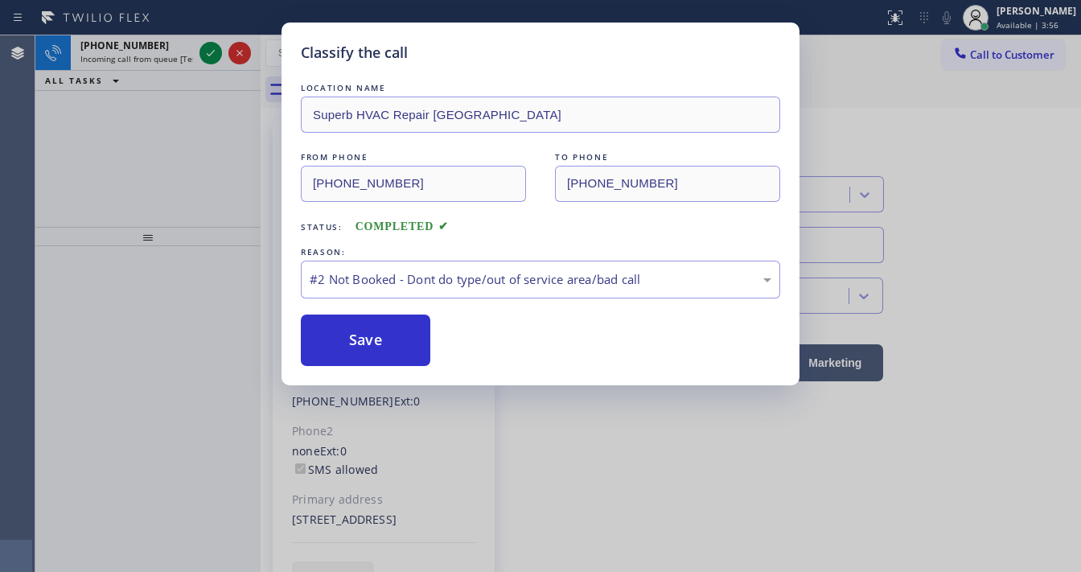
click at [355, 335] on button "Save" at bounding box center [366, 340] width 130 height 51
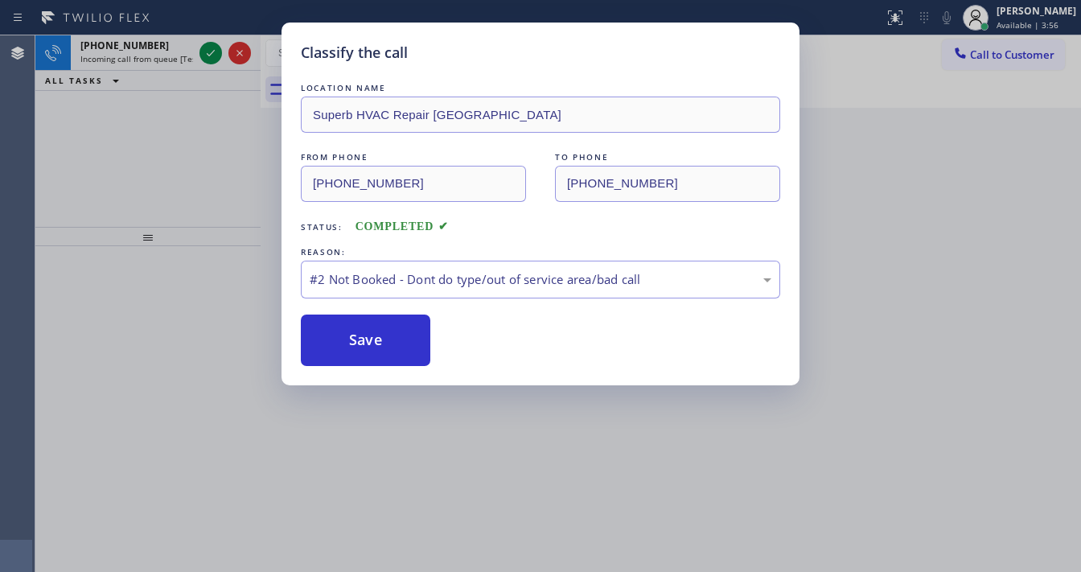
click at [355, 335] on button "Save" at bounding box center [366, 340] width 130 height 51
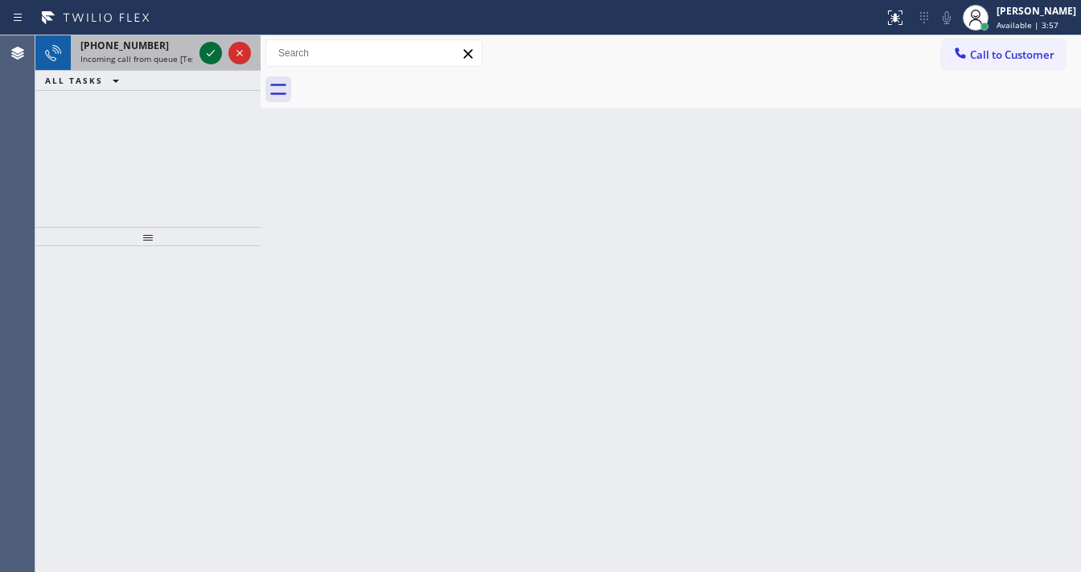
click at [208, 52] on icon at bounding box center [210, 52] width 19 height 19
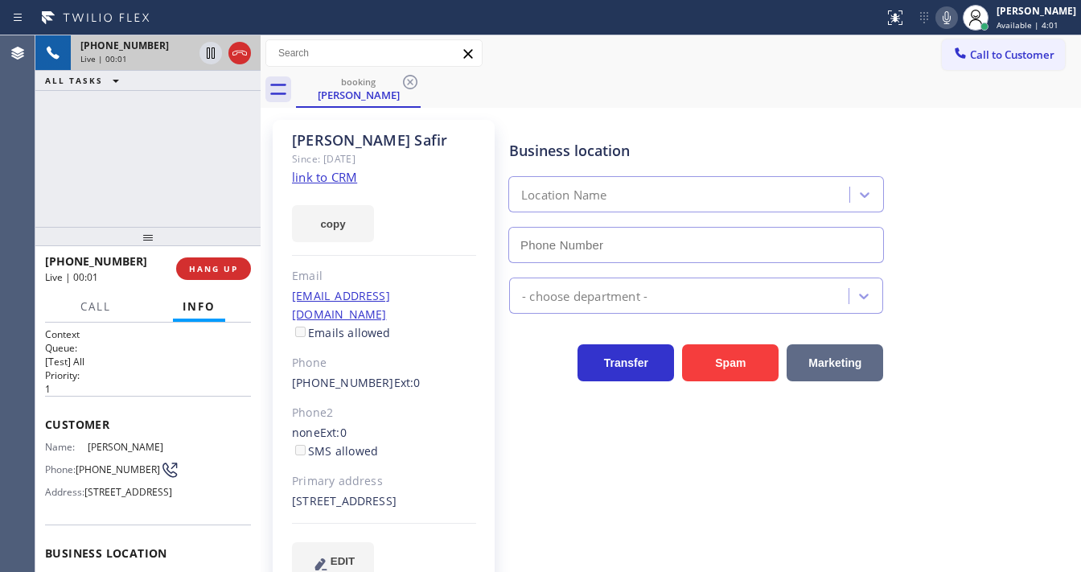
type input "[PHONE_NUMBER]"
click at [194, 174] on div "[PHONE_NUMBER] Live | 00:12 ALL TASKS ALL TASKS ACTIVE TASKS TASKS IN WRAP UP" at bounding box center [147, 130] width 225 height 191
click at [311, 174] on link "link to CRM" at bounding box center [324, 177] width 65 height 16
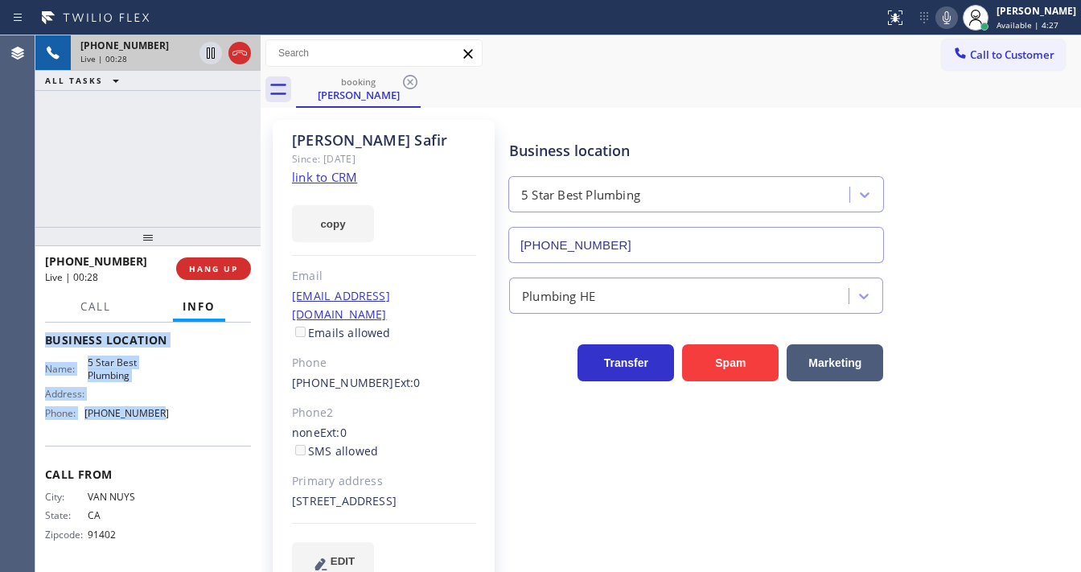
scroll to position [252, 0]
drag, startPoint x: 66, startPoint y: 431, endPoint x: 170, endPoint y: 430, distance: 103.8
click at [170, 430] on div "Context Queue: [Test] All Priority: 1 Customer Name: [PERSON_NAME] Phone: [PHON…" at bounding box center [148, 340] width 206 height 453
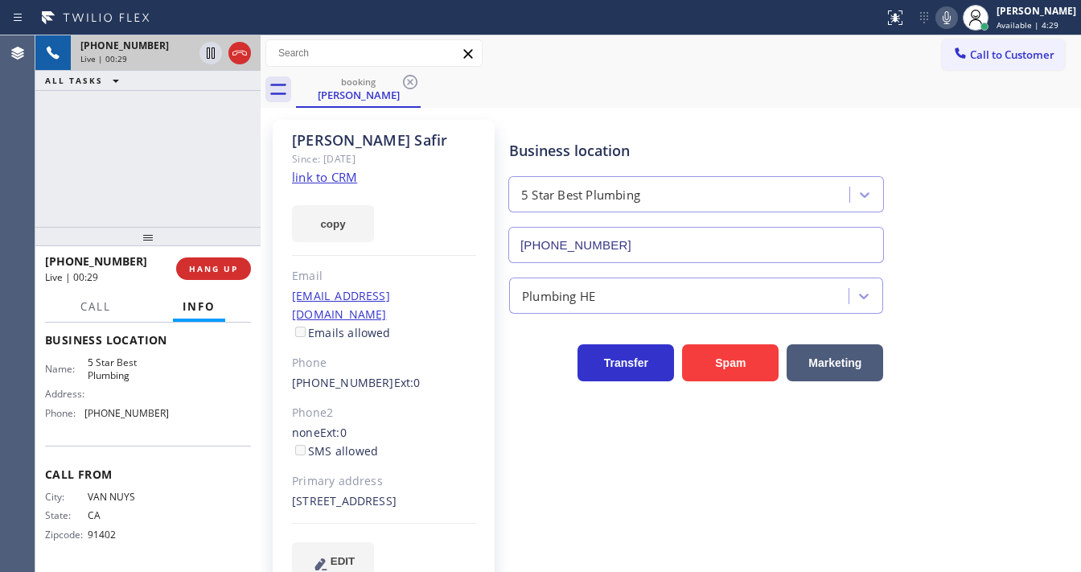
click at [130, 206] on div "[PHONE_NUMBER] Live | 00:29 ALL TASKS ALL TASKS ACTIVE TASKS TASKS IN WRAP UP" at bounding box center [147, 130] width 225 height 191
click at [143, 161] on div "[PHONE_NUMBER] Live | 00:32 ALL TASKS ALL TASKS ACTIVE TASKS TASKS IN WRAP UP" at bounding box center [147, 130] width 225 height 191
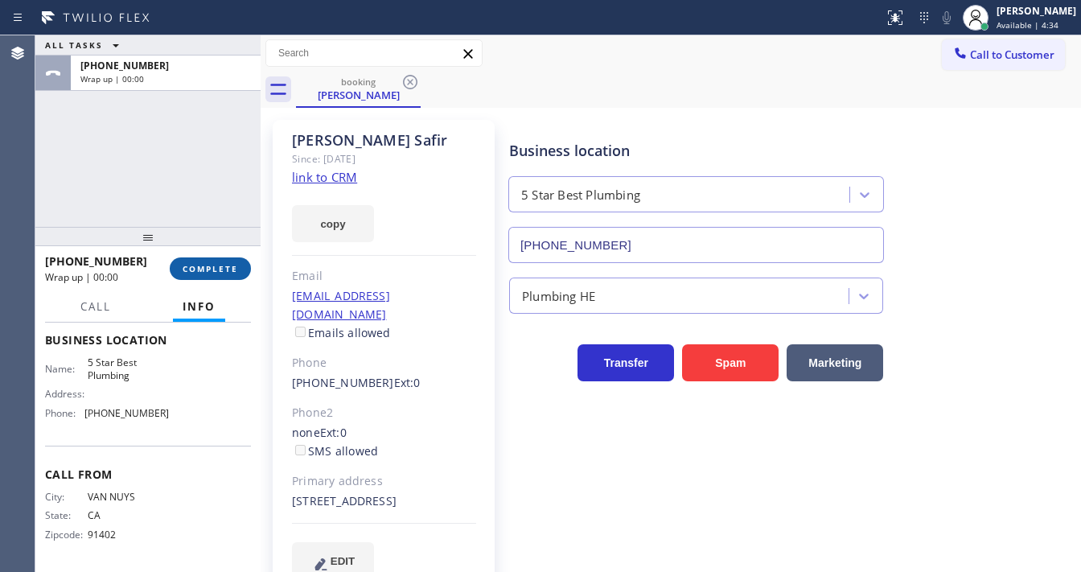
click at [228, 272] on span "COMPLETE" at bounding box center [211, 268] width 56 height 11
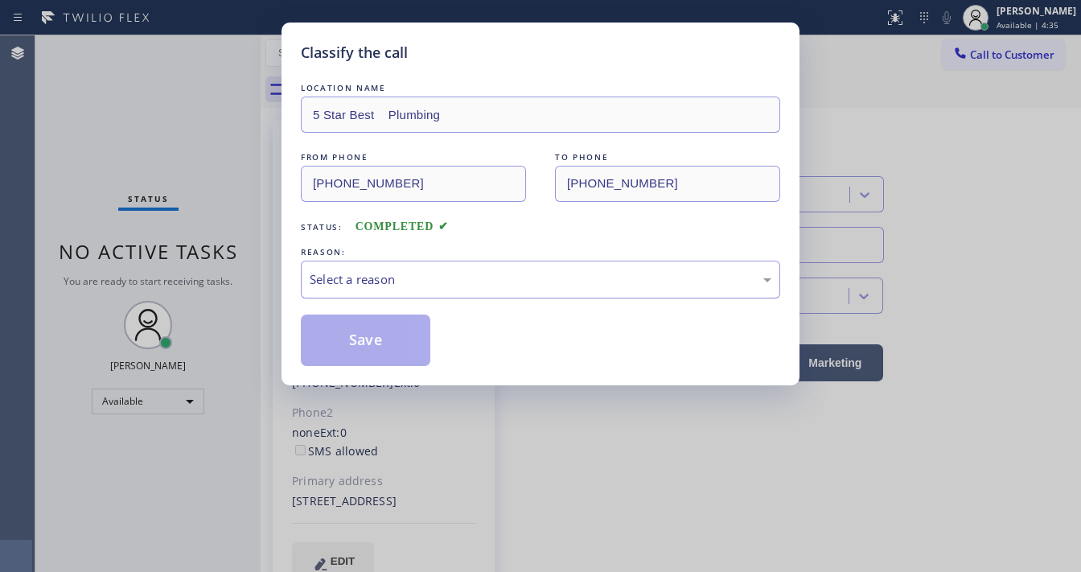
click at [399, 281] on div "Select a reason" at bounding box center [541, 279] width 462 height 19
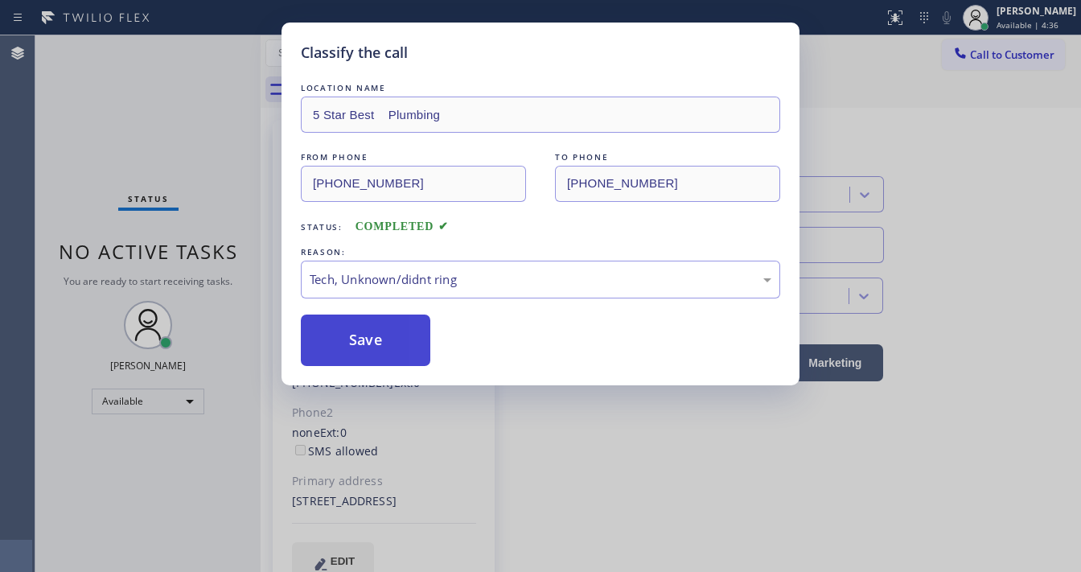
click at [371, 328] on button "Save" at bounding box center [366, 340] width 130 height 51
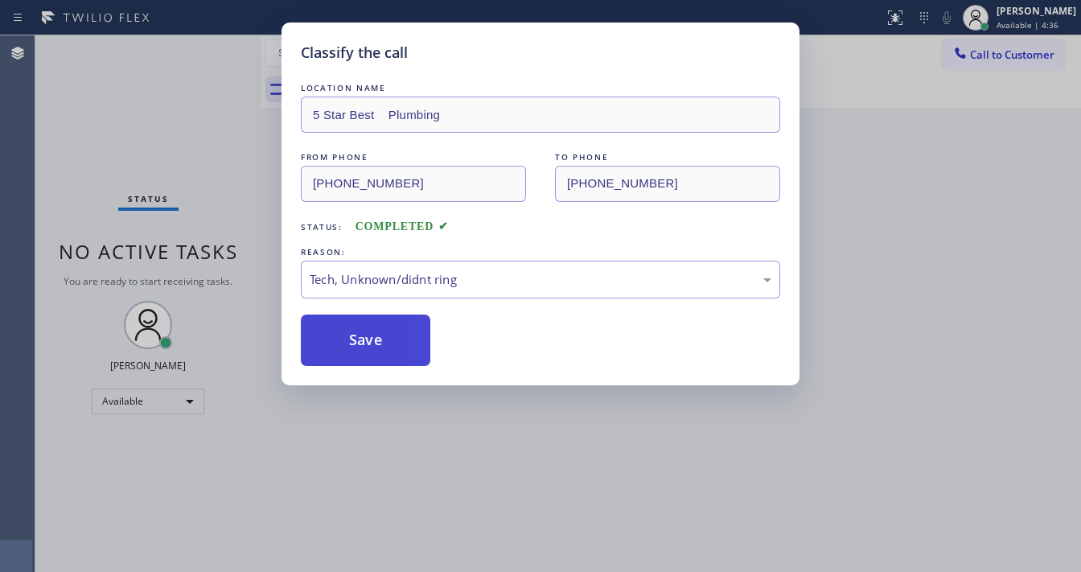
click at [370, 331] on button "Save" at bounding box center [366, 340] width 130 height 51
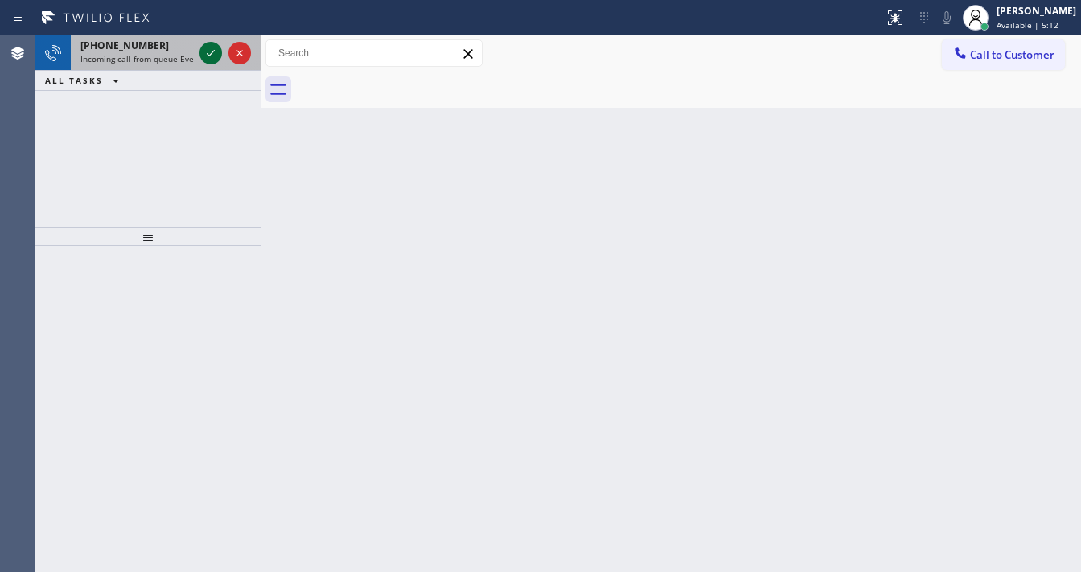
click at [203, 54] on icon at bounding box center [210, 52] width 19 height 19
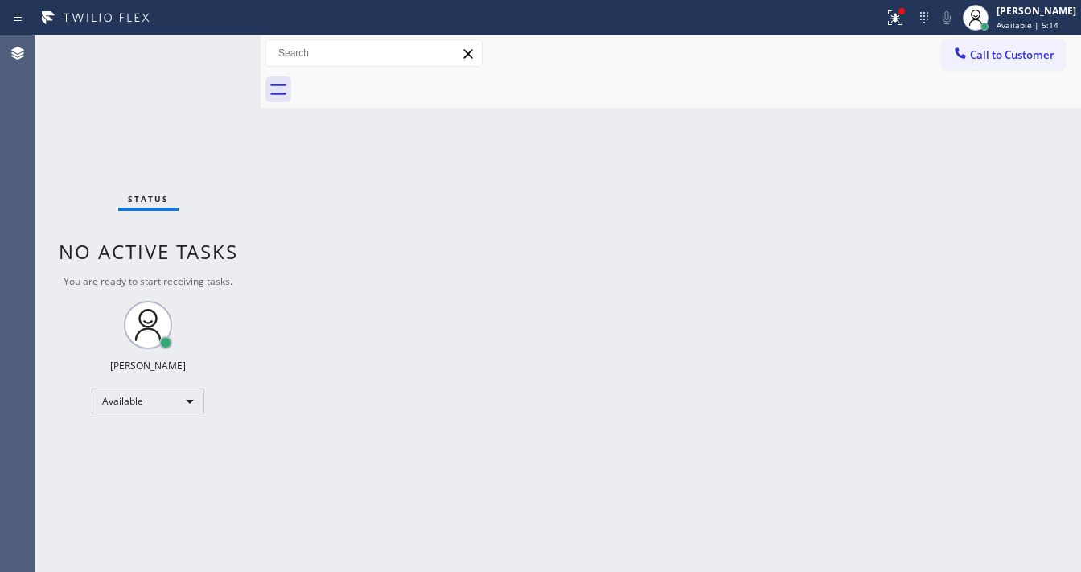
click at [878, 19] on div at bounding box center [441, 18] width 871 height 26
click at [902, 23] on icon at bounding box center [895, 17] width 19 height 19
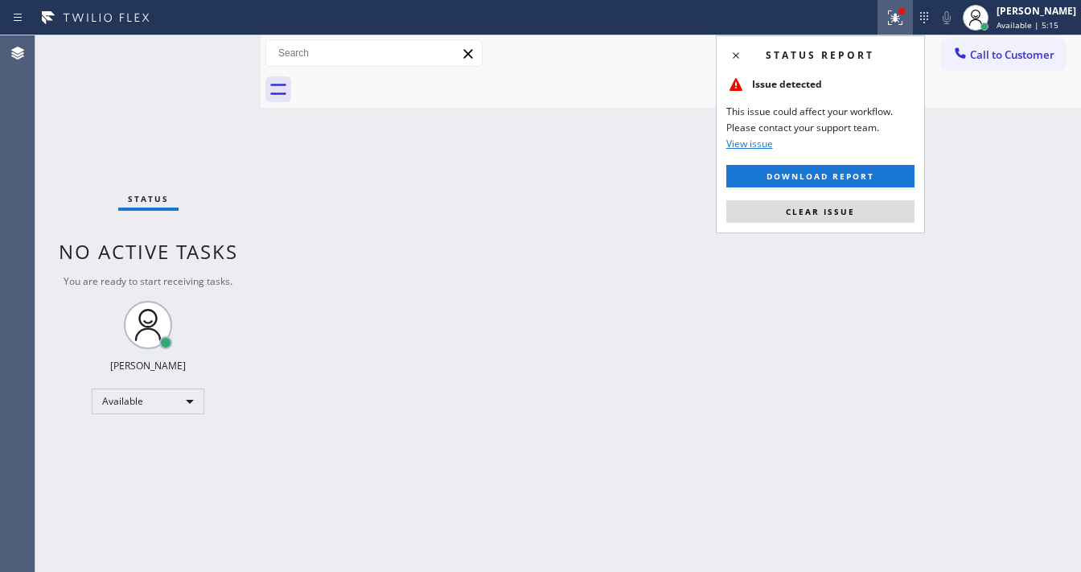
click at [849, 212] on span "Clear issue" at bounding box center [820, 211] width 69 height 11
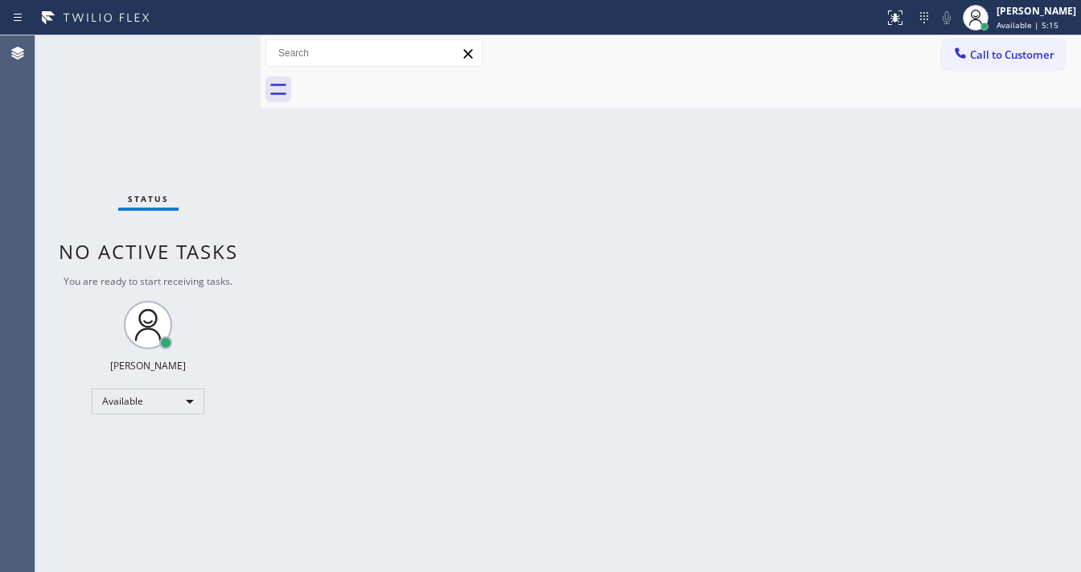
click at [409, 182] on div "Back to Dashboard Change Sender ID Customers Technicians Select a contact Outbo…" at bounding box center [671, 303] width 820 height 537
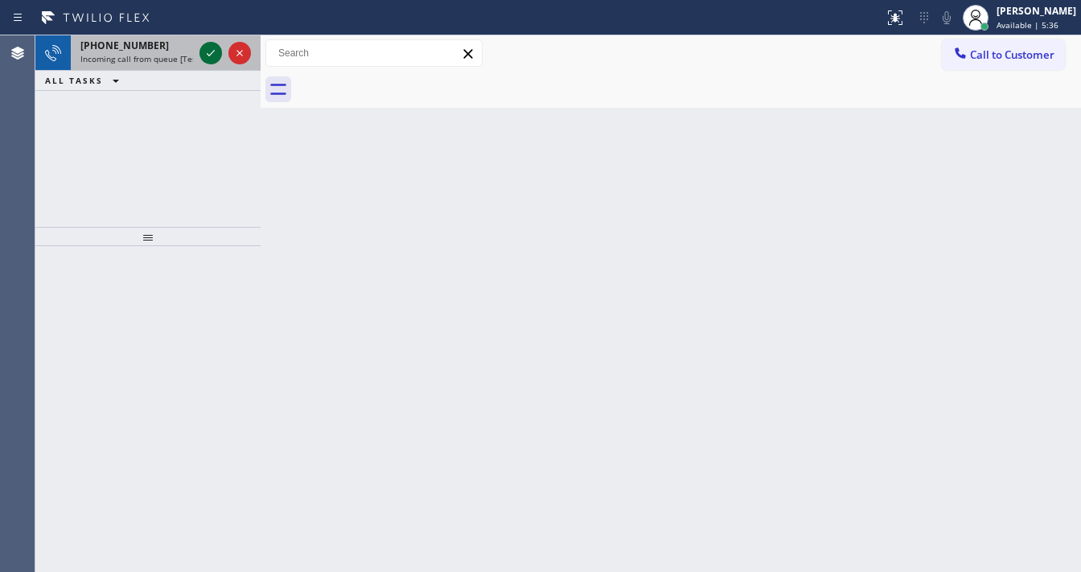
click at [206, 51] on icon at bounding box center [210, 52] width 19 height 19
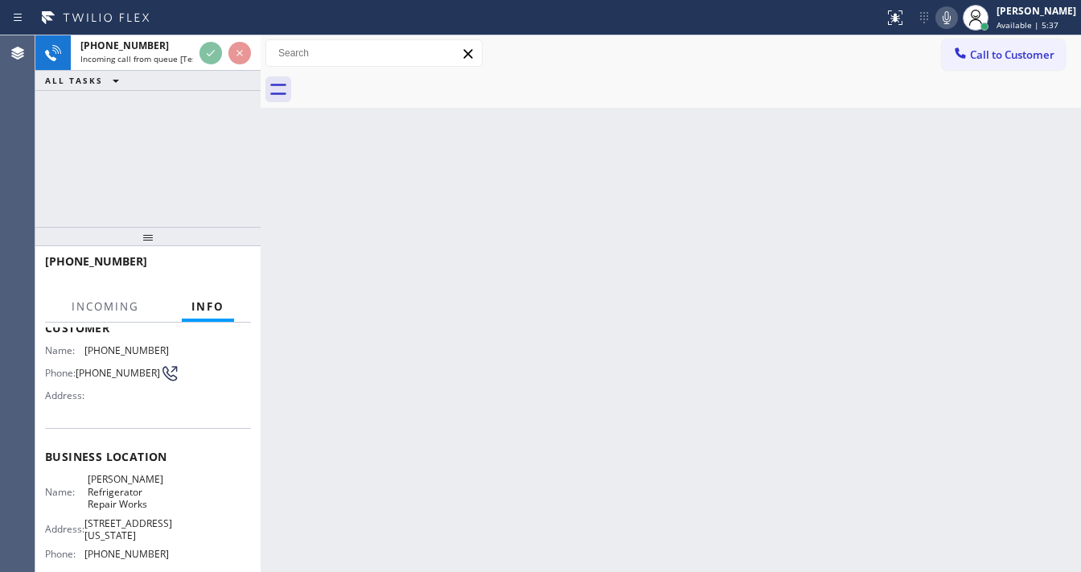
scroll to position [129, 0]
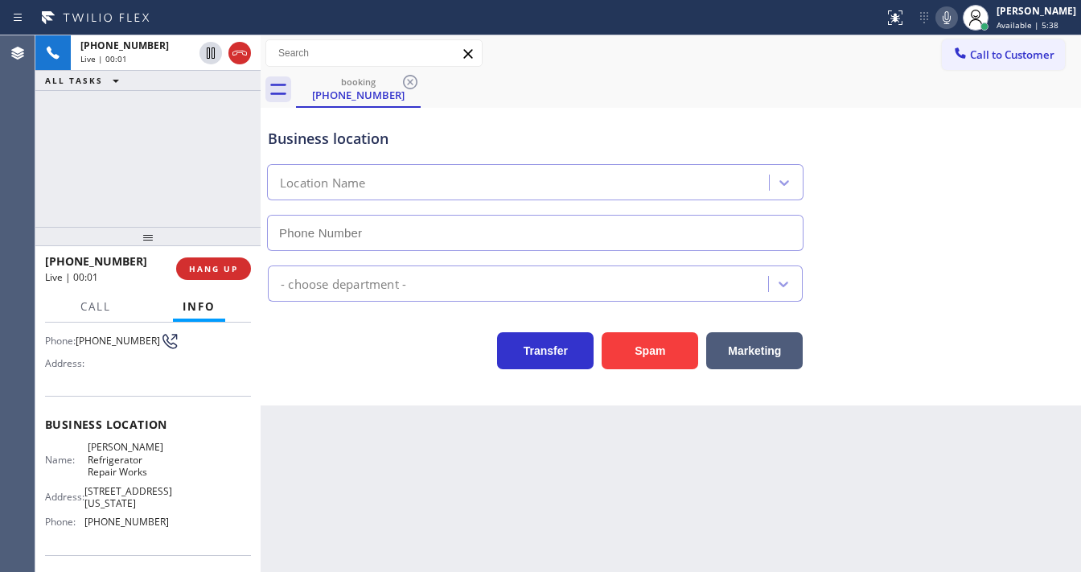
type input "[PHONE_NUMBER]"
click at [660, 347] on button "Spam" at bounding box center [650, 350] width 97 height 37
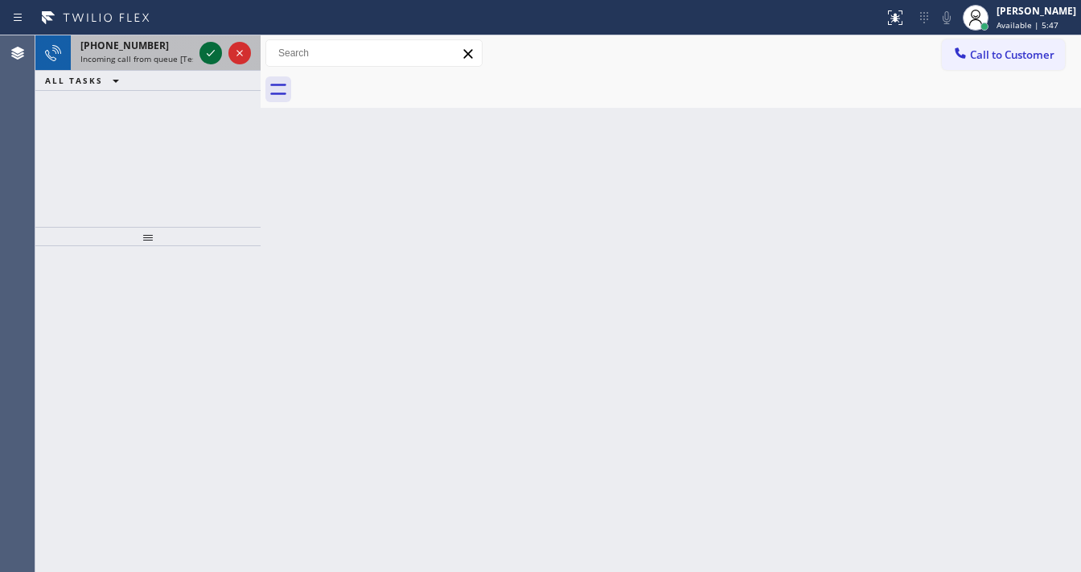
click at [209, 51] on icon at bounding box center [210, 52] width 19 height 19
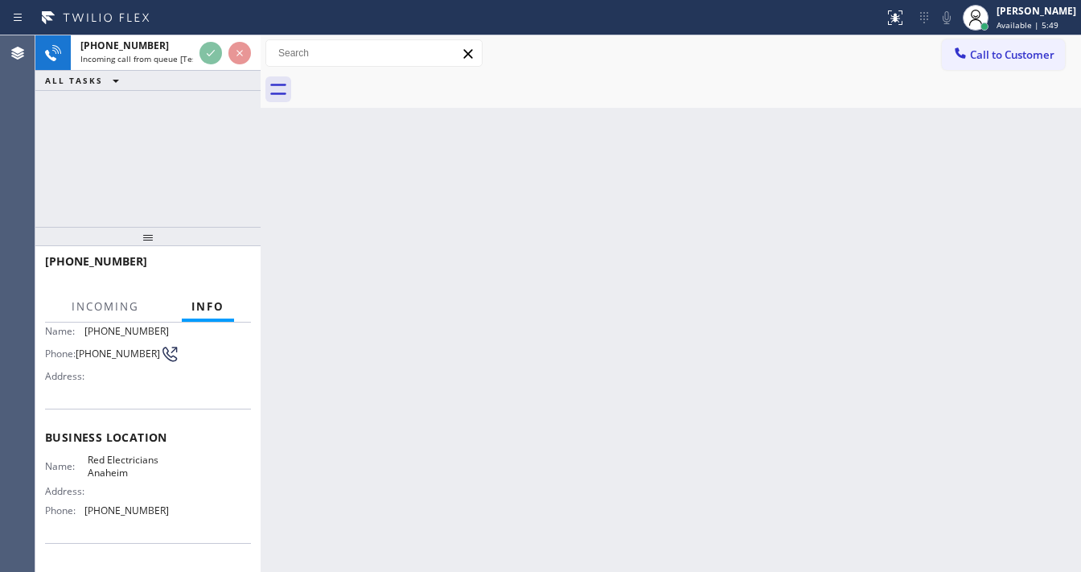
scroll to position [129, 0]
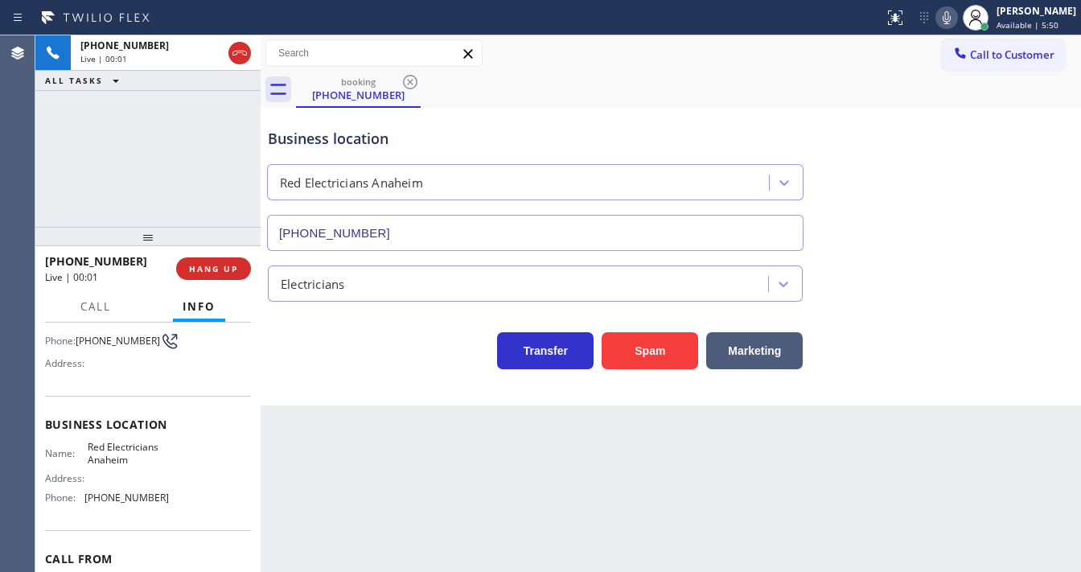
type input "[PHONE_NUMBER]"
click at [199, 119] on div "[PHONE_NUMBER] Live | 00:03 ALL TASKS ALL TASKS ACTIVE TASKS TASKS IN WRAP UP" at bounding box center [147, 130] width 225 height 191
click at [59, 171] on div "[PHONE_NUMBER] Live | 00:09 ALL TASKS ALL TASKS ACTIVE TASKS TASKS IN WRAP UP" at bounding box center [147, 130] width 225 height 191
click at [553, 419] on div "Back to Dashboard Change Sender ID Customers Technicians Select a contact Outbo…" at bounding box center [671, 303] width 820 height 537
click at [629, 368] on button "Spam" at bounding box center [650, 350] width 97 height 37
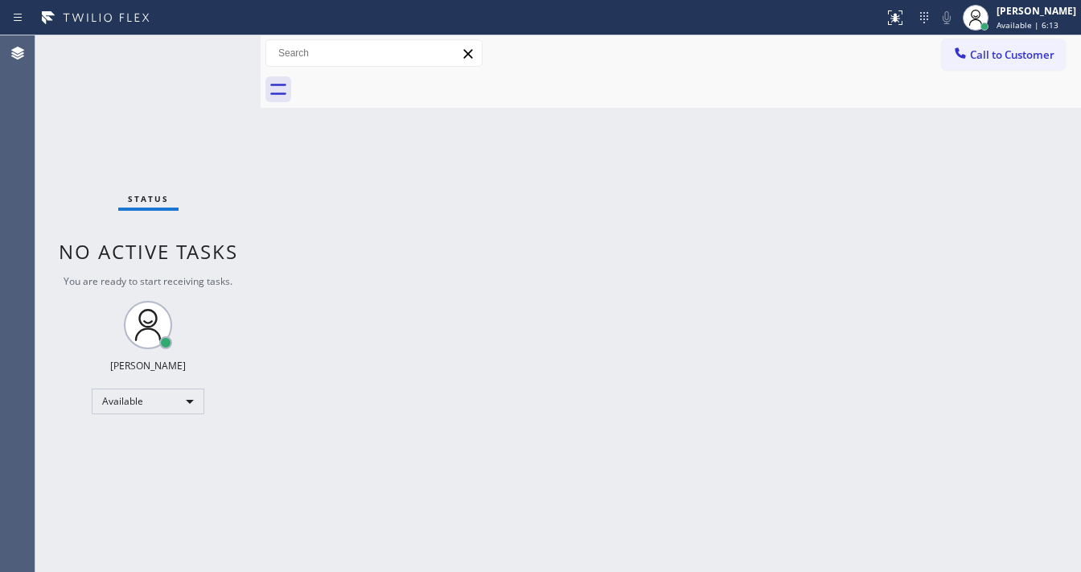
click at [64, 174] on div "Status No active tasks You are ready to start receiving tasks. [PERSON_NAME]" at bounding box center [147, 303] width 225 height 537
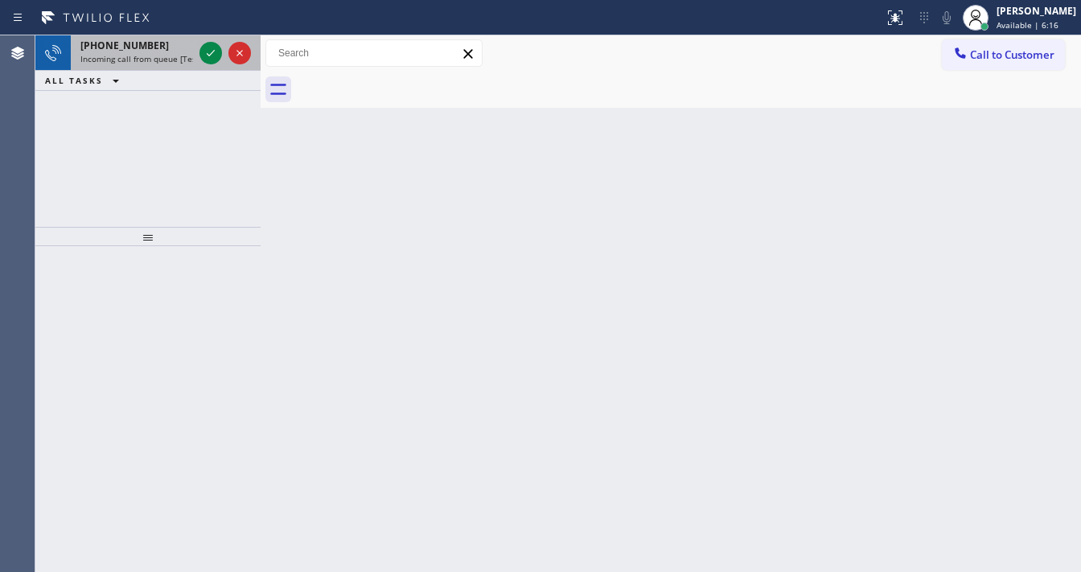
click at [154, 53] on span "Incoming call from queue [Test] All" at bounding box center [147, 58] width 134 height 11
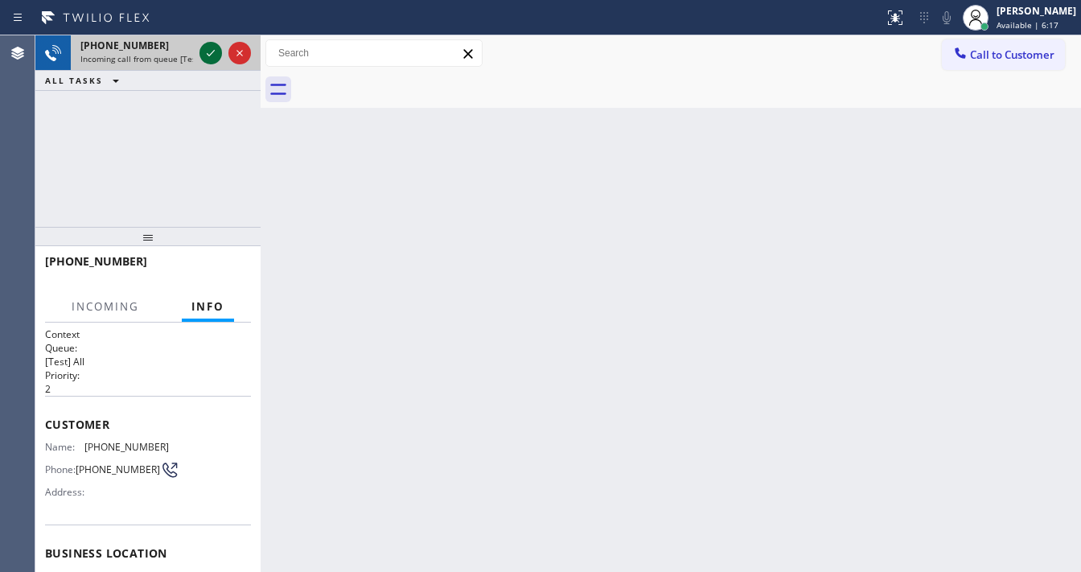
click at [207, 51] on icon at bounding box center [210, 52] width 19 height 19
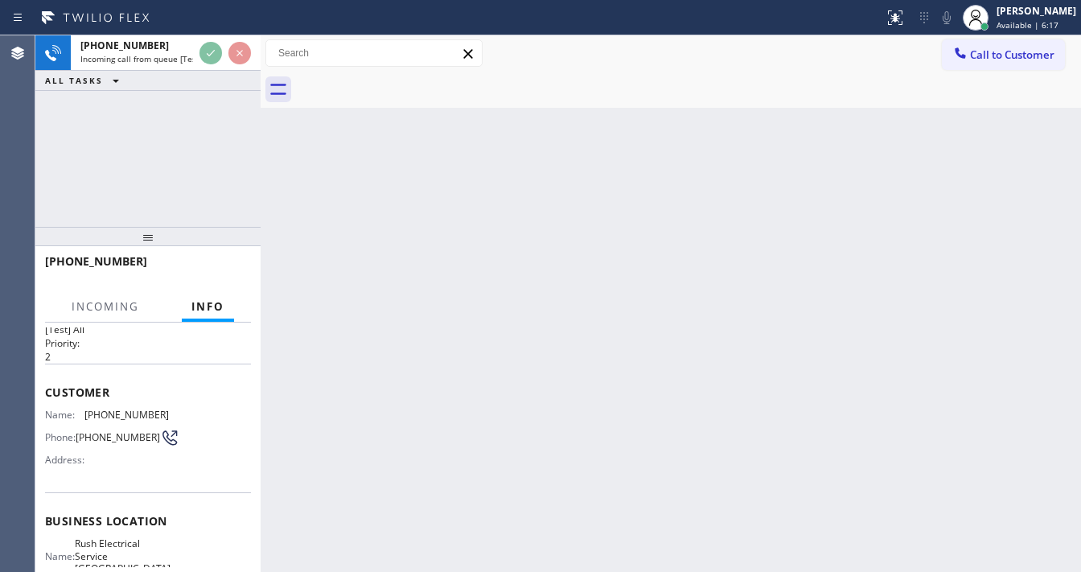
scroll to position [129, 0]
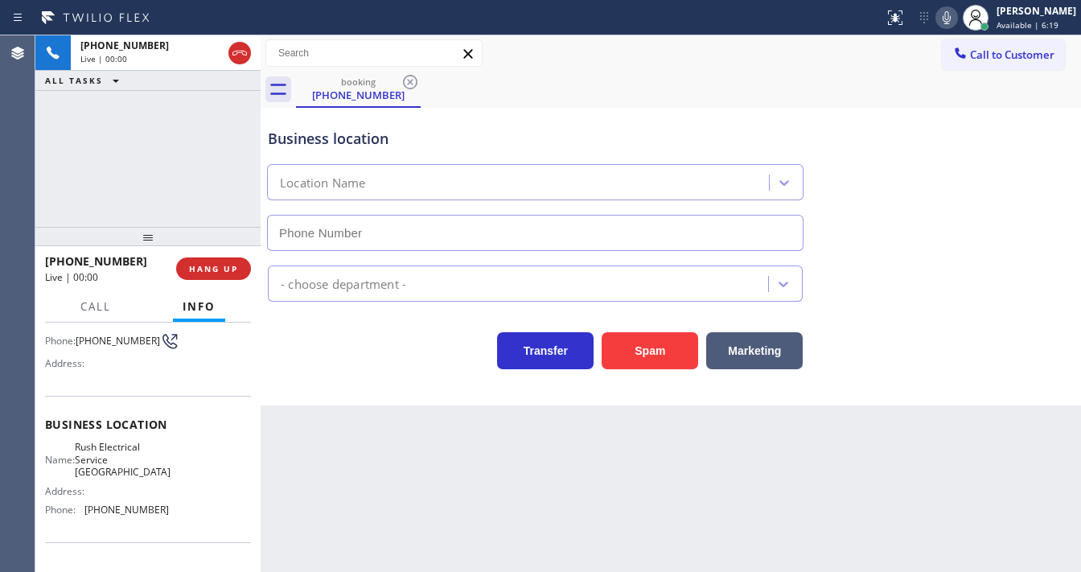
type input "[PHONE_NUMBER]"
click at [204, 195] on div "[PHONE_NUMBER] Live | 00:02 ALL TASKS ALL TASKS ACTIVE TASKS TASKS IN WRAP UP" at bounding box center [147, 130] width 225 height 191
click at [553, 57] on div "Call to Customer Outbound call Location Electricians Service Team [GEOGRAPHIC_D…" at bounding box center [671, 53] width 820 height 28
click at [31, 162] on div "Agent Desktop" at bounding box center [17, 303] width 35 height 537
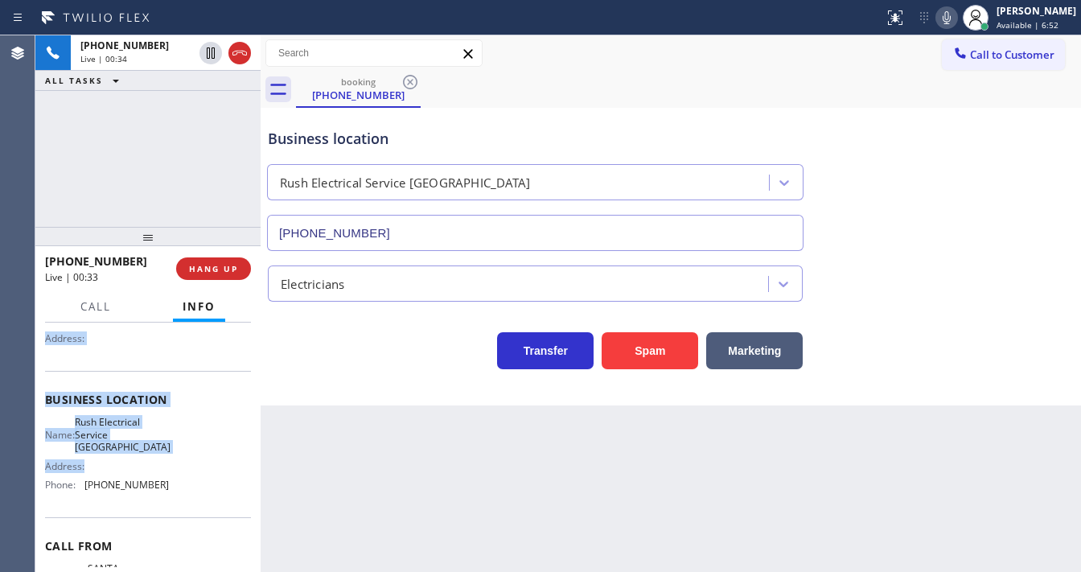
scroll to position [193, 0]
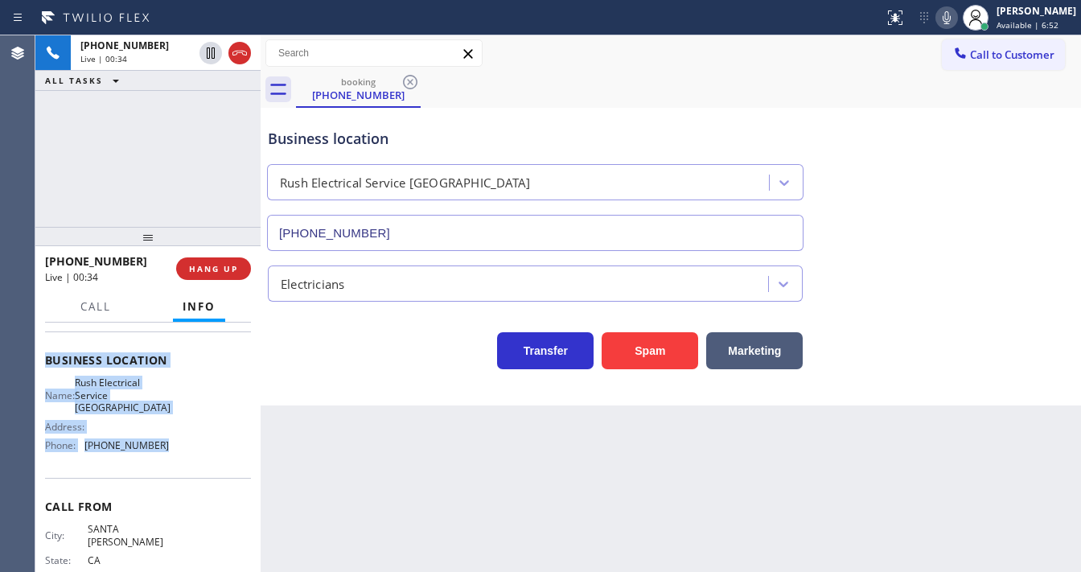
drag, startPoint x: 47, startPoint y: 356, endPoint x: 155, endPoint y: 445, distance: 140.0
click at [155, 445] on div "Context Queue: [Test] All Priority: 2 Customer Name: [PHONE_NUMBER] Phone: [PHO…" at bounding box center [148, 373] width 206 height 478
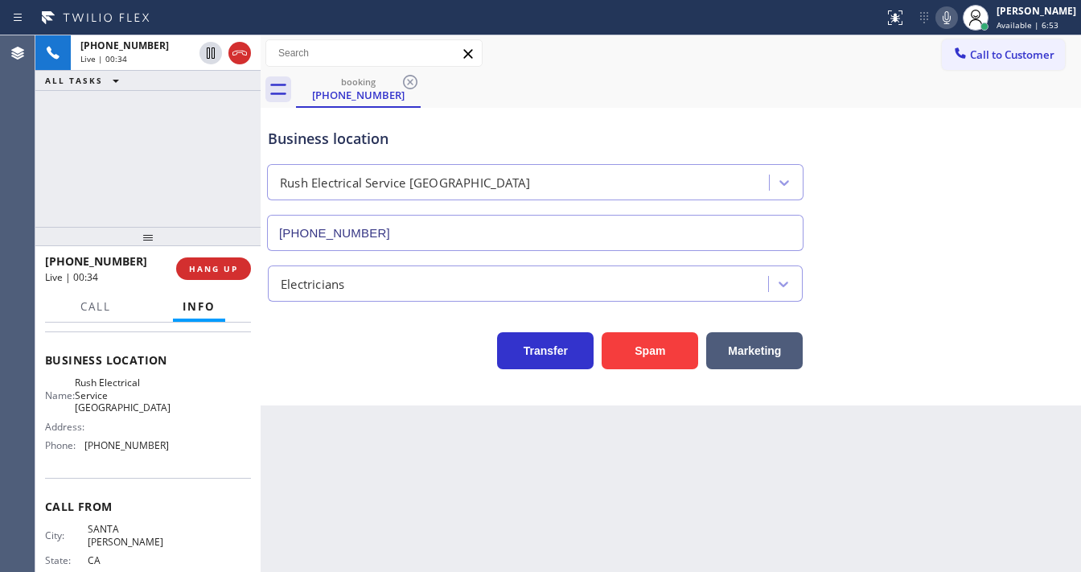
click at [154, 166] on div "[PHONE_NUMBER] Live | 00:34 ALL TASKS ALL TASKS ACTIVE TASKS TASKS IN WRAP UP" at bounding box center [147, 130] width 225 height 191
click at [119, 155] on div "[PHONE_NUMBER] Live | 01:18 ALL TASKS ALL TASKS ACTIVE TASKS TASKS IN WRAP UP" at bounding box center [147, 130] width 225 height 191
click at [138, 164] on div "[PHONE_NUMBER] Live | 01:26 ALL TASKS ALL TASKS ACTIVE TASKS TASKS IN WRAP UP" at bounding box center [147, 130] width 225 height 191
click at [26, 172] on div "Agent Desktop" at bounding box center [17, 303] width 35 height 537
drag, startPoint x: 35, startPoint y: 200, endPoint x: 67, endPoint y: 201, distance: 32.2
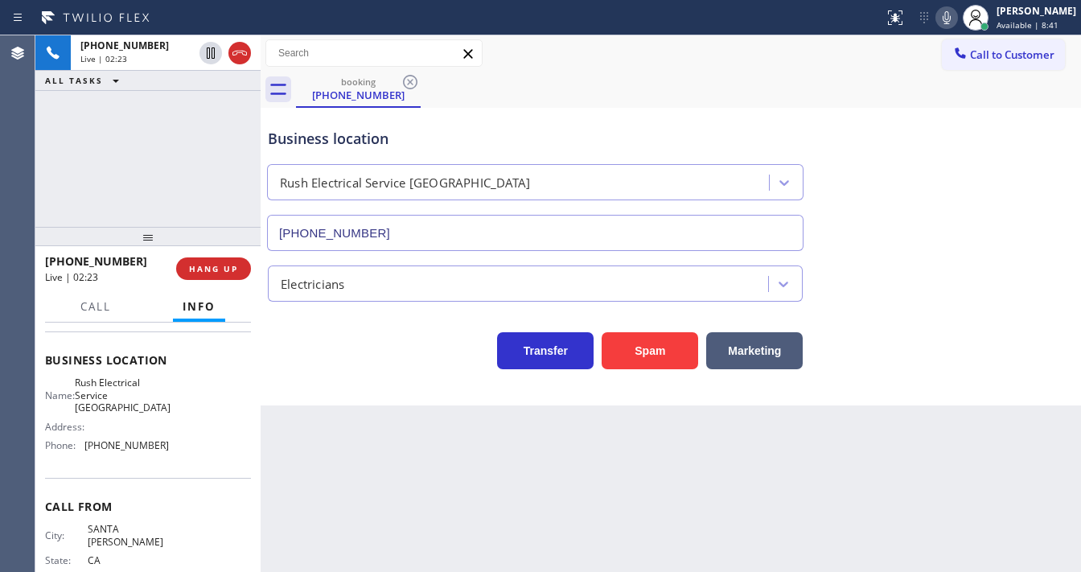
click at [35, 200] on div "Agent Desktop Classify the call LOCATION NAME Best Sub Zero Repair Whittier FRO…" at bounding box center [540, 303] width 1081 height 537
click at [612, 125] on div "Business location Rush Electrical Service [GEOGRAPHIC_DATA] [PHONE_NUMBER]" at bounding box center [535, 181] width 541 height 139
click at [611, 122] on div "Business location Rush Electrical Service [GEOGRAPHIC_DATA] [PHONE_NUMBER]" at bounding box center [535, 181] width 541 height 139
click at [177, 158] on div "[PHONE_NUMBER] Live | 02:30 ALL TASKS ALL TASKS ACTIVE TASKS TASKS IN WRAP UP" at bounding box center [147, 130] width 225 height 191
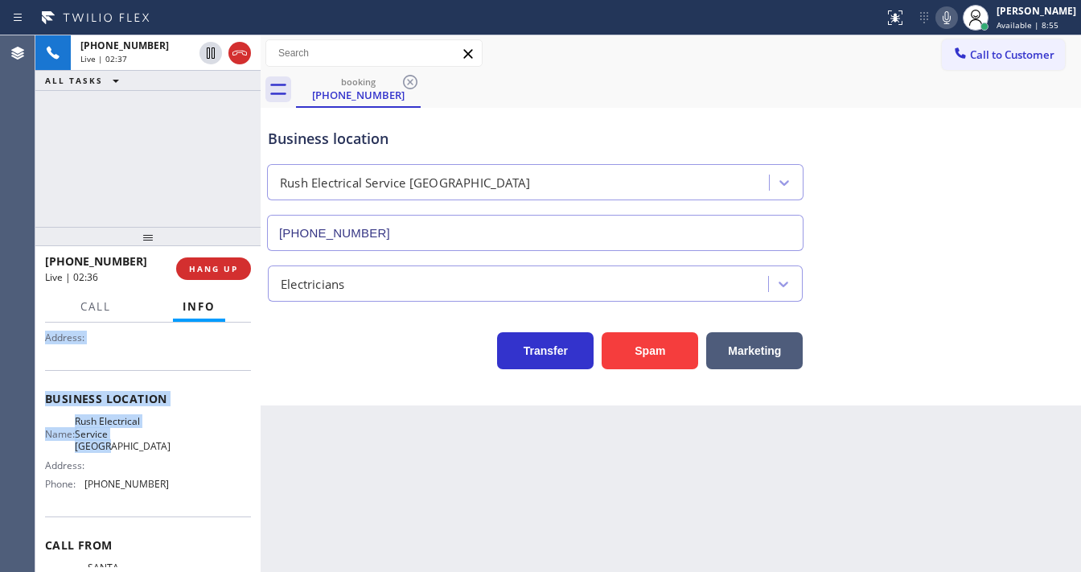
scroll to position [150, 0]
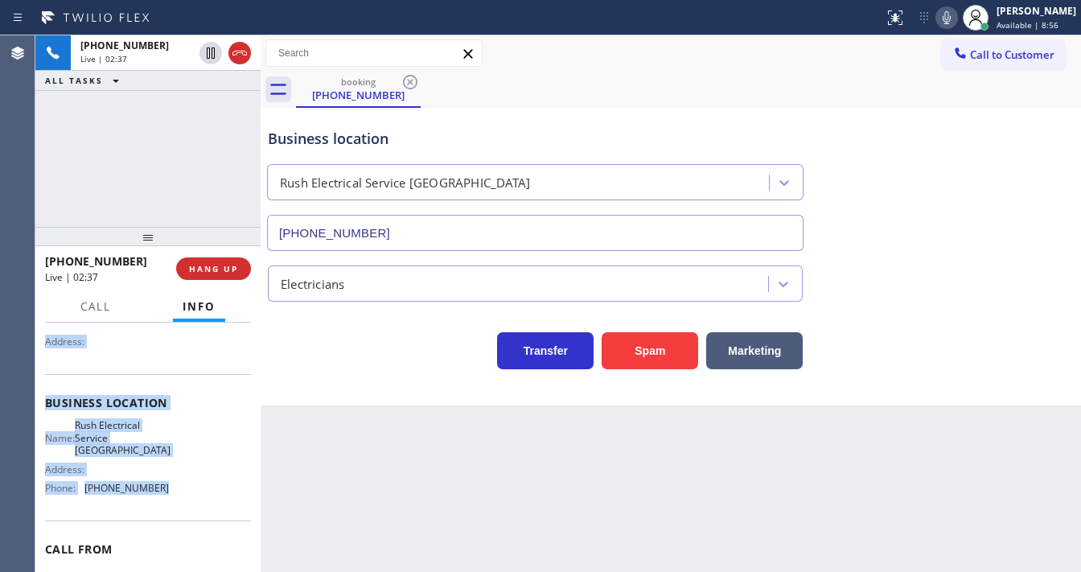
drag, startPoint x: 52, startPoint y: 356, endPoint x: 172, endPoint y: 474, distance: 167.8
click at [172, 474] on div "Context Queue: [Test] All Priority: 2 Customer Name: [PHONE_NUMBER] Phone: [PHO…" at bounding box center [148, 416] width 206 height 478
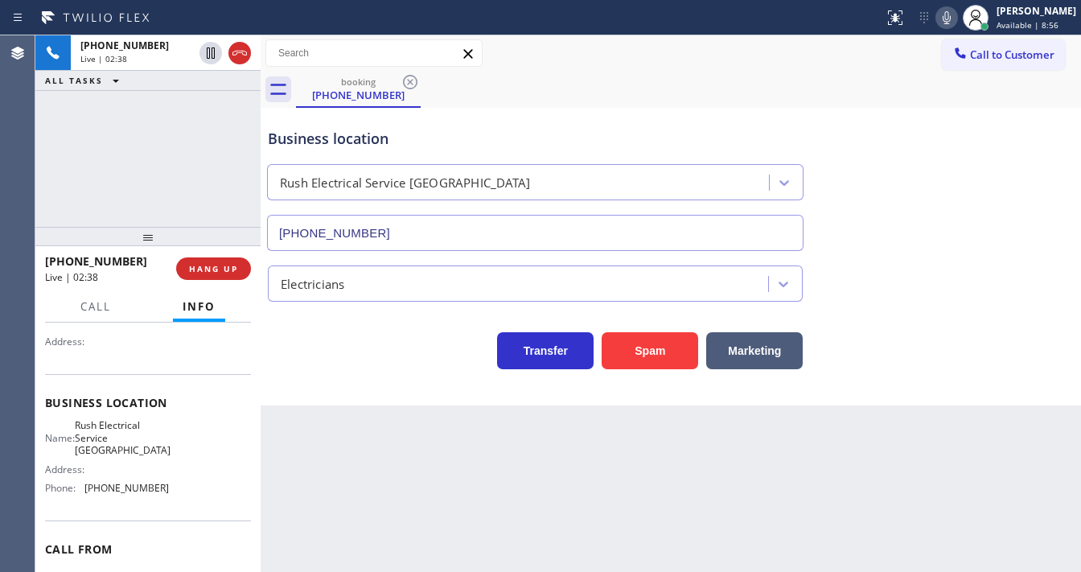
click at [158, 202] on div "[PHONE_NUMBER] Live | 02:38 ALL TASKS ALL TASKS ACTIVE TASKS TASKS IN WRAP UP" at bounding box center [147, 130] width 225 height 191
click at [165, 168] on div "[PHONE_NUMBER] Live | 02:41 ALL TASKS ALL TASKS ACTIVE TASKS TASKS IN WRAP UP" at bounding box center [147, 130] width 225 height 191
click at [952, 22] on icon at bounding box center [946, 17] width 19 height 19
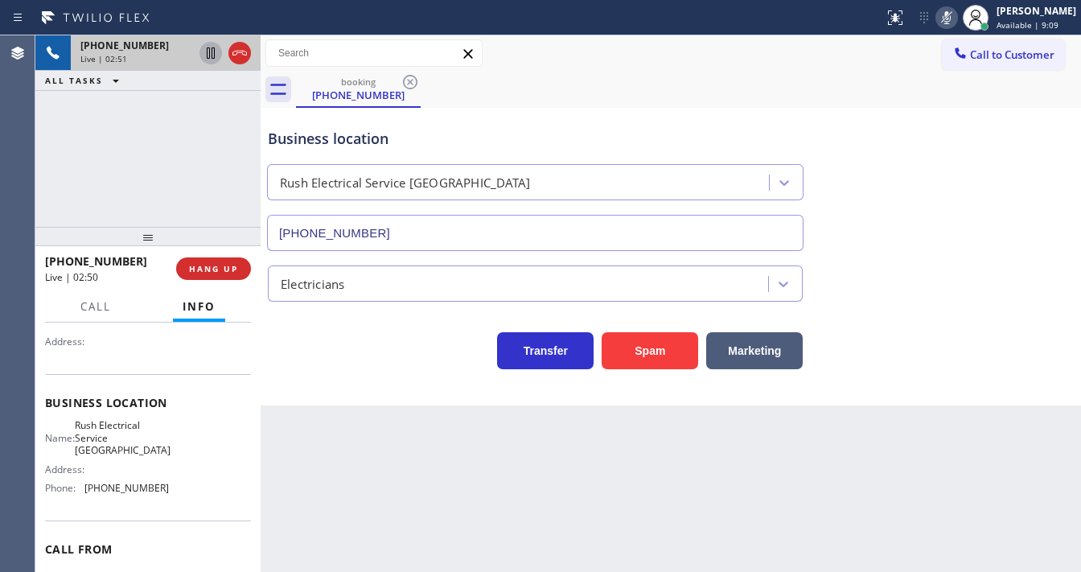
click at [211, 56] on icon at bounding box center [210, 52] width 19 height 19
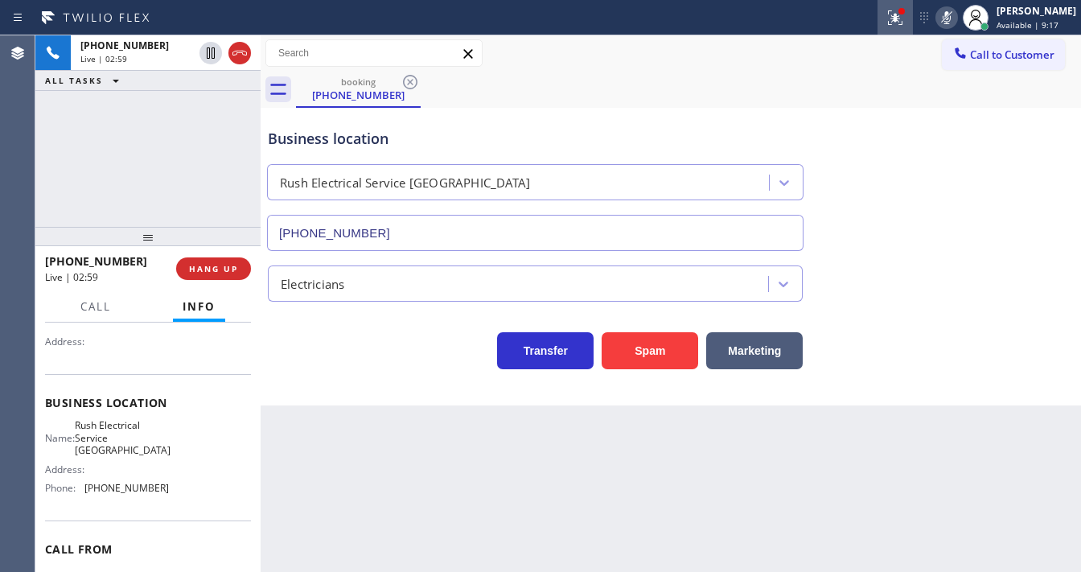
click at [897, 23] on icon at bounding box center [895, 17] width 19 height 19
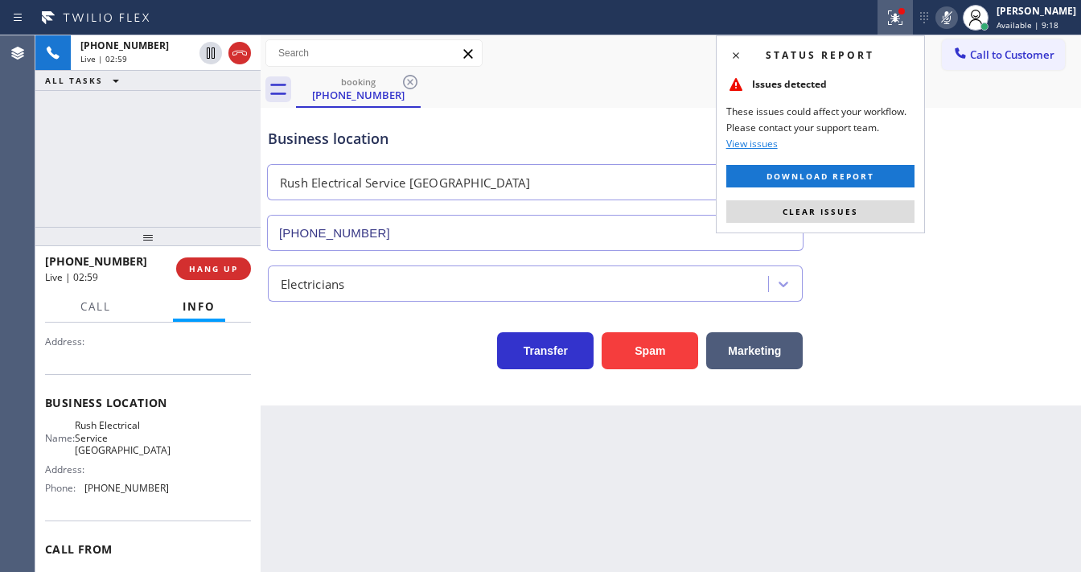
click at [862, 207] on button "Clear issues" at bounding box center [820, 211] width 188 height 23
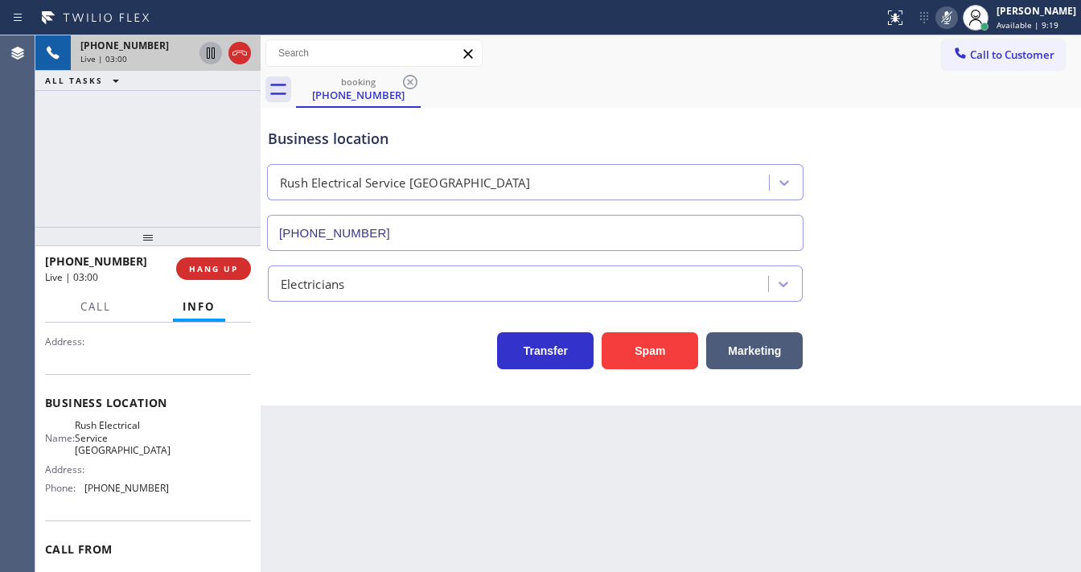
click at [205, 58] on icon at bounding box center [210, 52] width 19 height 19
drag, startPoint x: 3, startPoint y: 117, endPoint x: 53, endPoint y: 113, distance: 50.0
click at [3, 117] on div "Agent Desktop" at bounding box center [17, 303] width 35 height 537
click at [71, 183] on div "[PHONE_NUMBER] Live | 04:15 ALL TASKS ALL TASKS ACTIVE TASKS TASKS IN WRAP UP" at bounding box center [147, 130] width 225 height 191
click at [6, 203] on div "Agent Desktop" at bounding box center [17, 303] width 35 height 537
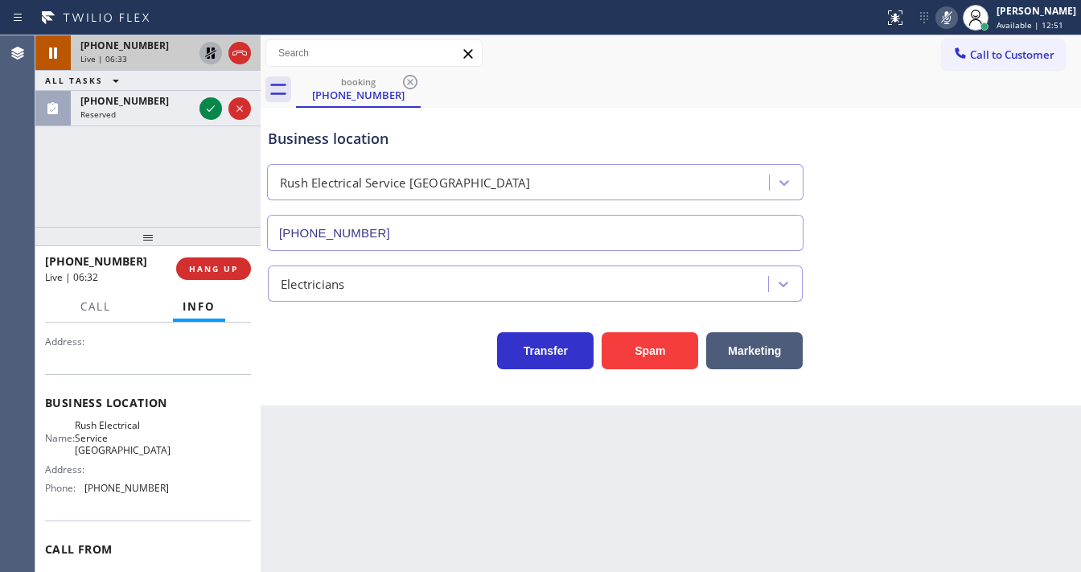
click at [212, 51] on icon at bounding box center [210, 52] width 19 height 19
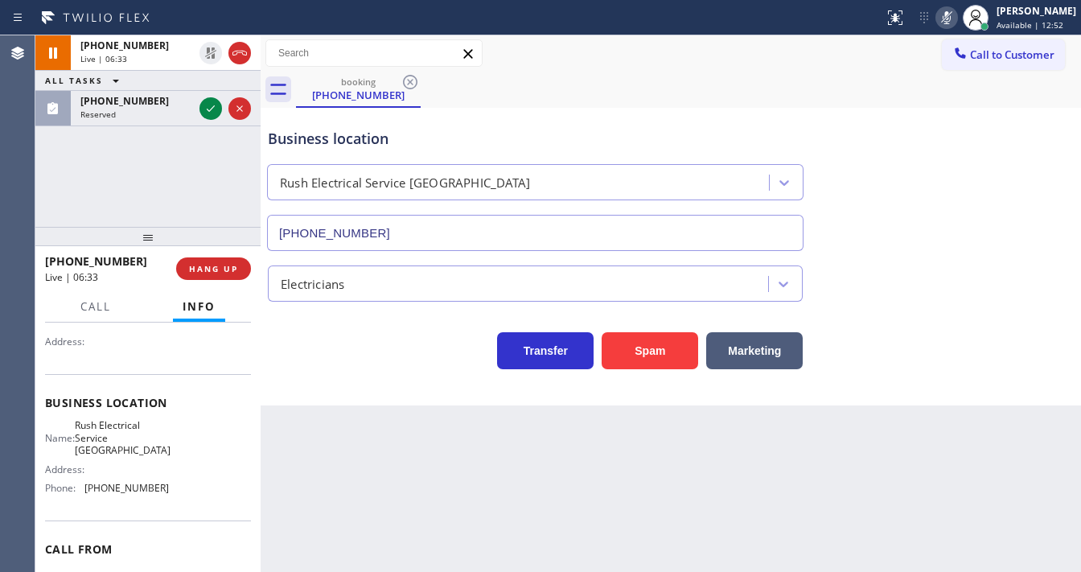
click at [954, 19] on icon at bounding box center [946, 17] width 19 height 19
drag, startPoint x: 158, startPoint y: 175, endPoint x: 220, endPoint y: 134, distance: 75.0
click at [170, 171] on div "[PHONE_NUMBER] Live | 06:34 ALL TASKS ALL TASKS ACTIVE TASKS TASKS IN WRAP UP […" at bounding box center [147, 130] width 225 height 191
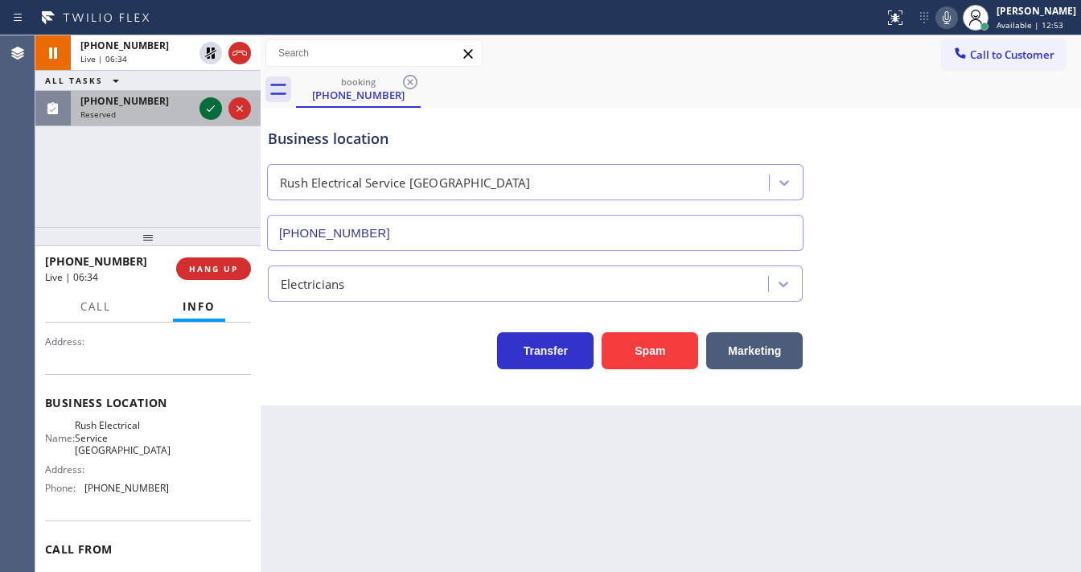
click at [212, 105] on icon at bounding box center [210, 108] width 19 height 19
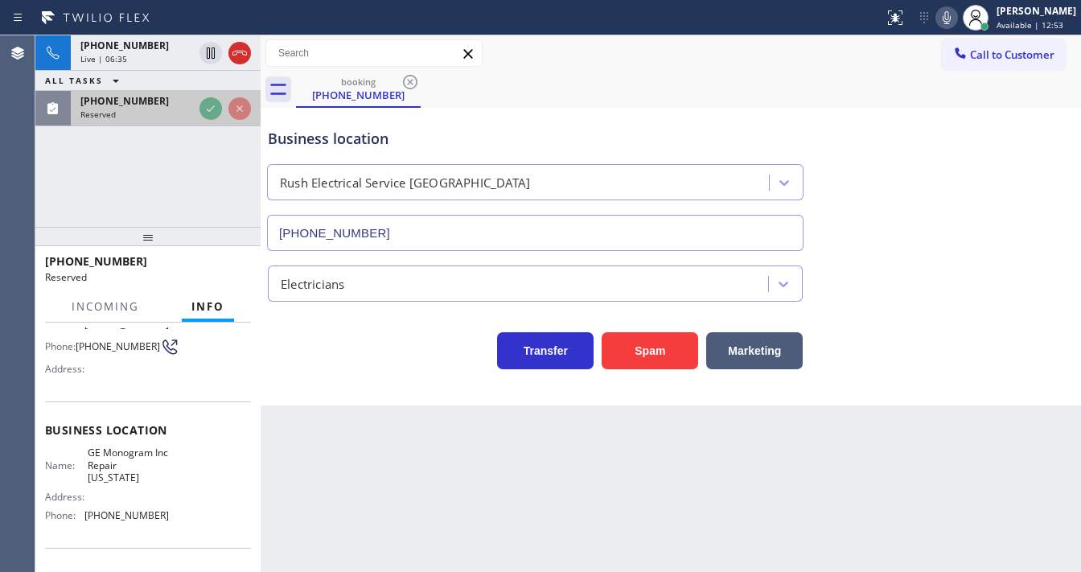
scroll to position [176, 0]
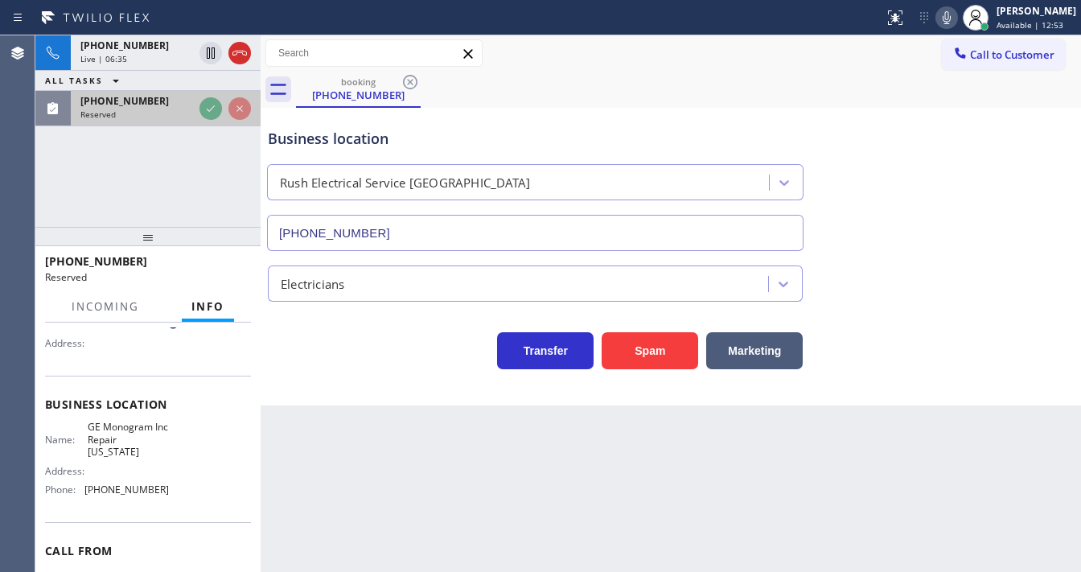
click at [193, 105] on div "[PHONE_NUMBER]" at bounding box center [136, 101] width 113 height 14
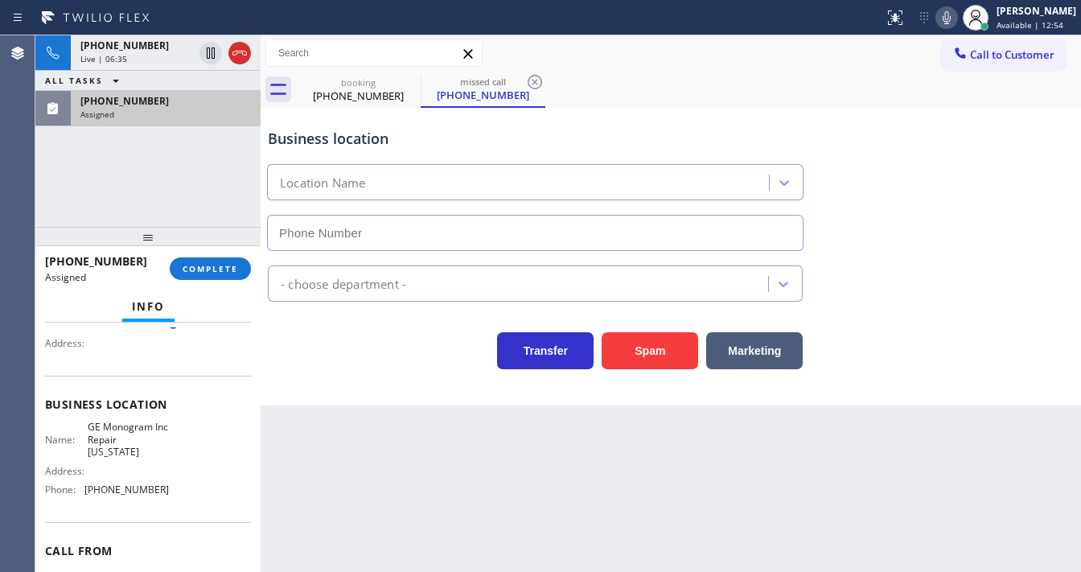
click at [212, 105] on div "[PHONE_NUMBER]" at bounding box center [165, 101] width 171 height 14
type input "[PHONE_NUMBER]"
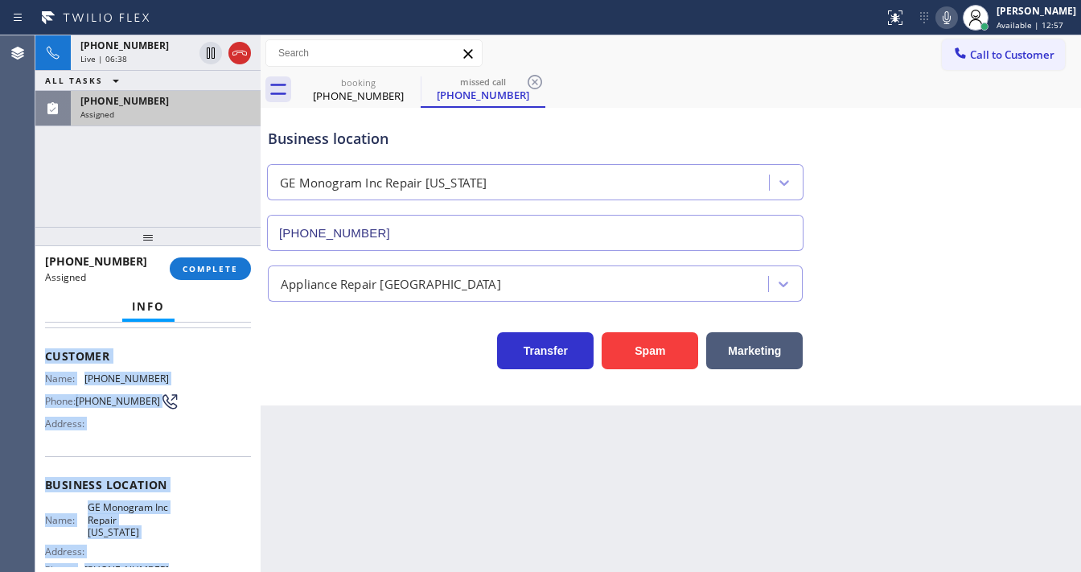
scroll to position [241, 0]
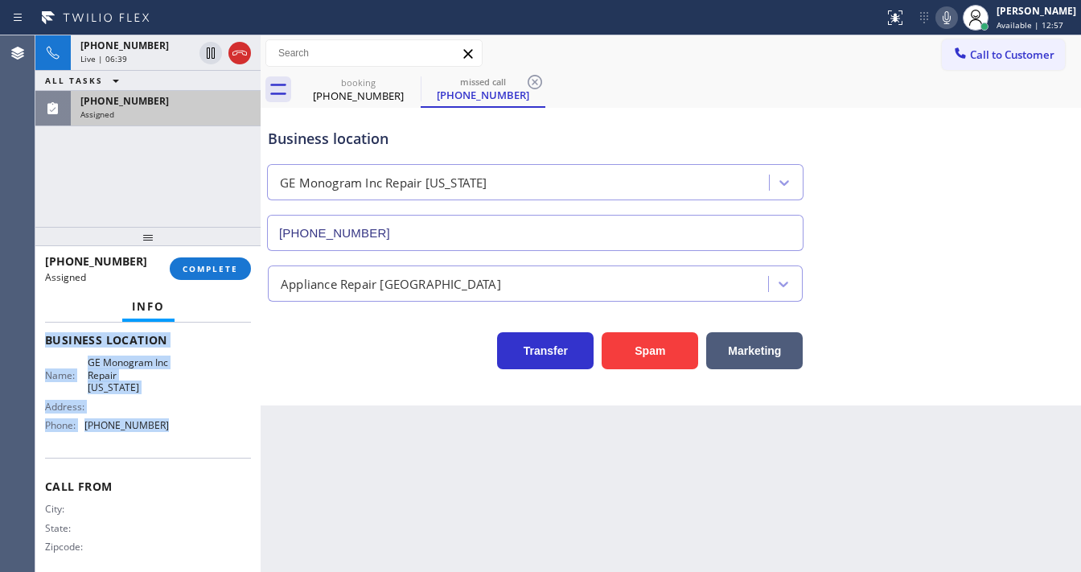
drag, startPoint x: 43, startPoint y: 399, endPoint x: 158, endPoint y: 442, distance: 122.2
click at [158, 442] on div "Context Queue: Appliance Repair High End Priority: 0 Task Age: [DEMOGRAPHIC_DAT…" at bounding box center [147, 447] width 225 height 249
click at [206, 274] on button "COMPLETE" at bounding box center [210, 268] width 81 height 23
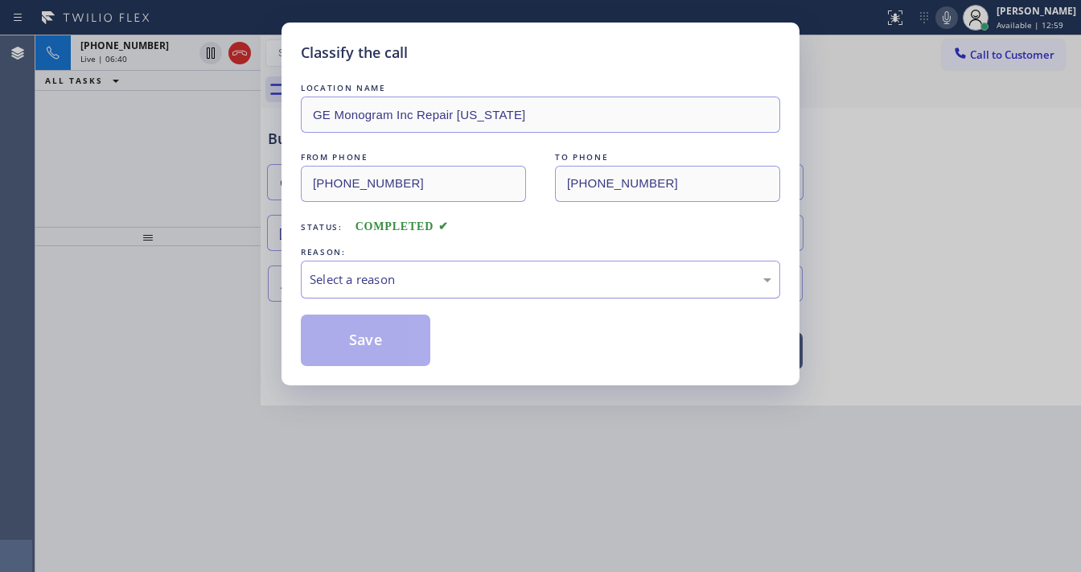
click at [399, 280] on div "Select a reason" at bounding box center [541, 279] width 462 height 19
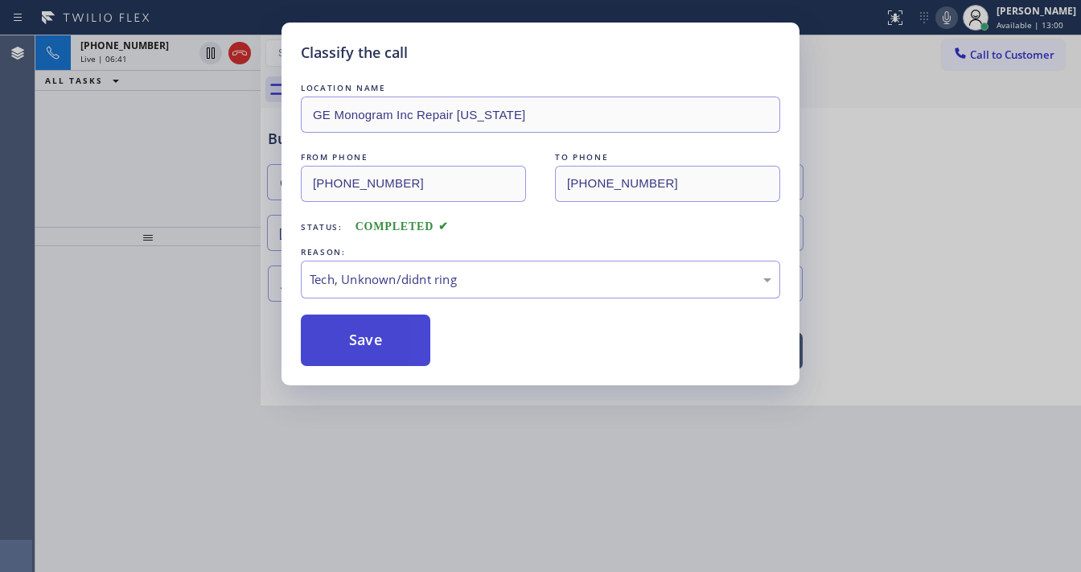
click at [389, 343] on button "Save" at bounding box center [366, 340] width 130 height 51
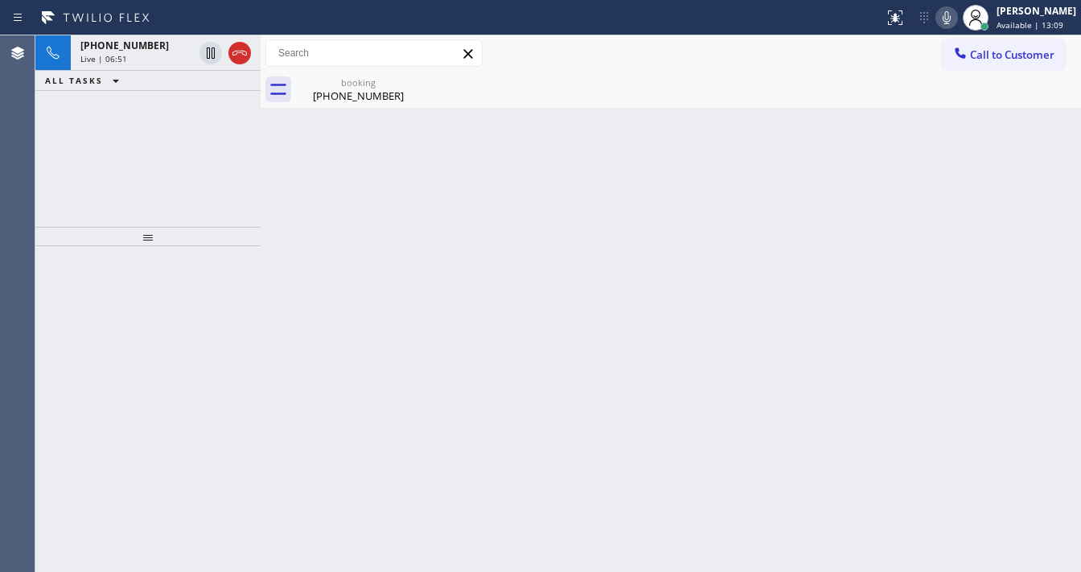
click at [191, 133] on div "[PHONE_NUMBER] Live | 06:51 ALL TASKS ALL TASKS ACTIVE TASKS TASKS IN WRAP UP" at bounding box center [147, 130] width 225 height 191
click at [60, 156] on div "[PHONE_NUMBER] Live | 06:58 ALL TASKS ALL TASKS ACTIVE TASKS TASKS IN WRAP UP" at bounding box center [147, 130] width 225 height 191
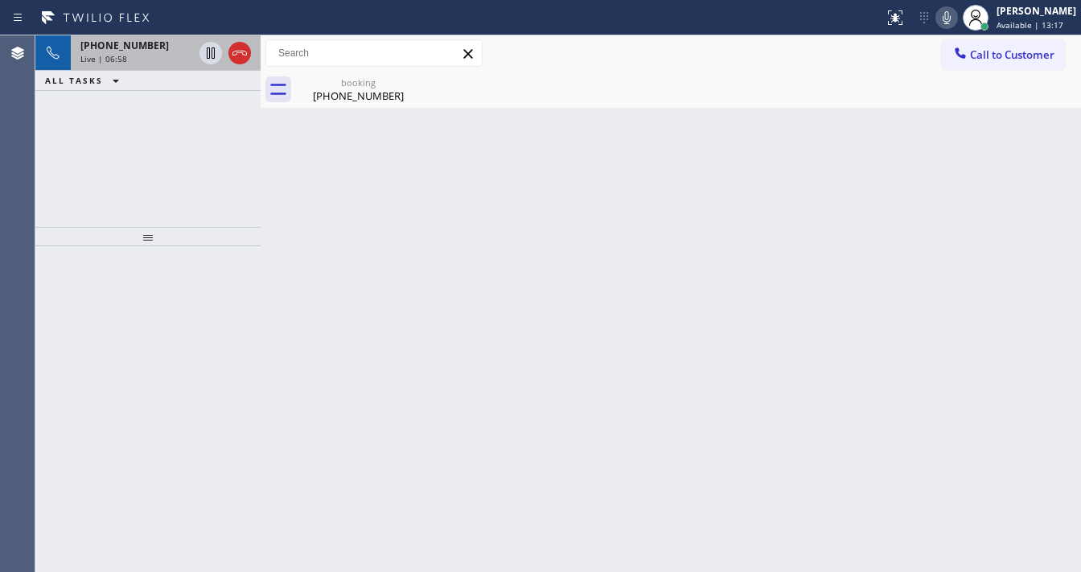
click at [129, 60] on div "Live | 06:58" at bounding box center [136, 58] width 113 height 11
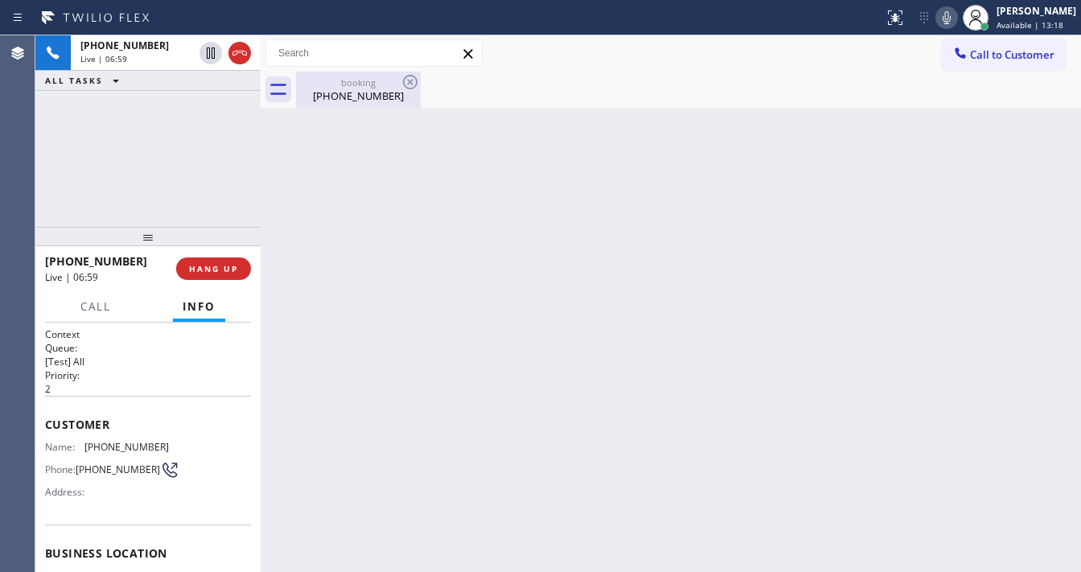
click at [317, 94] on div "[PHONE_NUMBER]" at bounding box center [358, 95] width 121 height 14
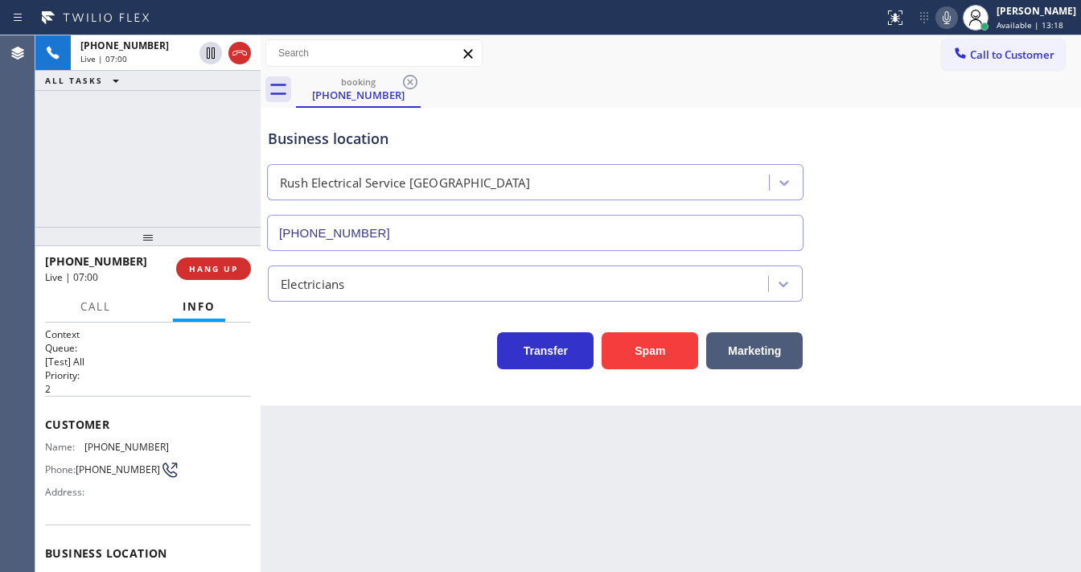
click at [189, 147] on div "[PHONE_NUMBER] Live | 07:00 ALL TASKS ALL TASKS ACTIVE TASKS TASKS IN WRAP UP" at bounding box center [147, 130] width 225 height 191
click at [188, 147] on div "[PHONE_NUMBER] Live | 07:02 ALL TASKS ALL TASKS ACTIVE TASKS TASKS IN WRAP UP" at bounding box center [147, 130] width 225 height 191
click at [66, 162] on div "[PHONE_NUMBER] Live | 07:14 ALL TASKS ALL TASKS ACTIVE TASKS TASKS IN WRAP UP" at bounding box center [147, 130] width 225 height 191
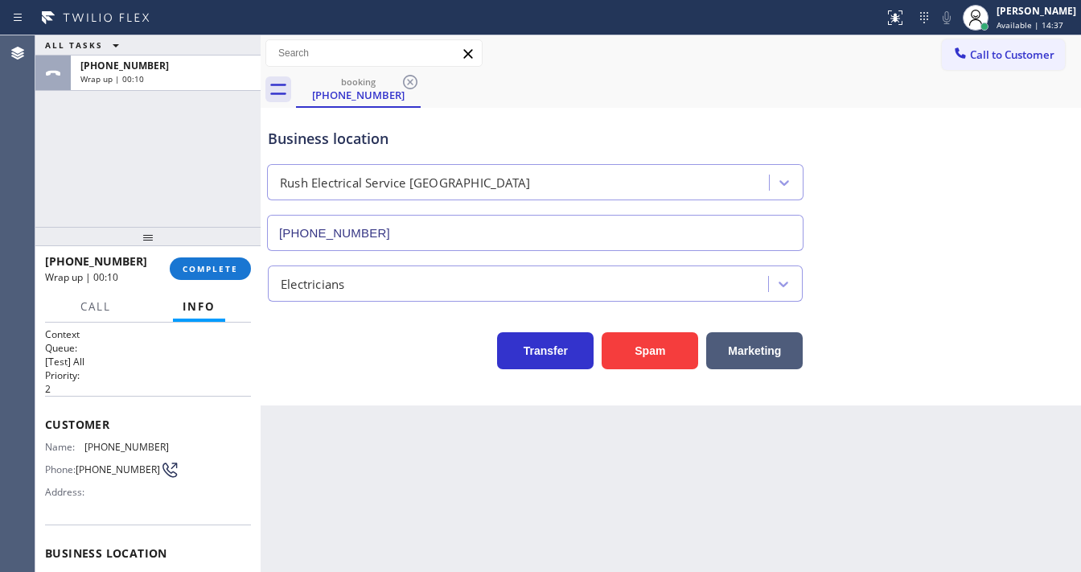
click at [966, 55] on icon at bounding box center [960, 53] width 16 height 16
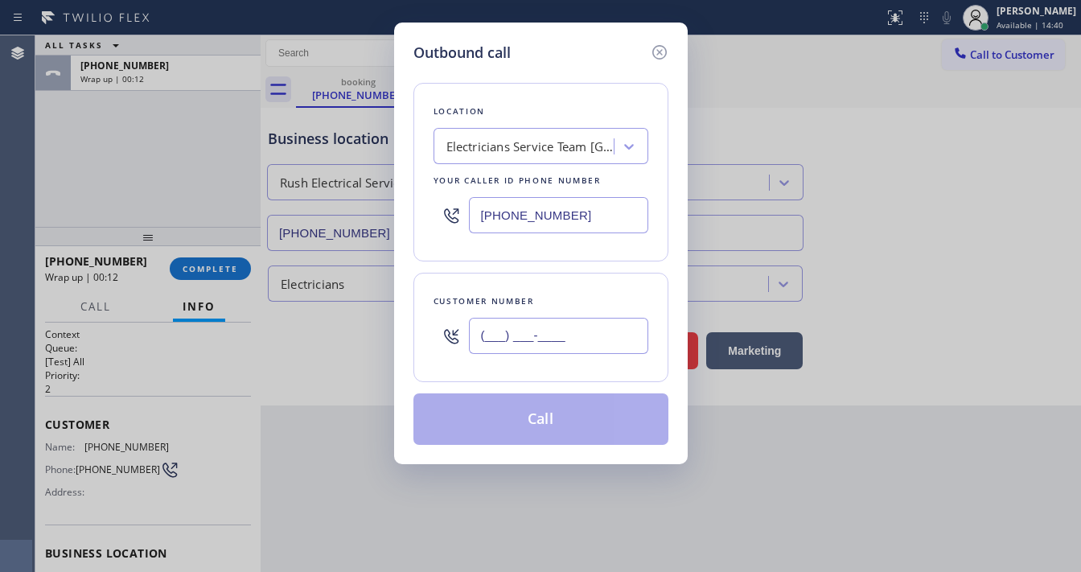
drag, startPoint x: 508, startPoint y: 323, endPoint x: 541, endPoint y: 267, distance: 65.3
click at [507, 323] on input "(___) ___-____" at bounding box center [558, 336] width 179 height 36
paste input "805) 453-4891"
type input "[PHONE_NUMBER]"
click at [608, 222] on input "[PHONE_NUMBER]" at bounding box center [558, 215] width 179 height 36
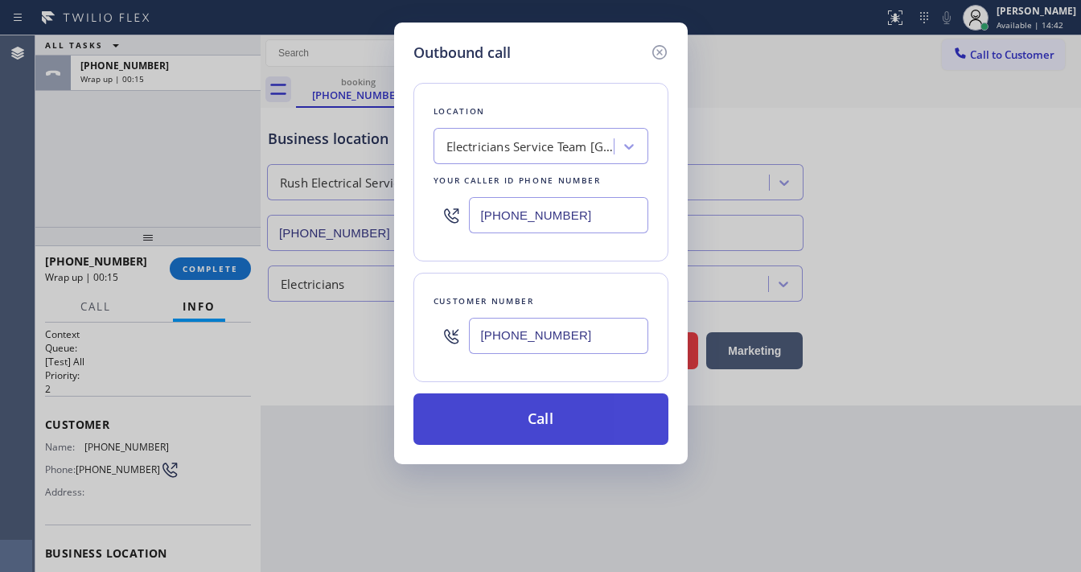
paste input "805) 307-3272"
type input "[PHONE_NUMBER]"
click at [529, 407] on button "Call" at bounding box center [540, 418] width 255 height 51
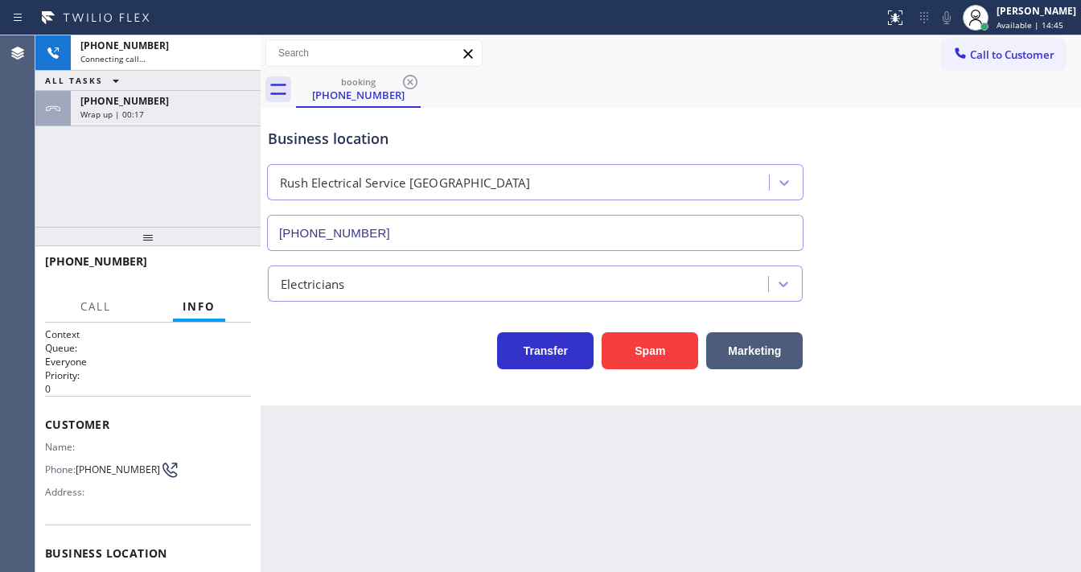
click at [187, 212] on div "[PHONE_NUMBER] Connecting call… ALL TASKS ALL TASKS ACTIVE TASKS TASKS IN WRAP …" at bounding box center [147, 130] width 225 height 191
click at [175, 113] on div "Wrap up | 00:18" at bounding box center [165, 114] width 171 height 11
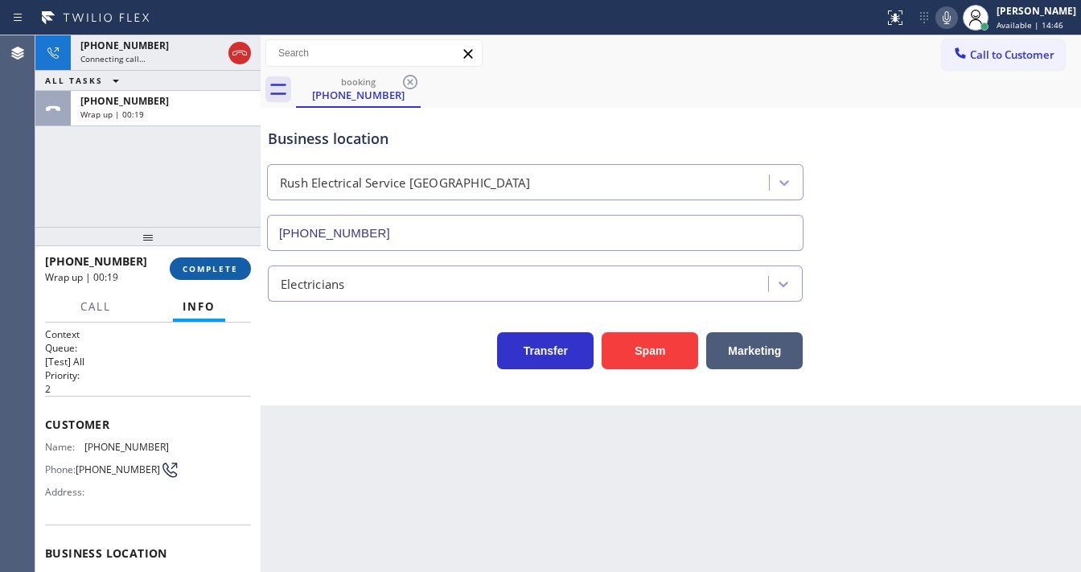
click at [216, 273] on button "COMPLETE" at bounding box center [210, 268] width 81 height 23
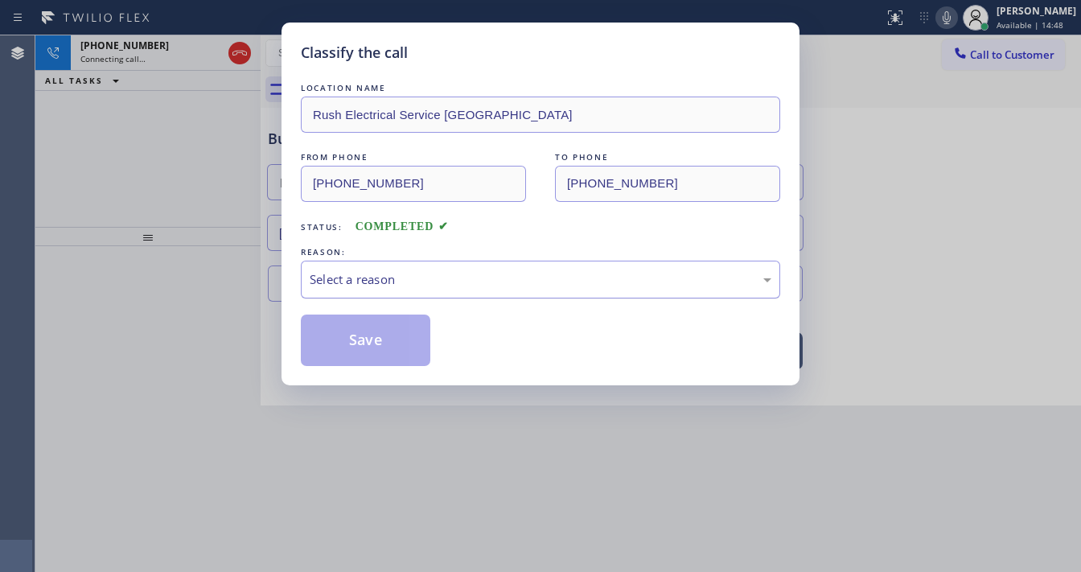
click at [364, 284] on div "Select a reason" at bounding box center [541, 279] width 462 height 19
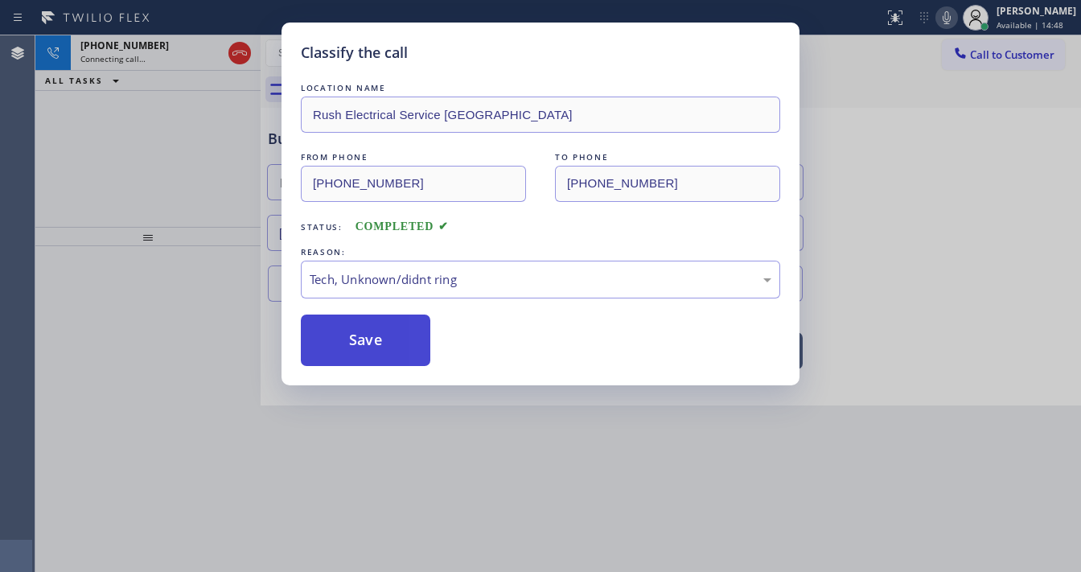
click at [368, 337] on button "Save" at bounding box center [366, 340] width 130 height 51
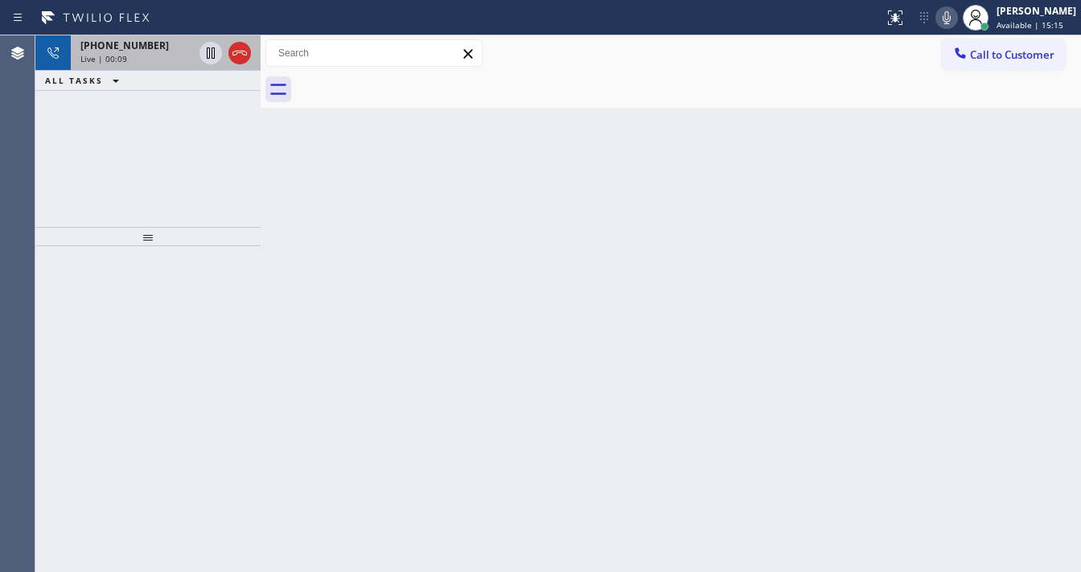
click at [179, 57] on div "Live | 00:09" at bounding box center [136, 58] width 113 height 11
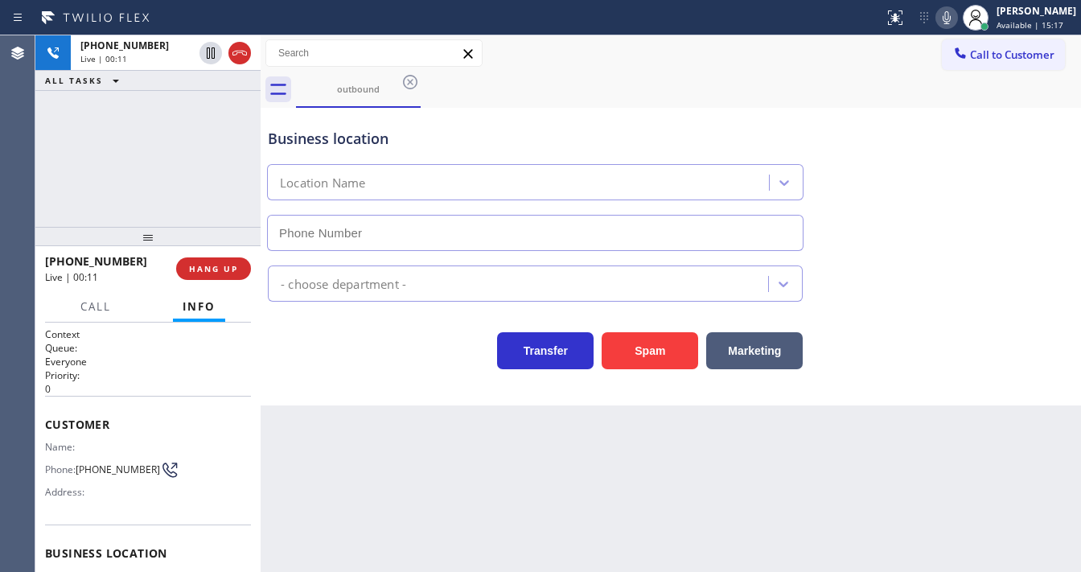
type input "[PHONE_NUMBER]"
click at [196, 135] on div "[PHONE_NUMBER] Live | 00:13 ALL TASKS ALL TASKS ACTIVE TASKS TASKS IN WRAP UP" at bounding box center [147, 130] width 225 height 191
click at [214, 266] on span "HANG UP" at bounding box center [213, 268] width 49 height 11
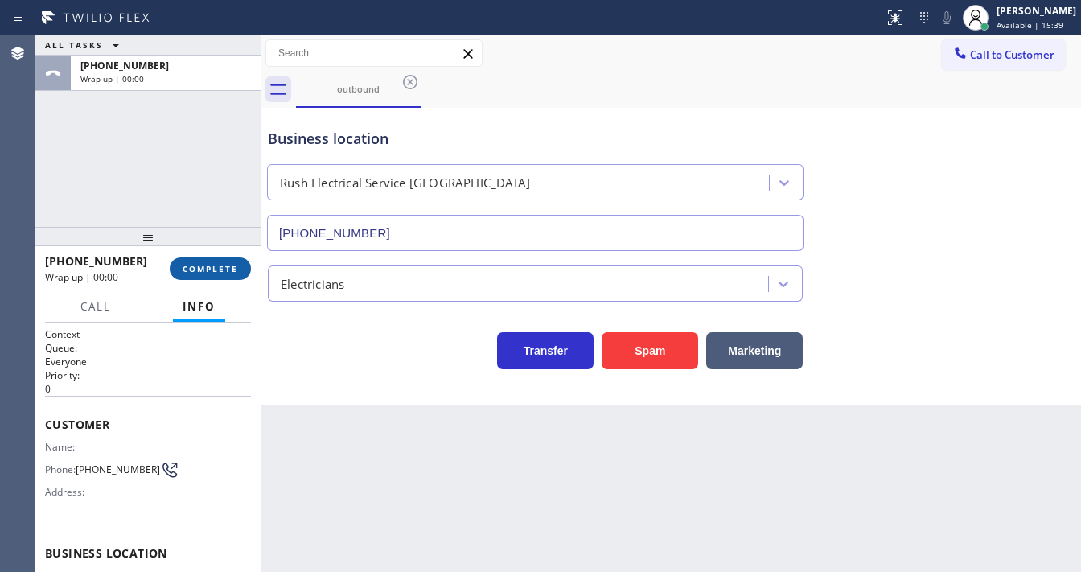
click at [213, 266] on span "COMPLETE" at bounding box center [211, 268] width 56 height 11
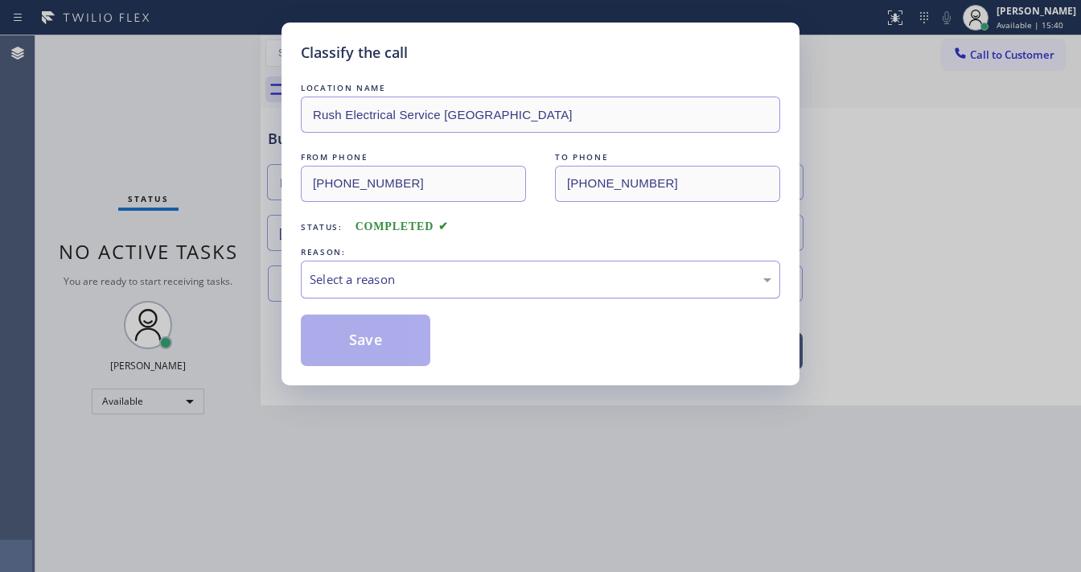
click at [386, 273] on div "Select a reason" at bounding box center [541, 279] width 462 height 19
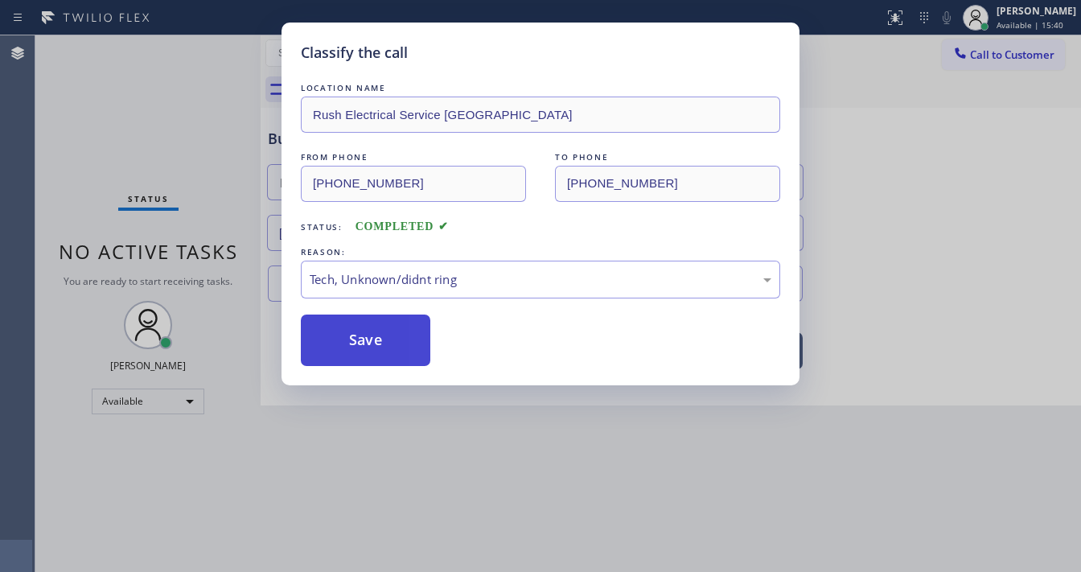
click at [364, 338] on button "Save" at bounding box center [366, 340] width 130 height 51
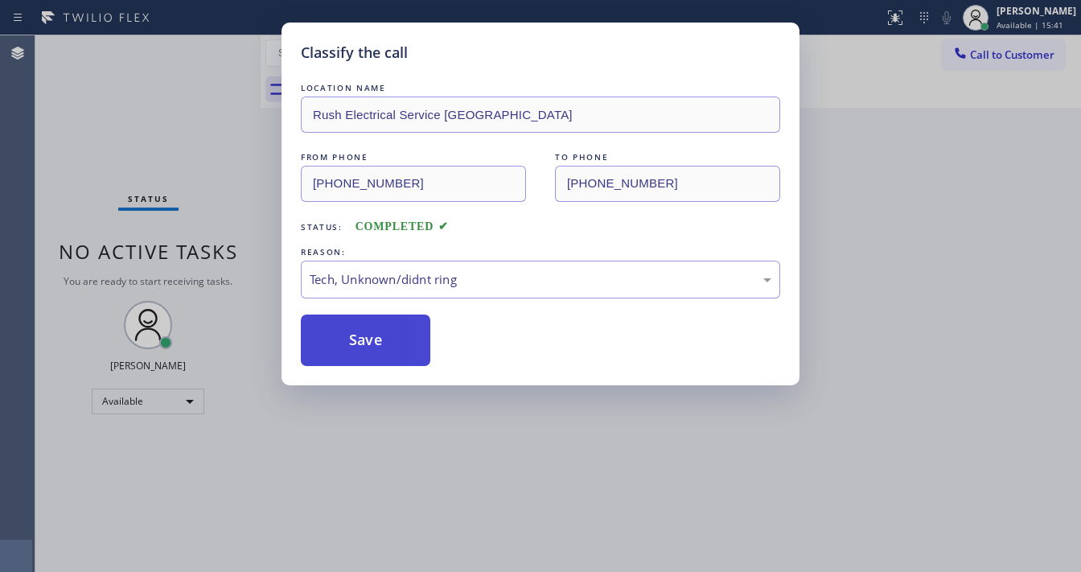
click at [364, 338] on button "Save" at bounding box center [366, 340] width 130 height 51
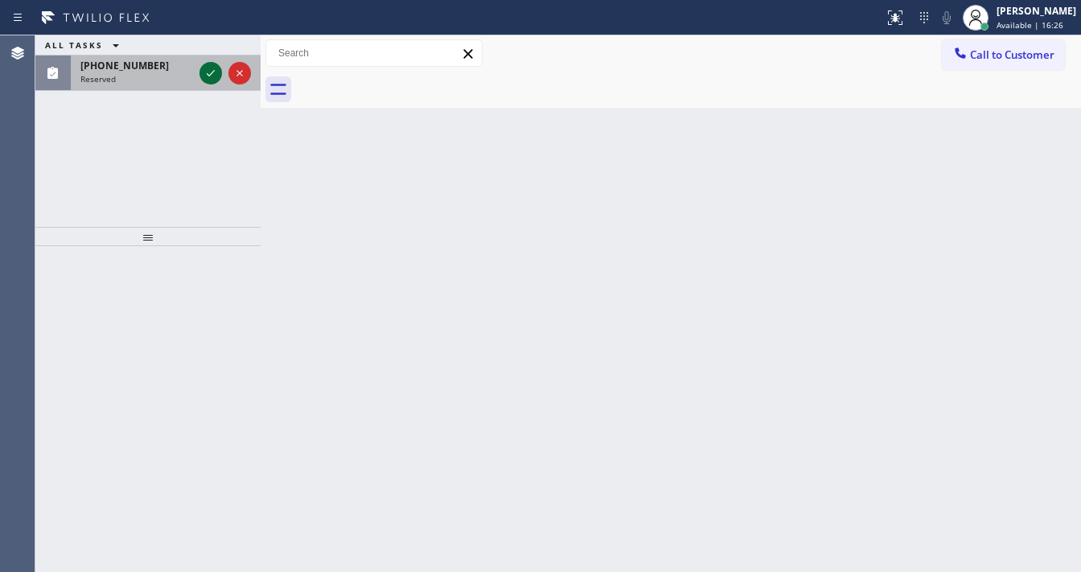
click at [206, 76] on icon at bounding box center [210, 73] width 19 height 19
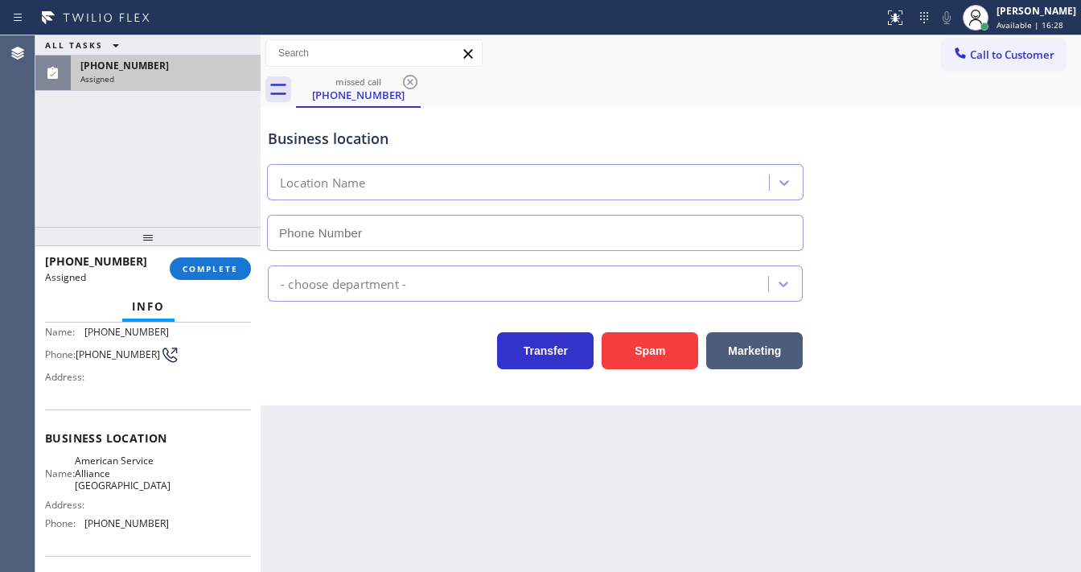
type input "[PHONE_NUMBER]"
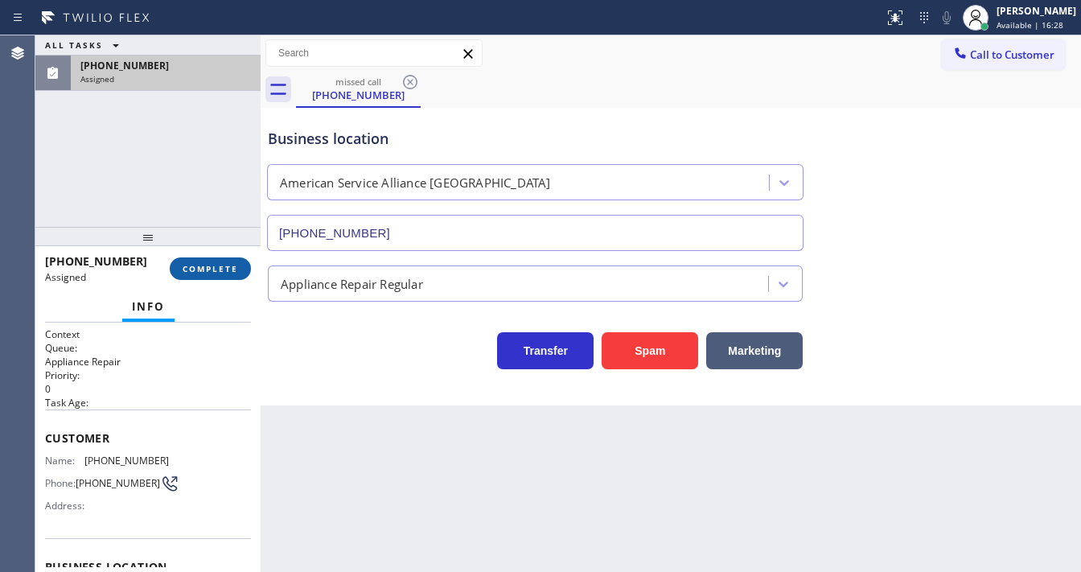
click at [215, 271] on span "COMPLETE" at bounding box center [211, 268] width 56 height 11
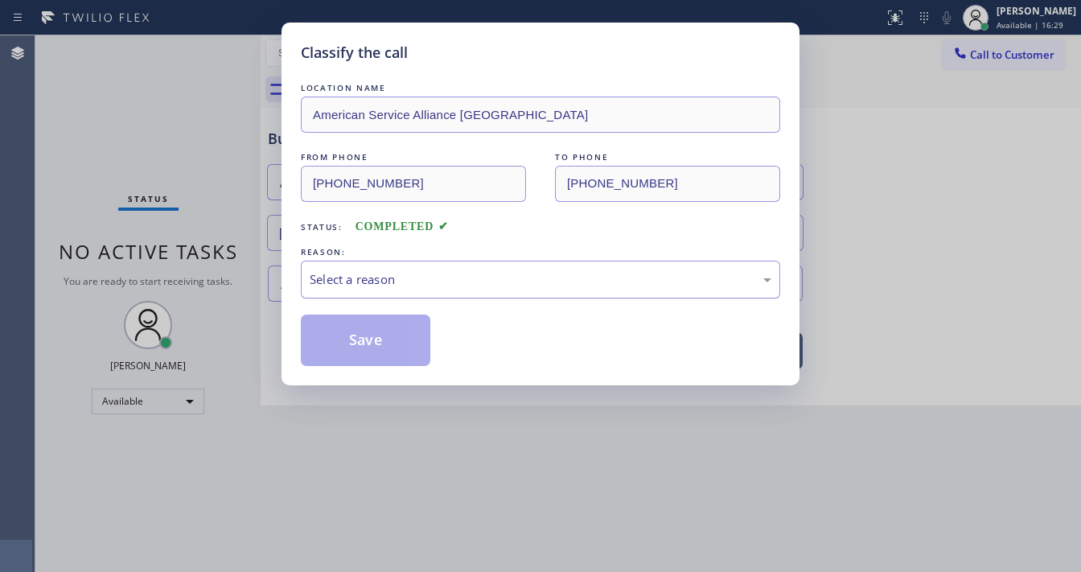
click at [383, 280] on div "Select a reason" at bounding box center [541, 279] width 462 height 19
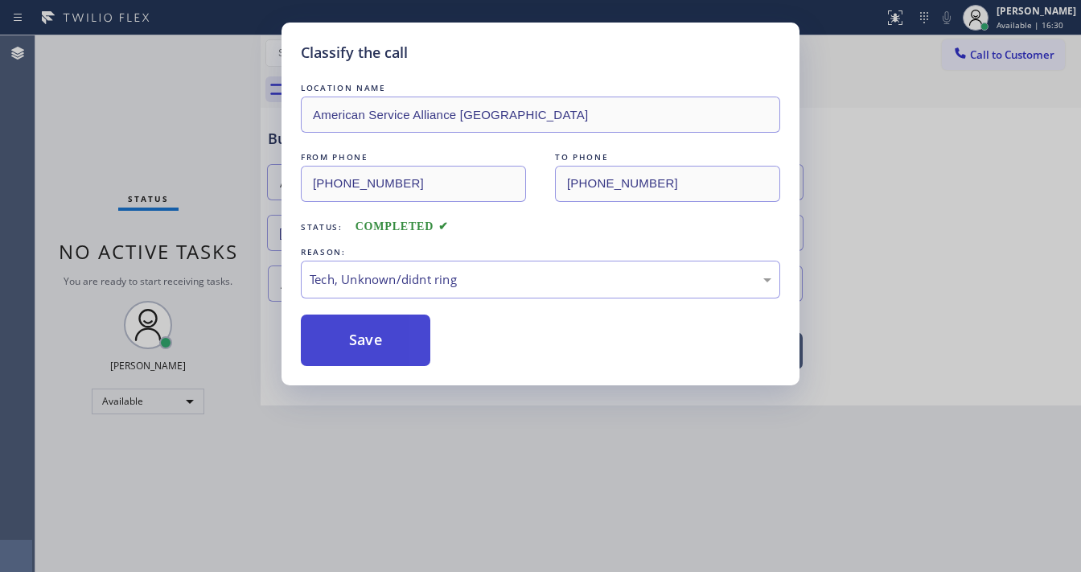
click at [372, 338] on button "Save" at bounding box center [366, 340] width 130 height 51
click at [372, 337] on button "Save" at bounding box center [366, 340] width 130 height 51
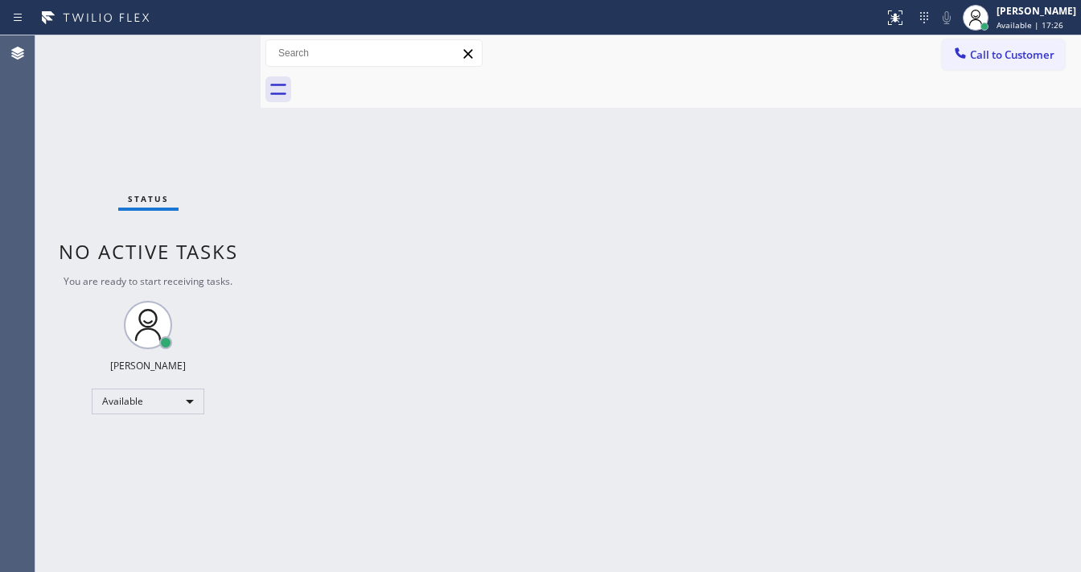
click at [227, 194] on div "Status No active tasks You are ready to start receiving tasks. [PERSON_NAME]" at bounding box center [147, 303] width 225 height 537
click at [203, 115] on div "Status No active tasks You are ready to start receiving tasks. [PERSON_NAME]" at bounding box center [147, 303] width 225 height 537
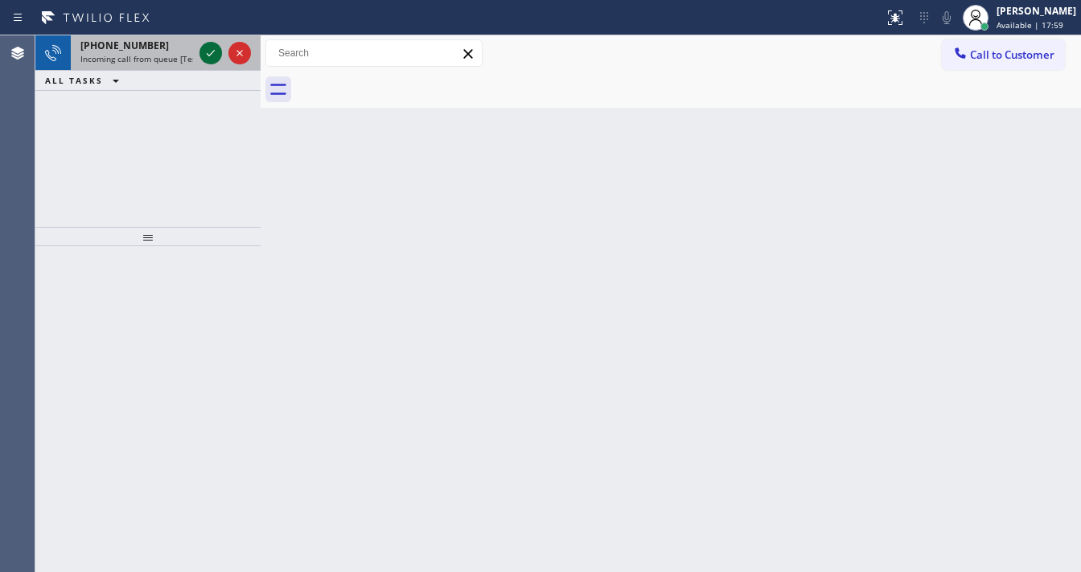
click at [209, 45] on icon at bounding box center [210, 52] width 19 height 19
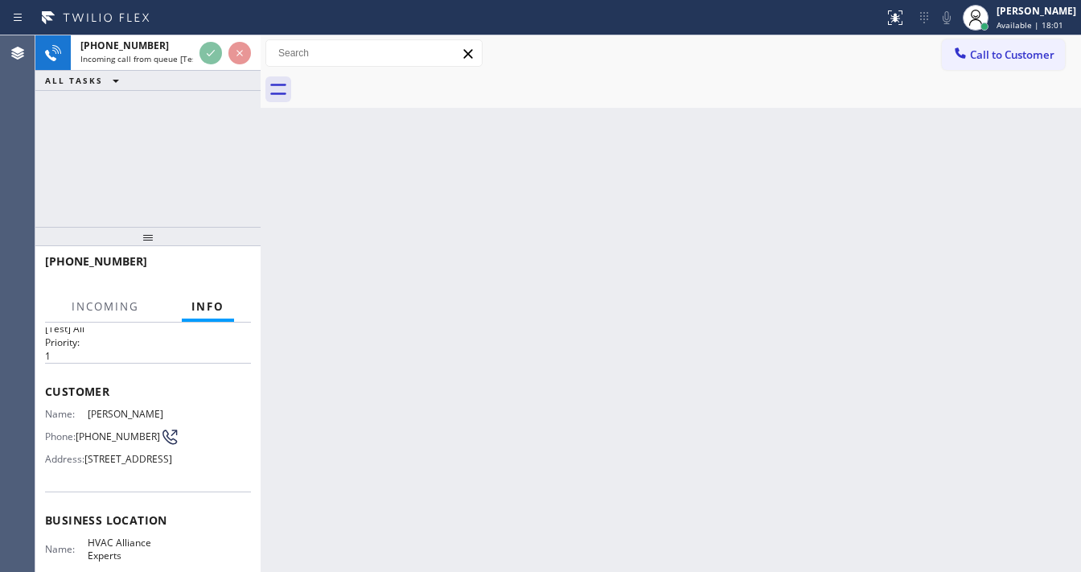
scroll to position [64, 0]
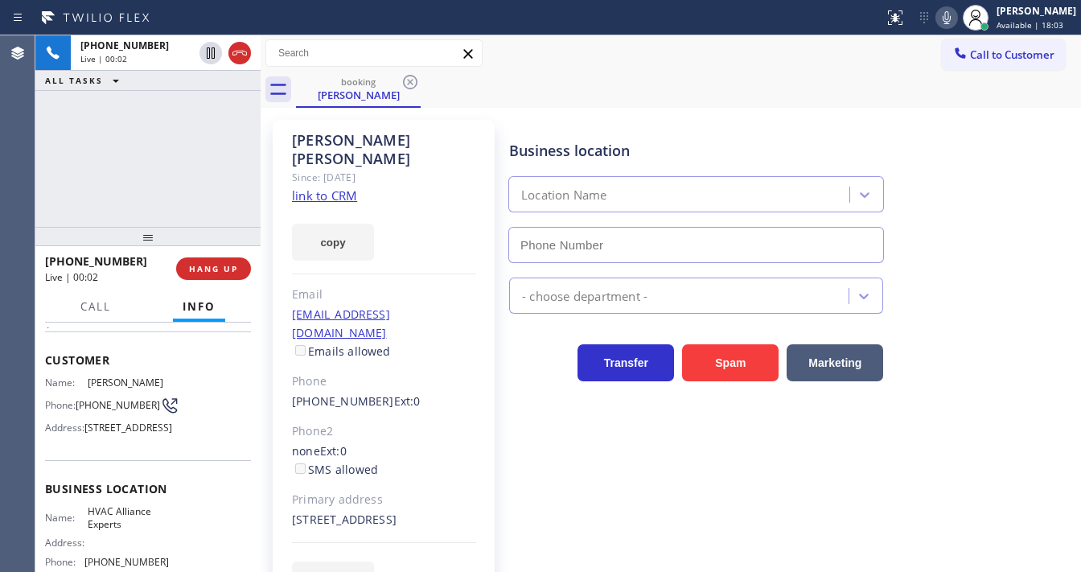
type input "[PHONE_NUMBER]"
click at [109, 201] on div "[PHONE_NUMBER] Live | 00:03 ALL TASKS ALL TASKS ACTIVE TASKS TASKS IN WRAP UP" at bounding box center [147, 130] width 225 height 191
click at [307, 187] on link "link to CRM" at bounding box center [324, 195] width 65 height 16
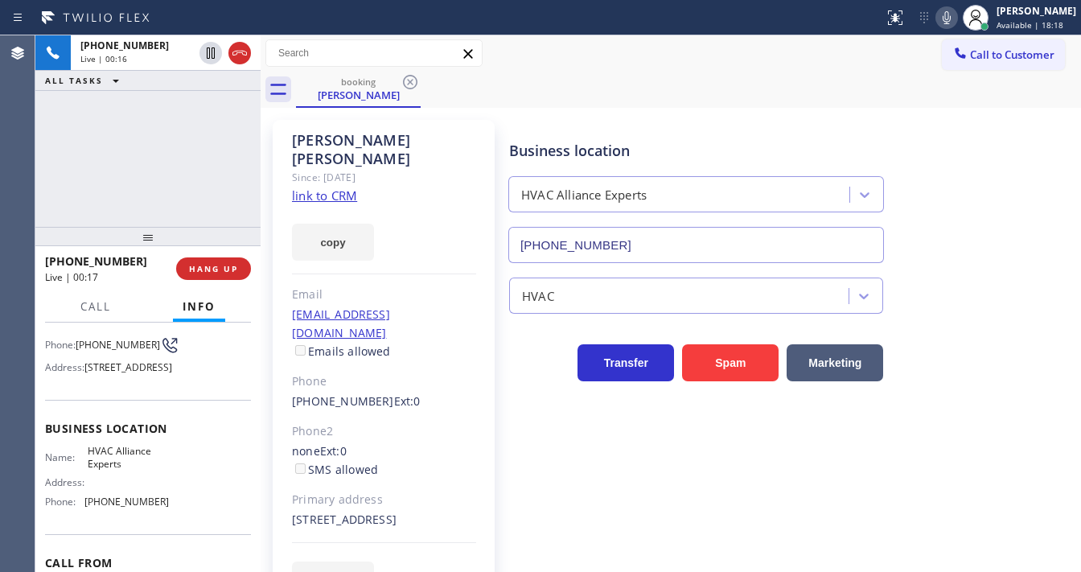
scroll to position [239, 0]
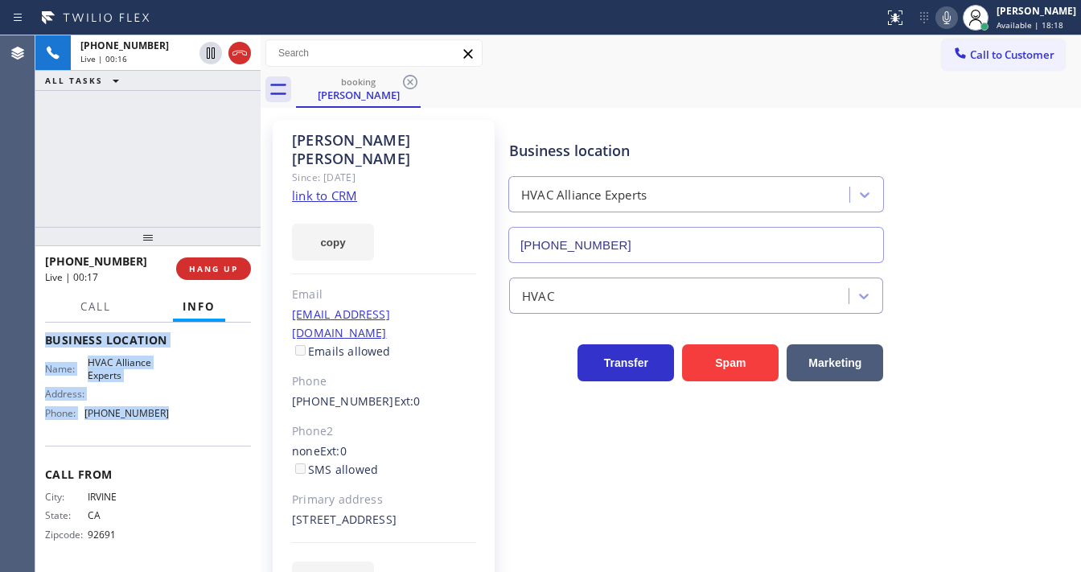
drag, startPoint x: 166, startPoint y: 425, endPoint x: 173, endPoint y: 413, distance: 13.4
click at [173, 413] on div "Context Queue: [Test] All Priority: 1 Customer Name: [PERSON_NAME] Phone: [PHON…" at bounding box center [147, 447] width 225 height 249
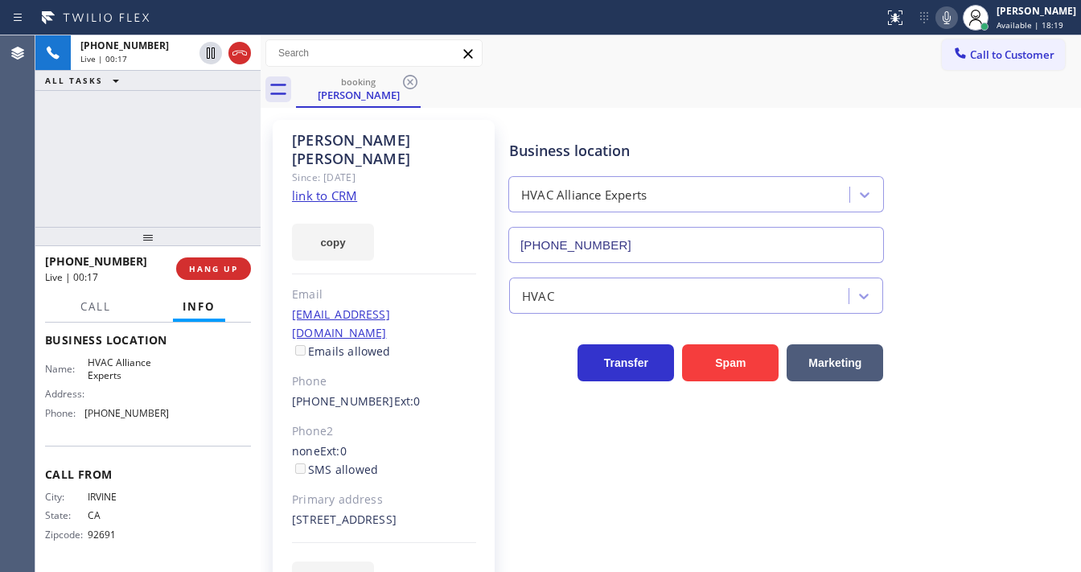
click at [135, 166] on div "[PHONE_NUMBER] Live | 00:17 ALL TASKS ALL TASKS ACTIVE TASKS TASKS IN WRAP UP" at bounding box center [147, 130] width 225 height 191
click at [205, 158] on div "[PHONE_NUMBER] Live | 00:35 ALL TASKS ALL TASKS ACTIVE TASKS TASKS IN WRAP UP" at bounding box center [147, 130] width 225 height 191
click at [133, 177] on div "[PHONE_NUMBER] Live | 05:14 ALL TASKS ALL TASKS ACTIVE TASKS TASKS IN WRAP UP" at bounding box center [147, 130] width 225 height 191
click at [230, 267] on span "HANG UP" at bounding box center [213, 268] width 49 height 11
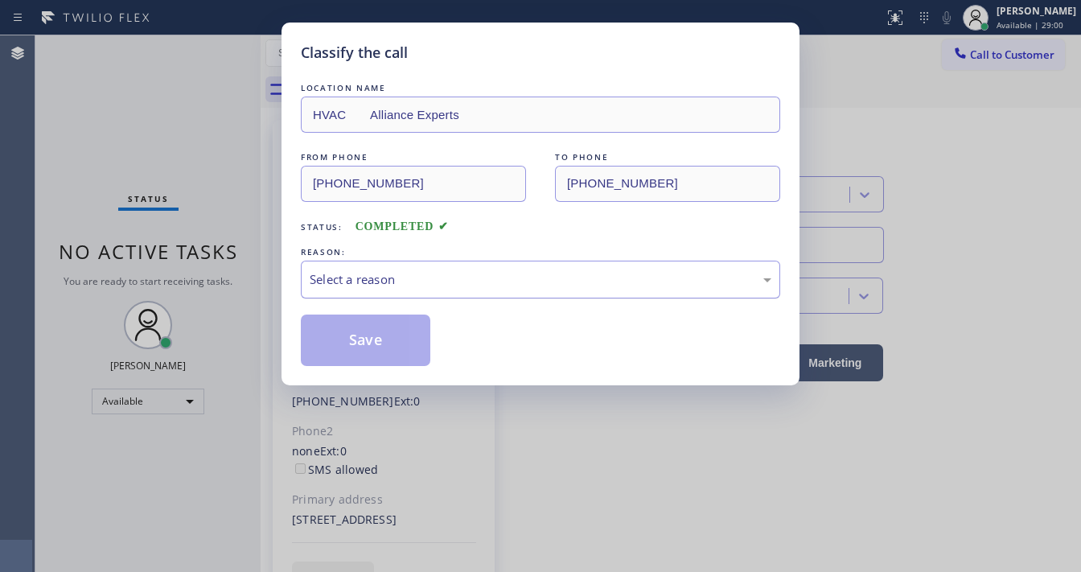
click at [343, 276] on div "Select a reason" at bounding box center [541, 279] width 462 height 19
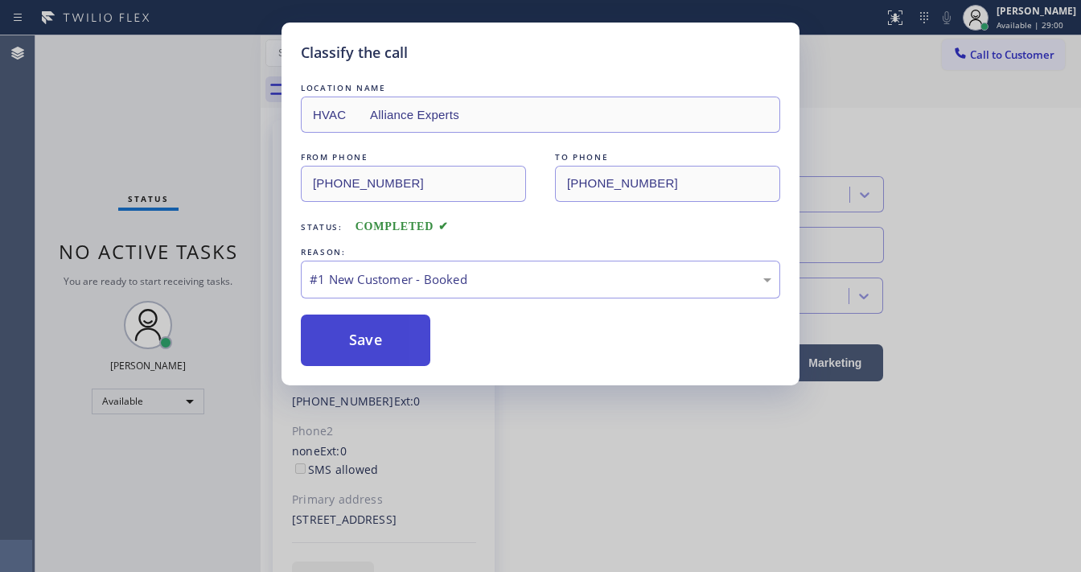
click at [347, 327] on button "Save" at bounding box center [366, 340] width 130 height 51
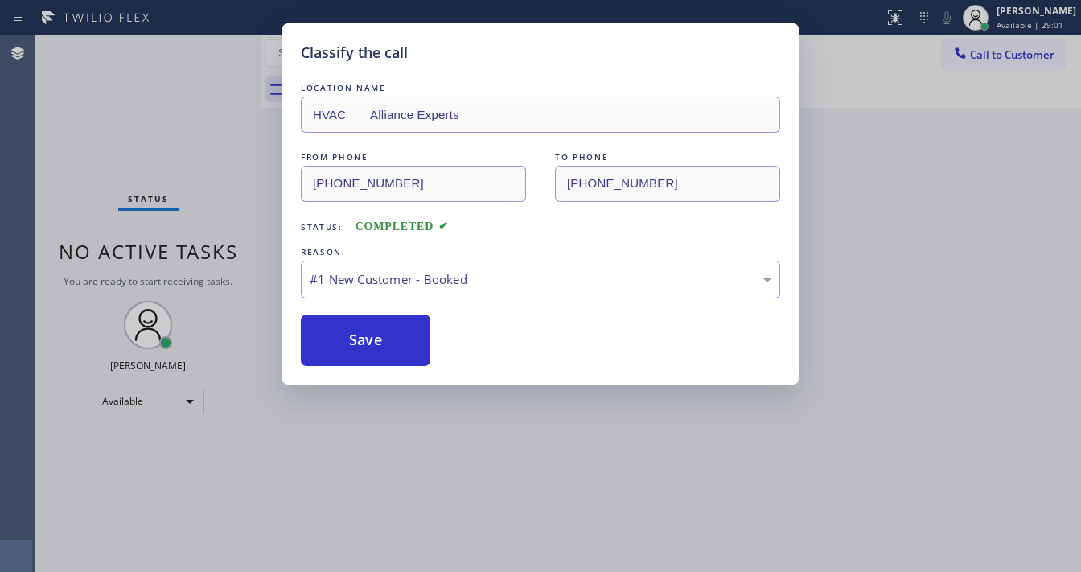
drag, startPoint x: 347, startPoint y: 327, endPoint x: 319, endPoint y: 256, distance: 76.9
click at [347, 327] on button "Save" at bounding box center [366, 340] width 130 height 51
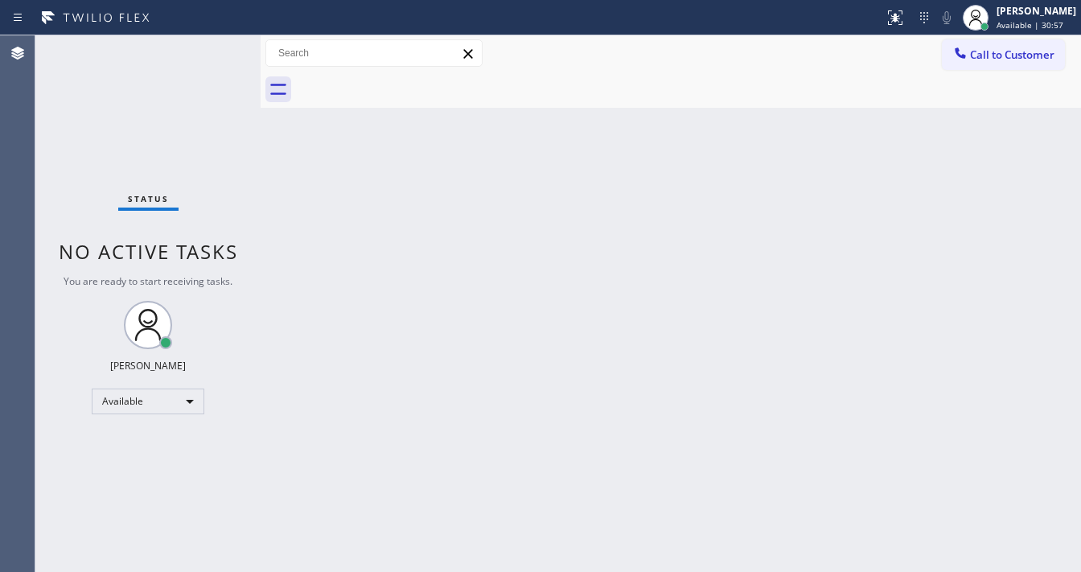
click at [51, 136] on div "Status No active tasks You are ready to start receiving tasks. [PERSON_NAME]" at bounding box center [147, 303] width 225 height 537
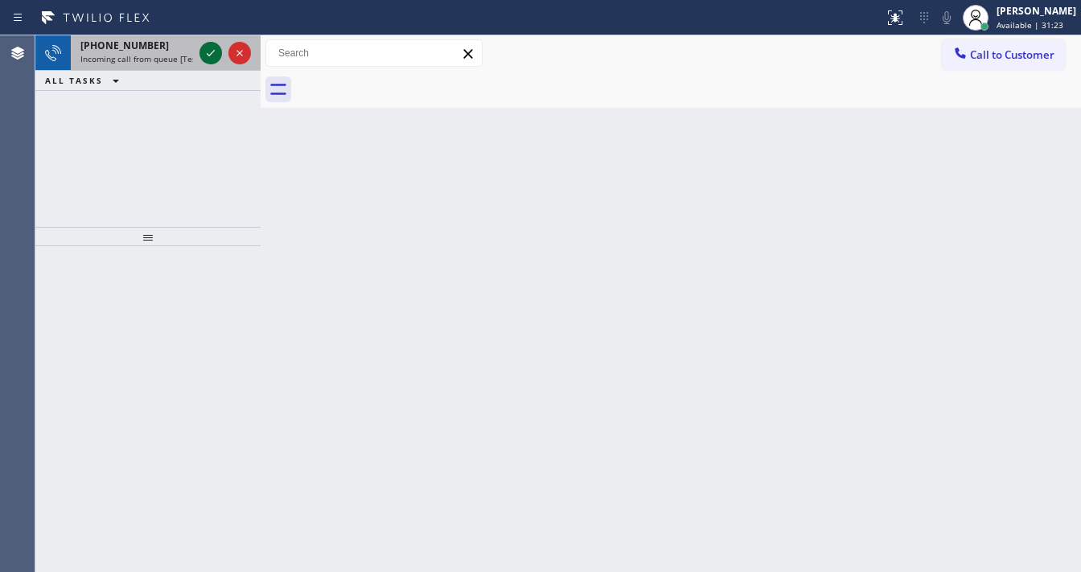
click at [205, 40] on div at bounding box center [225, 52] width 58 height 35
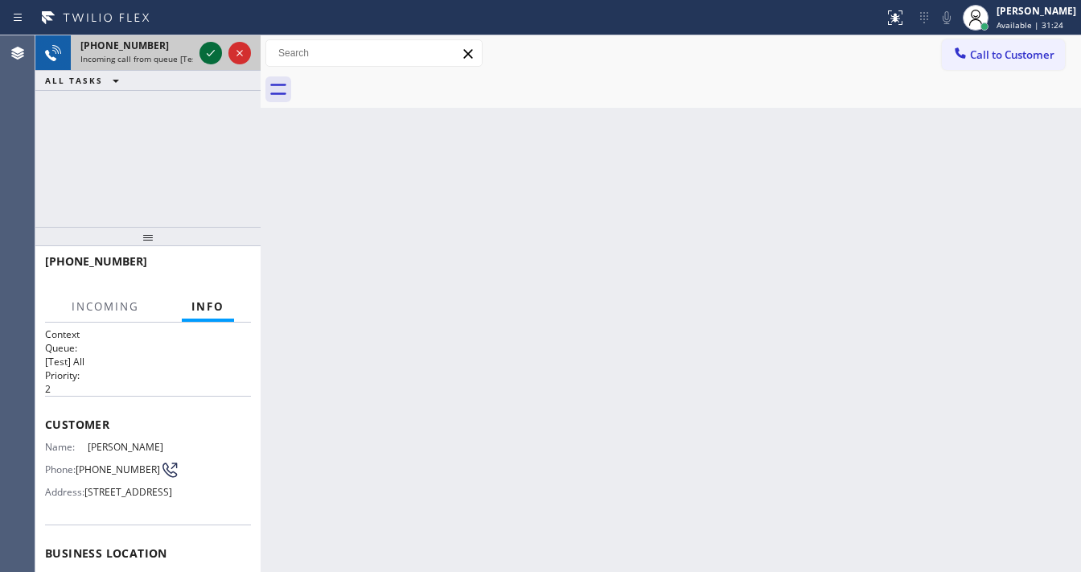
click at [206, 43] on icon at bounding box center [210, 52] width 19 height 19
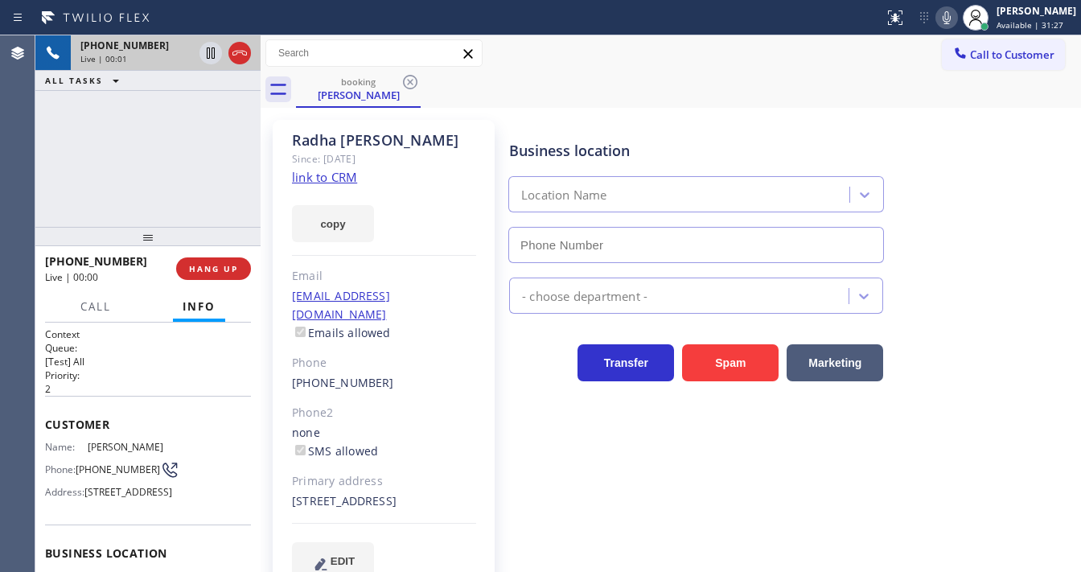
type input "[PHONE_NUMBER]"
click at [323, 174] on link "link to CRM" at bounding box center [324, 177] width 65 height 16
click at [219, 267] on span "HANG UP" at bounding box center [213, 268] width 49 height 11
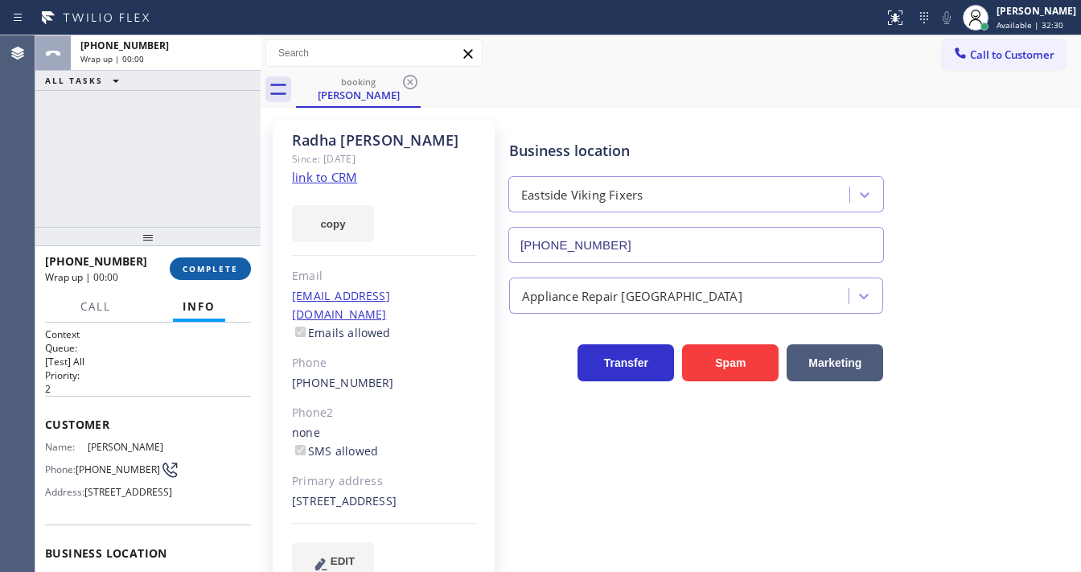
click at [220, 267] on span "COMPLETE" at bounding box center [211, 268] width 56 height 11
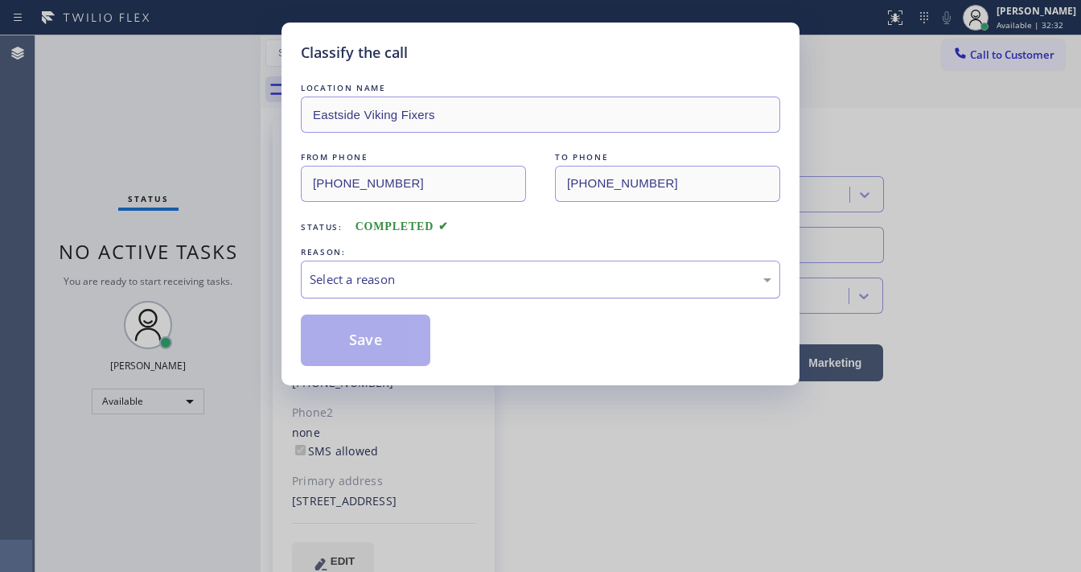
click at [386, 289] on div "Select a reason" at bounding box center [540, 280] width 479 height 38
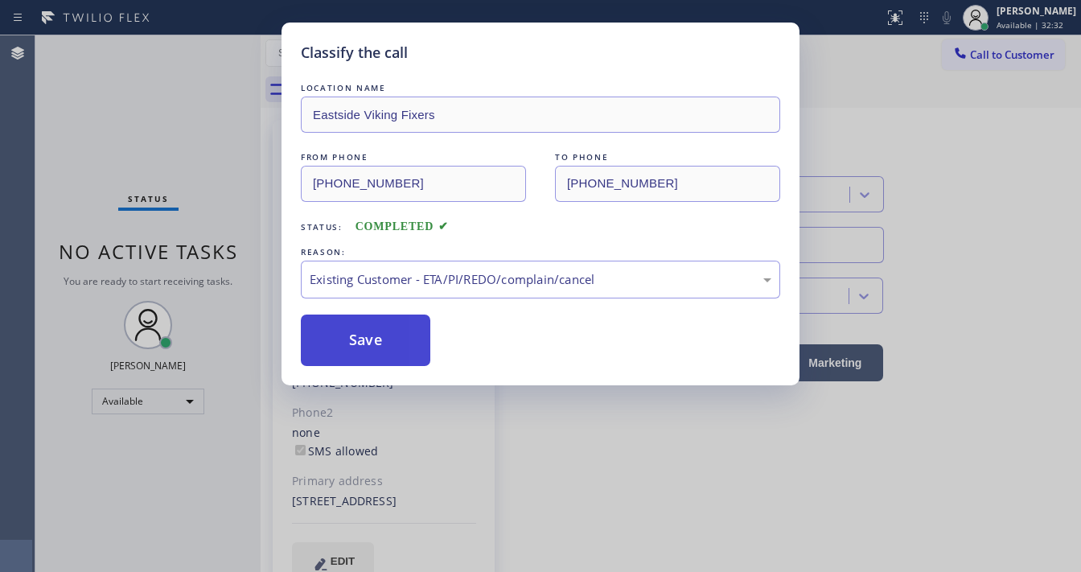
click at [388, 333] on button "Save" at bounding box center [366, 340] width 130 height 51
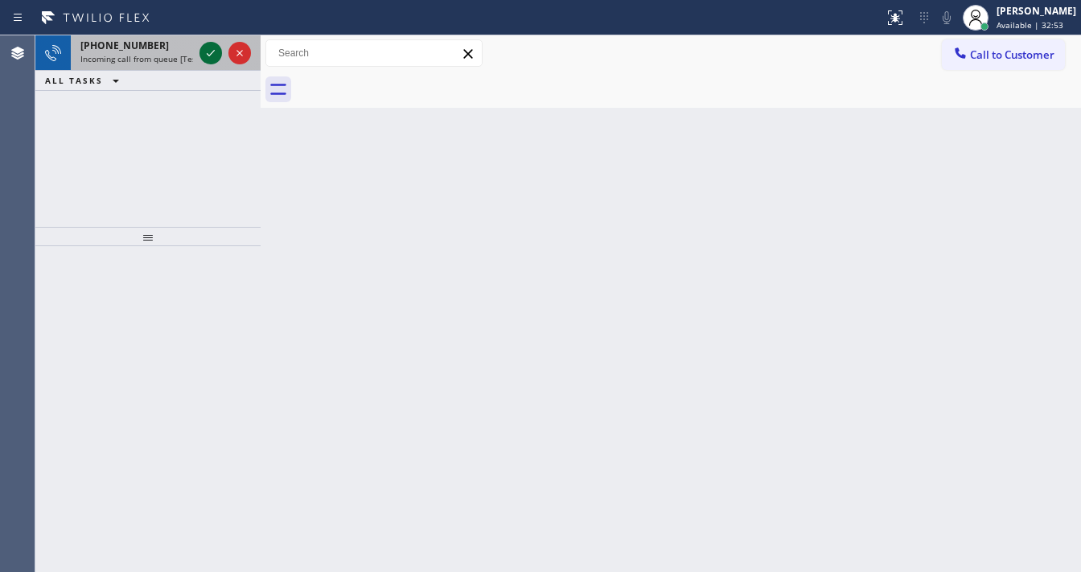
click at [203, 50] on icon at bounding box center [210, 52] width 19 height 19
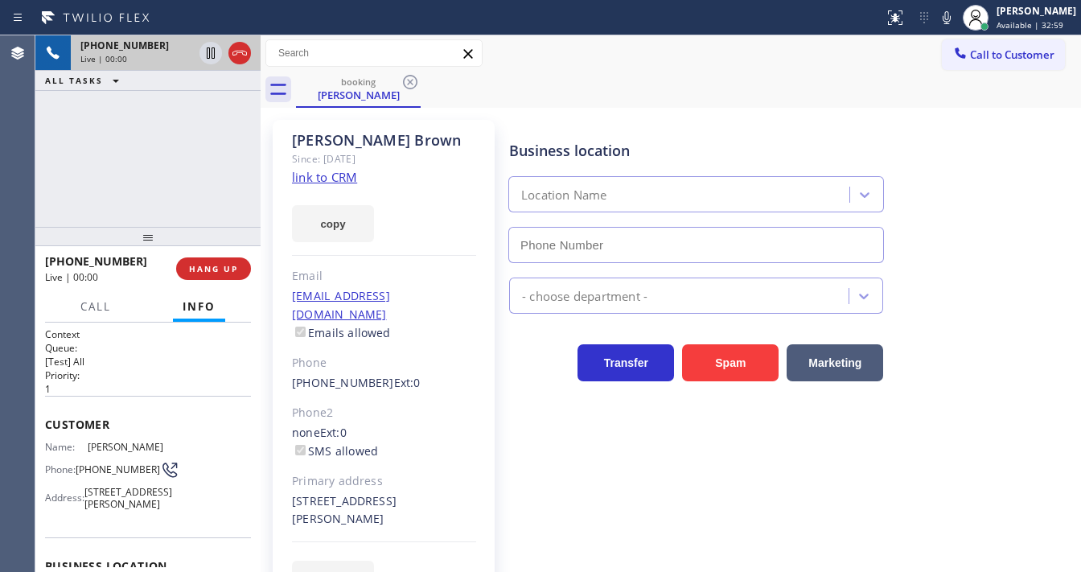
type input "[PHONE_NUMBER]"
click at [343, 160] on div "Since: [DATE]" at bounding box center [384, 159] width 184 height 19
click at [339, 177] on link "link to CRM" at bounding box center [324, 177] width 65 height 16
click at [103, 306] on span "Call" at bounding box center [95, 306] width 31 height 14
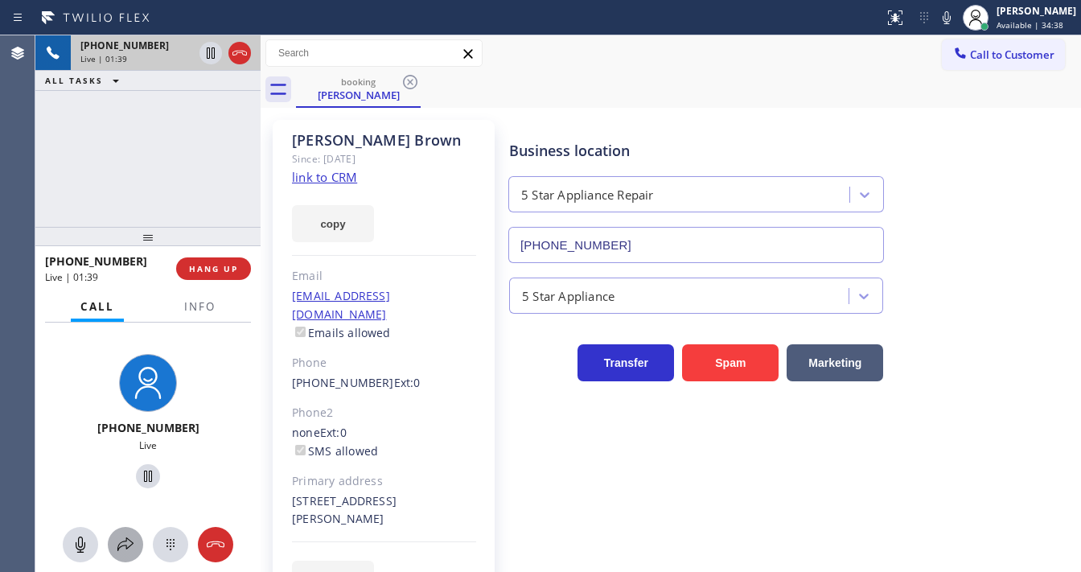
click at [125, 535] on icon at bounding box center [125, 544] width 19 height 19
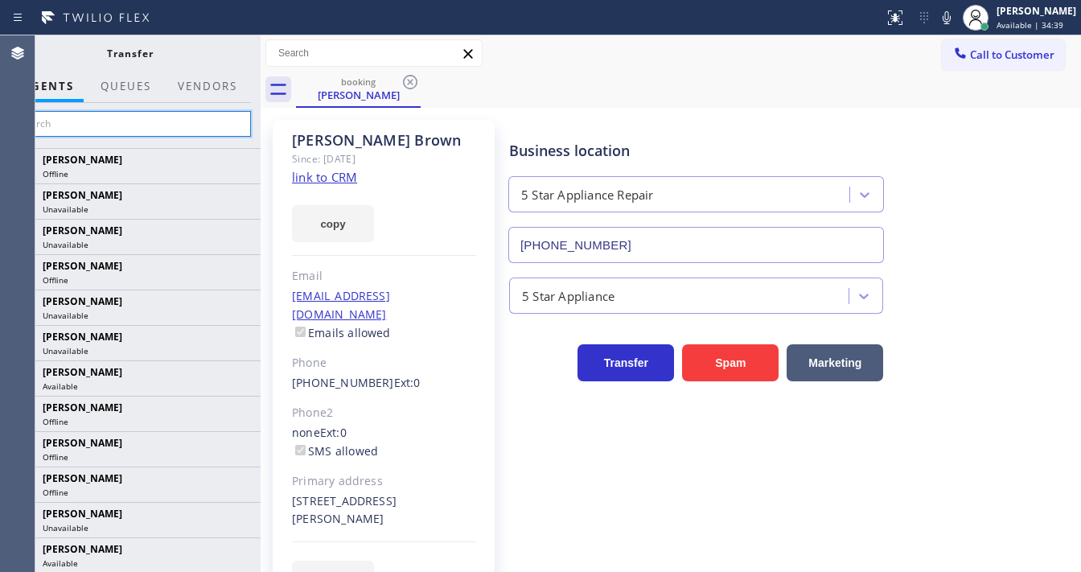
click at [131, 127] on input "text" at bounding box center [130, 124] width 242 height 26
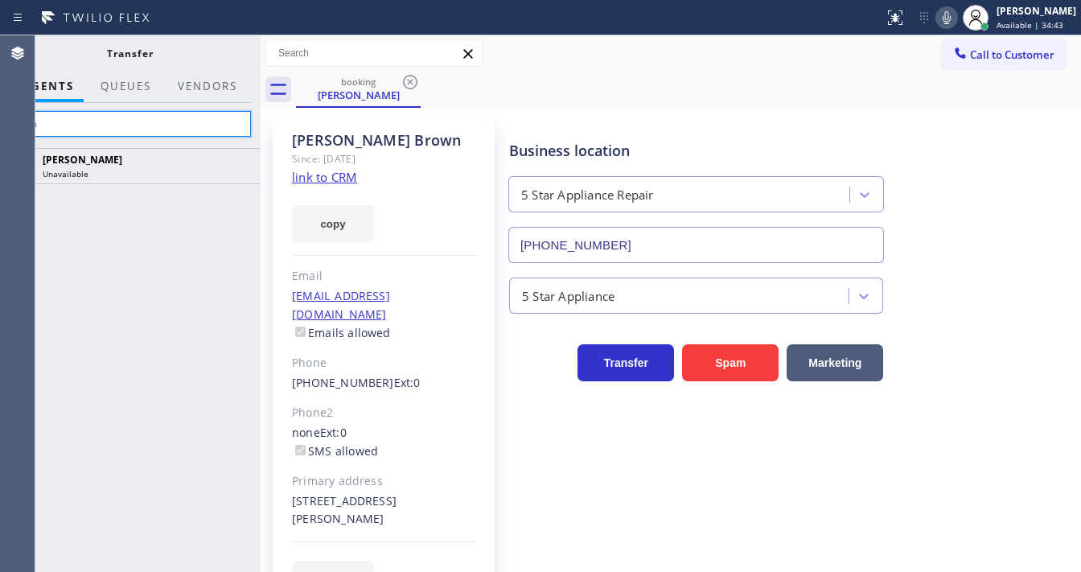
type input "lyka"
click at [956, 19] on icon at bounding box center [946, 17] width 19 height 19
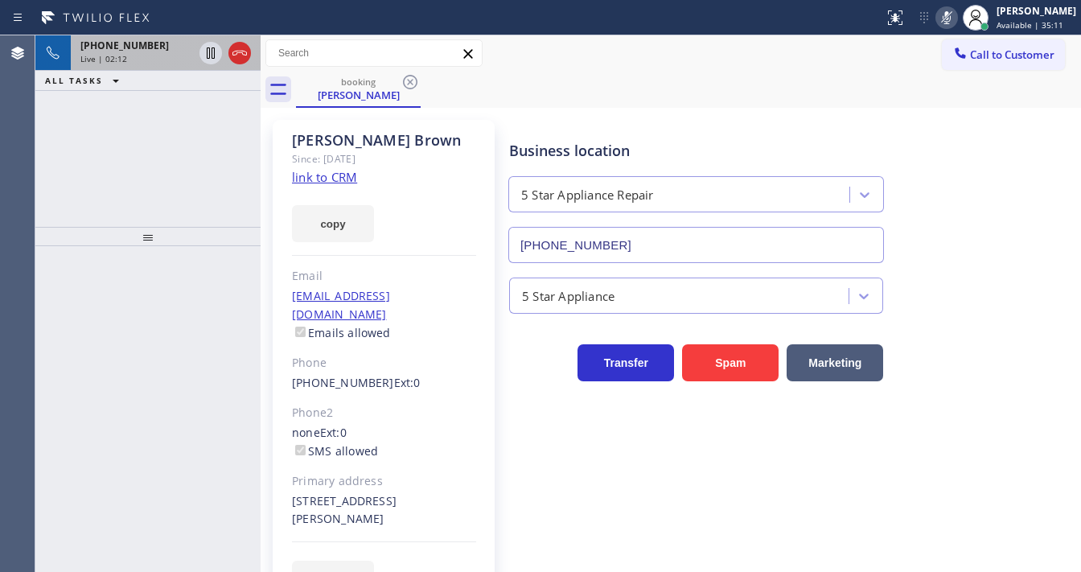
click at [120, 58] on span "Live | 02:12" at bounding box center [103, 58] width 47 height 11
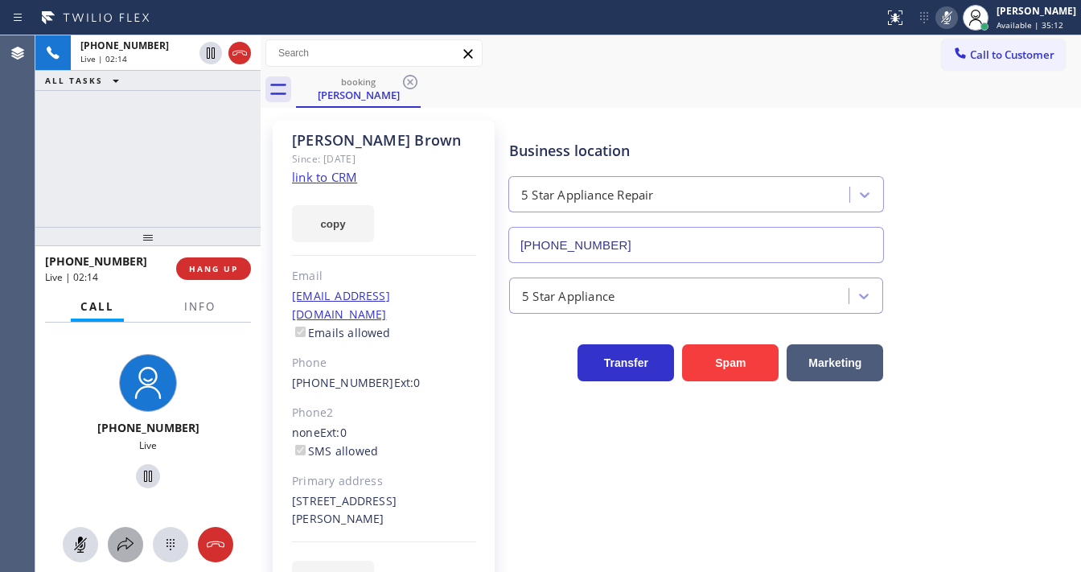
click at [124, 541] on icon at bounding box center [125, 544] width 19 height 19
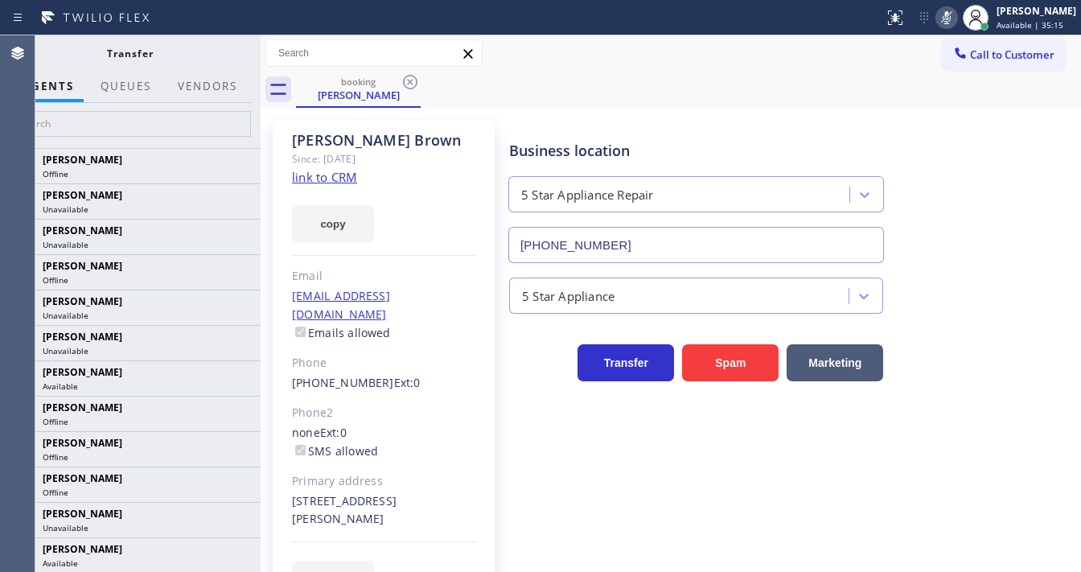
click at [143, 140] on div at bounding box center [129, 125] width 261 height 45
click at [147, 126] on input "text" at bounding box center [130, 124] width 242 height 26
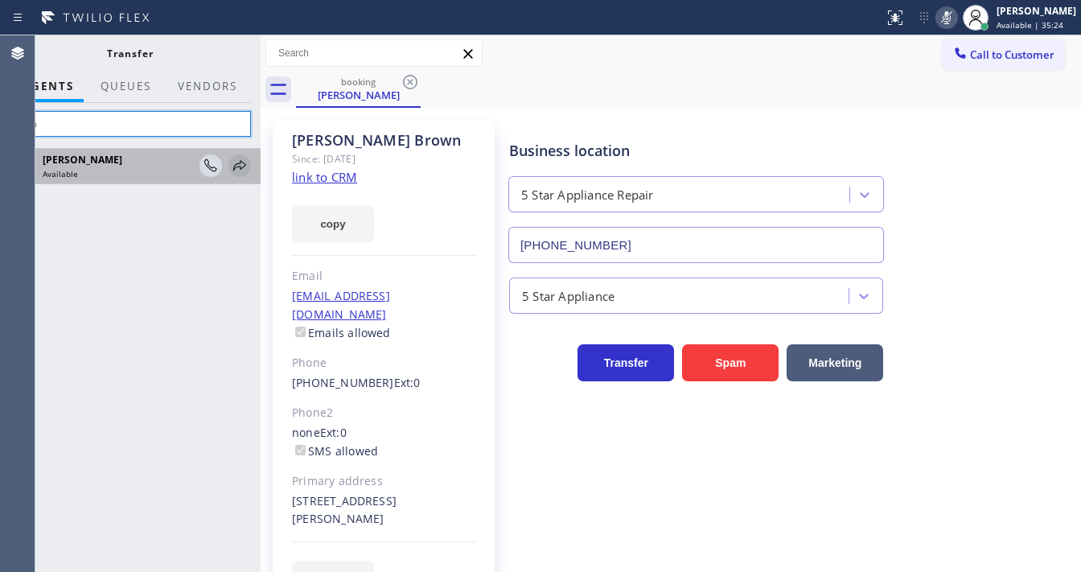
type input "lyka"
click at [237, 167] on icon at bounding box center [239, 165] width 19 height 19
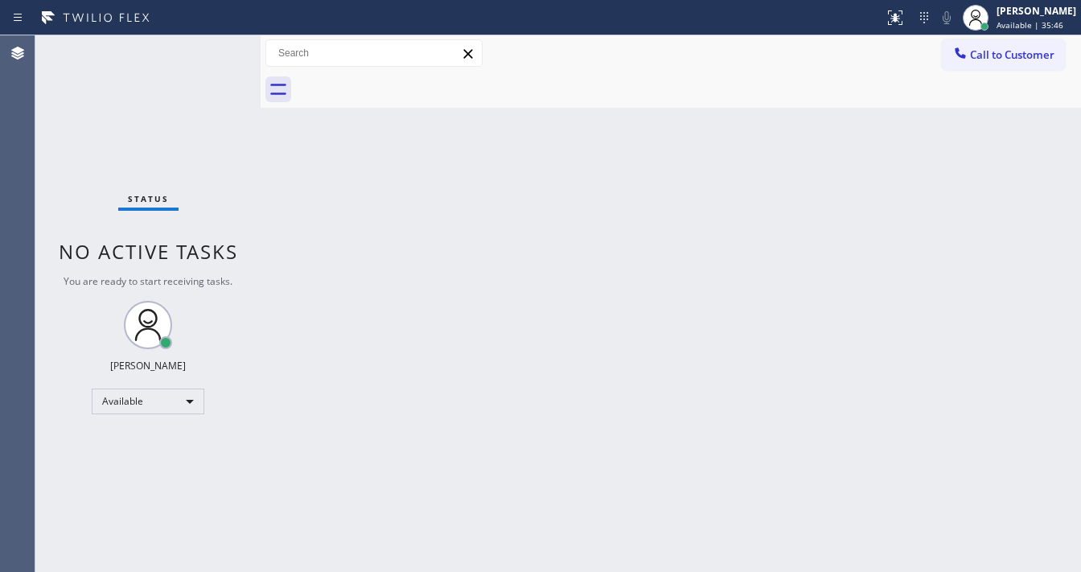
click at [219, 45] on div "Status No active tasks You are ready to start receiving tasks. [PERSON_NAME]" at bounding box center [147, 303] width 225 height 537
click at [319, 491] on div "Back to Dashboard Change Sender ID Customers Technicians Select a contact Outbo…" at bounding box center [671, 303] width 820 height 537
click at [187, 36] on div "Status No active tasks You are ready to start receiving tasks. [PERSON_NAME]" at bounding box center [147, 303] width 225 height 537
click at [207, 23] on div "Status report No issues detected If you experience an issue, please download th…" at bounding box center [540, 17] width 1081 height 35
click at [224, 48] on div "Status No active tasks You are ready to start receiving tasks. [PERSON_NAME]" at bounding box center [147, 303] width 225 height 537
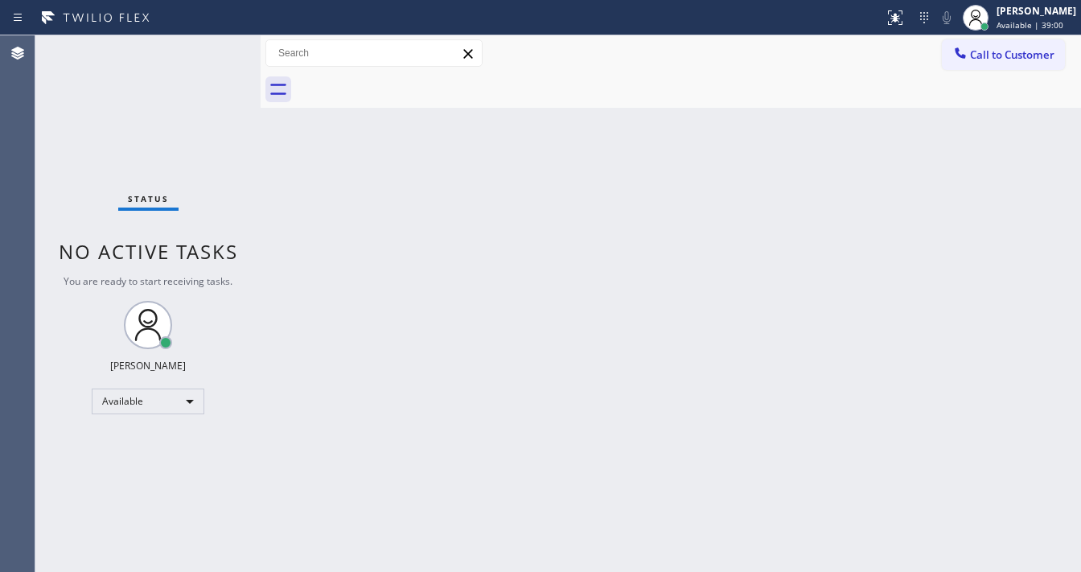
click at [190, 52] on div "Status No active tasks You are ready to start receiving tasks. [PERSON_NAME]" at bounding box center [147, 303] width 225 height 537
click at [206, 51] on div "Status No active tasks You are ready to start receiving tasks. [PERSON_NAME]" at bounding box center [147, 303] width 225 height 537
click at [208, 51] on div "Status No active tasks You are ready to start receiving tasks. [PERSON_NAME]" at bounding box center [147, 303] width 225 height 537
click at [209, 52] on div "Status No active tasks You are ready to start receiving tasks. [PERSON_NAME]" at bounding box center [147, 303] width 225 height 537
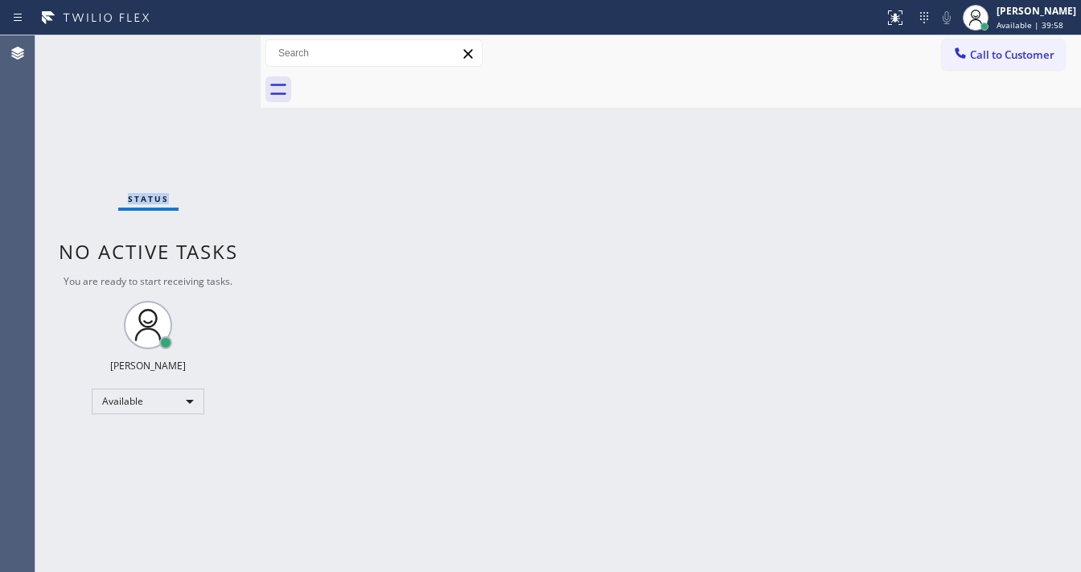
click at [209, 52] on div "Status No active tasks You are ready to start receiving tasks. [PERSON_NAME]" at bounding box center [147, 303] width 225 height 537
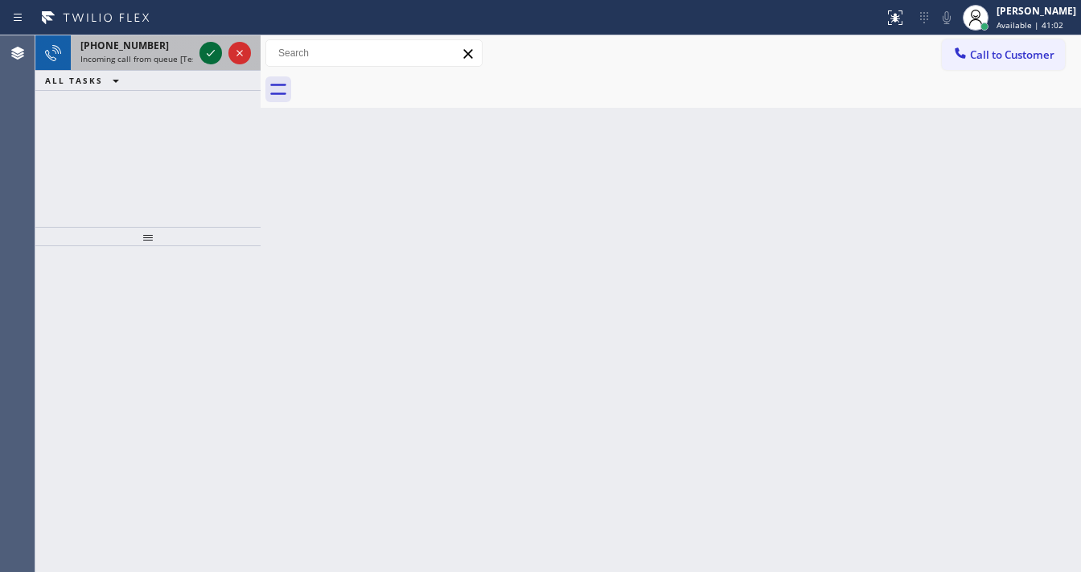
click at [209, 52] on icon at bounding box center [210, 52] width 19 height 19
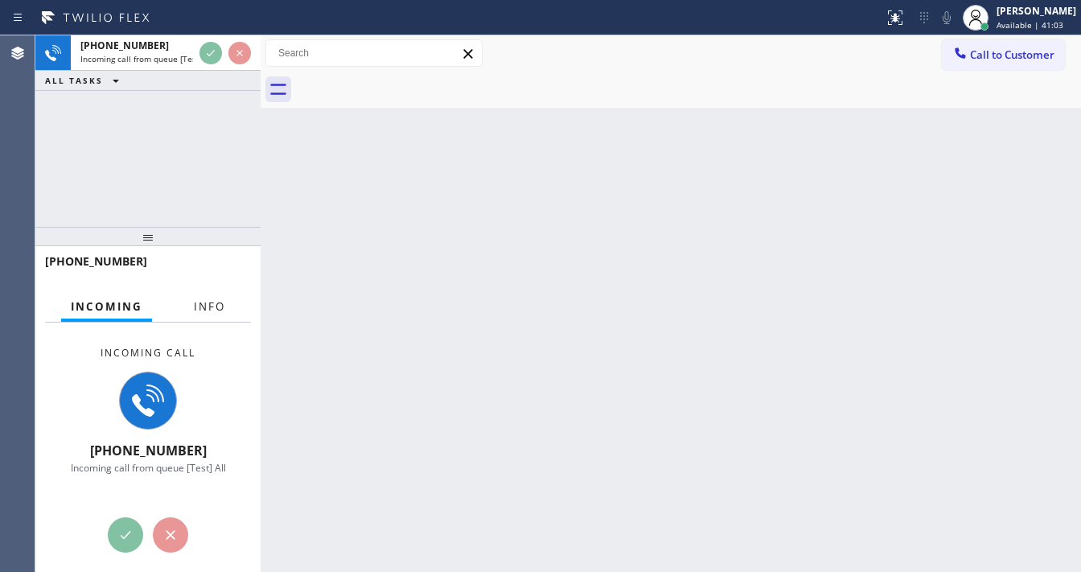
click at [196, 302] on span "Info" at bounding box center [209, 306] width 31 height 14
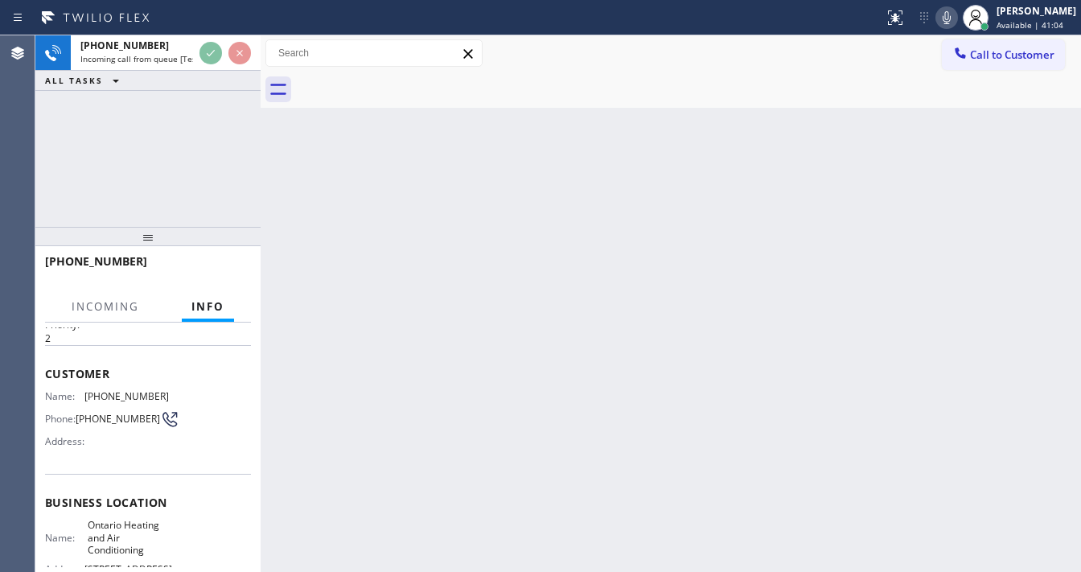
scroll to position [64, 0]
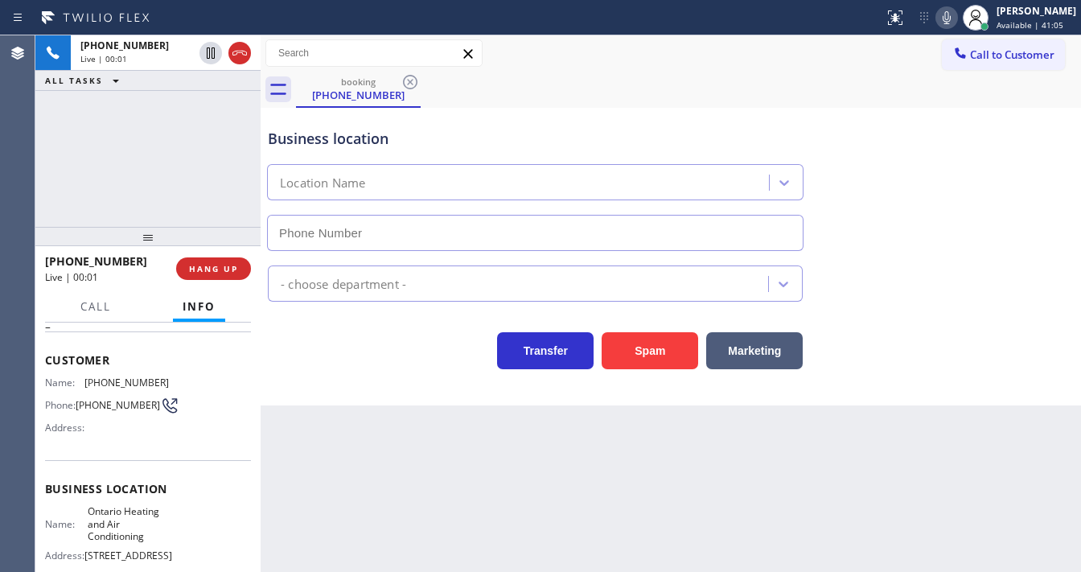
type input "(909) 341-1104"
click at [158, 174] on div "+19098414211 Live | 00:02 ALL TASKS ALL TASKS ACTIVE TASKS TASKS IN WRAP UP" at bounding box center [147, 130] width 225 height 191
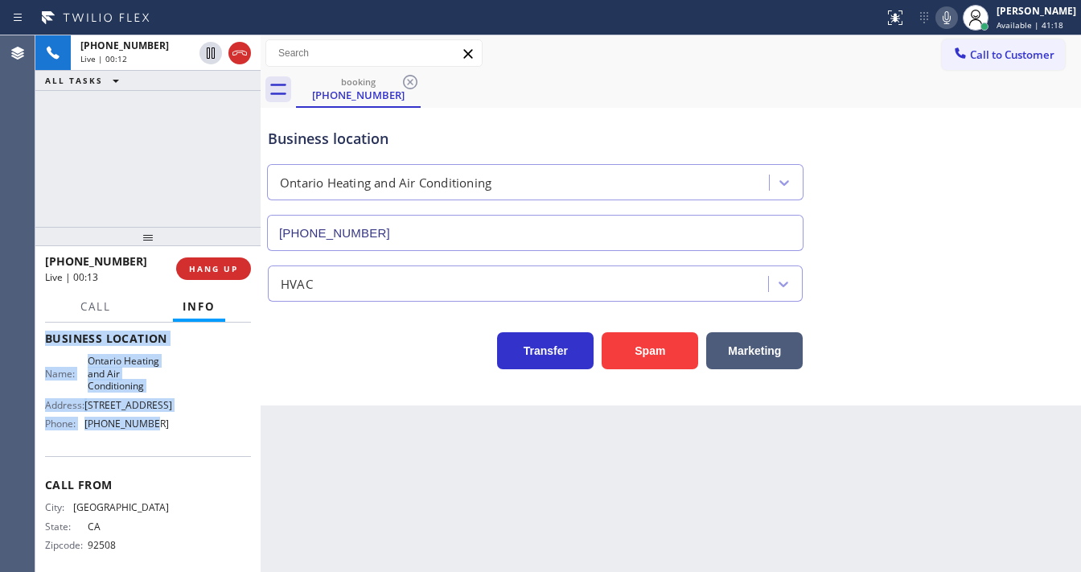
scroll to position [252, 0]
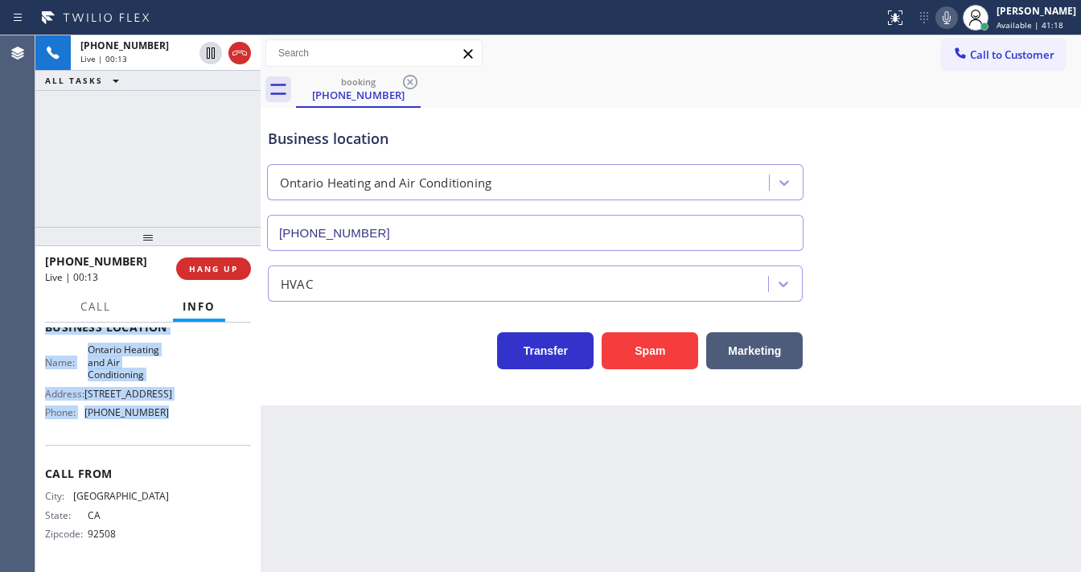
drag, startPoint x: 47, startPoint y: 347, endPoint x: 167, endPoint y: 403, distance: 131.3
click at [167, 403] on div "Context Queue: [Test] All Priority: 2 Customer Name: (909) 841-4211 Phone: (909…" at bounding box center [148, 334] width 206 height 466
copy div "Customer Name: (909) 841-4211 Phone: (909) 841-4211 Address: Business location …"
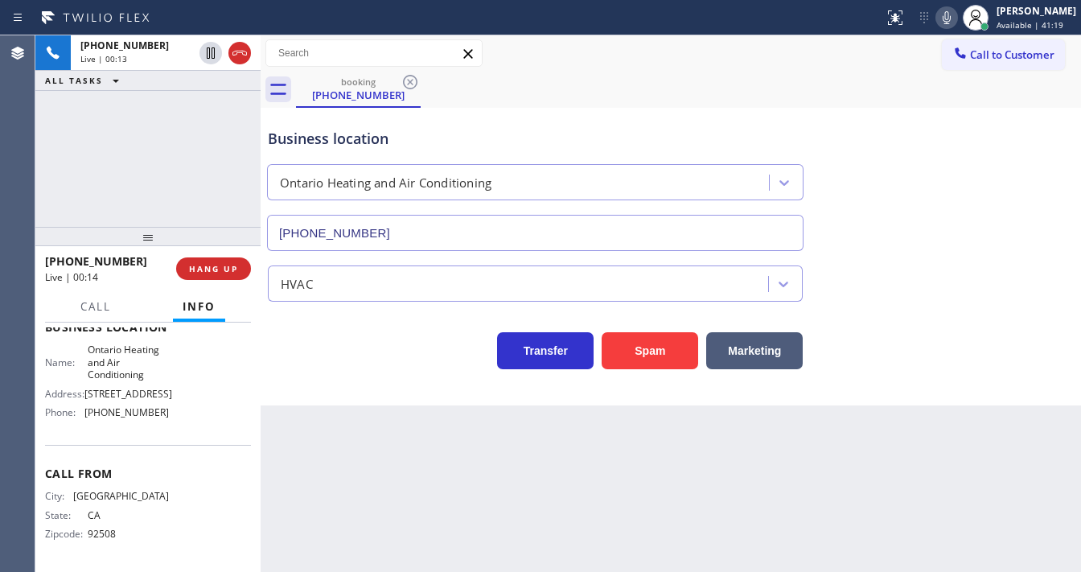
click at [167, 138] on div "+19098414211 Live | 00:13 ALL TASKS ALL TASKS ACTIVE TASKS TASKS IN WRAP UP" at bounding box center [147, 130] width 225 height 191
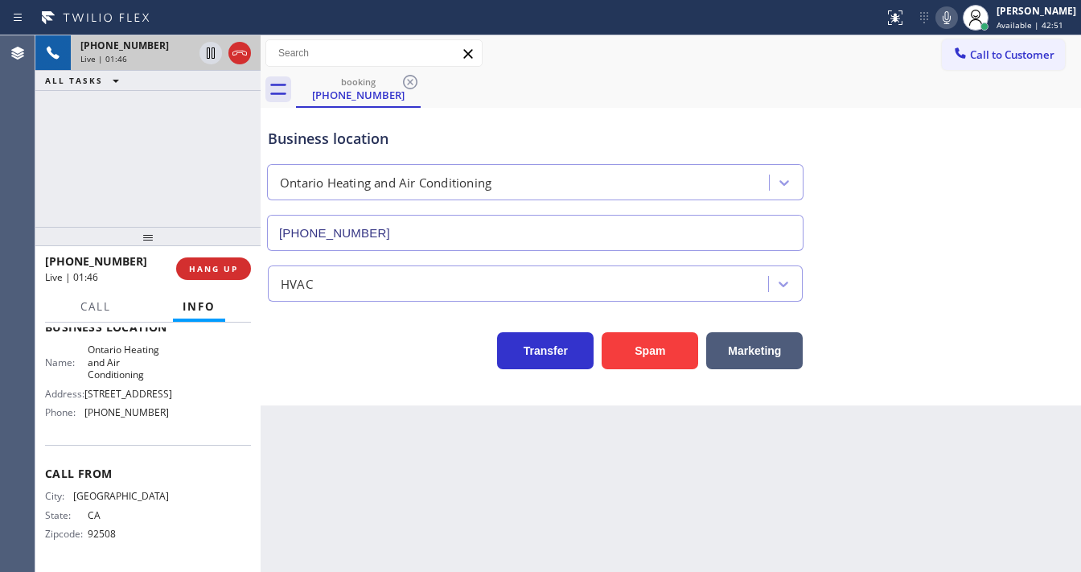
click at [153, 150] on div "+19098414211 Live | 01:46 ALL TASKS ALL TASKS ACTIVE TASKS TASKS IN WRAP UP" at bounding box center [147, 130] width 225 height 191
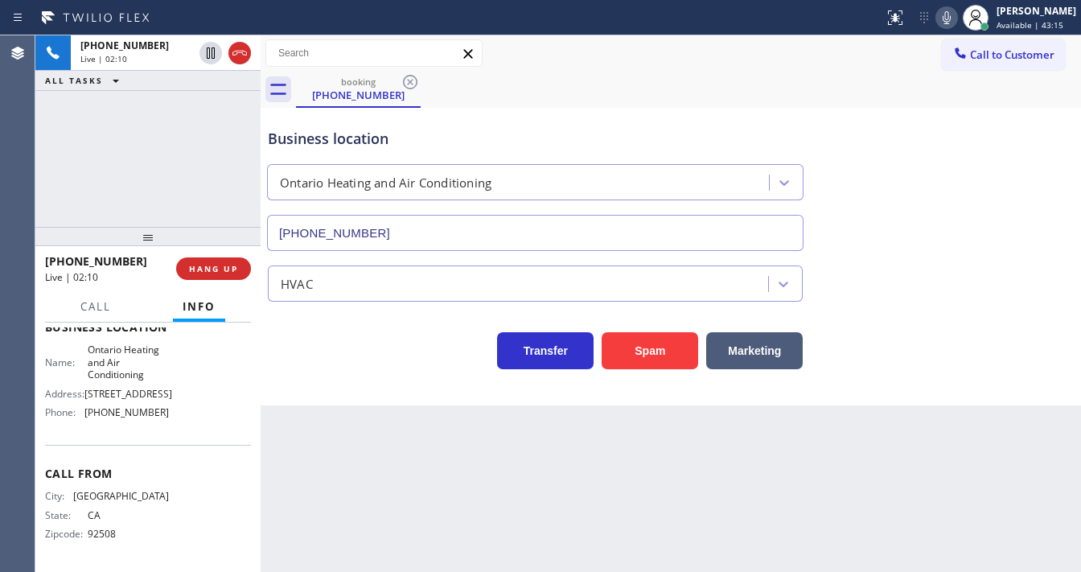
click at [171, 158] on div "+19098414211 Live | 02:10 ALL TASKS ALL TASKS ACTIVE TASKS TASKS IN WRAP UP" at bounding box center [147, 130] width 225 height 191
click at [951, 23] on icon at bounding box center [946, 17] width 19 height 19
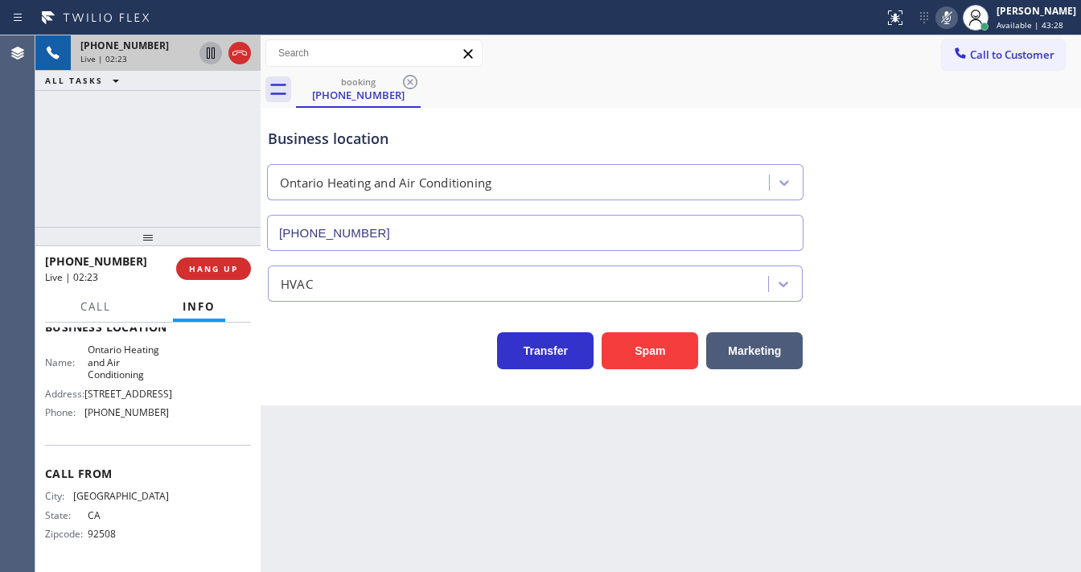
click at [213, 53] on icon at bounding box center [210, 52] width 19 height 19
click at [31, 158] on div "Agent Desktop" at bounding box center [17, 303] width 35 height 537
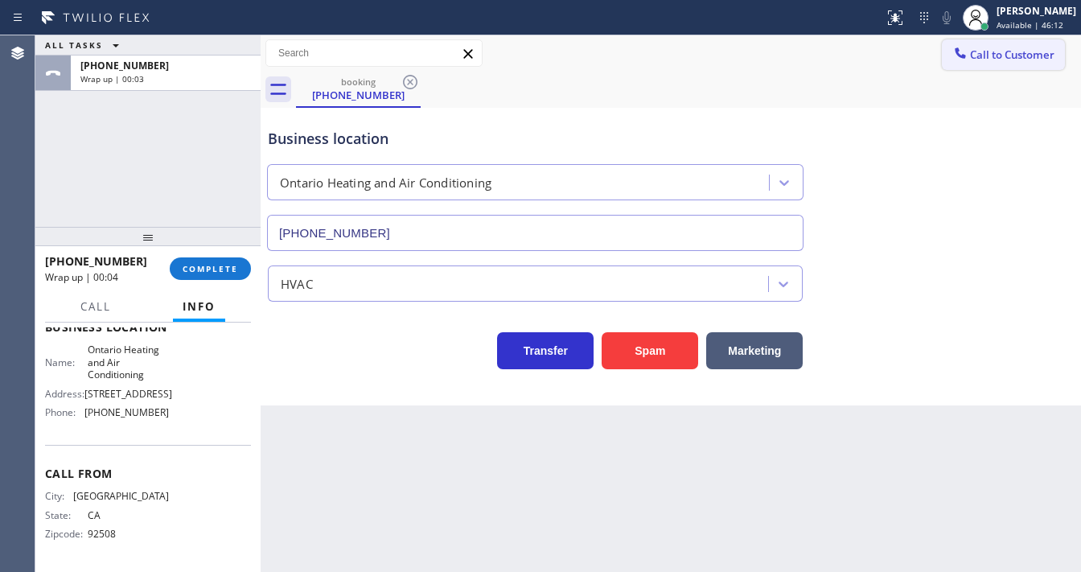
click at [1024, 59] on span "Call to Customer" at bounding box center [1012, 54] width 84 height 14
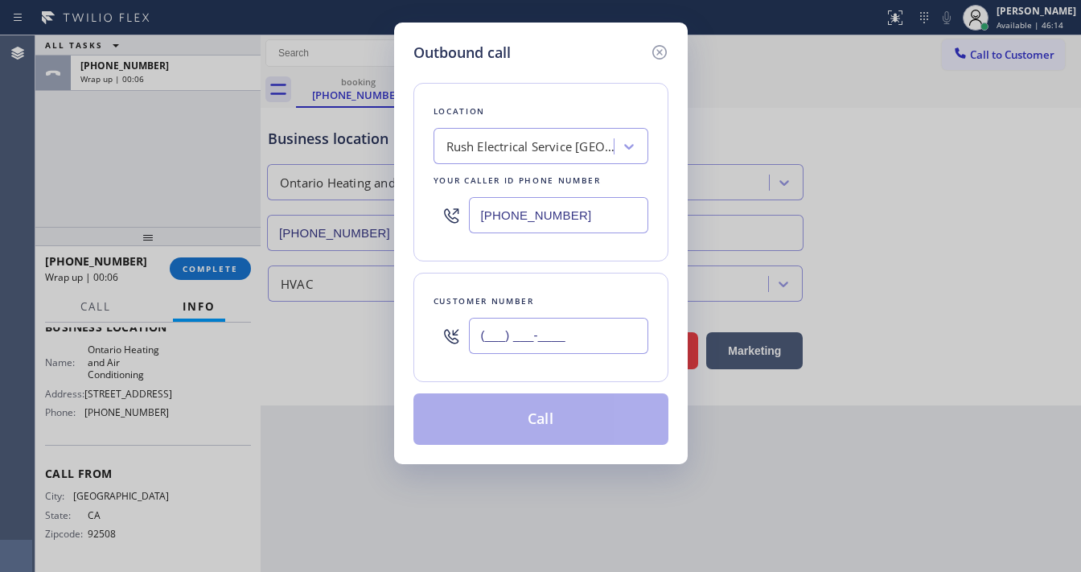
click at [524, 342] on input "(___) ___-____" at bounding box center [558, 336] width 179 height 36
paste input "909) 841-4211"
type input "(909) 841-4211"
click at [559, 223] on input "[PHONE_NUMBER]" at bounding box center [558, 215] width 179 height 36
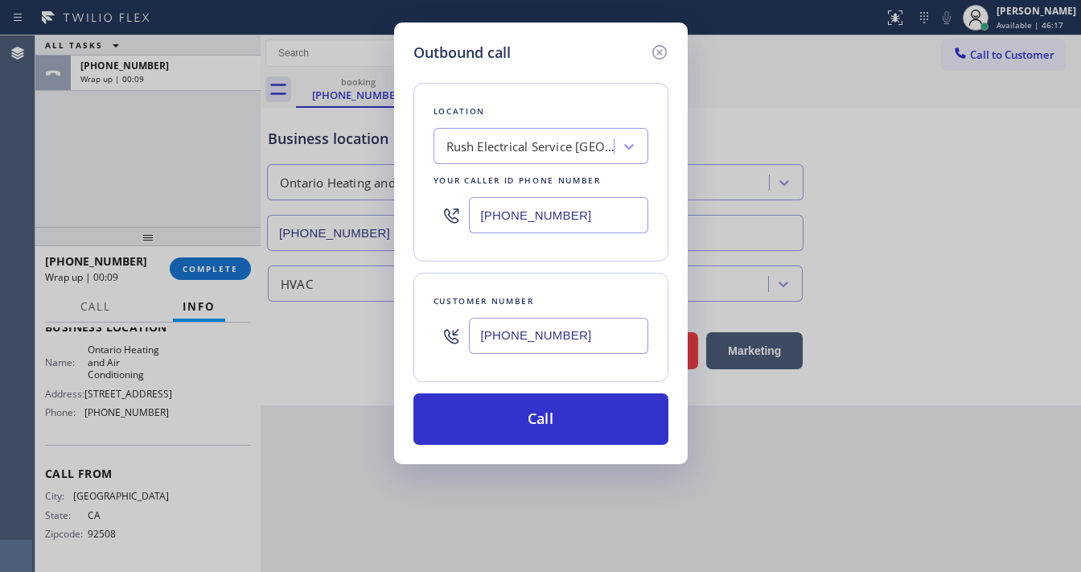
paste input "909) 341-1104"
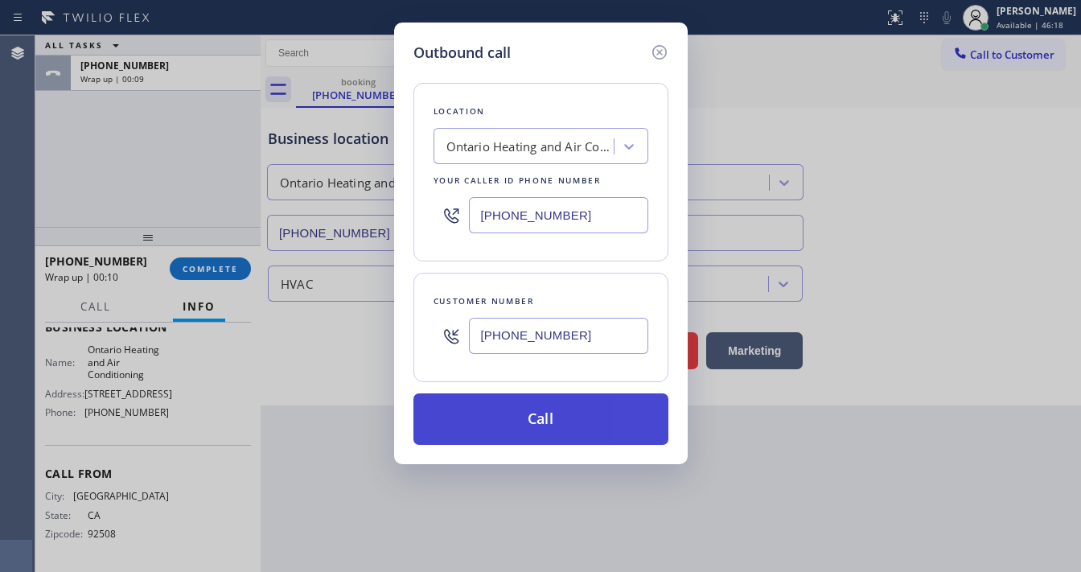
type input "(909) 341-1104"
click at [544, 415] on button "Call" at bounding box center [540, 418] width 255 height 51
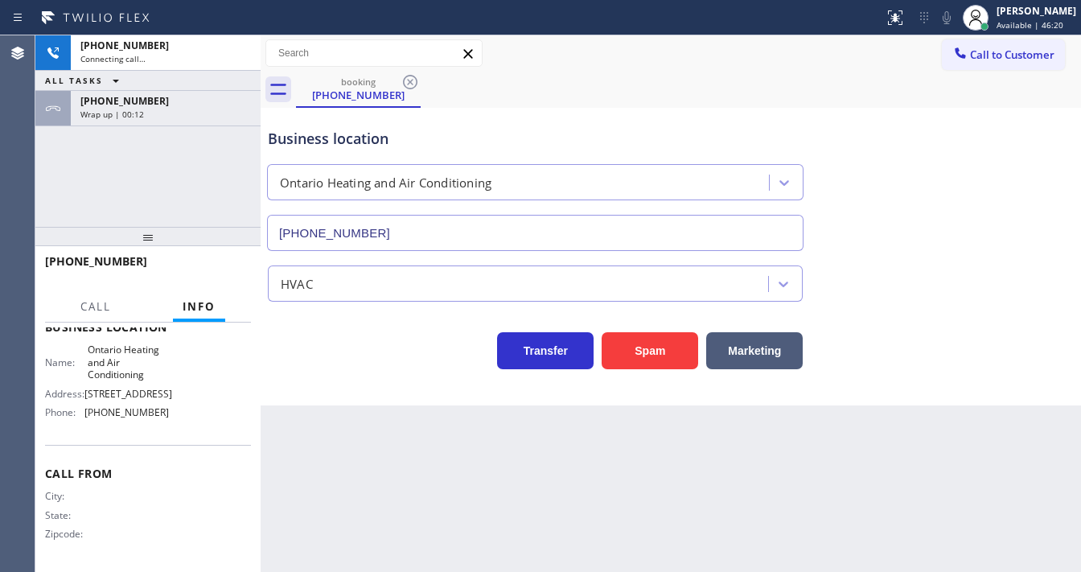
scroll to position [239, 0]
drag, startPoint x: 185, startPoint y: 188, endPoint x: 184, endPoint y: 154, distance: 33.8
click at [187, 187] on div "+19098414211 Connecting call… ALL TASKS ALL TASKS ACTIVE TASKS TASKS IN WRAP UP…" at bounding box center [147, 130] width 225 height 191
click at [188, 127] on div "+19098414211 Connecting call… ALL TASKS ALL TASKS ACTIVE TASKS TASKS IN WRAP UP…" at bounding box center [147, 130] width 225 height 191
click at [191, 109] on div "Wrap up | 00:12" at bounding box center [165, 114] width 171 height 11
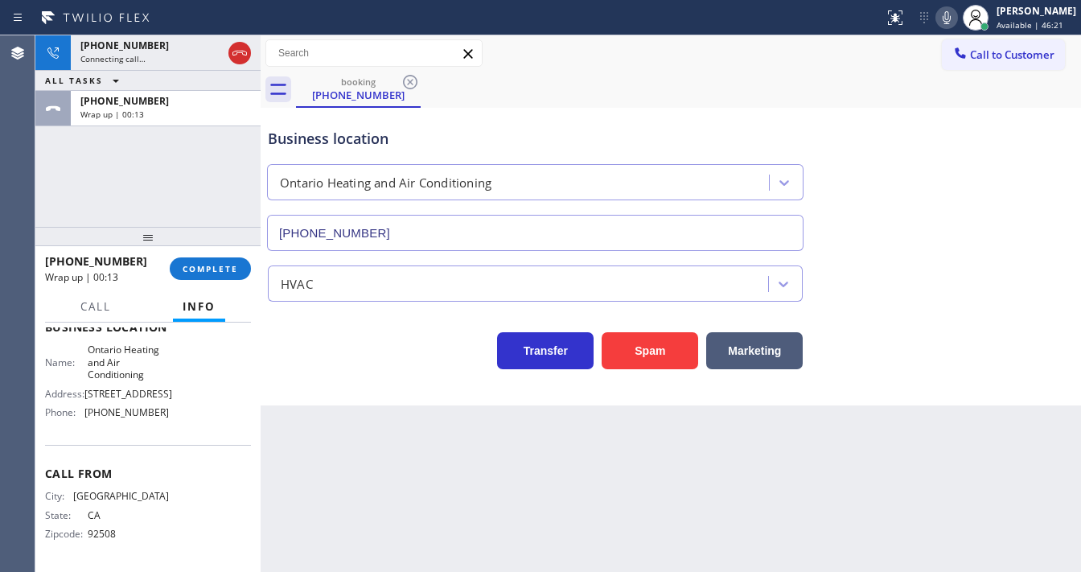
scroll to position [252, 0]
click at [219, 267] on span "COMPLETE" at bounding box center [211, 268] width 56 height 11
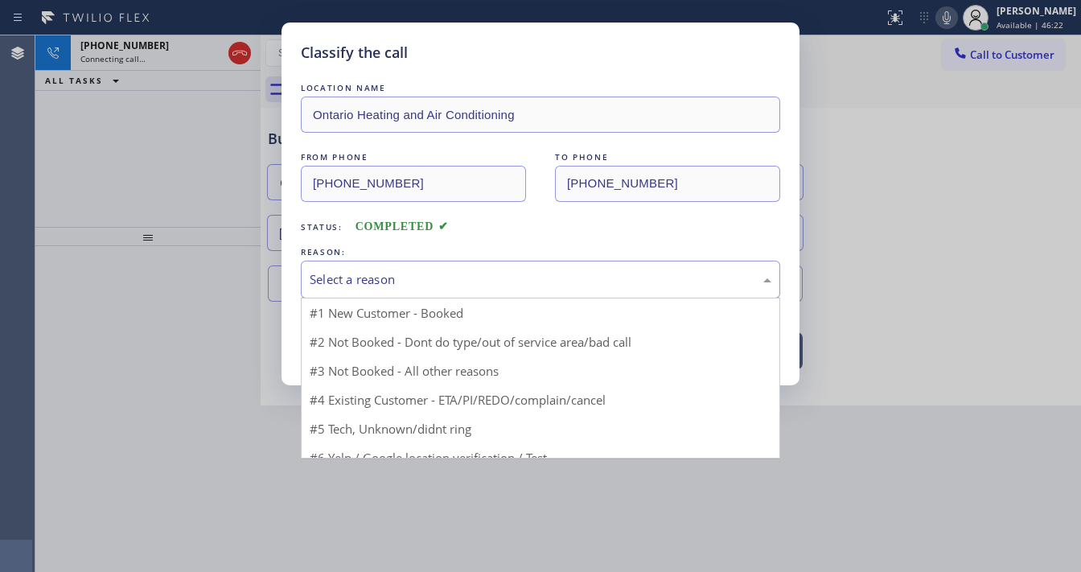
click at [396, 283] on div "Select a reason" at bounding box center [541, 279] width 462 height 19
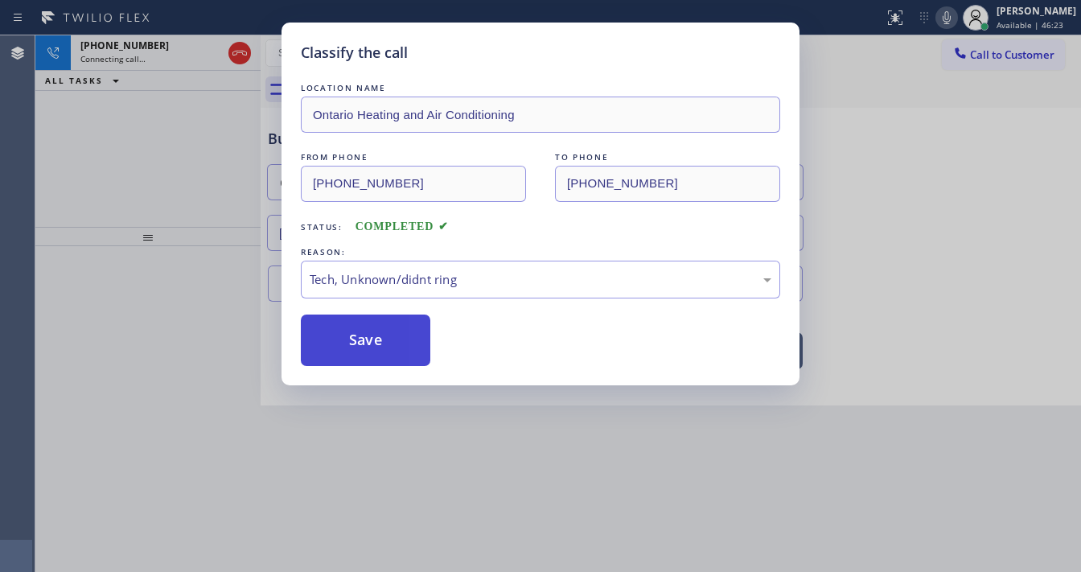
click at [379, 342] on button "Save" at bounding box center [366, 340] width 130 height 51
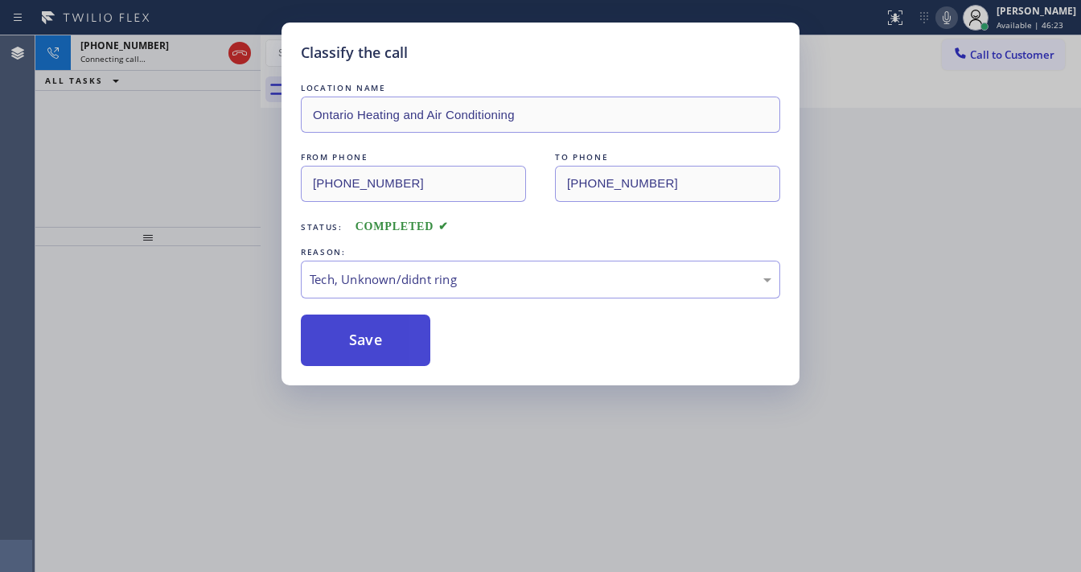
click at [379, 342] on button "Save" at bounding box center [366, 340] width 130 height 51
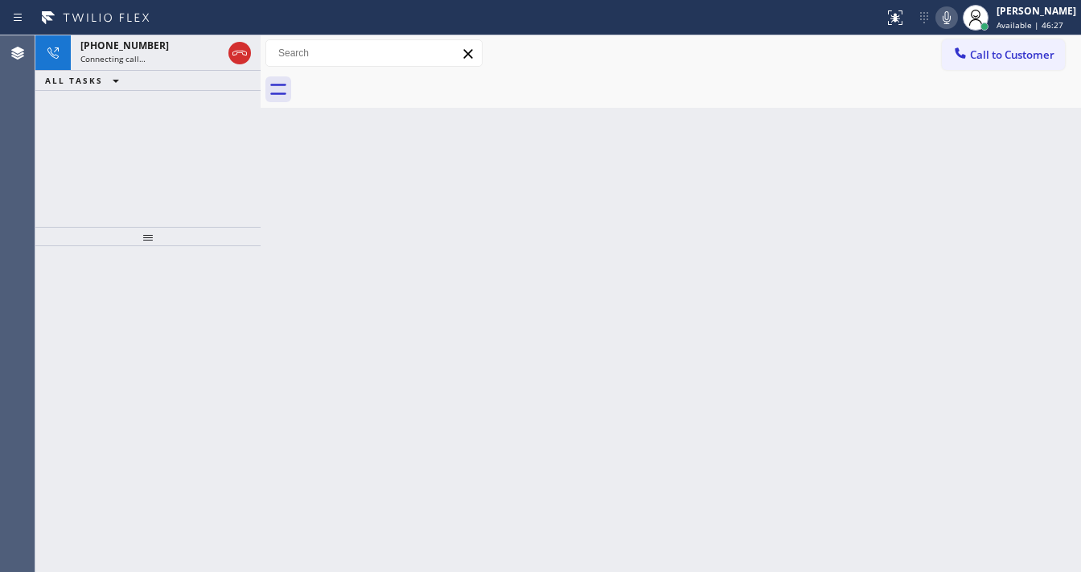
click at [74, 161] on div "+19098414211 Connecting call… ALL TASKS ALL TASKS ACTIVE TASKS TASKS IN WRAP UP" at bounding box center [147, 130] width 225 height 191
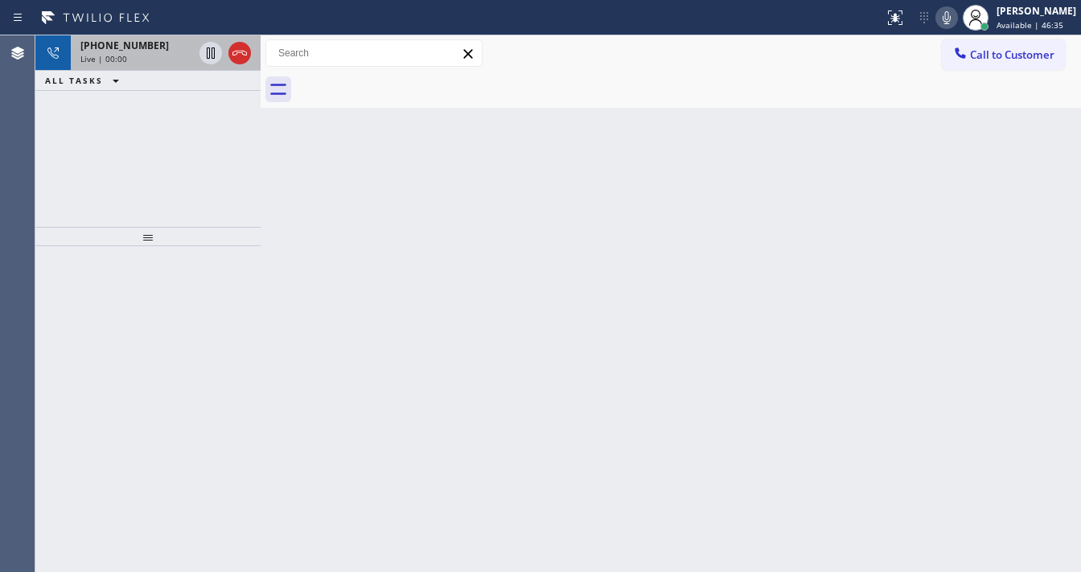
click at [101, 69] on div "+19098414211 Live | 00:00" at bounding box center [133, 52] width 125 height 35
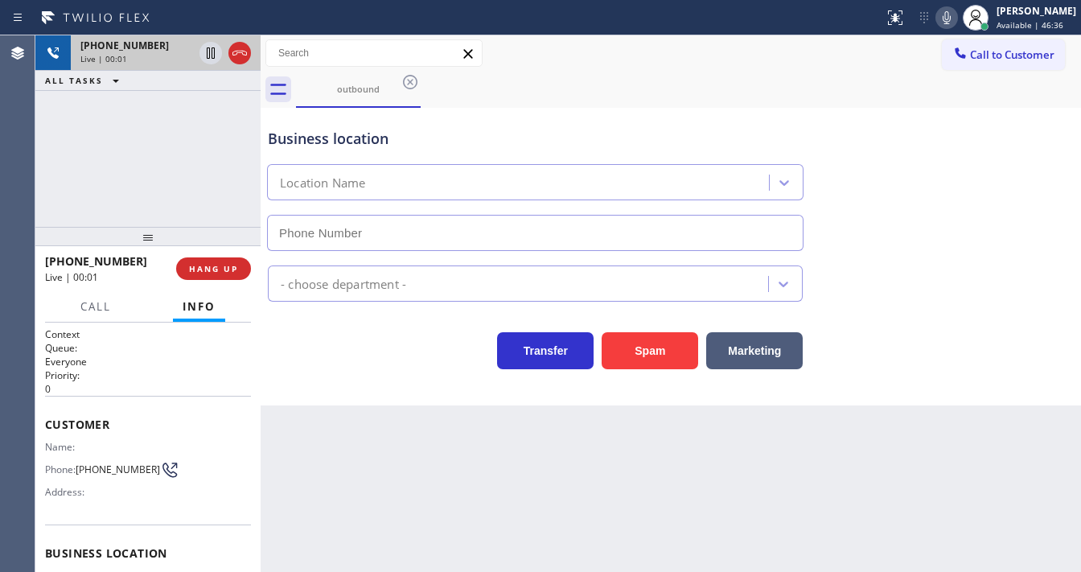
click at [168, 58] on div "Live | 00:01" at bounding box center [136, 58] width 113 height 11
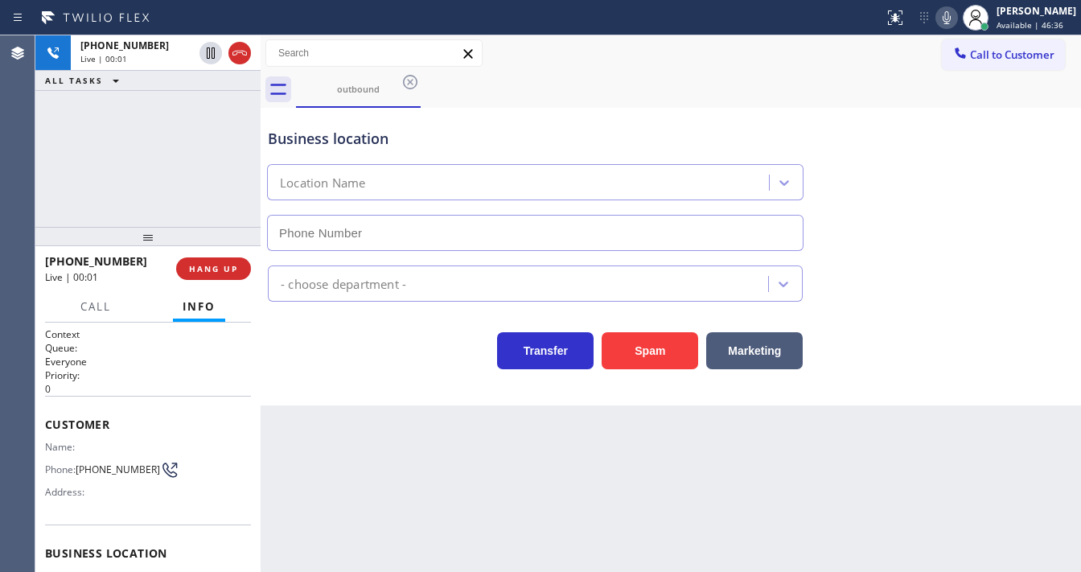
click at [130, 116] on div "+19098414211 Live | 00:01 ALL TASKS ALL TASKS ACTIVE TASKS TASKS IN WRAP UP" at bounding box center [147, 130] width 225 height 191
type input "(909) 341-1104"
click at [162, 132] on div "+19098414211 Live | 00:04 ALL TASKS ALL TASKS ACTIVE TASKS TASKS IN WRAP UP" at bounding box center [147, 130] width 225 height 191
click at [42, 126] on div "+19098414211 Live | 00:10 ALL TASKS ALL TASKS ACTIVE TASKS TASKS IN WRAP UP" at bounding box center [147, 130] width 225 height 191
click at [37, 148] on div "+19098414211 Live | 00:18 ALL TASKS ALL TASKS ACTIVE TASKS TASKS IN WRAP UP" at bounding box center [147, 130] width 225 height 191
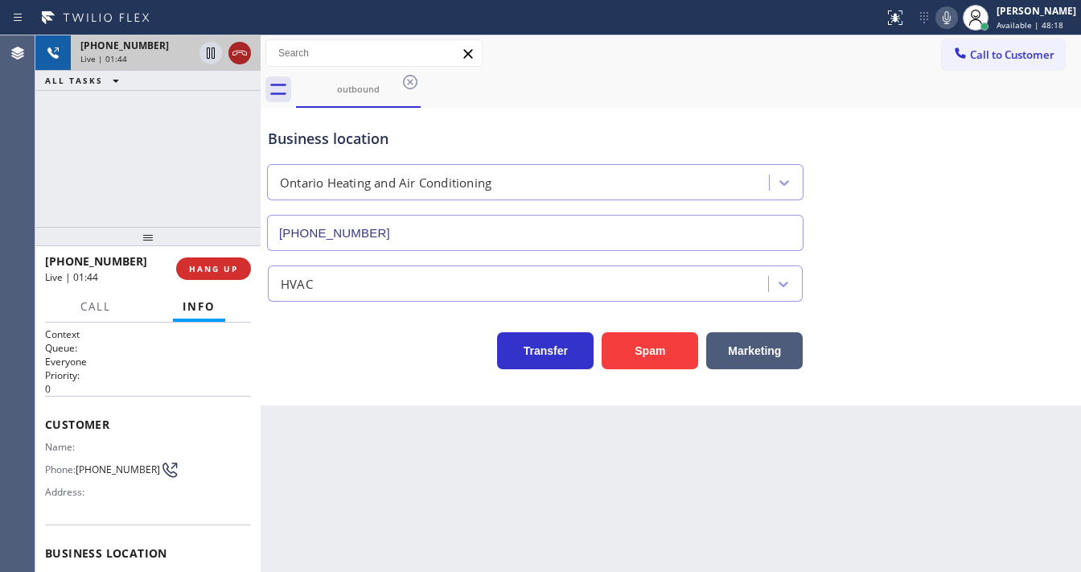
click at [238, 47] on icon at bounding box center [239, 52] width 19 height 19
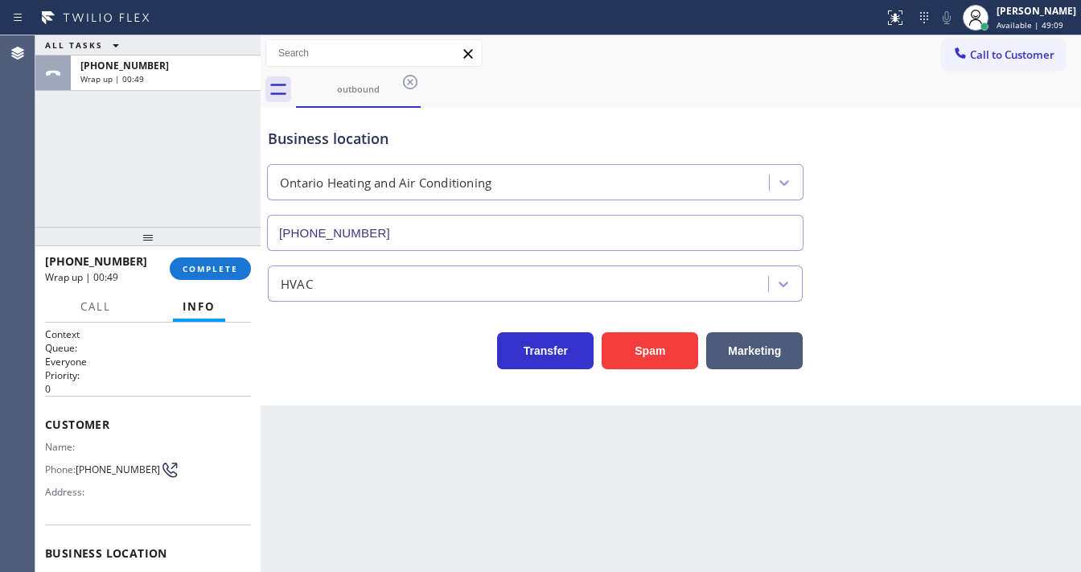
click at [67, 150] on div "ALL TASKS ALL TASKS ACTIVE TASKS TASKS IN WRAP UP +19098414211 Wrap up | 00:49" at bounding box center [147, 130] width 225 height 191
click at [220, 266] on span "COMPLETE" at bounding box center [211, 268] width 56 height 11
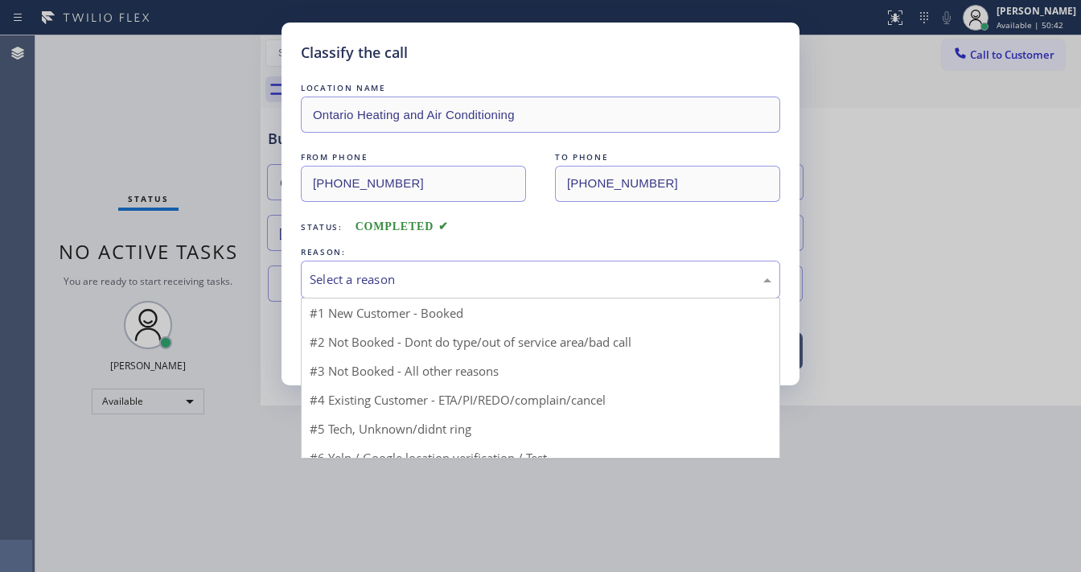
click at [391, 273] on div "Select a reason" at bounding box center [541, 279] width 462 height 19
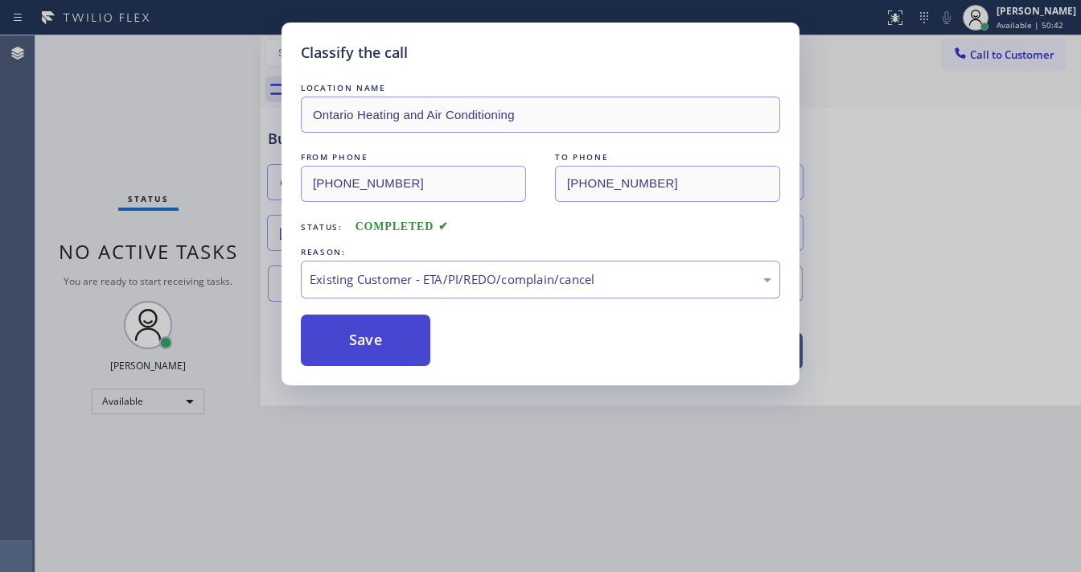
click at [380, 323] on button "Save" at bounding box center [366, 340] width 130 height 51
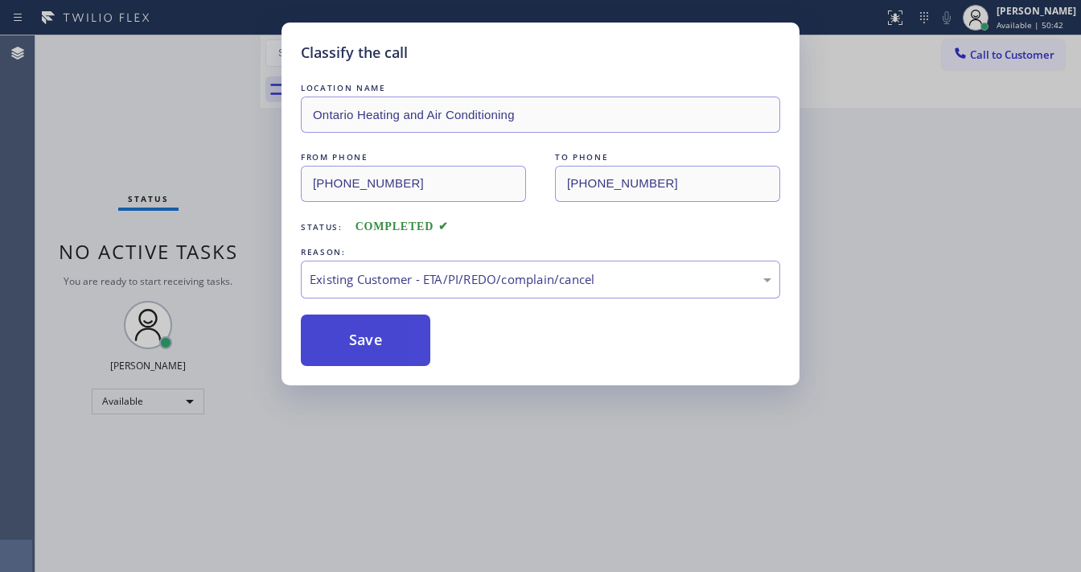
click at [380, 323] on button "Save" at bounding box center [366, 340] width 130 height 51
click at [68, 125] on div "Classify the call LOCATION NAME Ontario Heating and Air Conditioning FROM PHONE…" at bounding box center [540, 286] width 1081 height 572
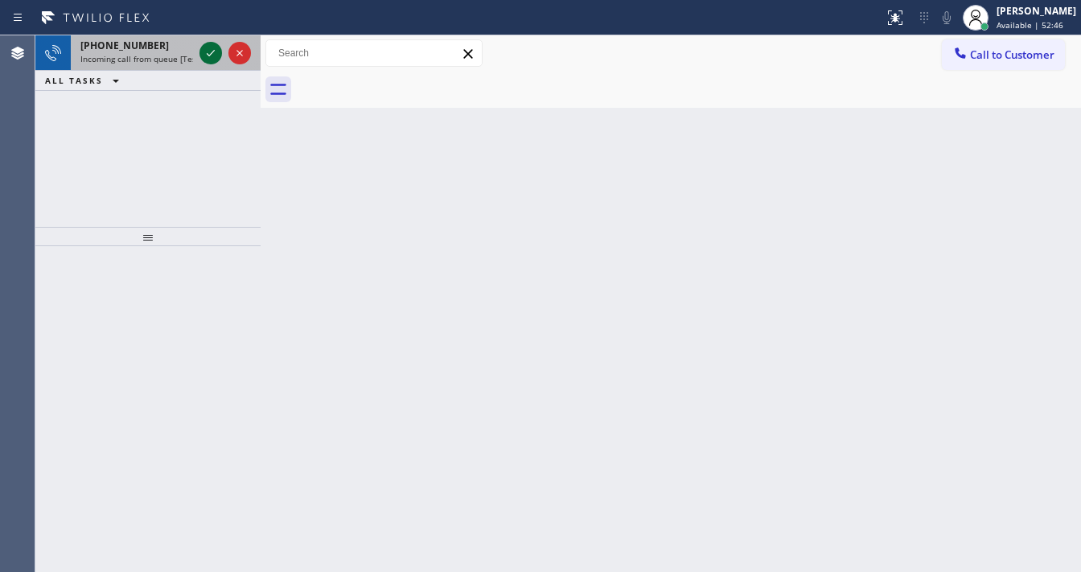
click at [208, 59] on icon at bounding box center [210, 52] width 19 height 19
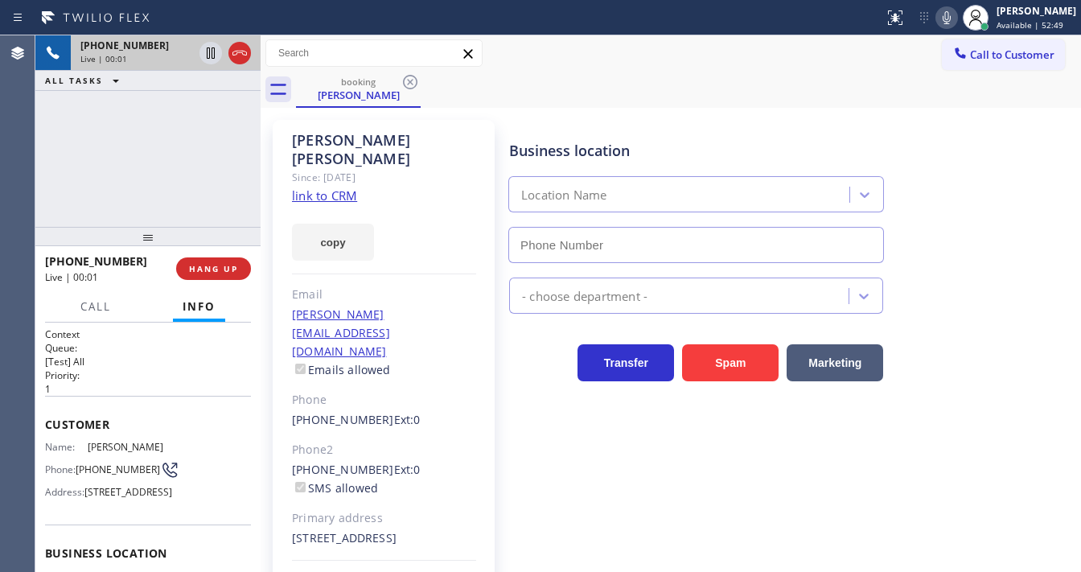
type input "(213) 344-0758"
click at [319, 187] on link "link to CRM" at bounding box center [324, 195] width 65 height 16
click at [609, 105] on div "booking Steve Portaro" at bounding box center [688, 90] width 785 height 36
click at [951, 15] on icon at bounding box center [947, 17] width 8 height 13
click at [214, 51] on icon at bounding box center [211, 52] width 8 height 11
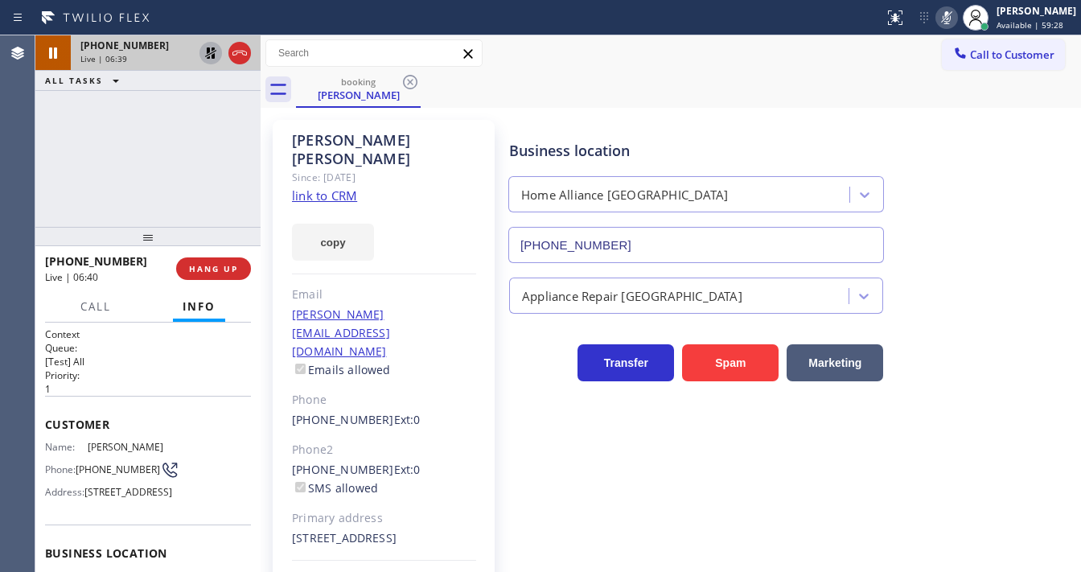
click at [216, 55] on icon at bounding box center [210, 52] width 19 height 19
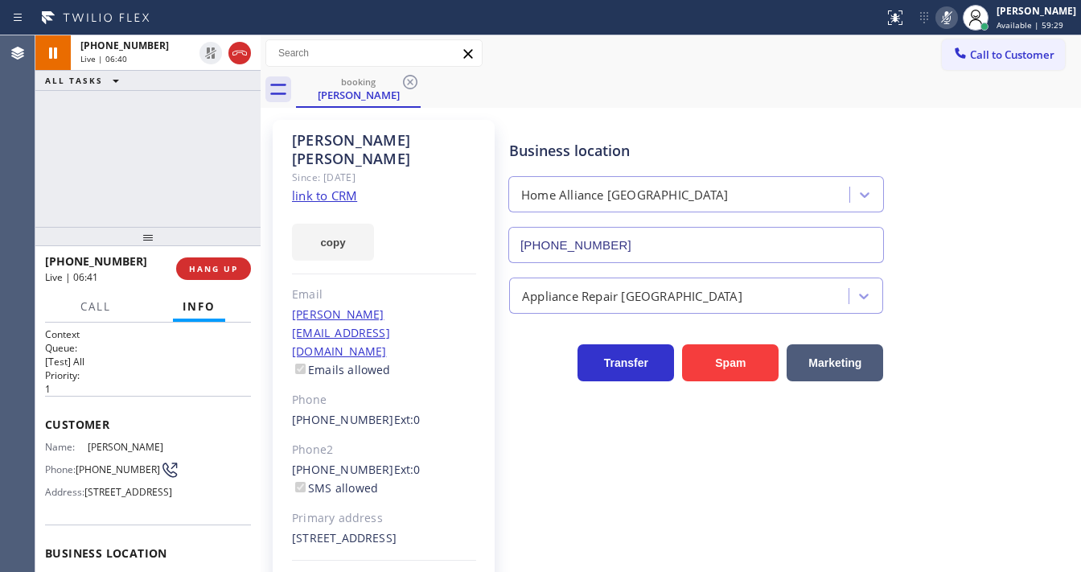
click at [950, 13] on icon at bounding box center [946, 17] width 19 height 19
click at [171, 181] on div "+13108003064 Live | 06:42 ALL TASKS ALL TASKS ACTIVE TASKS TASKS IN WRAP UP" at bounding box center [147, 130] width 225 height 191
click at [154, 177] on div "+13108003064 Live | 06:45 ALL TASKS ALL TASKS ACTIVE TASKS TASKS IN WRAP UP" at bounding box center [147, 130] width 225 height 191
click at [951, 19] on icon at bounding box center [947, 17] width 8 height 13
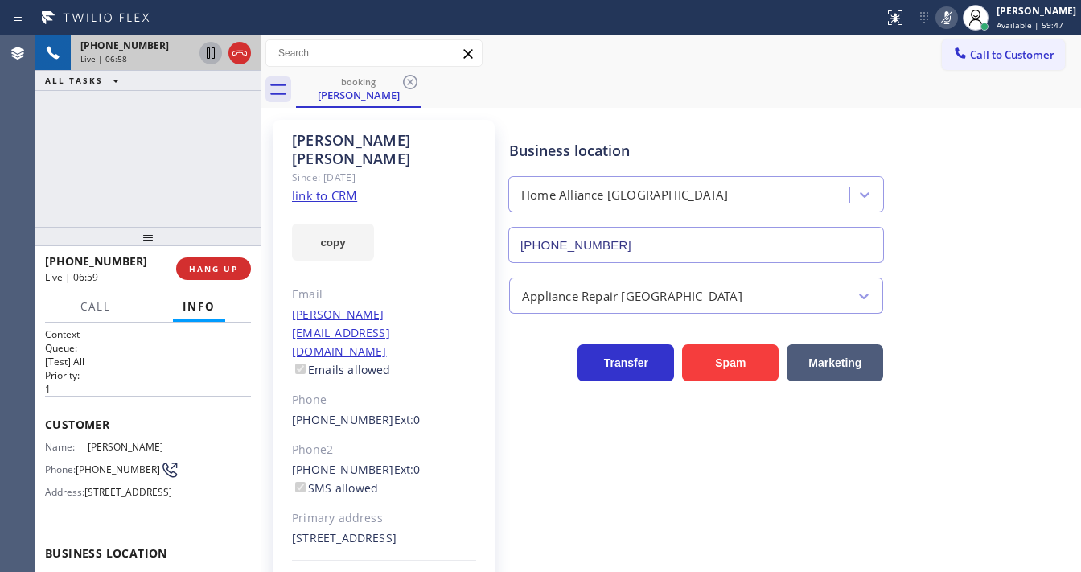
click at [209, 56] on icon at bounding box center [211, 52] width 8 height 11
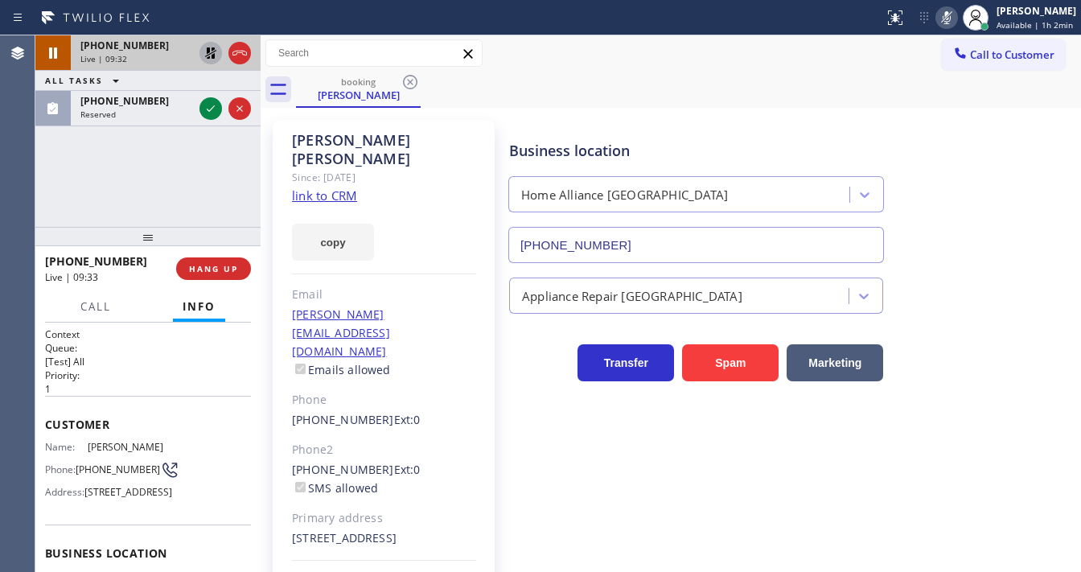
click at [26, 182] on div "Agent Desktop" at bounding box center [17, 303] width 35 height 537
click at [214, 49] on icon at bounding box center [210, 52] width 11 height 11
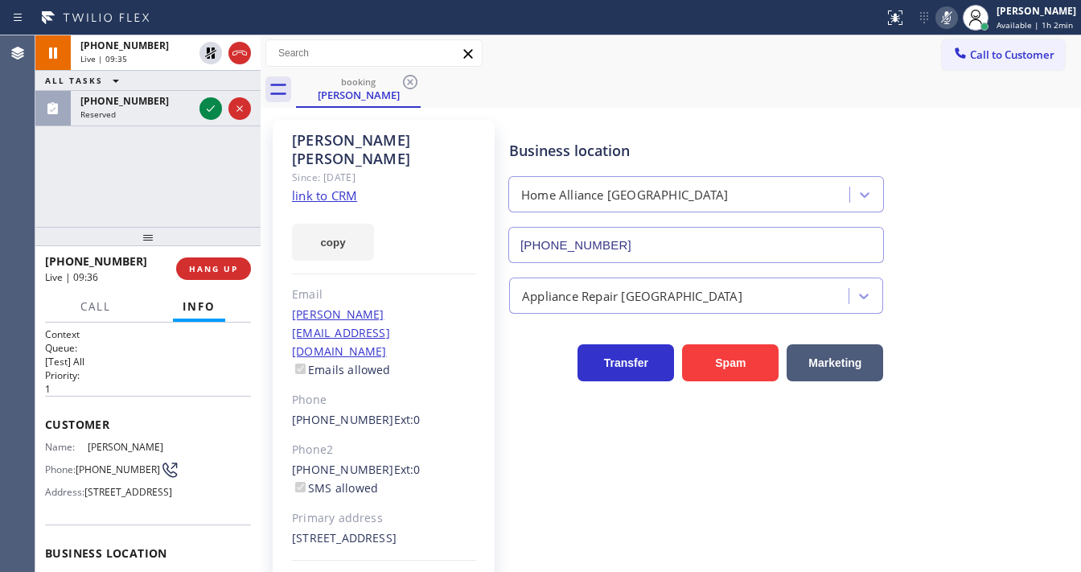
click at [949, 19] on icon at bounding box center [946, 17] width 19 height 19
click at [164, 164] on div "+13108003064 Live | 09:36 ALL TASKS ALL TASKS ACTIVE TASKS TASKS IN WRAP UP (31…" at bounding box center [147, 130] width 225 height 191
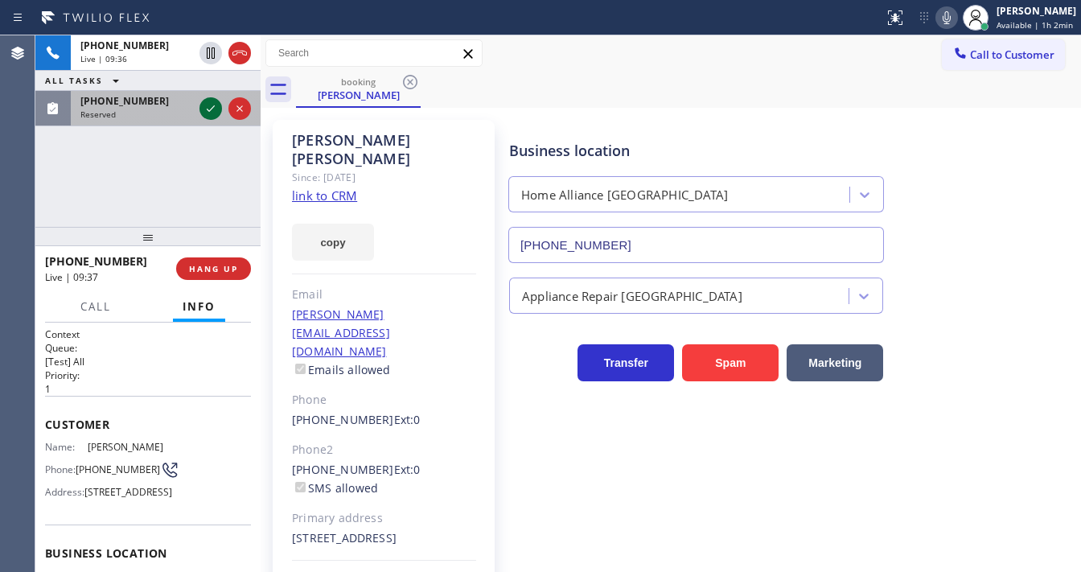
click at [206, 108] on icon at bounding box center [210, 108] width 19 height 19
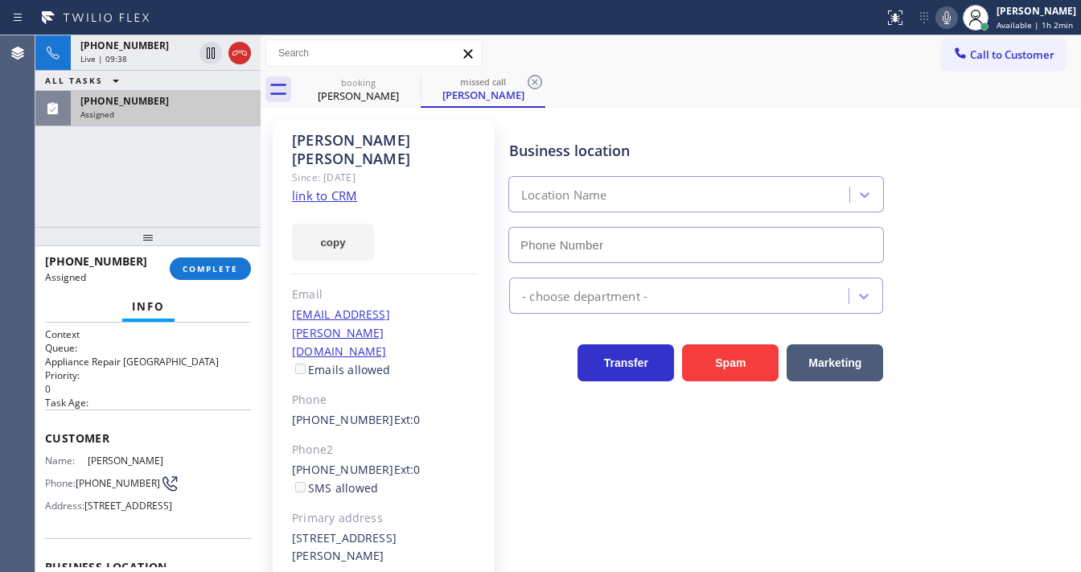
type input "(617) 219-9255"
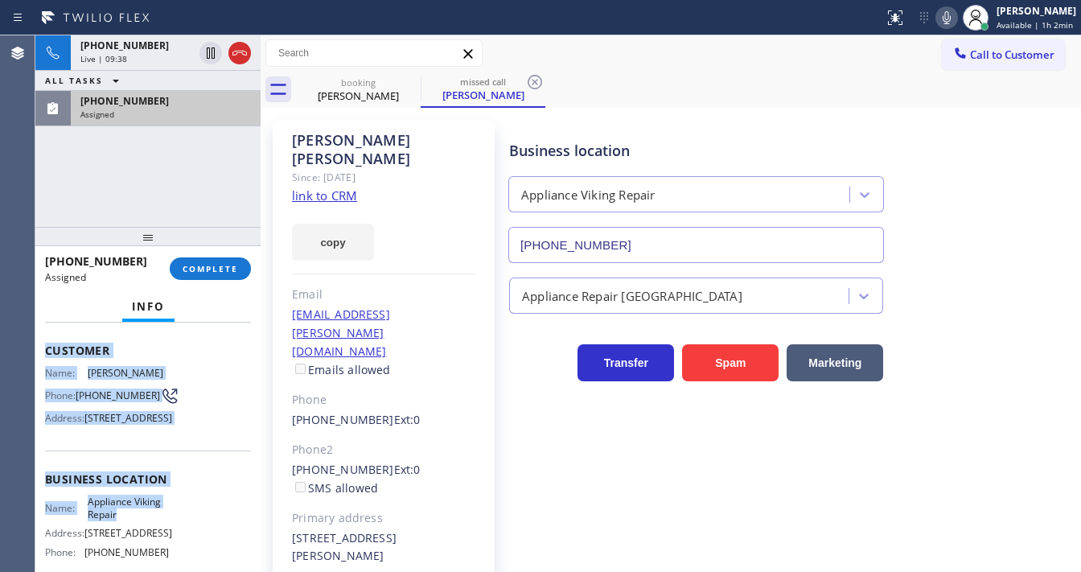
scroll to position [193, 0]
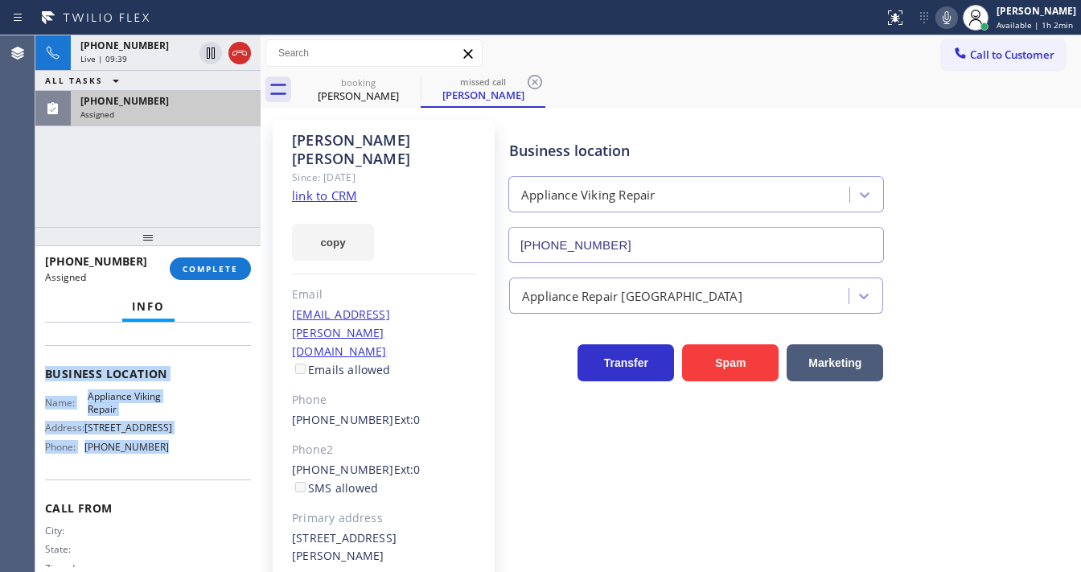
drag, startPoint x: 43, startPoint y: 425, endPoint x: 171, endPoint y: 519, distance: 158.8
click at [171, 519] on div "Context Queue: Appliance Repair High End Priority: 0 Task Age: Customer Name: R…" at bounding box center [147, 447] width 225 height 249
copy div "Customer Name: Rosemarie Bernhardson Phone: (310) 344-9691 Address: 2804 Vía Ba…"
click at [215, 277] on button "COMPLETE" at bounding box center [210, 268] width 81 height 23
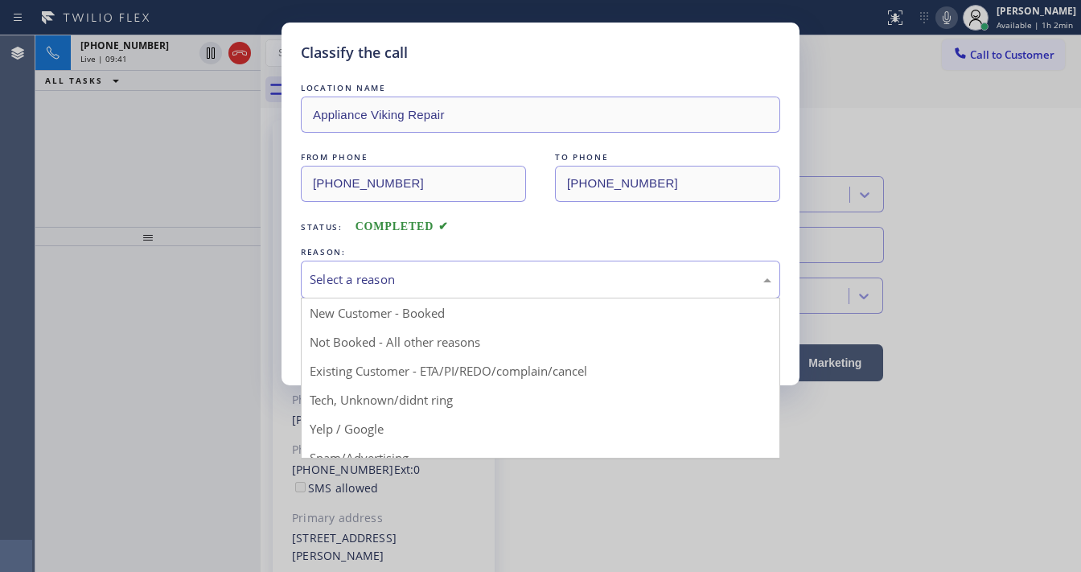
click at [360, 285] on div "Select a reason" at bounding box center [541, 279] width 462 height 19
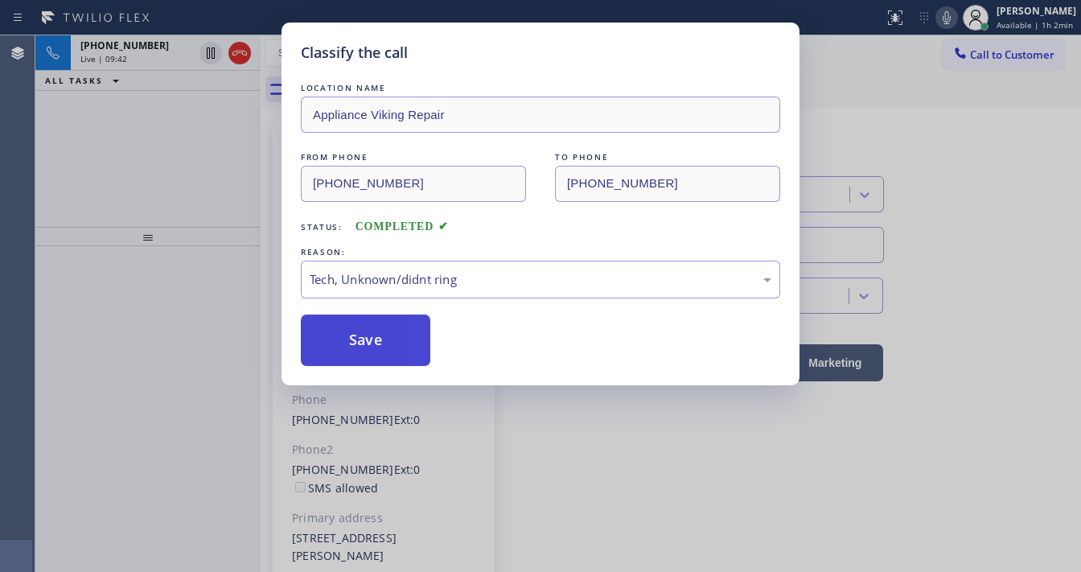
click at [373, 358] on button "Save" at bounding box center [366, 340] width 130 height 51
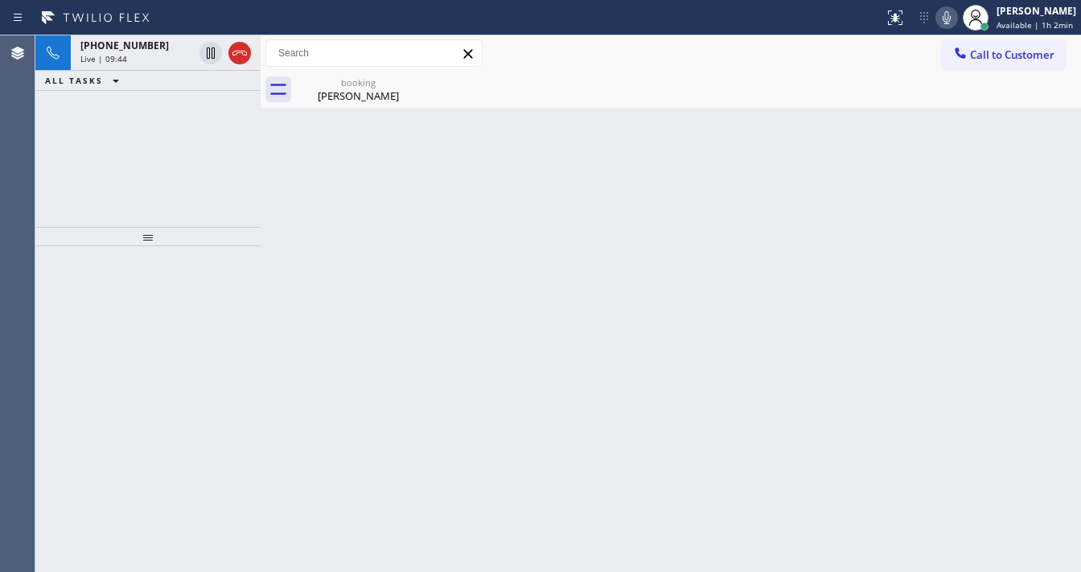
click at [138, 190] on div "+13108003064 Live | 09:44 ALL TASKS ALL TASKS ACTIVE TASKS TASKS IN WRAP UP" at bounding box center [147, 130] width 225 height 191
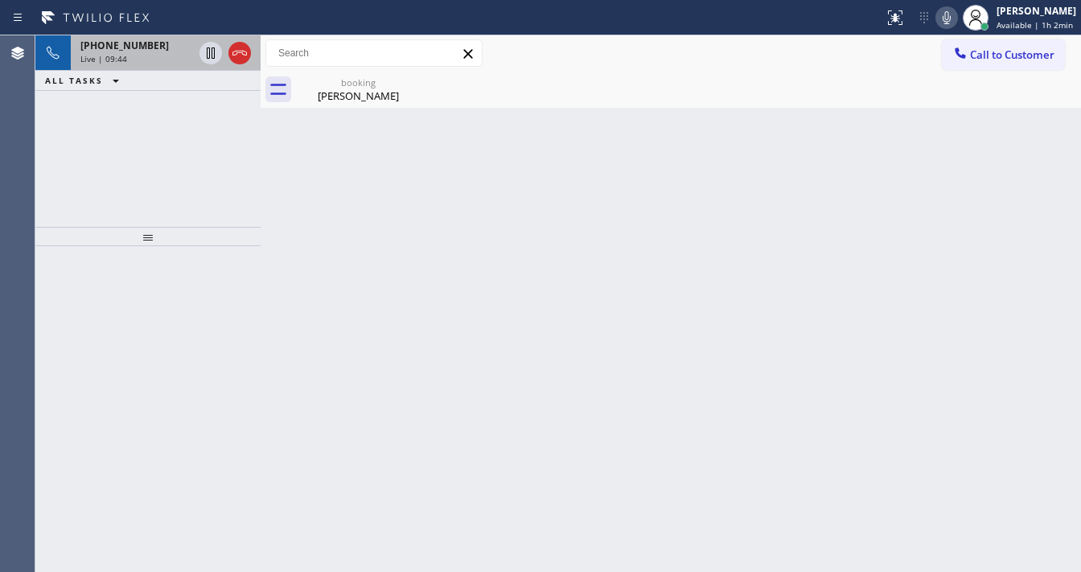
click at [156, 56] on div "Live | 09:44" at bounding box center [136, 58] width 113 height 11
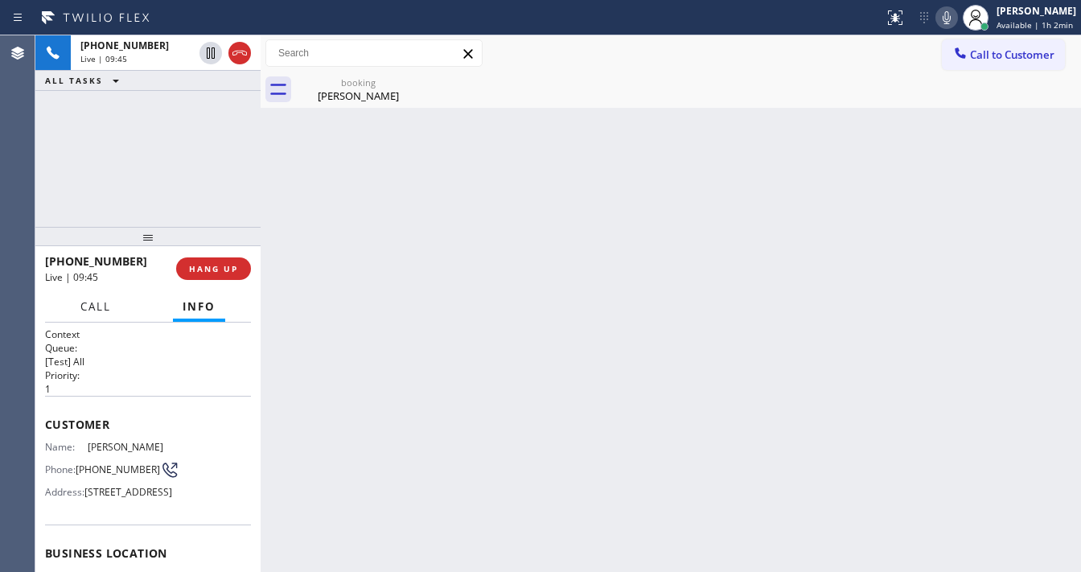
click at [107, 308] on span "Call" at bounding box center [95, 306] width 31 height 14
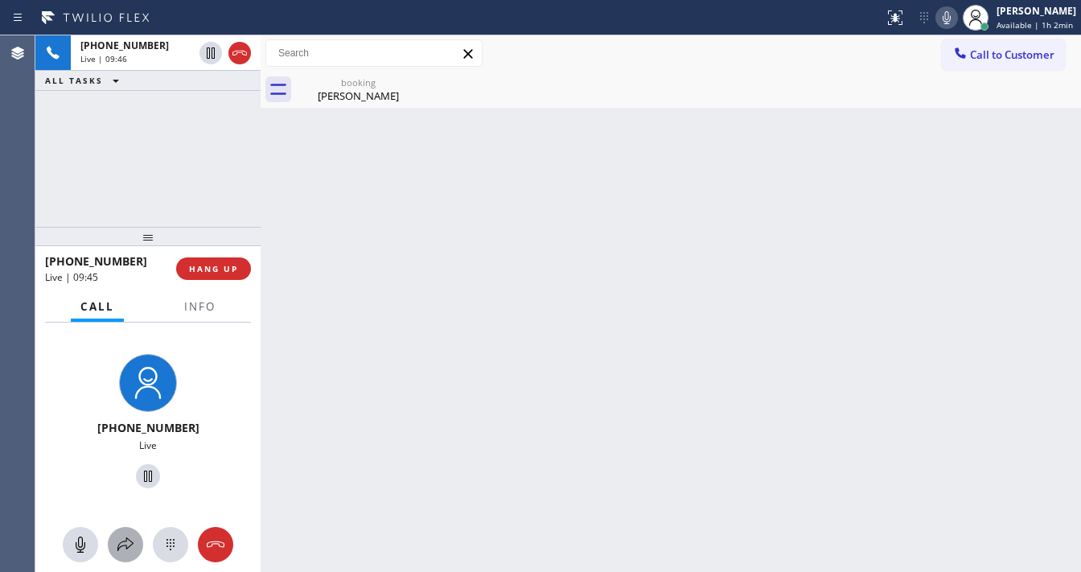
click at [130, 541] on icon at bounding box center [125, 544] width 19 height 19
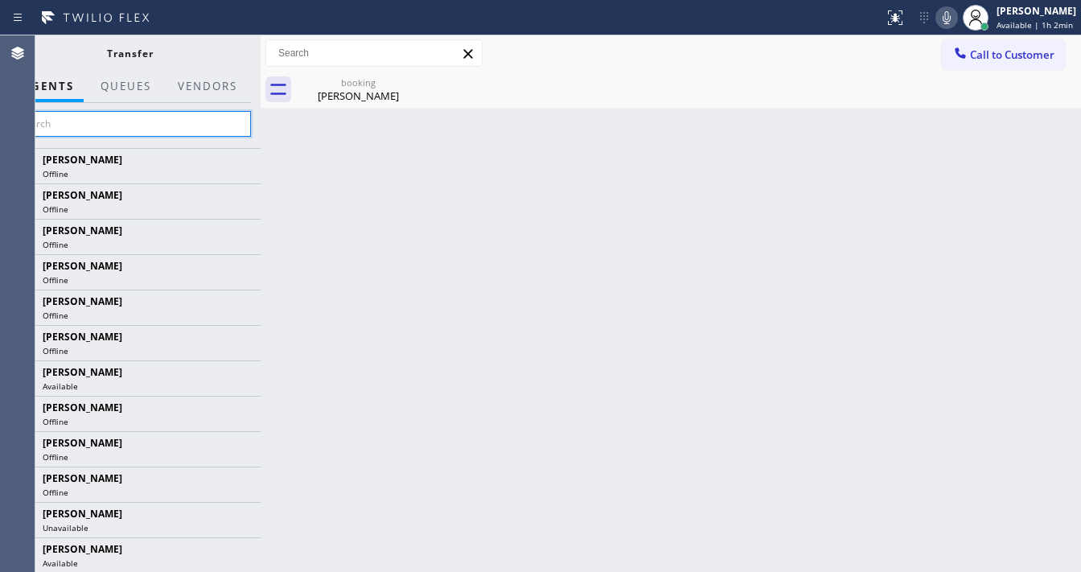
click at [129, 123] on input "text" at bounding box center [130, 124] width 242 height 26
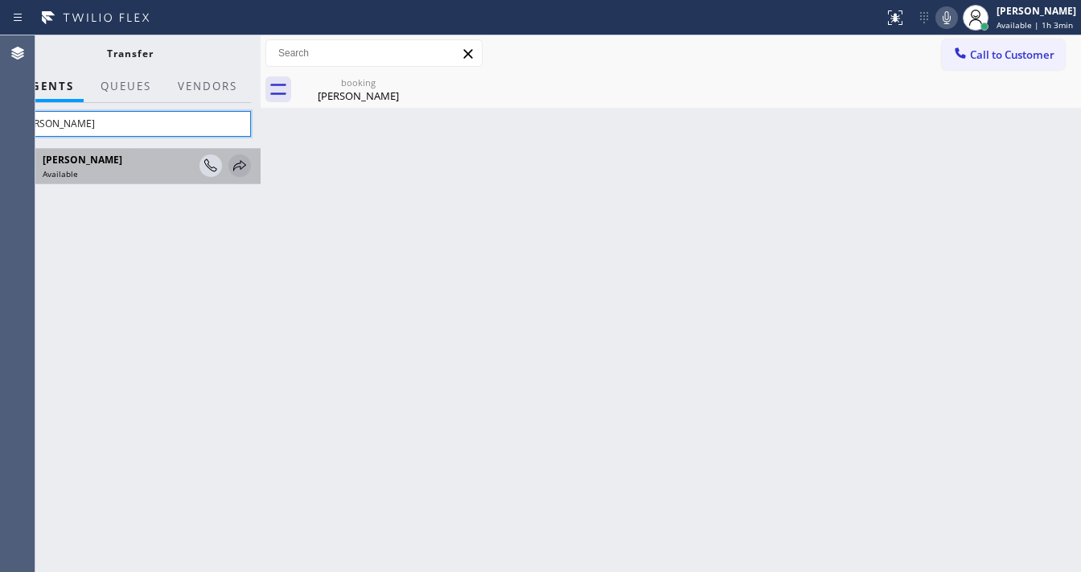
type input "Amir"
click at [241, 171] on icon at bounding box center [239, 165] width 19 height 19
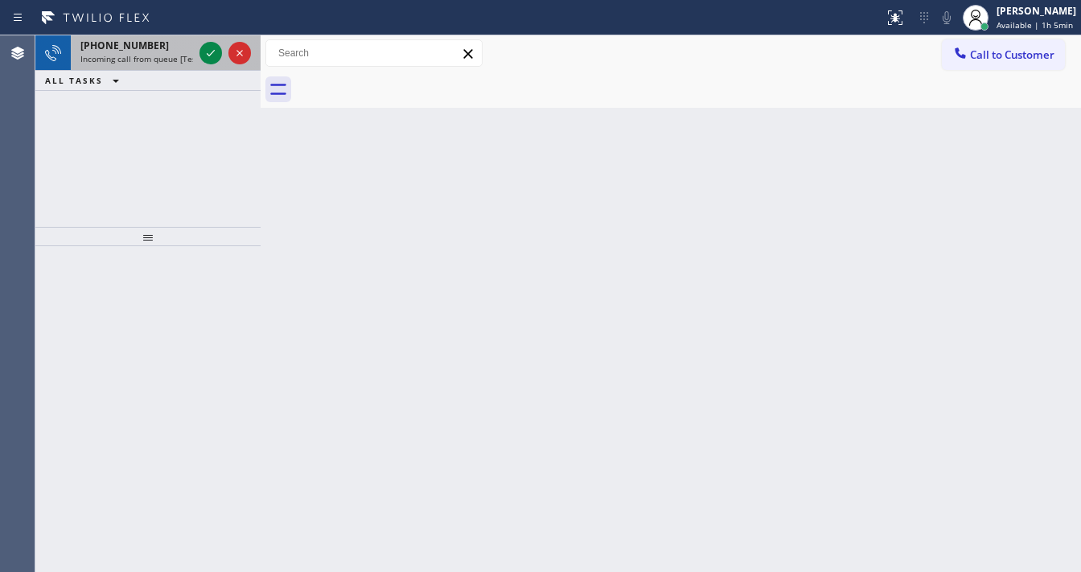
click at [97, 47] on span "+16467392368" at bounding box center [124, 46] width 88 height 14
click at [154, 56] on span "Incoming call from queue [Test] All" at bounding box center [147, 58] width 134 height 11
click at [133, 51] on div "+13109483577 Incoming call from queue [Test] All" at bounding box center [133, 52] width 125 height 35
click at [164, 55] on span "Incoming call from queue [Test] All" at bounding box center [147, 58] width 134 height 11
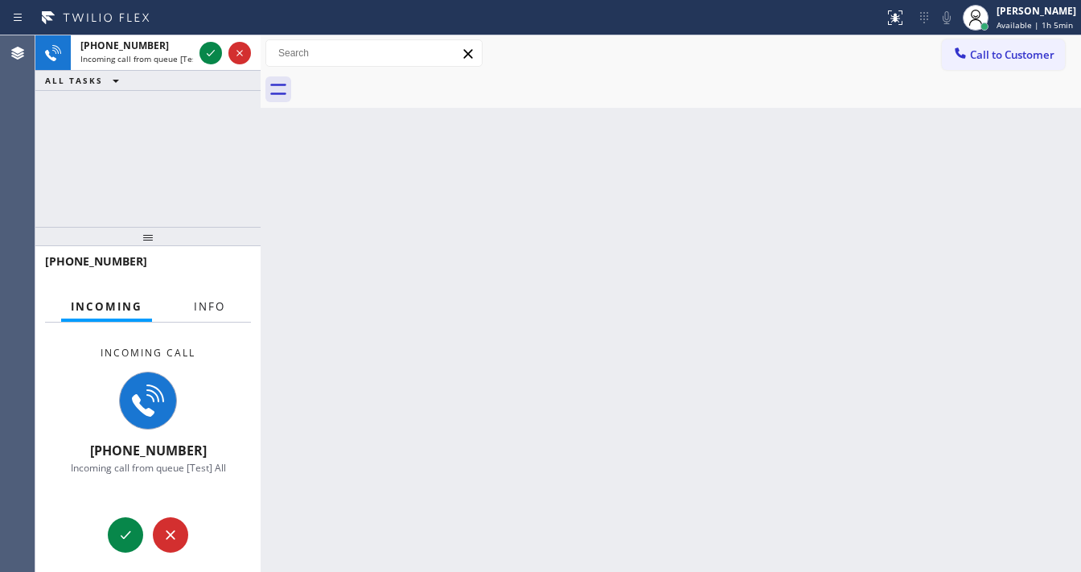
click at [225, 312] on button "Info" at bounding box center [209, 306] width 51 height 31
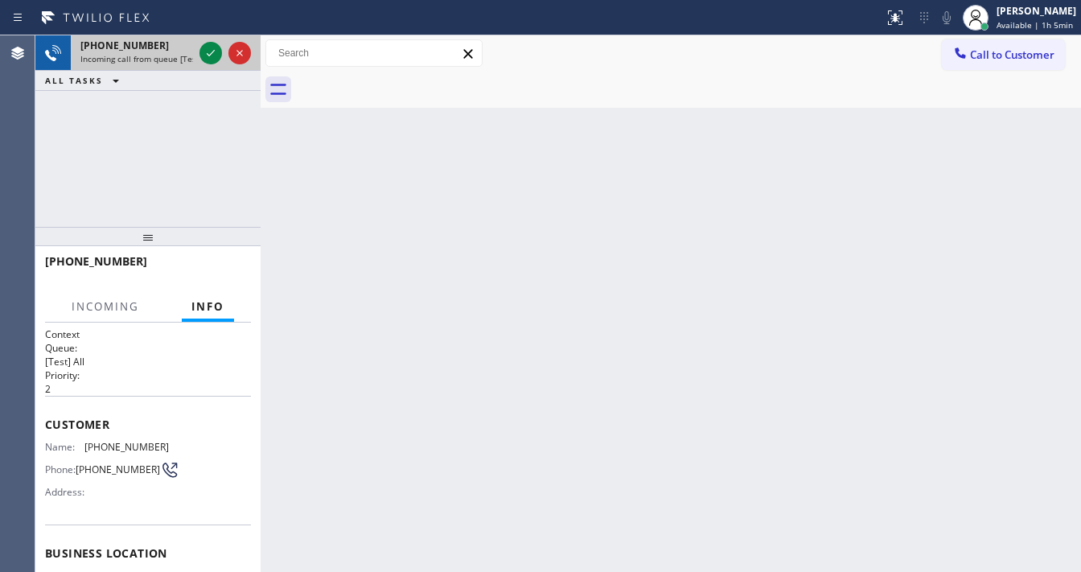
click at [207, 37] on div at bounding box center [225, 52] width 58 height 35
drag, startPoint x: 207, startPoint y: 37, endPoint x: 206, endPoint y: 51, distance: 13.7
click at [207, 42] on div at bounding box center [225, 52] width 58 height 35
click at [206, 51] on icon at bounding box center [210, 52] width 19 height 19
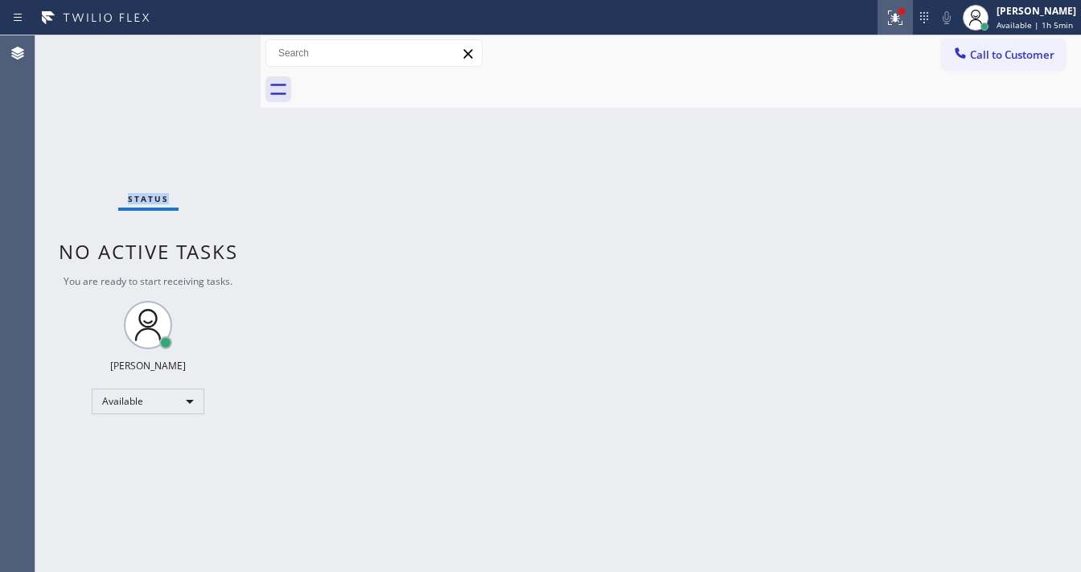
click at [901, 29] on button at bounding box center [895, 17] width 35 height 35
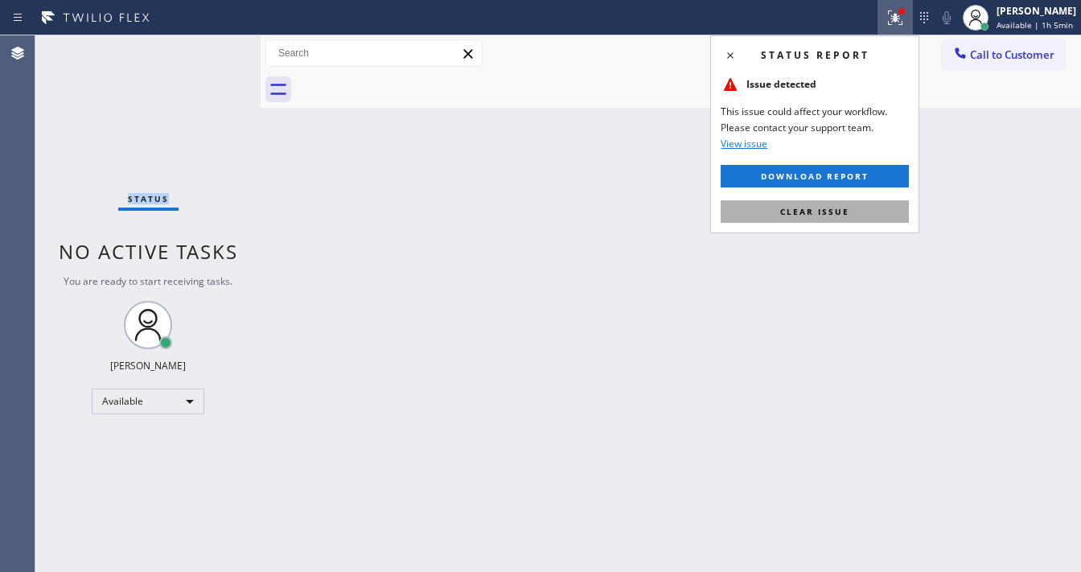
click at [849, 218] on button "Clear issue" at bounding box center [815, 211] width 188 height 23
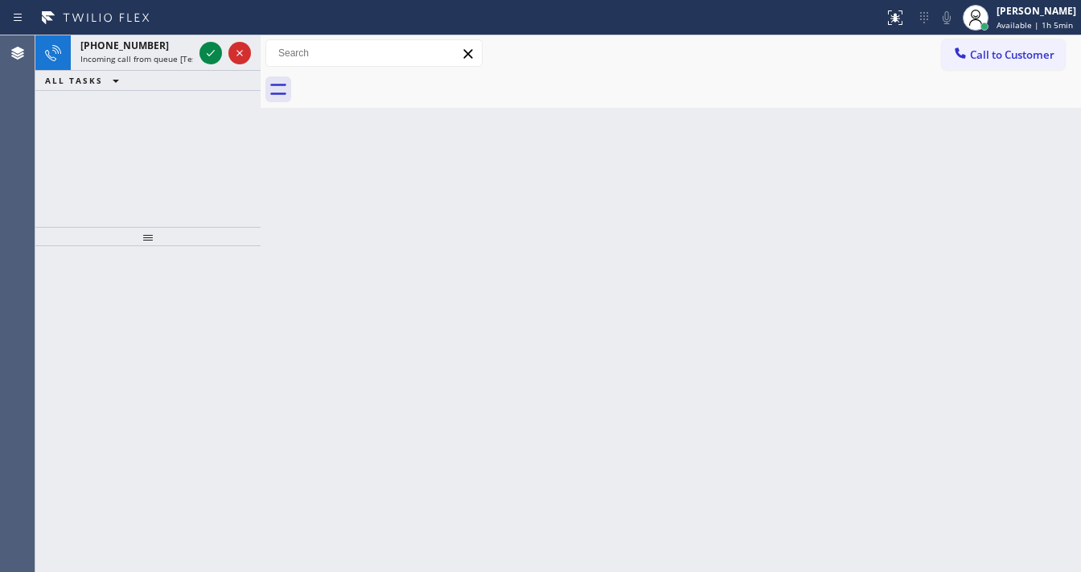
click at [167, 56] on span "Incoming call from queue [Test] All" at bounding box center [147, 58] width 134 height 11
click at [215, 52] on icon at bounding box center [210, 52] width 19 height 19
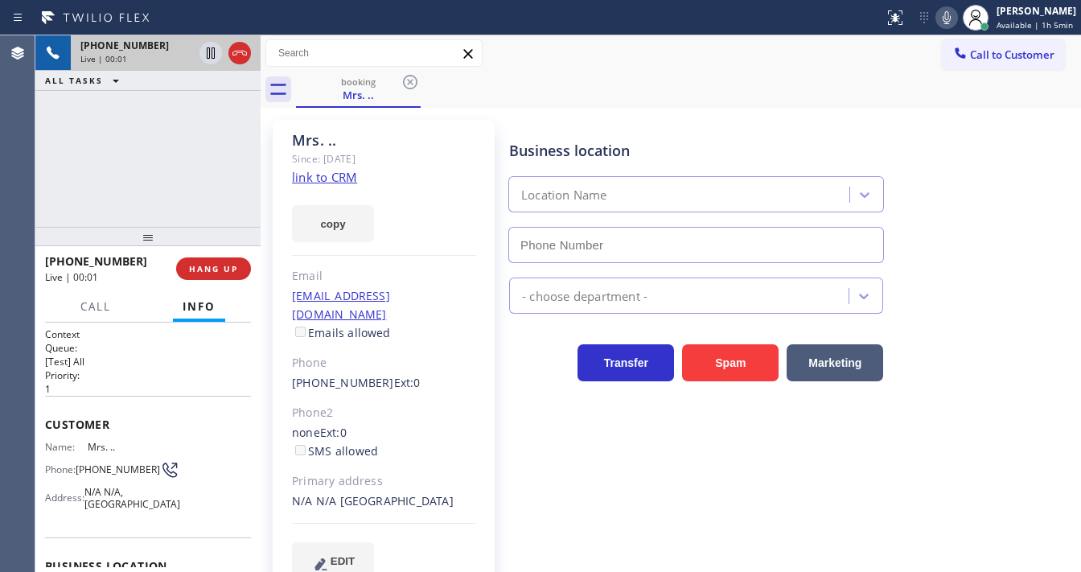
type input "(914) 873-0795"
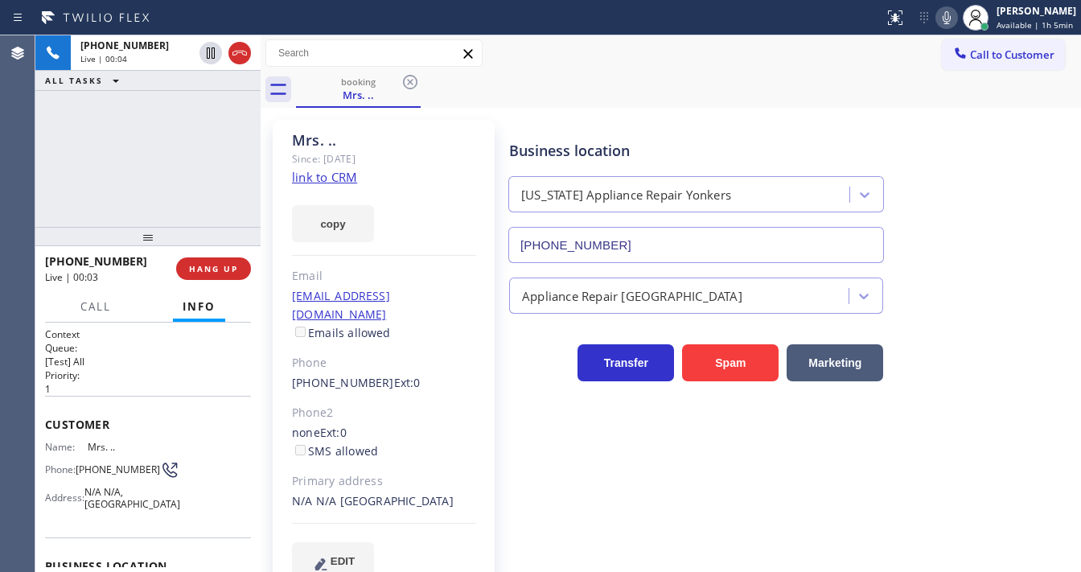
click at [331, 171] on link "link to CRM" at bounding box center [324, 177] width 65 height 16
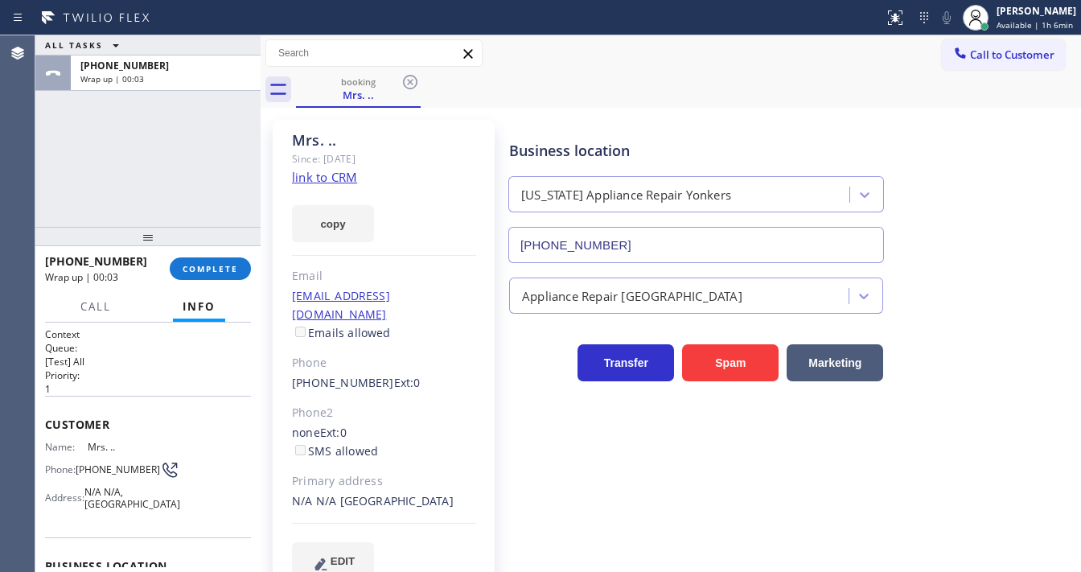
click at [222, 252] on div "+15167125334 Wrap up | 00:03 COMPLETE" at bounding box center [148, 269] width 206 height 42
click at [216, 270] on span "COMPLETE" at bounding box center [211, 268] width 56 height 11
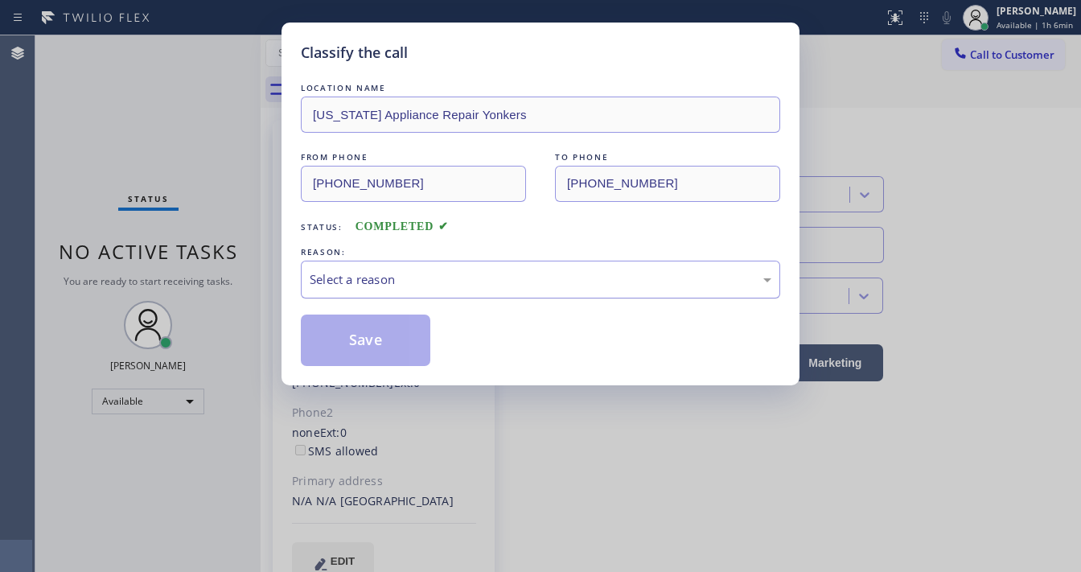
click at [410, 268] on div "Select a reason" at bounding box center [540, 280] width 479 height 38
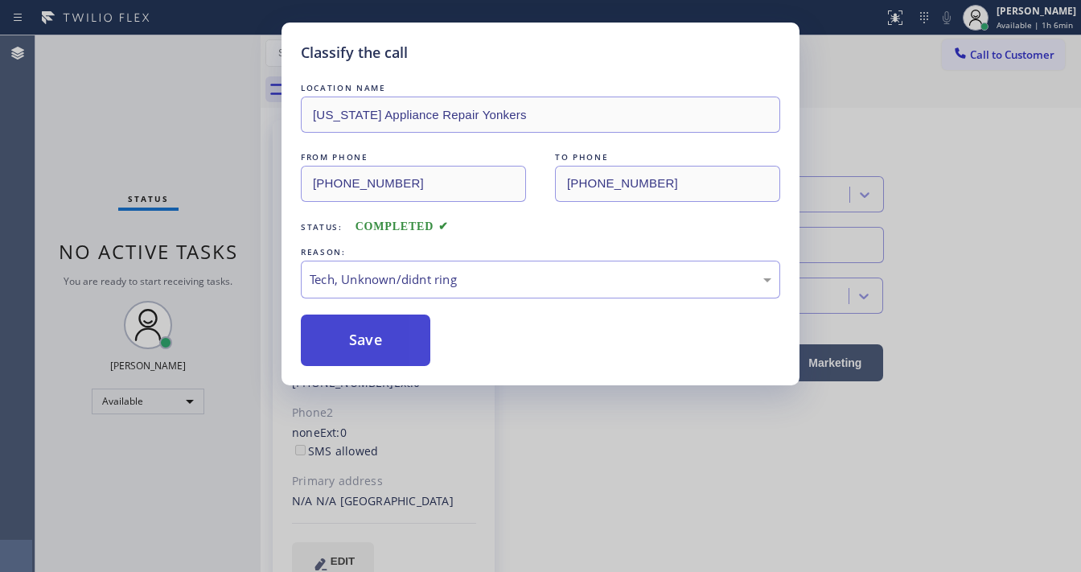
click at [380, 349] on button "Save" at bounding box center [366, 340] width 130 height 51
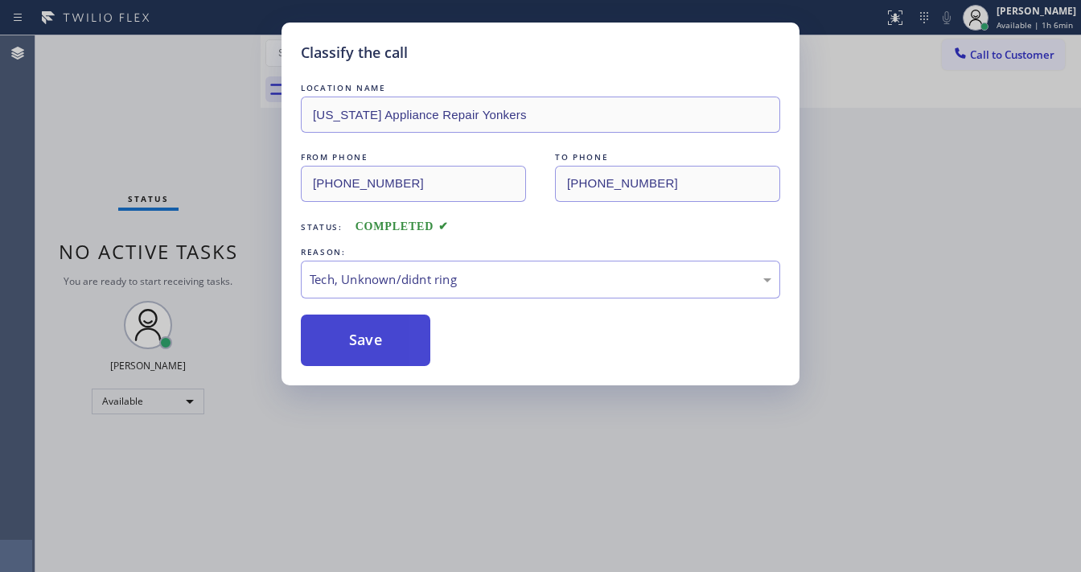
click at [380, 349] on button "Save" at bounding box center [366, 340] width 130 height 51
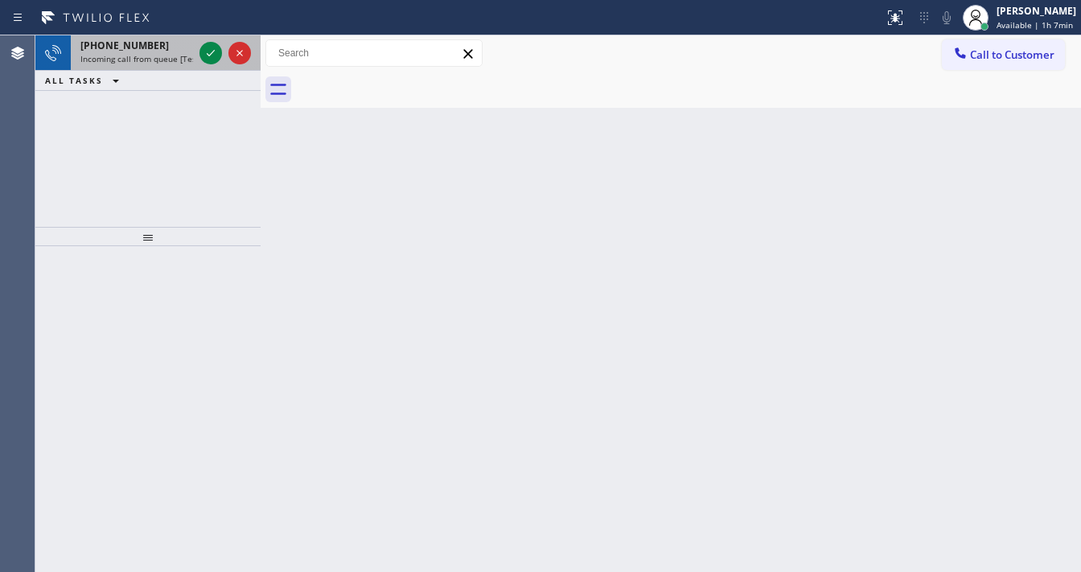
click at [171, 55] on span "Incoming call from queue [Test] All" at bounding box center [147, 58] width 134 height 11
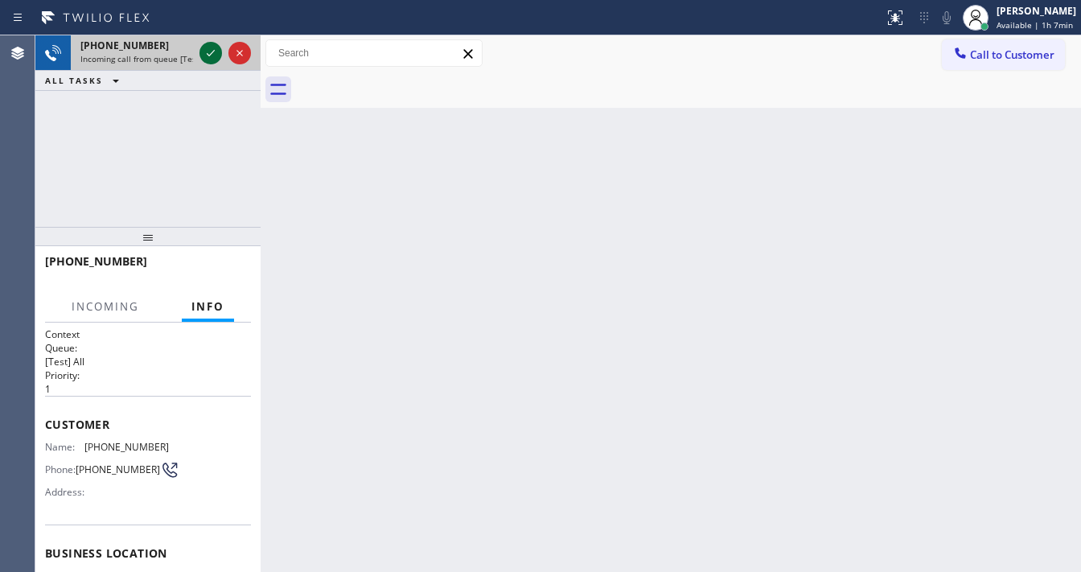
click at [210, 52] on icon at bounding box center [210, 52] width 19 height 19
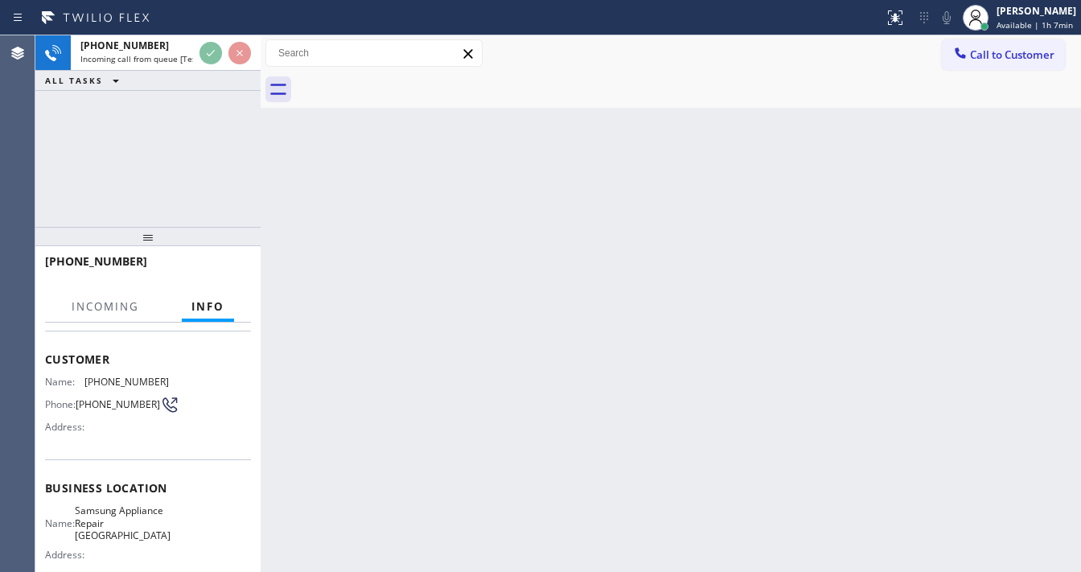
scroll to position [227, 0]
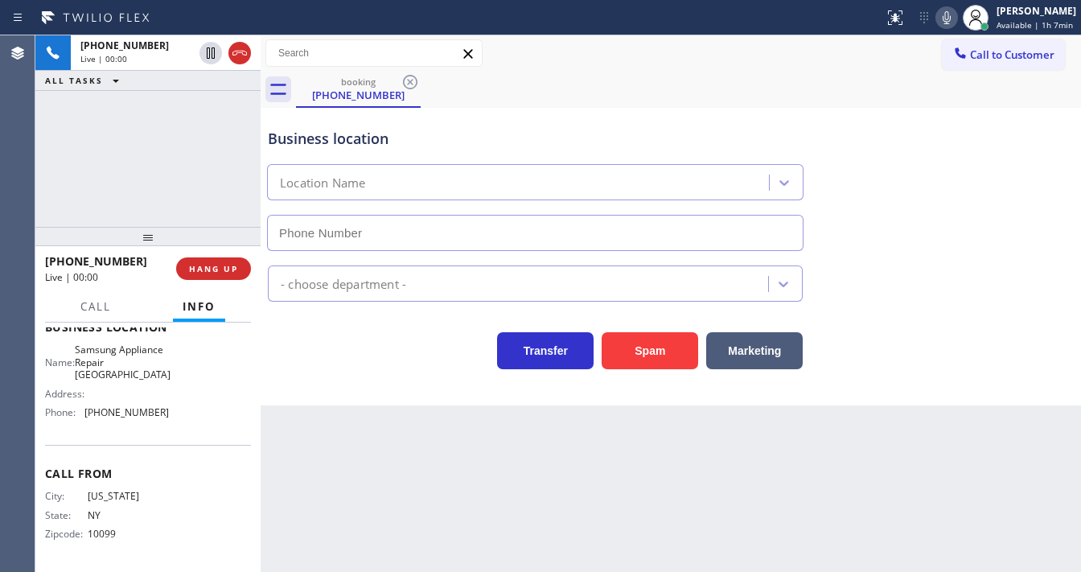
type input "(267) 662-2241"
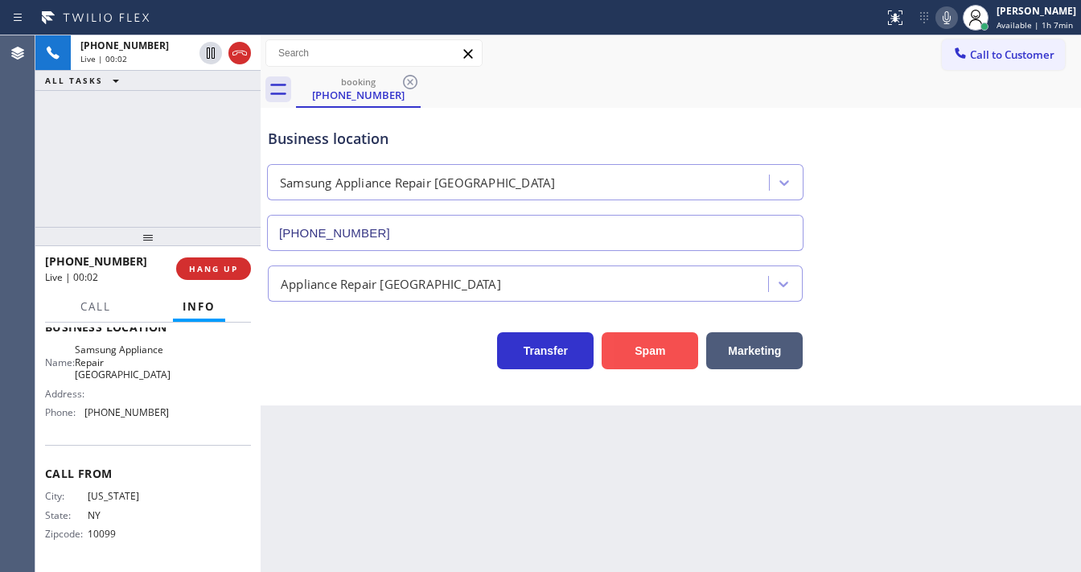
click at [644, 352] on button "Spam" at bounding box center [650, 350] width 97 height 37
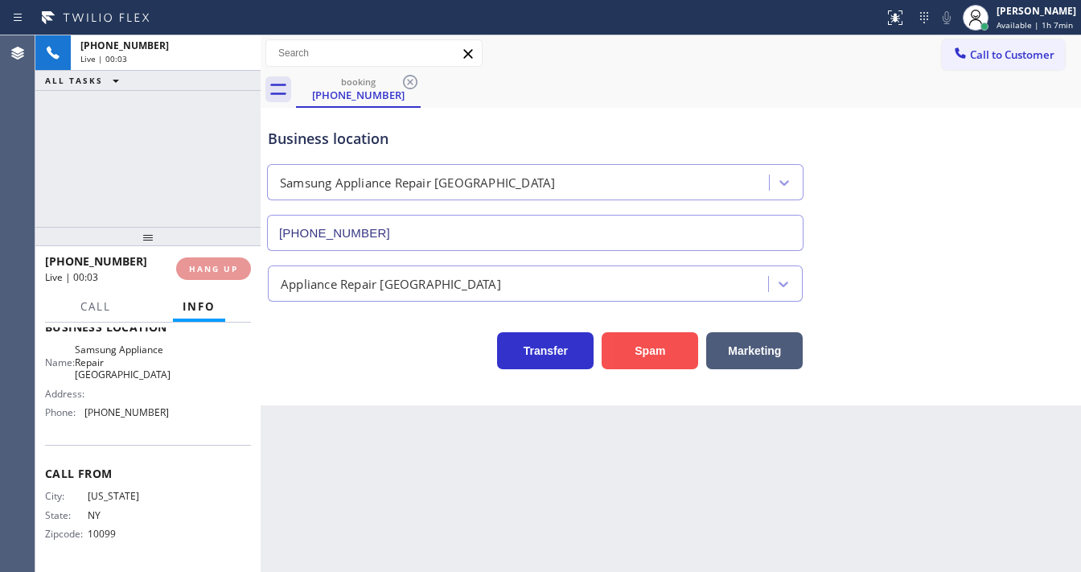
click at [644, 352] on button "Spam" at bounding box center [650, 350] width 97 height 37
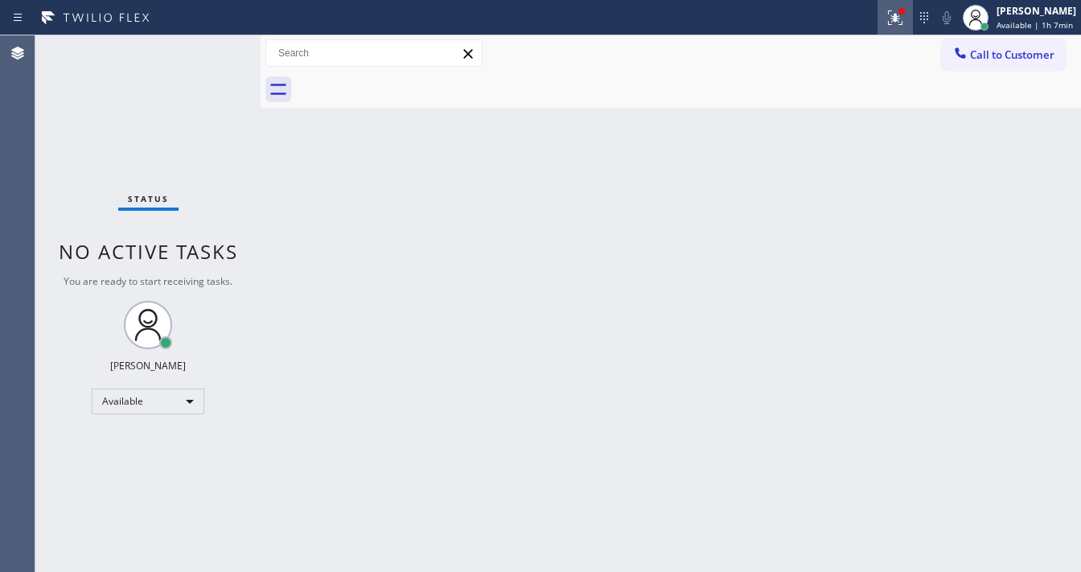
click at [891, 21] on icon at bounding box center [895, 17] width 19 height 19
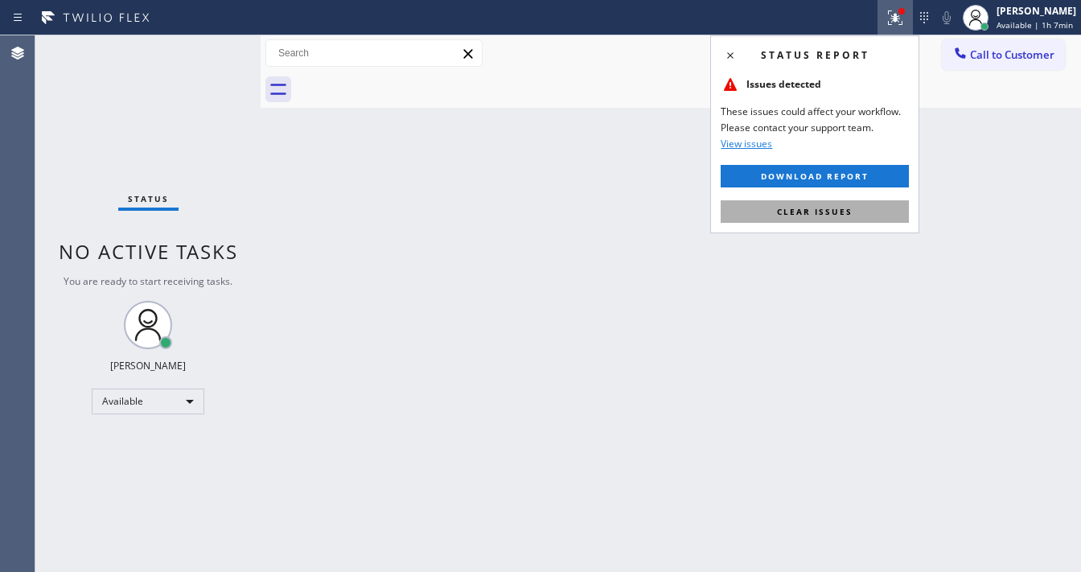
click at [815, 219] on button "Clear issues" at bounding box center [815, 211] width 188 height 23
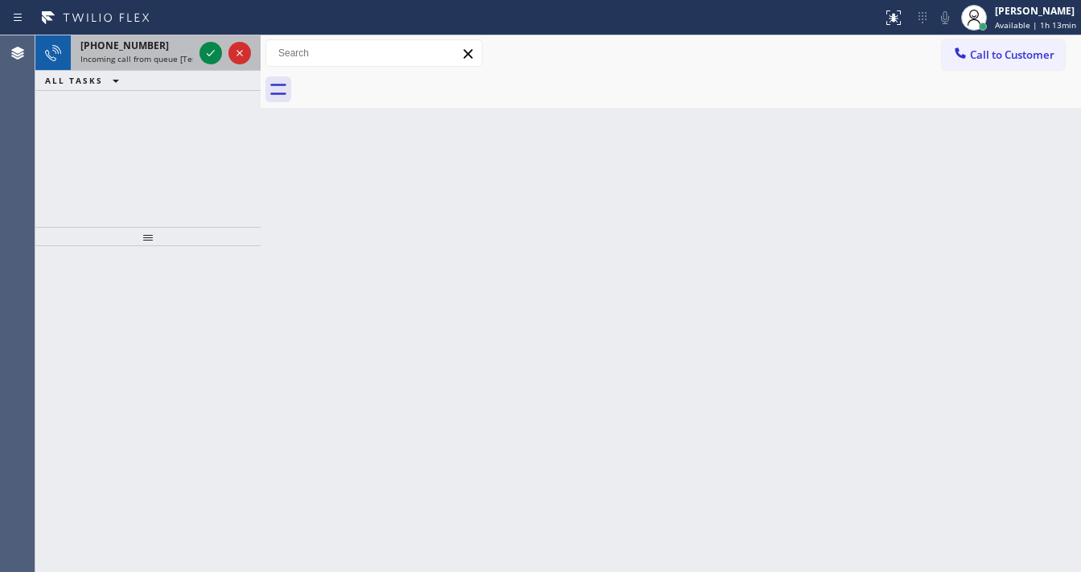
click at [151, 46] on div "+16575054761" at bounding box center [136, 46] width 113 height 14
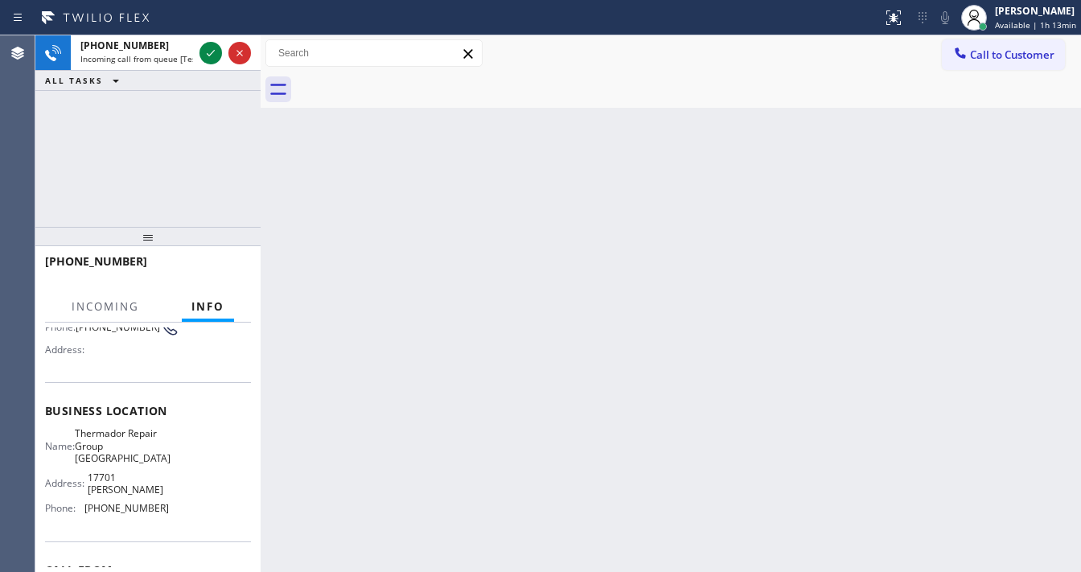
scroll to position [227, 0]
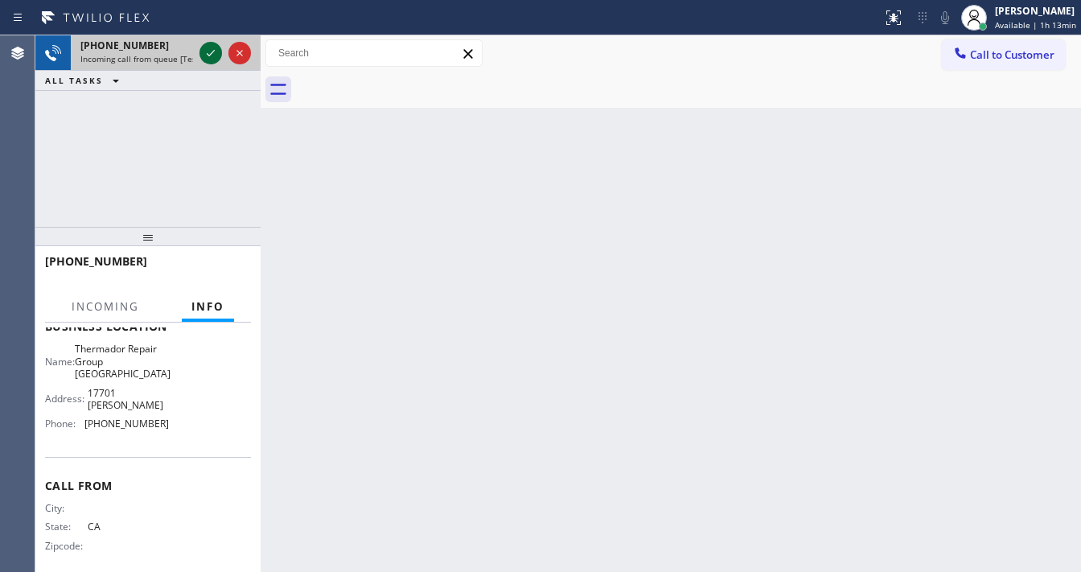
click at [203, 47] on icon at bounding box center [210, 52] width 19 height 19
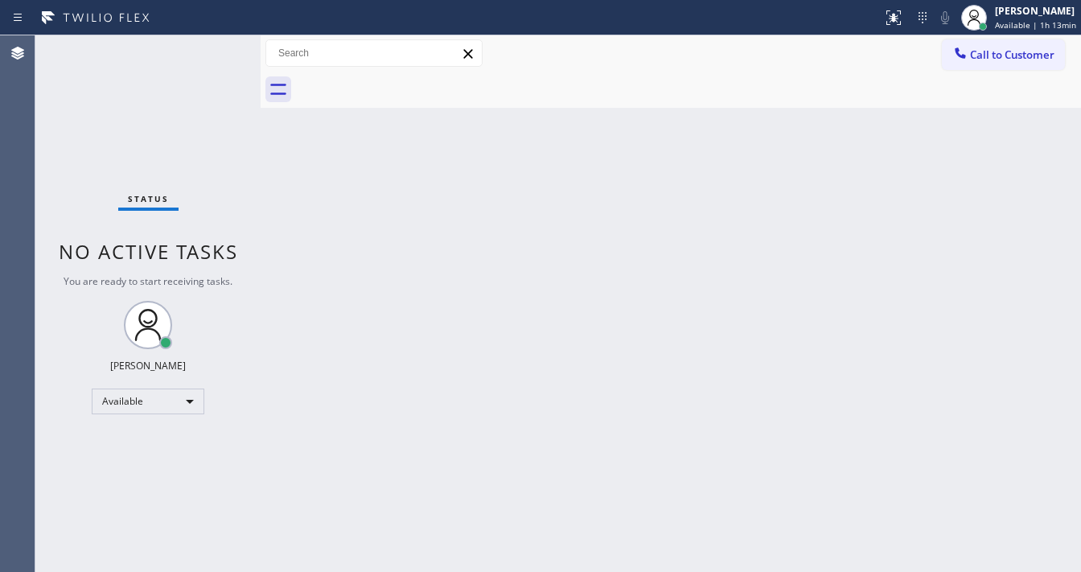
click at [206, 52] on div "Status No active tasks You are ready to start receiving tasks. [PERSON_NAME]" at bounding box center [147, 303] width 225 height 537
click at [888, 21] on icon at bounding box center [893, 17] width 19 height 19
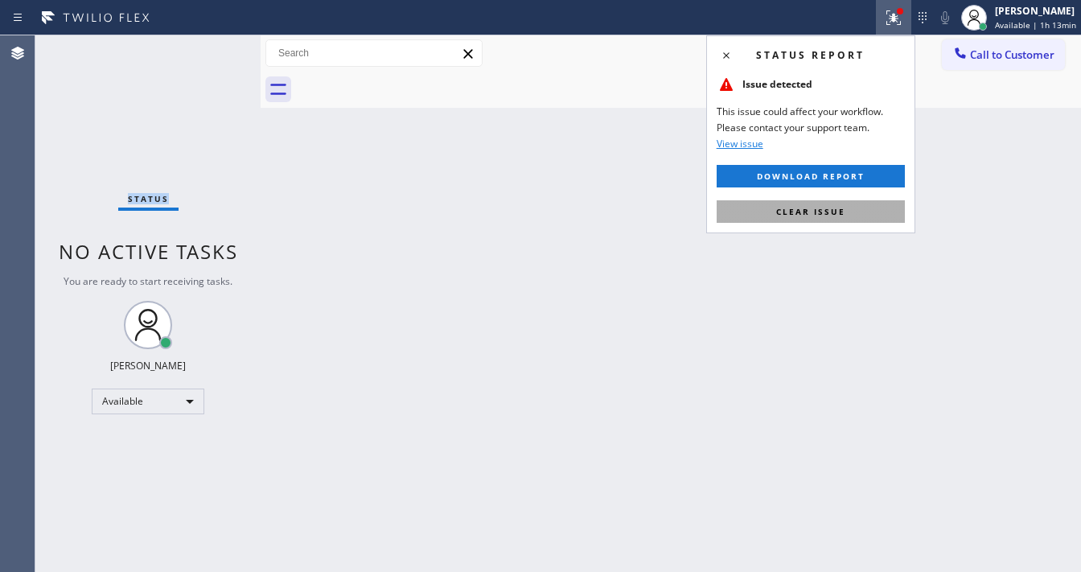
click at [827, 204] on button "Clear issue" at bounding box center [811, 211] width 188 height 23
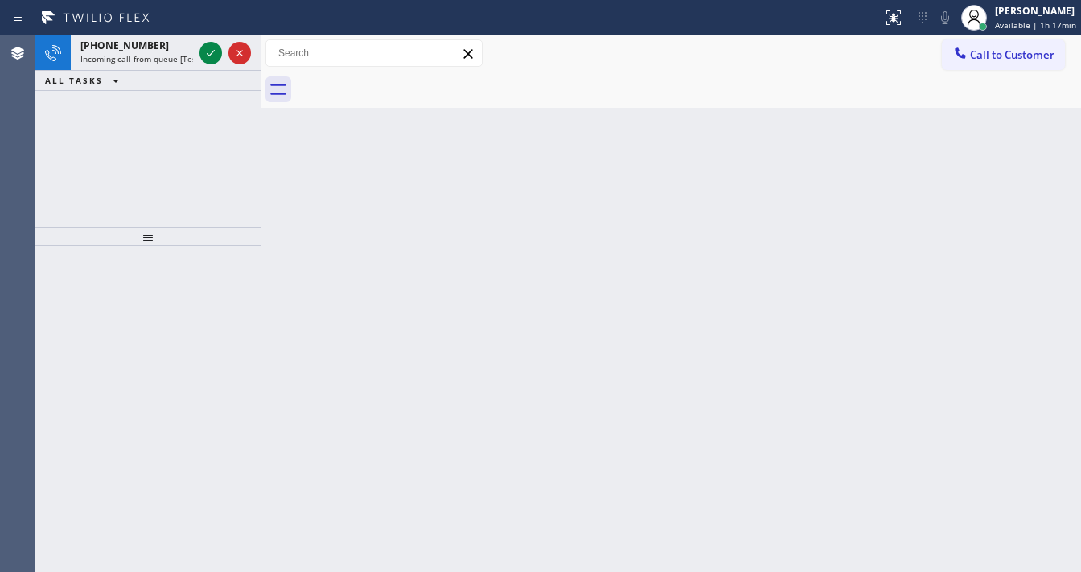
click at [126, 74] on button "ALL TASKS" at bounding box center [85, 80] width 100 height 19
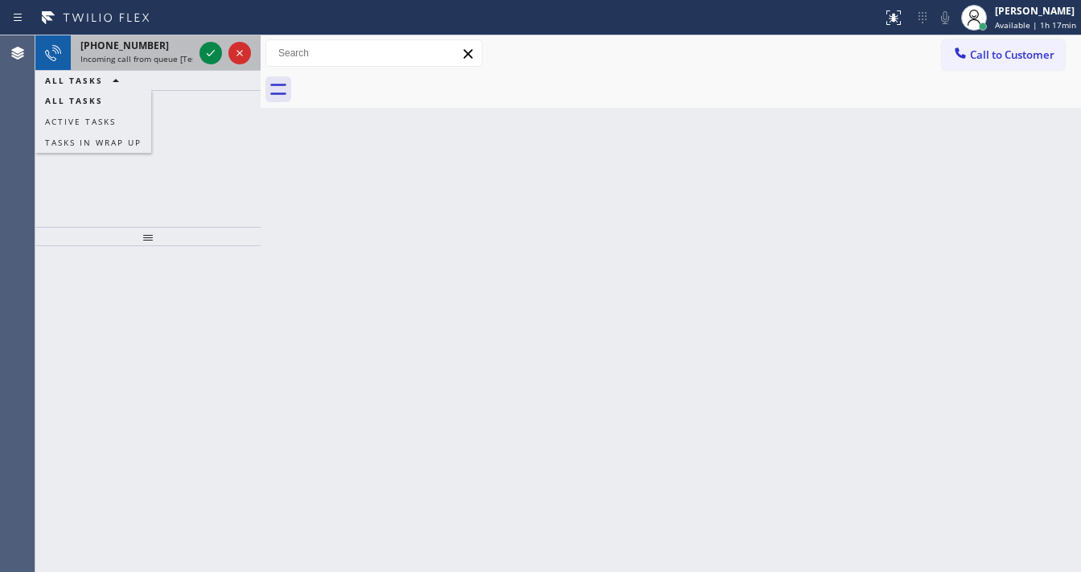
click at [135, 53] on span "Incoming call from queue [Test] All" at bounding box center [147, 58] width 134 height 11
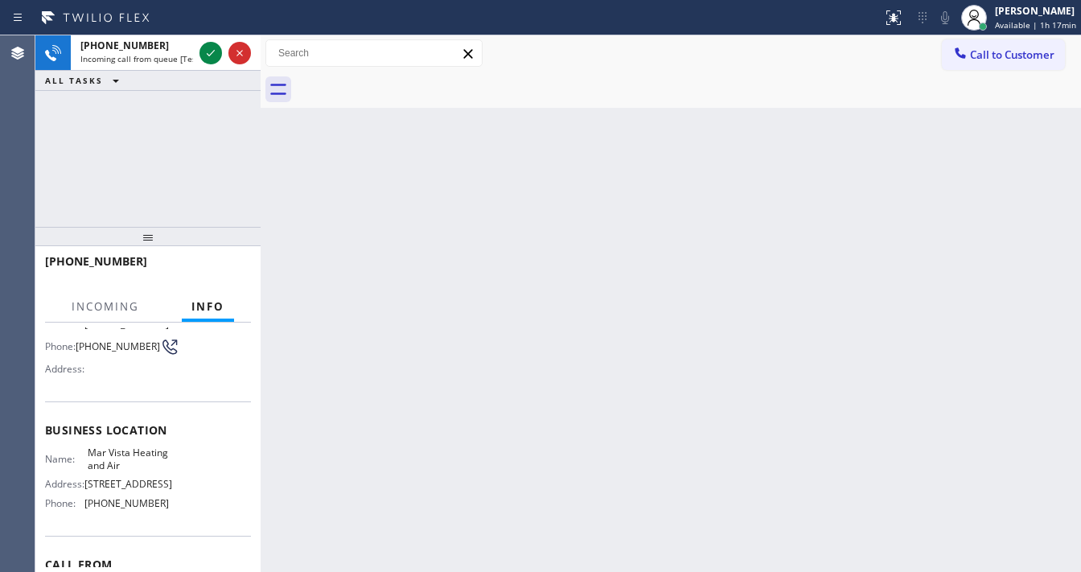
scroll to position [129, 0]
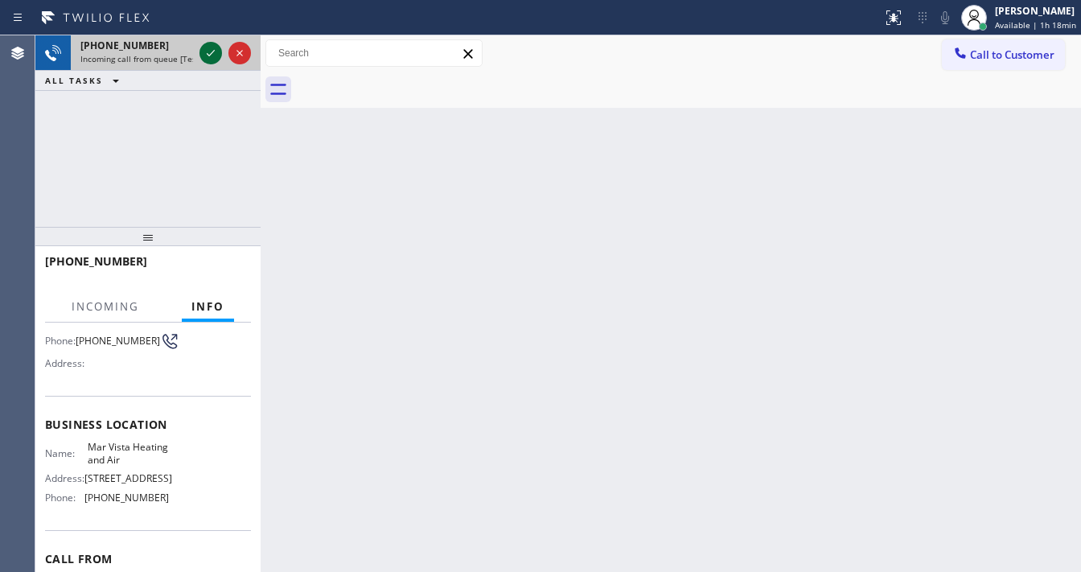
click at [206, 58] on icon at bounding box center [210, 52] width 19 height 19
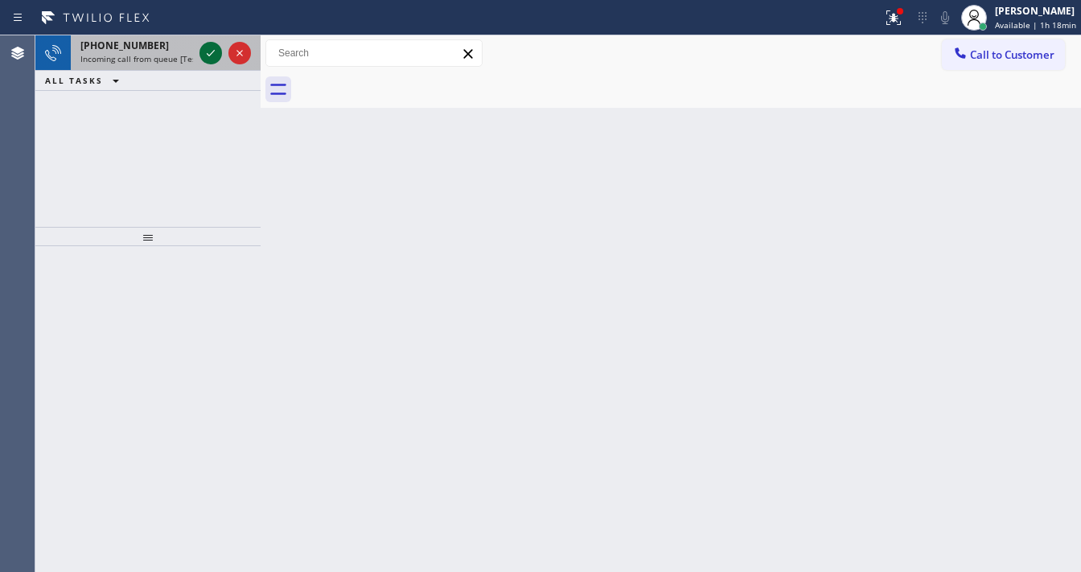
click at [211, 47] on icon at bounding box center [210, 52] width 19 height 19
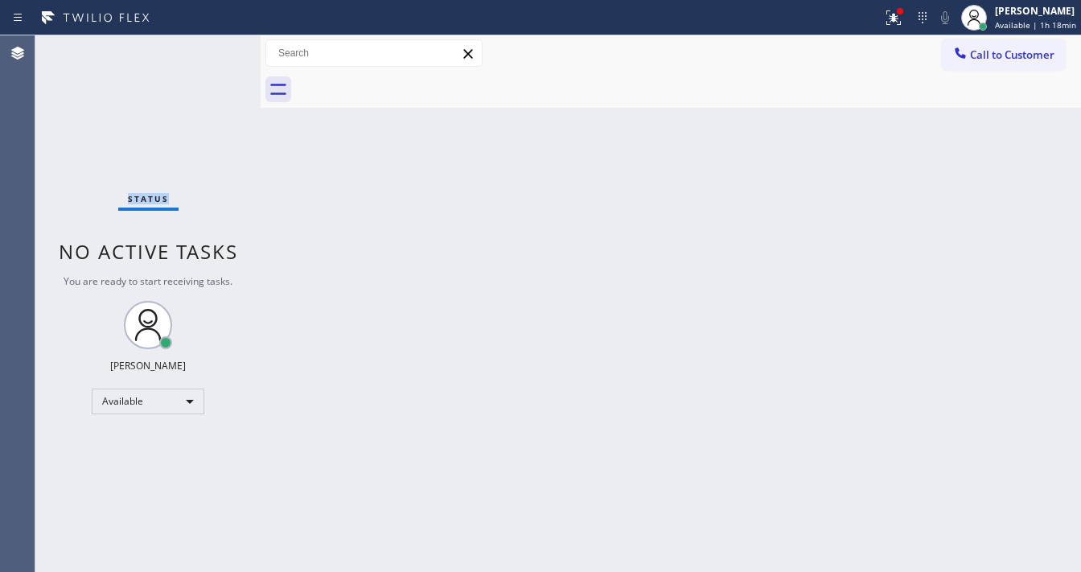
click at [211, 47] on div "Status No active tasks You are ready to start receiving tasks. [PERSON_NAME]" at bounding box center [147, 303] width 225 height 537
click at [211, 48] on div "Status No active tasks You are ready to start receiving tasks. [PERSON_NAME]" at bounding box center [147, 303] width 225 height 537
click at [212, 48] on div "Status No active tasks You are ready to start receiving tasks. [PERSON_NAME]" at bounding box center [147, 303] width 225 height 537
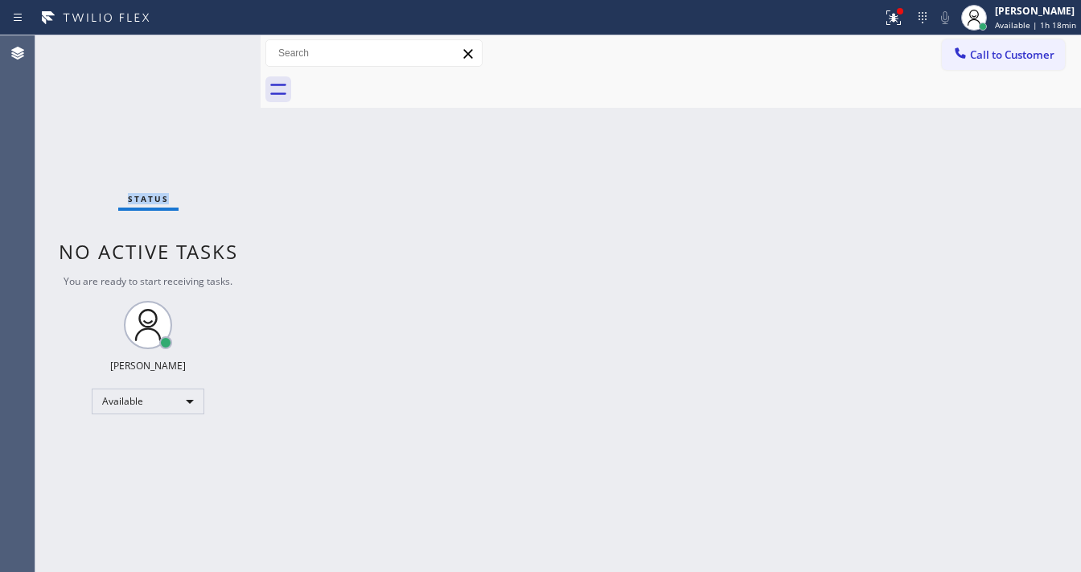
click at [212, 48] on div "Status No active tasks You are ready to start receiving tasks. [PERSON_NAME]" at bounding box center [147, 303] width 225 height 537
click at [903, 20] on icon at bounding box center [893, 17] width 19 height 19
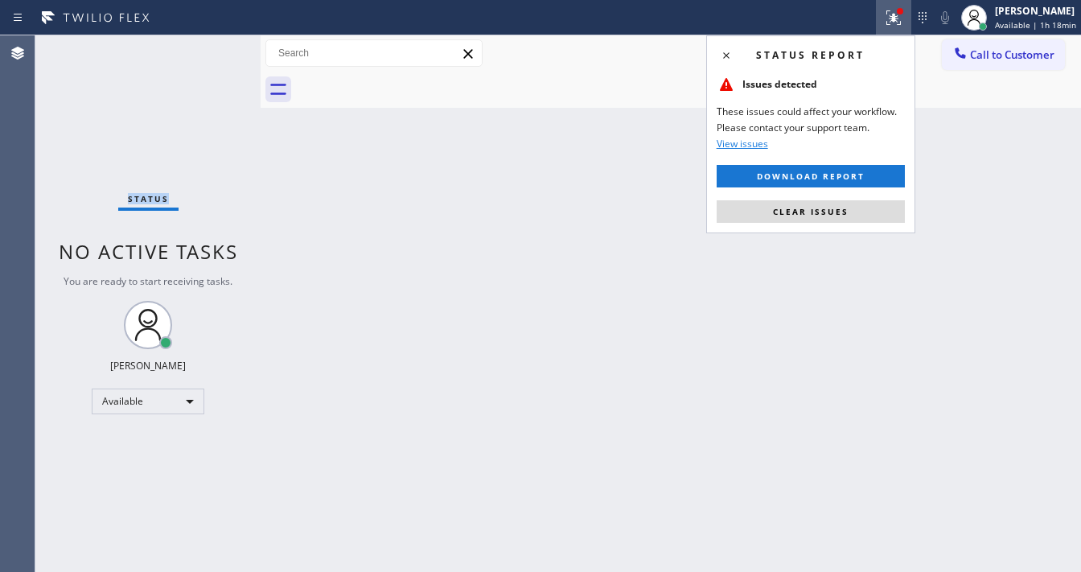
click at [835, 218] on button "Clear issues" at bounding box center [811, 211] width 188 height 23
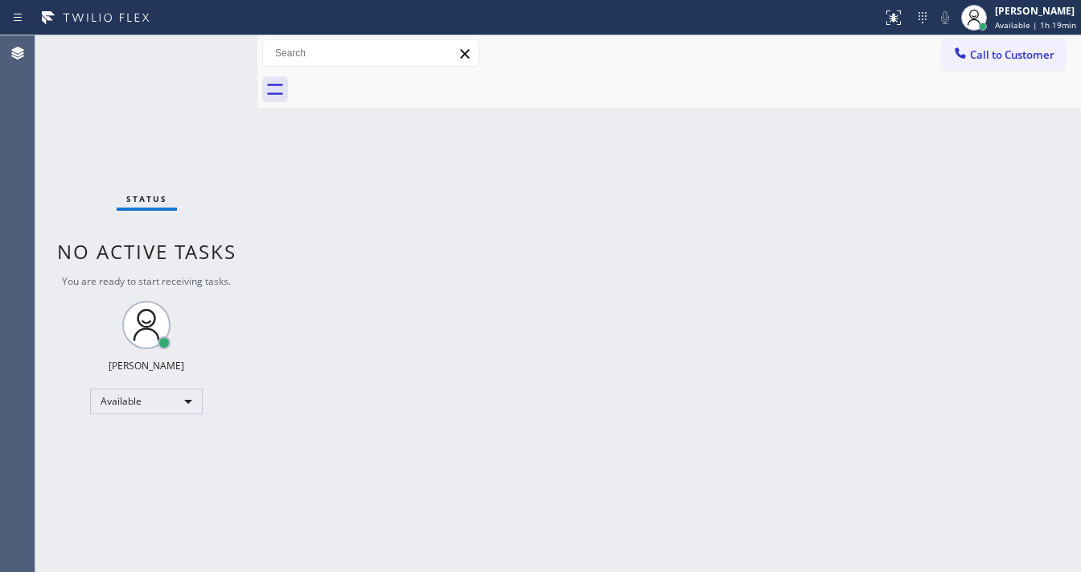
drag, startPoint x: 261, startPoint y: 48, endPoint x: 213, endPoint y: 53, distance: 47.7
click at [199, 55] on div "Status No active tasks You are ready to start receiving tasks. Michael Javier A…" at bounding box center [558, 303] width 1046 height 537
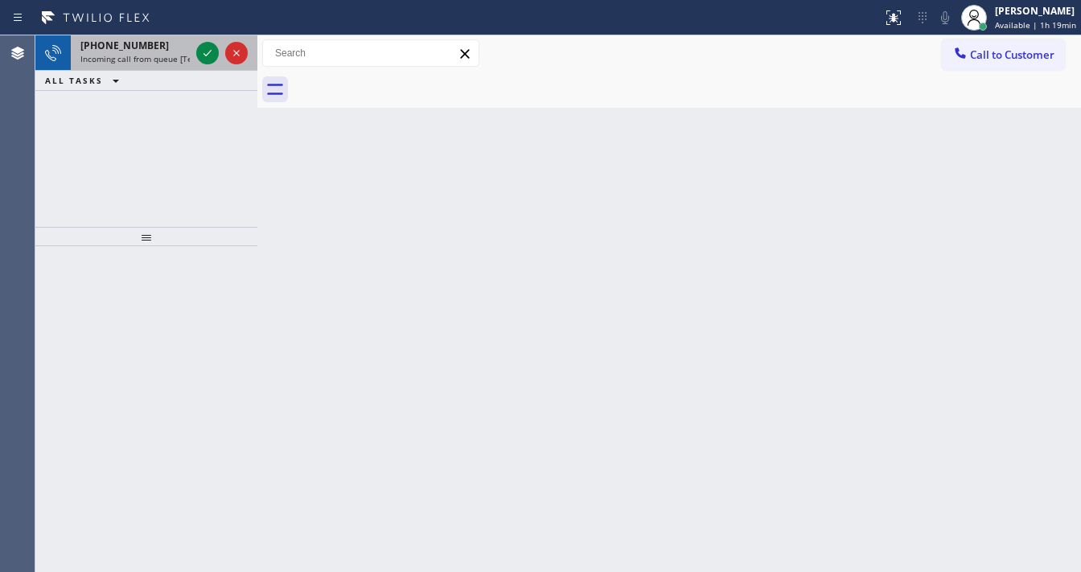
click at [162, 56] on span "Incoming call from queue [Test] All" at bounding box center [147, 58] width 134 height 11
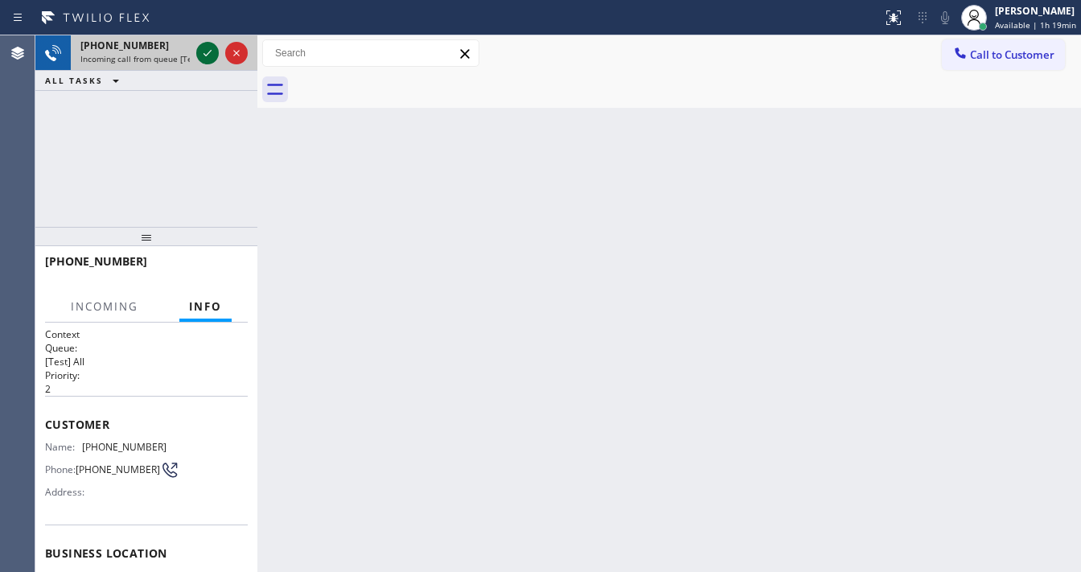
click at [200, 51] on icon at bounding box center [207, 52] width 19 height 19
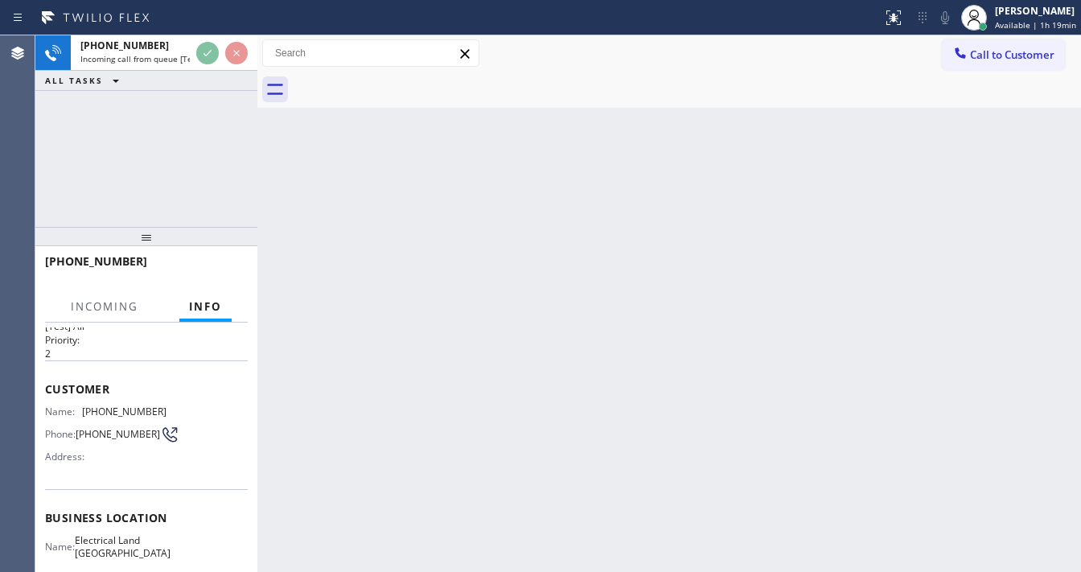
scroll to position [64, 0]
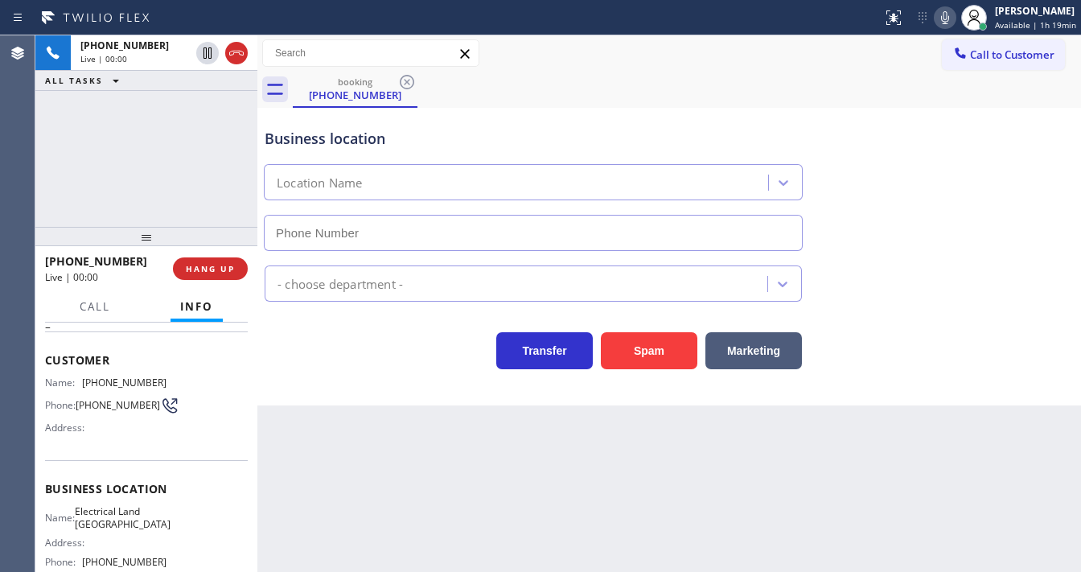
type input "(562) 309-4505"
drag, startPoint x: 51, startPoint y: 181, endPoint x: 199, endPoint y: 282, distance: 178.9
click at [52, 180] on div "+15623134769 Live | 00:07 ALL TASKS ALL TASKS ACTIVE TASKS TASKS IN WRAP UP" at bounding box center [146, 130] width 222 height 191
click at [418, 409] on div "Back to Dashboard Change Sender ID Customers Technicians Select a contact Outbo…" at bounding box center [669, 303] width 824 height 537
click at [628, 347] on button "Spam" at bounding box center [649, 350] width 97 height 37
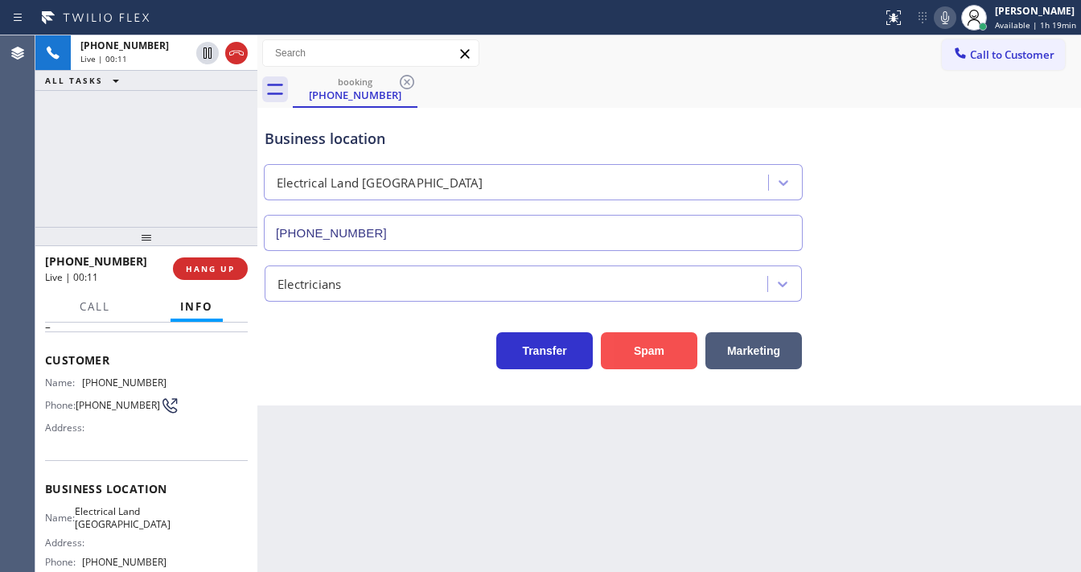
click at [628, 347] on button "Spam" at bounding box center [649, 350] width 97 height 37
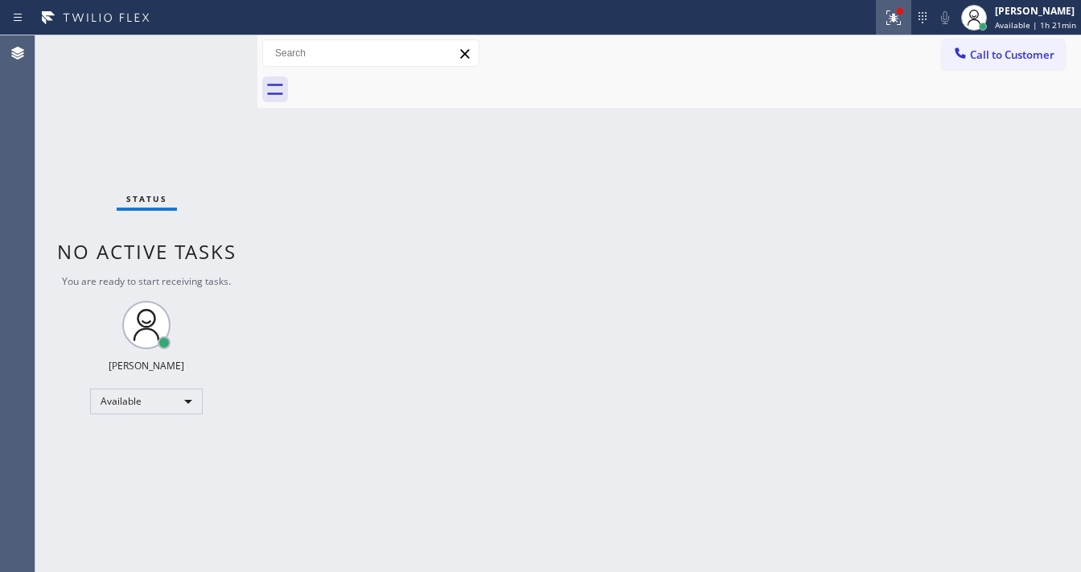
click at [879, 19] on div at bounding box center [893, 17] width 35 height 19
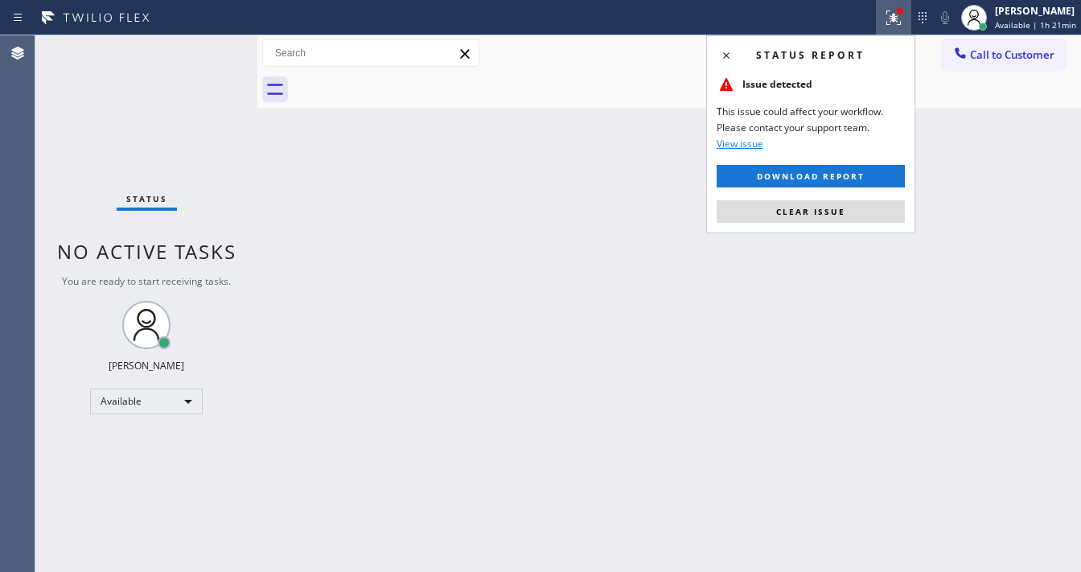
click at [779, 227] on div "Status report Issue detected This issue could affect your workflow. Please cont…" at bounding box center [810, 134] width 209 height 198
click at [784, 220] on button "Clear issue" at bounding box center [811, 211] width 188 height 23
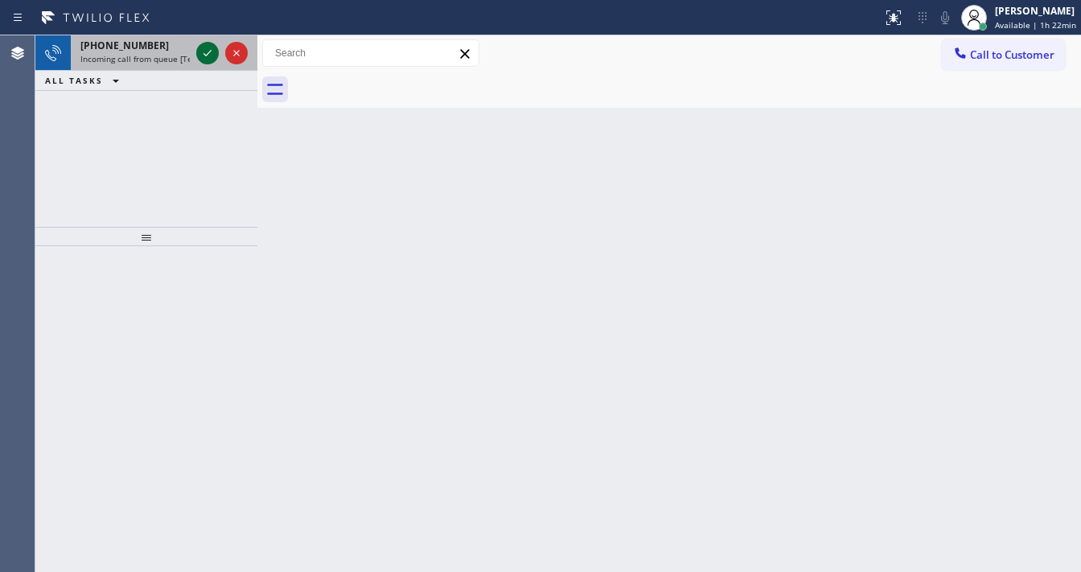
click at [209, 44] on icon at bounding box center [207, 52] width 19 height 19
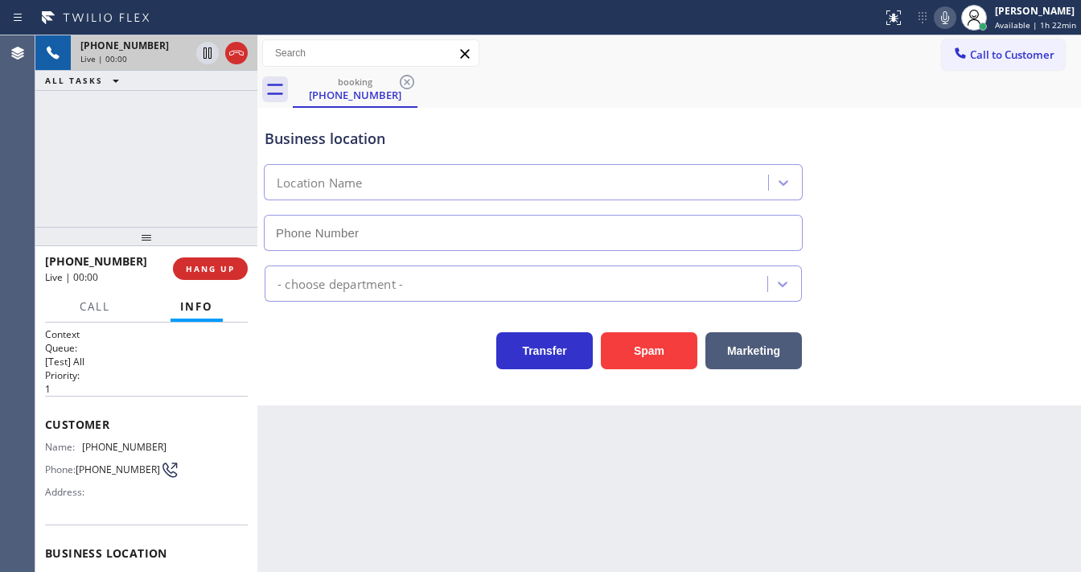
type input "(213) 444-7988"
click at [652, 352] on button "Spam" at bounding box center [649, 350] width 97 height 37
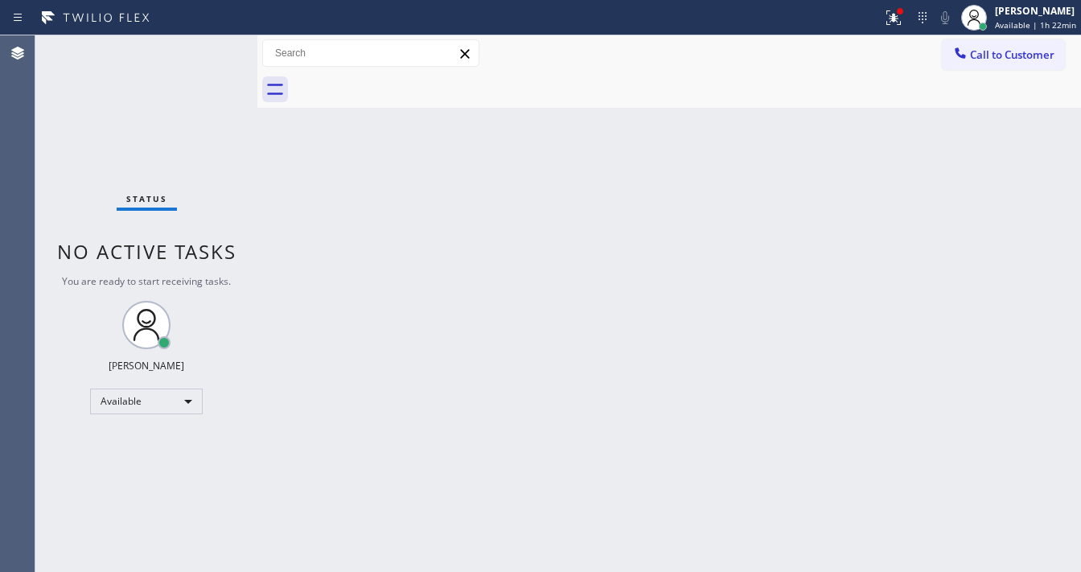
click at [207, 43] on div "Status No active tasks You are ready to start receiving tasks. [PERSON_NAME]" at bounding box center [146, 303] width 222 height 537
click at [207, 51] on div "Status No active tasks You are ready to start receiving tasks. [PERSON_NAME]" at bounding box center [146, 303] width 222 height 537
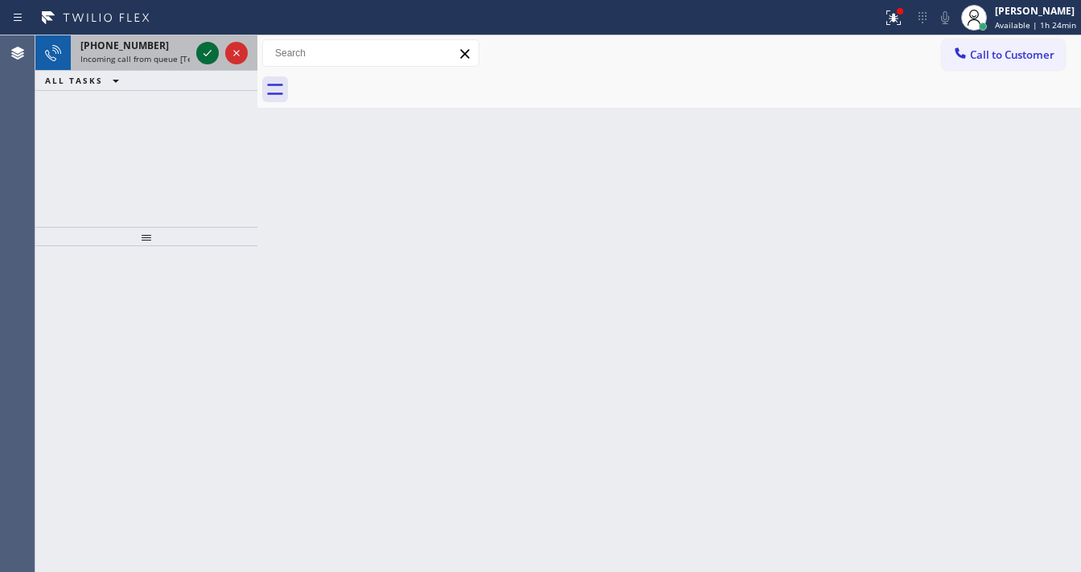
click at [206, 49] on icon at bounding box center [207, 52] width 19 height 19
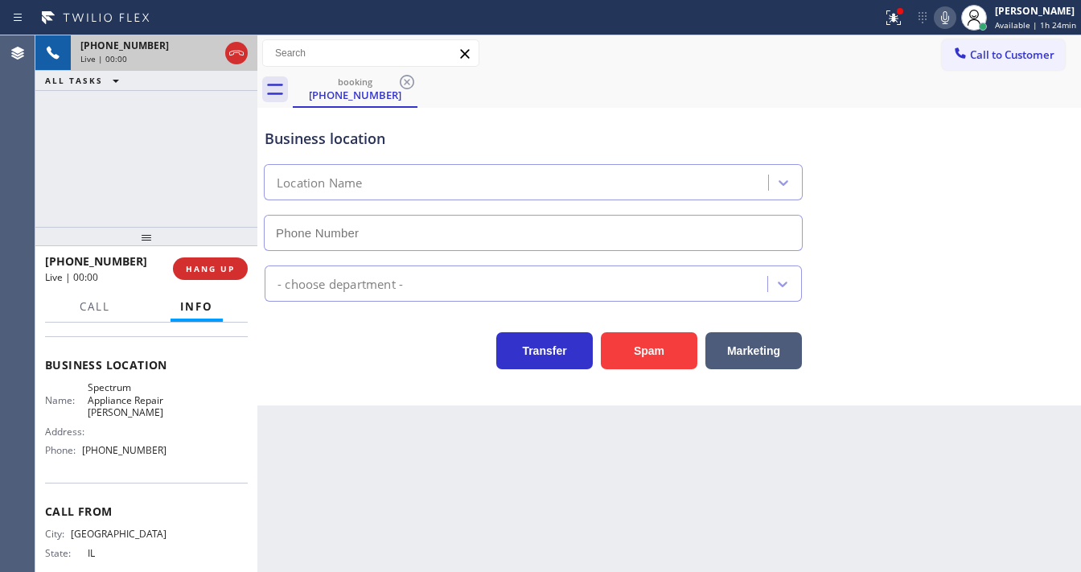
scroll to position [193, 0]
type input "(708) 616-1662"
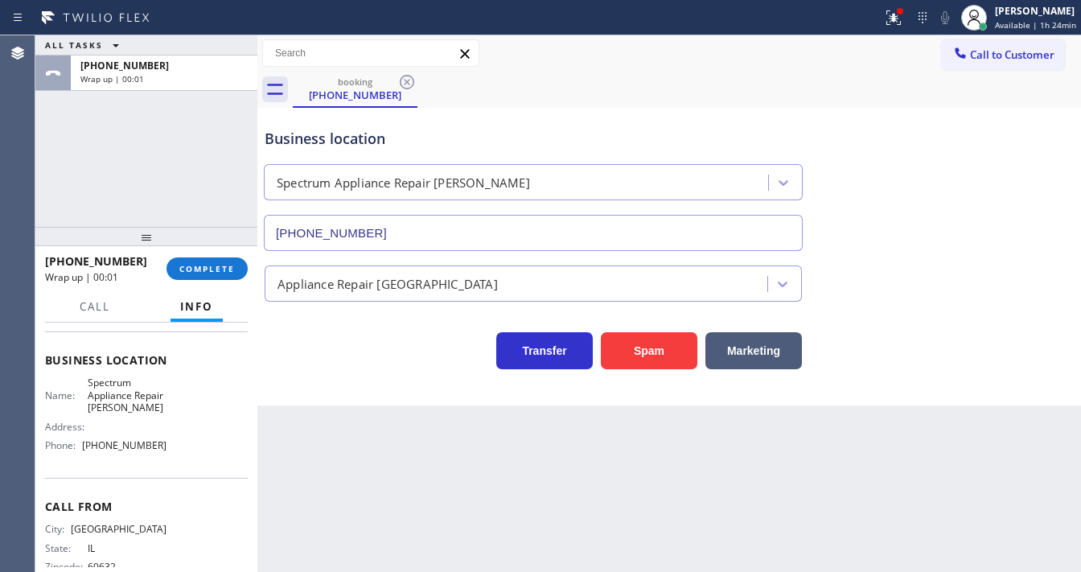
click at [77, 196] on div "ALL TASKS ALL TASKS ACTIVE TASKS TASKS IN WRAP UP +17735585801 Wrap up | 00:01" at bounding box center [146, 130] width 222 height 191
click at [220, 271] on span "COMPLETE" at bounding box center [207, 268] width 56 height 11
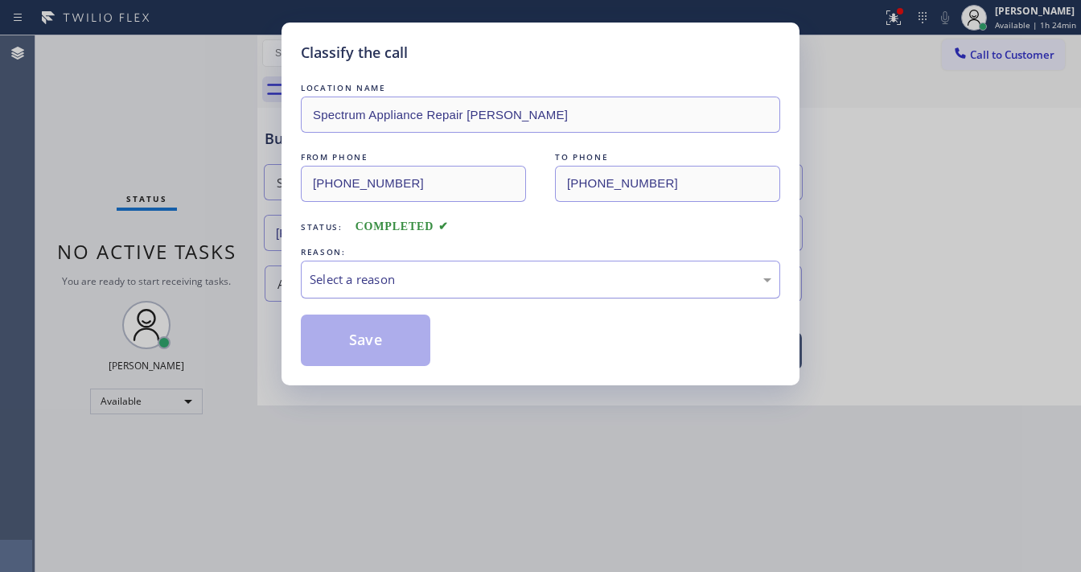
click at [435, 275] on div "Select a reason" at bounding box center [541, 279] width 462 height 19
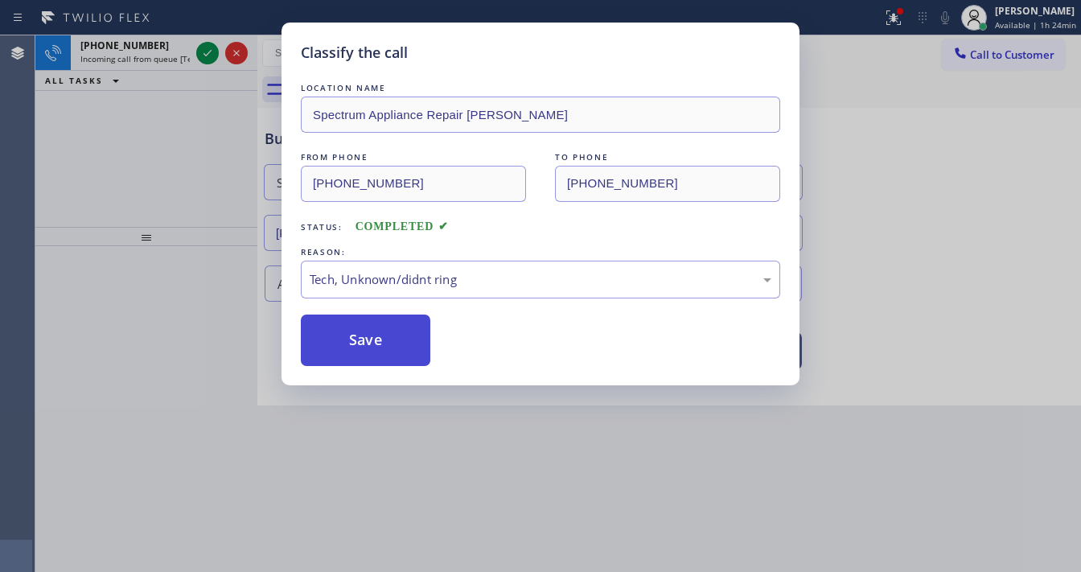
click at [388, 345] on button "Save" at bounding box center [366, 340] width 130 height 51
drag, startPoint x: 387, startPoint y: 344, endPoint x: 171, endPoint y: 235, distance: 242.5
click at [386, 342] on button "Save" at bounding box center [366, 340] width 130 height 51
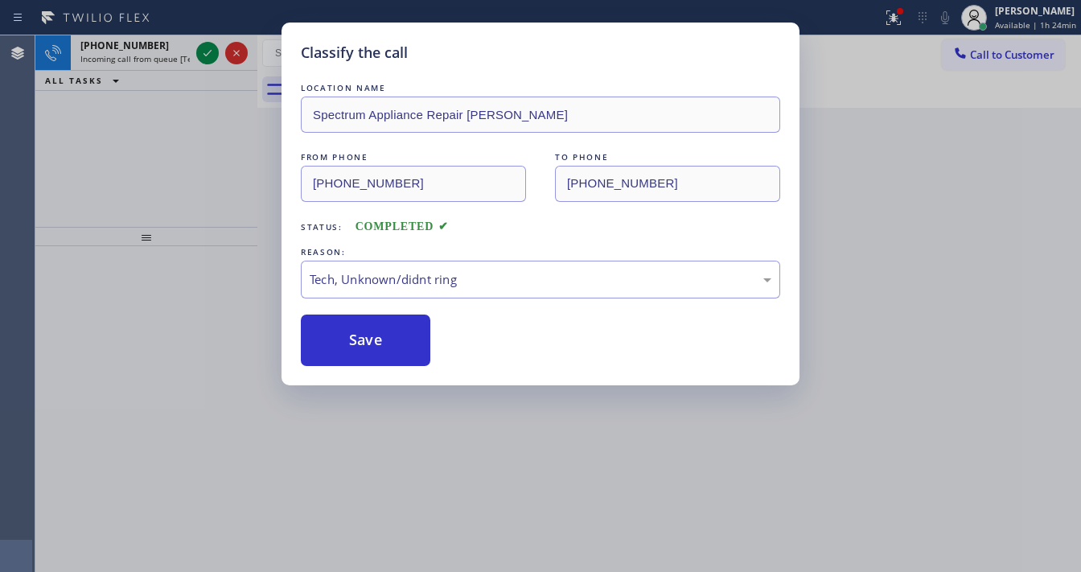
click at [183, 75] on div "Classify the call LOCATION NAME Spectrum Appliance Repair Cicero FROM PHONE (77…" at bounding box center [540, 286] width 1081 height 572
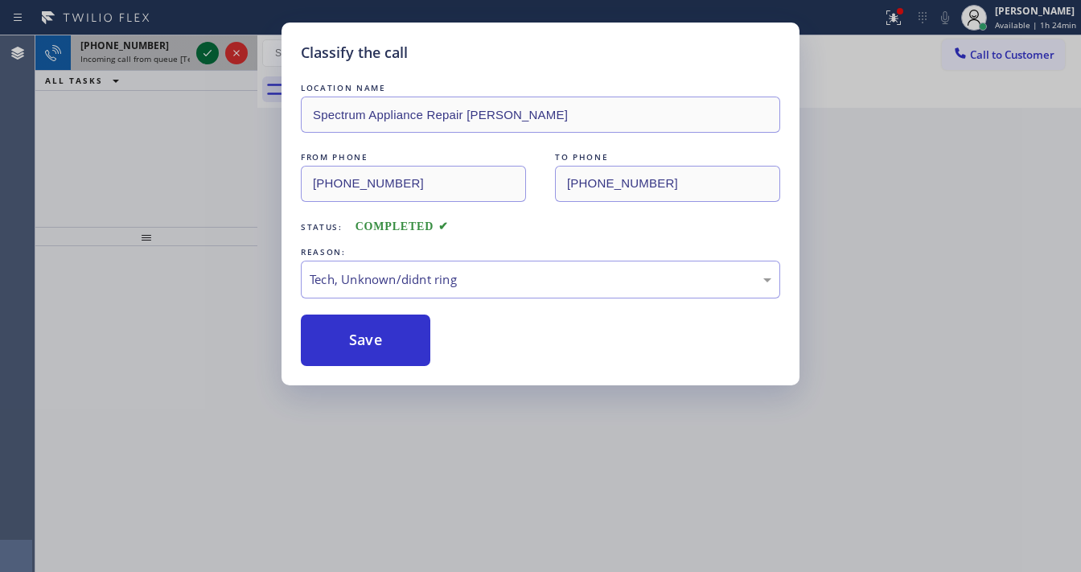
click at [210, 49] on icon at bounding box center [207, 52] width 19 height 19
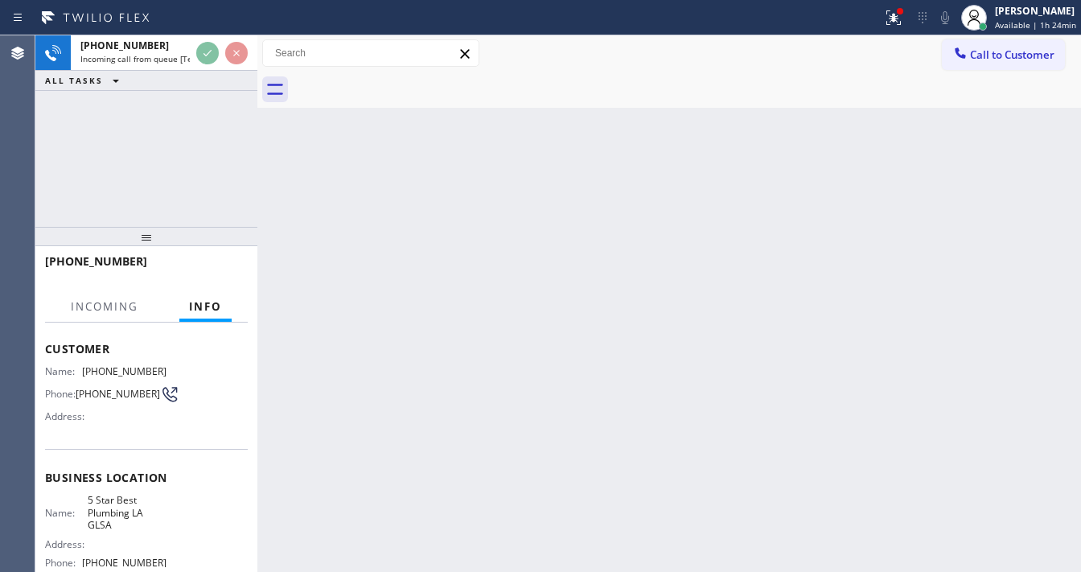
scroll to position [193, 0]
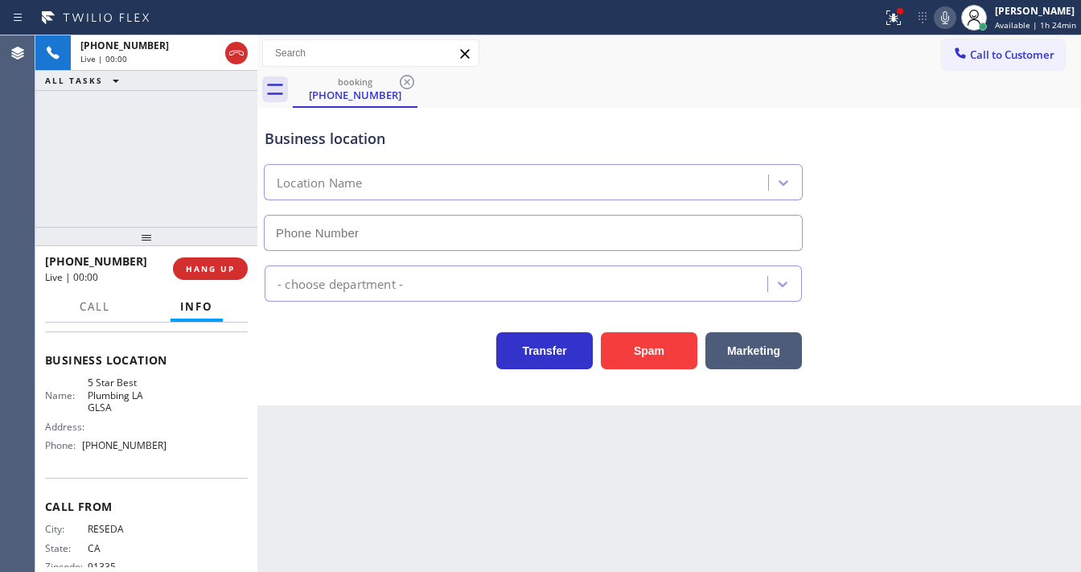
type input "(213) 444-7988"
click at [195, 182] on div "+18183009644 Live | 00:02 ALL TASKS ALL TASKS ACTIVE TASKS TASKS IN WRAP UP" at bounding box center [146, 130] width 222 height 191
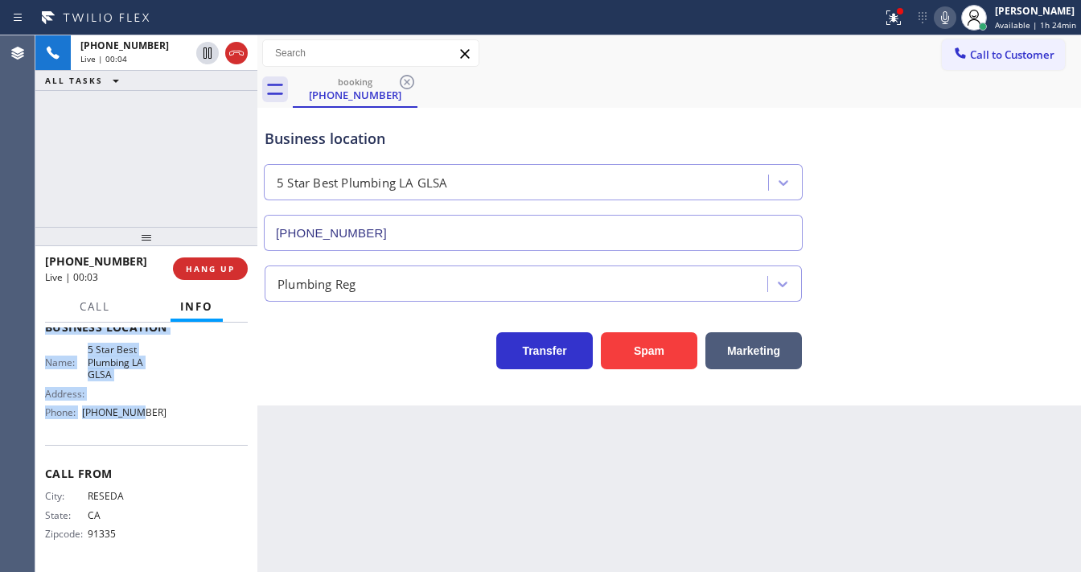
scroll to position [227, 0]
drag, startPoint x: 44, startPoint y: 354, endPoint x: 174, endPoint y: 409, distance: 140.9
click at [174, 409] on div "Context Queue: [Test] All Priority: 1 Customer Name: (818) 300-9644 Phone: (818…" at bounding box center [146, 447] width 222 height 249
copy div "Customer Name: (818) 300-9644 Phone: (818) 300-9644 Address: Business location …"
click at [129, 169] on div "+18183009644 Live | 00:05 ALL TASKS ALL TASKS ACTIVE TASKS TASKS IN WRAP UP" at bounding box center [146, 130] width 222 height 191
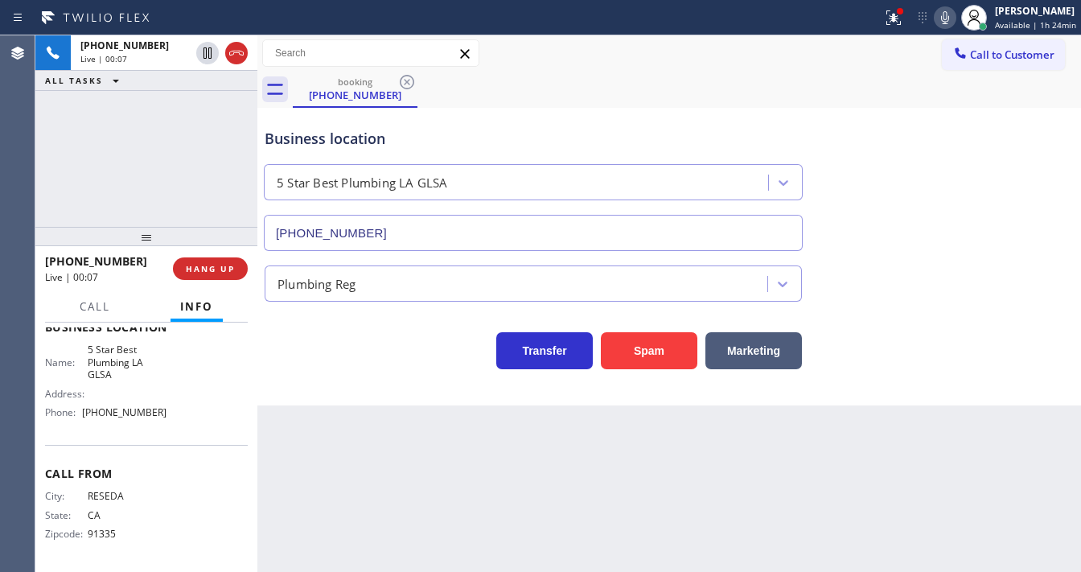
click at [147, 195] on div "+18183009644 Live | 00:07 ALL TASKS ALL TASKS ACTIVE TASKS TASKS IN WRAP UP" at bounding box center [146, 130] width 222 height 191
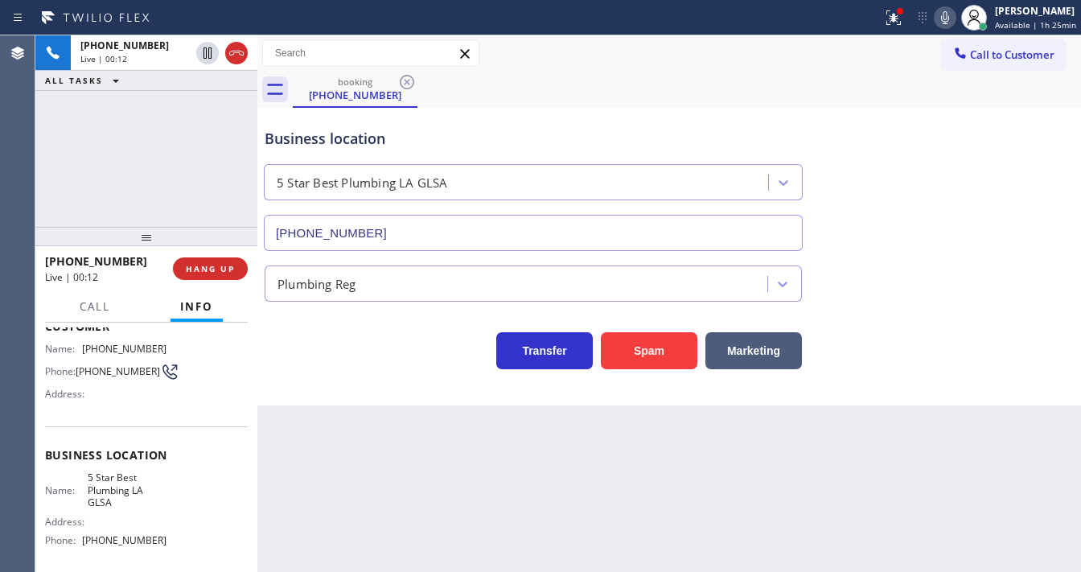
scroll to position [34, 0]
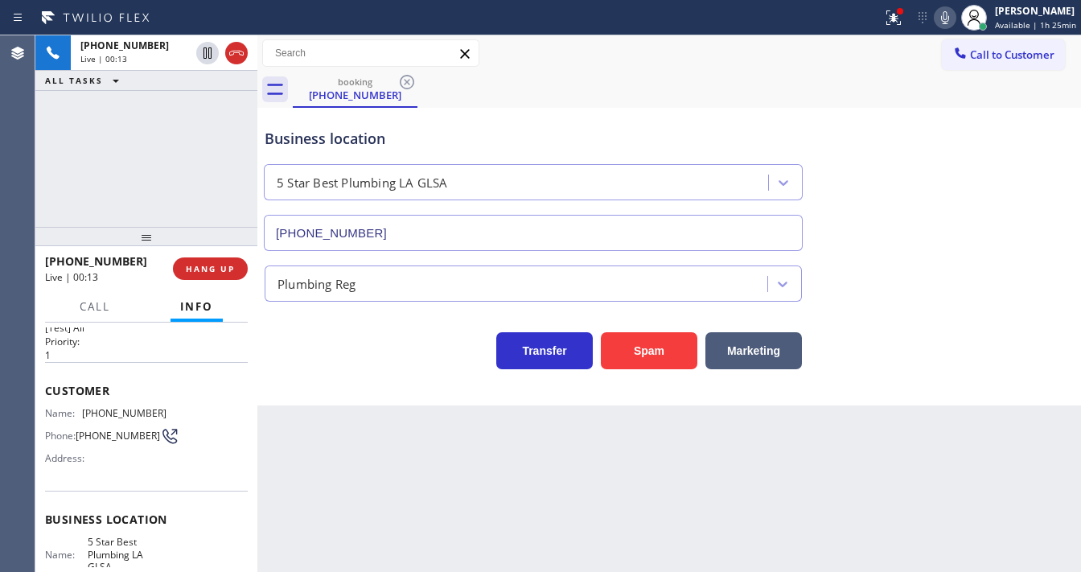
click at [113, 413] on span "(818) 300-9644" at bounding box center [124, 413] width 84 height 12
copy span "(818) 300-9644"
click at [104, 186] on div "+18183009644 Live | 00:14 ALL TASKS ALL TASKS ACTIVE TASKS TASKS IN WRAP UP" at bounding box center [146, 130] width 222 height 191
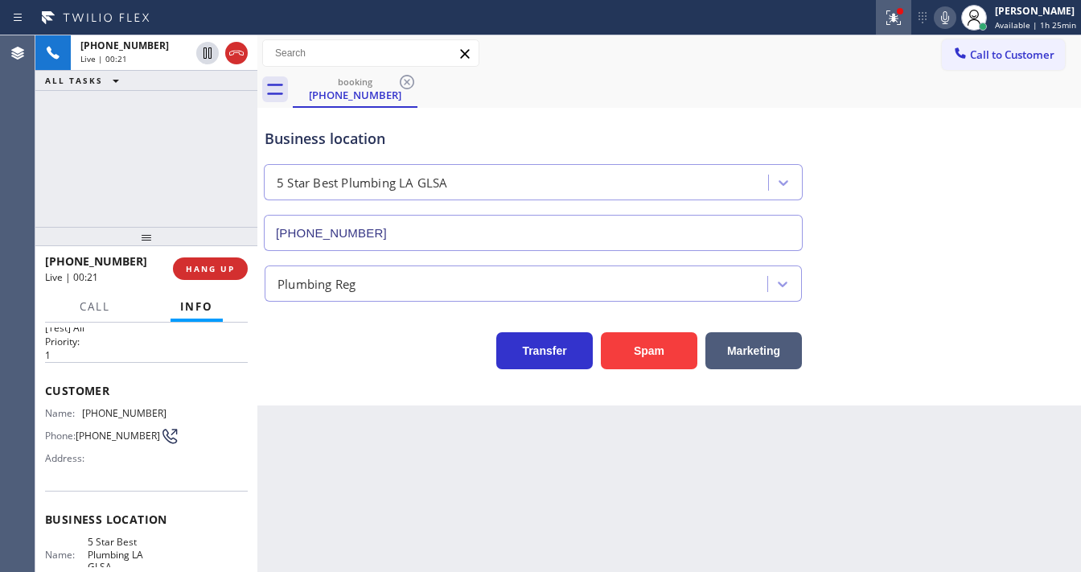
drag, startPoint x: 884, startPoint y: 19, endPoint x: 886, endPoint y: 31, distance: 11.4
click at [885, 19] on div at bounding box center [893, 17] width 35 height 19
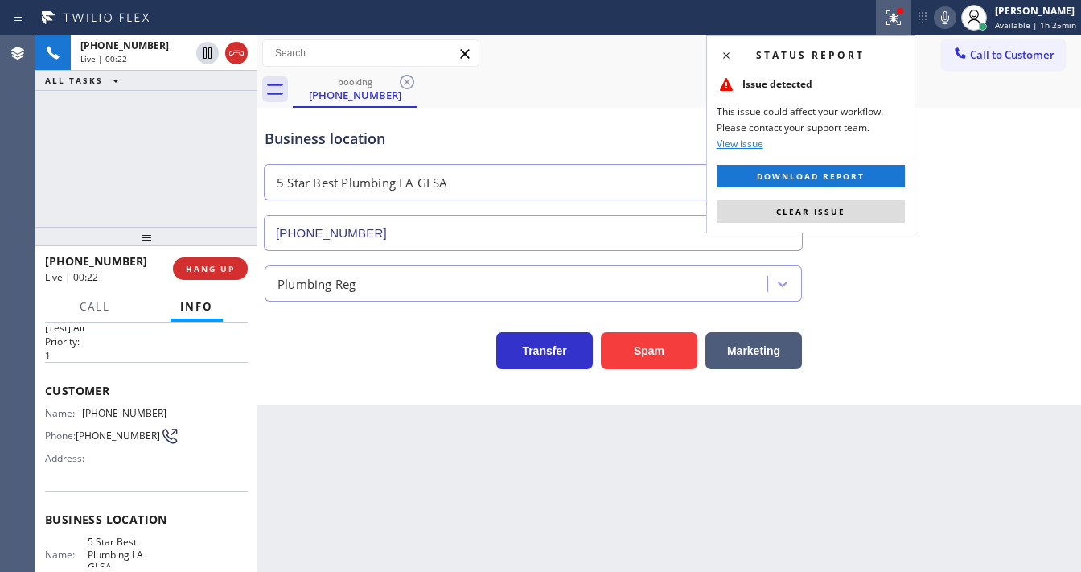
click at [833, 201] on button "Clear issue" at bounding box center [811, 211] width 188 height 23
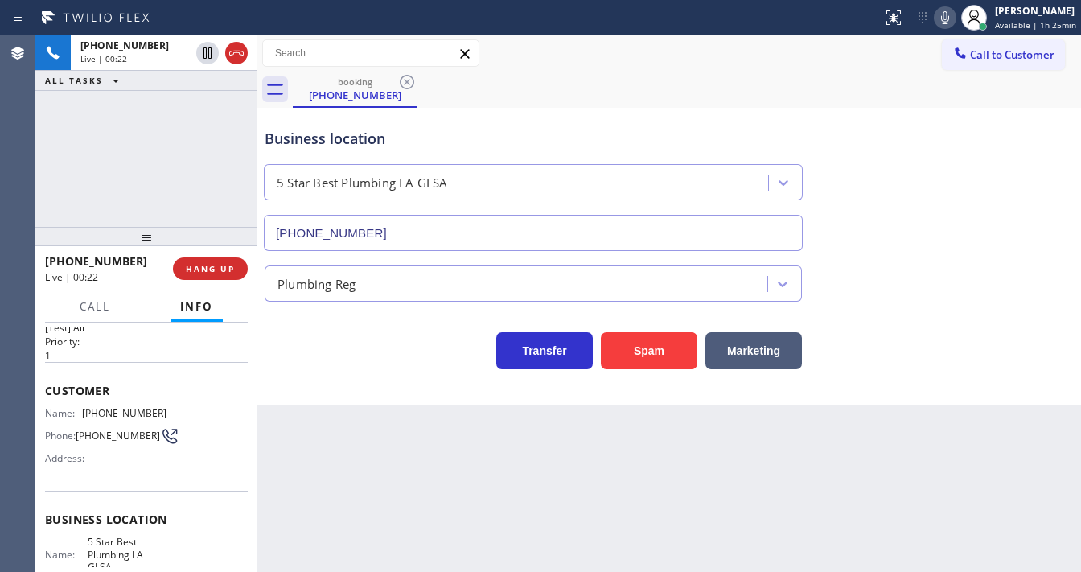
click at [866, 220] on div "Business location 5 Star Best Plumbing LA GLSA (213) 444-7988" at bounding box center [669, 178] width 816 height 146
click at [129, 208] on div "+18183009644 Live | 00:34 ALL TASKS ALL TASKS ACTIVE TASKS TASKS IN WRAP UP" at bounding box center [146, 130] width 222 height 191
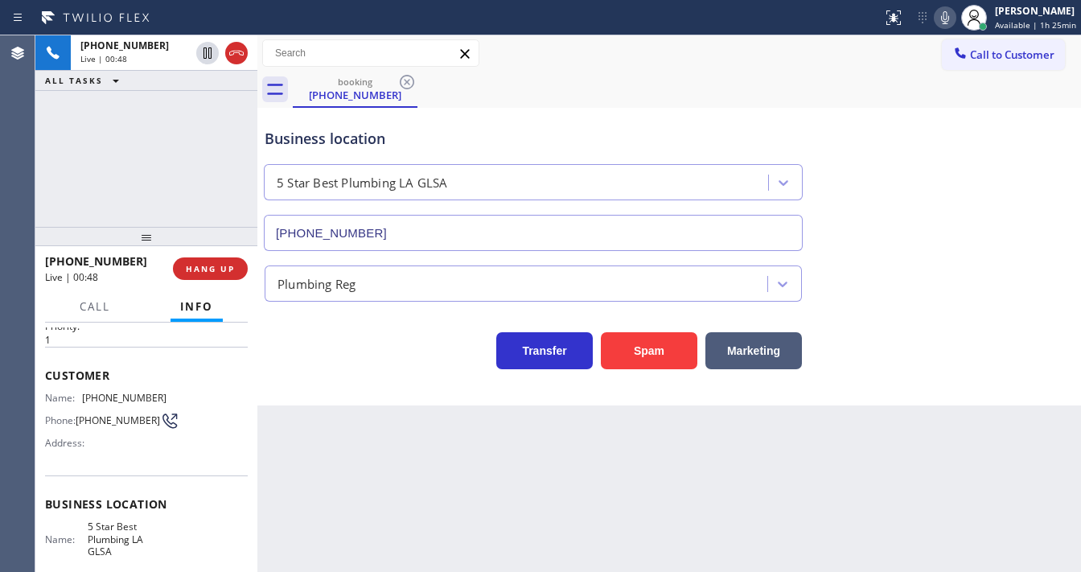
click at [148, 162] on div "+18183009644 Live | 00:48 ALL TASKS ALL TASKS ACTIVE TASKS TASKS IN WRAP UP" at bounding box center [146, 130] width 222 height 191
click at [155, 132] on div "+18183009644 Live | 00:52 ALL TASKS ALL TASKS ACTIVE TASKS TASKS IN WRAP UP" at bounding box center [146, 130] width 222 height 191
click at [224, 270] on span "HANG UP" at bounding box center [210, 268] width 49 height 11
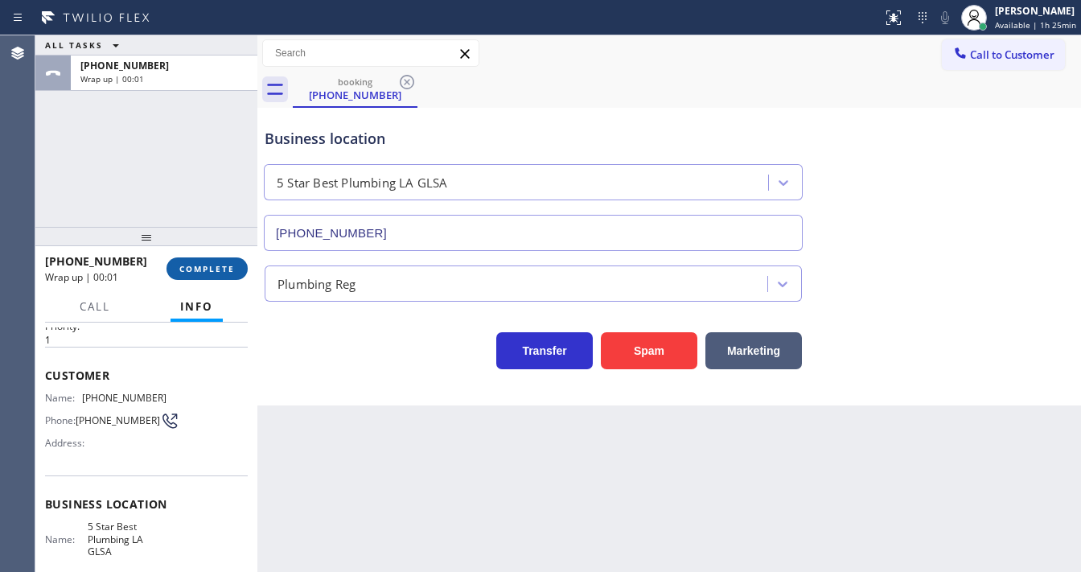
click at [224, 270] on span "COMPLETE" at bounding box center [207, 268] width 56 height 11
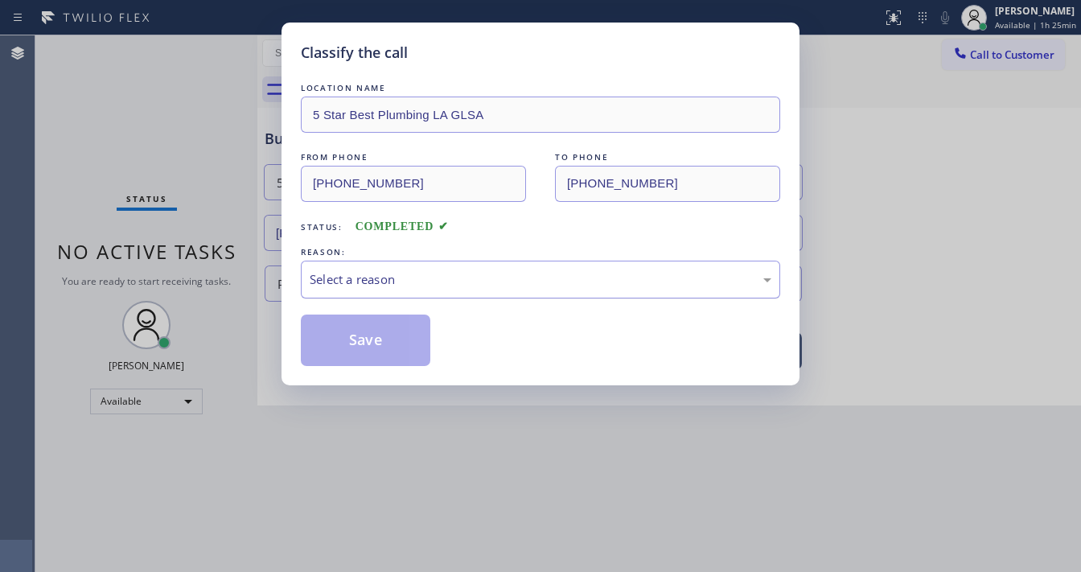
click at [380, 286] on div "Select a reason" at bounding box center [541, 279] width 462 height 19
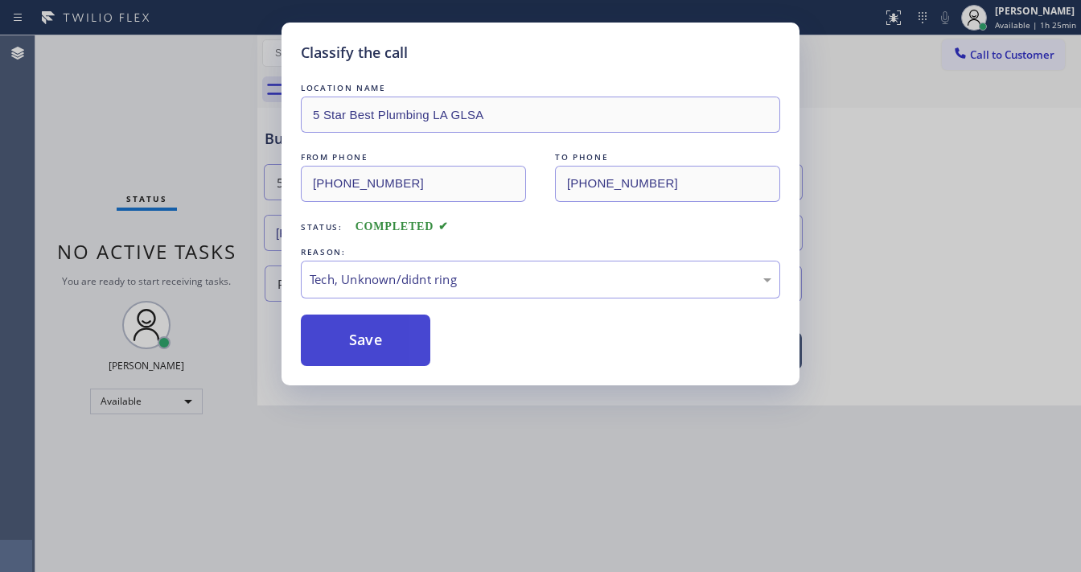
click at [386, 329] on button "Save" at bounding box center [366, 340] width 130 height 51
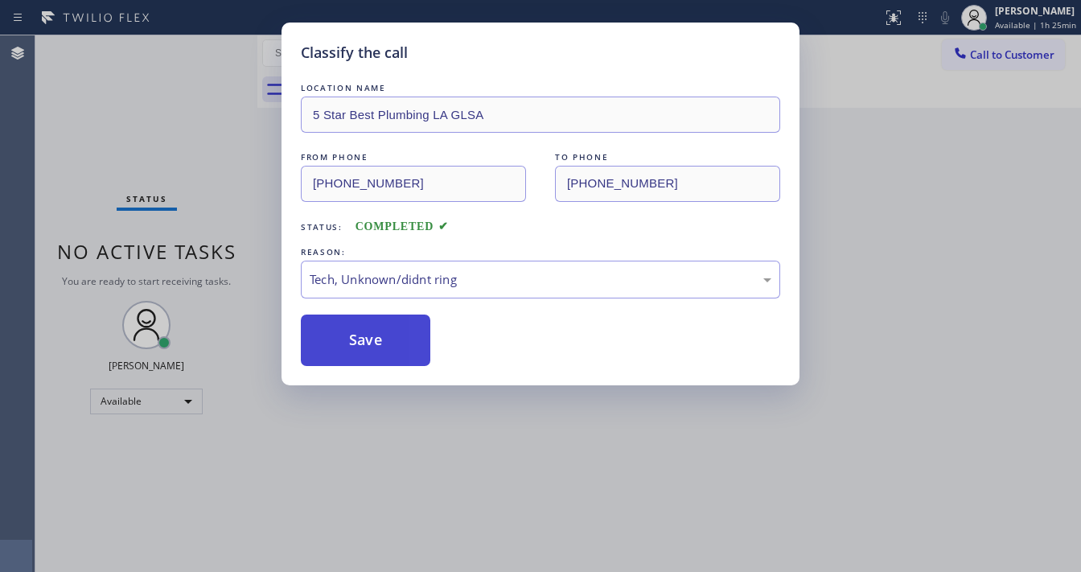
click at [386, 329] on button "Save" at bounding box center [366, 340] width 130 height 51
click at [1018, 160] on div "Classify the call LOCATION NAME 5 Star Best Plumbing LA GLSA FROM PHONE (818) 3…" at bounding box center [540, 286] width 1081 height 572
click at [1017, 53] on span "Call to Customer" at bounding box center [1012, 54] width 84 height 14
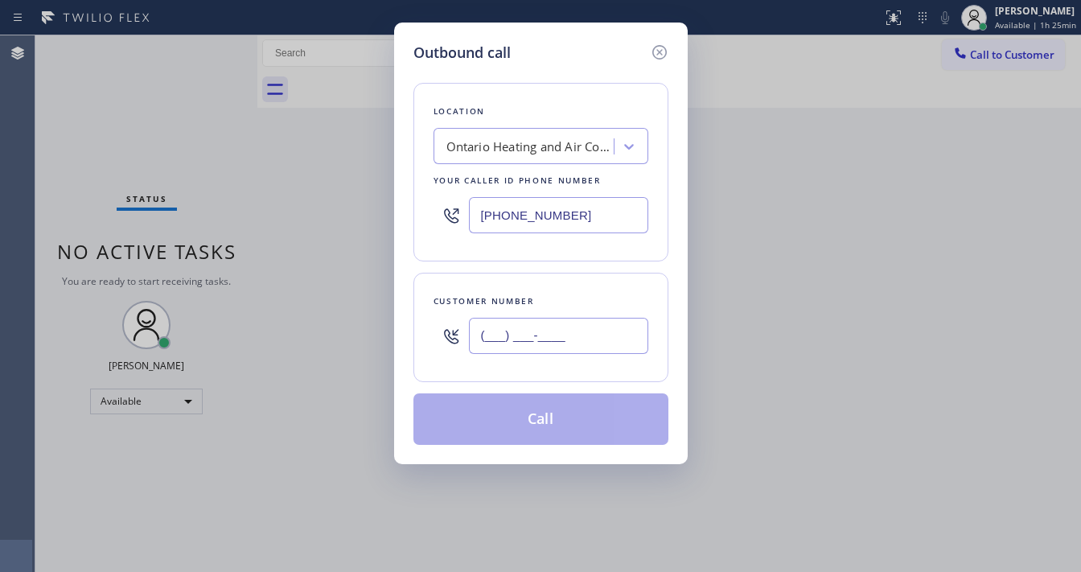
click at [553, 332] on input "(___) ___-____" at bounding box center [558, 336] width 179 height 36
paste input "818) 300-9644"
type input "(818) 300-9644"
click at [591, 226] on input "(909) 341-1104" at bounding box center [558, 215] width 179 height 36
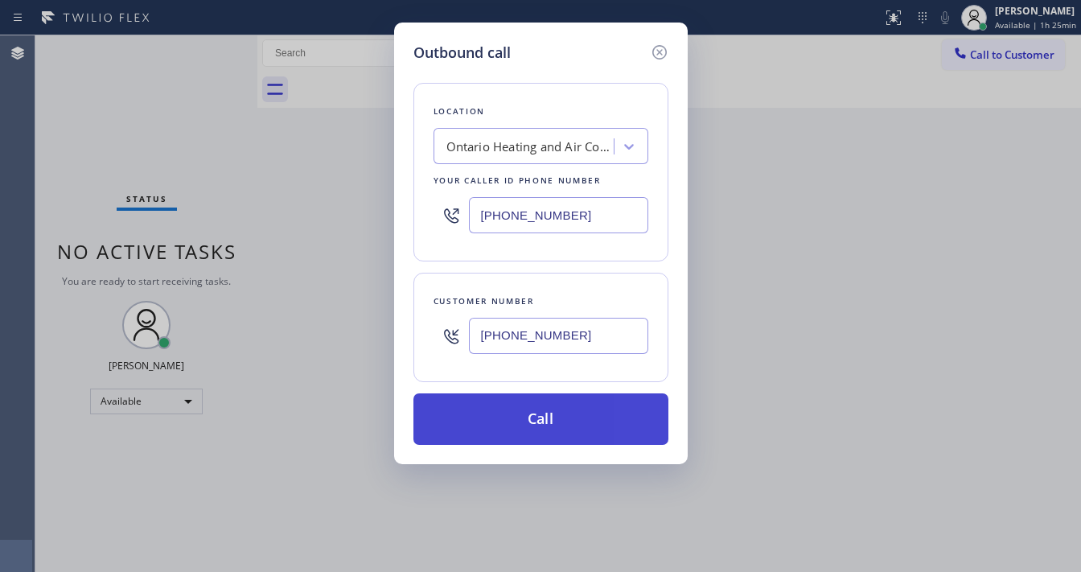
paste input "213) 444-7988"
type input "(213) 444-7988"
click at [576, 426] on button "Call" at bounding box center [540, 418] width 255 height 51
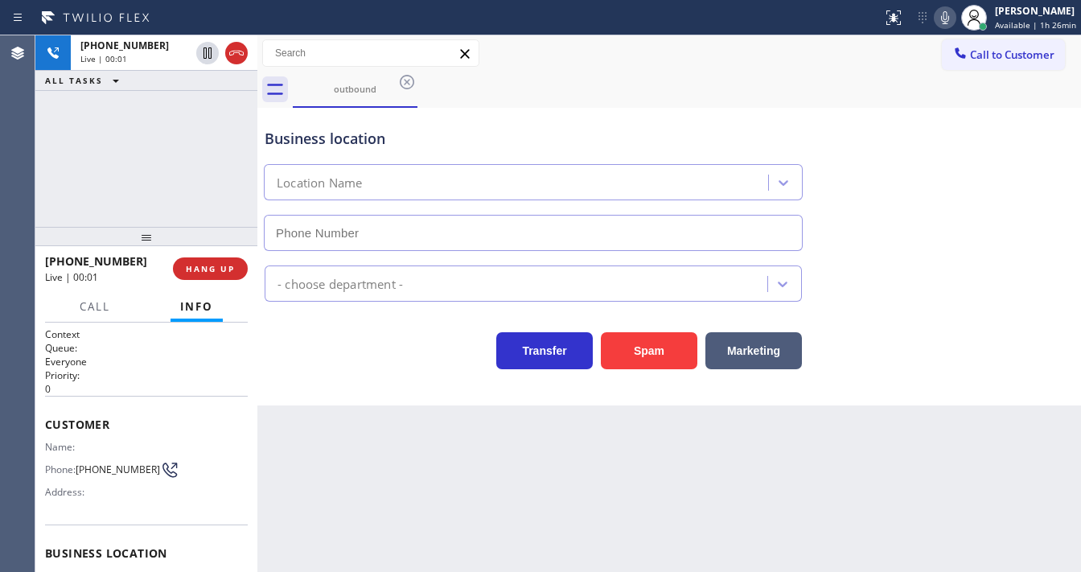
type input "(213) 444-7988"
click at [135, 162] on div "+18183009644 Live | 00:05 ALL TASKS ALL TASKS ACTIVE TASKS TASKS IN WRAP UP" at bounding box center [146, 130] width 222 height 191
click at [49, 175] on div "+18183009644 Live | 03:41 ALL TASKS ALL TASKS ACTIVE TASKS TASKS IN WRAP UP" at bounding box center [146, 130] width 222 height 191
click at [1031, 224] on div "Business location 5 Star Best Plumbing LA GLSA (213) 444-7988" at bounding box center [669, 178] width 816 height 146
click at [76, 183] on div "+18183009644 Live | 04:31 ALL TASKS ALL TASKS ACTIVE TASKS TASKS IN WRAP UP" at bounding box center [146, 130] width 222 height 191
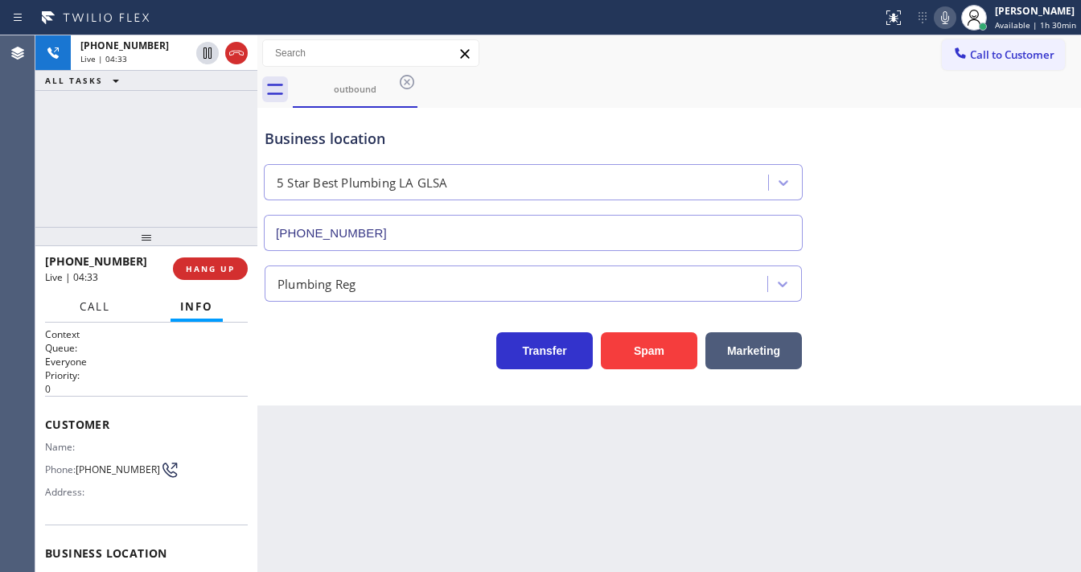
click at [103, 305] on span "Call" at bounding box center [95, 306] width 31 height 14
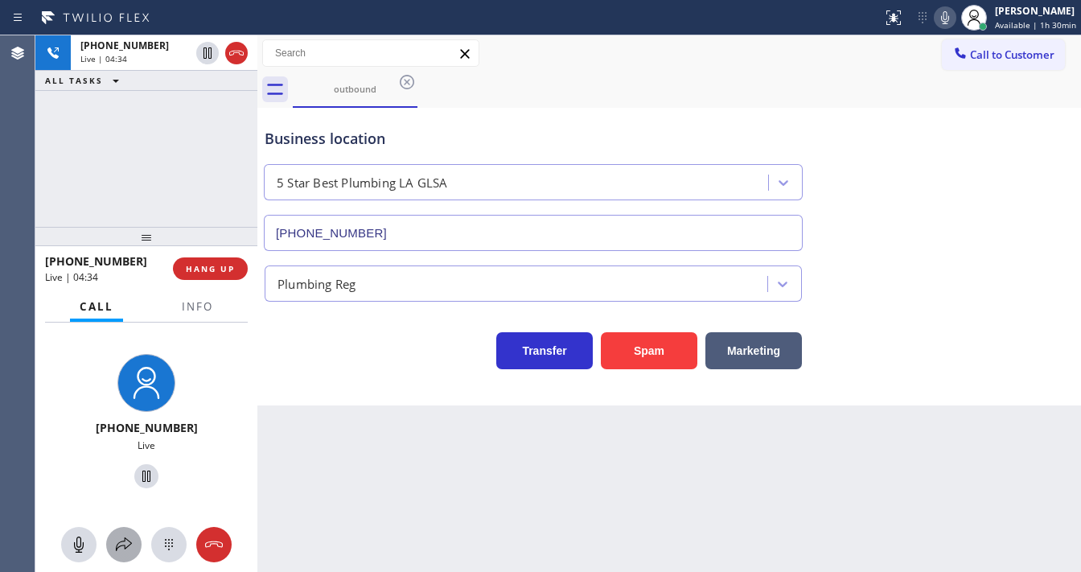
click at [125, 548] on icon at bounding box center [124, 544] width 16 height 14
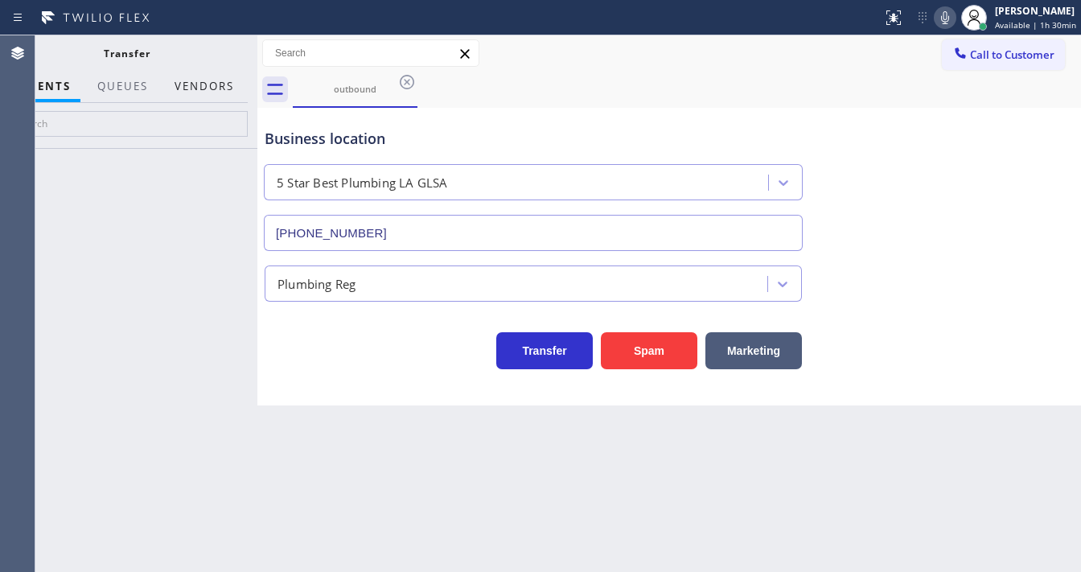
click at [208, 88] on button "Vendors" at bounding box center [204, 86] width 79 height 31
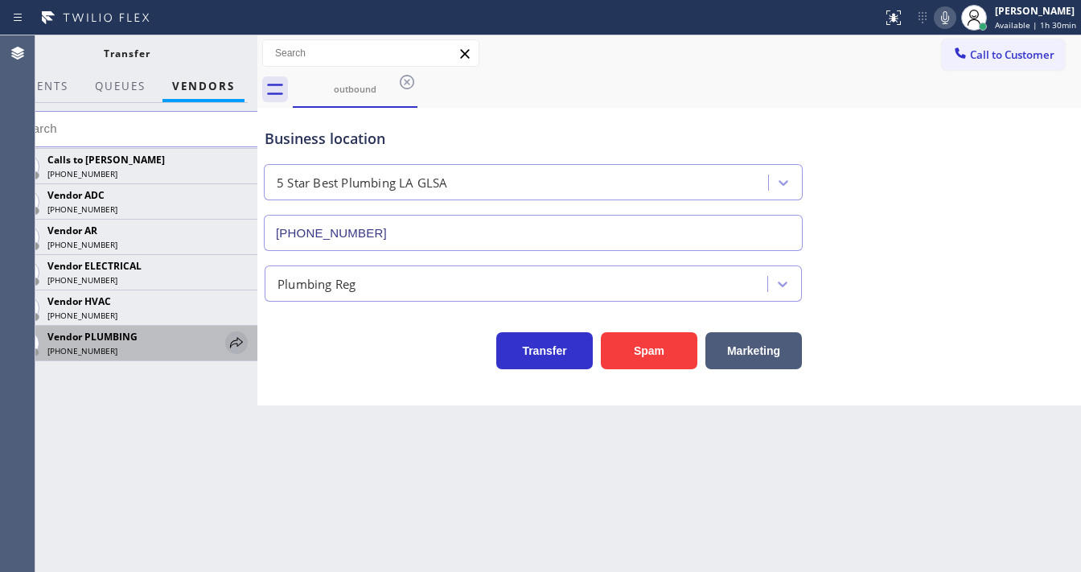
click at [232, 350] on icon at bounding box center [236, 342] width 19 height 19
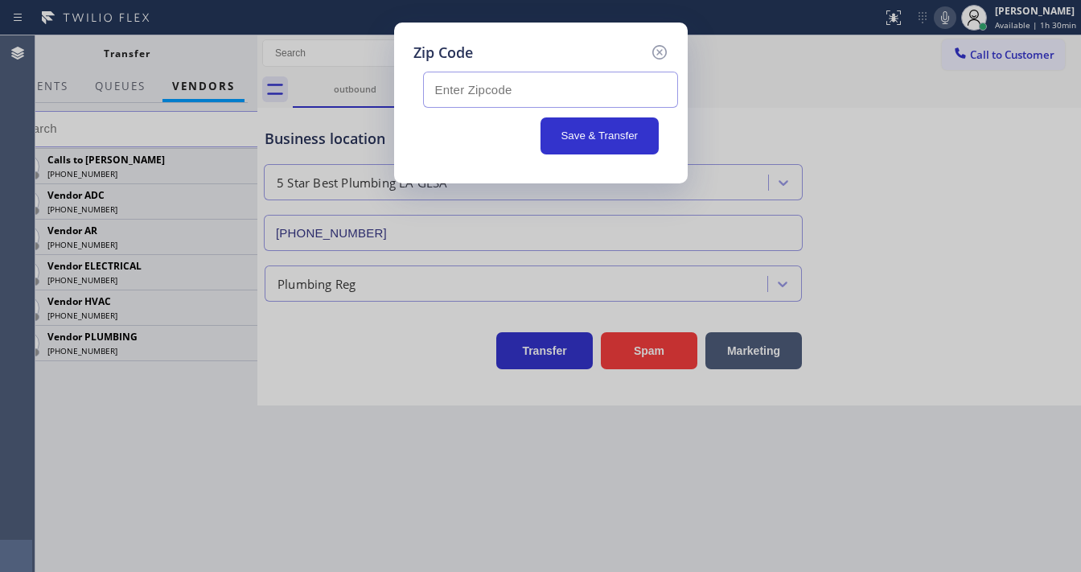
click at [478, 74] on input "text" at bounding box center [550, 90] width 255 height 36
click at [473, 105] on input "text" at bounding box center [550, 90] width 255 height 36
paste input "90744"
type input "90744"
click at [475, 128] on div "Save & Transfer" at bounding box center [541, 135] width 236 height 37
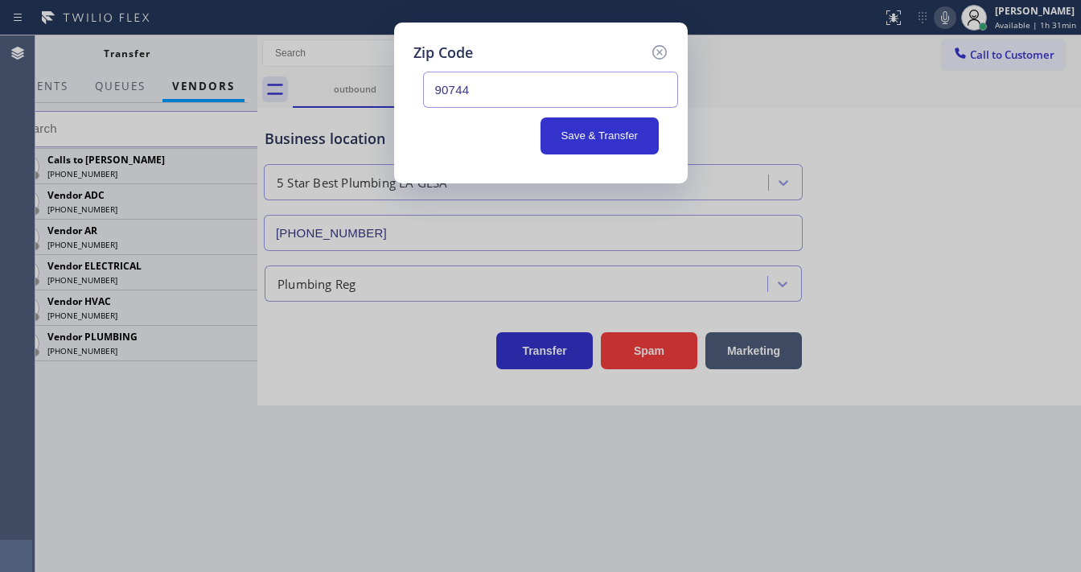
click at [475, 128] on div "Save & Transfer" at bounding box center [541, 135] width 236 height 37
click at [478, 125] on div "Save & Transfer" at bounding box center [541, 135] width 236 height 37
click at [593, 135] on button "Save & Transfer" at bounding box center [600, 135] width 118 height 37
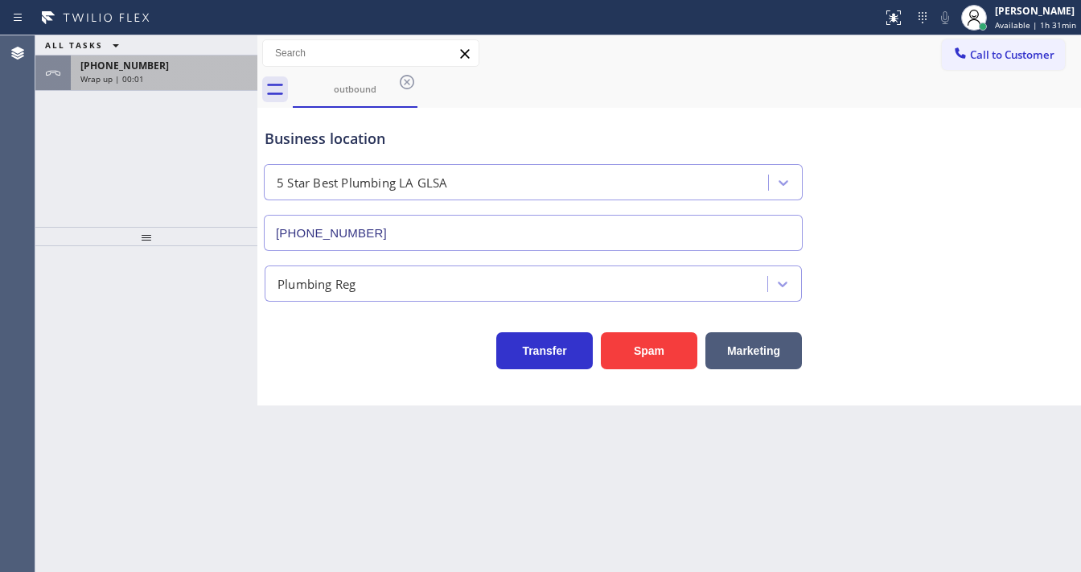
click at [195, 82] on div "Wrap up | 00:01" at bounding box center [163, 78] width 167 height 11
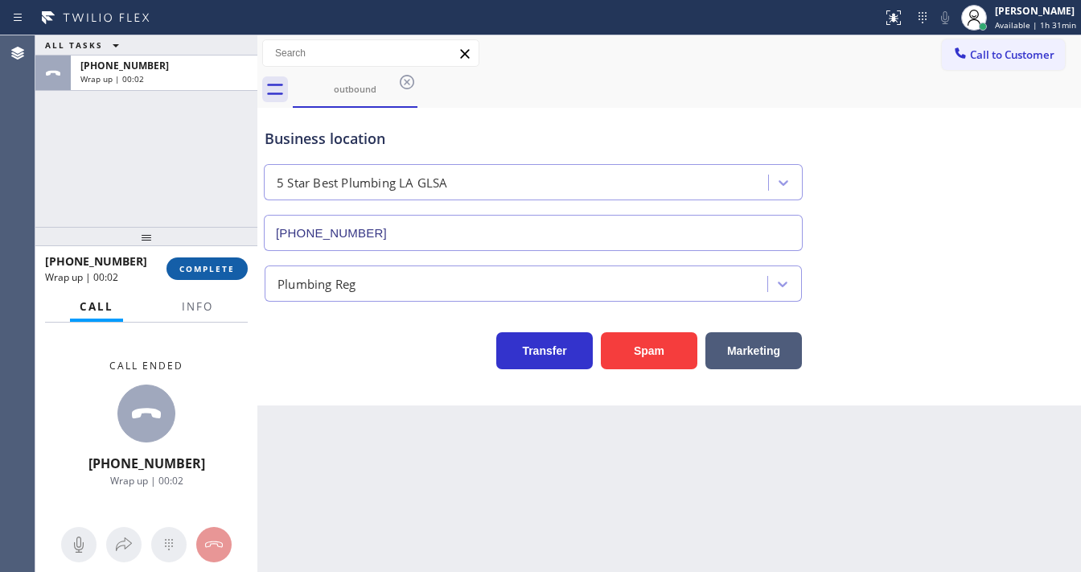
click at [227, 266] on span "COMPLETE" at bounding box center [207, 268] width 56 height 11
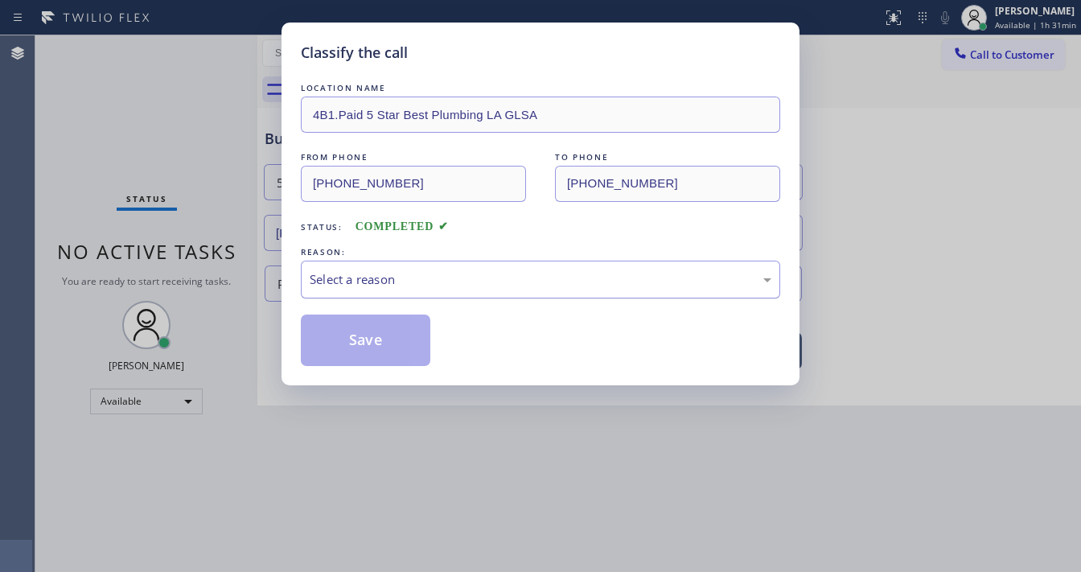
click at [395, 270] on div "Select a reason" at bounding box center [541, 279] width 462 height 19
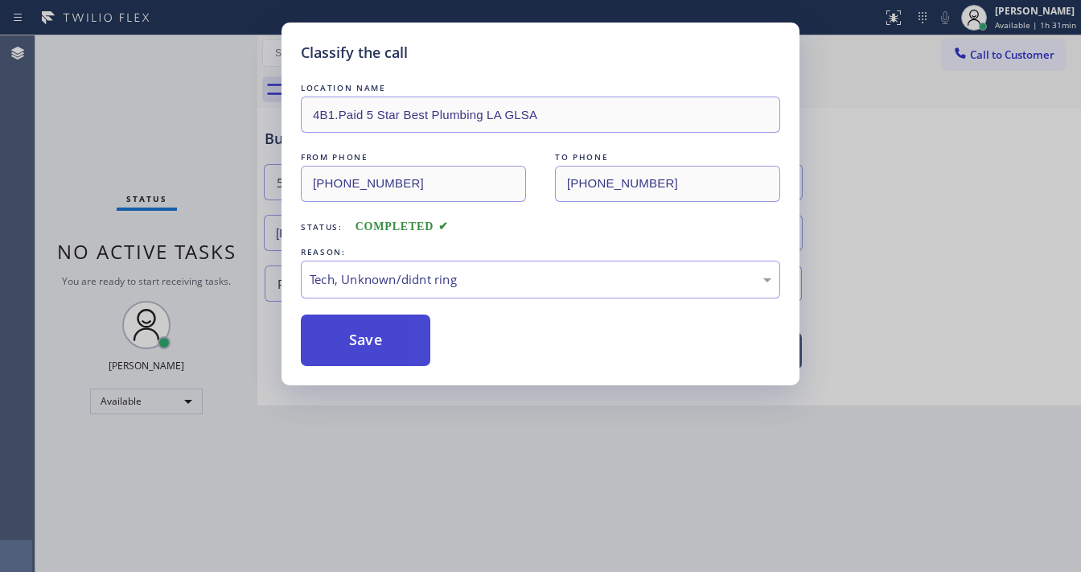
click at [374, 339] on button "Save" at bounding box center [366, 340] width 130 height 51
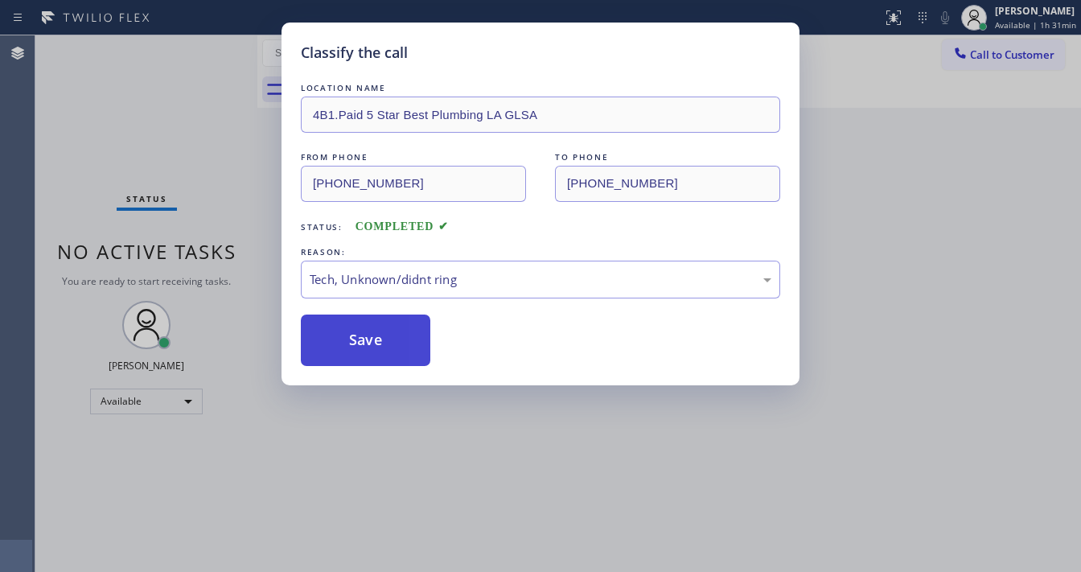
click at [374, 339] on button "Save" at bounding box center [366, 340] width 130 height 51
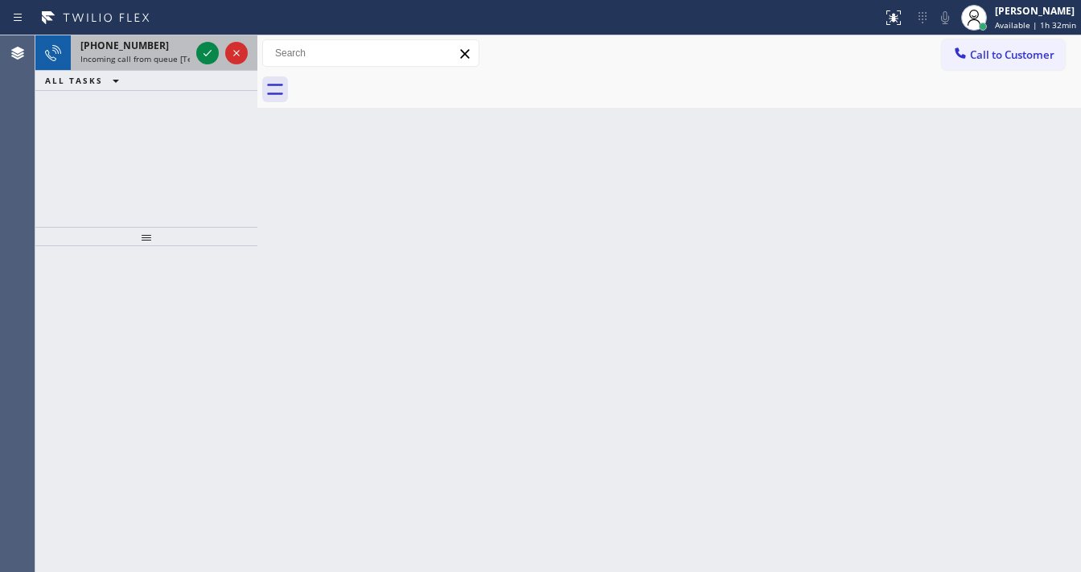
click at [146, 48] on div "+19258956835" at bounding box center [134, 46] width 109 height 14
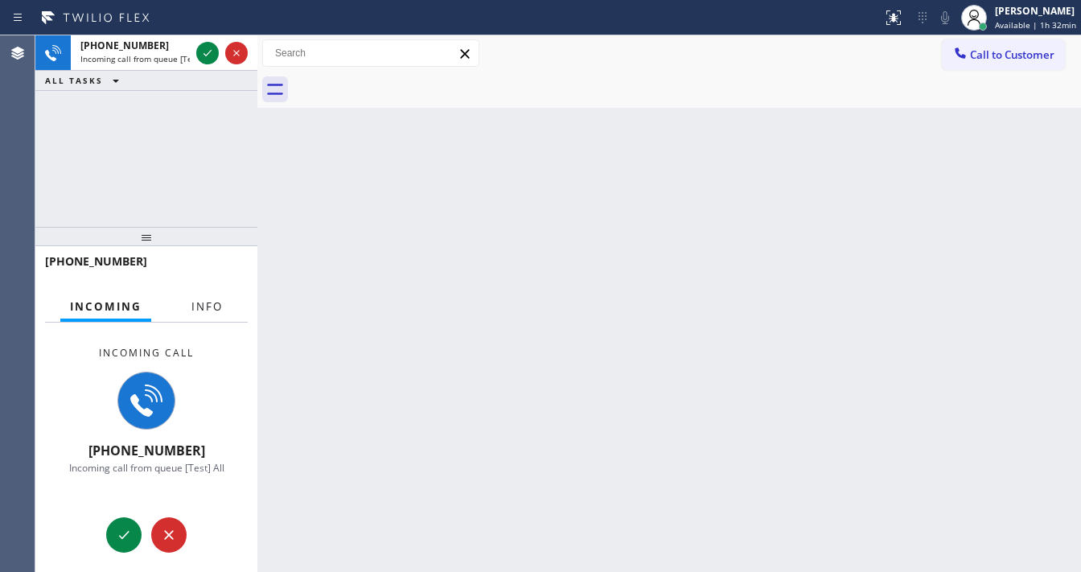
click at [216, 302] on span "Info" at bounding box center [206, 306] width 31 height 14
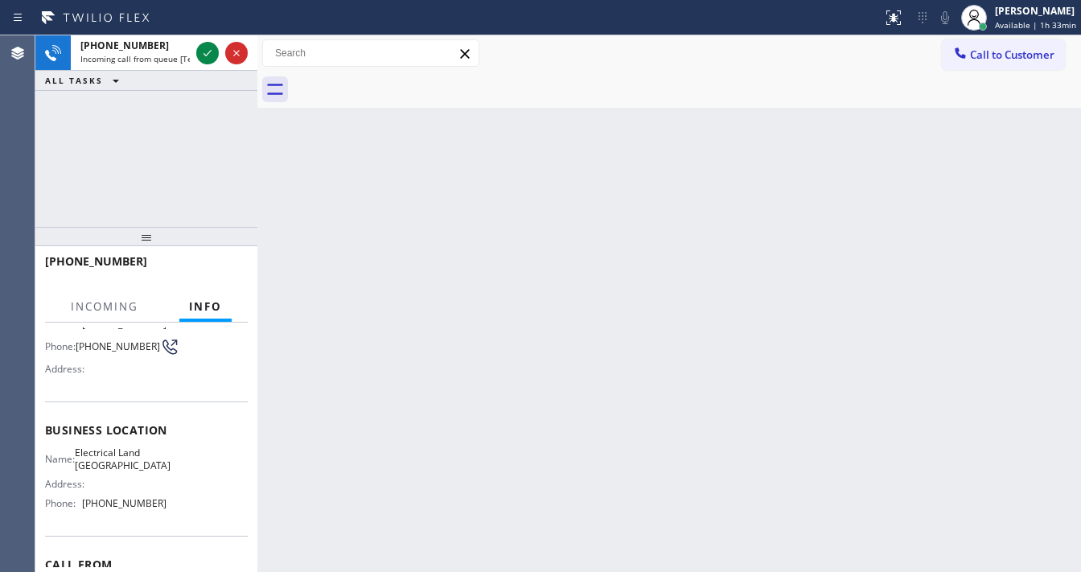
scroll to position [129, 0]
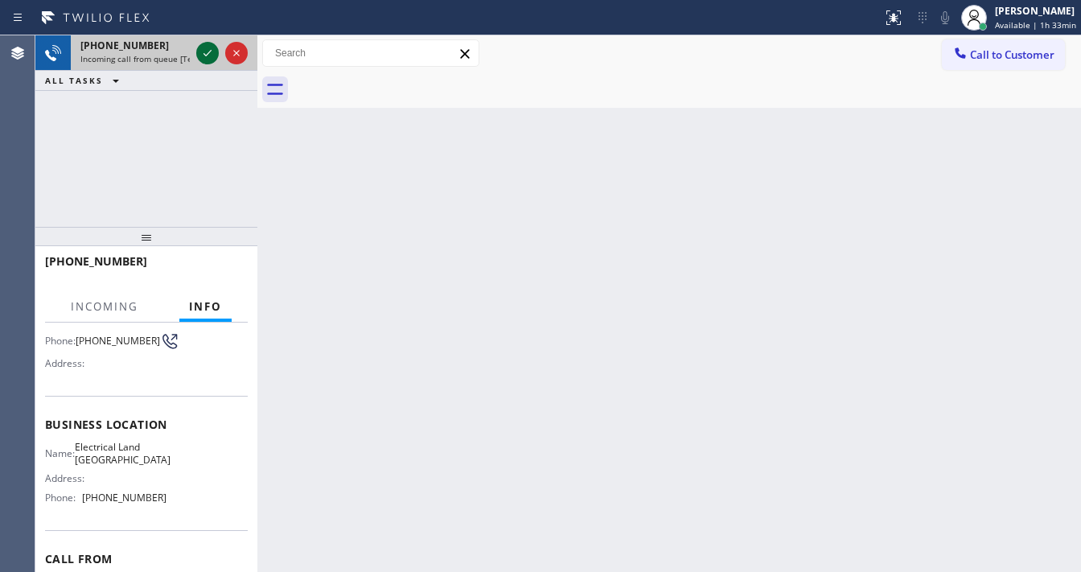
click at [204, 58] on icon at bounding box center [207, 52] width 19 height 19
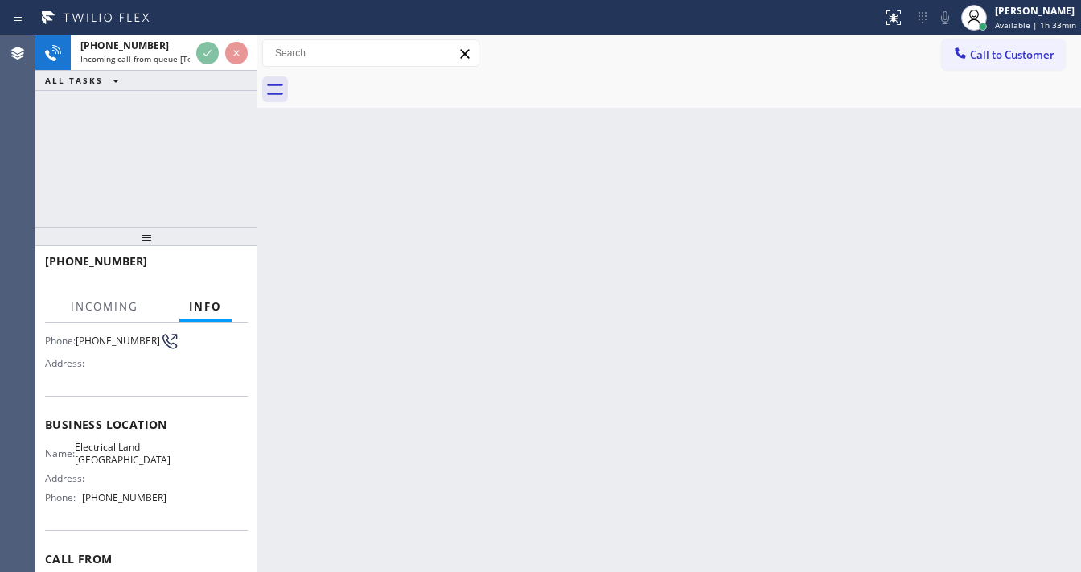
click at [217, 175] on div "+19258956835 Incoming call from queue [Test] All ALL TASKS ALL TASKS ACTIVE TAS…" at bounding box center [146, 130] width 222 height 191
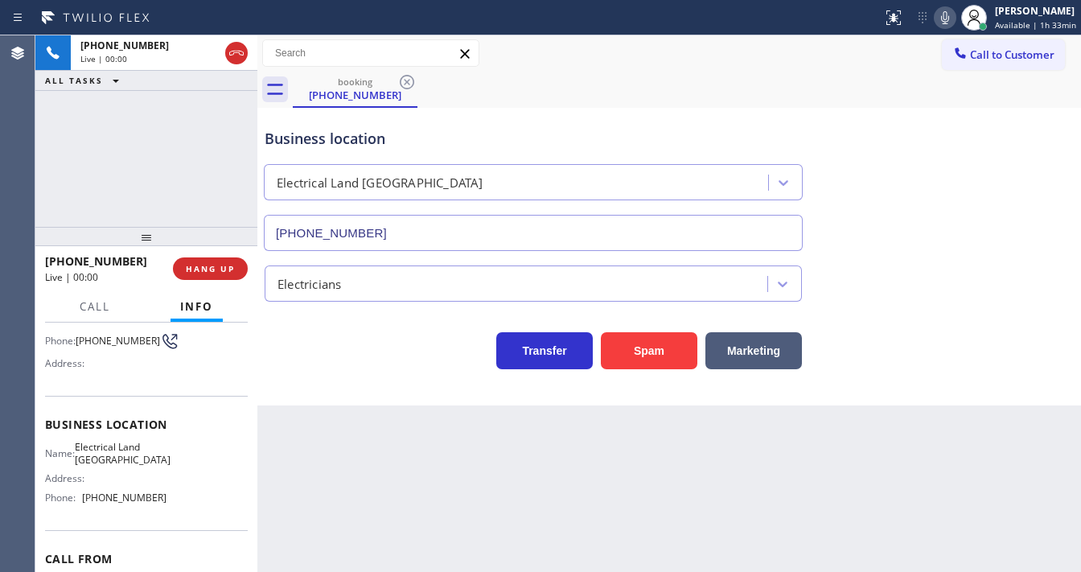
type input "(949) 334-2797"
click at [74, 134] on div "+19258956835 Live | 00:52 ALL TASKS ALL TASKS ACTIVE TASKS TASKS IN WRAP UP" at bounding box center [146, 130] width 222 height 191
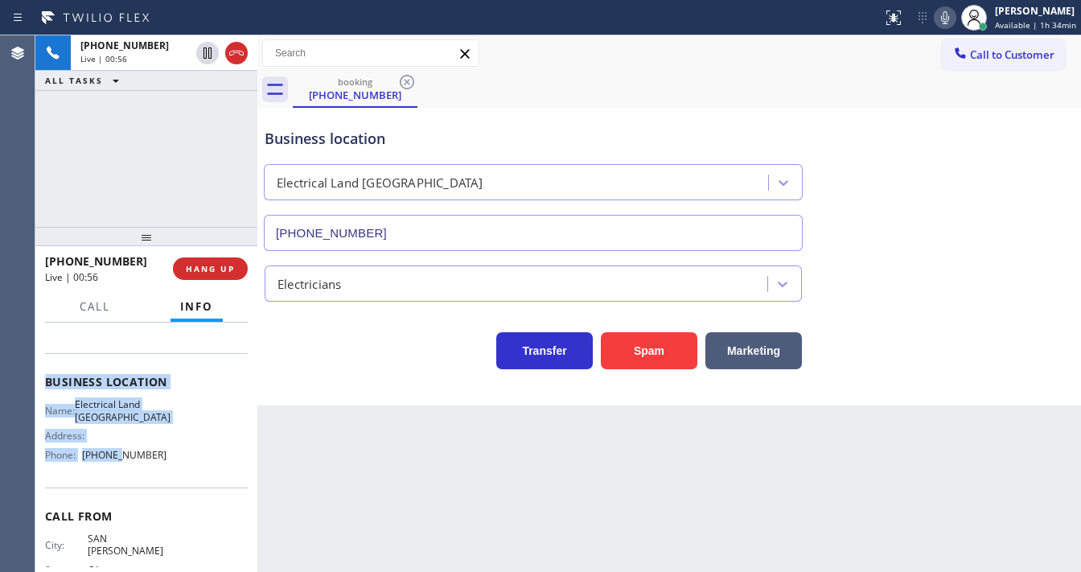
scroll to position [193, 0]
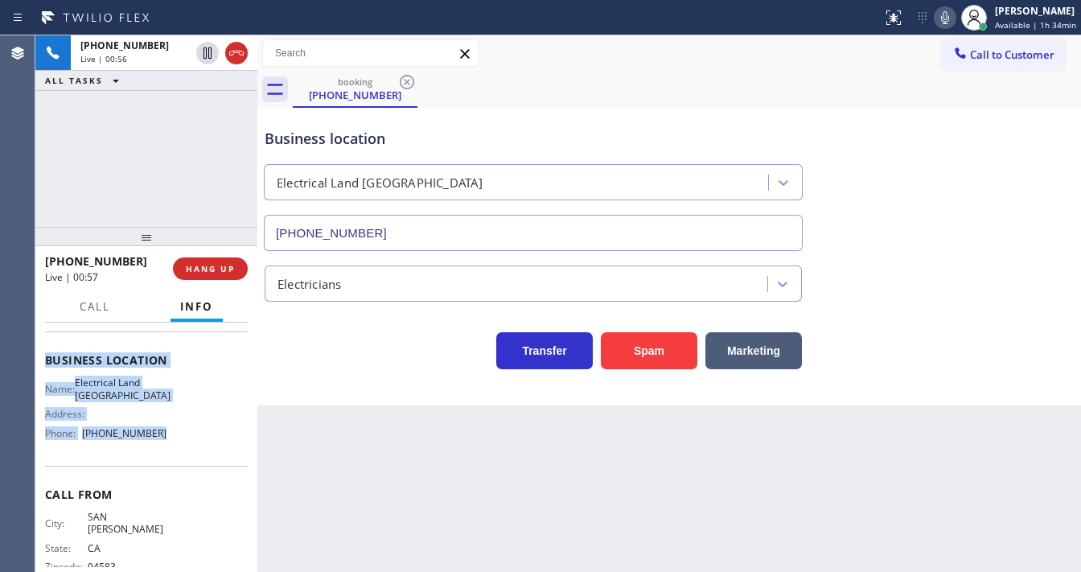
drag, startPoint x: 116, startPoint y: 449, endPoint x: 90, endPoint y: 250, distance: 200.3
click at [187, 453] on div "Context Queue: [Test] All Priority: 1 Customer Name: (925) 895-6835 Phone: (925…" at bounding box center [146, 367] width 203 height 466
copy div "Customer Name: (925) 895-6835 Phone: (925) 895-6835 Address: Business location …"
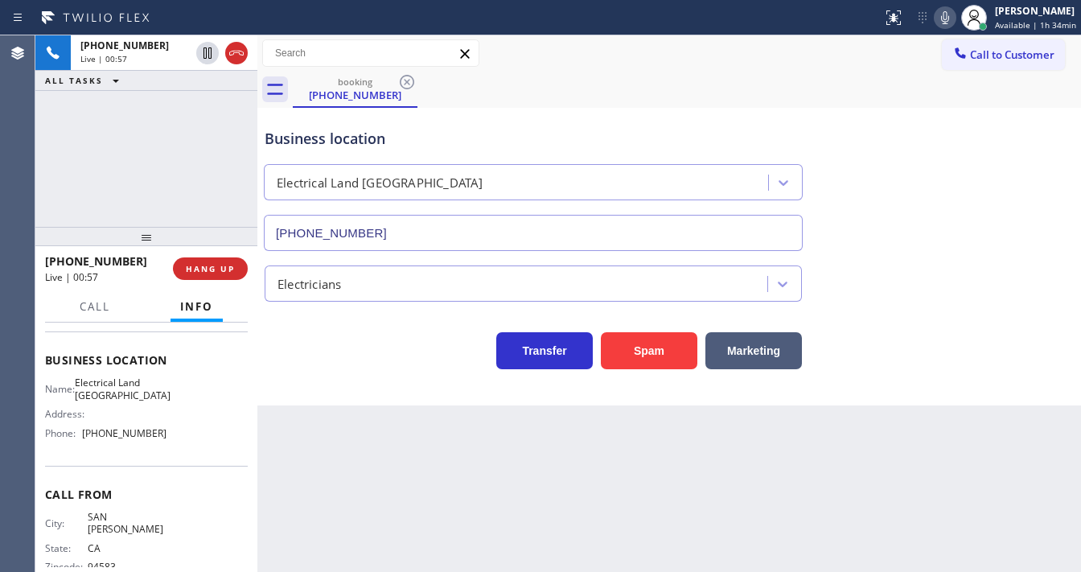
click at [140, 124] on div "+19258956835 Live | 00:57 ALL TASKS ALL TASKS ACTIVE TASKS TASKS IN WRAP UP" at bounding box center [146, 130] width 222 height 191
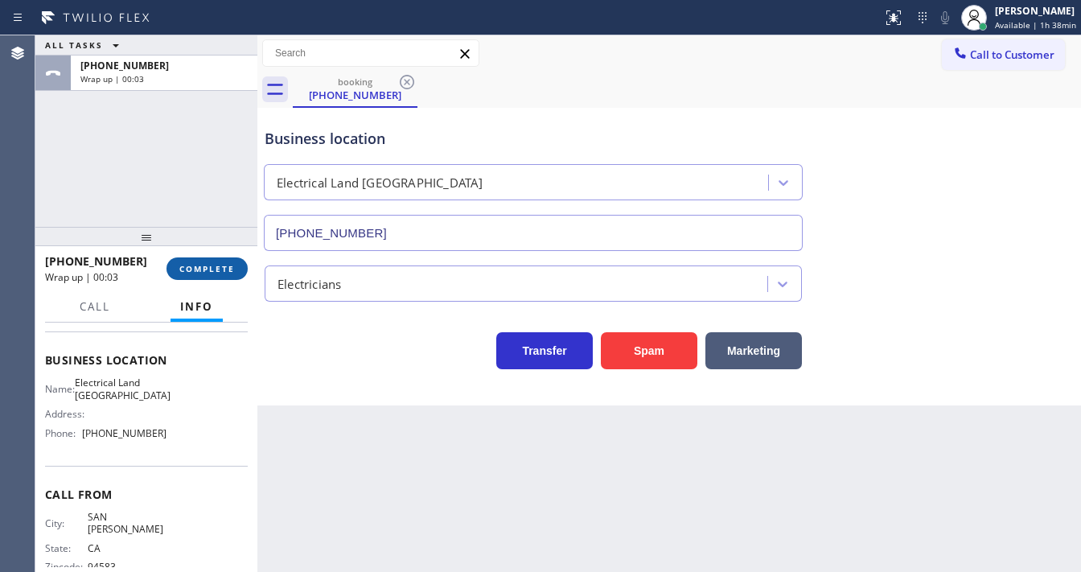
click at [219, 263] on span "COMPLETE" at bounding box center [207, 268] width 56 height 11
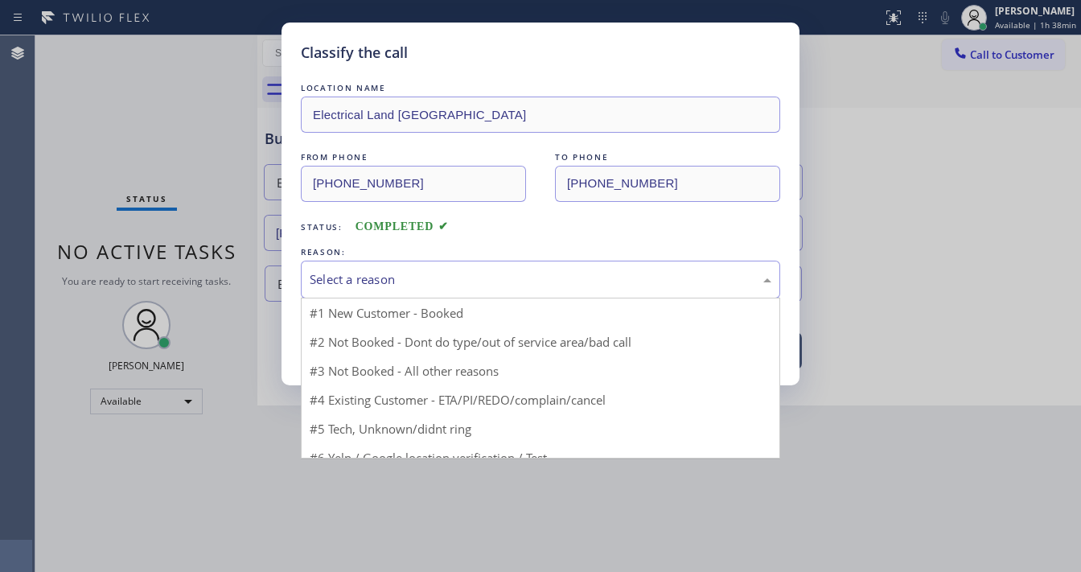
click at [360, 277] on div "Select a reason" at bounding box center [541, 279] width 462 height 19
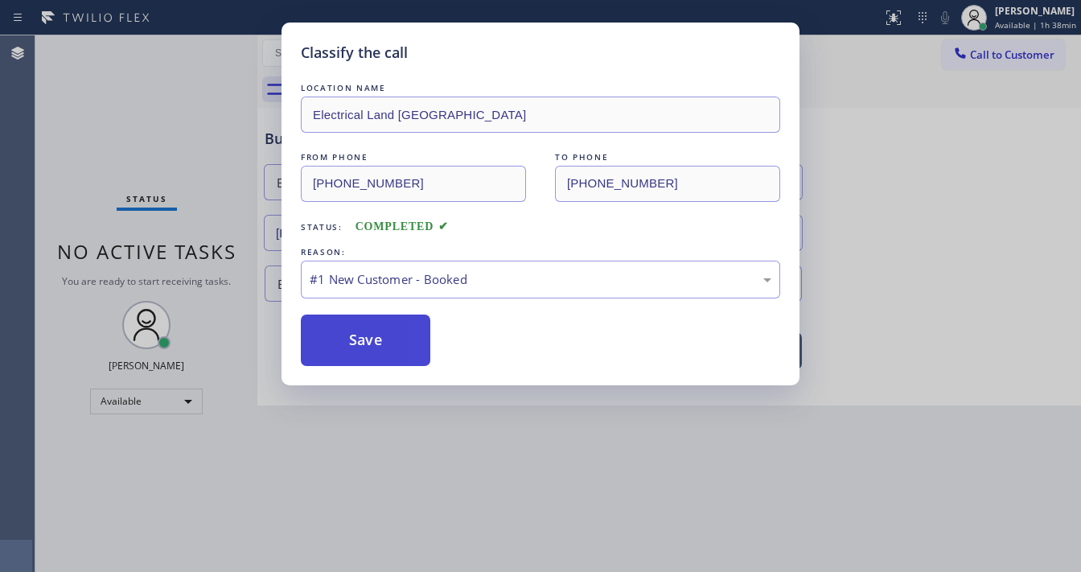
drag, startPoint x: 347, startPoint y: 315, endPoint x: 349, endPoint y: 324, distance: 9.0
click at [354, 339] on button "Save" at bounding box center [366, 340] width 130 height 51
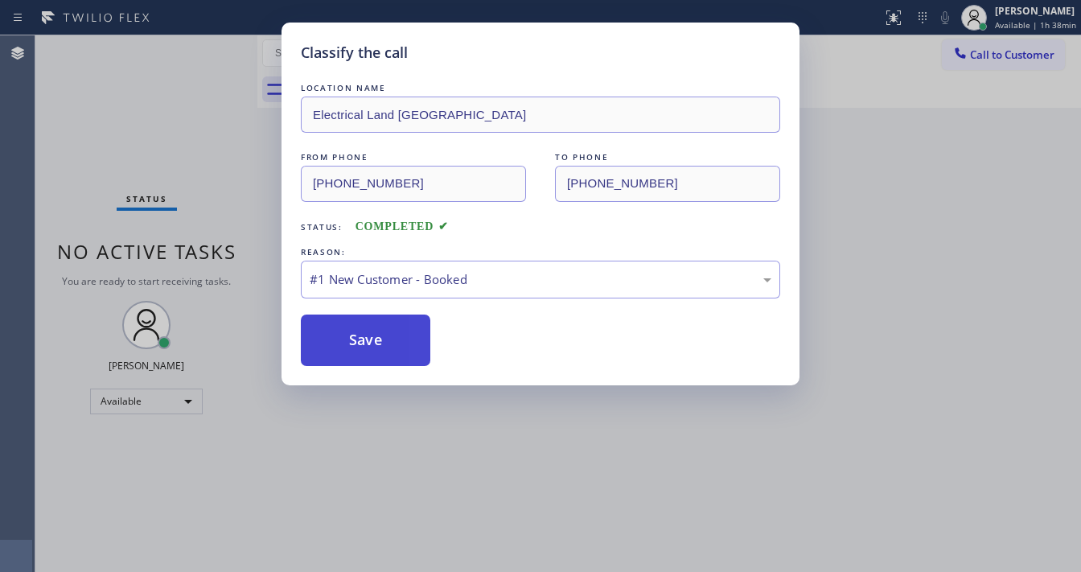
drag, startPoint x: 354, startPoint y: 339, endPoint x: 877, endPoint y: 200, distance: 541.0
click at [356, 339] on button "Save" at bounding box center [366, 340] width 130 height 51
click at [939, 180] on div "Classify the call LOCATION NAME Electrical Land Mission Viejo FROM PHONE (925) …" at bounding box center [540, 286] width 1081 height 572
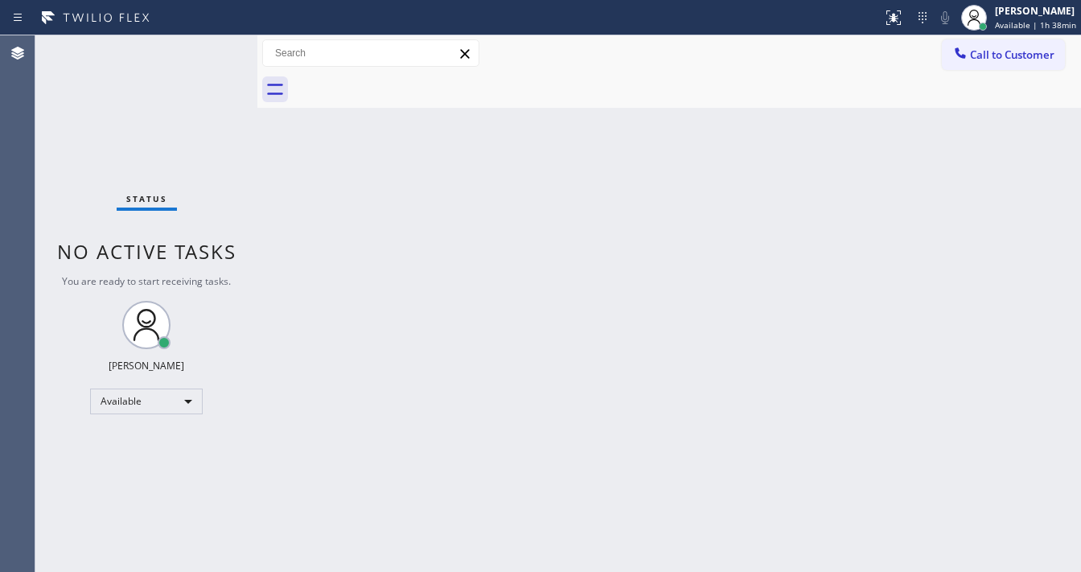
click at [1035, 21] on span "Available | 1h 38min" at bounding box center [1035, 24] width 81 height 11
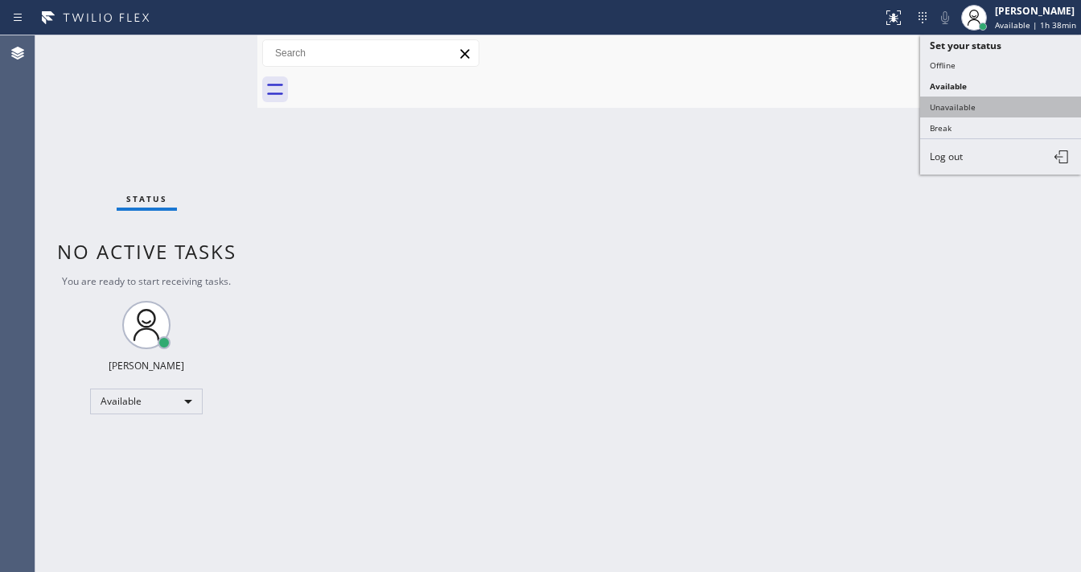
click at [960, 101] on button "Unavailable" at bounding box center [1000, 107] width 161 height 21
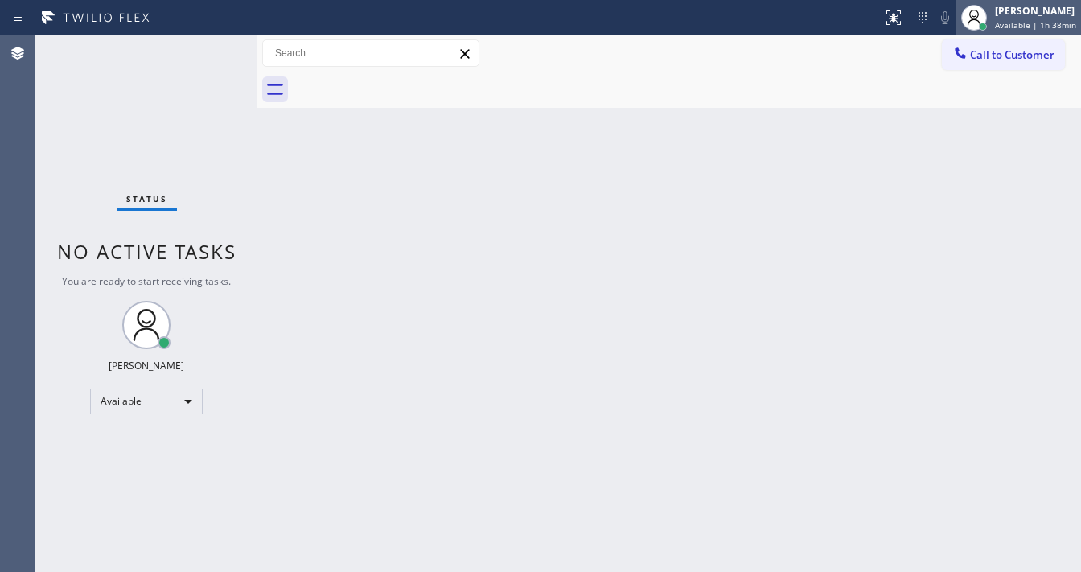
click at [1007, 18] on div "Michael Javier Available | 1h 38min" at bounding box center [1036, 17] width 89 height 28
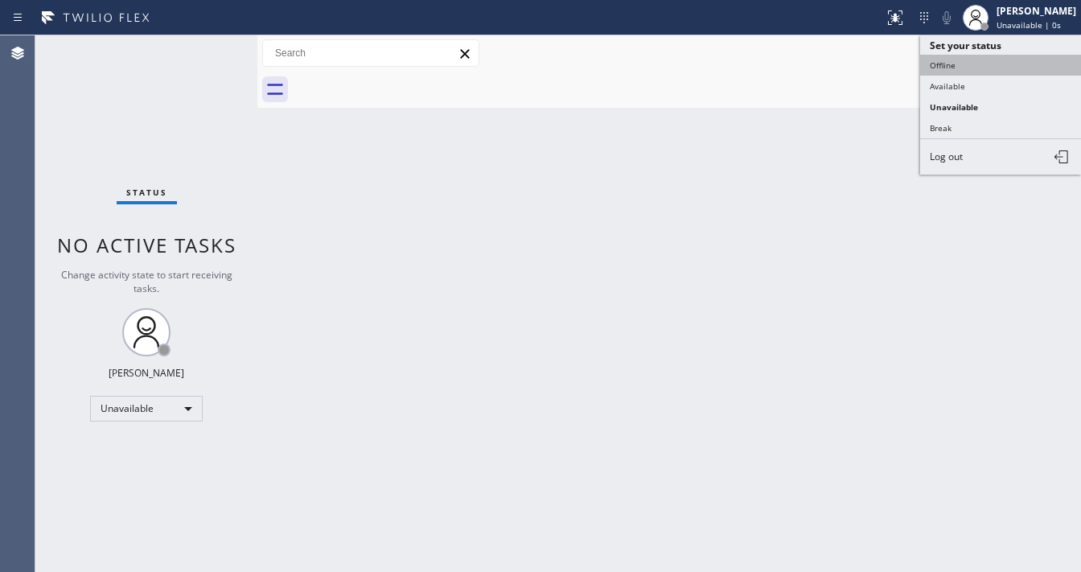
click at [972, 62] on button "Offline" at bounding box center [1000, 65] width 161 height 21
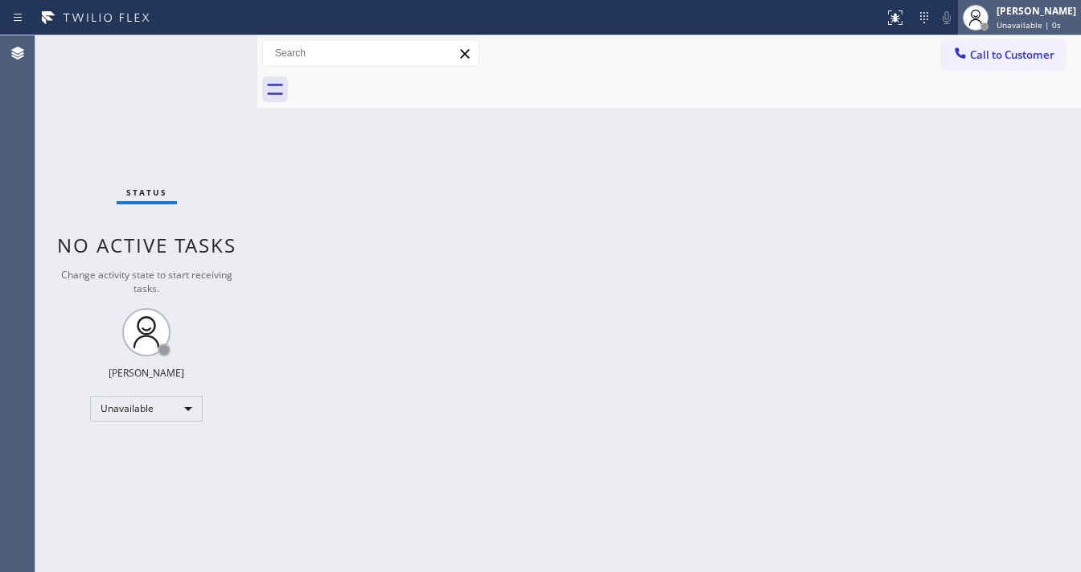
click at [1025, 19] on span "Unavailable | 0s" at bounding box center [1029, 24] width 64 height 11
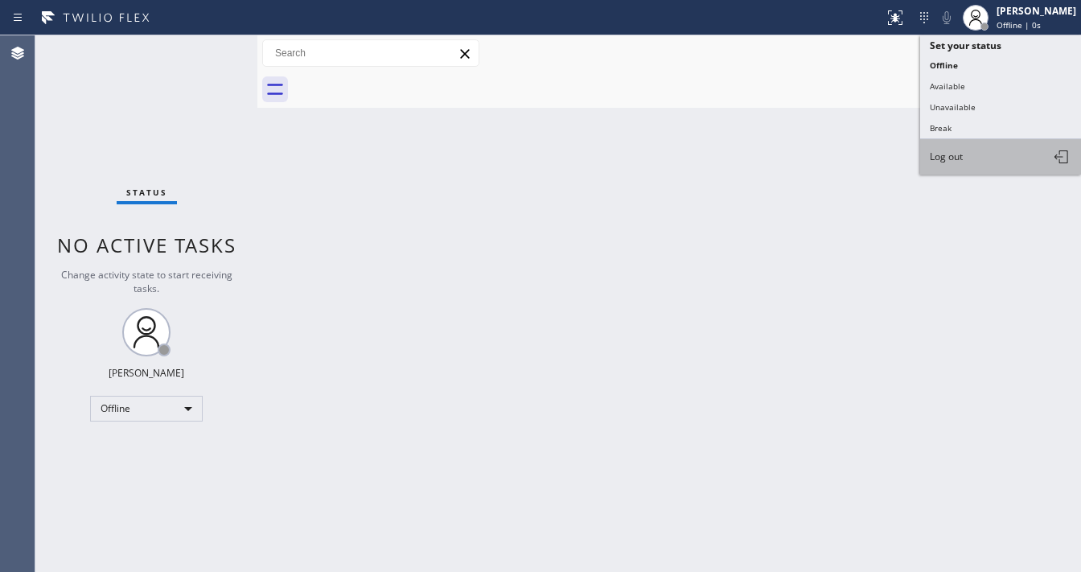
click at [962, 151] on span "Log out" at bounding box center [946, 157] width 33 height 14
drag, startPoint x: 761, startPoint y: 183, endPoint x: 752, endPoint y: 188, distance: 10.1
click at [752, 188] on div "Back to Dashboard Change Sender ID Customers Technicians Select a contact Outbo…" at bounding box center [669, 303] width 824 height 537
